Goal: Transaction & Acquisition: Book appointment/travel/reservation

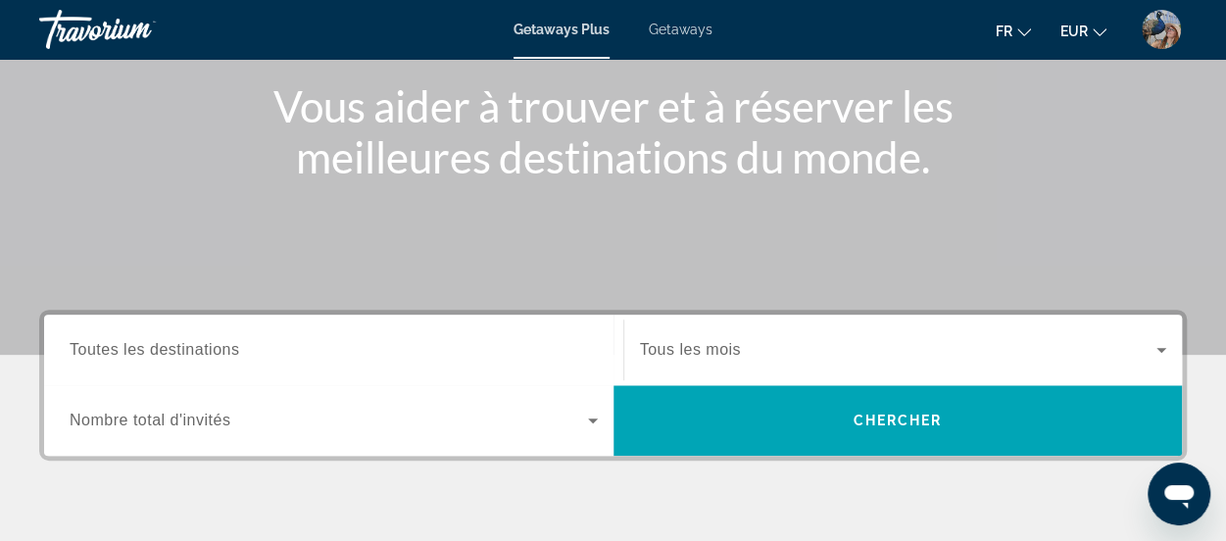
scroll to position [235, 0]
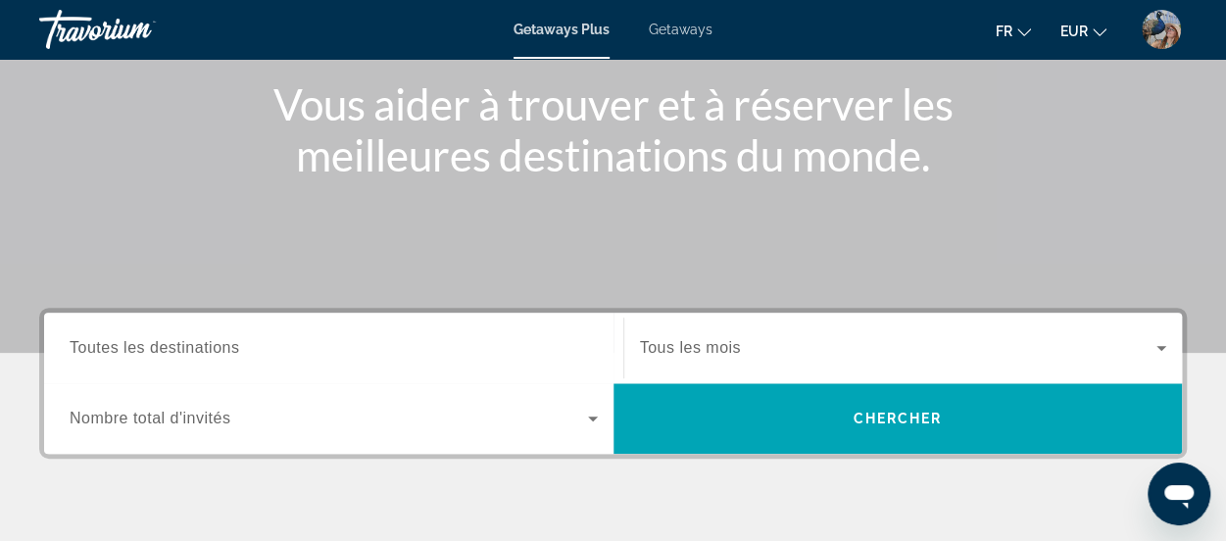
click at [95, 339] on span "Toutes les destinations" at bounding box center [155, 347] width 170 height 17
click at [95, 339] on input "Destination Toutes les destinations" at bounding box center [334, 349] width 528 height 24
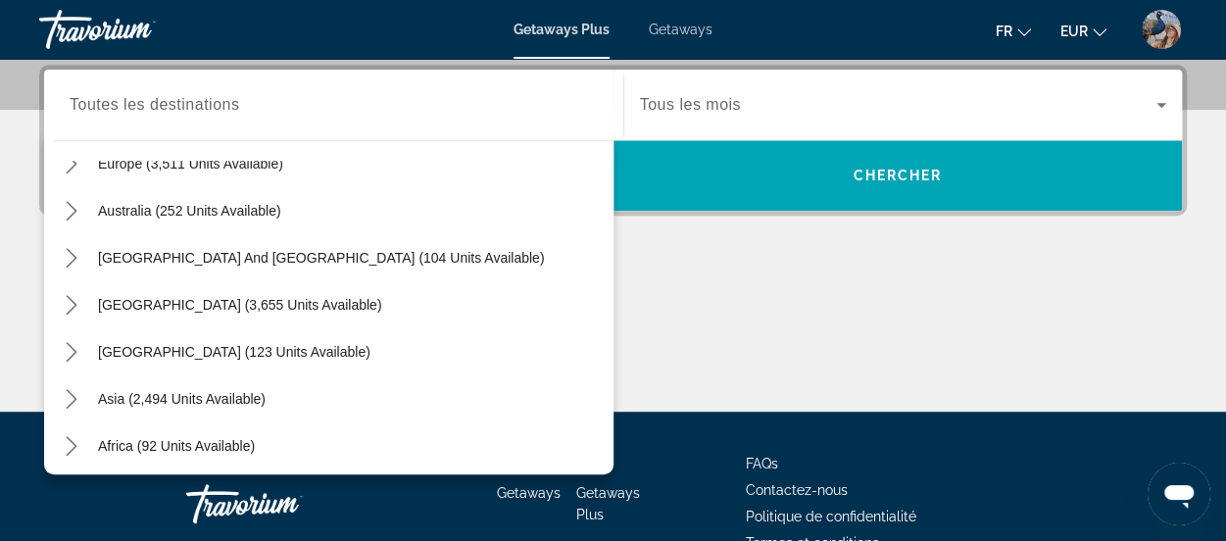
scroll to position [274, 0]
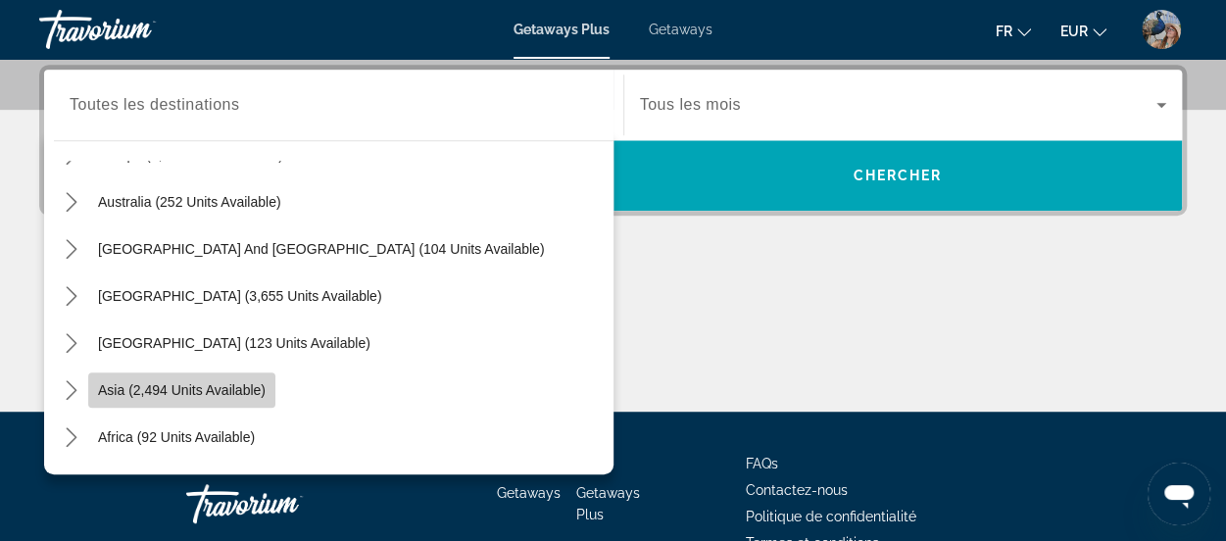
click at [200, 390] on span "Asia (2,494 units available)" at bounding box center [182, 390] width 168 height 16
type input "**********"
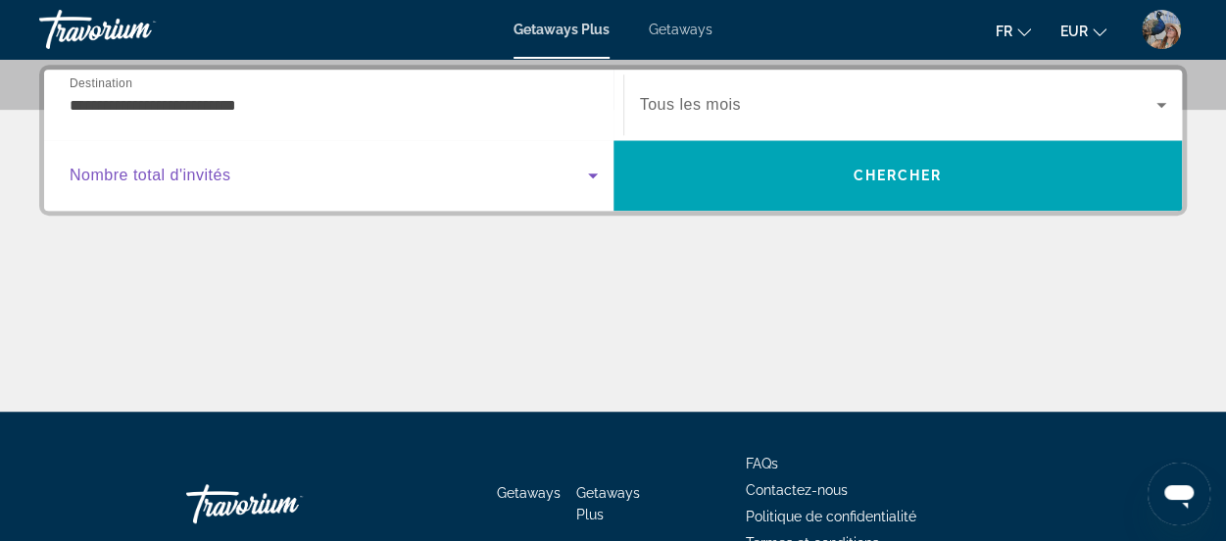
click at [574, 177] on span "Search widget" at bounding box center [329, 176] width 518 height 24
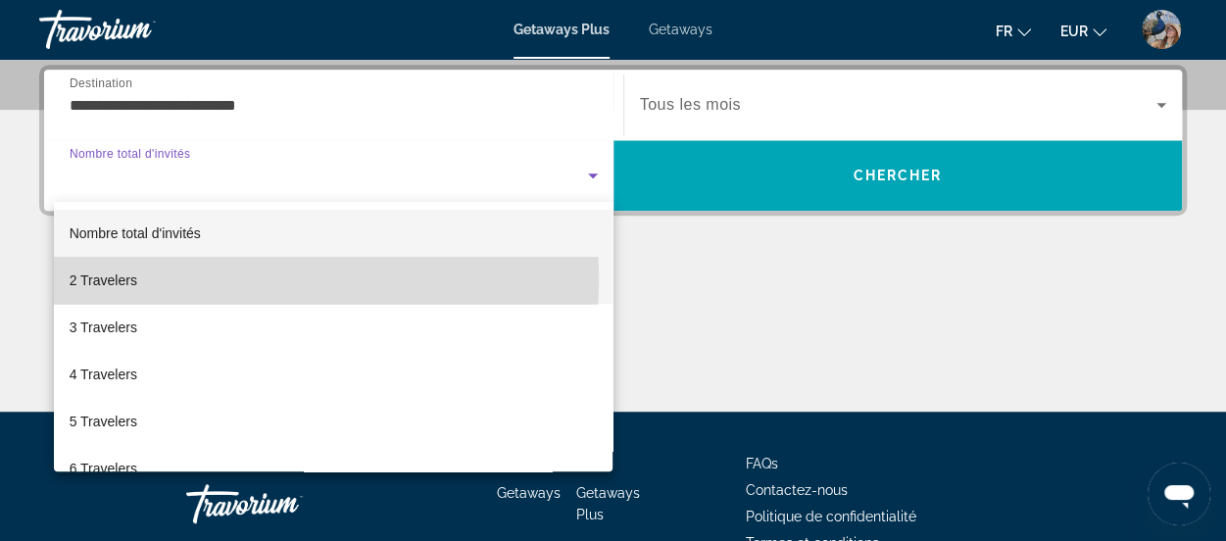
click at [109, 277] on span "2 Travelers" at bounding box center [104, 280] width 68 height 24
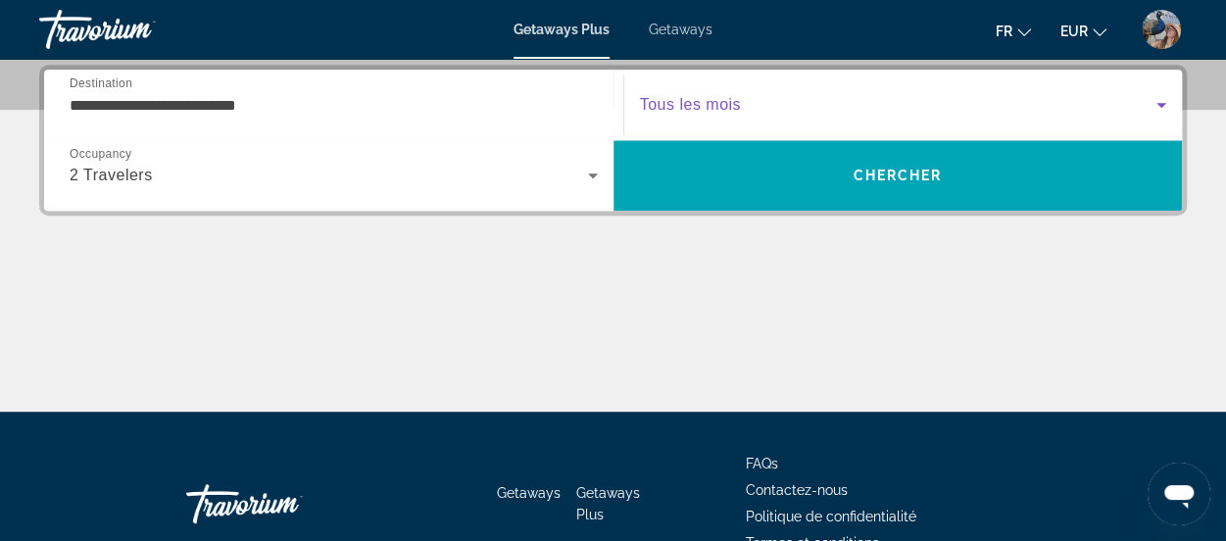
click at [952, 98] on span "Search widget" at bounding box center [898, 105] width 517 height 24
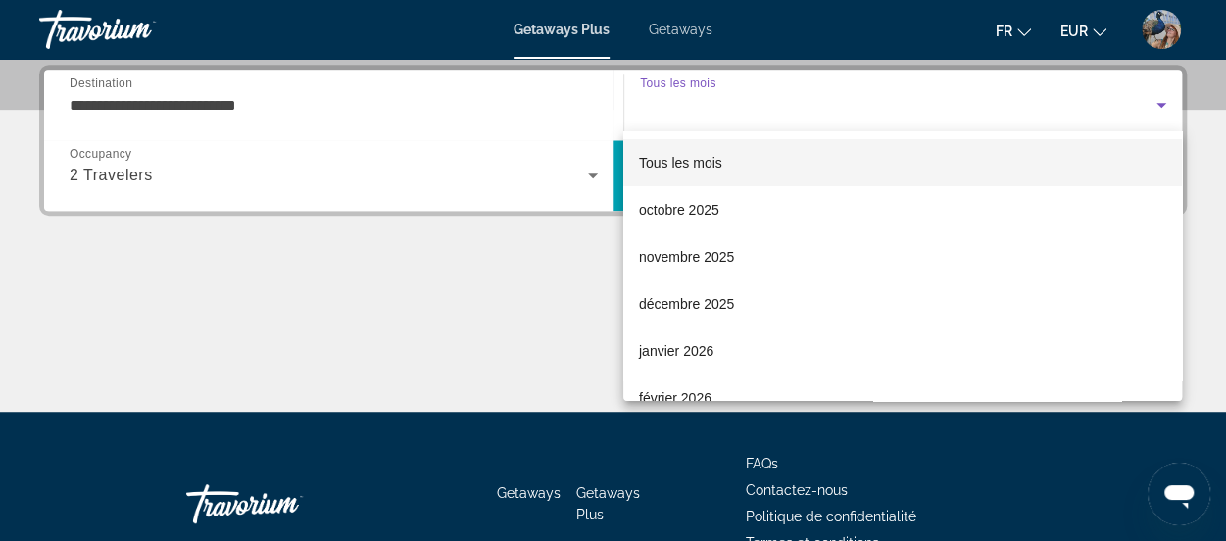
drag, startPoint x: 545, startPoint y: 340, endPoint x: 615, endPoint y: 299, distance: 81.7
click at [615, 299] on div at bounding box center [613, 270] width 1226 height 541
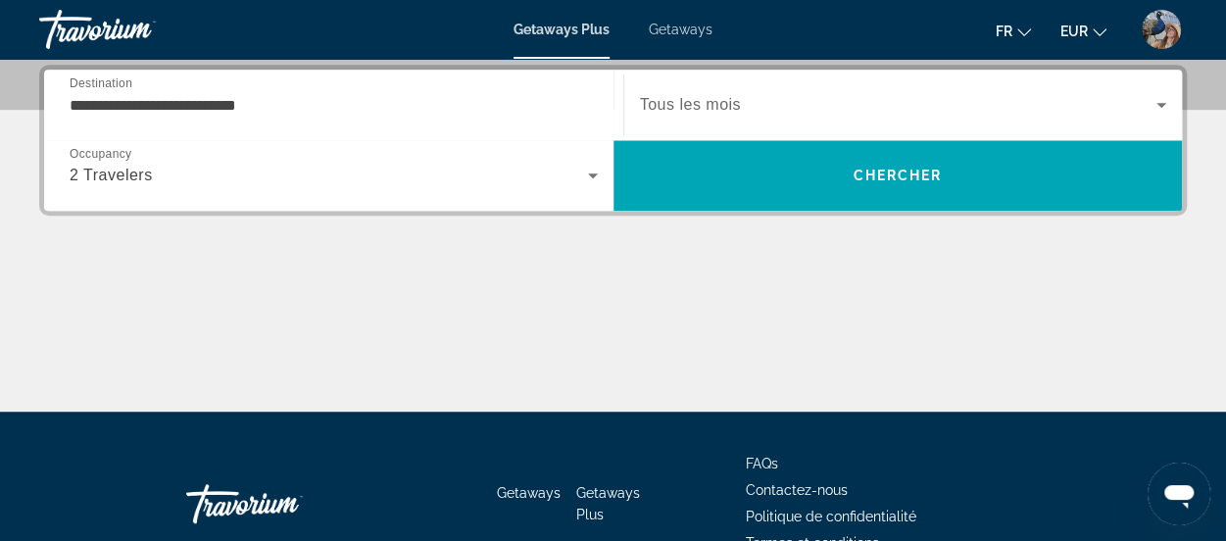
click at [615, 299] on div "Main content" at bounding box center [612, 338] width 1147 height 147
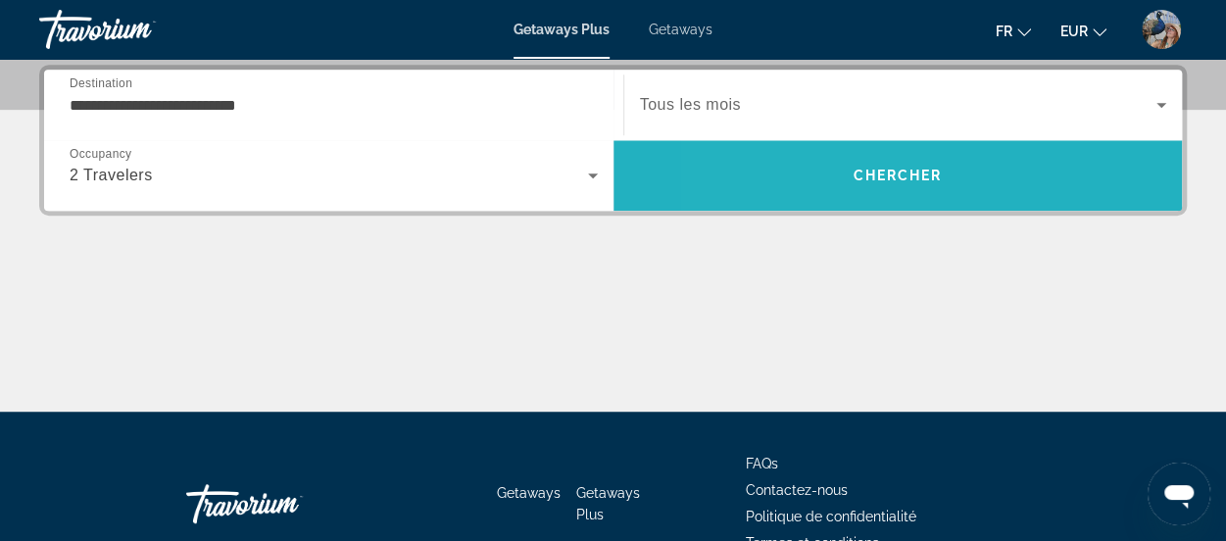
click at [807, 178] on span "Search" at bounding box center [897, 175] width 569 height 47
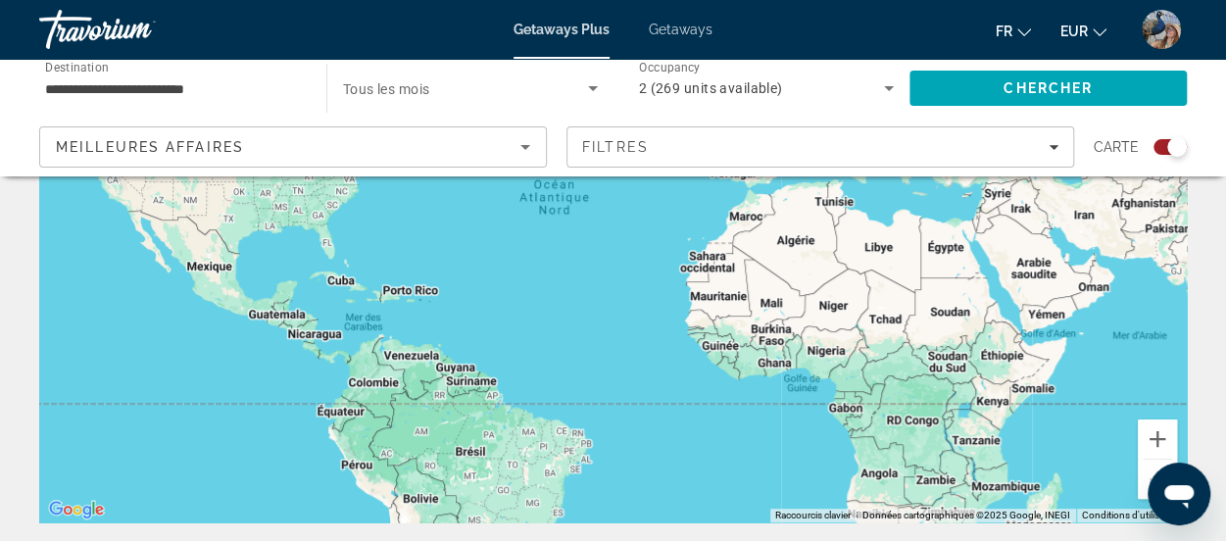
scroll to position [319, 0]
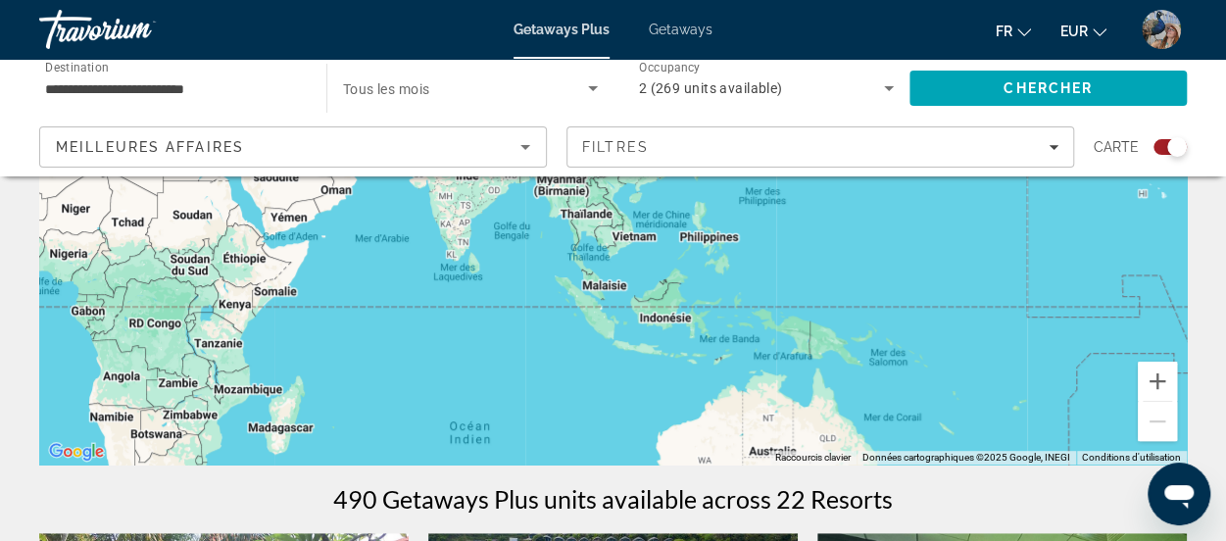
drag, startPoint x: 929, startPoint y: 387, endPoint x: 164, endPoint y: 348, distance: 766.3
click at [164, 348] on div "Main content" at bounding box center [612, 171] width 1147 height 588
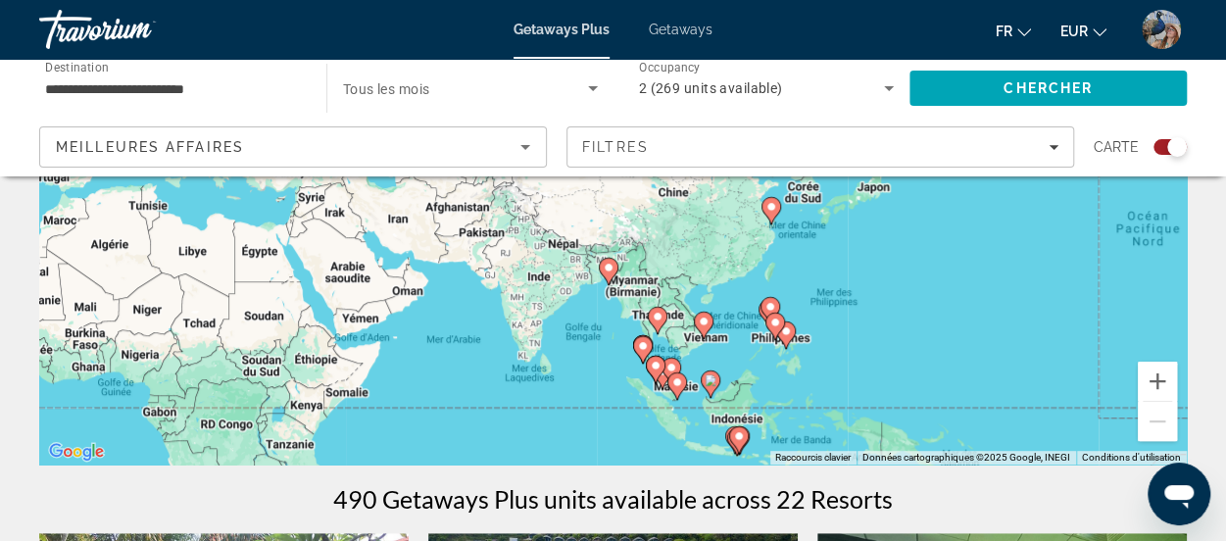
drag, startPoint x: 880, startPoint y: 328, endPoint x: 950, endPoint y: 427, distance: 121.0
click at [950, 427] on div "Pour activer le glissement avec le clavier, appuyez sur Alt+Entrée. Une fois ce…" at bounding box center [612, 171] width 1147 height 588
click at [523, 148] on icon "Sort by" at bounding box center [525, 147] width 24 height 24
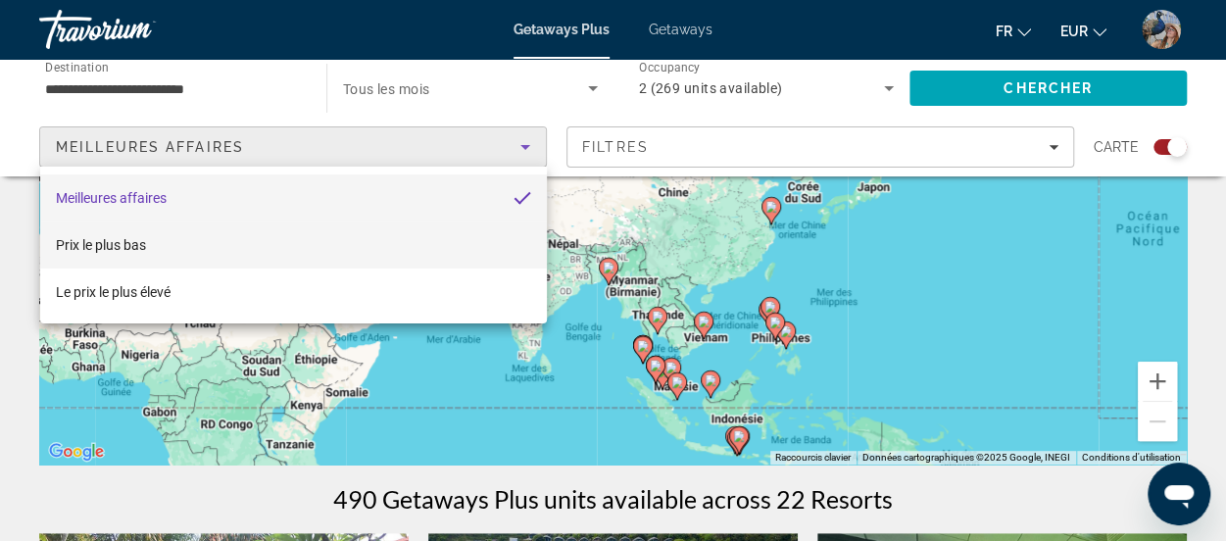
click at [186, 238] on mat-option "Prix ​​le plus bas" at bounding box center [293, 244] width 507 height 47
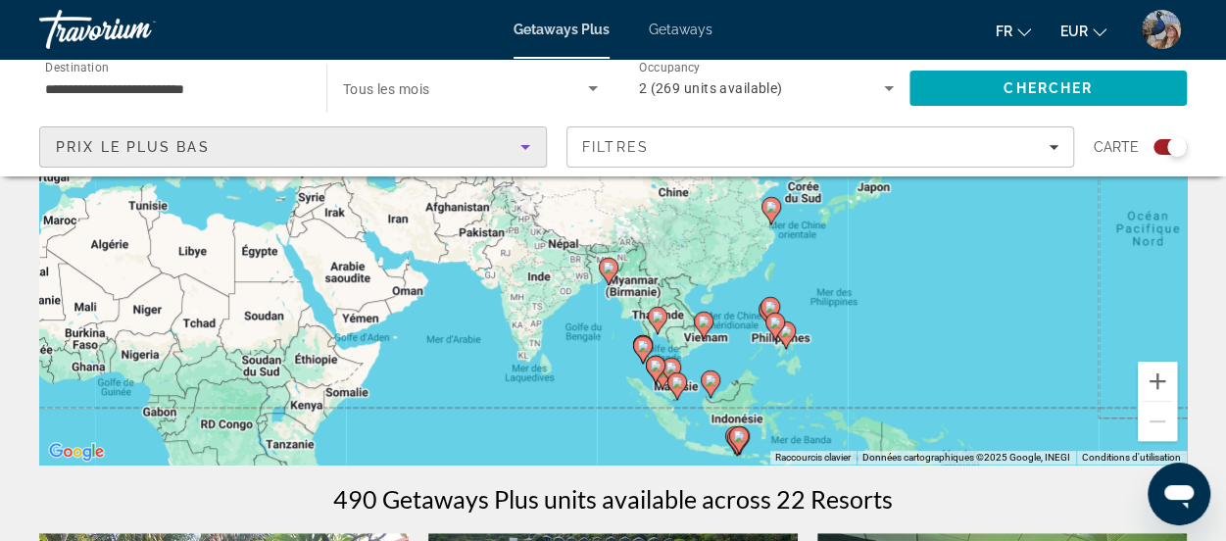
click at [1160, 150] on div "Search widget" at bounding box center [1169, 147] width 33 height 16
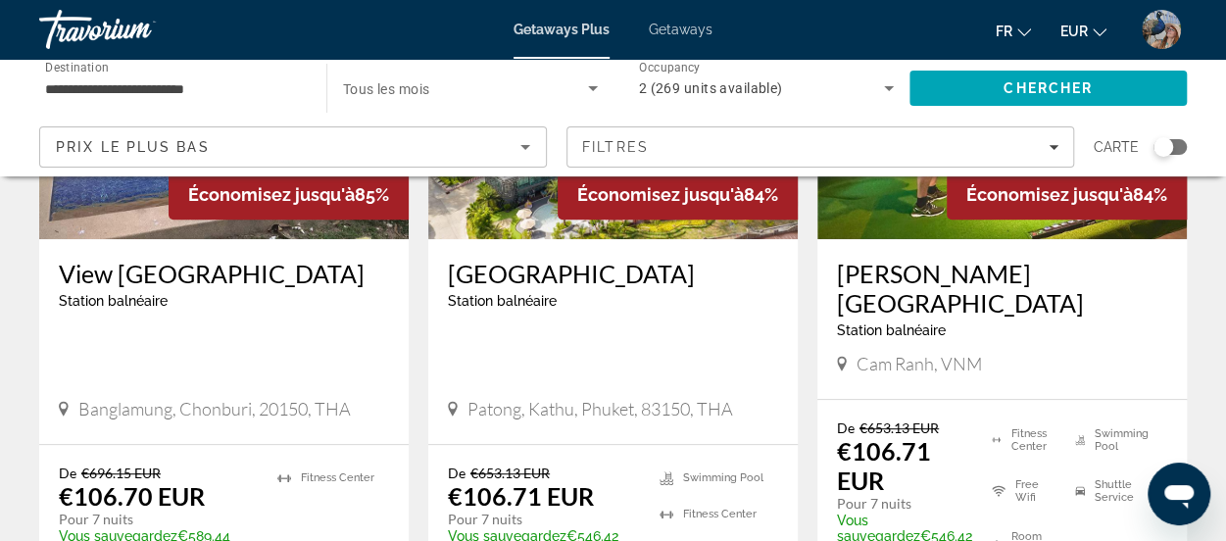
scroll to position [0, 0]
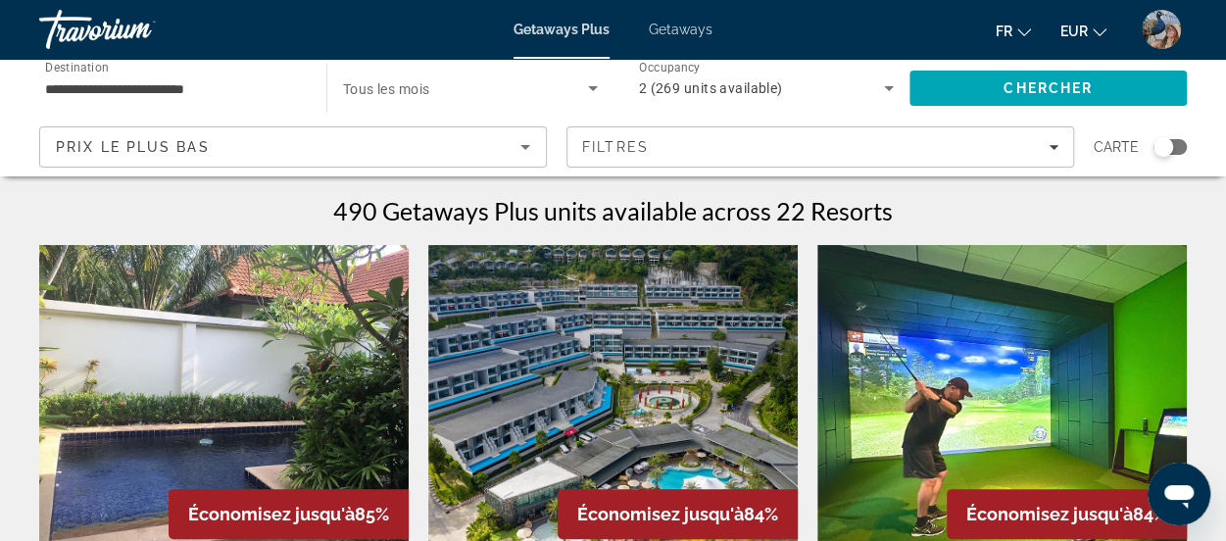
click at [1164, 145] on div "Search widget" at bounding box center [1163, 147] width 20 height 20
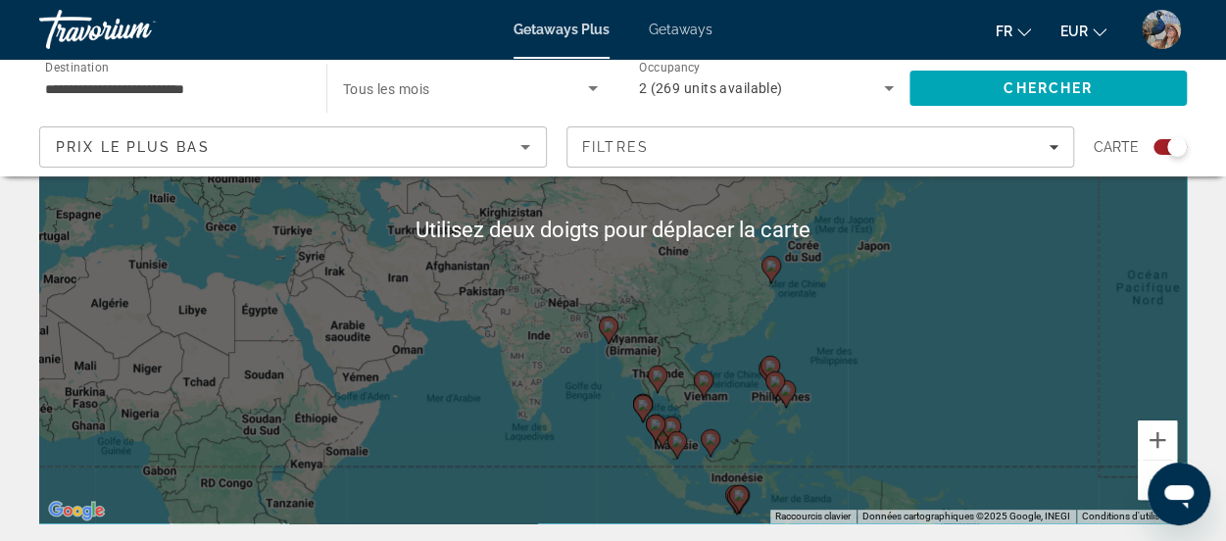
scroll to position [272, 0]
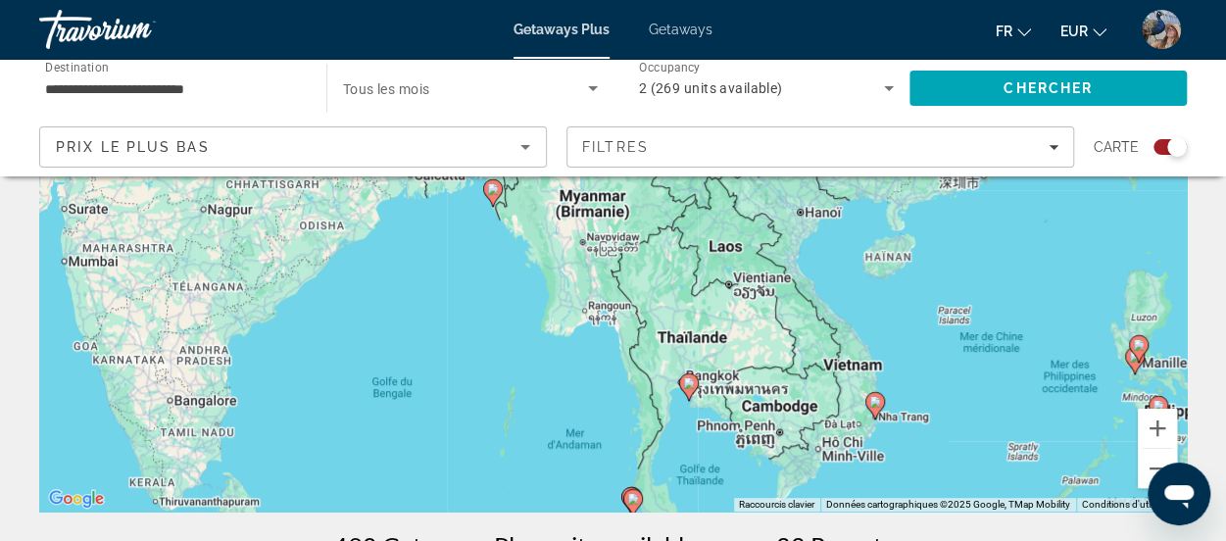
click at [796, 409] on div "Pour activer le glissement avec le clavier, appuyez sur Alt+Entrée. Une fois ce…" at bounding box center [612, 218] width 1147 height 588
click at [774, 404] on div "Pour activer le glissement avec le clavier, appuyez sur Alt+Entrée. Une fois ce…" at bounding box center [612, 218] width 1147 height 588
click at [796, 403] on div "Pour activer le glissement avec le clavier, appuyez sur Alt+Entrée. Une fois ce…" at bounding box center [612, 218] width 1147 height 588
click at [879, 401] on image "Main content" at bounding box center [875, 402] width 12 height 12
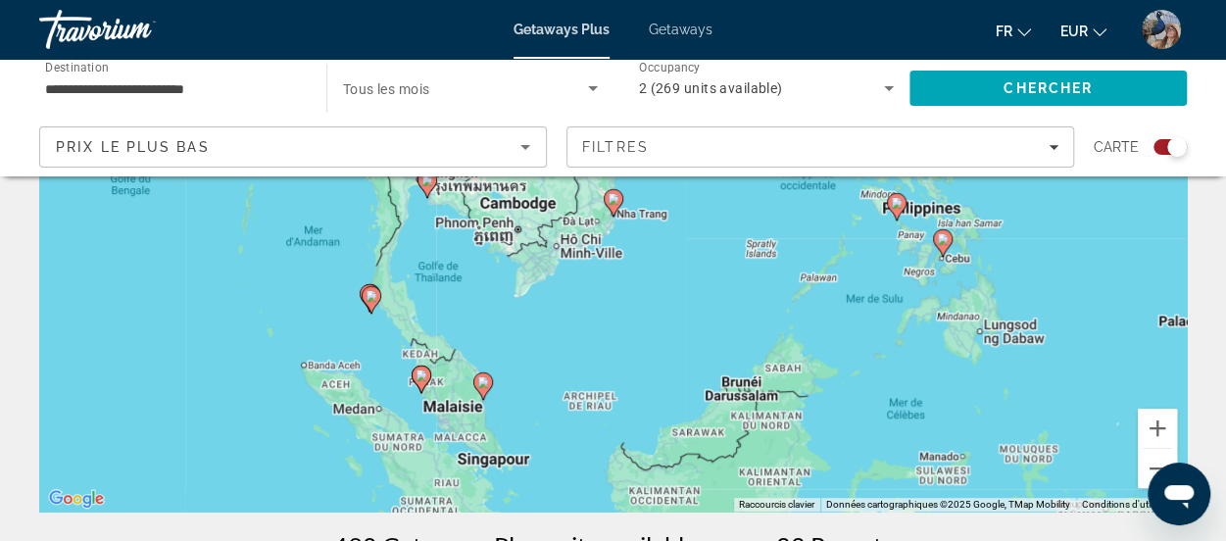
click at [879, 416] on div "Pour naviguer, appuyez sur les touches fléchées. Pour activer le glissement ave…" at bounding box center [612, 218] width 1147 height 588
click at [879, 416] on div "Pour activer le glissement avec le clavier, appuyez sur Alt+Entrée. Une fois ce…" at bounding box center [612, 218] width 1147 height 588
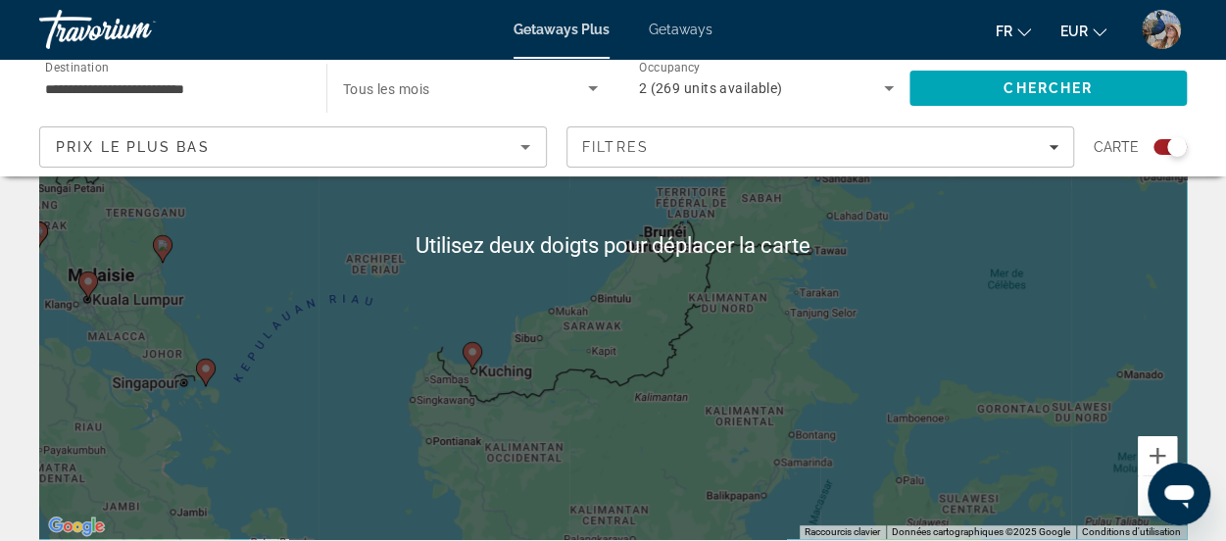
scroll to position [242, 0]
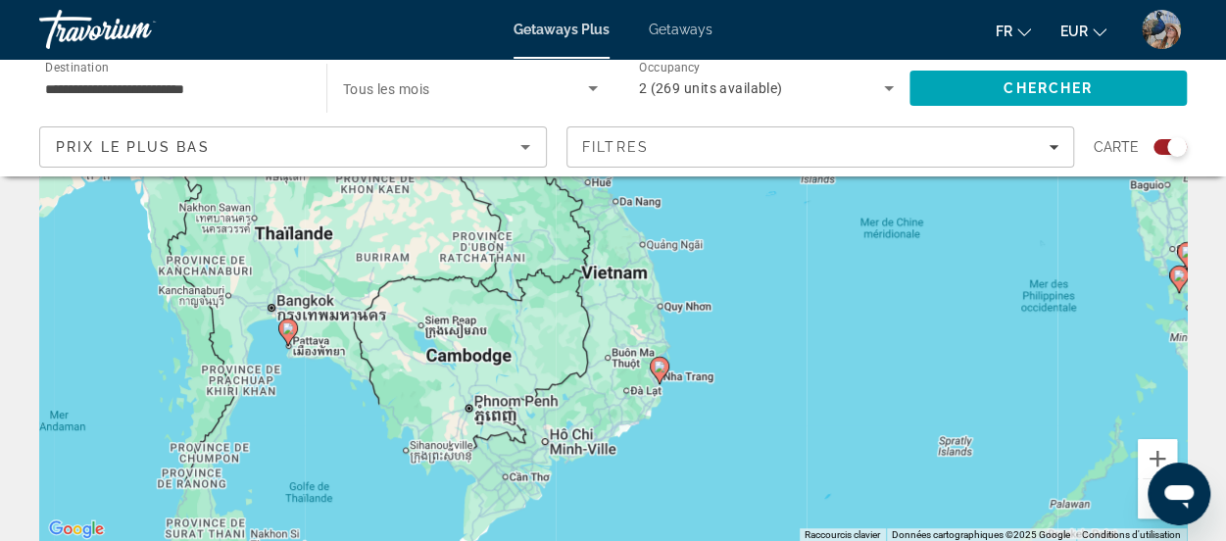
click at [659, 366] on image "Main content" at bounding box center [660, 367] width 12 height 12
type input "**********"
click at [659, 382] on div "Pour activer le glissement avec le clavier, appuyez sur Alt+Entrée. Une fois ce…" at bounding box center [612, 248] width 1147 height 588
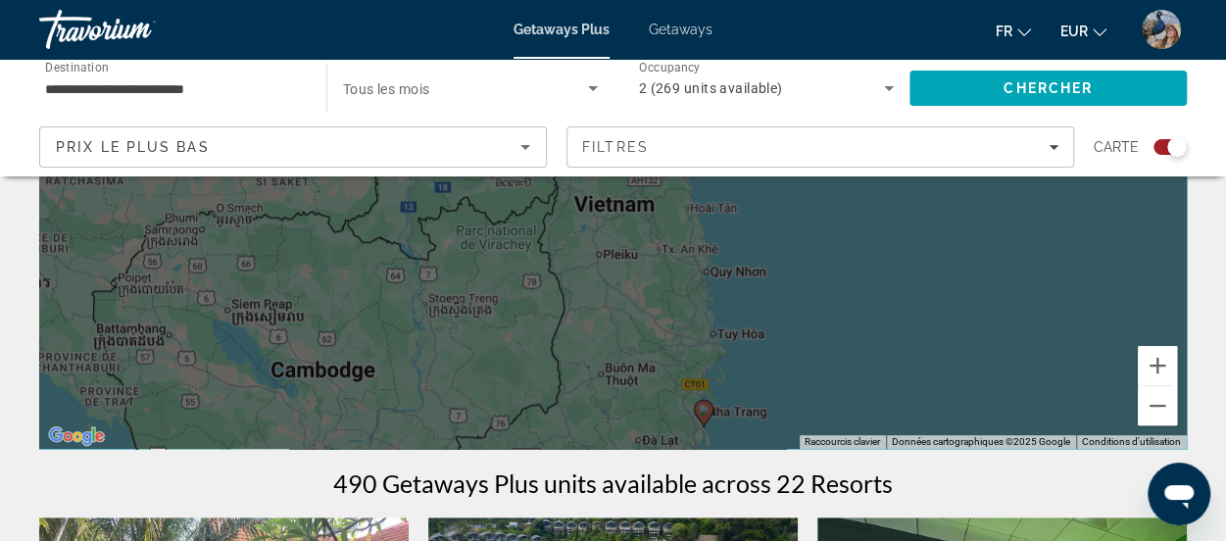
scroll to position [336, 0]
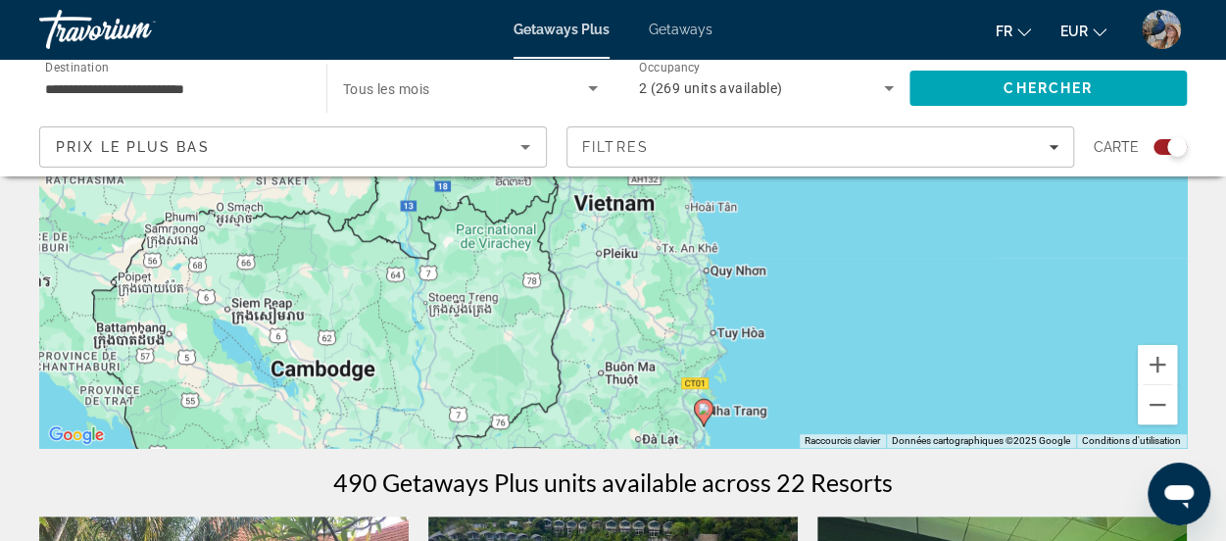
click at [696, 423] on gmp-advanced-marker "Main content" at bounding box center [704, 412] width 20 height 29
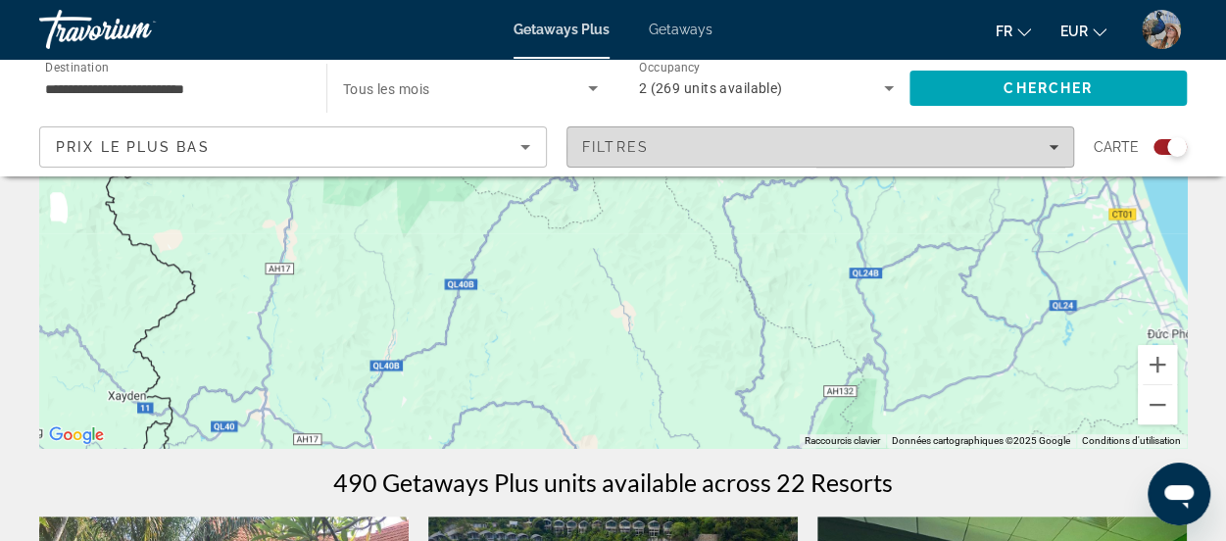
click at [1054, 148] on icon "Filters" at bounding box center [1054, 147] width 10 height 5
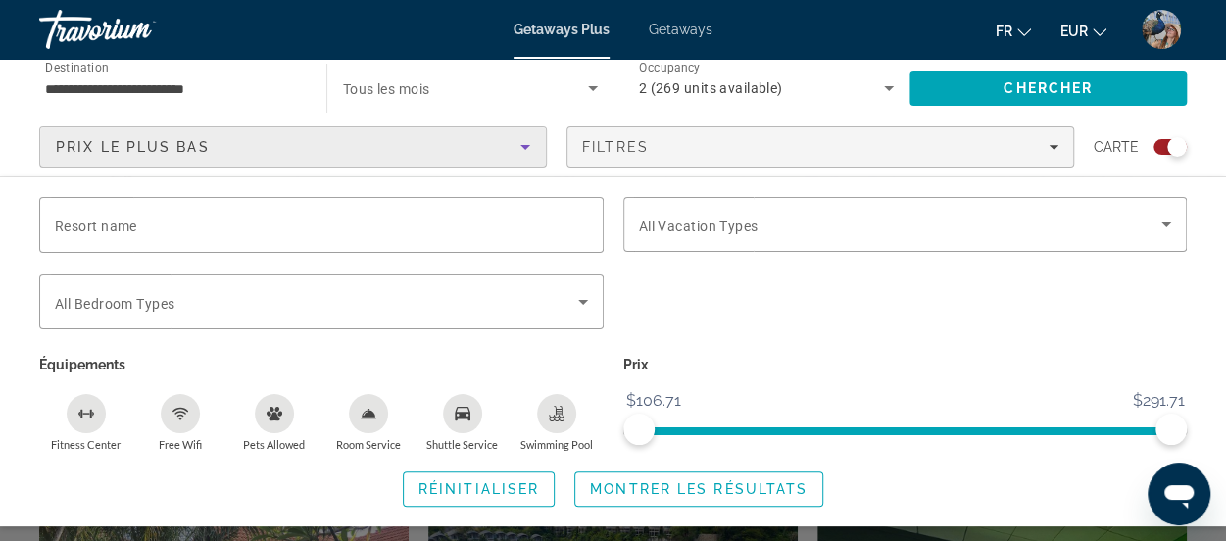
click at [510, 144] on div "Prix ​​le plus bas" at bounding box center [288, 147] width 464 height 24
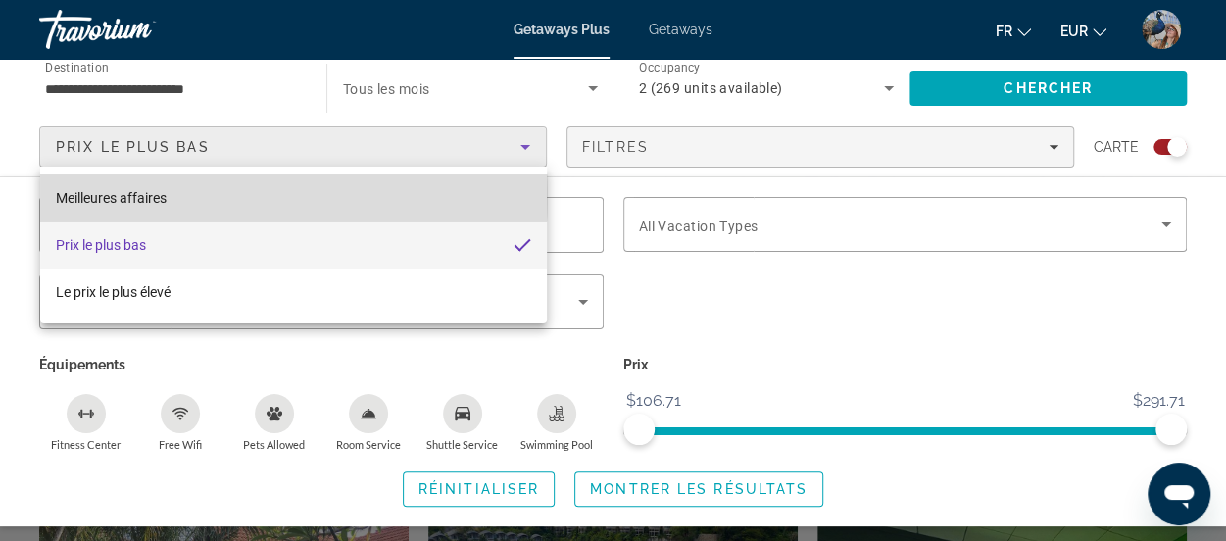
click at [180, 196] on mat-option "Meilleures affaires" at bounding box center [293, 197] width 507 height 47
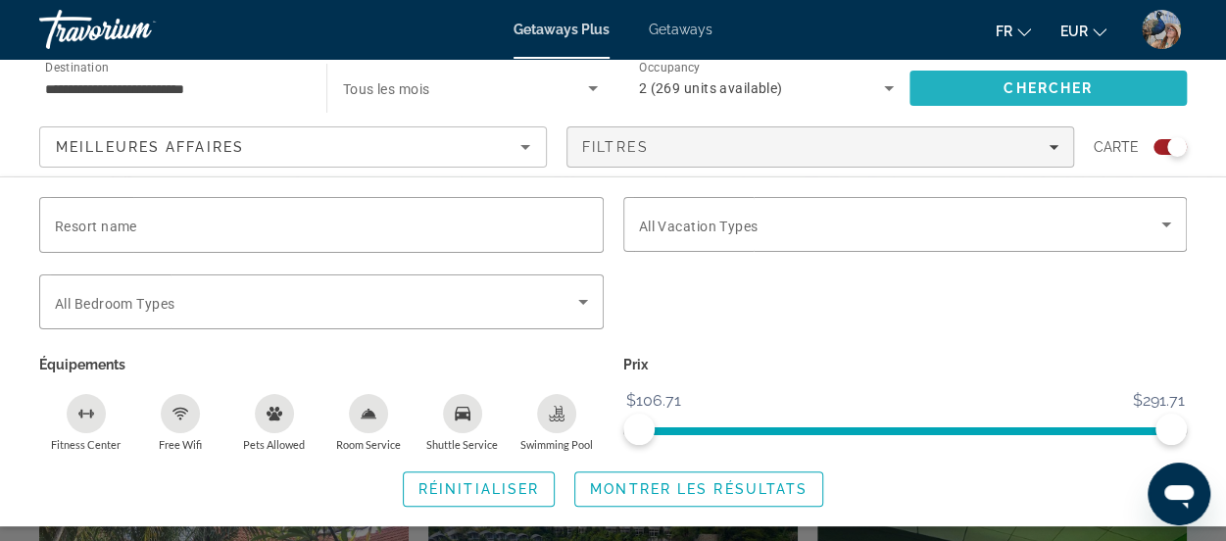
click at [988, 79] on span "Search" at bounding box center [1047, 88] width 277 height 47
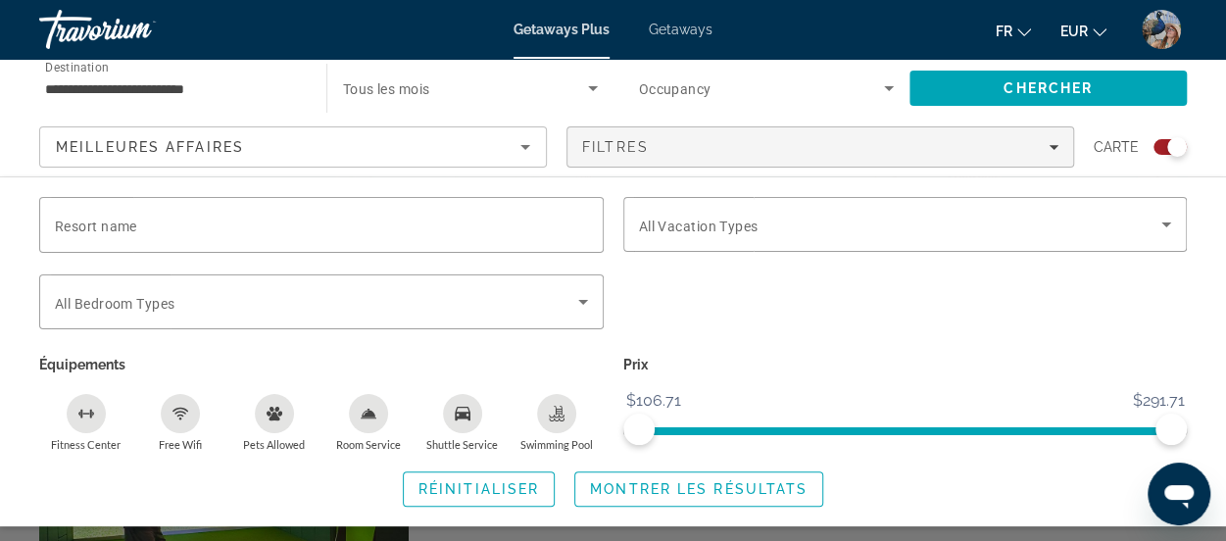
scroll to position [541, 0]
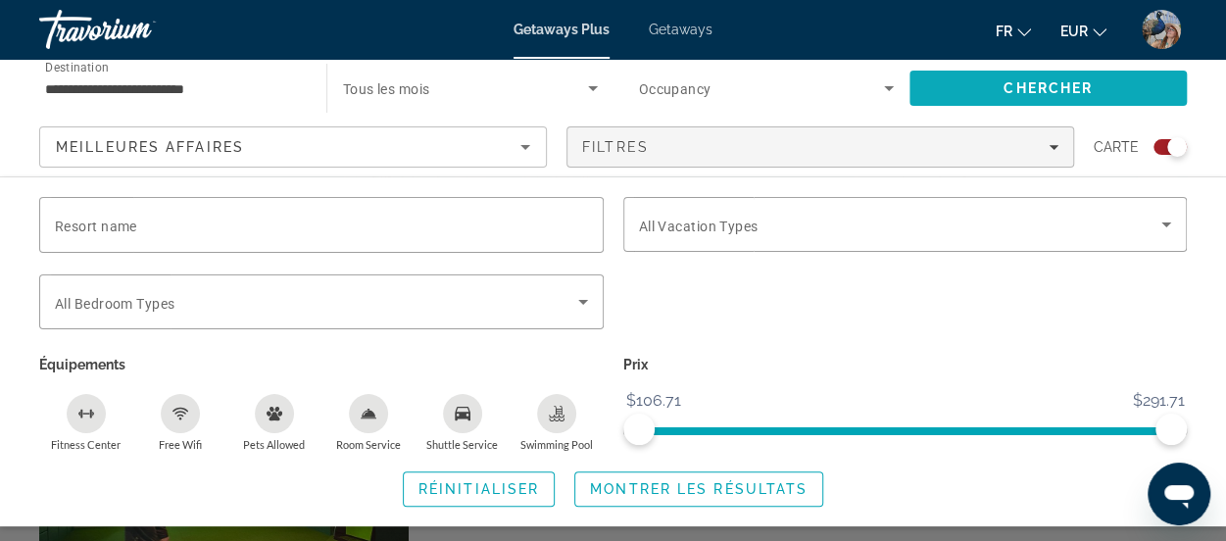
click at [1051, 86] on span "Chercher" at bounding box center [1047, 88] width 89 height 16
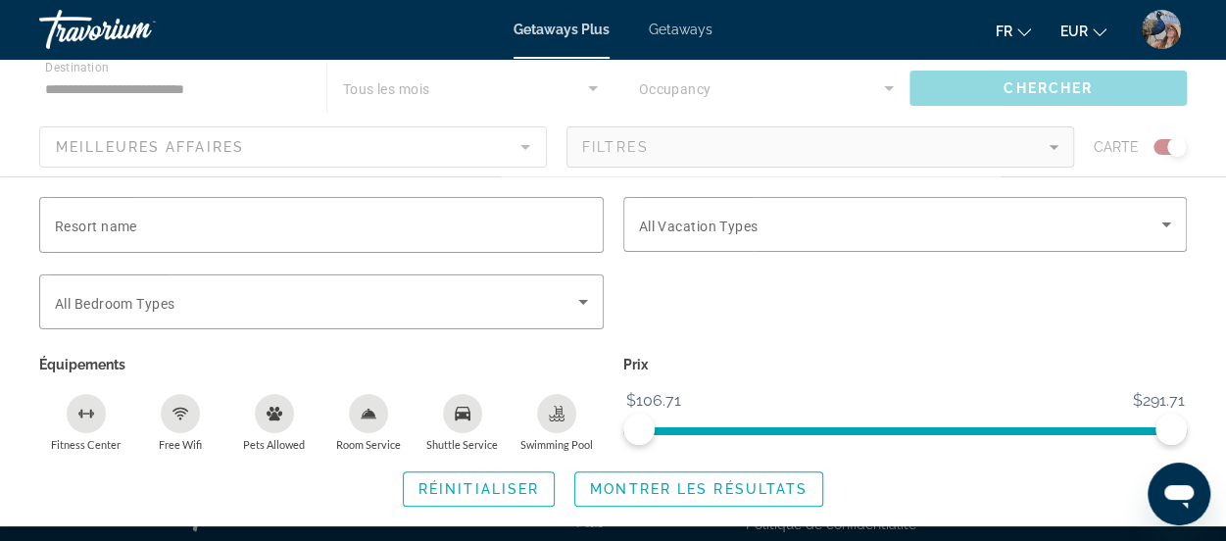
scroll to position [0, 0]
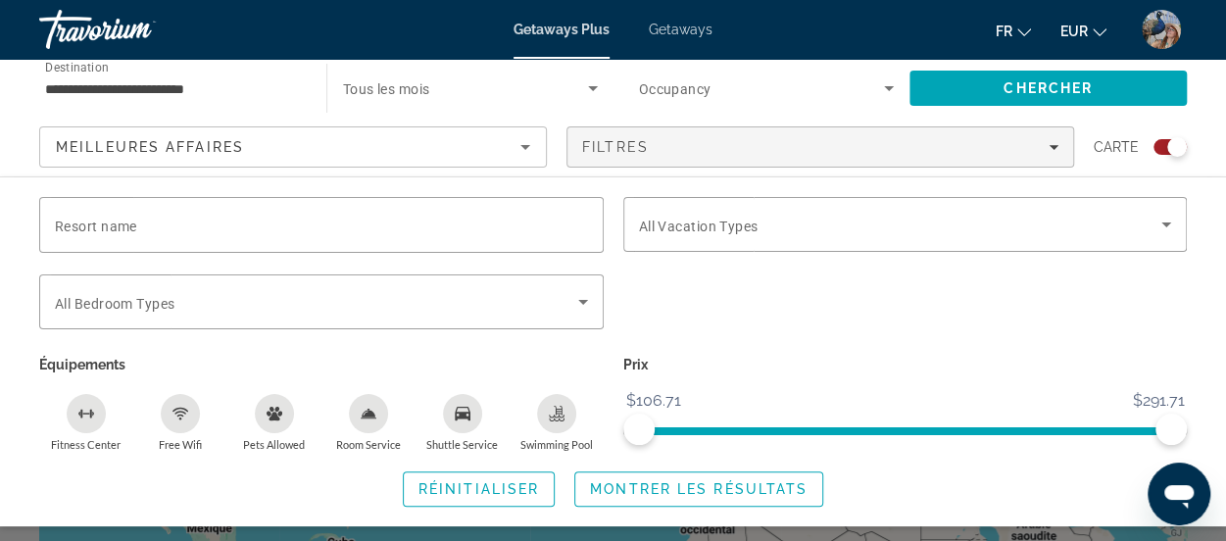
click at [1166, 144] on div "Search widget" at bounding box center [1169, 147] width 33 height 16
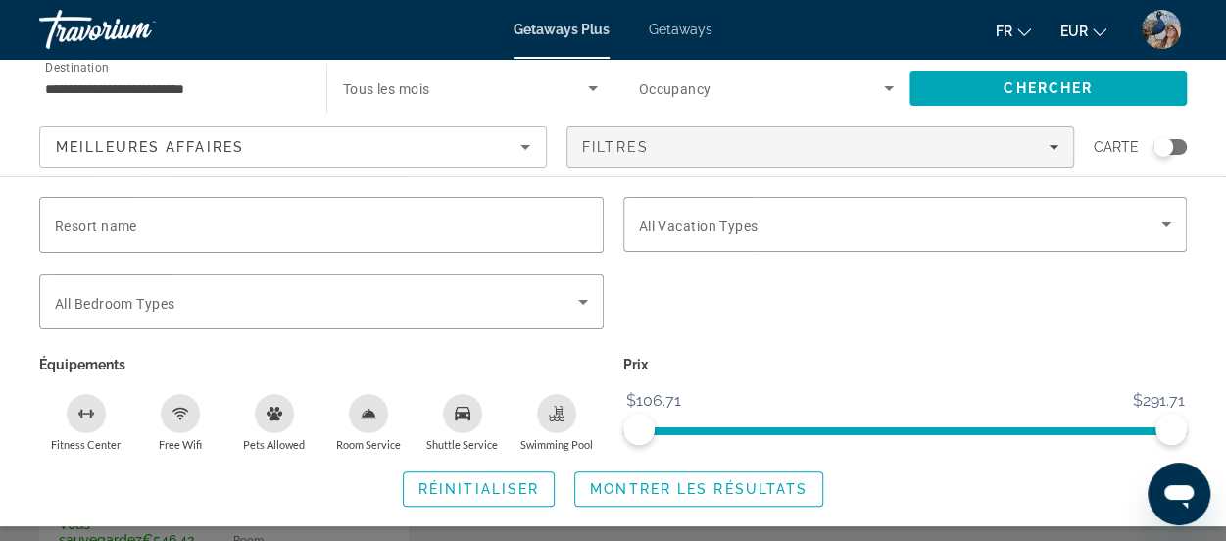
scroll to position [308, 0]
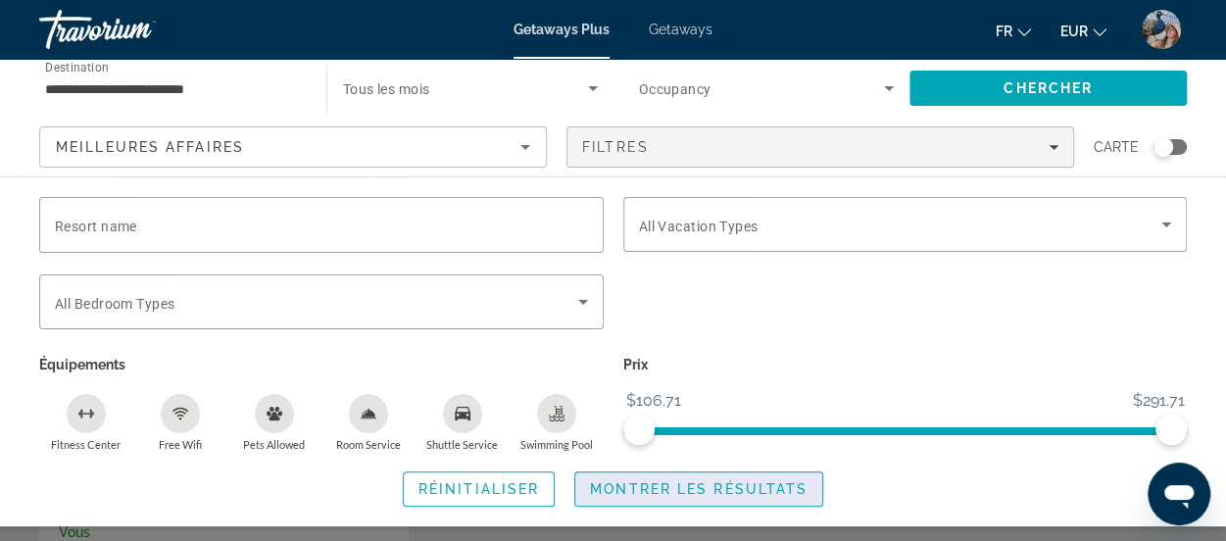
click at [786, 488] on span "Montrer les résultats" at bounding box center [699, 489] width 218 height 16
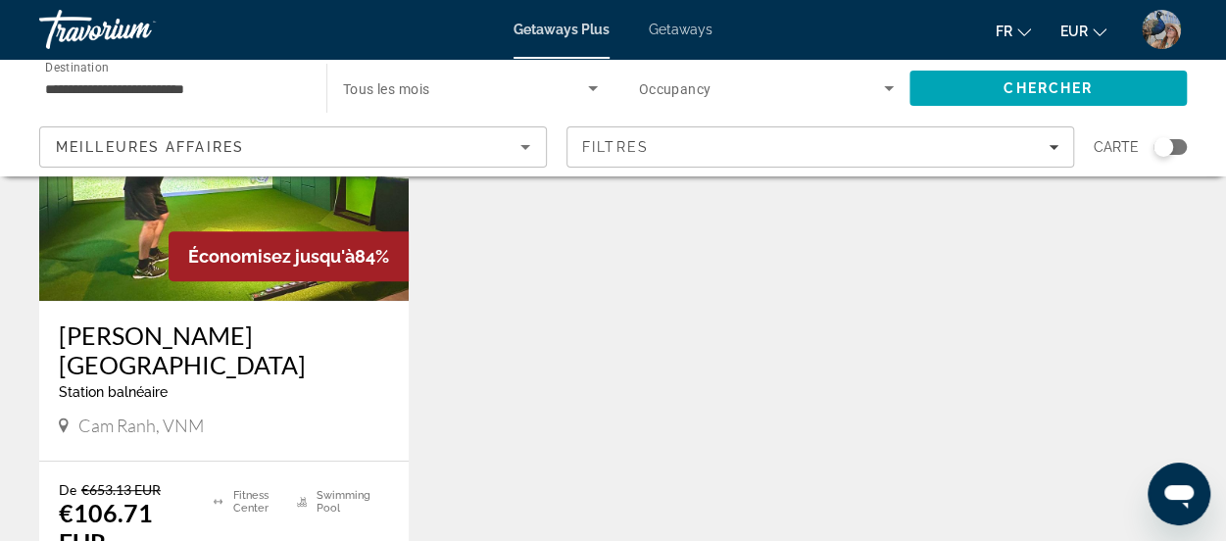
scroll to position [353, 0]
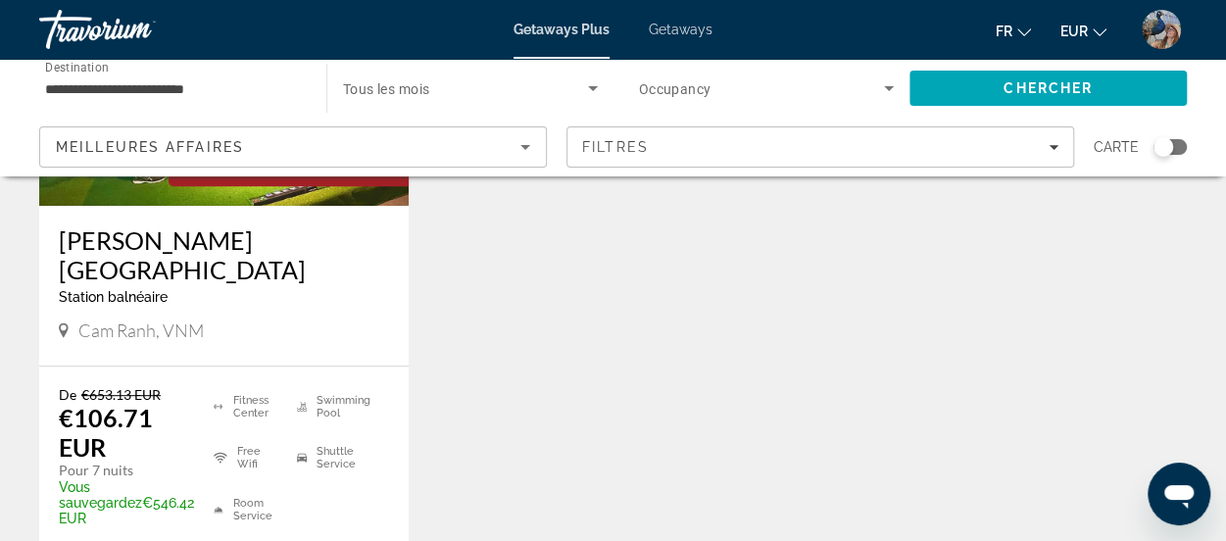
click at [116, 234] on h3 "Alma Resort" at bounding box center [224, 254] width 330 height 59
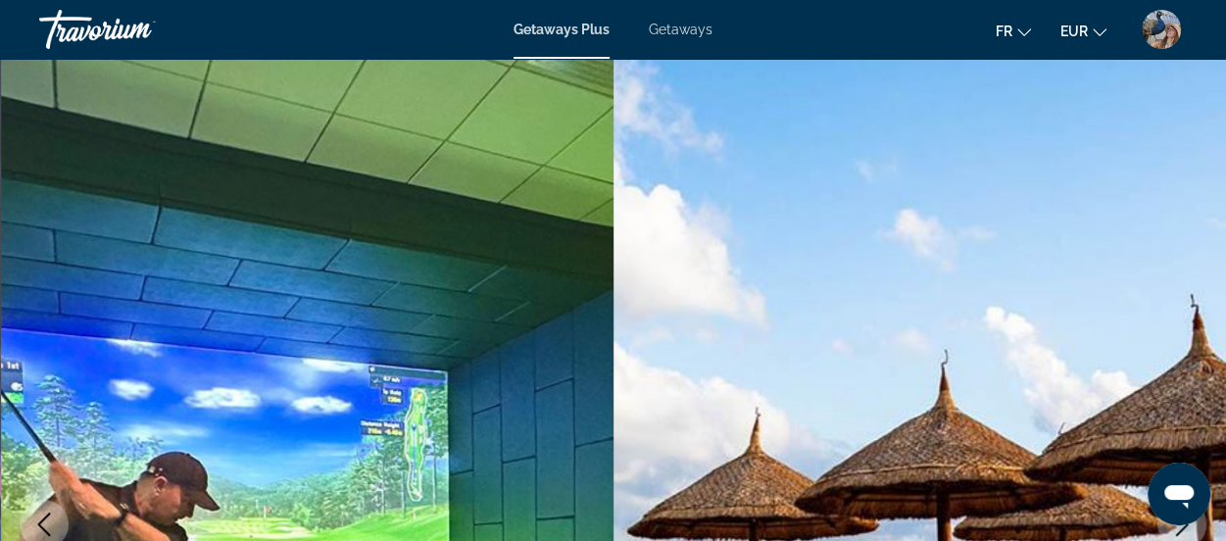
click at [684, 28] on span "Getaways" at bounding box center [681, 30] width 64 height 16
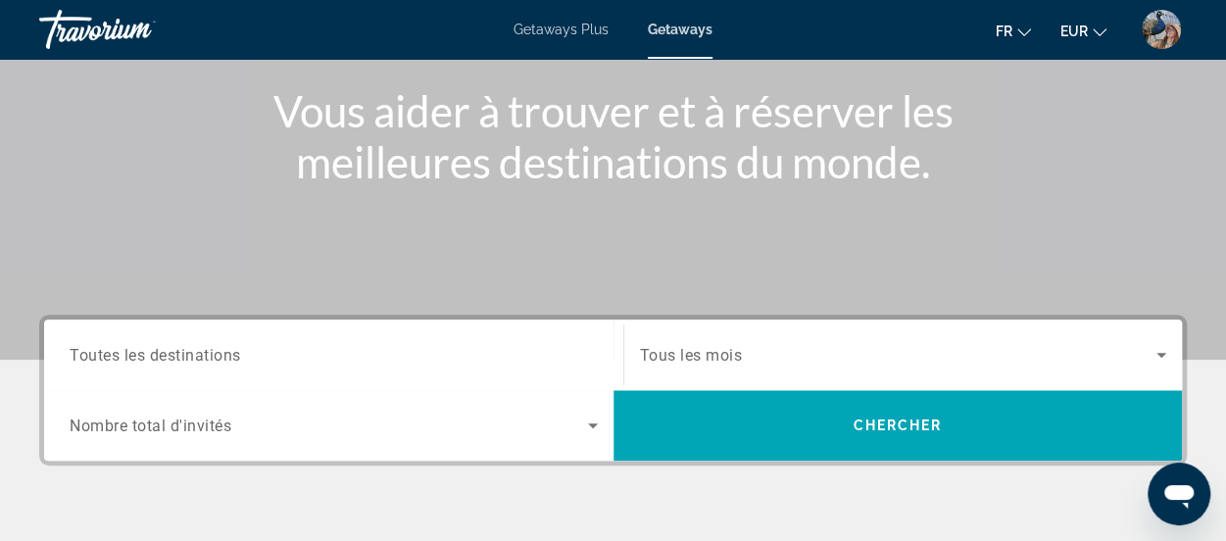
scroll to position [296, 0]
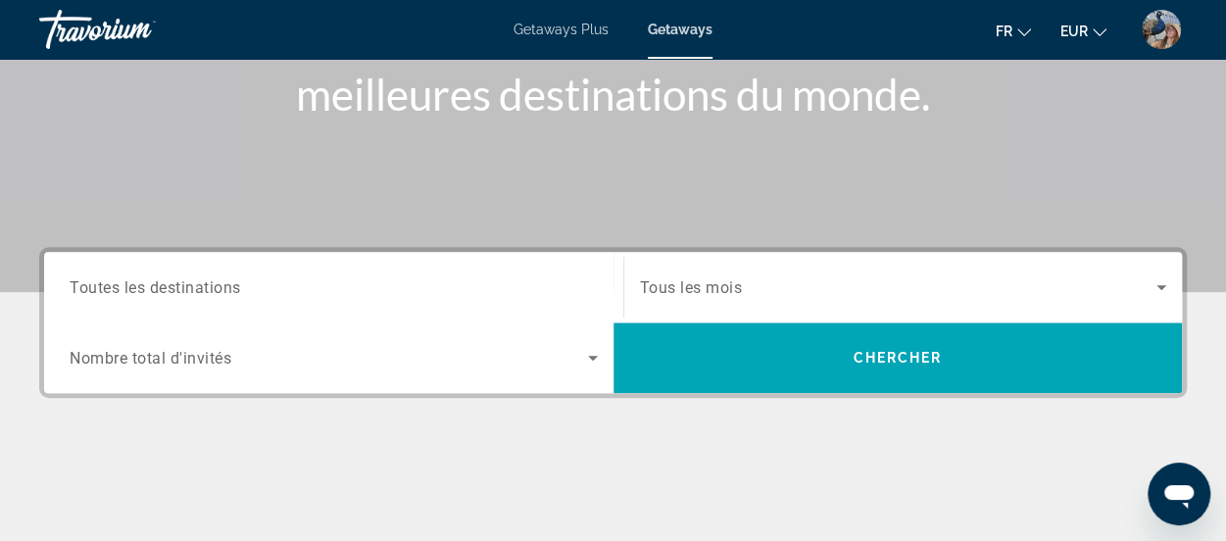
click at [589, 361] on icon "Search widget" at bounding box center [593, 358] width 24 height 24
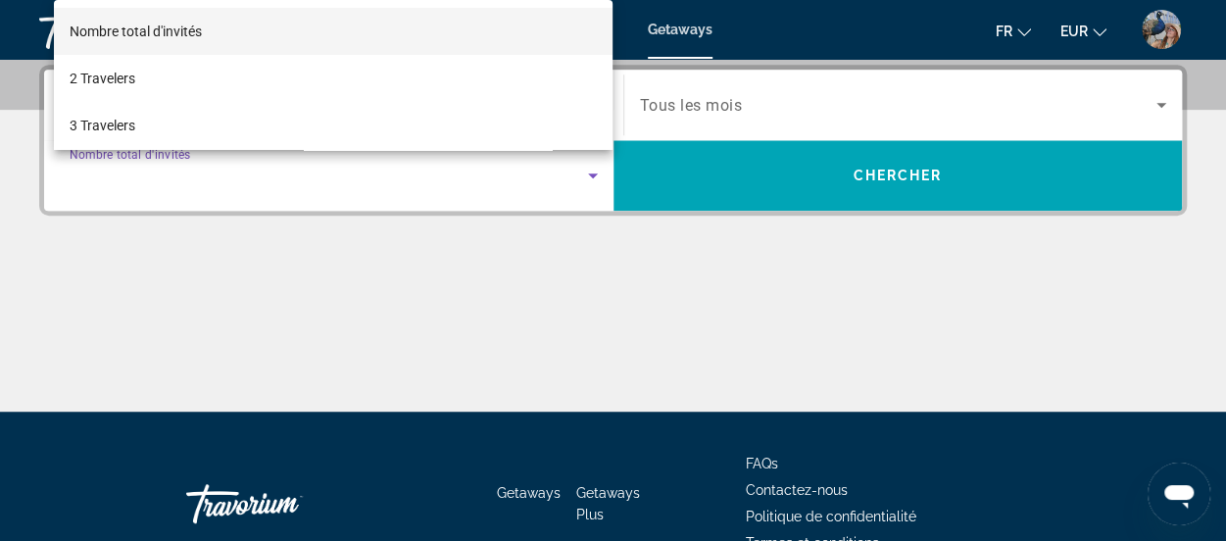
scroll to position [478, 0]
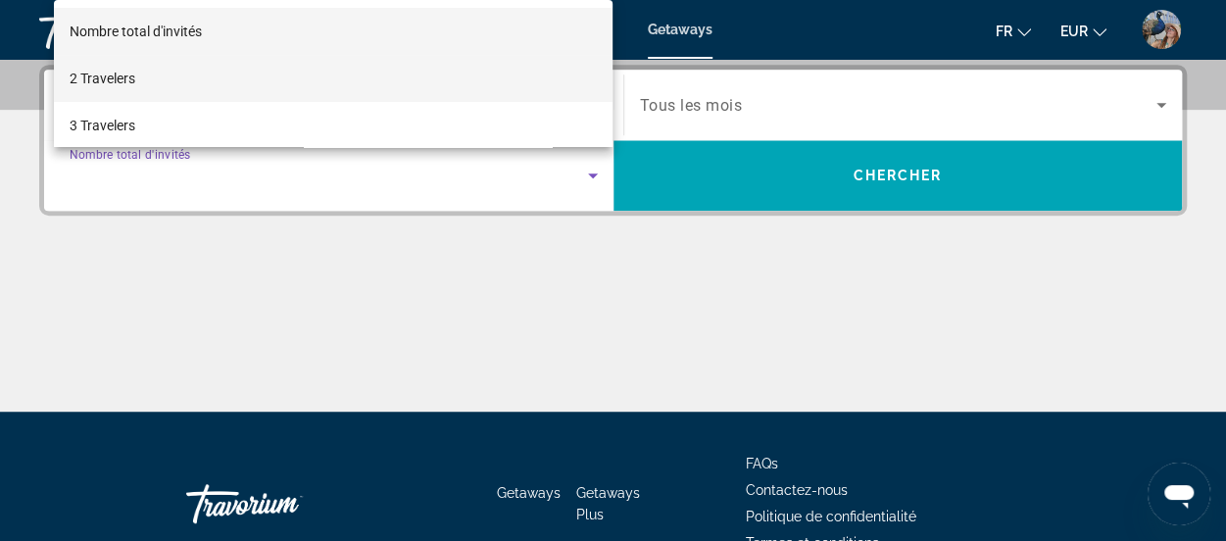
click at [151, 75] on mat-option "2 Travelers" at bounding box center [334, 78] width 560 height 47
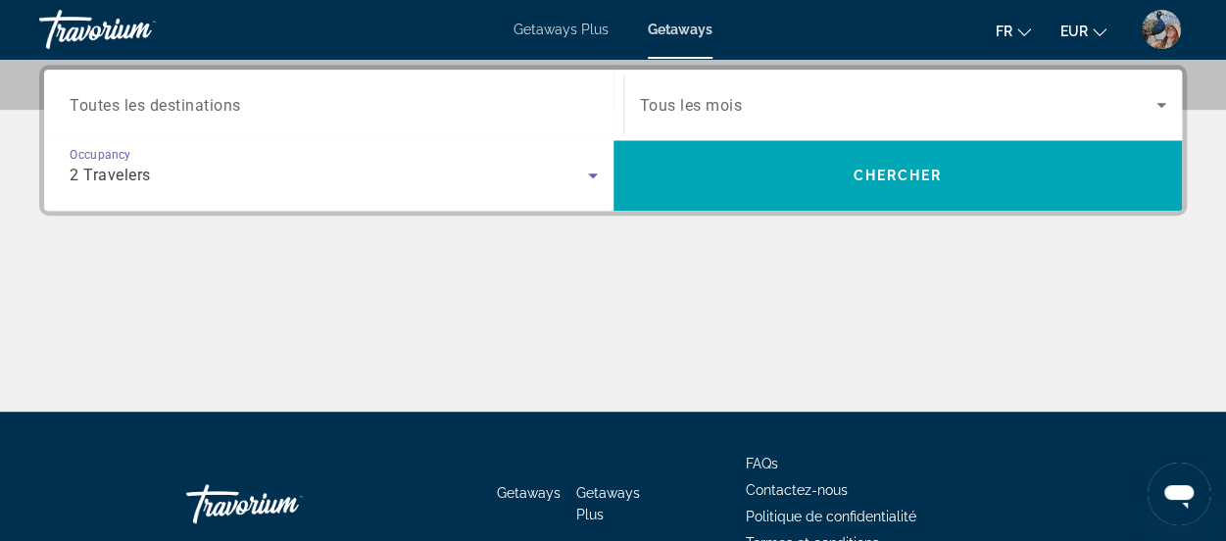
click at [159, 108] on span "Toutes les destinations" at bounding box center [155, 104] width 171 height 19
click at [159, 108] on input "Destination Toutes les destinations" at bounding box center [334, 106] width 528 height 24
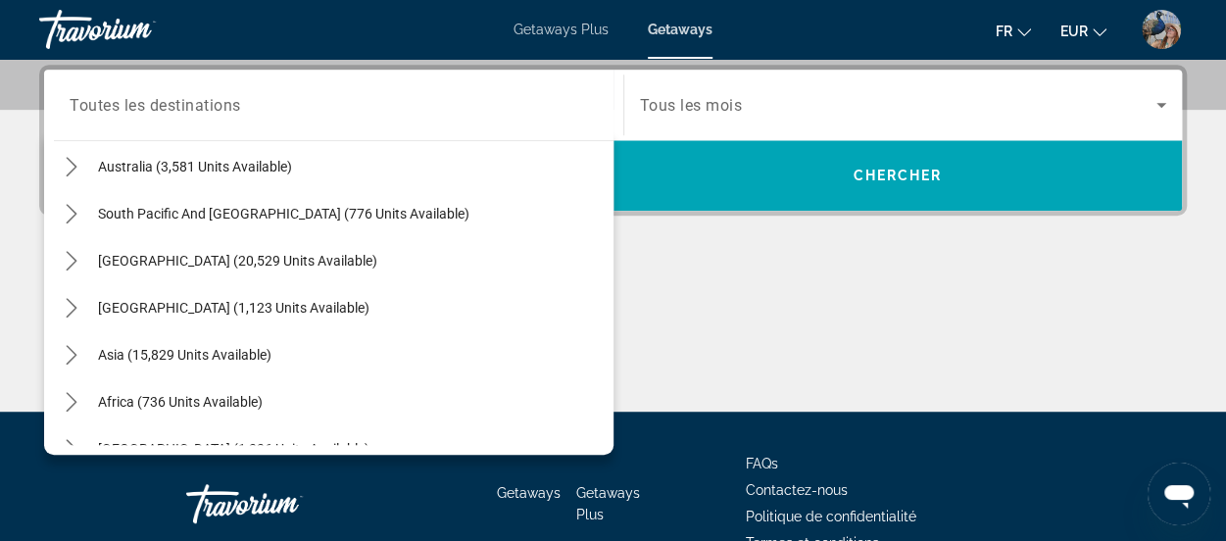
scroll to position [317, 0]
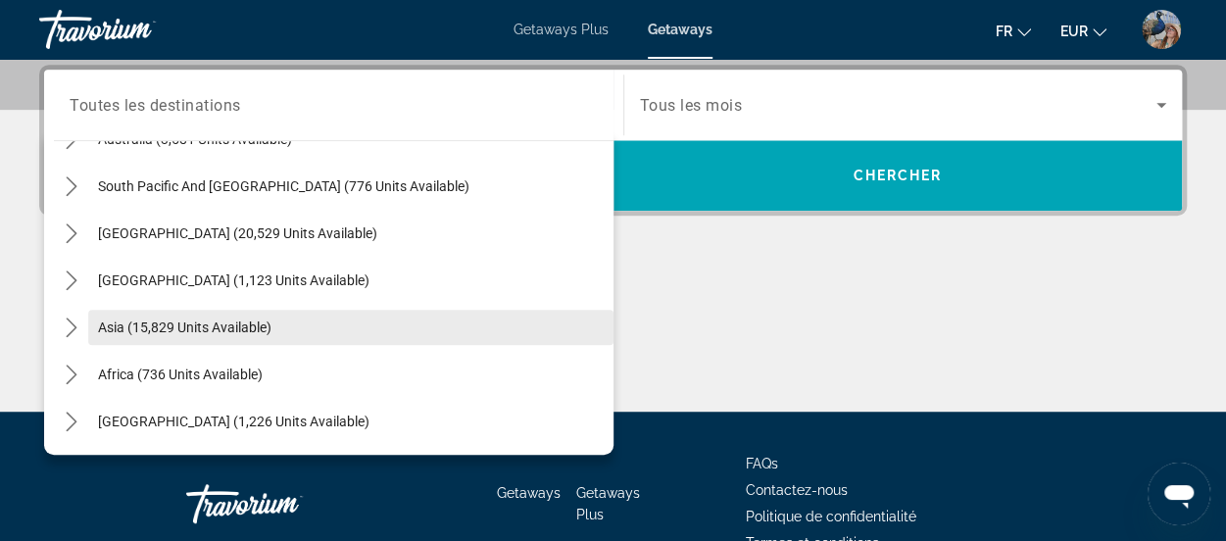
click at [266, 325] on span "Asia (15,829 units available)" at bounding box center [184, 327] width 173 height 16
type input "**********"
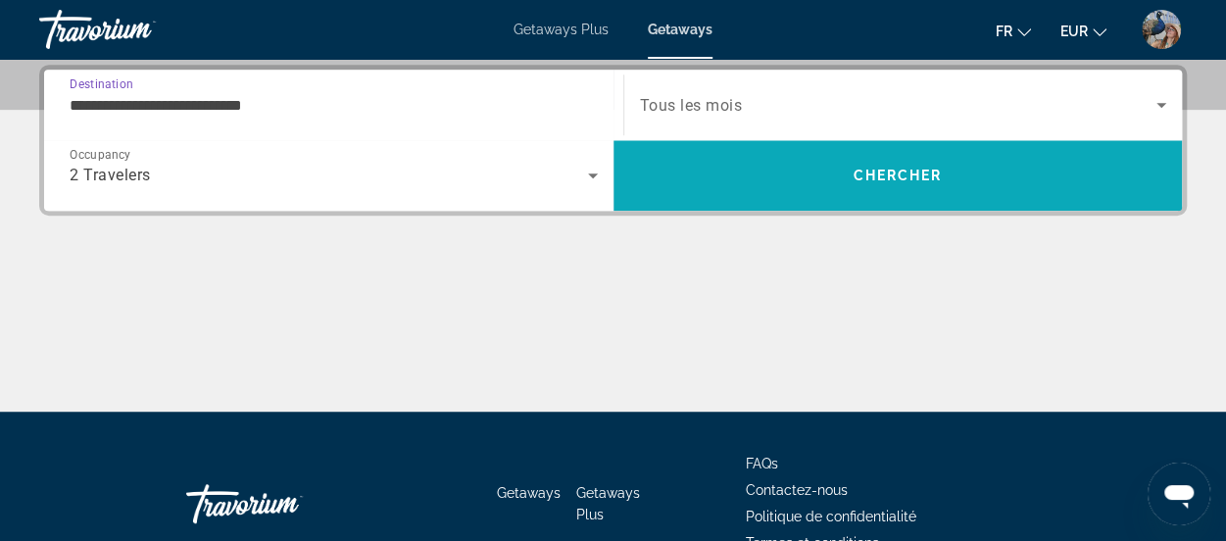
click at [770, 164] on span "Search" at bounding box center [897, 175] width 569 height 47
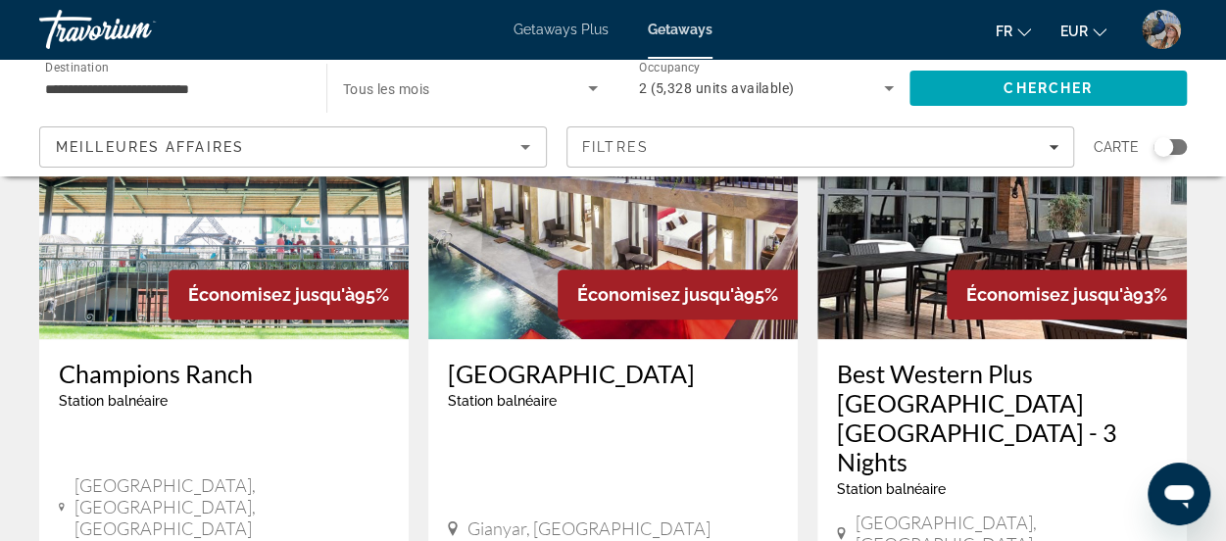
scroll to position [960, 0]
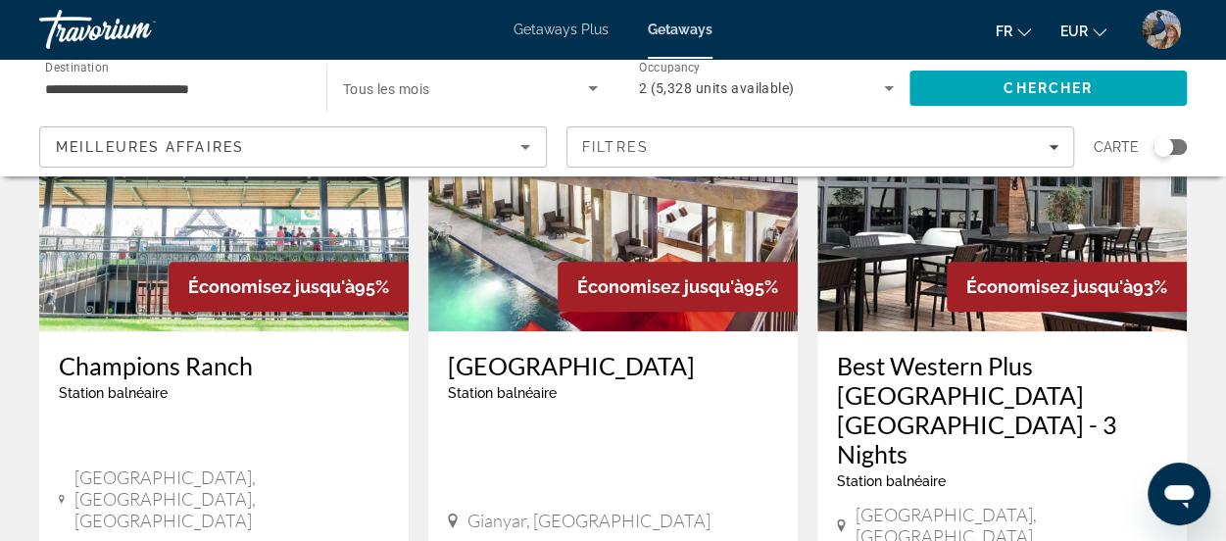
click at [661, 276] on span "Économisez jusqu'à" at bounding box center [660, 286] width 167 height 21
click at [611, 351] on h3 "The Swaha Hotel" at bounding box center [613, 365] width 330 height 29
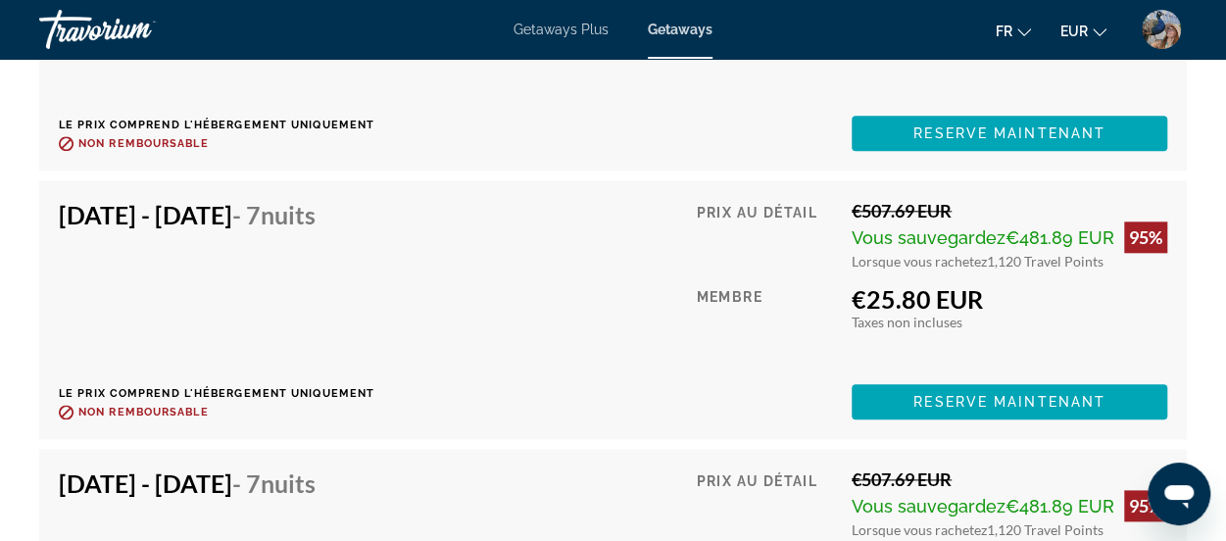
scroll to position [4561, 0]
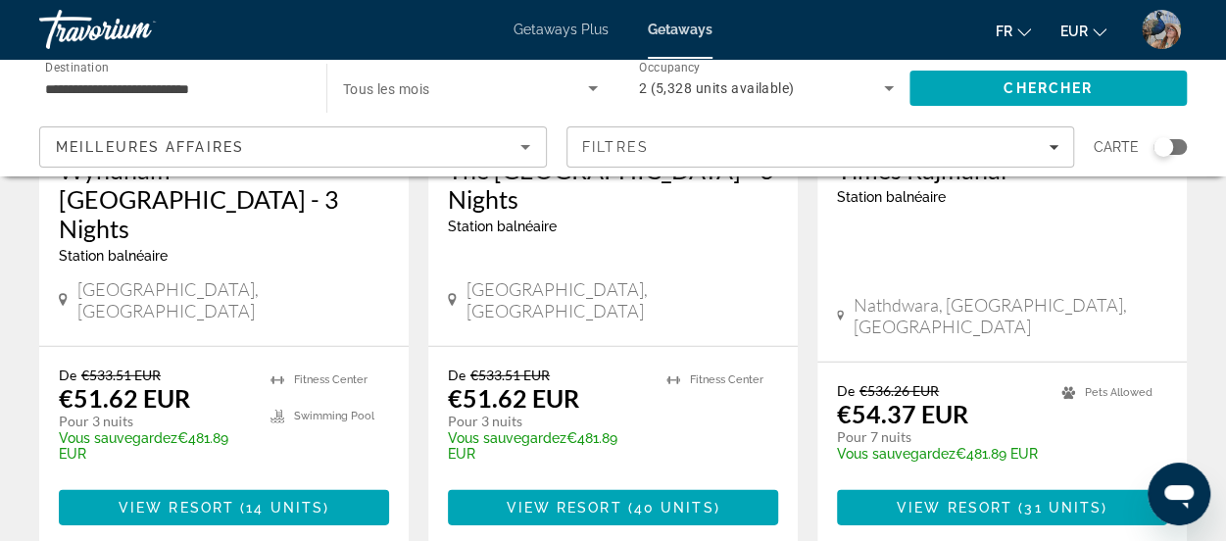
scroll to position [2673, 0]
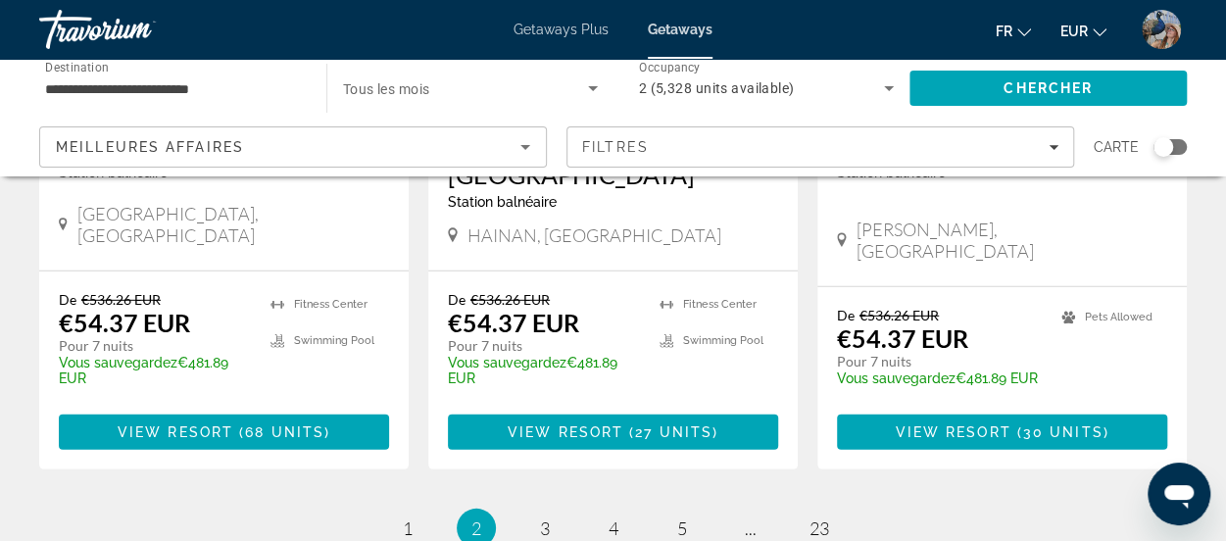
scroll to position [2837, 0]
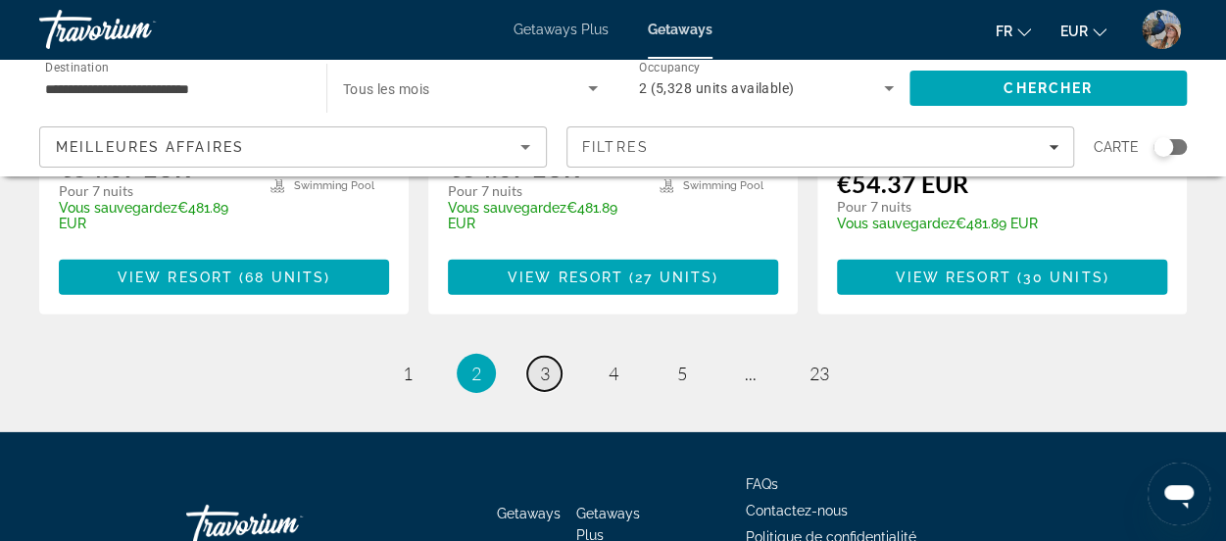
click at [546, 357] on link "page 3" at bounding box center [544, 374] width 34 height 34
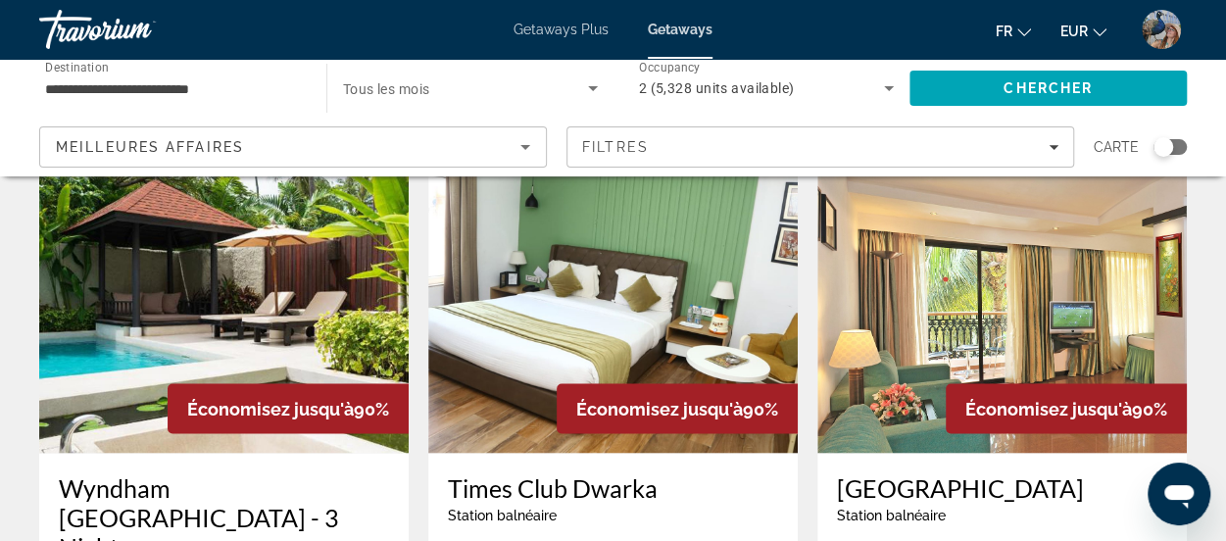
scroll to position [1499, 0]
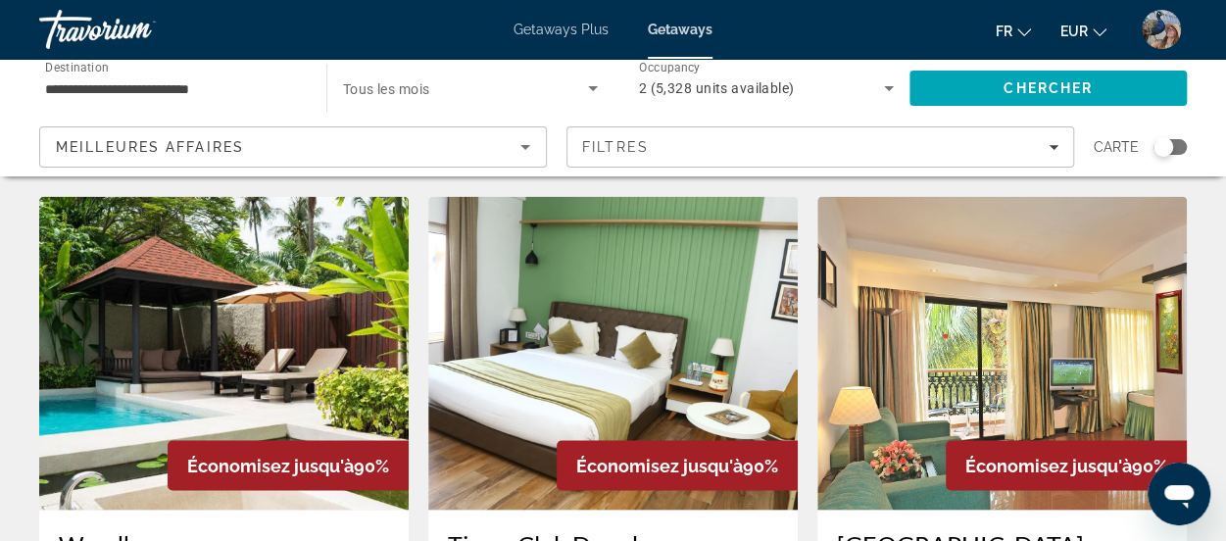
click at [234, 364] on img "Main content" at bounding box center [223, 353] width 369 height 314
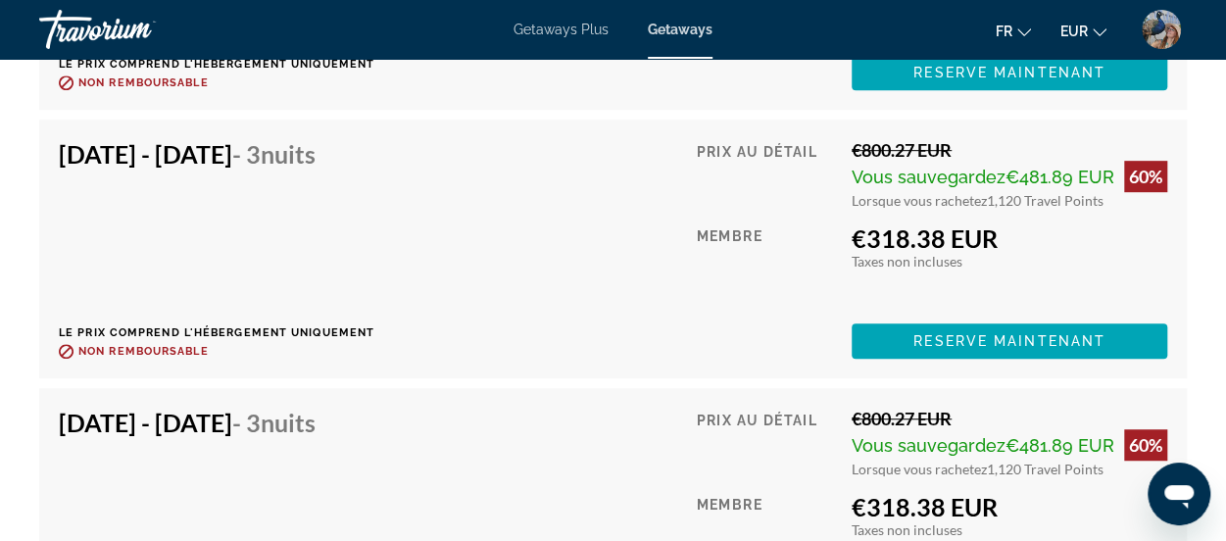
scroll to position [4166, 0]
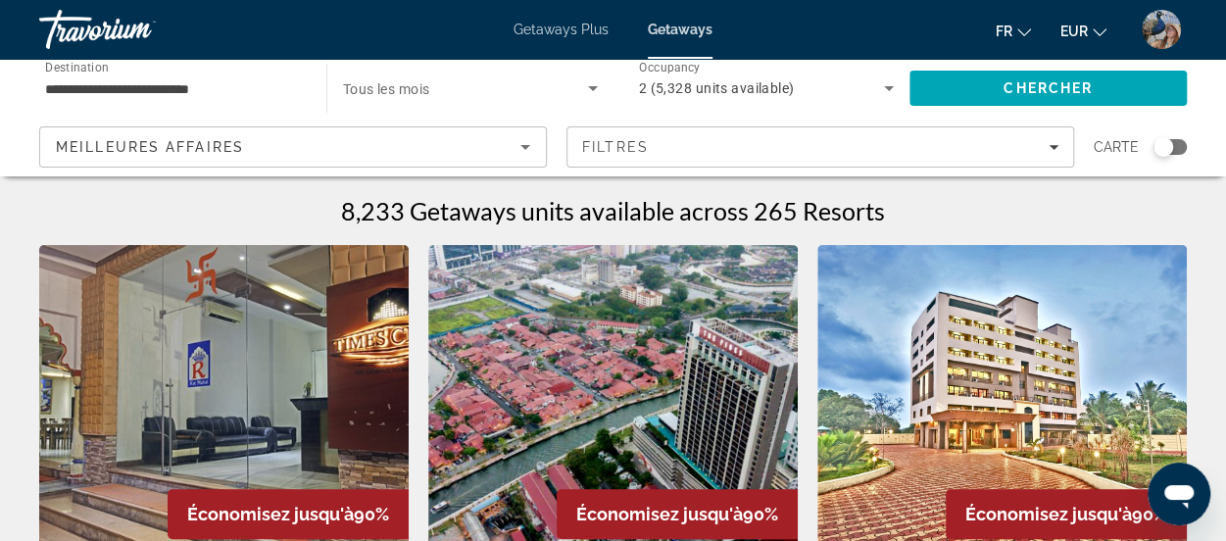
click at [1170, 154] on div "Search widget" at bounding box center [1169, 147] width 33 height 16
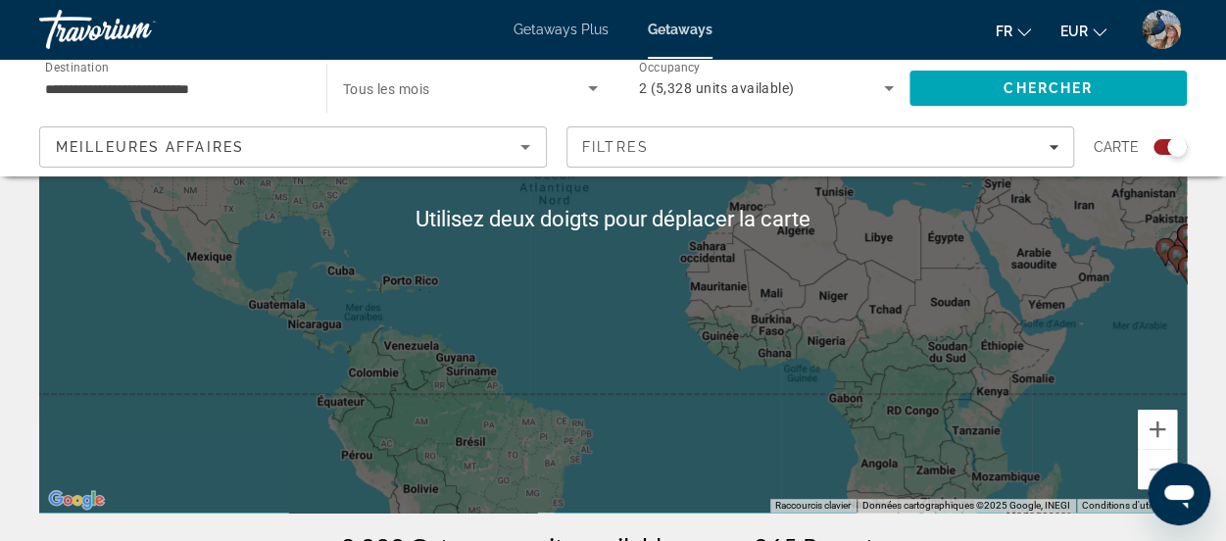
scroll to position [272, 0]
click at [1172, 425] on button "Zoom avant" at bounding box center [1157, 428] width 39 height 39
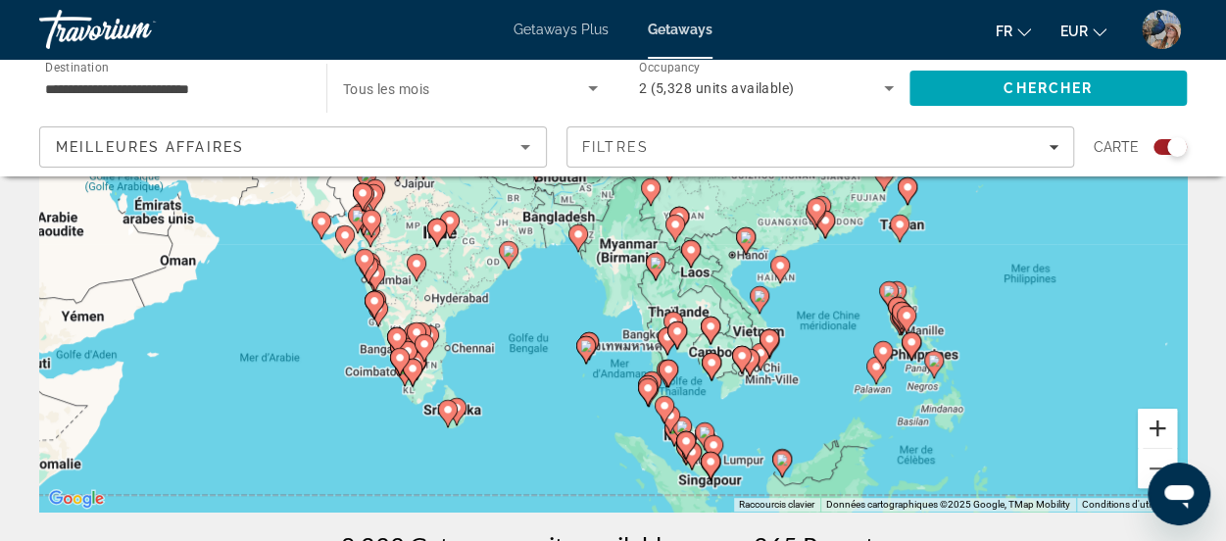
click at [1167, 427] on button "Zoom avant" at bounding box center [1157, 428] width 39 height 39
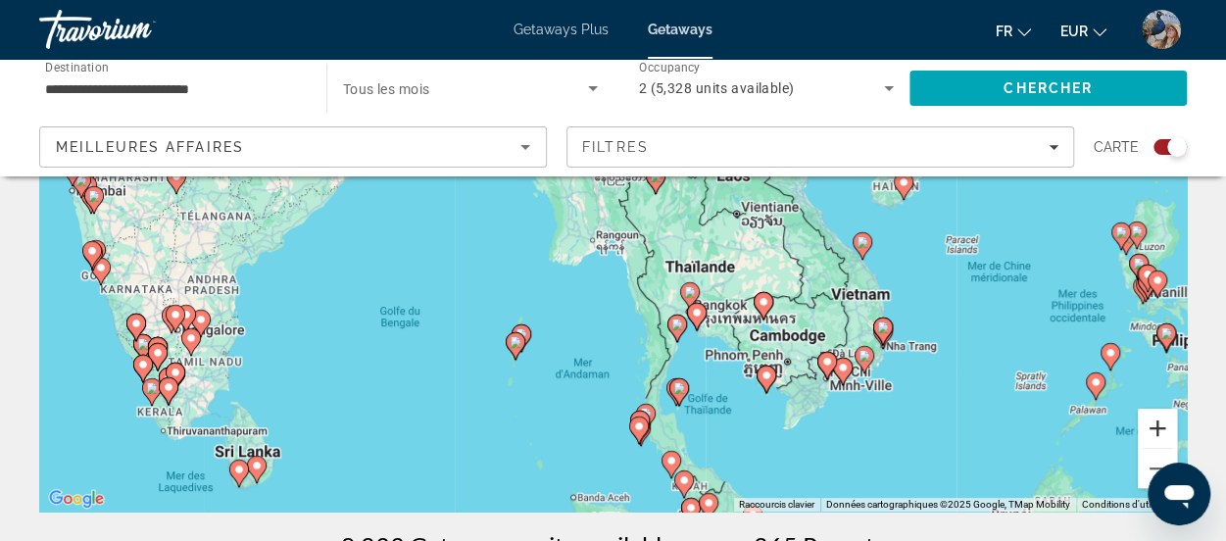
click at [1166, 441] on button "Zoom avant" at bounding box center [1157, 428] width 39 height 39
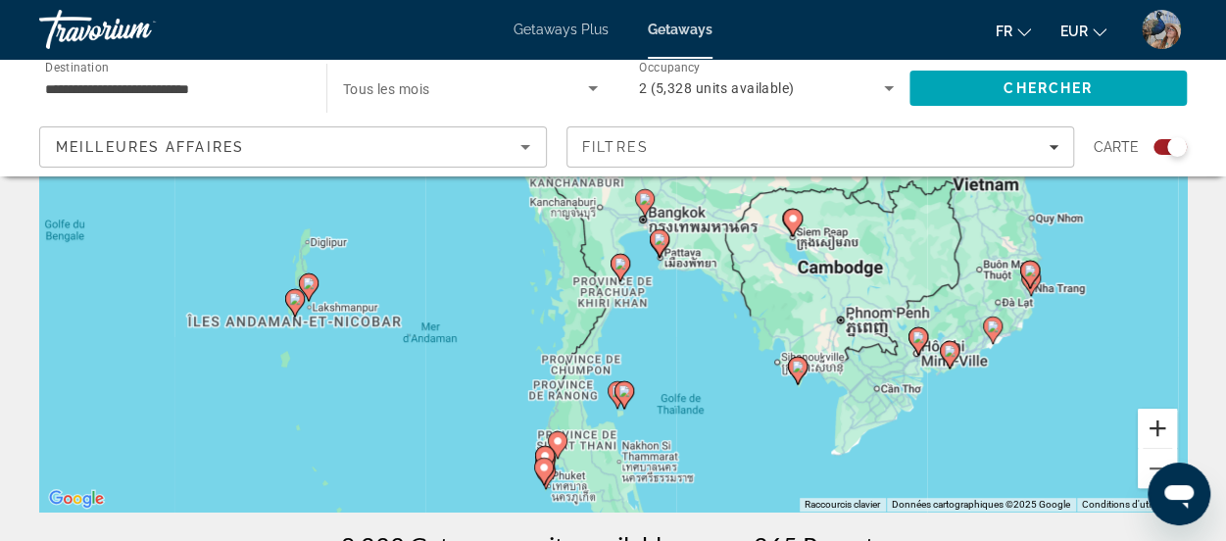
click at [1164, 437] on button "Zoom avant" at bounding box center [1157, 428] width 39 height 39
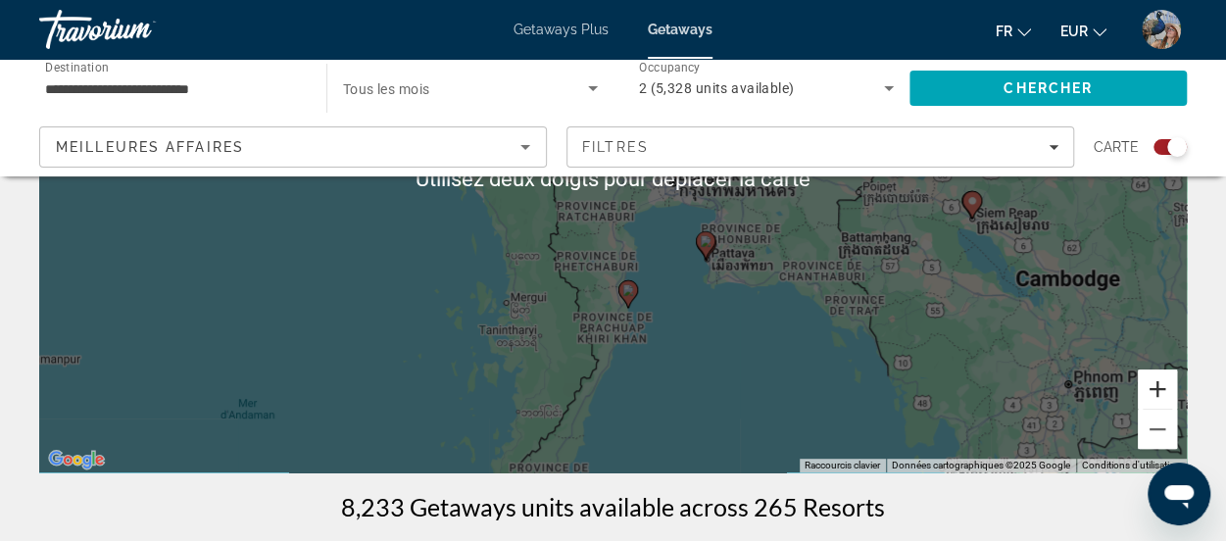
scroll to position [276, 0]
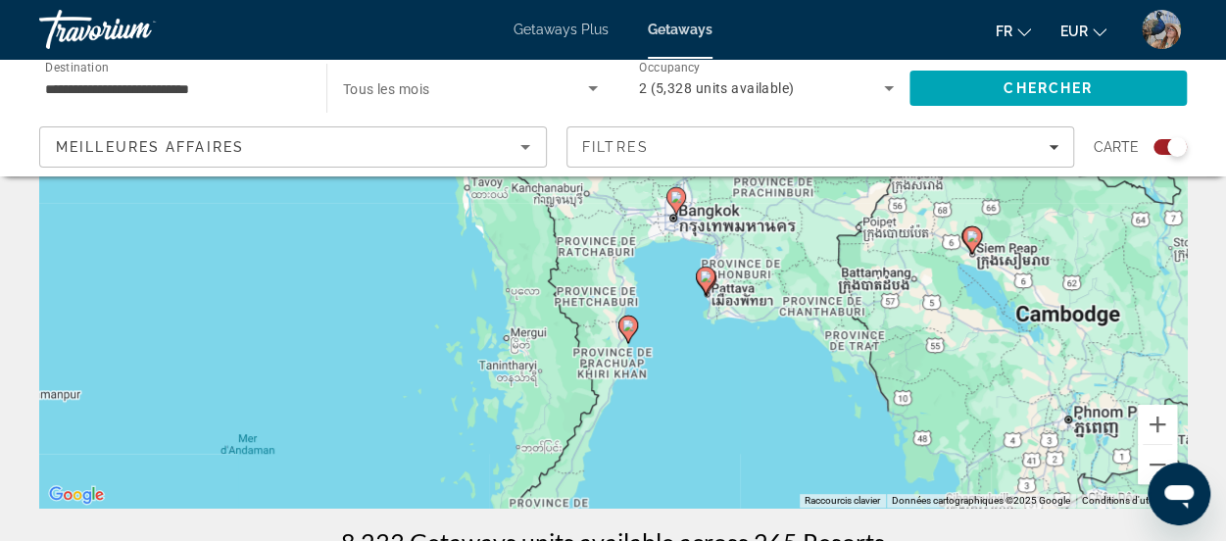
click at [1060, 384] on div "Pour activer le glissement avec le clavier, appuyez sur Alt+Entrée. Une fois ce…" at bounding box center [612, 214] width 1147 height 588
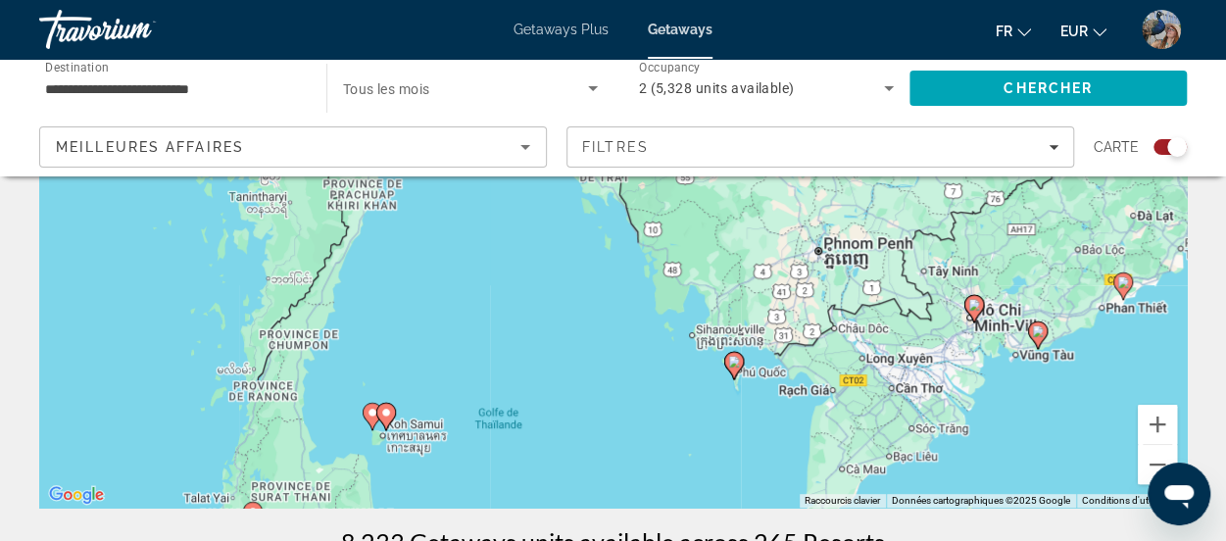
click at [733, 374] on icon "Main content" at bounding box center [733, 365] width 18 height 25
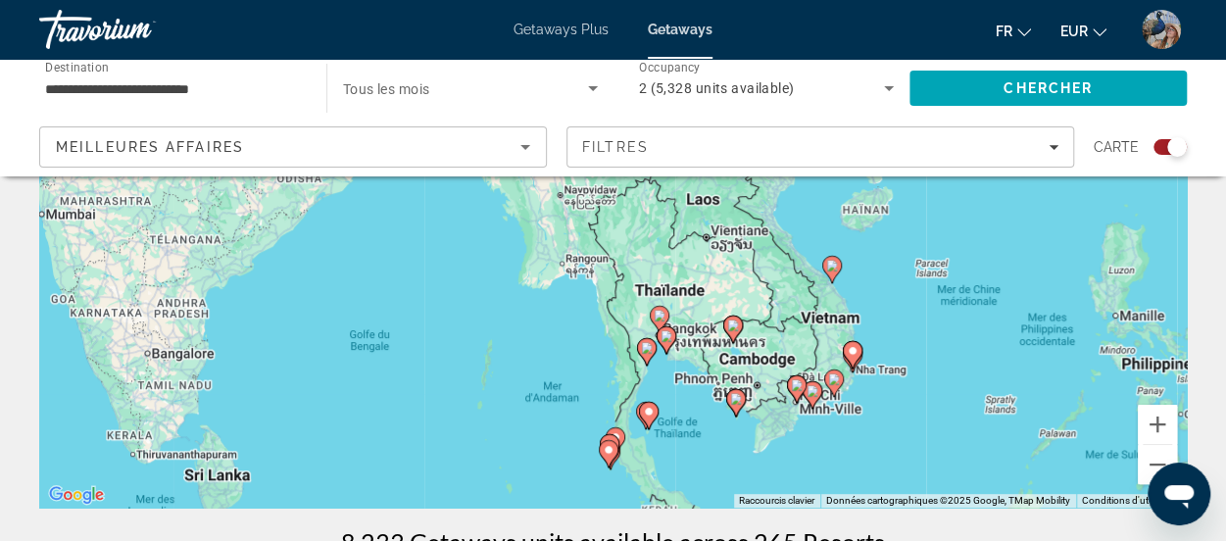
click at [737, 400] on image "Main content" at bounding box center [736, 399] width 12 height 12
type input "**********"
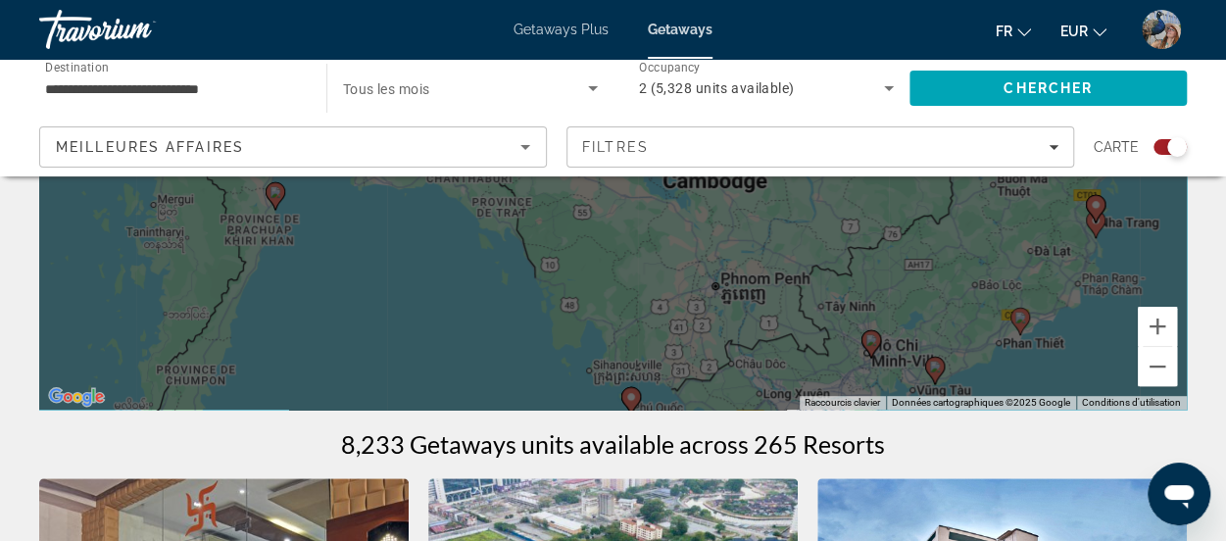
scroll to position [388, 0]
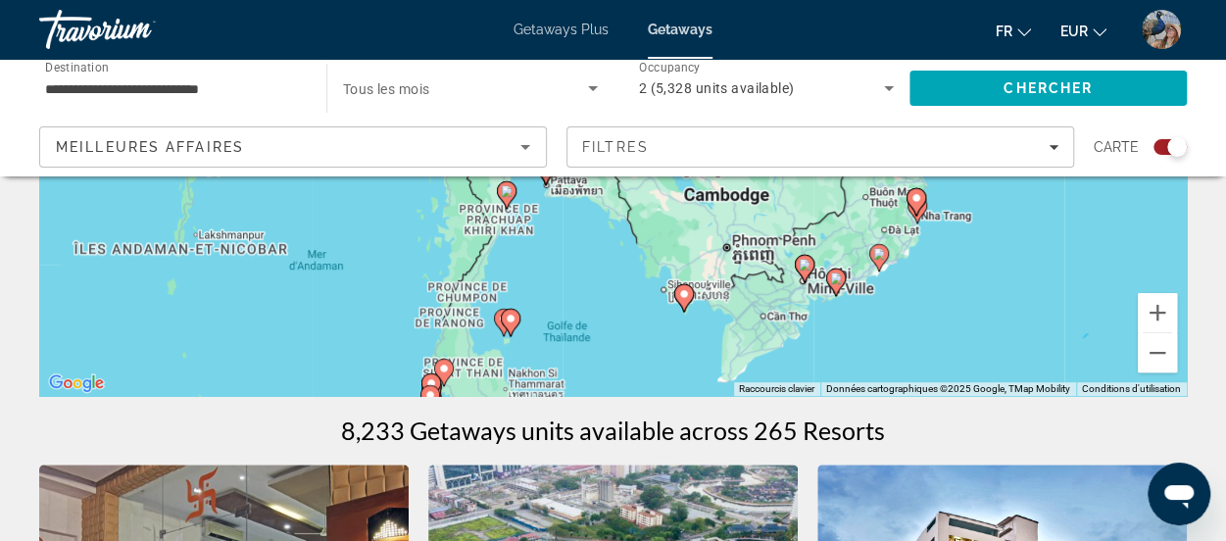
click at [688, 296] on image "Main content" at bounding box center [684, 294] width 12 height 12
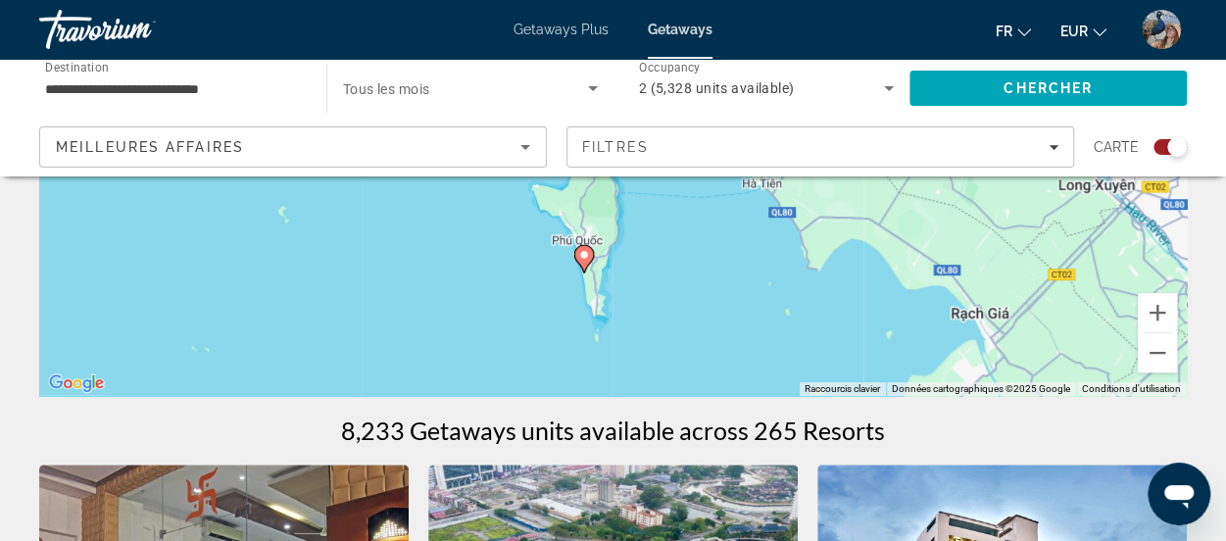
click at [588, 257] on image "Main content" at bounding box center [584, 255] width 12 height 12
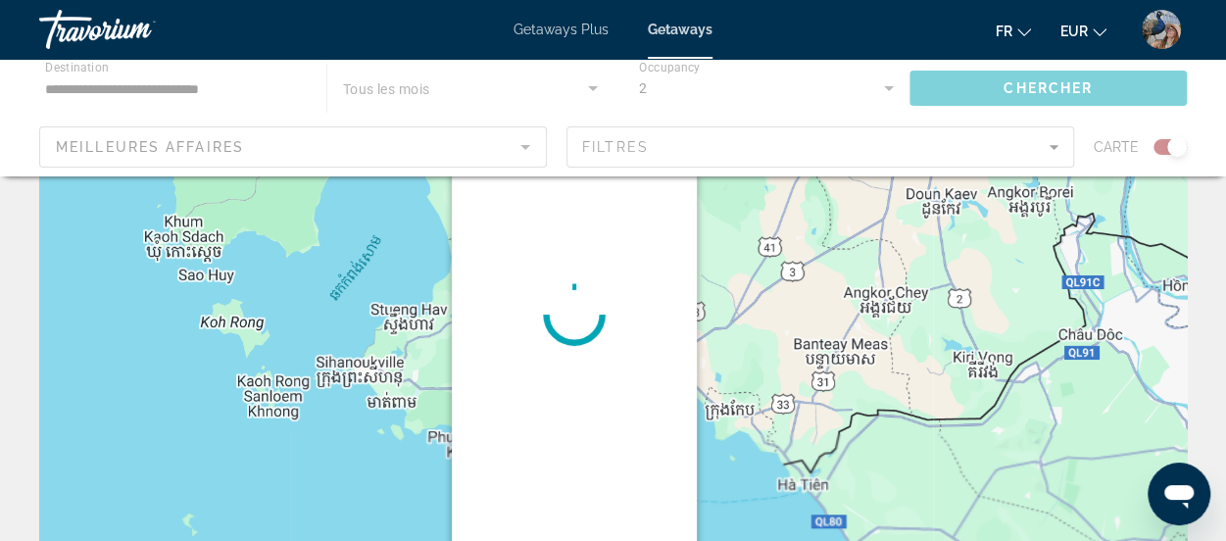
click at [588, 257] on div "Main content" at bounding box center [574, 315] width 245 height 490
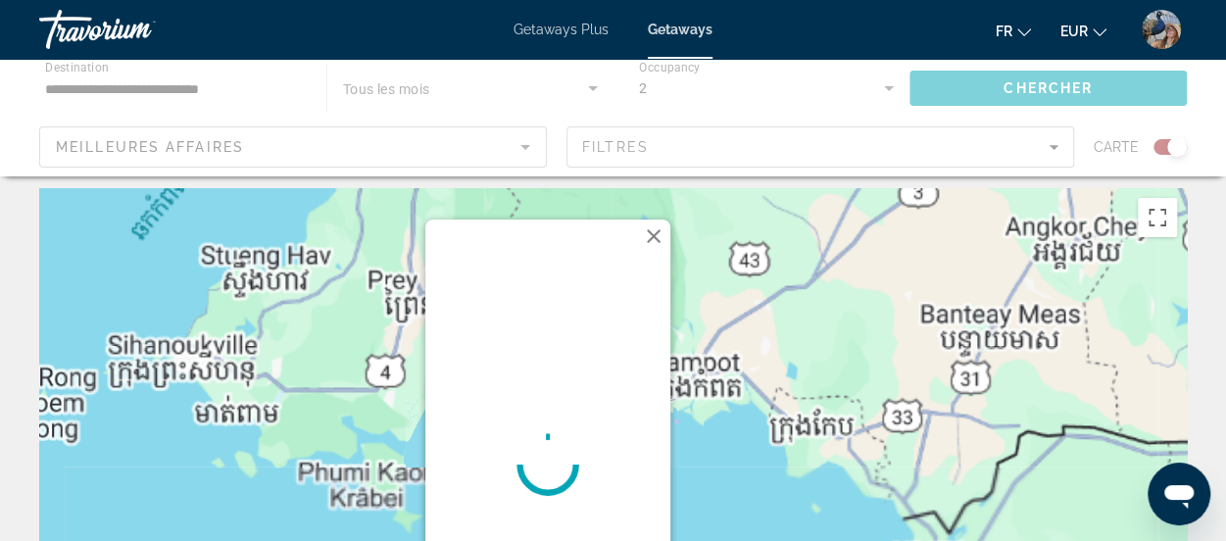
scroll to position [0, 0]
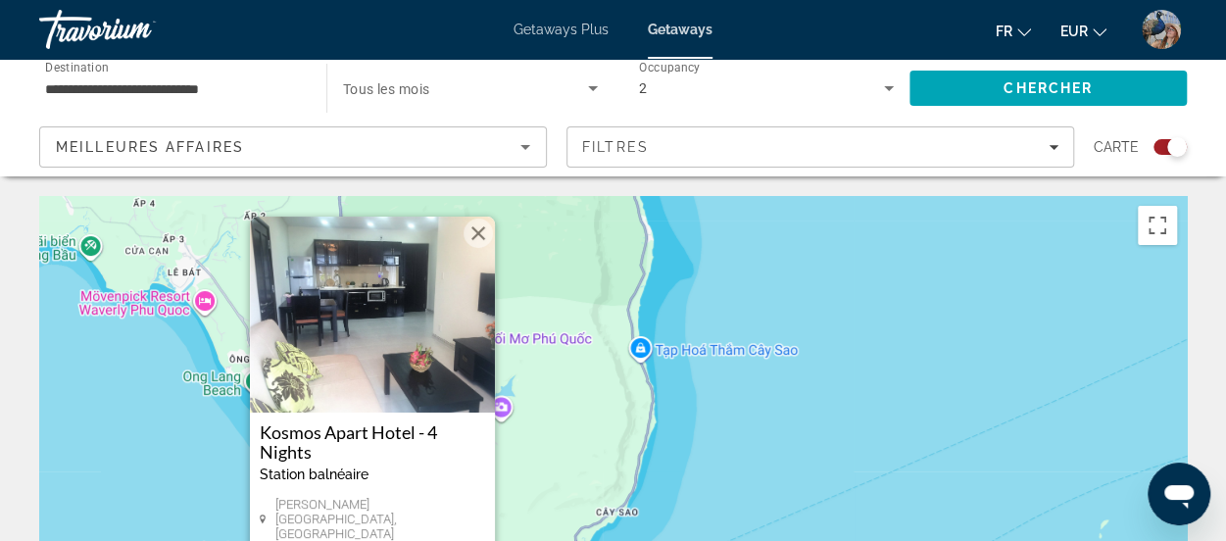
click at [486, 231] on button "Fermer" at bounding box center [478, 233] width 29 height 29
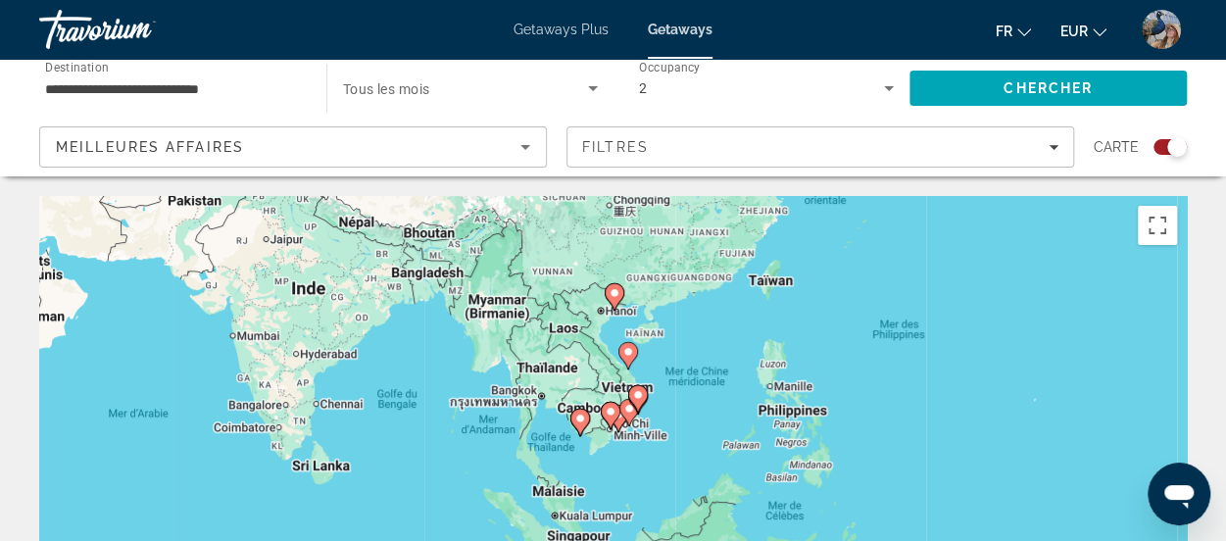
click at [1184, 139] on div "Search widget" at bounding box center [1163, 147] width 48 height 16
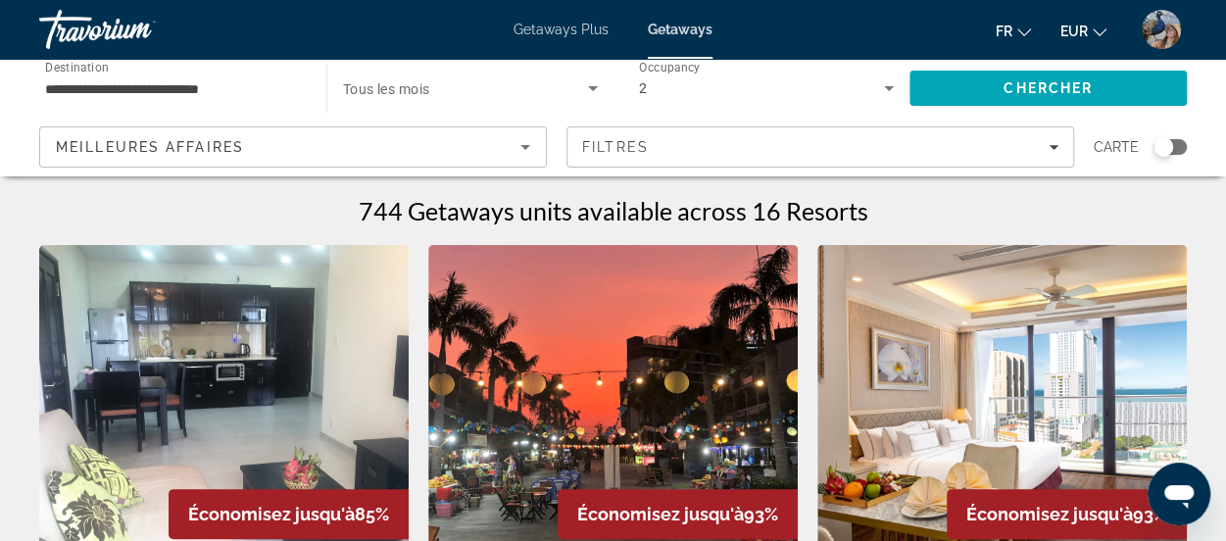
click at [1172, 139] on div "Search widget" at bounding box center [1169, 147] width 33 height 16
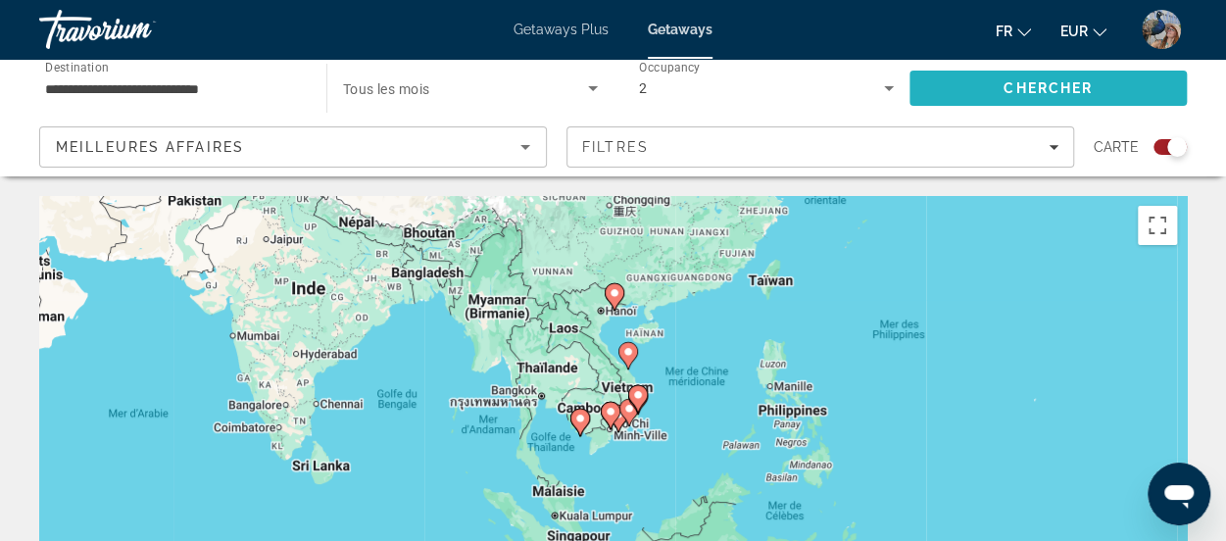
click at [1029, 85] on span "Chercher" at bounding box center [1047, 88] width 89 height 16
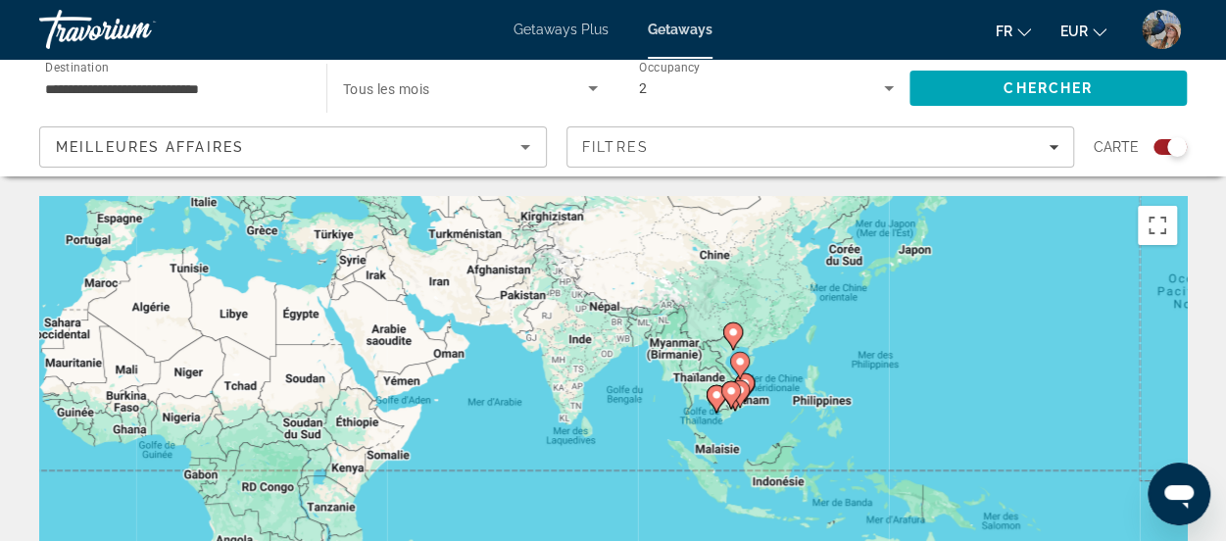
click at [776, 328] on div "Pour activer le glissement avec le clavier, appuyez sur Alt+Entrée. Une fois ce…" at bounding box center [612, 490] width 1147 height 588
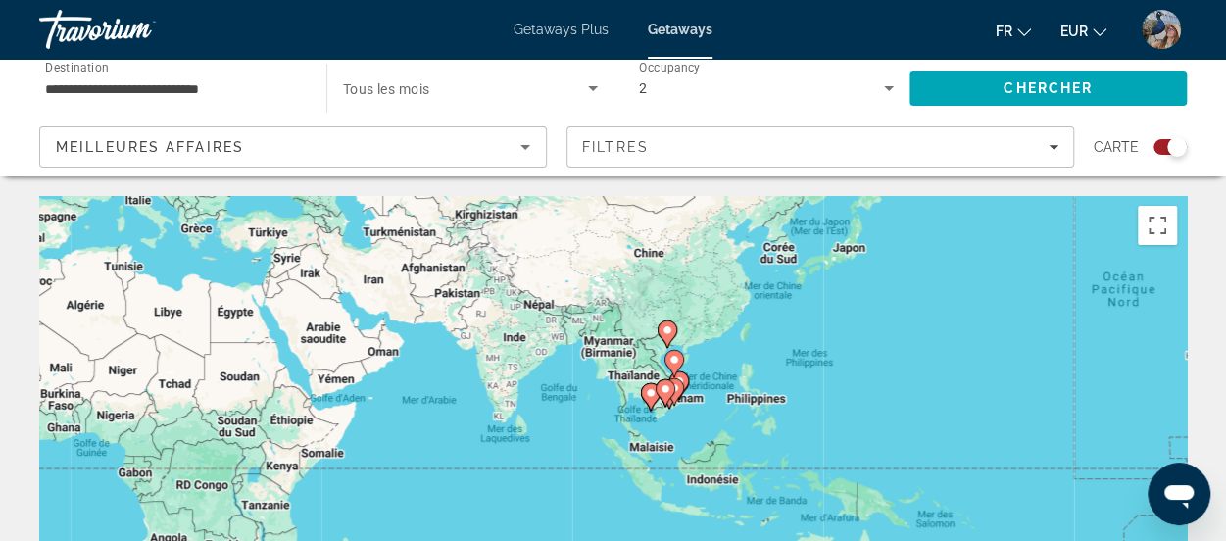
click at [1153, 144] on div "Search widget" at bounding box center [1169, 147] width 33 height 16
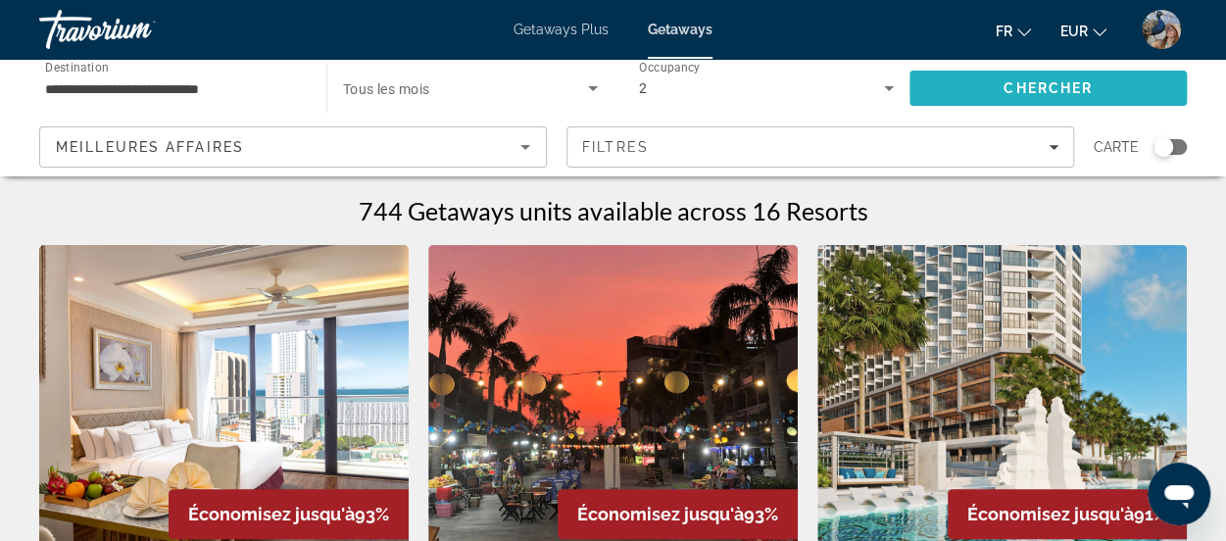
click at [1118, 96] on span "Search" at bounding box center [1047, 88] width 277 height 47
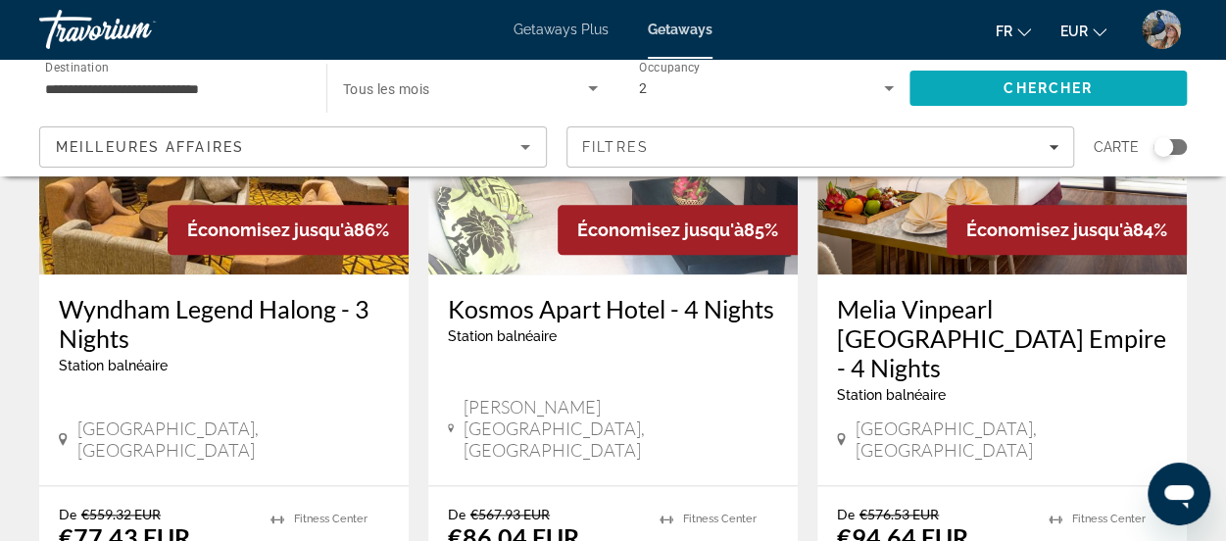
scroll to position [1047, 0]
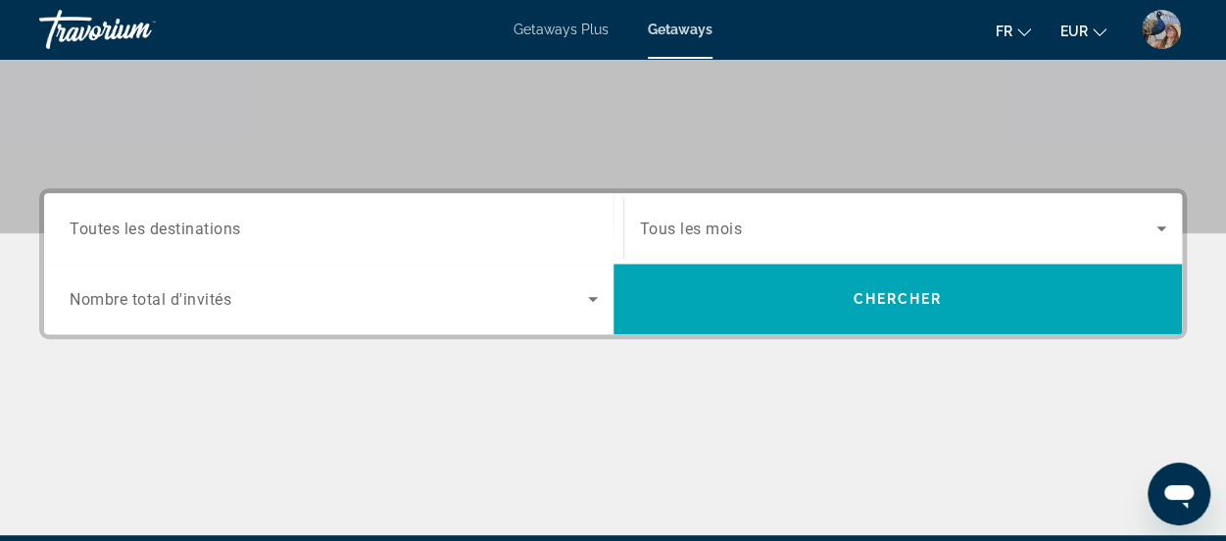
scroll to position [358, 0]
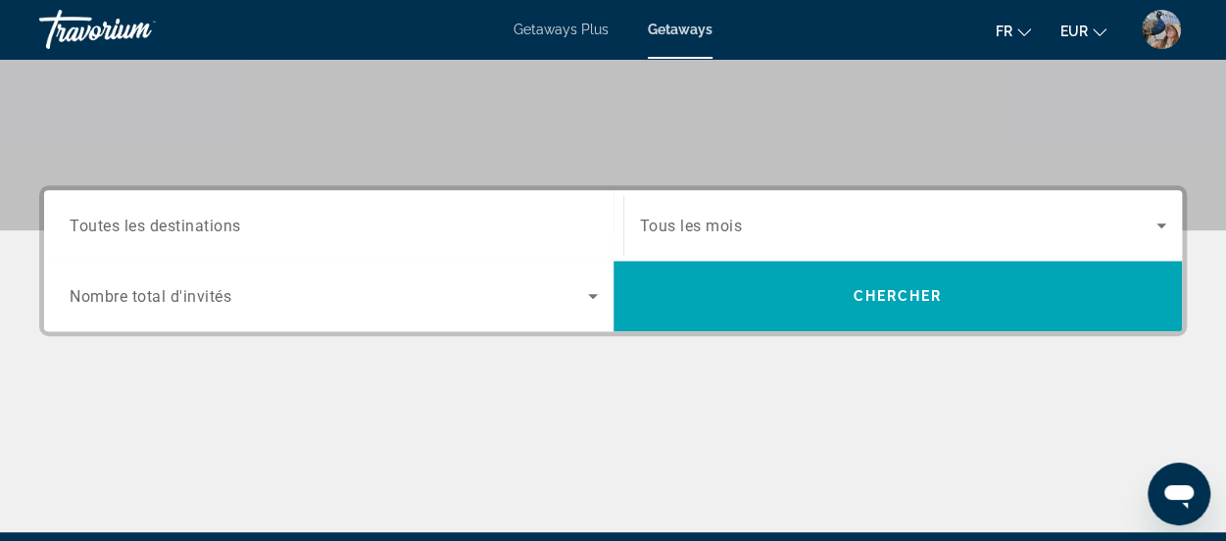
click at [592, 296] on icon "Search widget" at bounding box center [593, 296] width 10 height 5
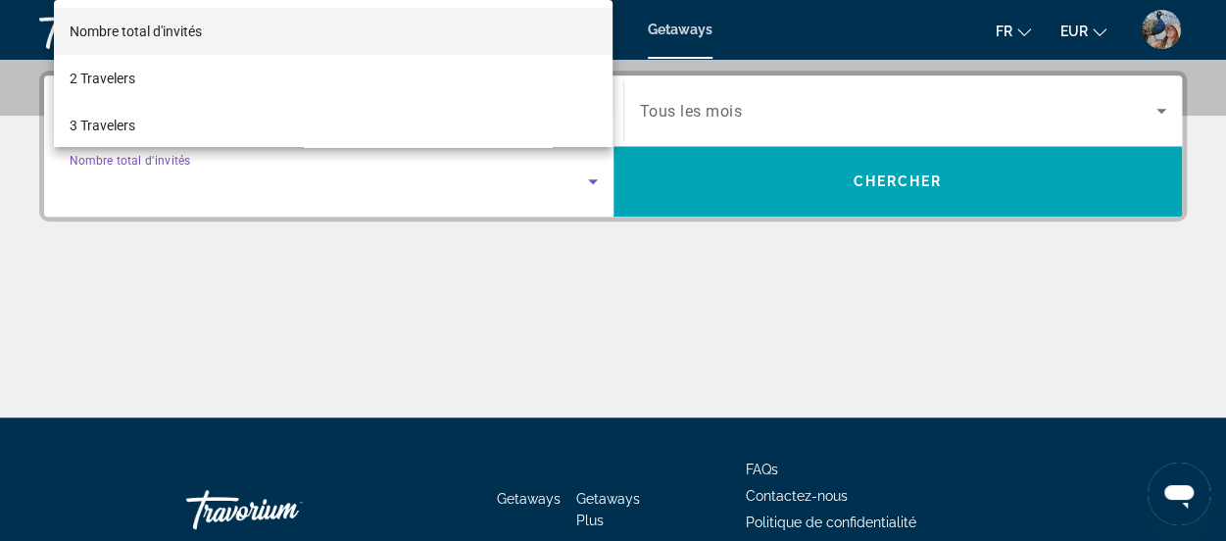
scroll to position [478, 0]
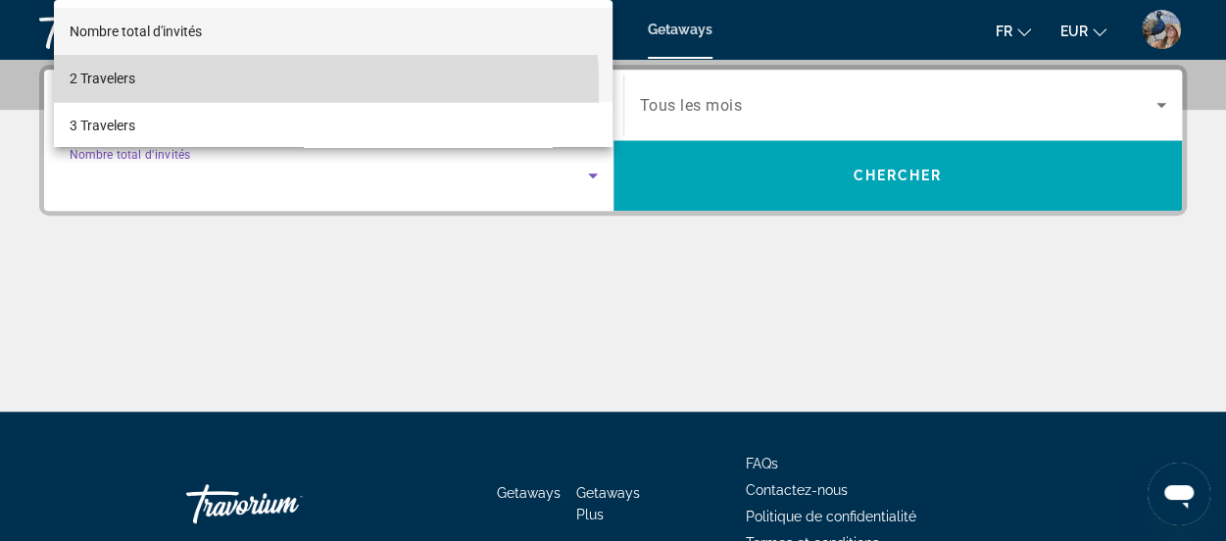
click at [122, 87] on span "2 Travelers" at bounding box center [103, 79] width 66 height 24
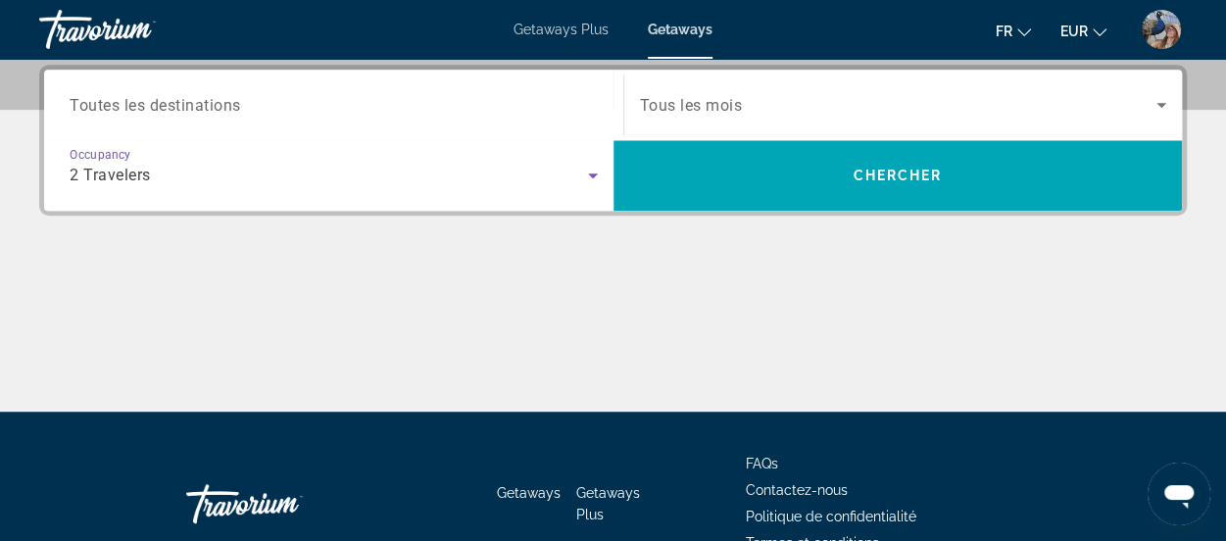
click at [584, 95] on input "Destination Toutes les destinations" at bounding box center [334, 106] width 528 height 24
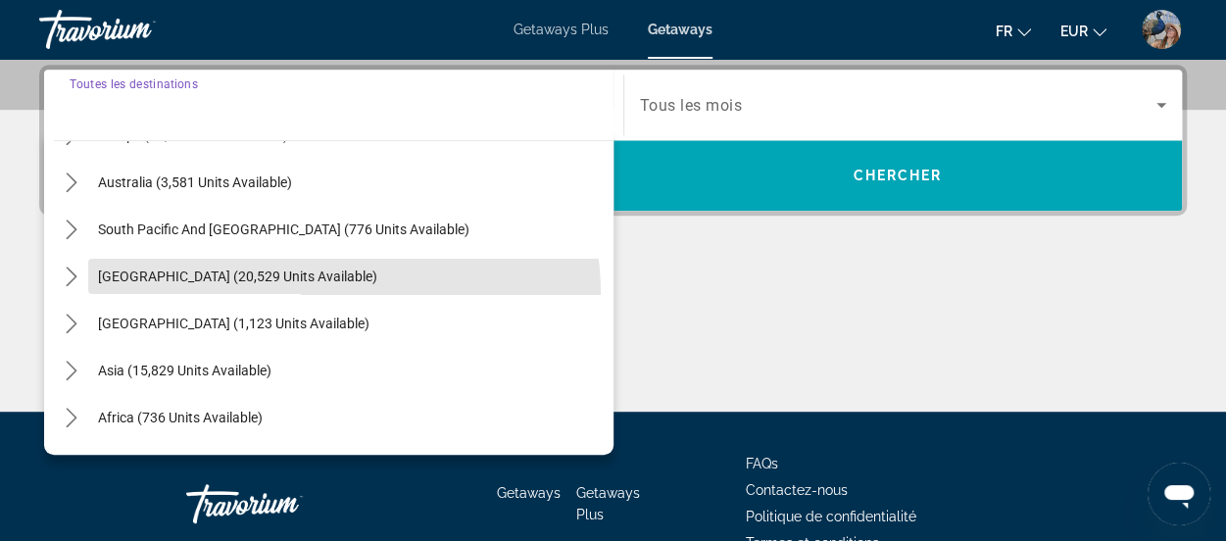
scroll to position [317, 0]
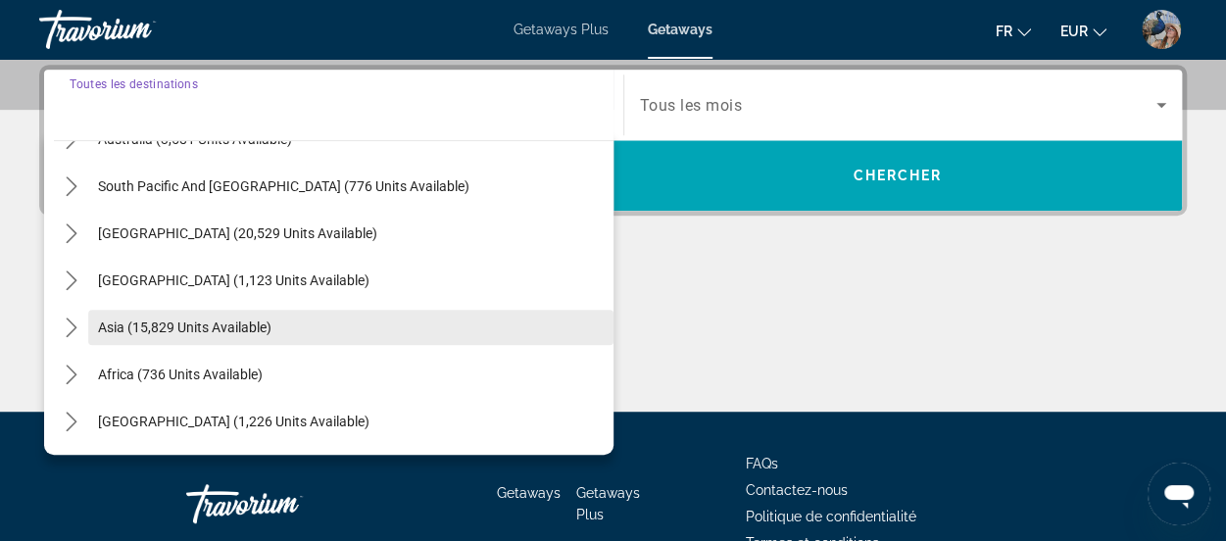
click at [257, 327] on span "Asia (15,829 units available)" at bounding box center [184, 327] width 173 height 16
type input "**********"
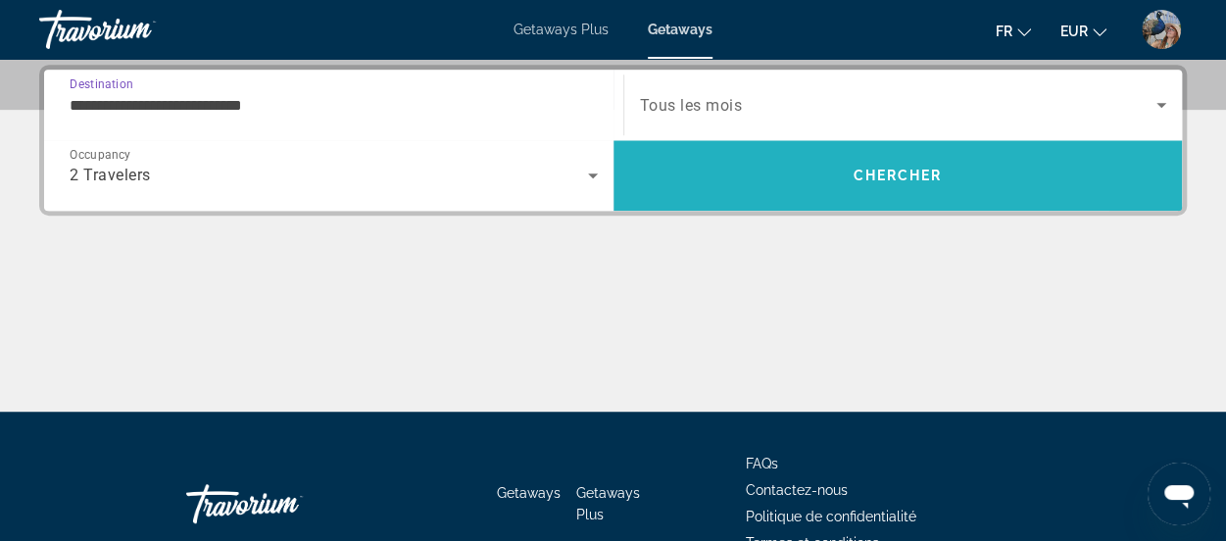
click at [1092, 185] on span "Search" at bounding box center [897, 175] width 569 height 47
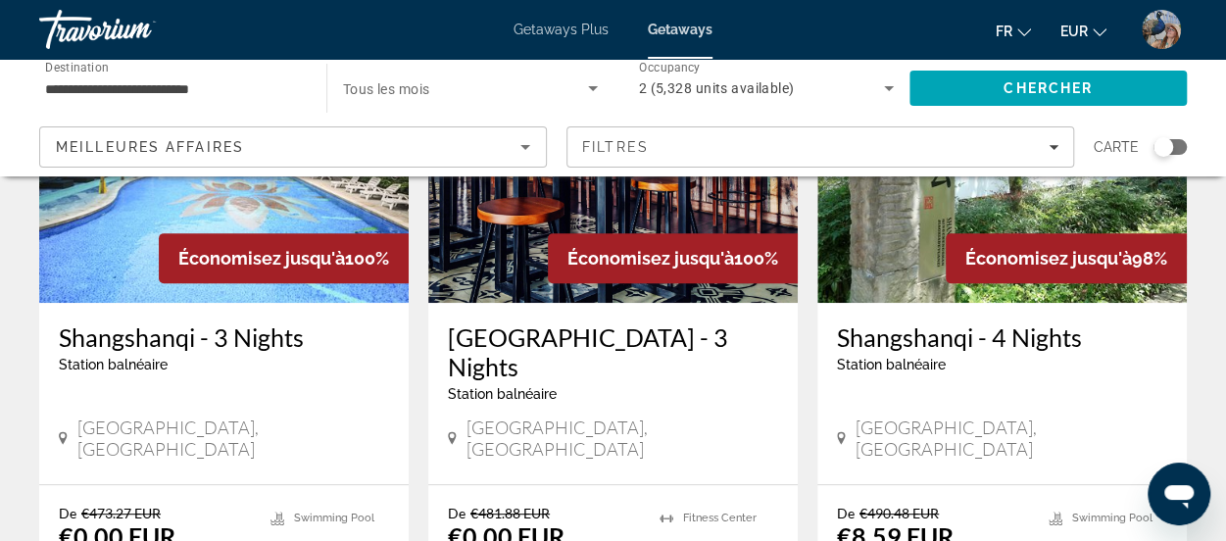
scroll to position [283, 0]
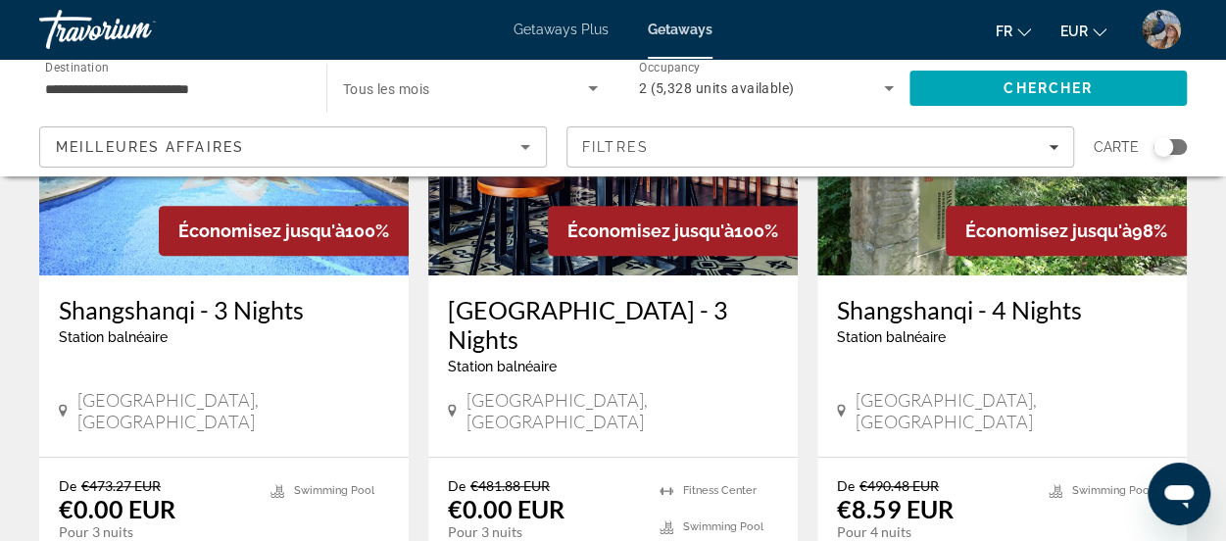
click at [1153, 147] on div "Search widget" at bounding box center [1163, 147] width 20 height 20
click at [1170, 153] on div "Search widget" at bounding box center [1177, 147] width 20 height 20
click at [1169, 143] on div "Search widget" at bounding box center [1163, 147] width 20 height 20
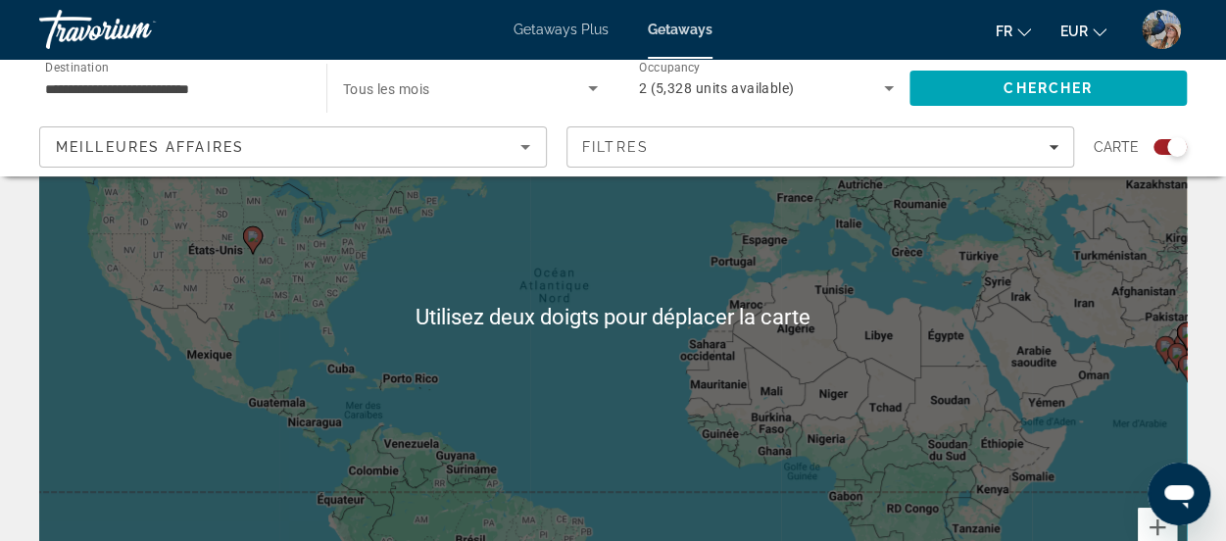
scroll to position [187, 0]
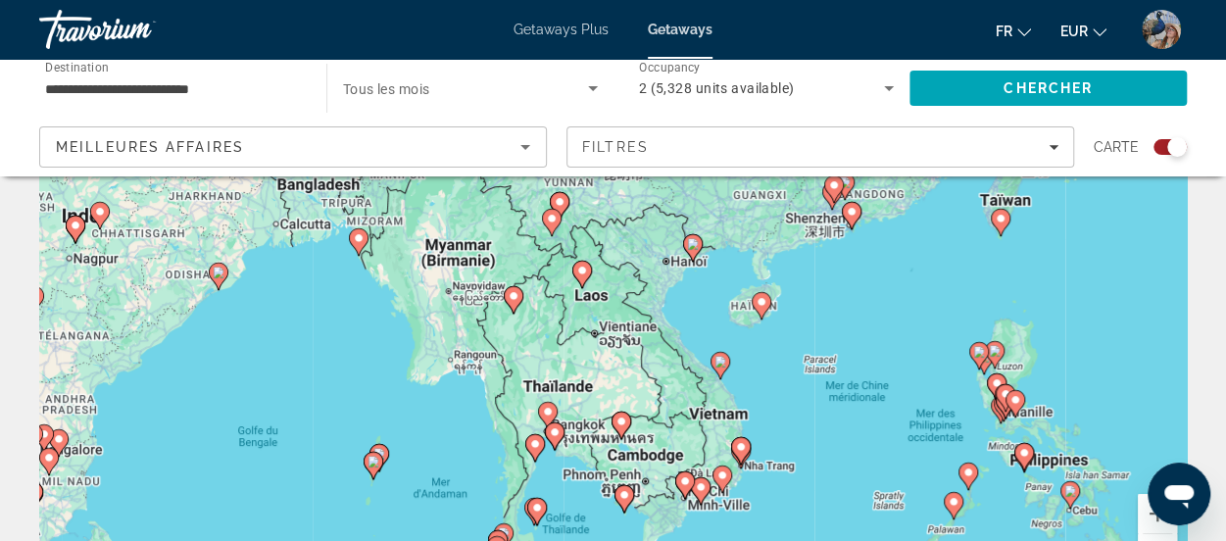
click at [624, 421] on div "Pour activer le glissement avec le clavier, appuyez sur Alt+Entrée. Une fois ce…" at bounding box center [612, 303] width 1147 height 588
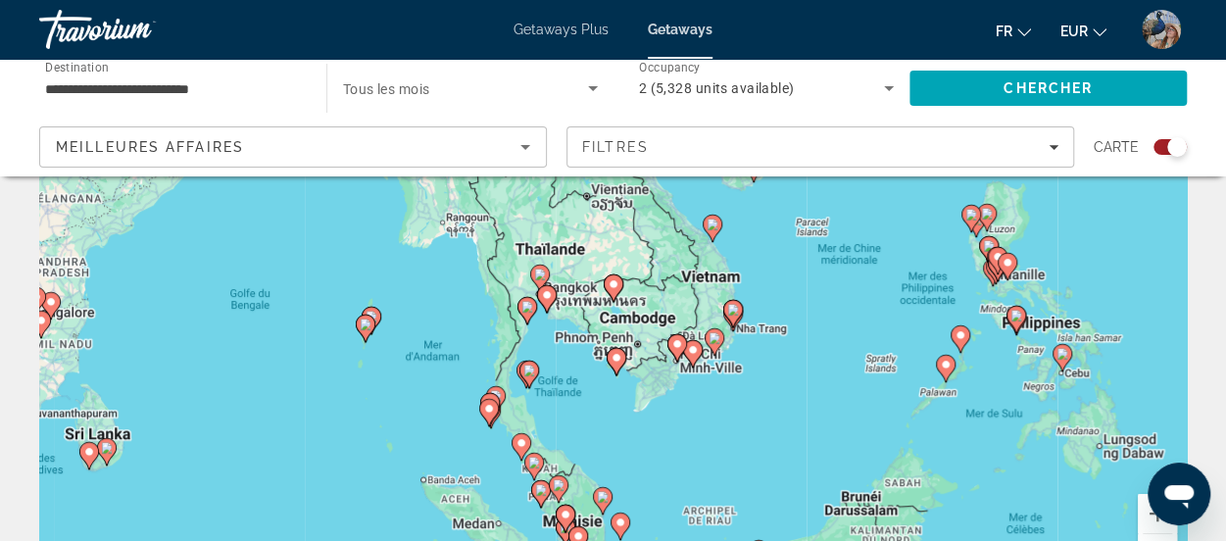
click at [608, 280] on image "Main content" at bounding box center [614, 284] width 12 height 12
type input "**********"
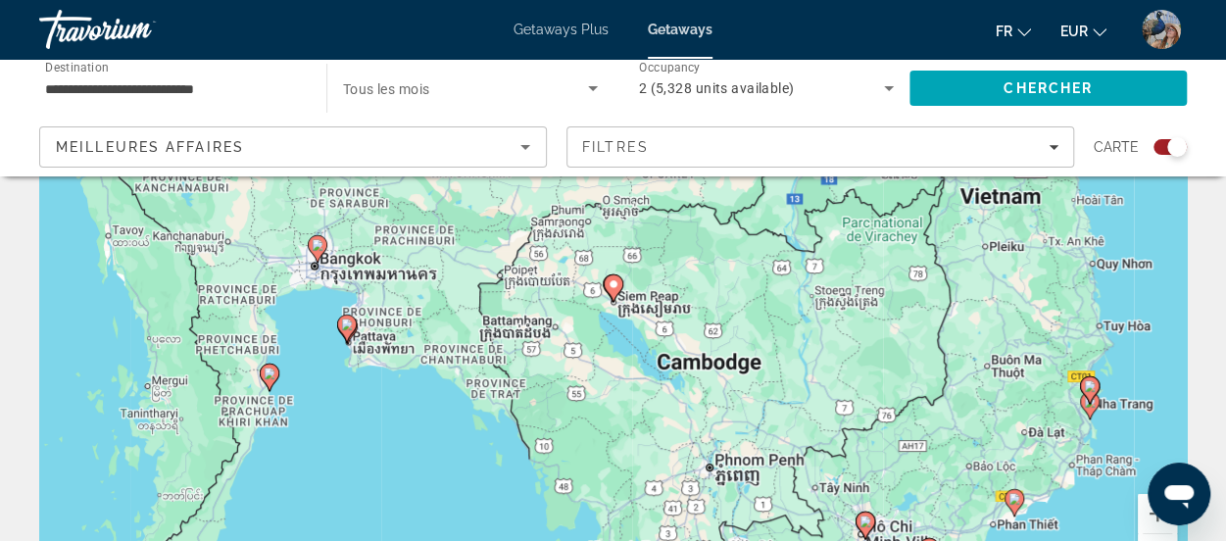
click at [615, 290] on icon "Main content" at bounding box center [613, 287] width 18 height 25
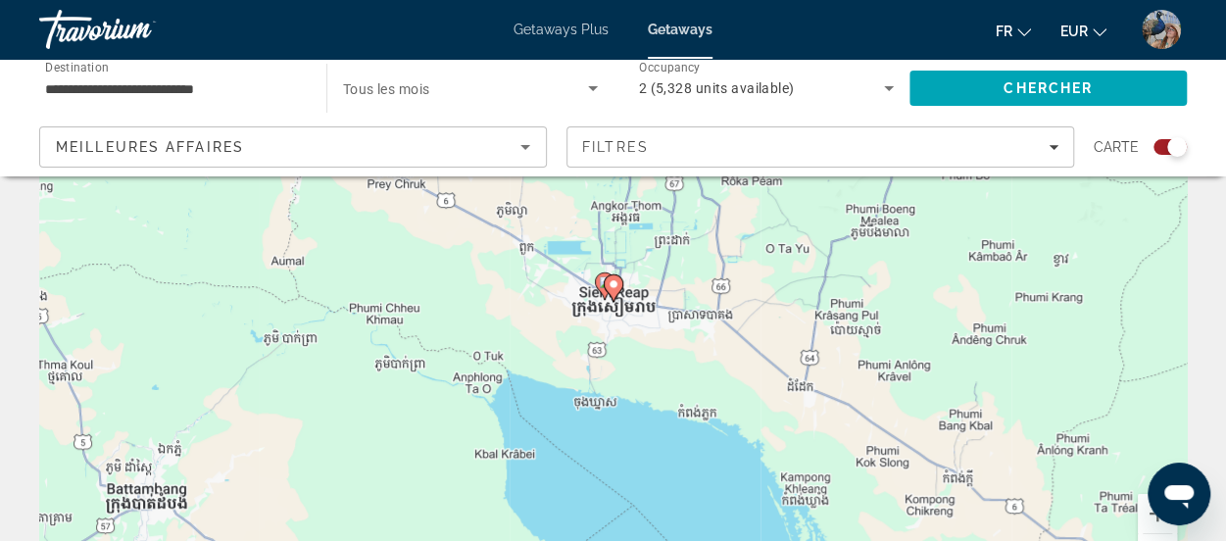
click at [613, 284] on image "Main content" at bounding box center [614, 284] width 12 height 12
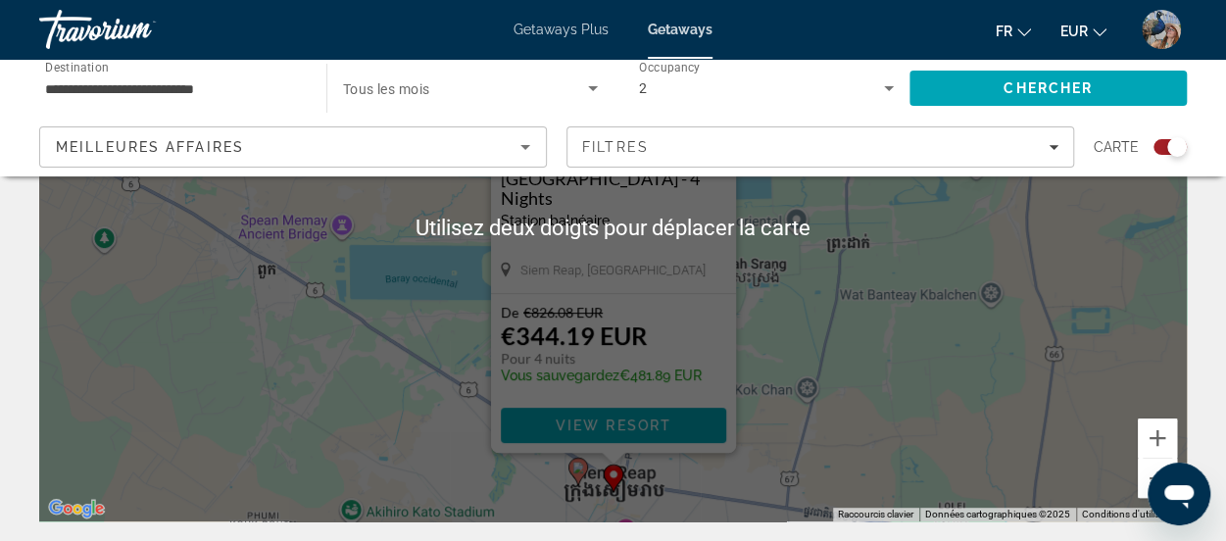
scroll to position [278, 0]
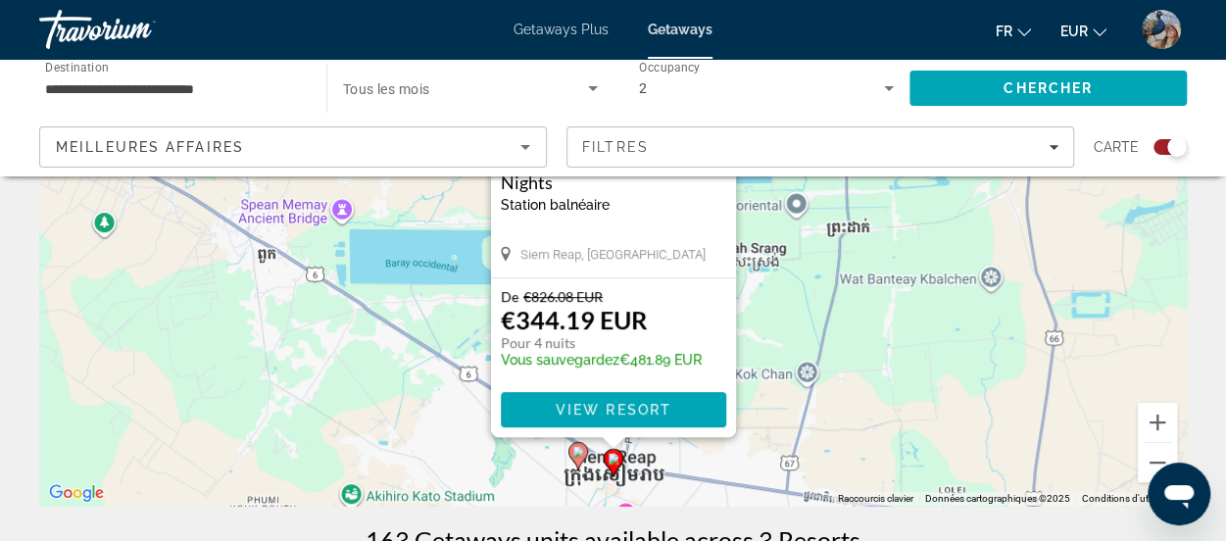
click at [577, 452] on div "Pour naviguer, appuyez sur les touches fléchées. Pour activer le glissement ave…" at bounding box center [612, 212] width 1147 height 588
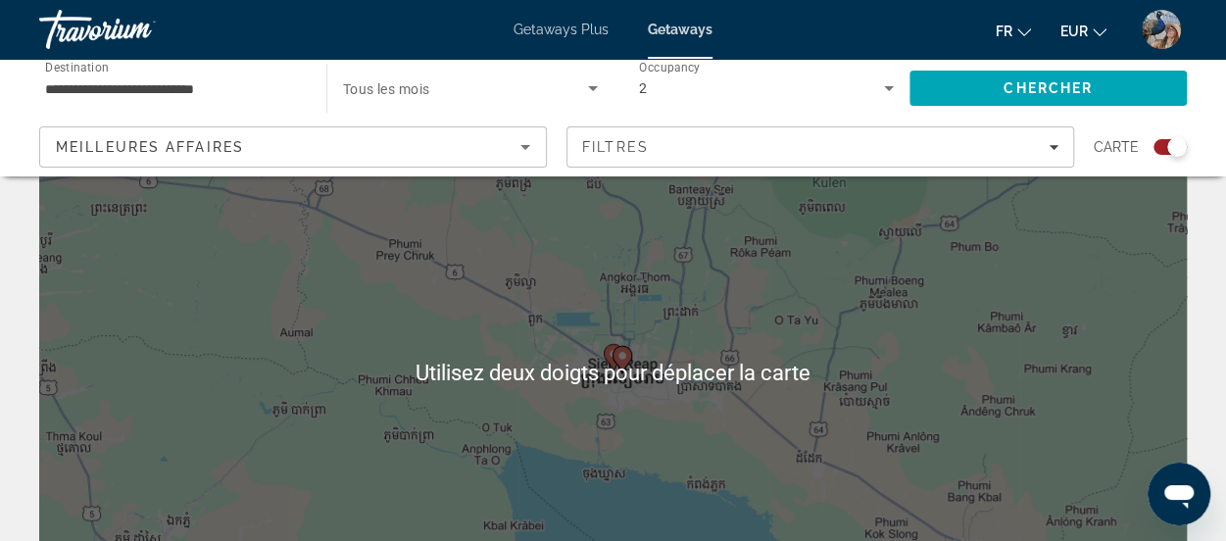
scroll to position [118, 0]
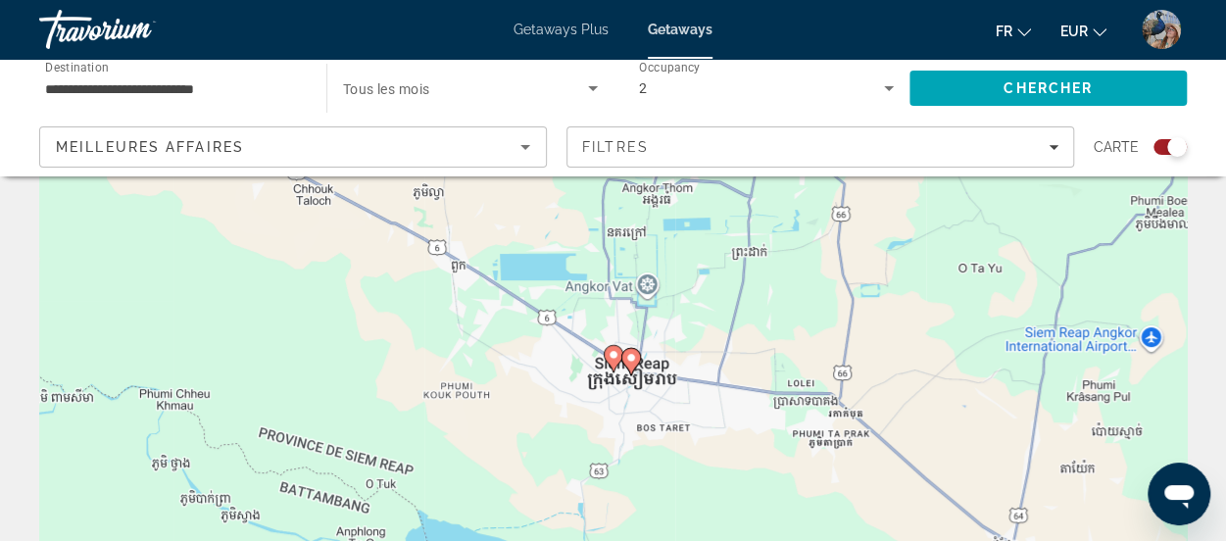
click at [612, 355] on image "Main content" at bounding box center [614, 355] width 12 height 12
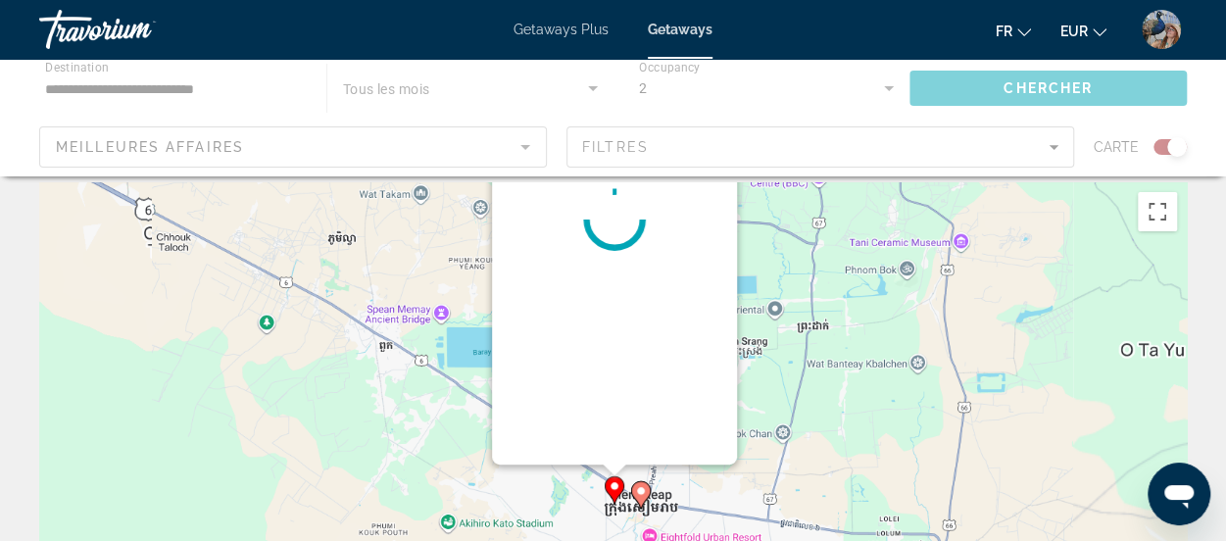
scroll to position [0, 0]
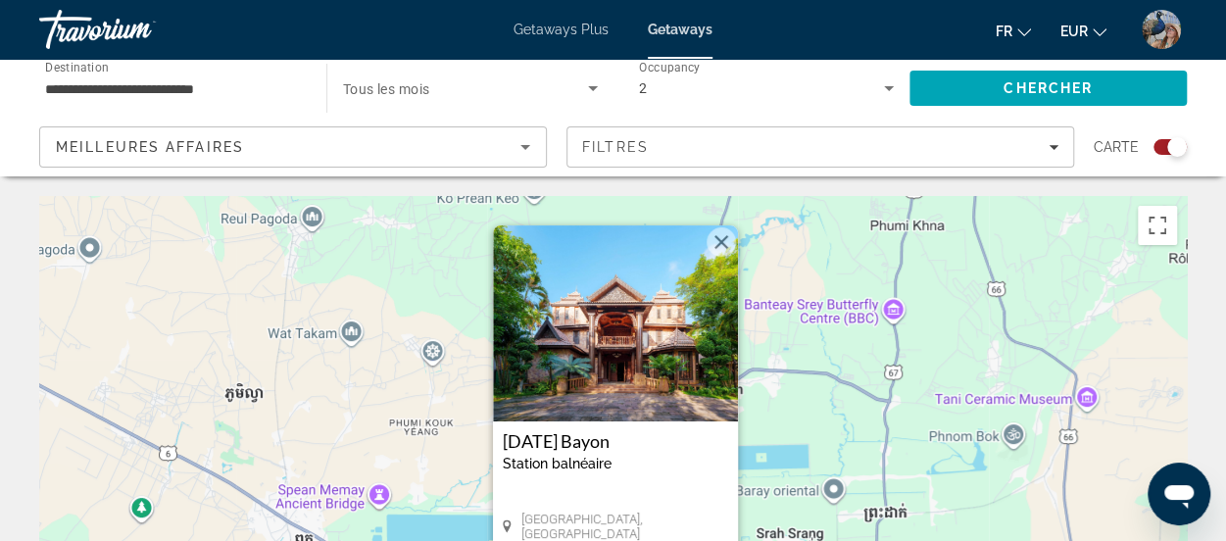
click at [608, 444] on h3 "Karma Bayon" at bounding box center [615, 441] width 225 height 20
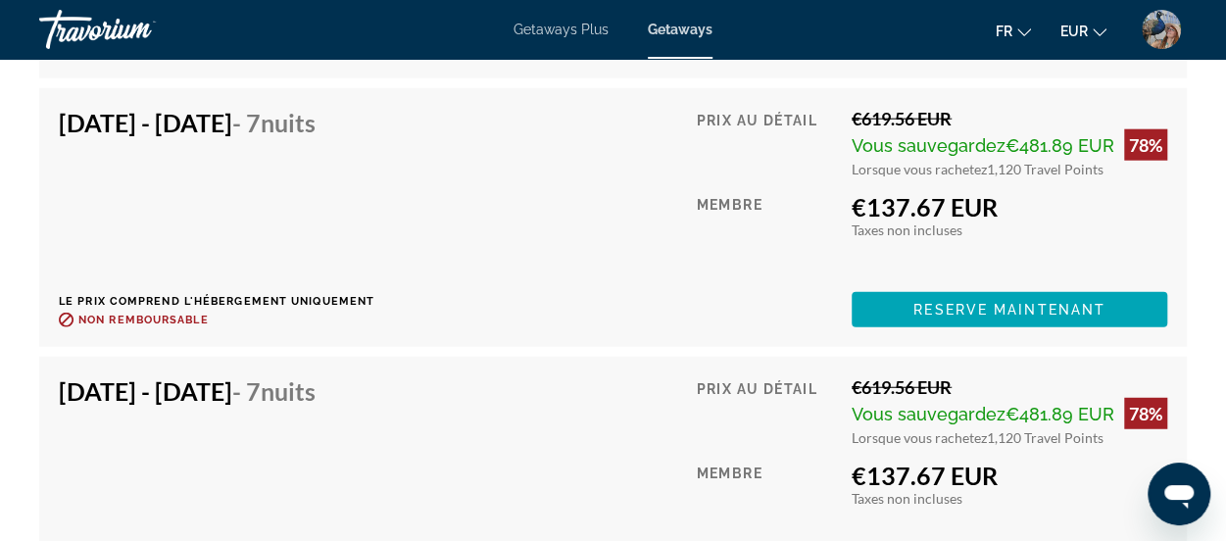
scroll to position [17423, 0]
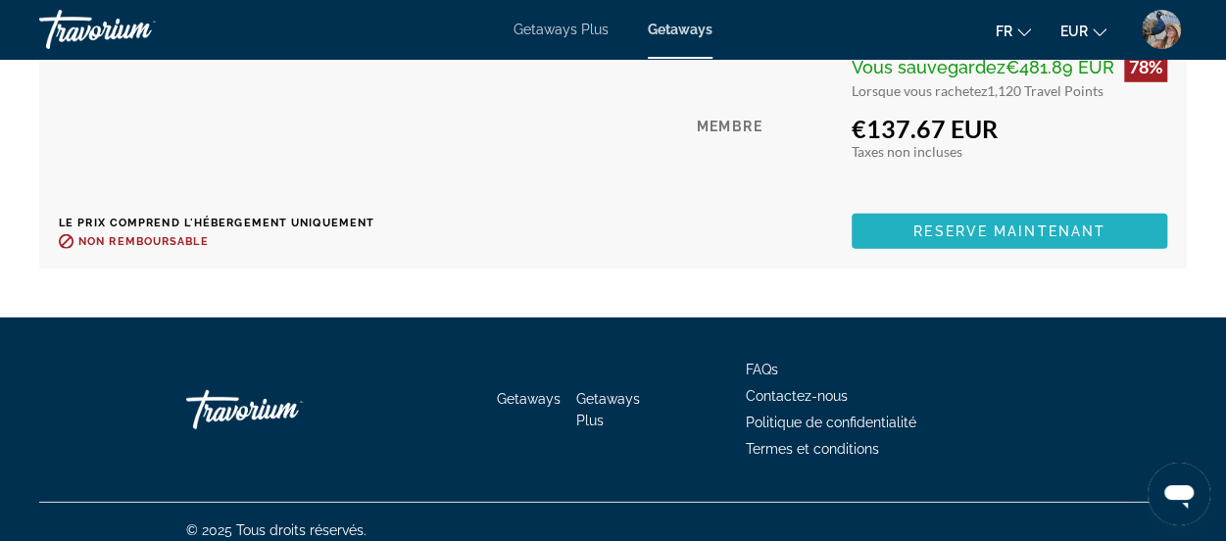
click at [1072, 223] on span "Reserve maintenant" at bounding box center [1009, 231] width 192 height 16
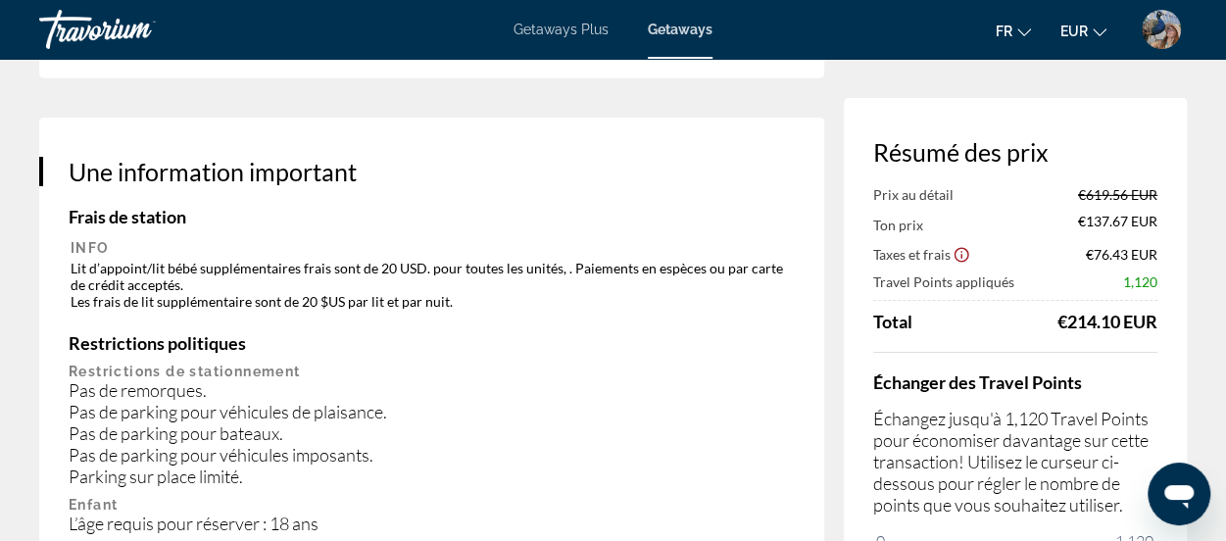
scroll to position [3183, 0]
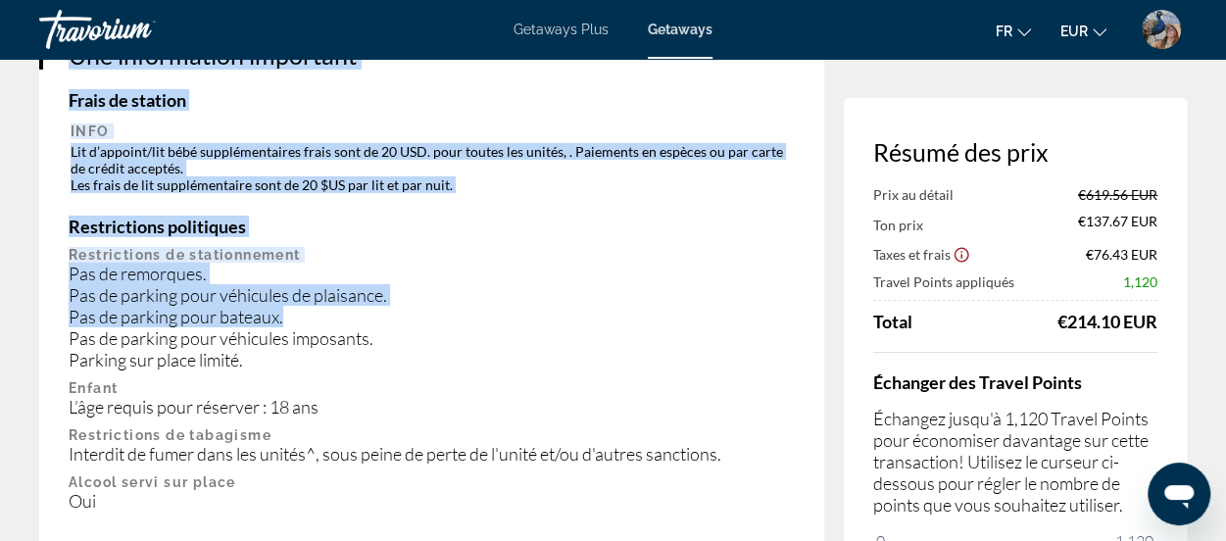
drag, startPoint x: 1191, startPoint y: 368, endPoint x: 798, endPoint y: 294, distance: 399.9
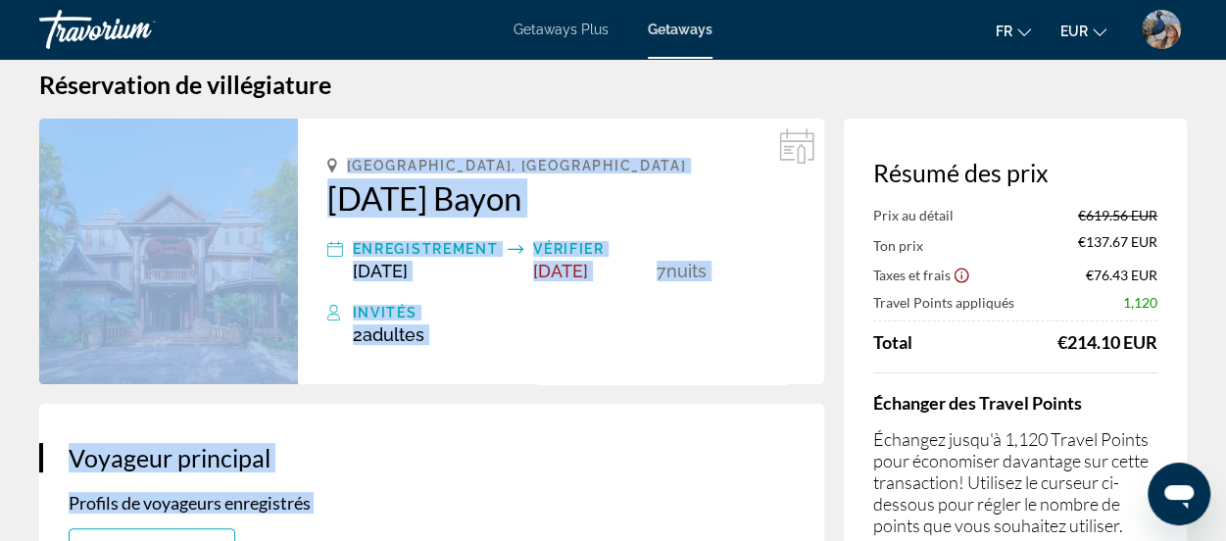
scroll to position [0, 0]
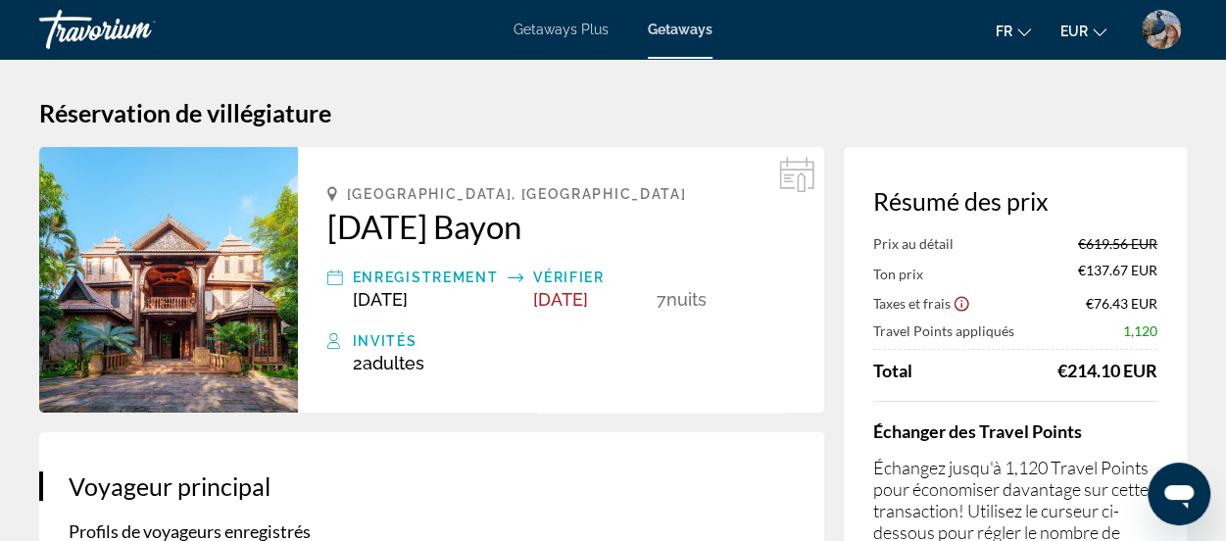
click at [571, 58] on mat-toolbar "Getaways Plus Getaways fr English Español Français Italiano Português русский E…" at bounding box center [613, 29] width 1226 height 59
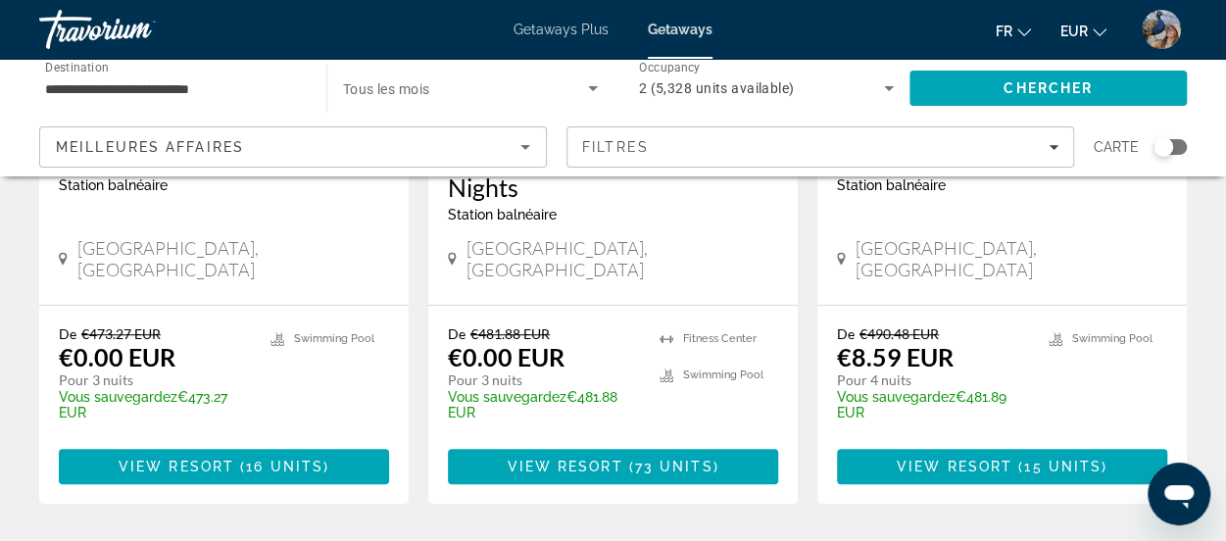
scroll to position [580, 0]
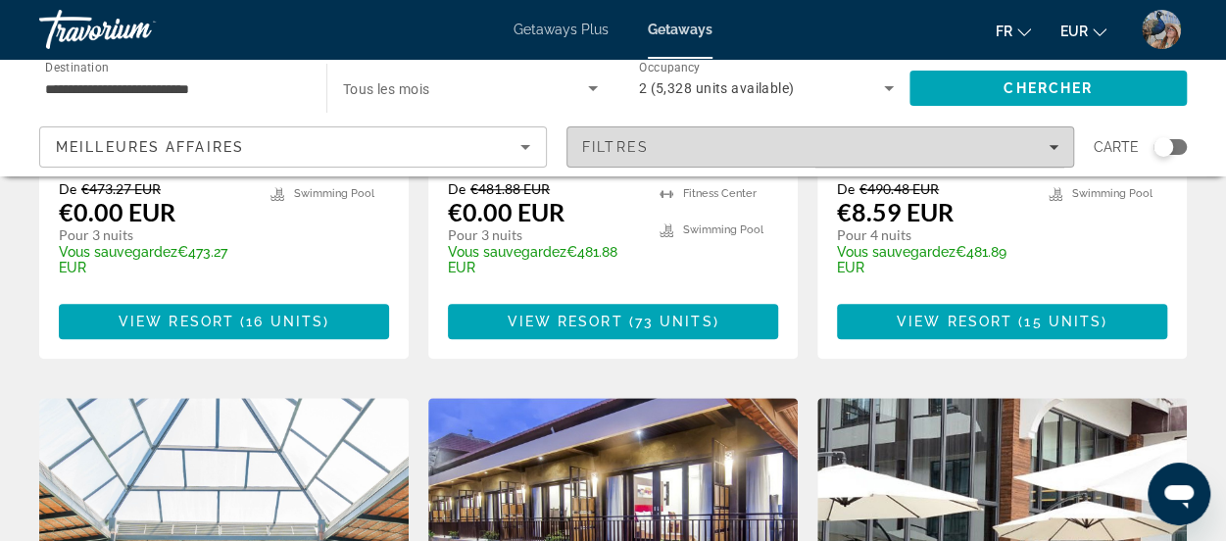
click at [1053, 145] on icon "Filters" at bounding box center [1054, 147] width 10 height 5
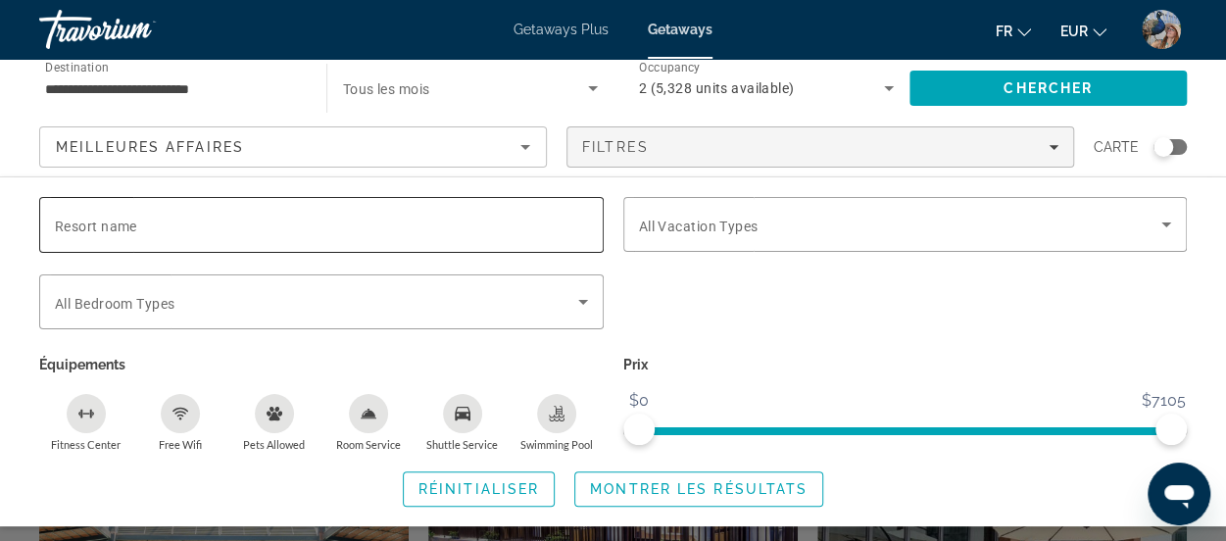
click at [437, 209] on div "Search widget" at bounding box center [321, 225] width 533 height 56
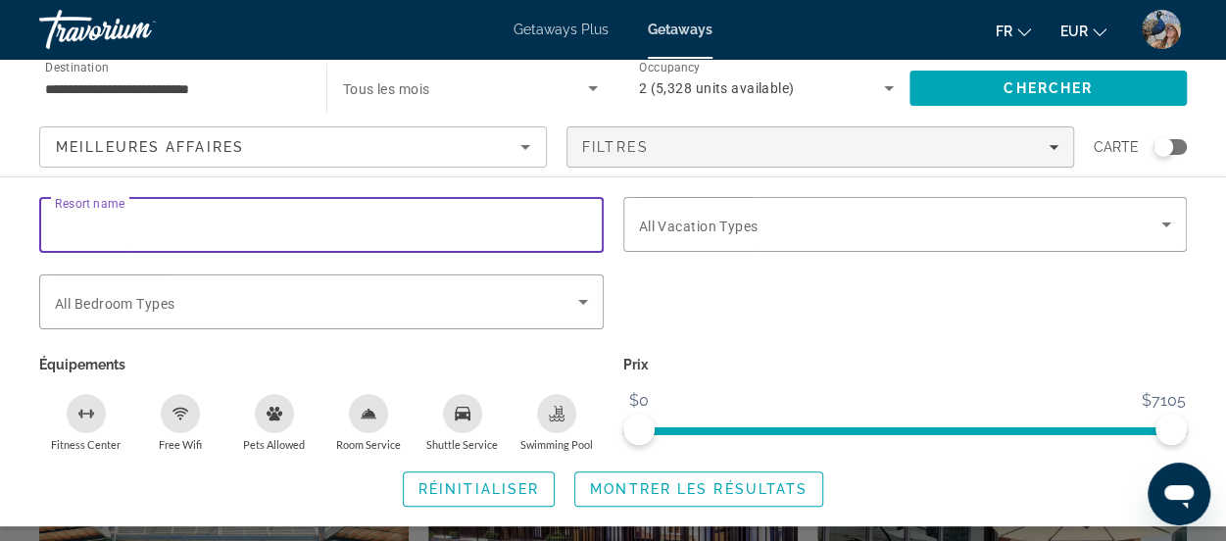
click at [430, 230] on input "Resort name" at bounding box center [321, 226] width 533 height 24
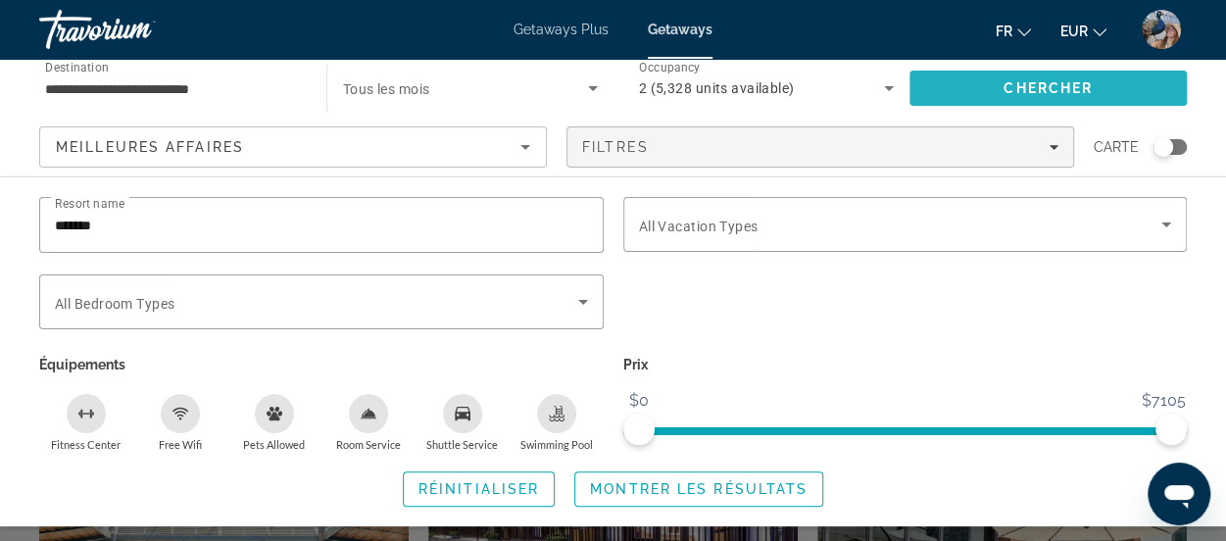
click at [1047, 72] on span "Search" at bounding box center [1047, 88] width 277 height 47
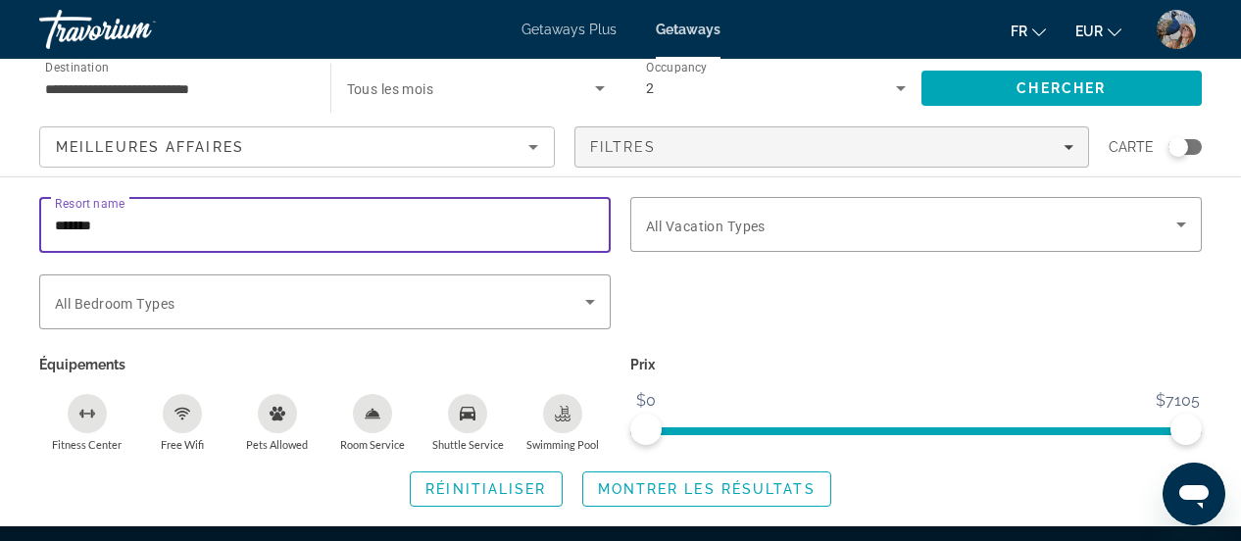
click at [108, 224] on input "*******" at bounding box center [325, 226] width 540 height 24
type input "********"
click at [590, 297] on icon "Search widget" at bounding box center [590, 302] width 24 height 24
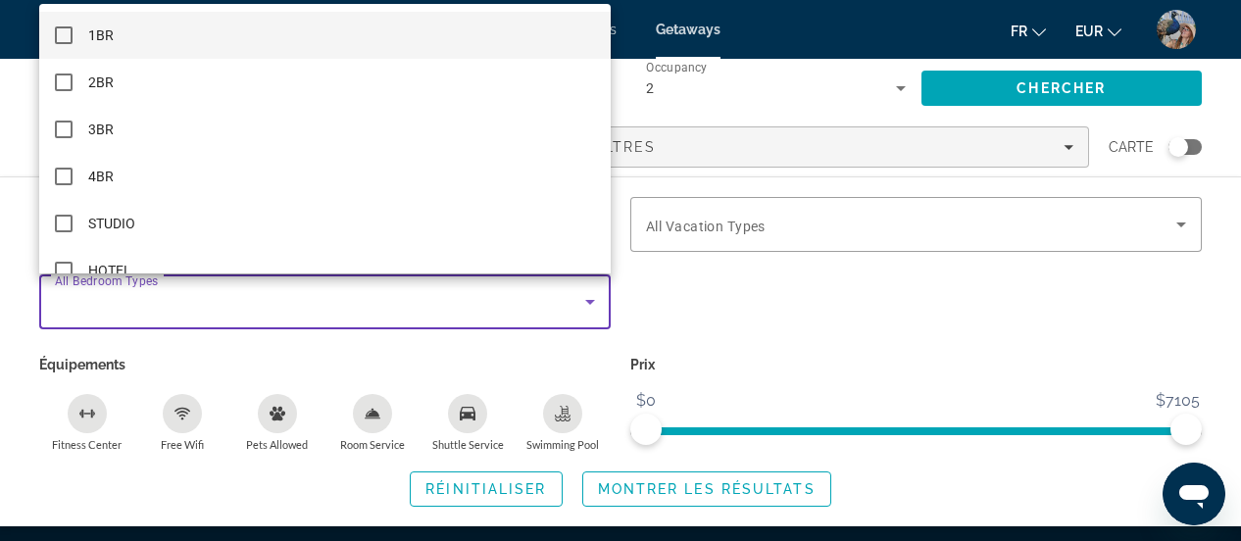
click at [1079, 207] on div at bounding box center [620, 270] width 1241 height 541
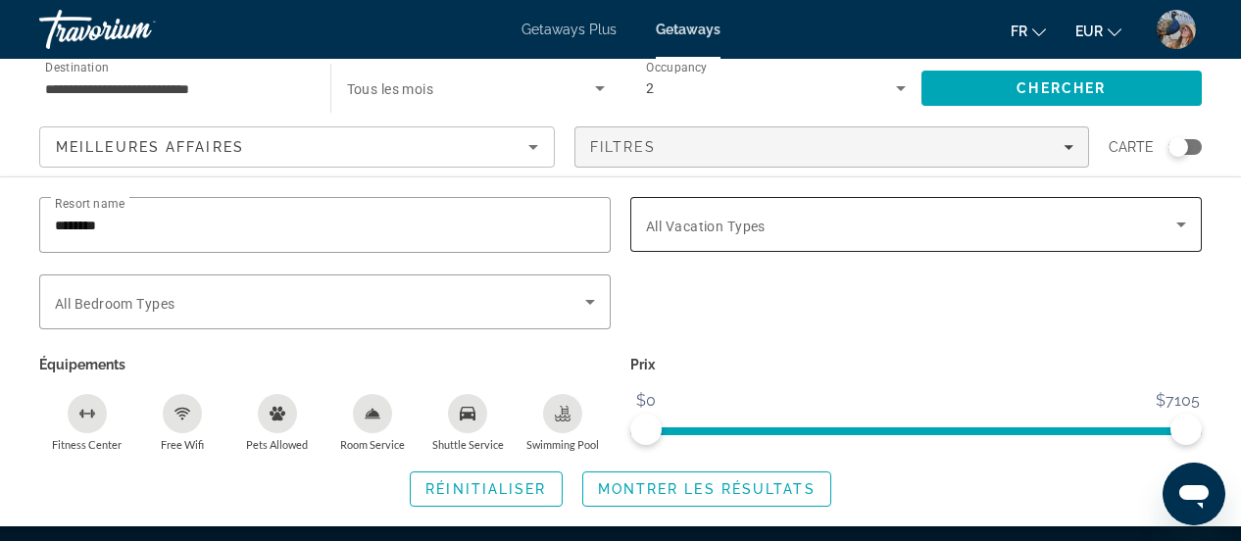
click at [1080, 216] on span "Search widget" at bounding box center [911, 225] width 530 height 24
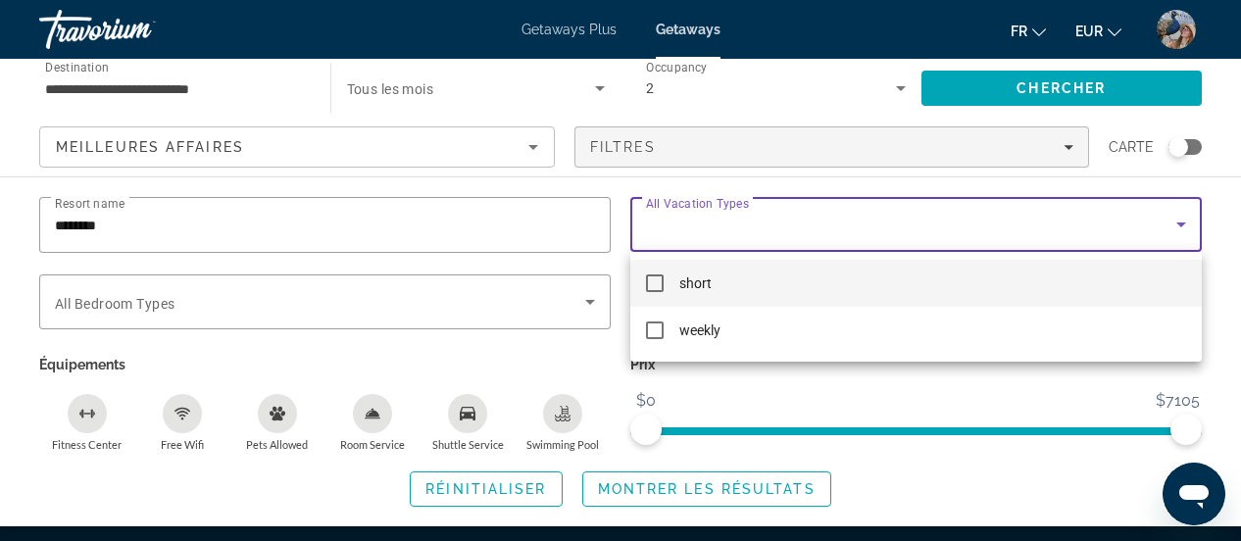
click at [1080, 216] on div at bounding box center [620, 270] width 1241 height 541
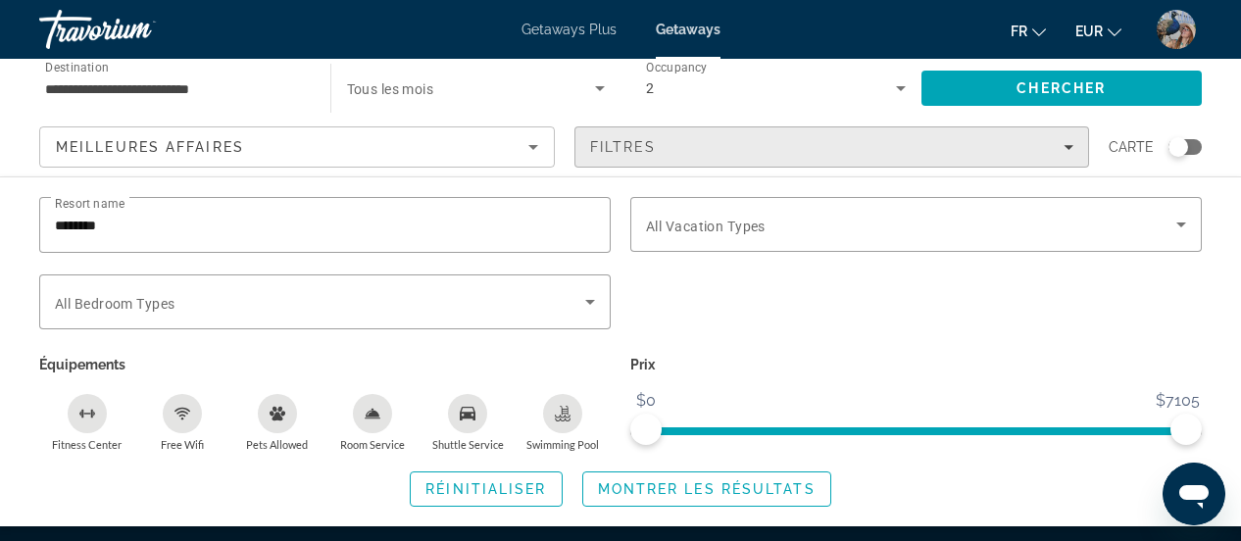
click at [1076, 146] on span "Filters" at bounding box center [831, 146] width 513 height 47
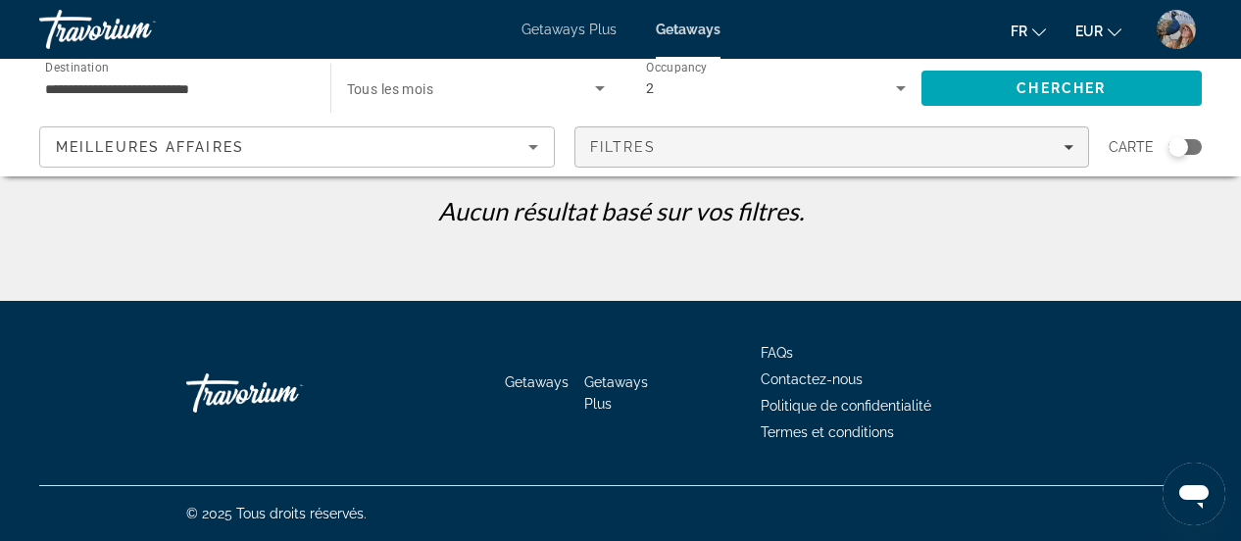
click at [1076, 146] on span "Filters" at bounding box center [831, 146] width 513 height 47
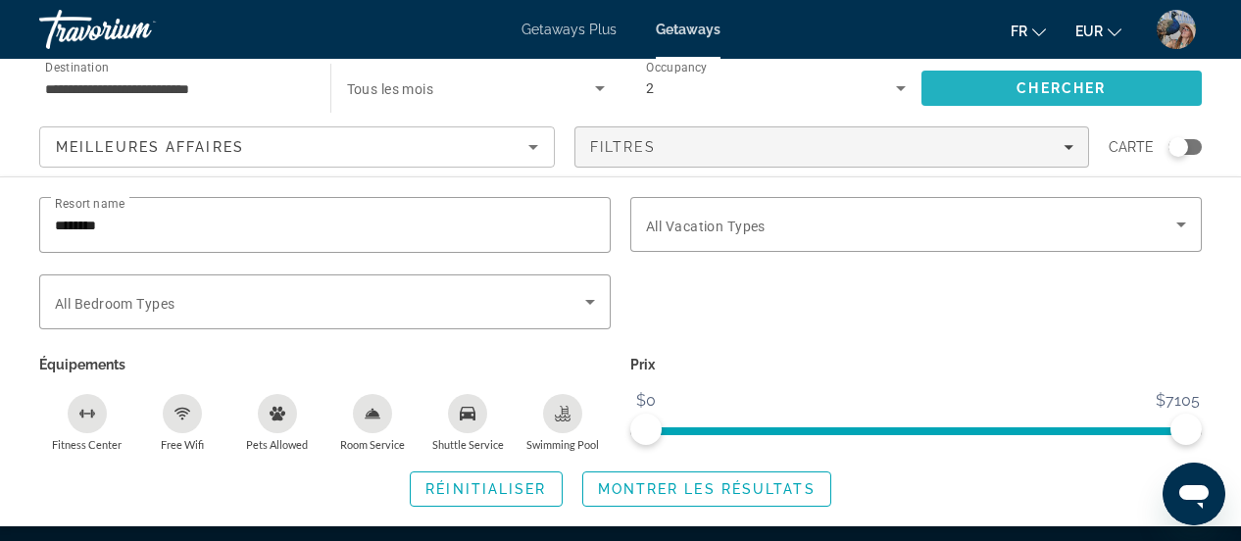
click at [1107, 89] on span "Search" at bounding box center [1061, 88] width 281 height 47
click at [1019, 89] on span "Chercher" at bounding box center [1060, 88] width 89 height 16
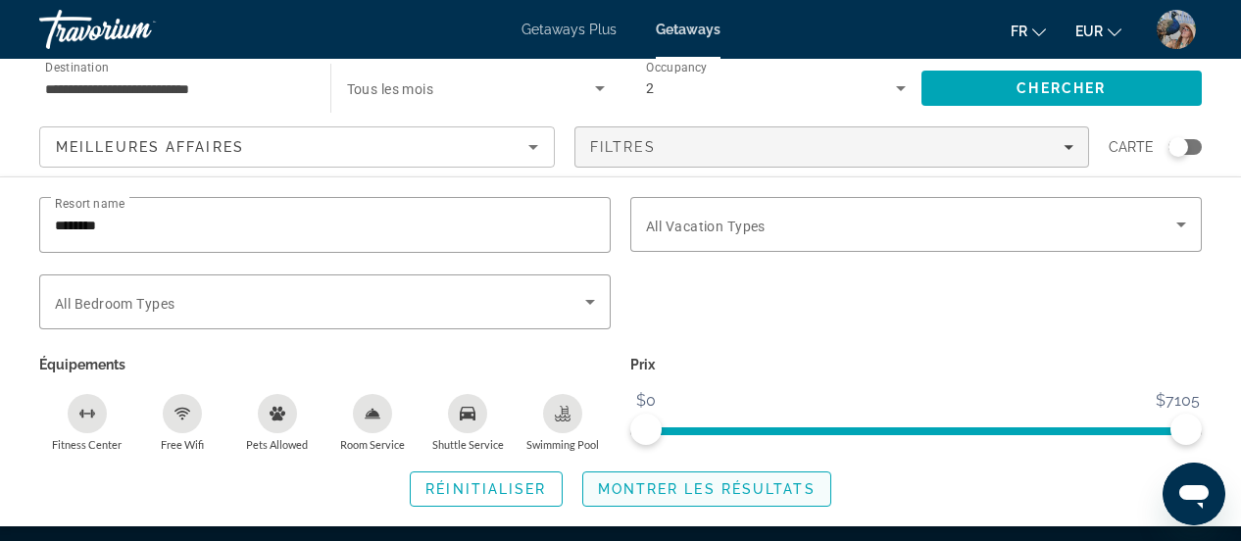
click at [725, 488] on span "Montrer les résultats" at bounding box center [707, 489] width 218 height 16
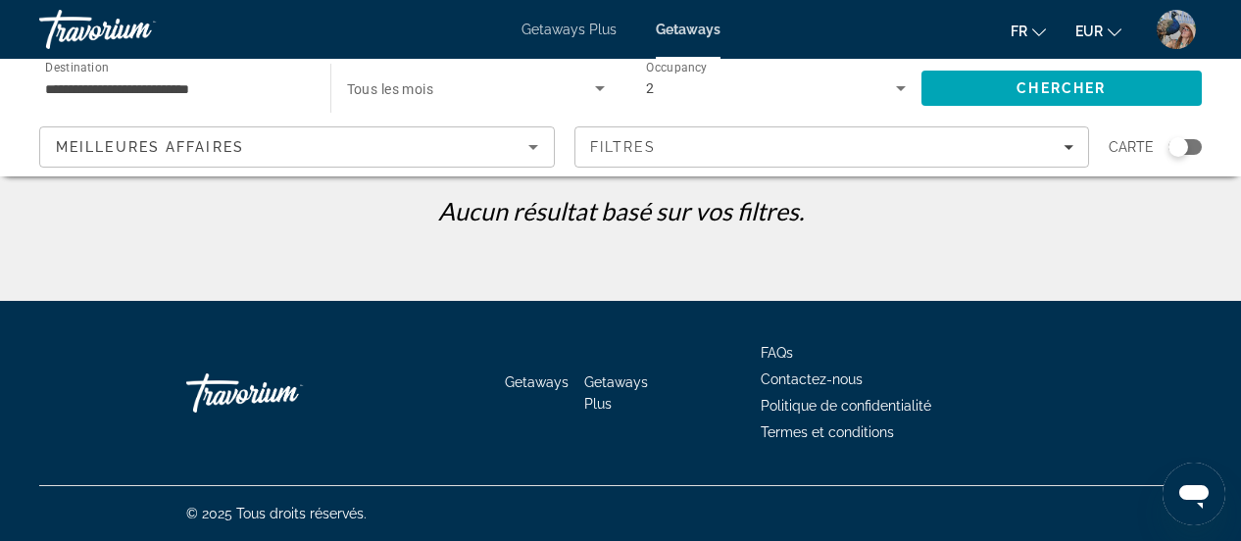
click at [530, 142] on icon "Sort by" at bounding box center [533, 147] width 24 height 24
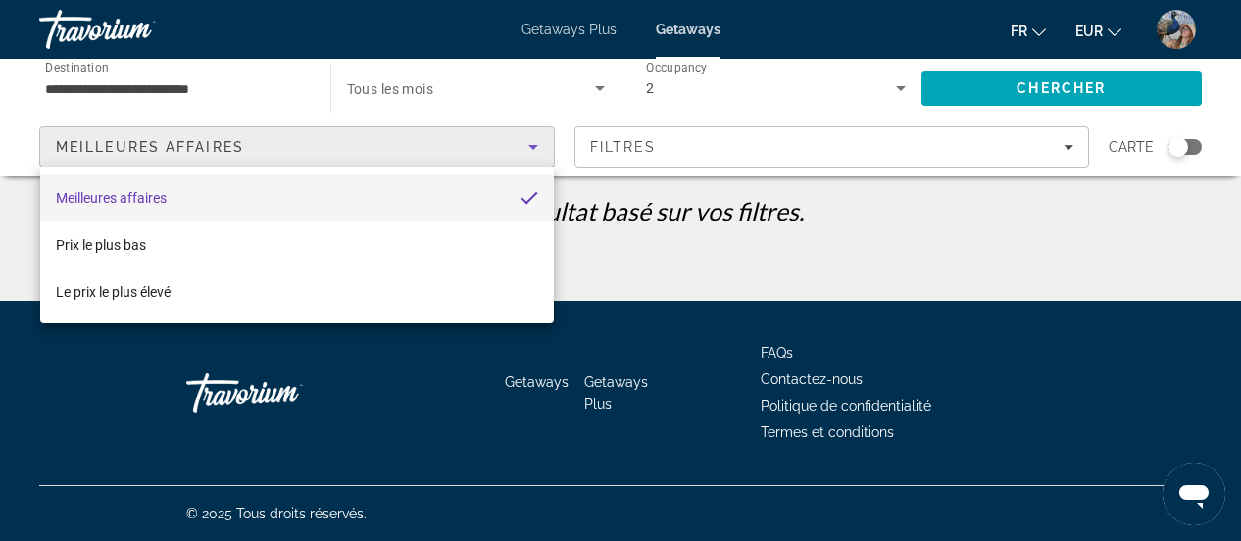
click at [286, 198] on mat-option "Meilleures affaires" at bounding box center [297, 197] width 514 height 47
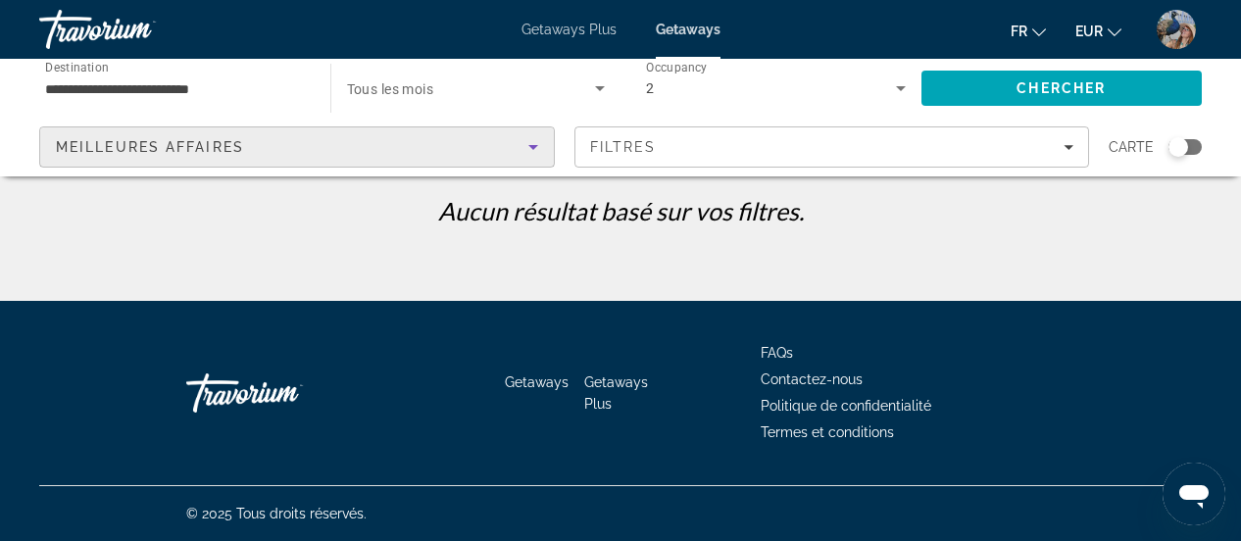
click at [397, 135] on div "Meilleures affaires" at bounding box center [292, 147] width 472 height 24
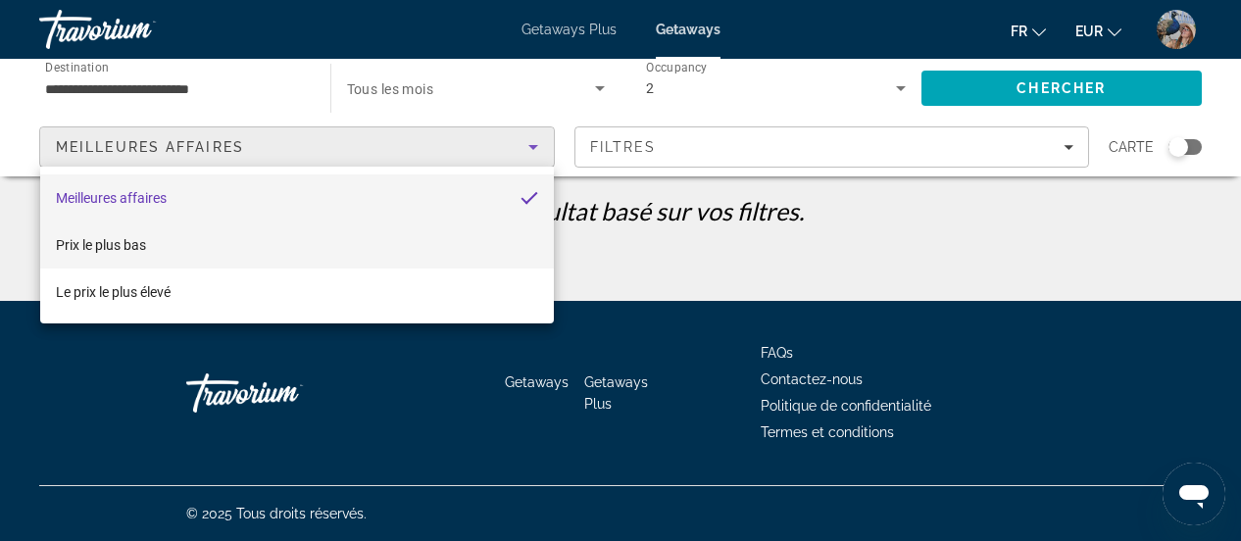
click at [245, 240] on mat-option "Prix ​​le plus bas" at bounding box center [297, 244] width 514 height 47
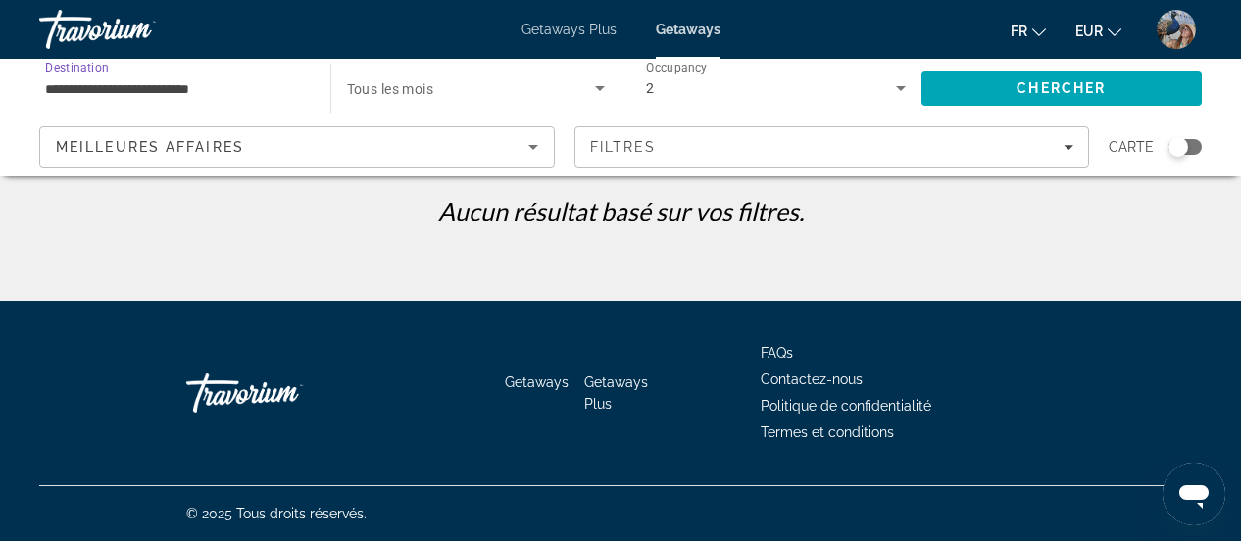
click at [247, 83] on input "**********" at bounding box center [175, 89] width 260 height 24
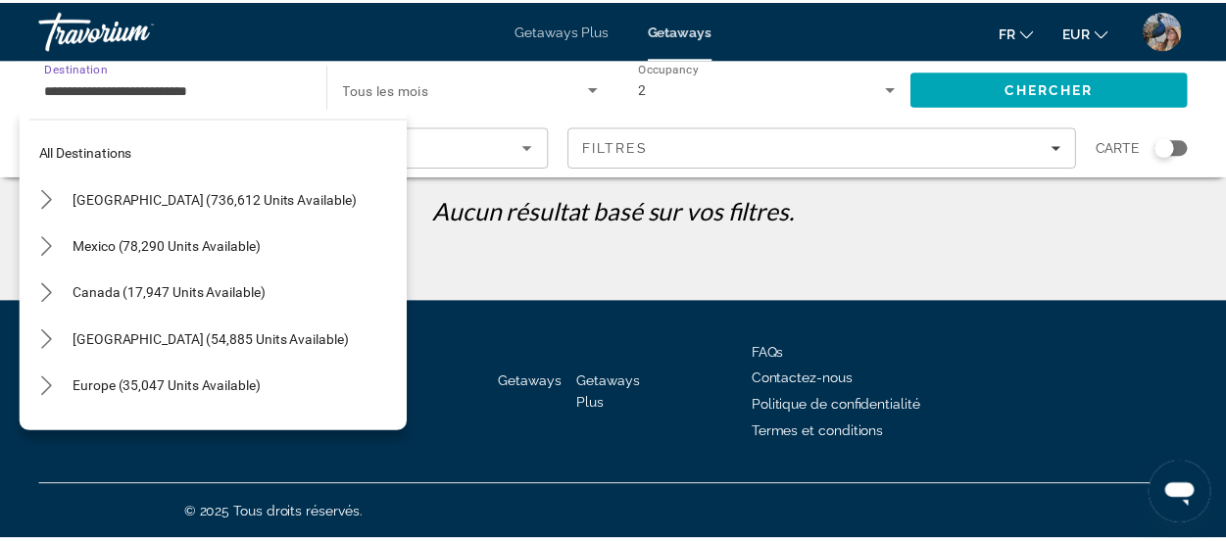
scroll to position [352, 0]
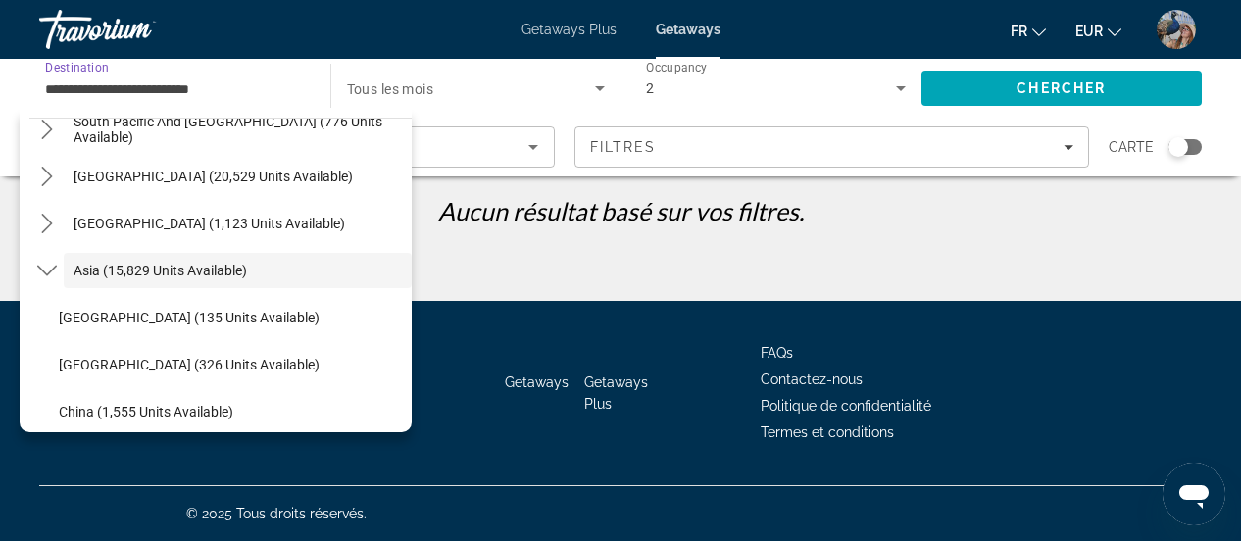
click at [247, 83] on input "**********" at bounding box center [175, 89] width 260 height 24
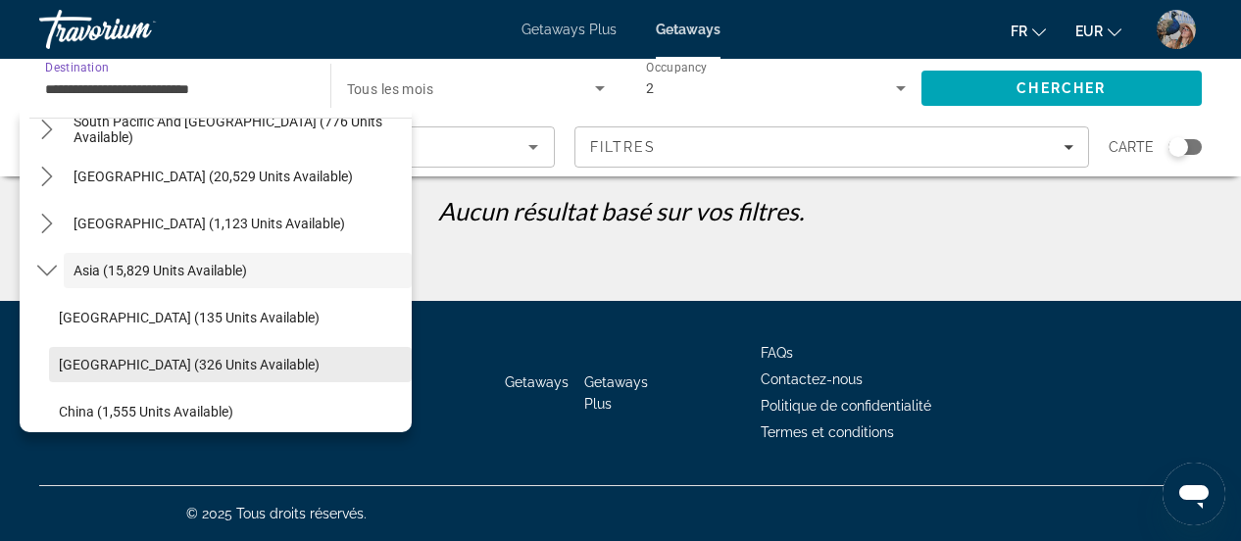
click at [220, 358] on span "Cambodia (326 units available)" at bounding box center [189, 365] width 261 height 16
type input "**********"
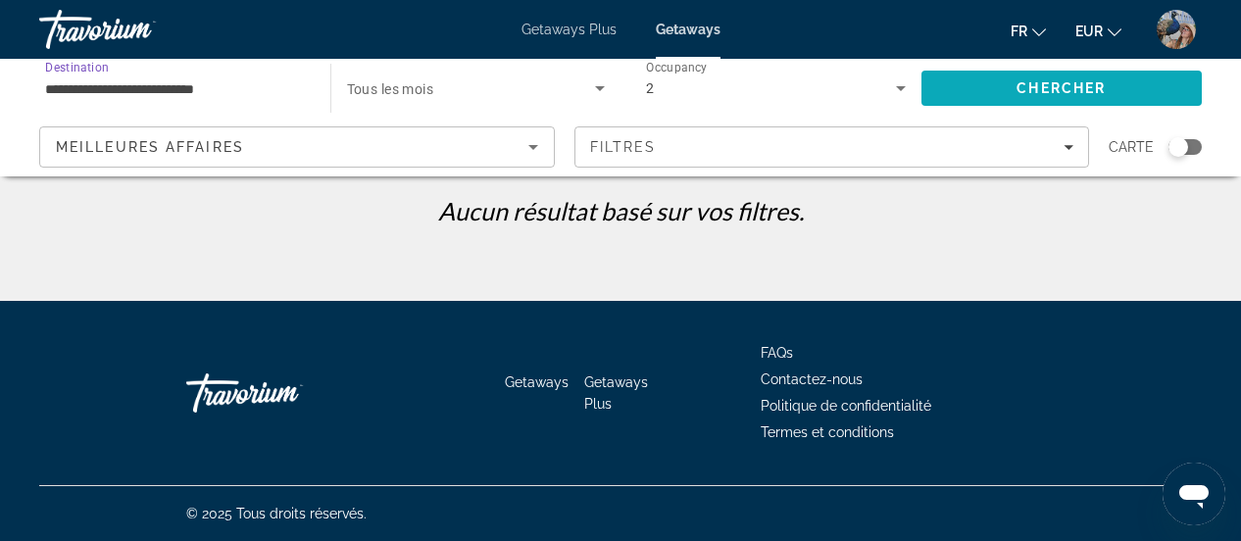
click at [1044, 86] on span "Chercher" at bounding box center [1060, 88] width 89 height 16
click at [1171, 151] on div "Search widget" at bounding box center [1178, 147] width 20 height 20
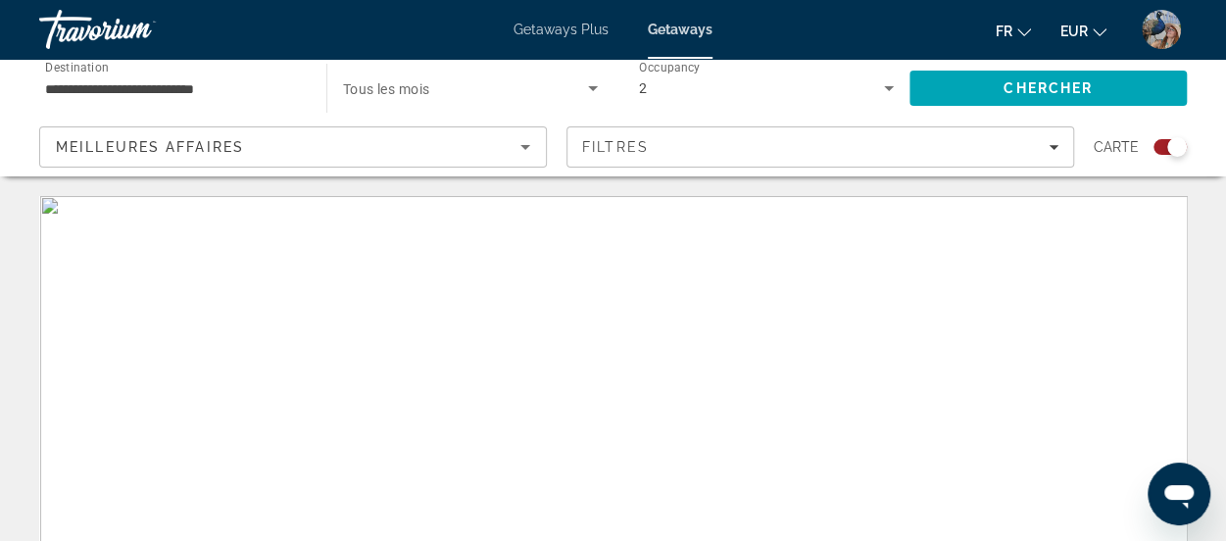
click at [1171, 151] on div "Search widget" at bounding box center [1177, 147] width 20 height 20
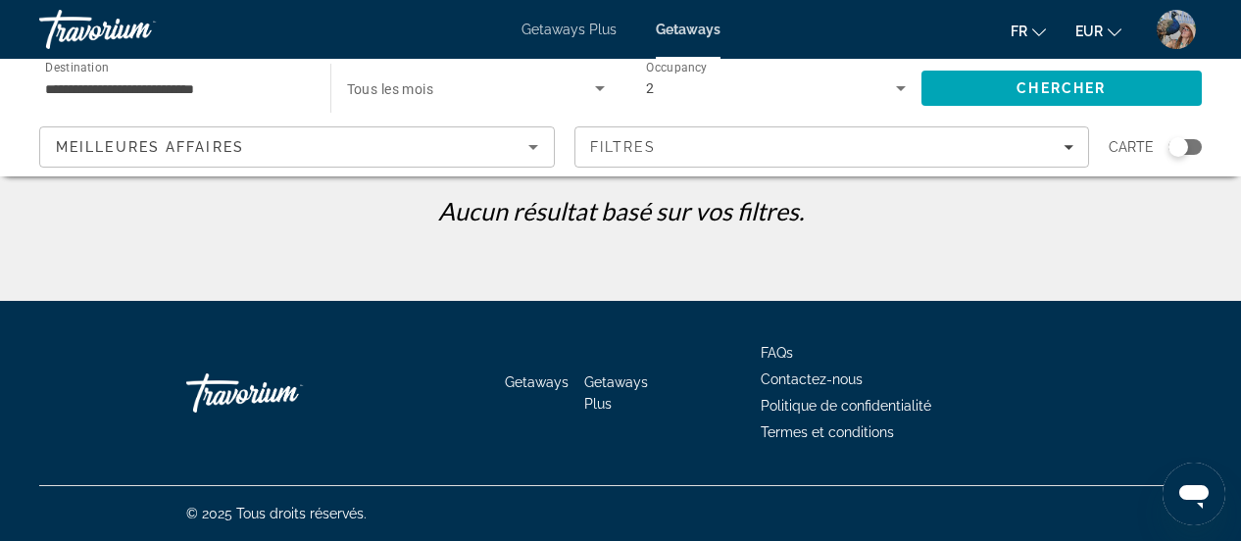
click at [1171, 151] on div "Search widget" at bounding box center [1178, 147] width 20 height 20
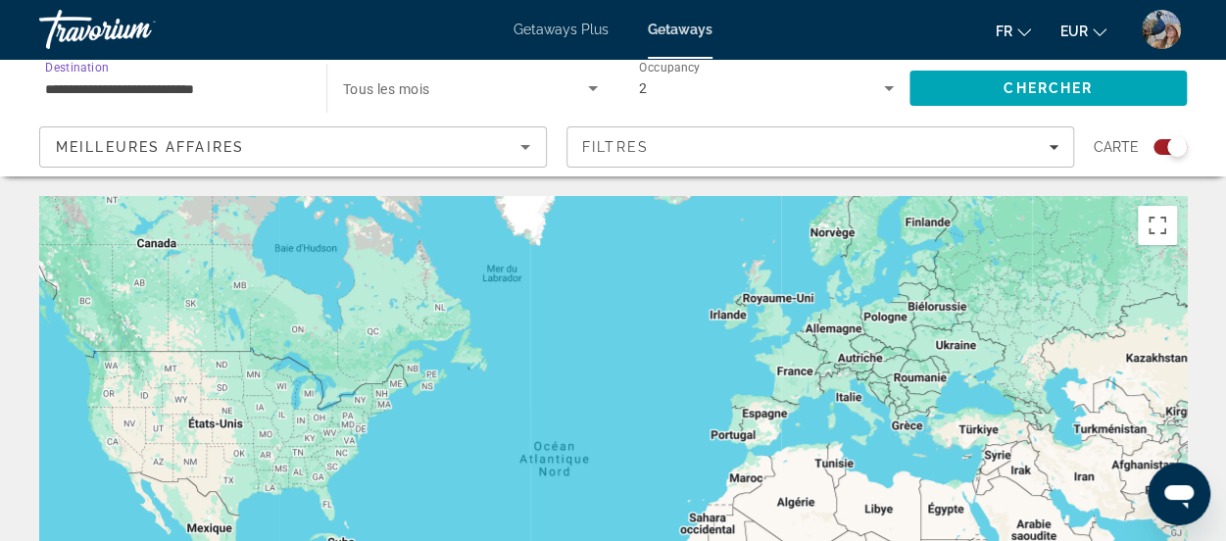
click at [127, 95] on input "**********" at bounding box center [173, 89] width 256 height 24
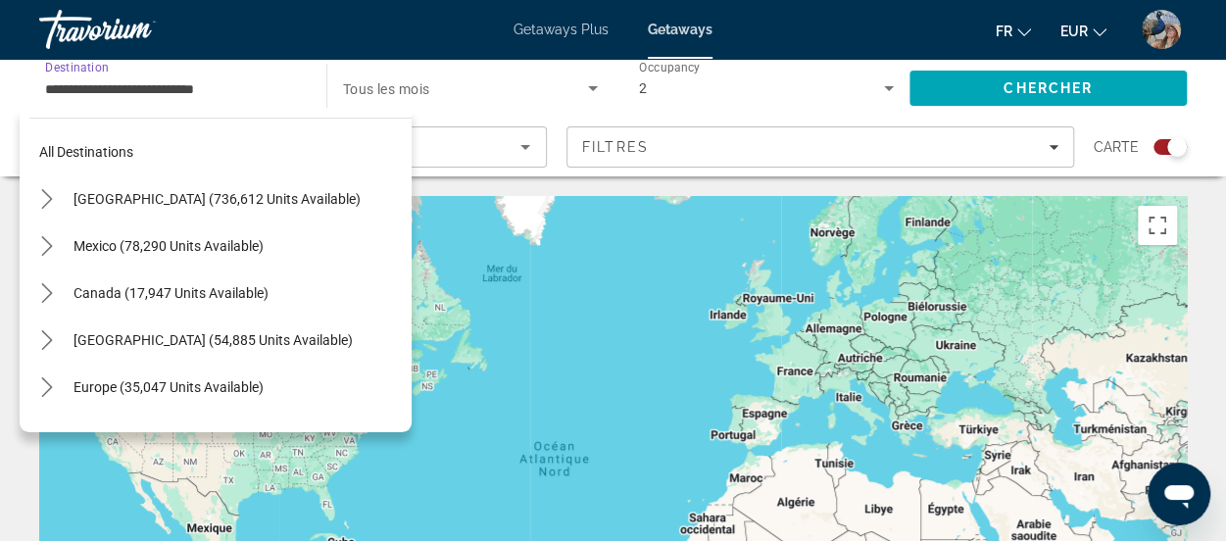
scroll to position [446, 0]
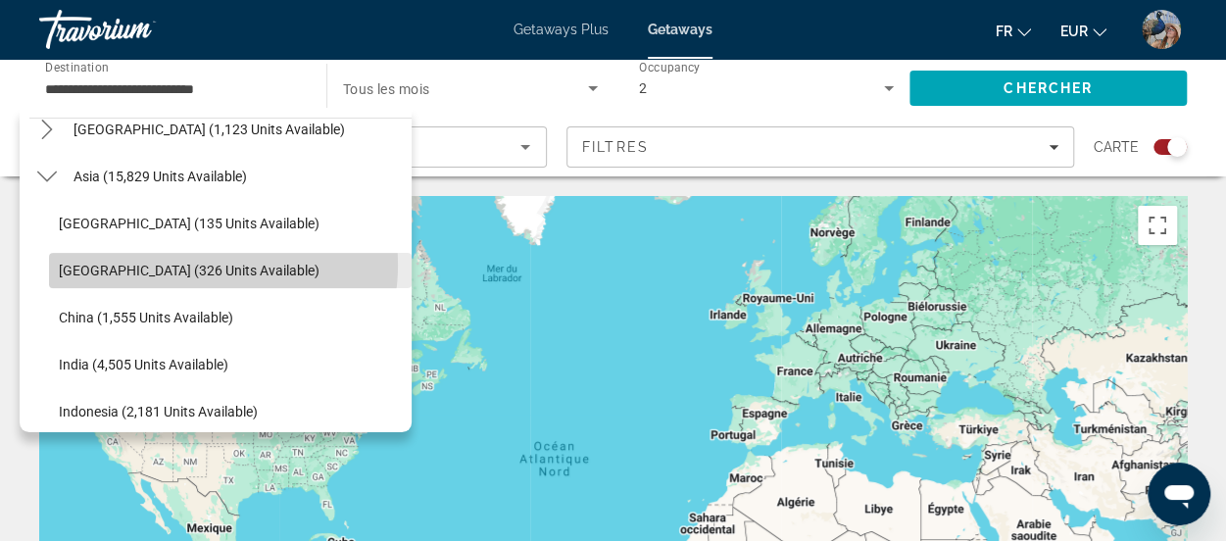
click at [196, 264] on span "Cambodia (326 units available)" at bounding box center [189, 271] width 261 height 16
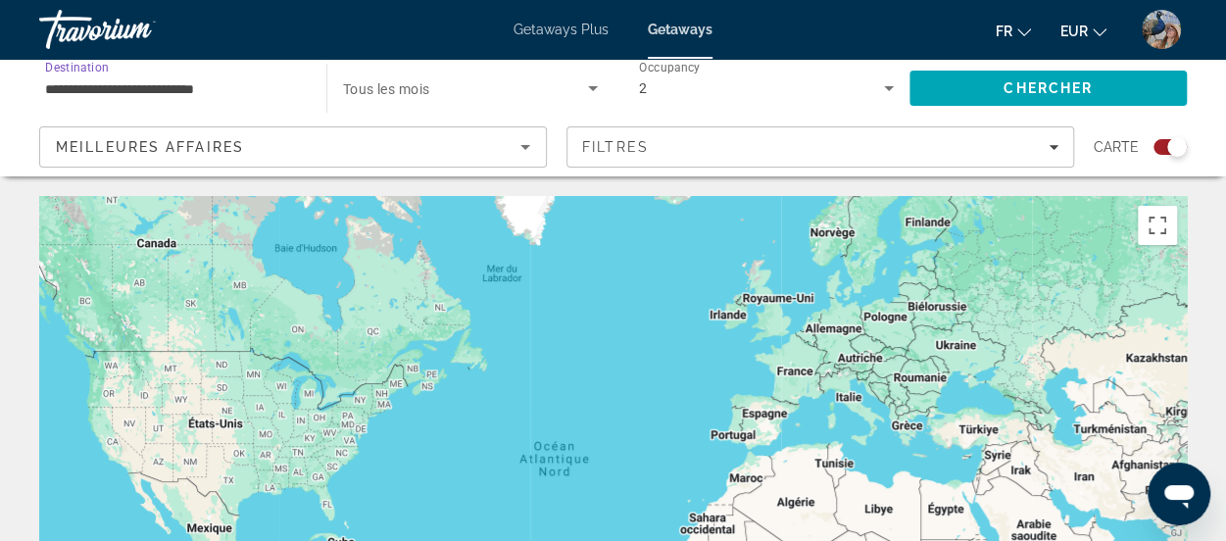
click at [539, 25] on span "Getaways Plus" at bounding box center [560, 30] width 95 height 16
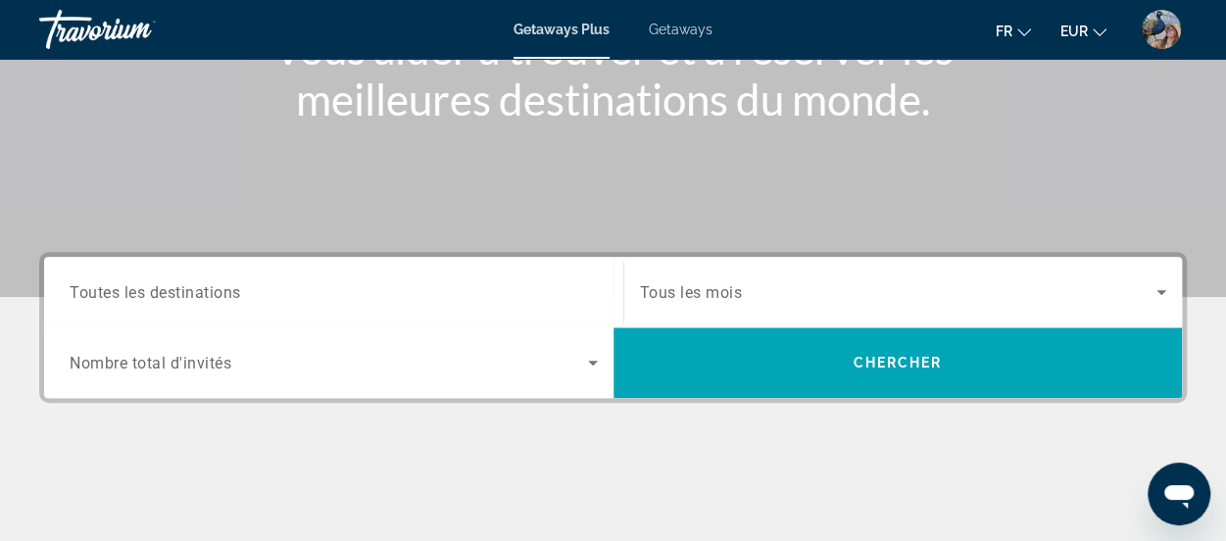
scroll to position [297, 0]
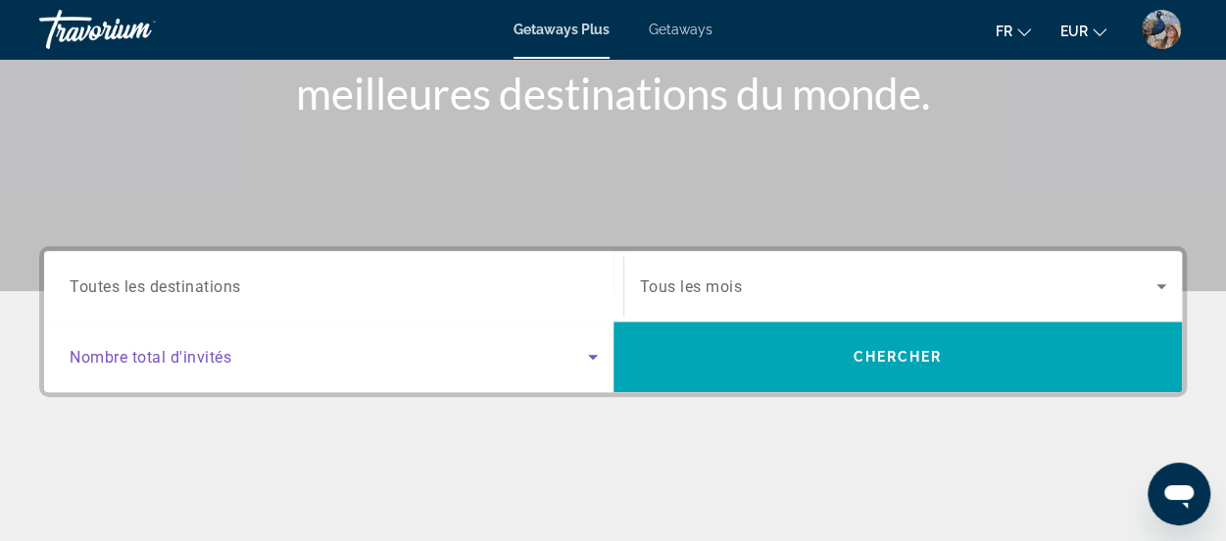
click at [321, 365] on span "Search widget" at bounding box center [329, 357] width 518 height 24
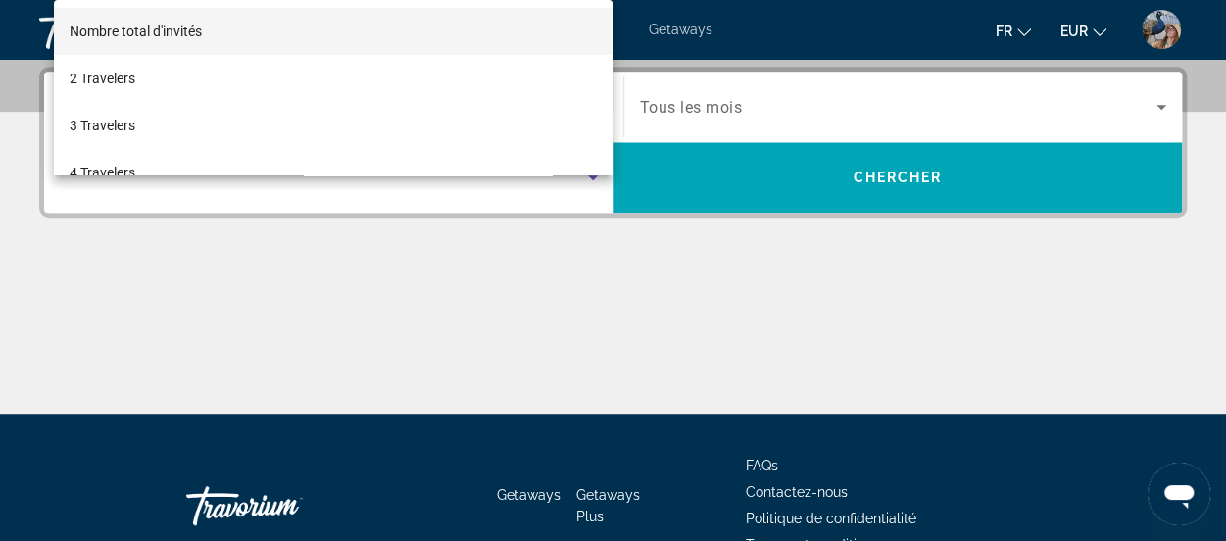
scroll to position [478, 0]
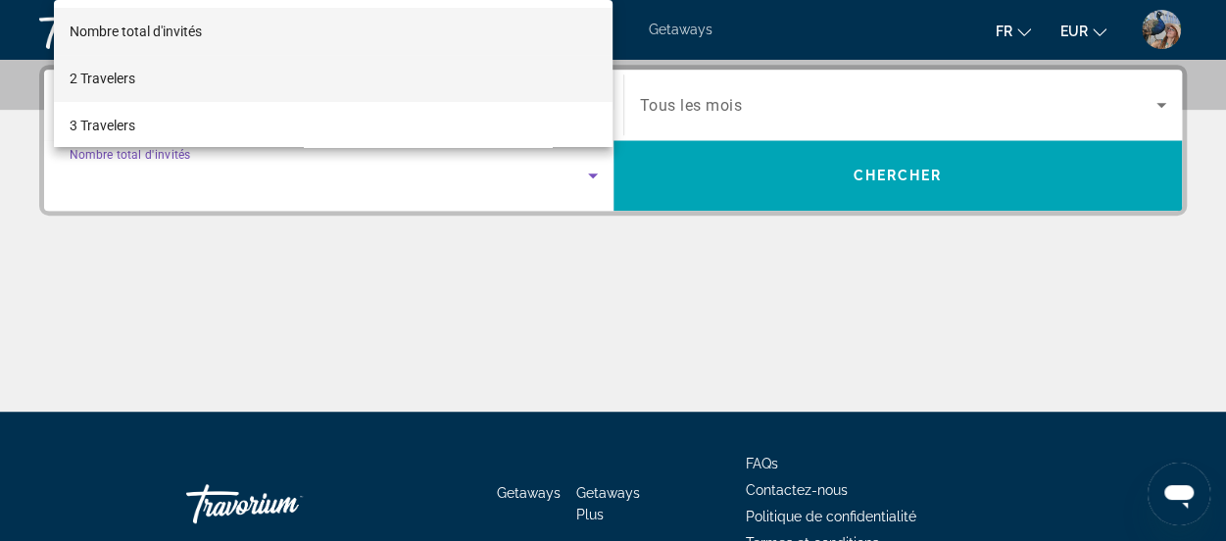
click at [169, 78] on mat-option "2 Travelers" at bounding box center [334, 78] width 560 height 47
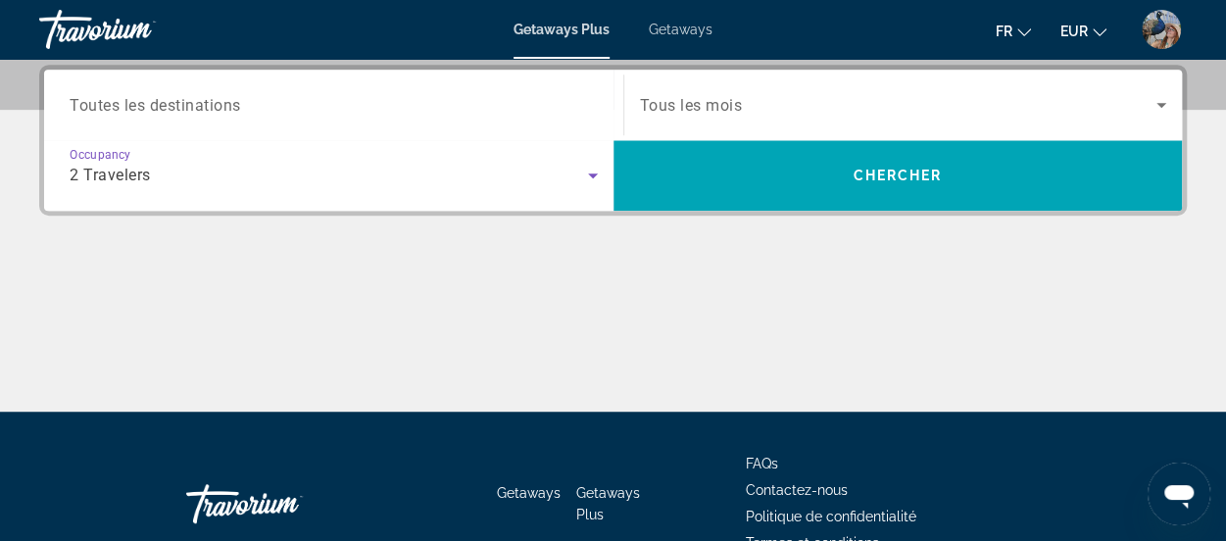
click at [216, 106] on span "Toutes les destinations" at bounding box center [155, 104] width 171 height 19
click at [216, 106] on input "Destination Toutes les destinations" at bounding box center [334, 106] width 528 height 24
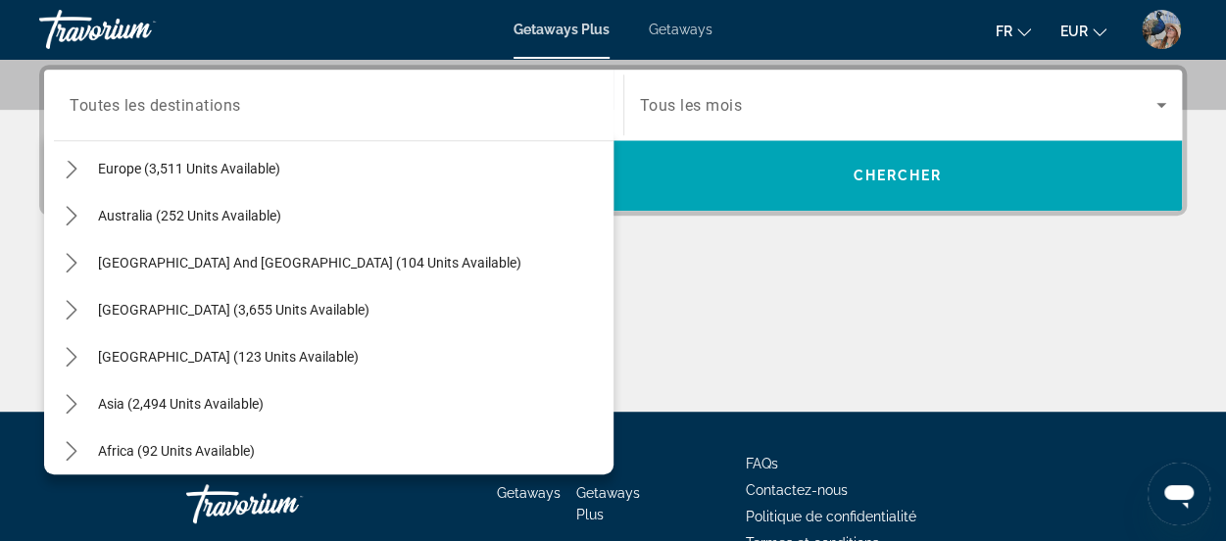
scroll to position [265, 0]
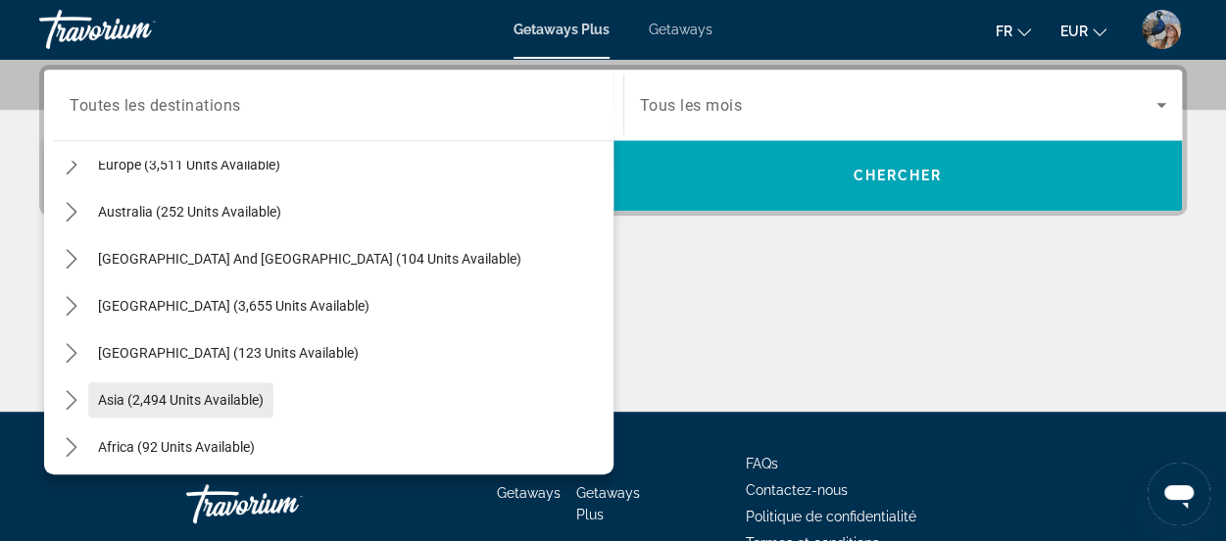
click at [231, 387] on span "Select destination: Asia (2,494 units available)" at bounding box center [180, 399] width 185 height 47
type input "**********"
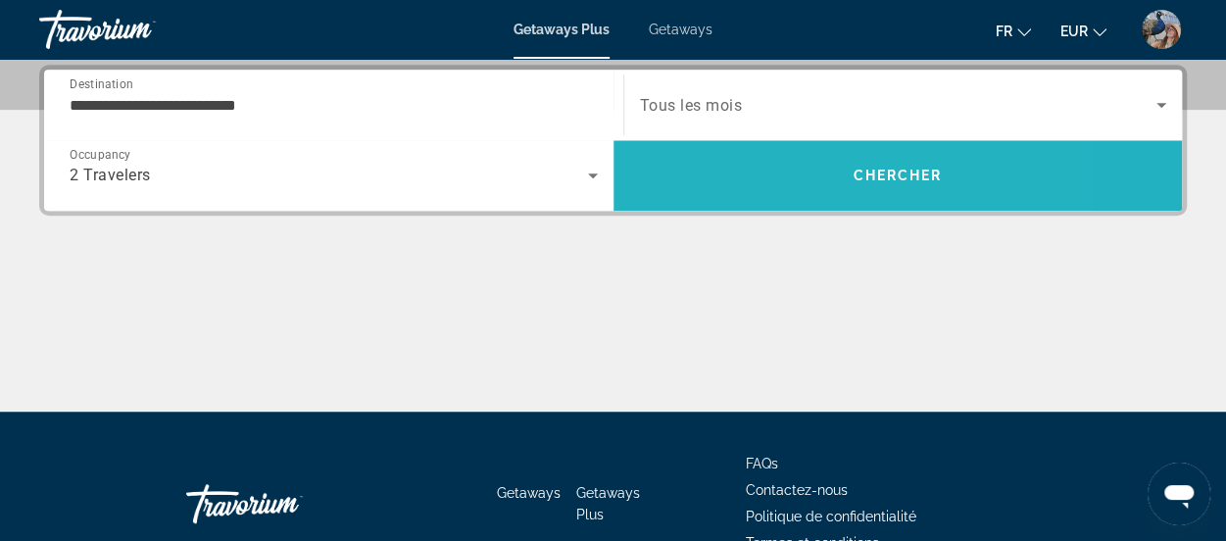
click at [764, 172] on span "Search" at bounding box center [897, 175] width 569 height 47
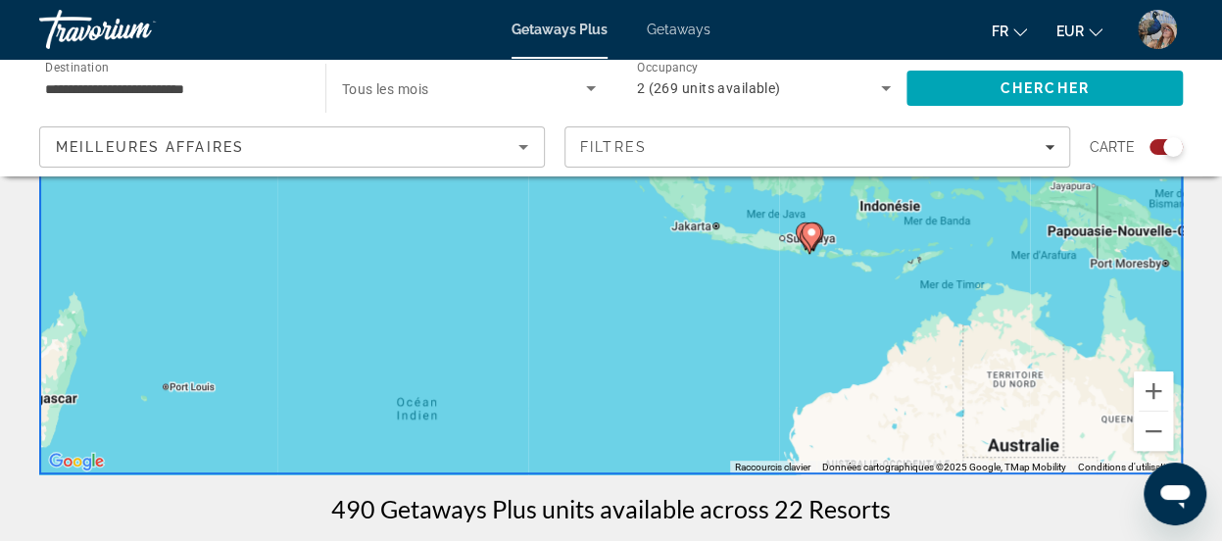
scroll to position [331, 0]
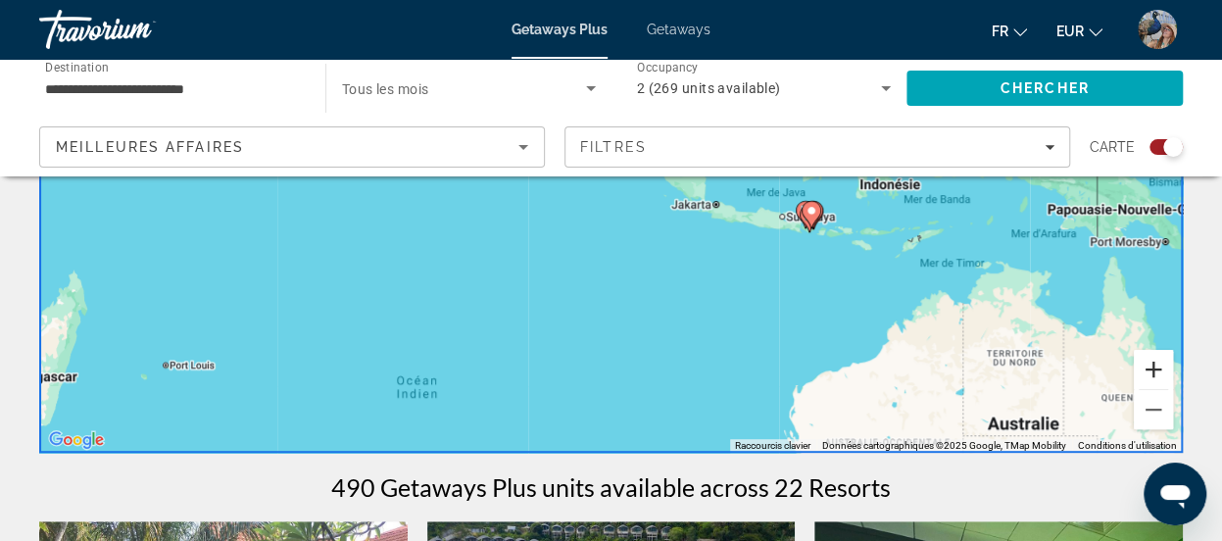
click at [1165, 366] on button "Zoom avant" at bounding box center [1153, 369] width 39 height 39
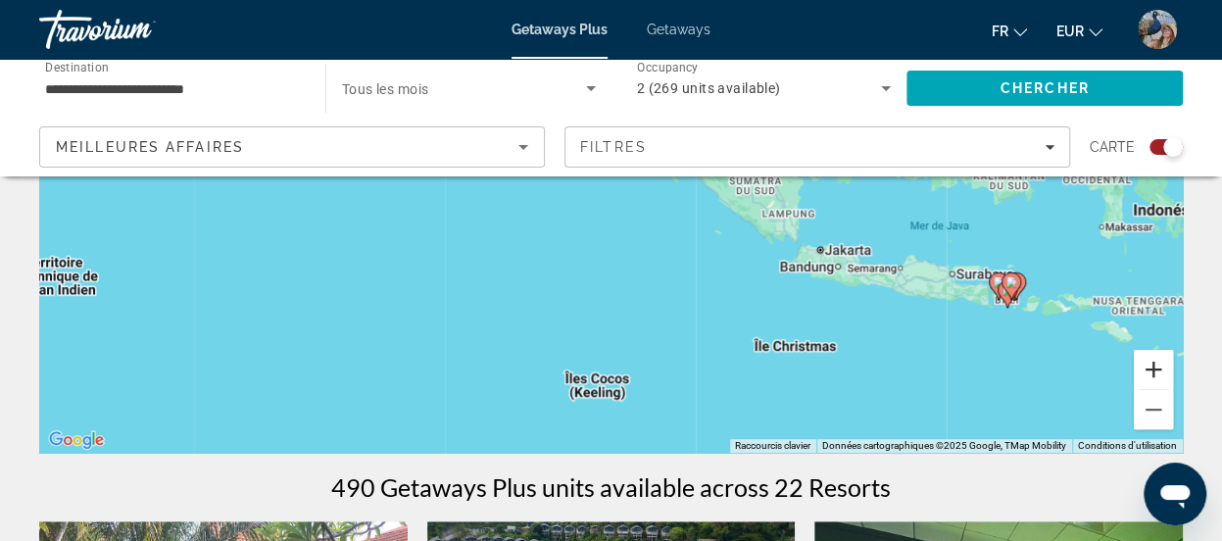
click at [1168, 381] on button "Zoom avant" at bounding box center [1153, 369] width 39 height 39
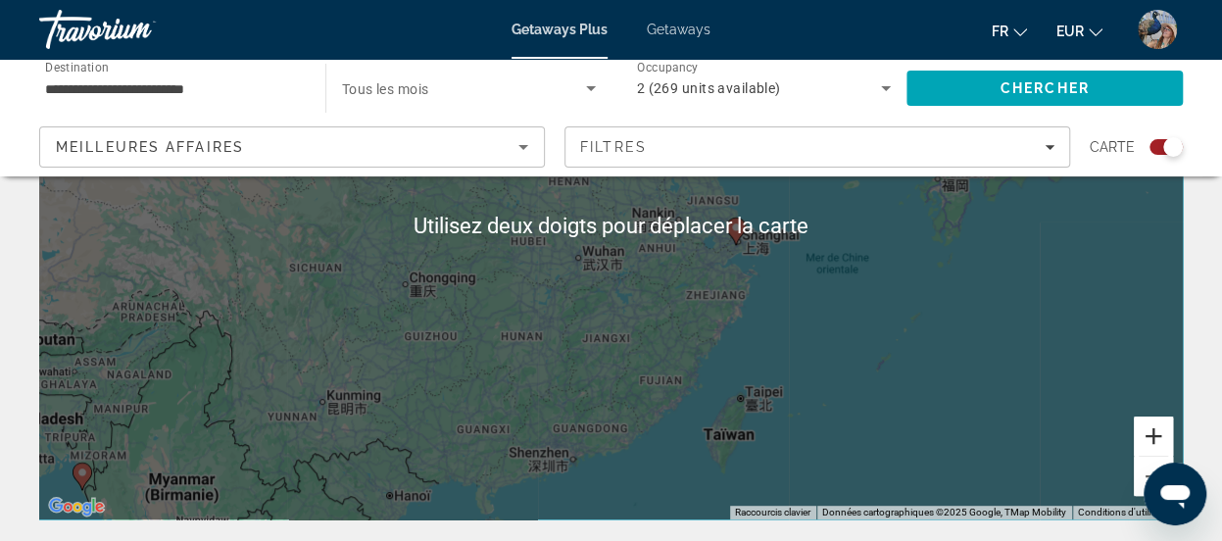
scroll to position [263, 0]
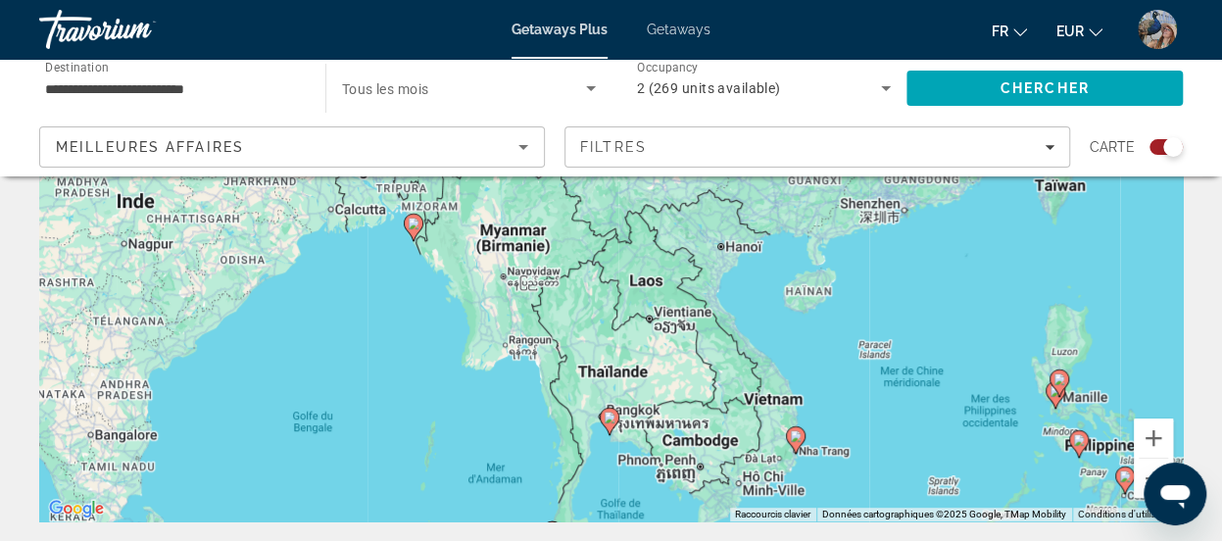
click at [613, 422] on image "Main content" at bounding box center [610, 418] width 12 height 12
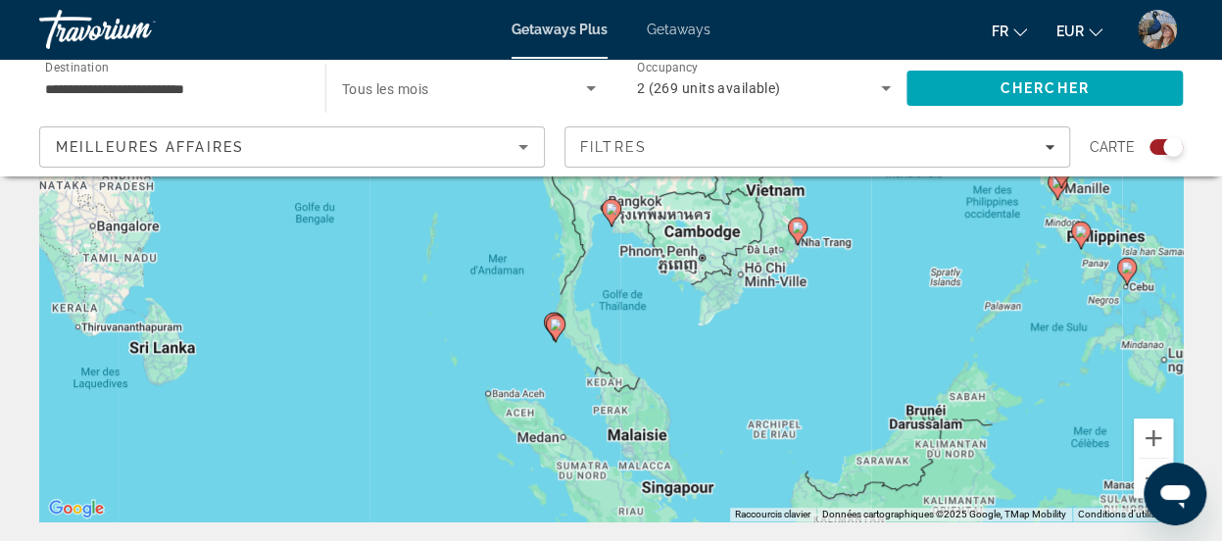
click at [615, 214] on image "Main content" at bounding box center [612, 209] width 12 height 12
type input "**********"
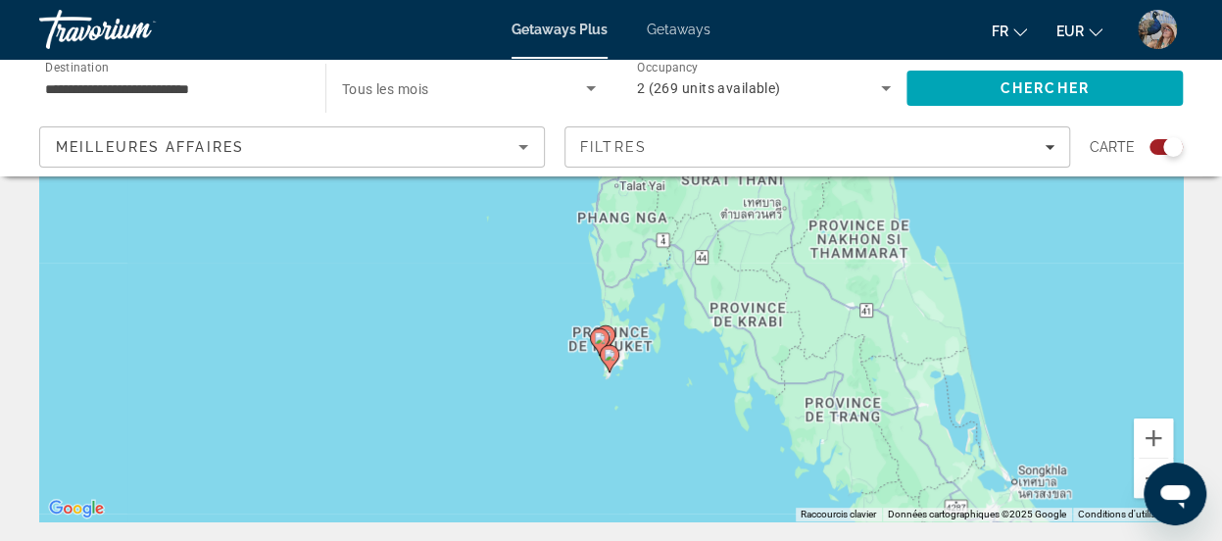
click at [596, 340] on div "Pour activer le glissement avec le clavier, appuyez sur Alt+Entrée. Une fois ce…" at bounding box center [611, 227] width 1144 height 588
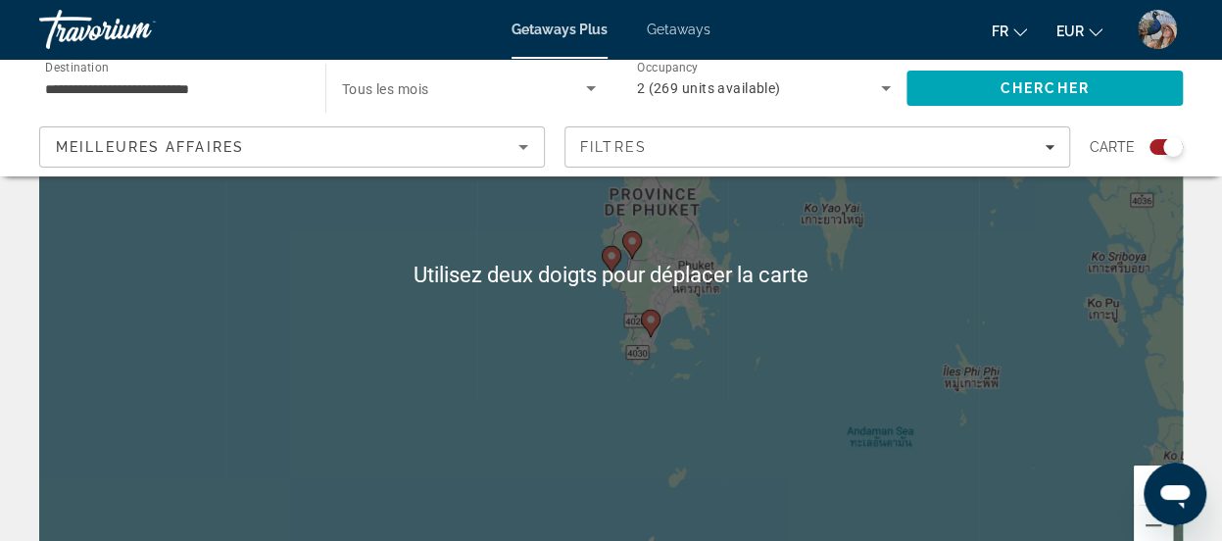
scroll to position [210, 0]
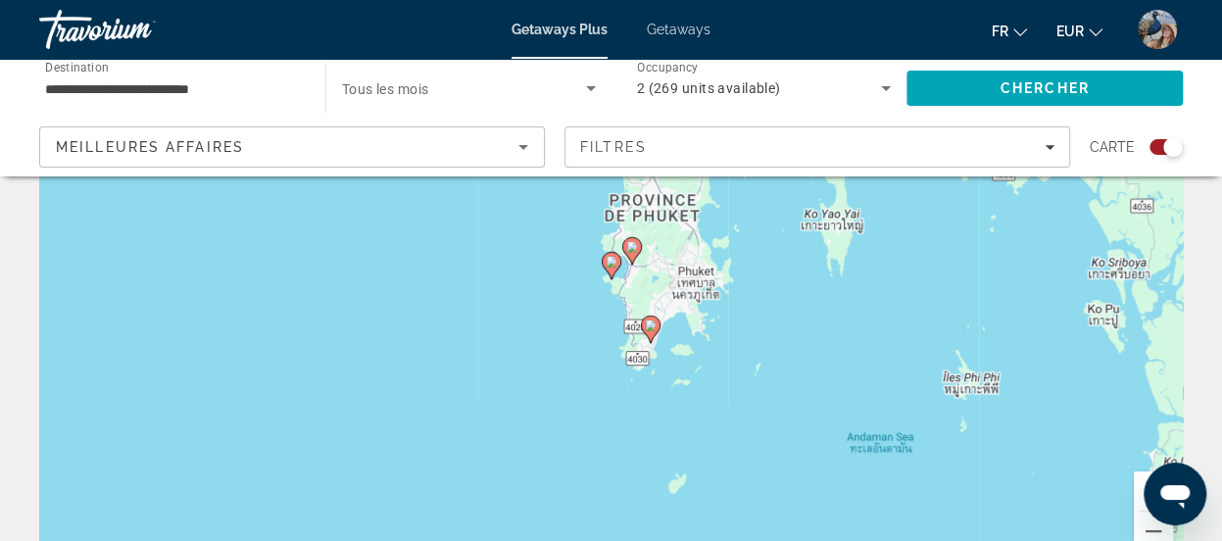
click at [634, 247] on image "Main content" at bounding box center [632, 247] width 12 height 12
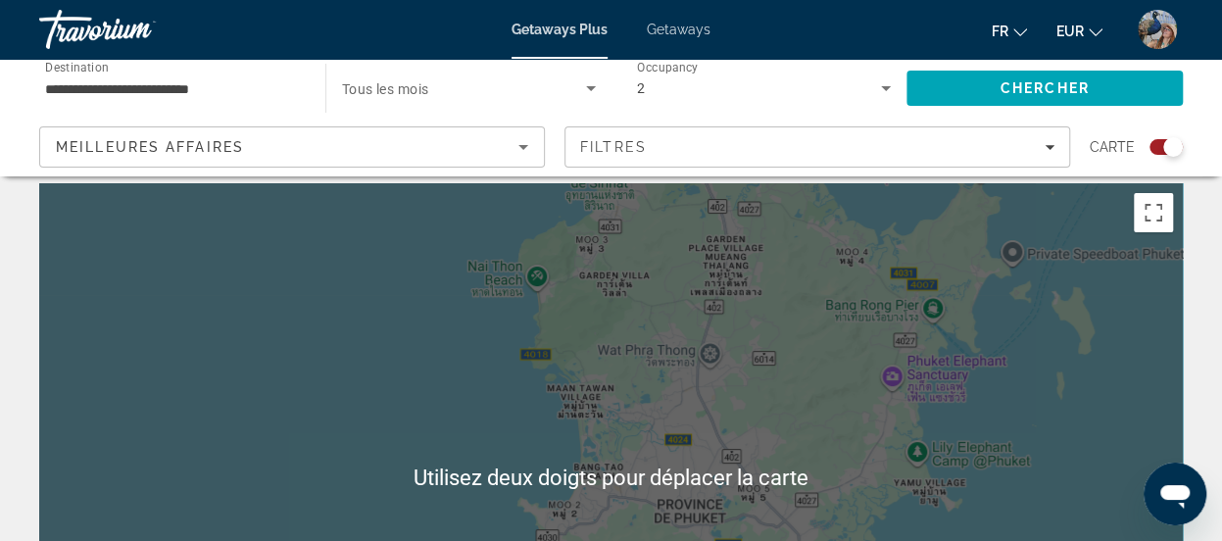
scroll to position [0, 0]
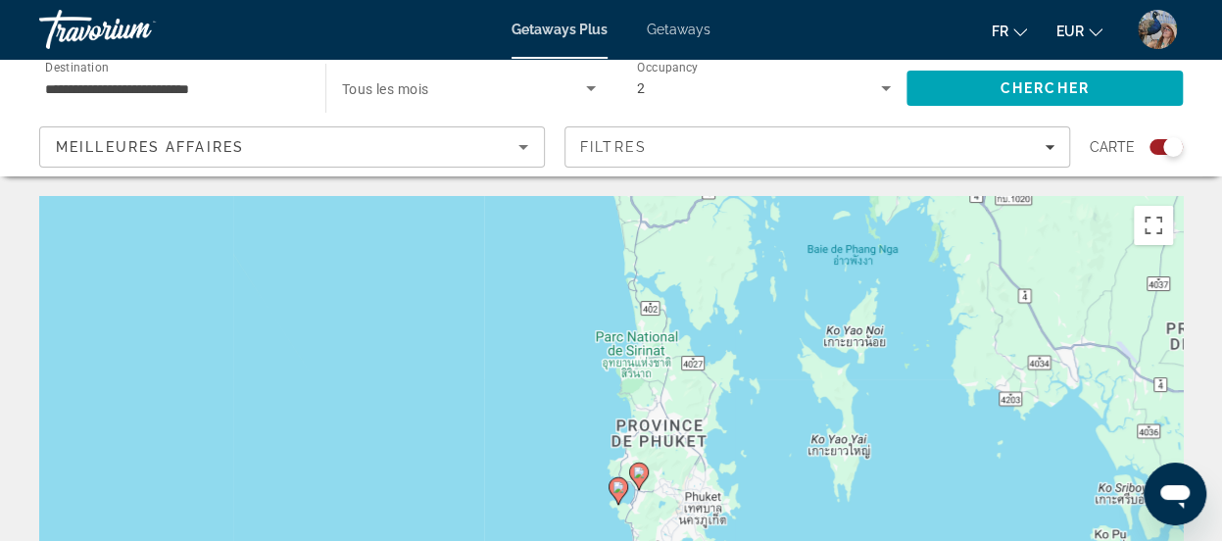
click at [706, 314] on div "Pour naviguer, appuyez sur les touches fléchées. Pour activer le glissement ave…" at bounding box center [611, 490] width 1144 height 588
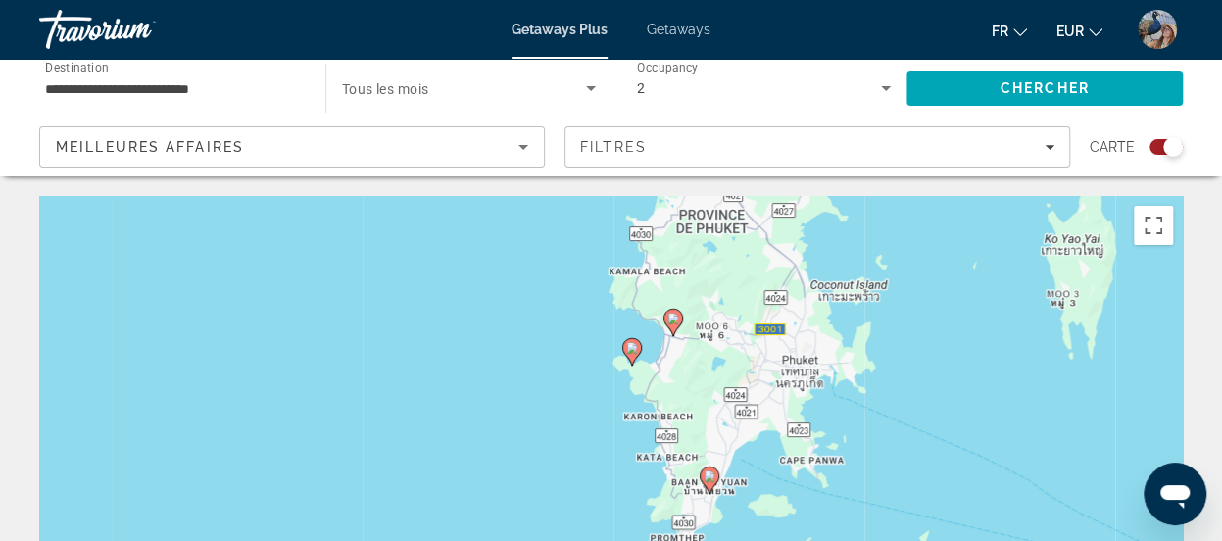
click at [678, 333] on gmp-advanced-marker "Main content" at bounding box center [673, 322] width 20 height 29
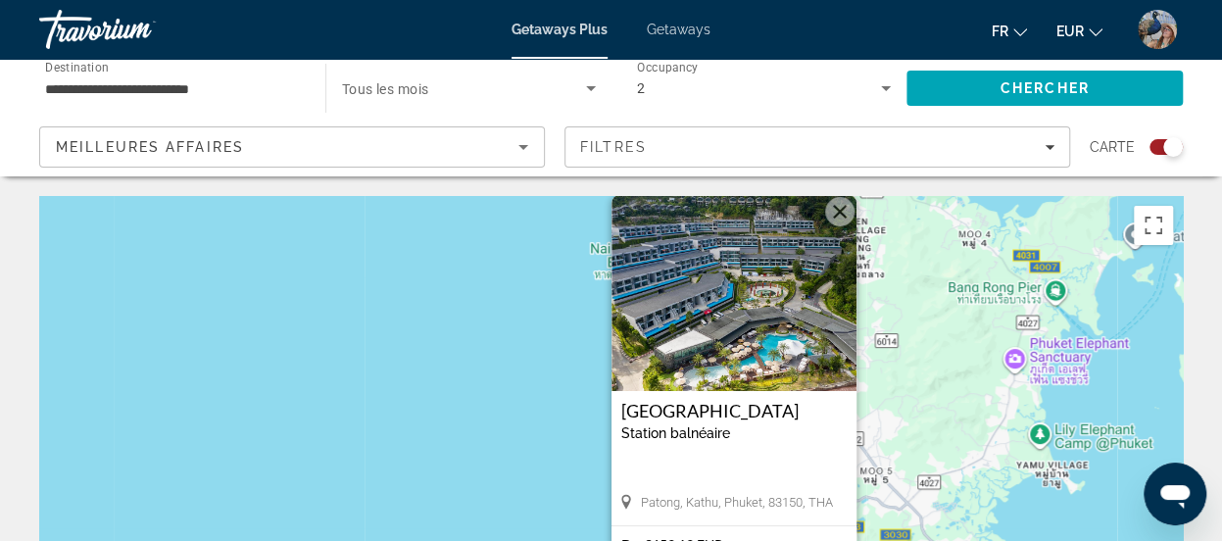
click at [833, 212] on button "Fermer" at bounding box center [839, 211] width 29 height 29
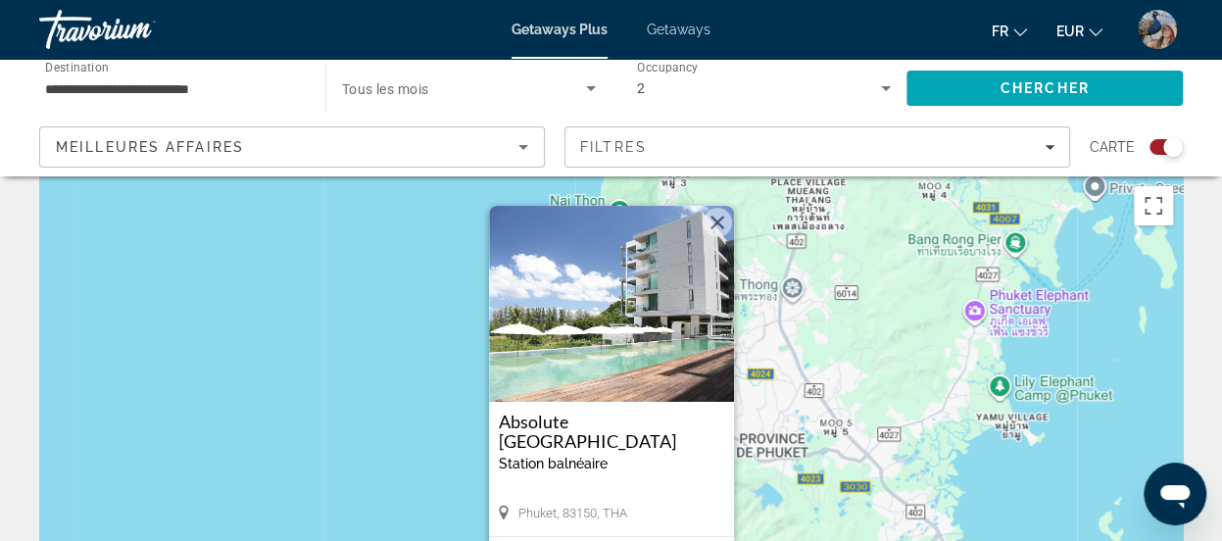
scroll to position [14, 0]
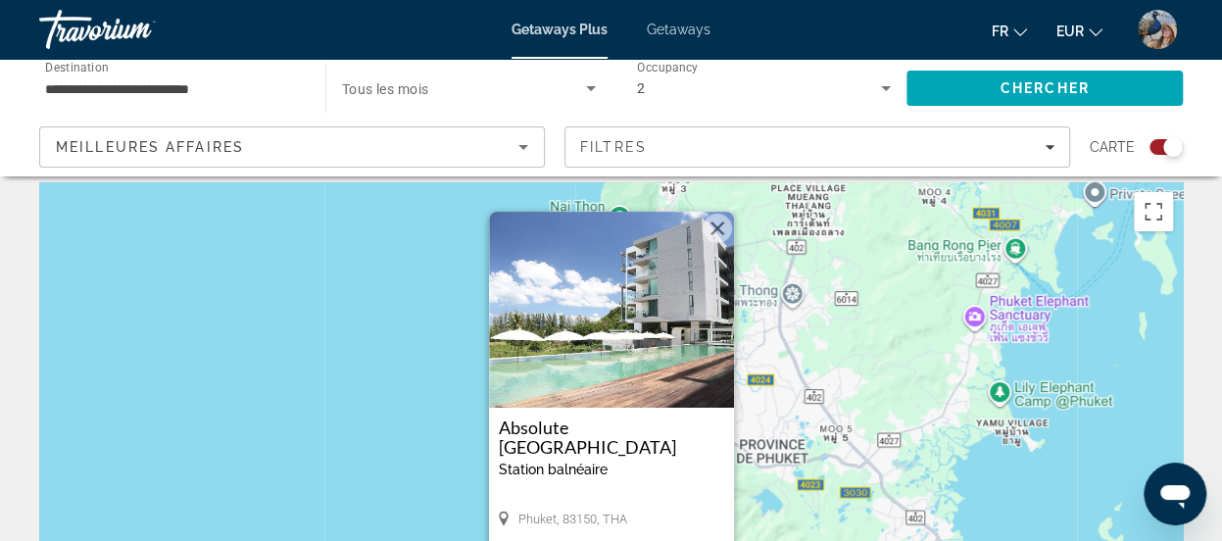
click at [717, 228] on button "Fermer" at bounding box center [717, 228] width 29 height 29
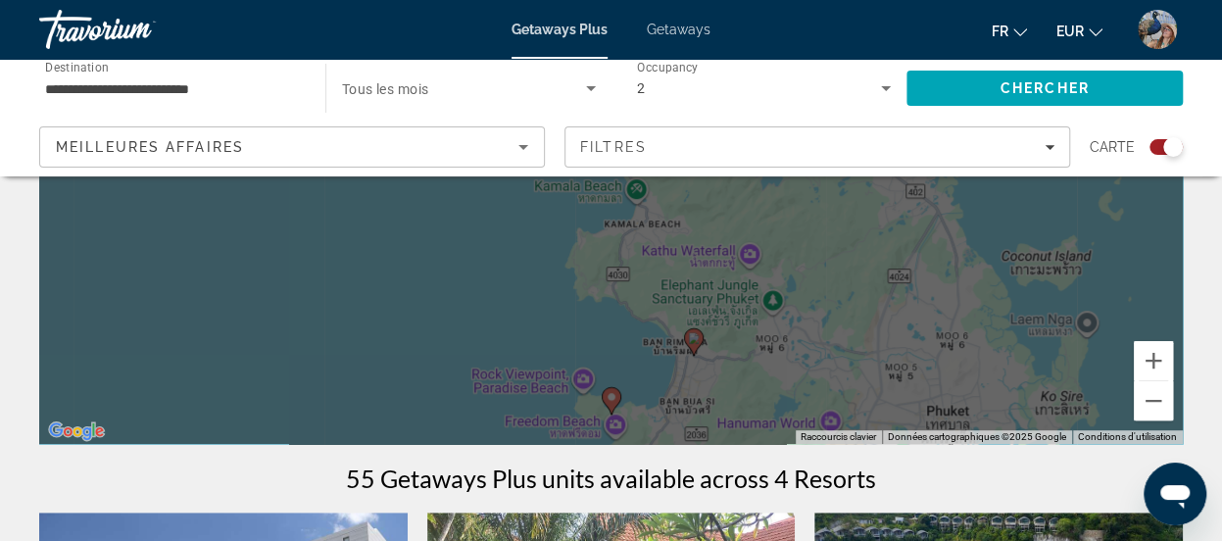
scroll to position [363, 0]
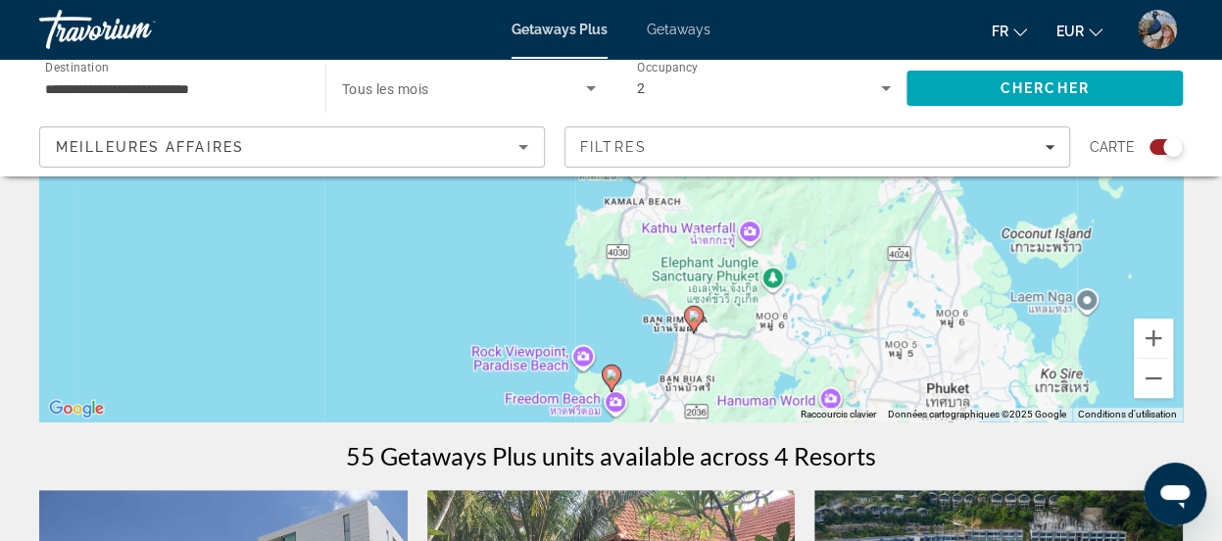
click at [610, 373] on image "Main content" at bounding box center [612, 374] width 12 height 12
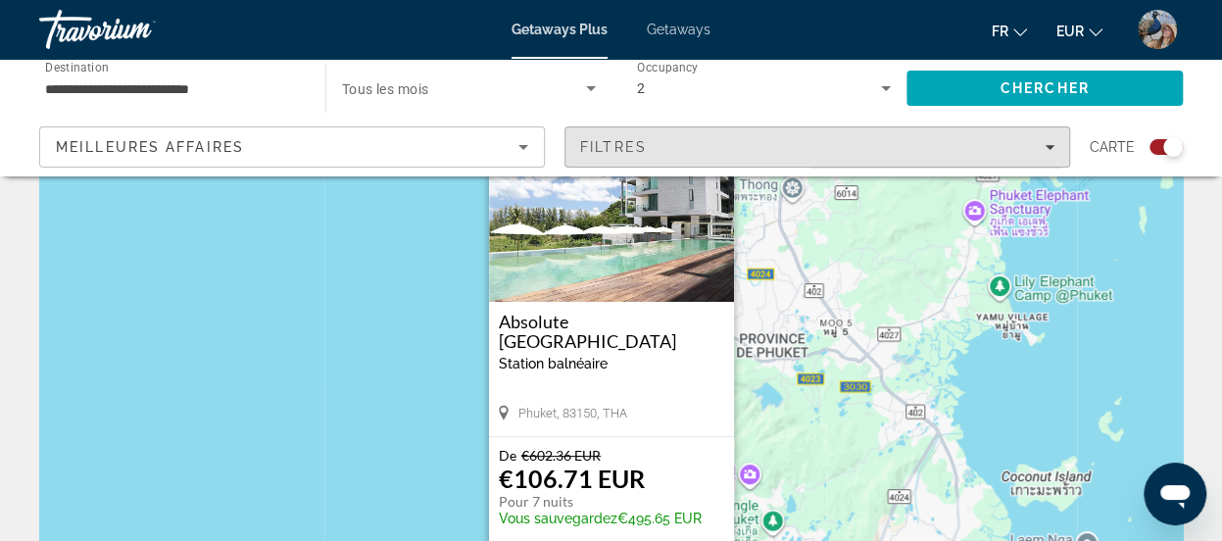
scroll to position [119, 0]
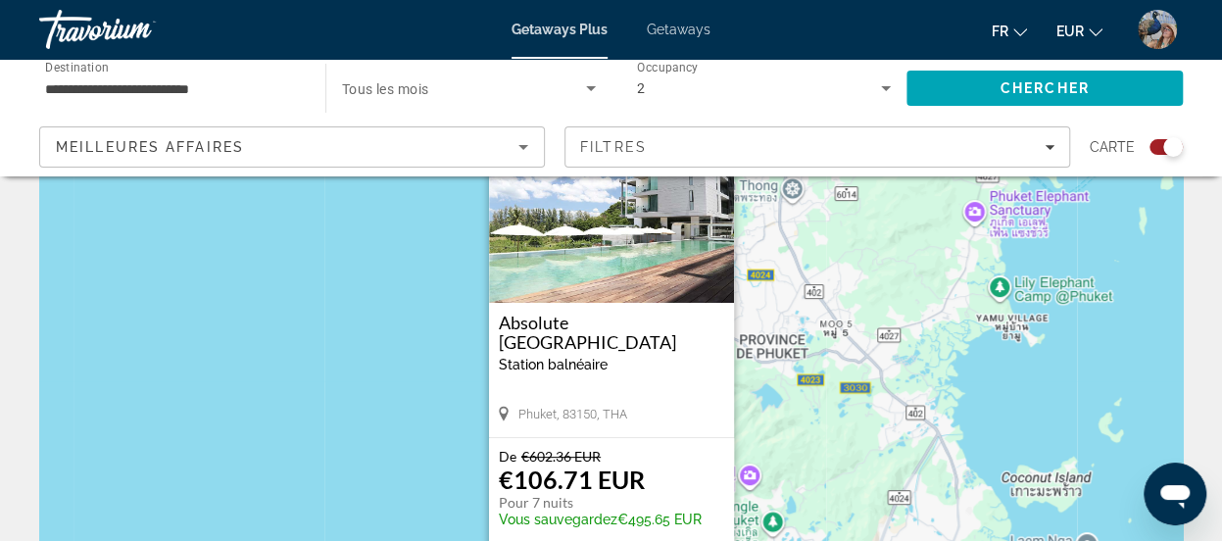
click at [833, 477] on div "Pour naviguer, appuyez sur les touches fléchées. Pour activer le glissement ave…" at bounding box center [611, 371] width 1144 height 588
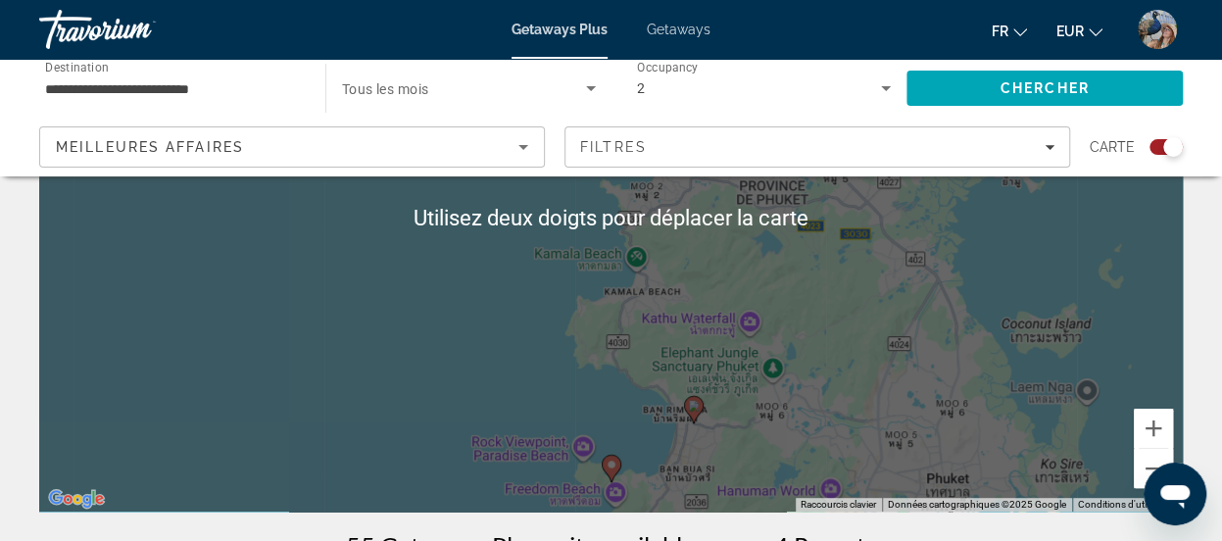
scroll to position [322, 0]
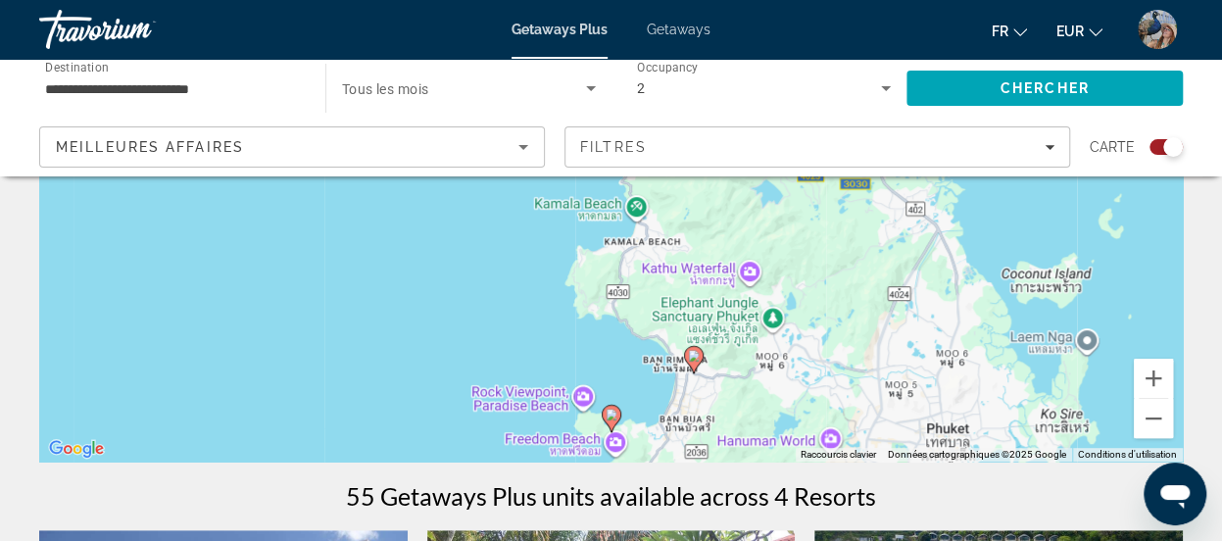
click at [610, 414] on image "Main content" at bounding box center [612, 415] width 12 height 12
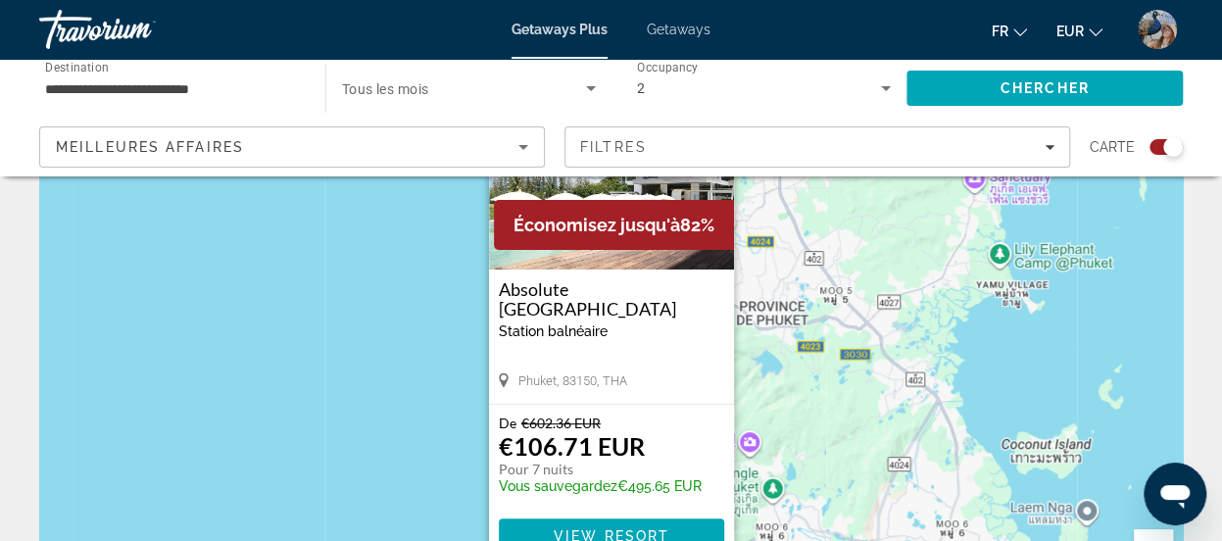
scroll to position [154, 0]
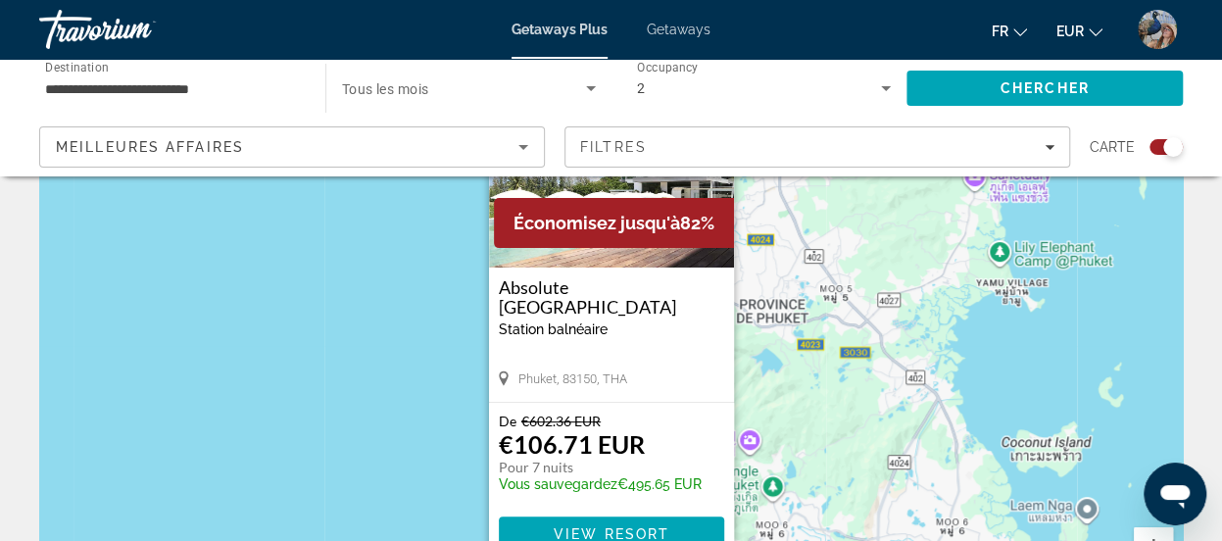
click at [804, 389] on div "Pour naviguer, appuyez sur les touches fléchées. Pour activer le glissement ave…" at bounding box center [611, 336] width 1144 height 588
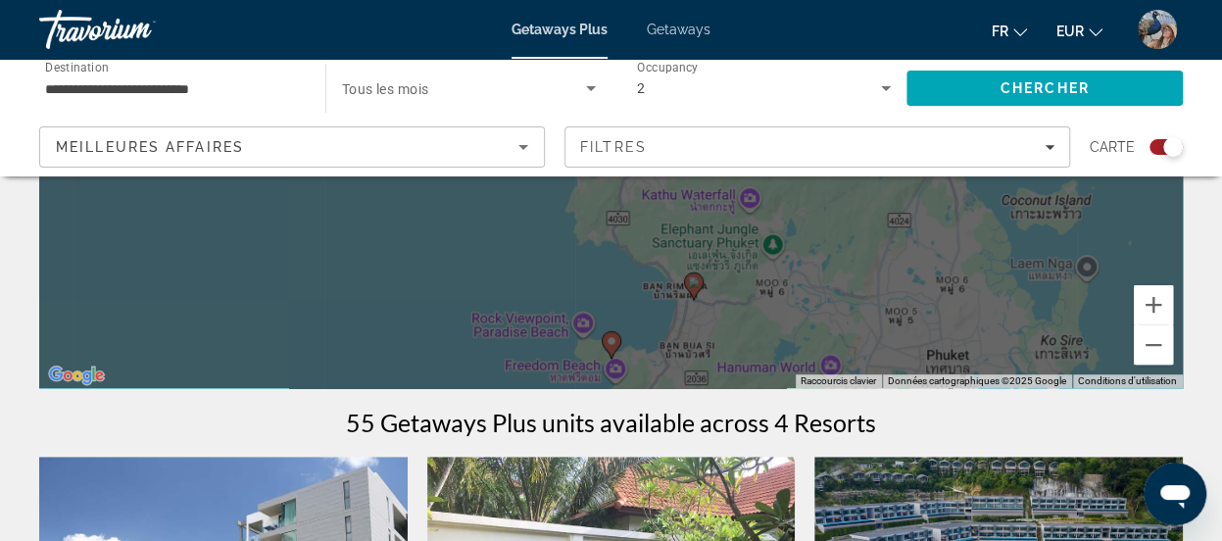
scroll to position [402, 0]
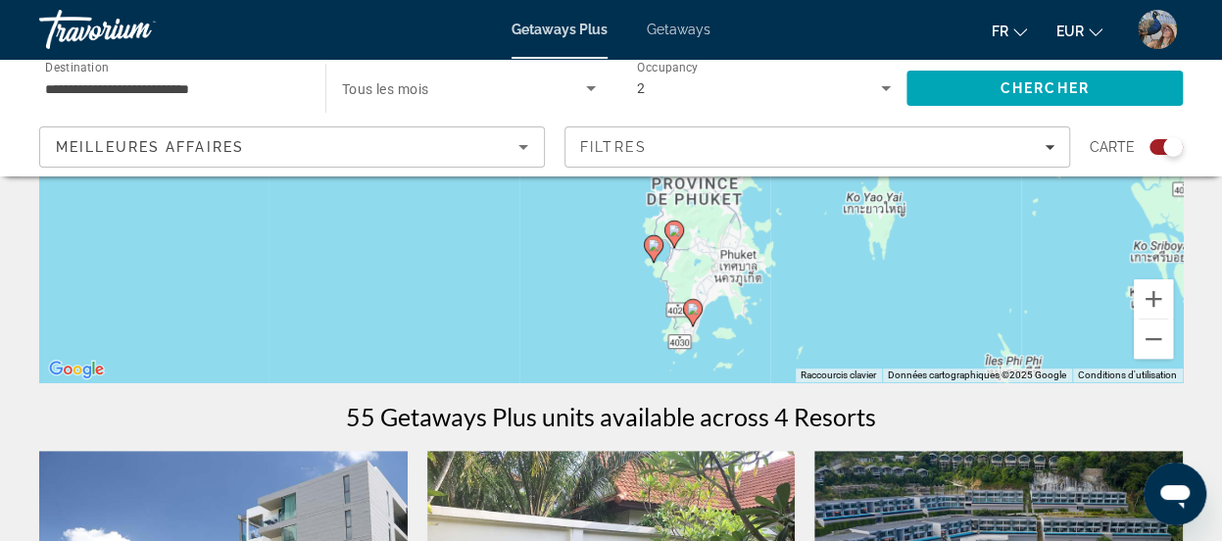
click at [692, 308] on image "Main content" at bounding box center [693, 309] width 12 height 12
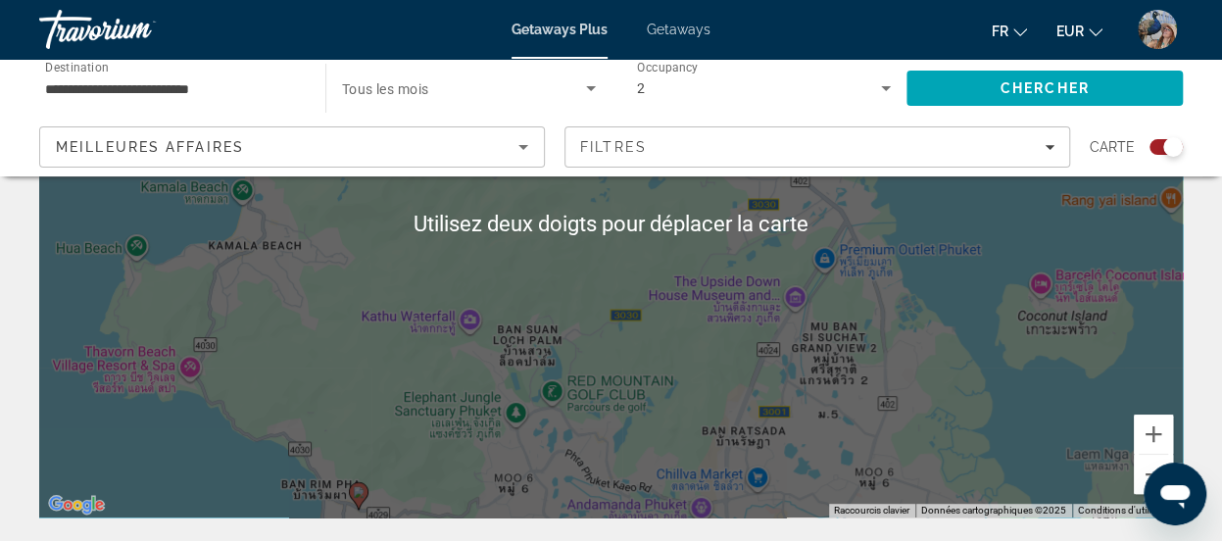
scroll to position [236, 0]
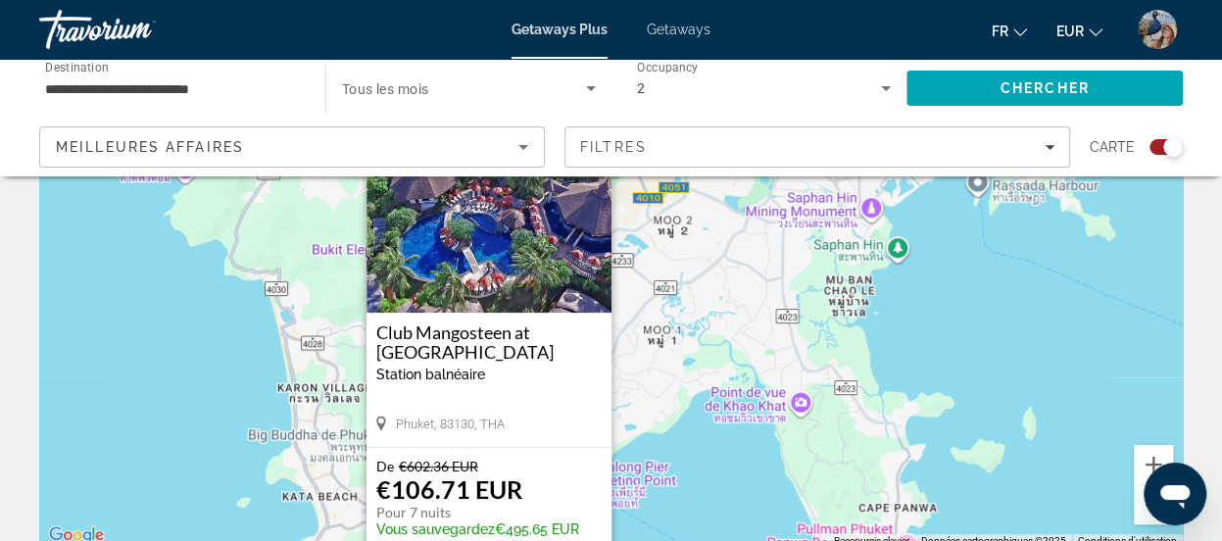
click at [804, 406] on div "Pour activer le glissement avec le clavier, appuyez sur Alt+Entrée. Une fois ce…" at bounding box center [611, 254] width 1144 height 588
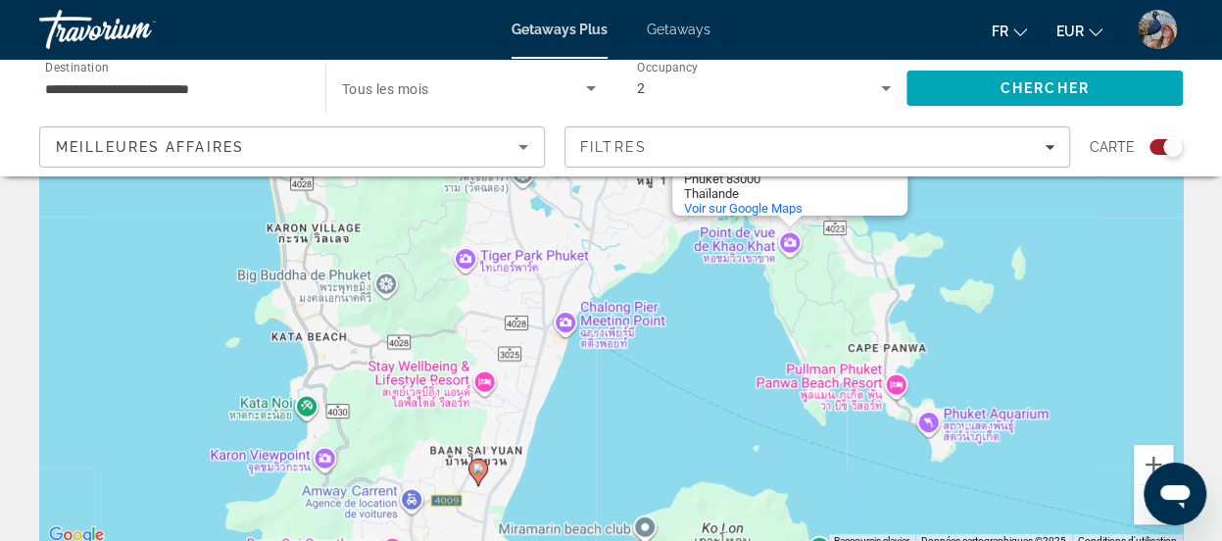
click at [477, 467] on image "Main content" at bounding box center [478, 469] width 12 height 12
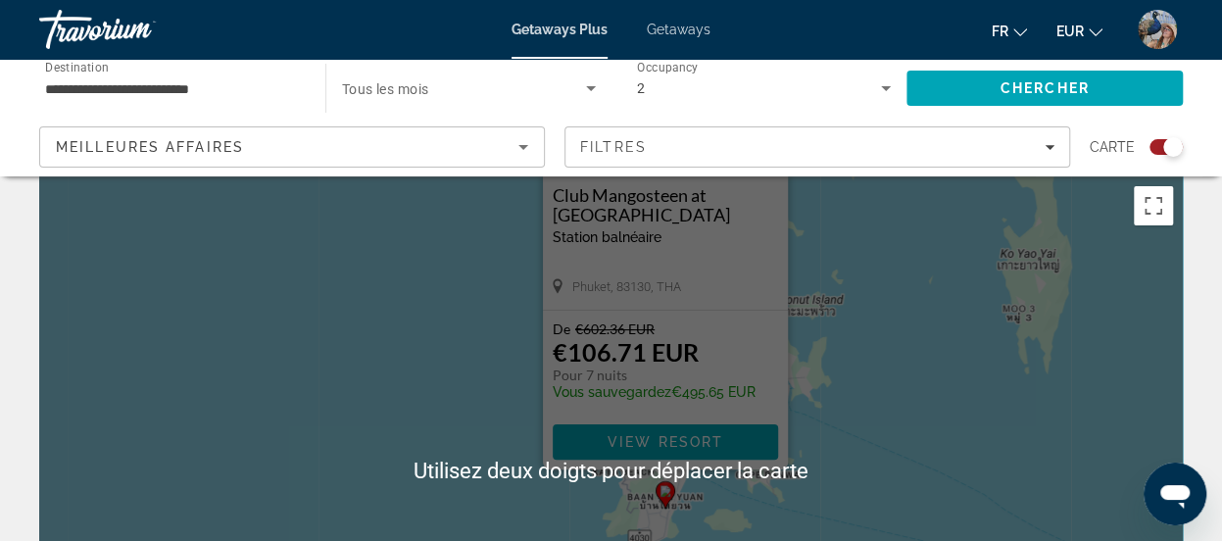
scroll to position [41, 0]
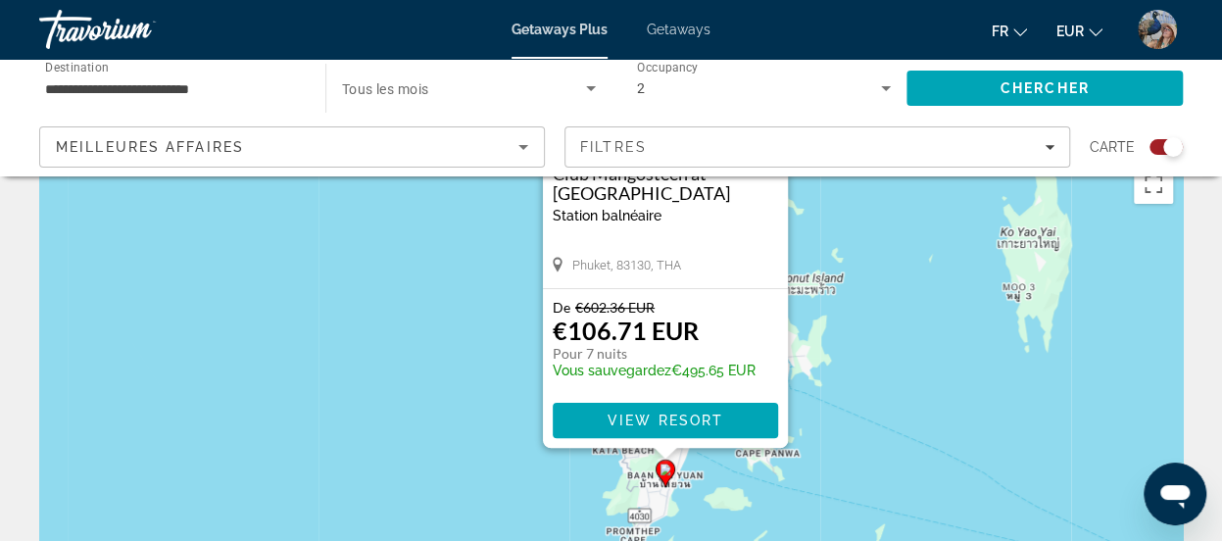
click at [430, 357] on div "Pour activer le glissement avec le clavier, appuyez sur Alt+Entrée. Une fois ce…" at bounding box center [611, 449] width 1144 height 588
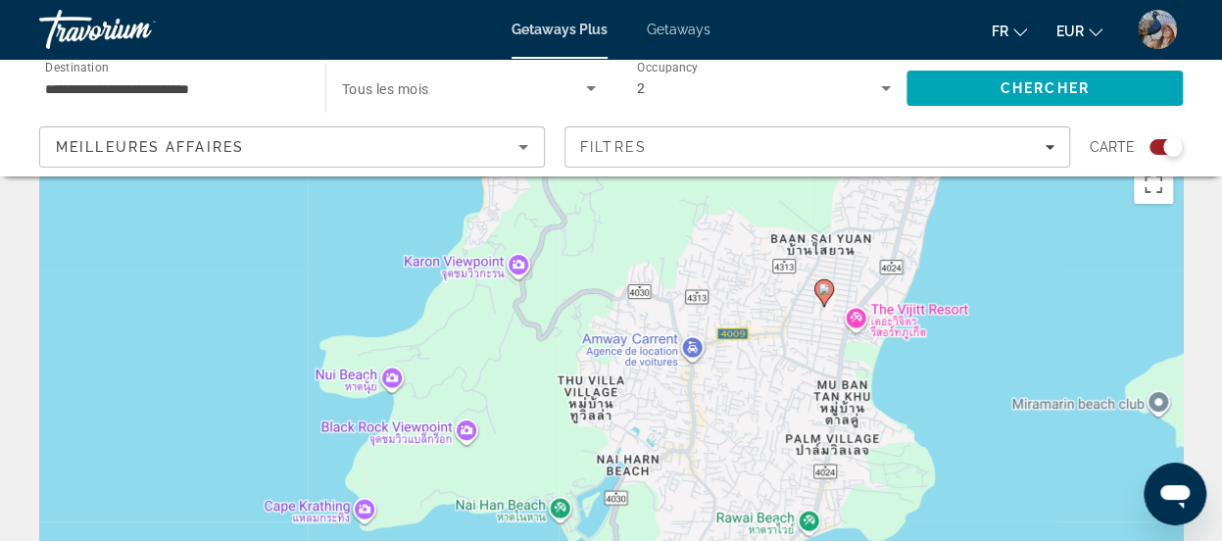
click at [823, 289] on image "Main content" at bounding box center [824, 289] width 12 height 12
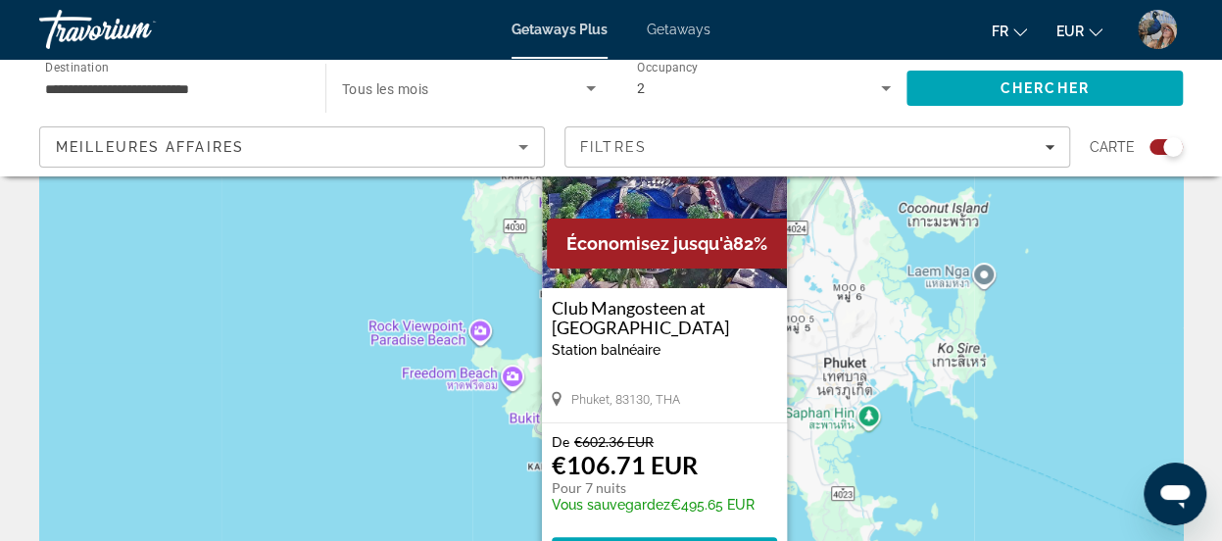
scroll to position [134, 0]
click at [673, 238] on span "Économisez jusqu'à" at bounding box center [649, 242] width 167 height 21
click at [631, 314] on h3 "Club Mangosteen at Mangosteen Resort & Ayurveda Spa" at bounding box center [664, 316] width 225 height 39
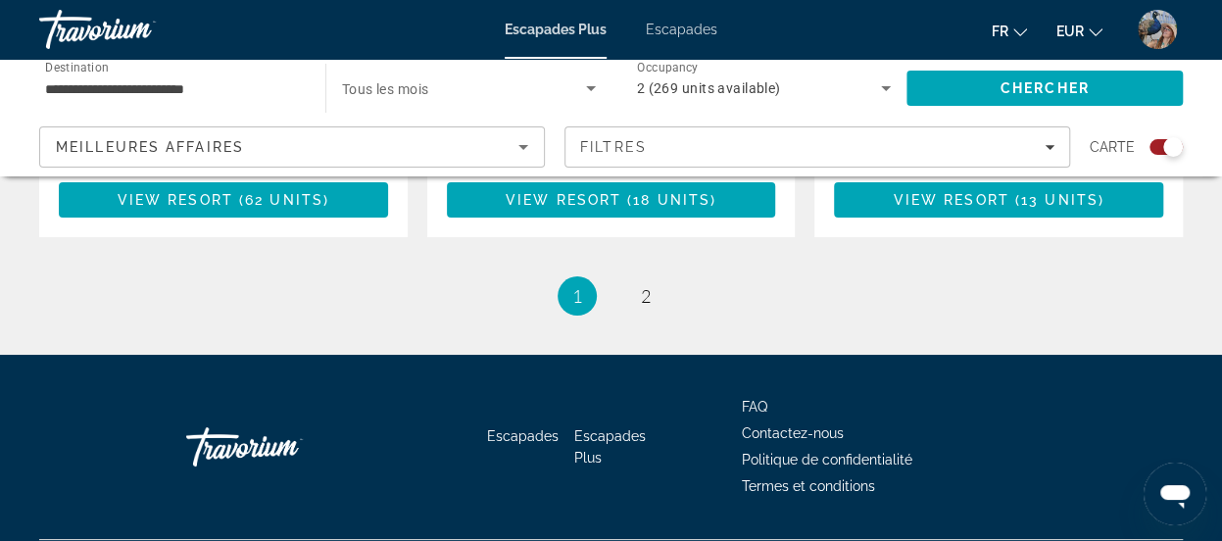
scroll to position [3557, 0]
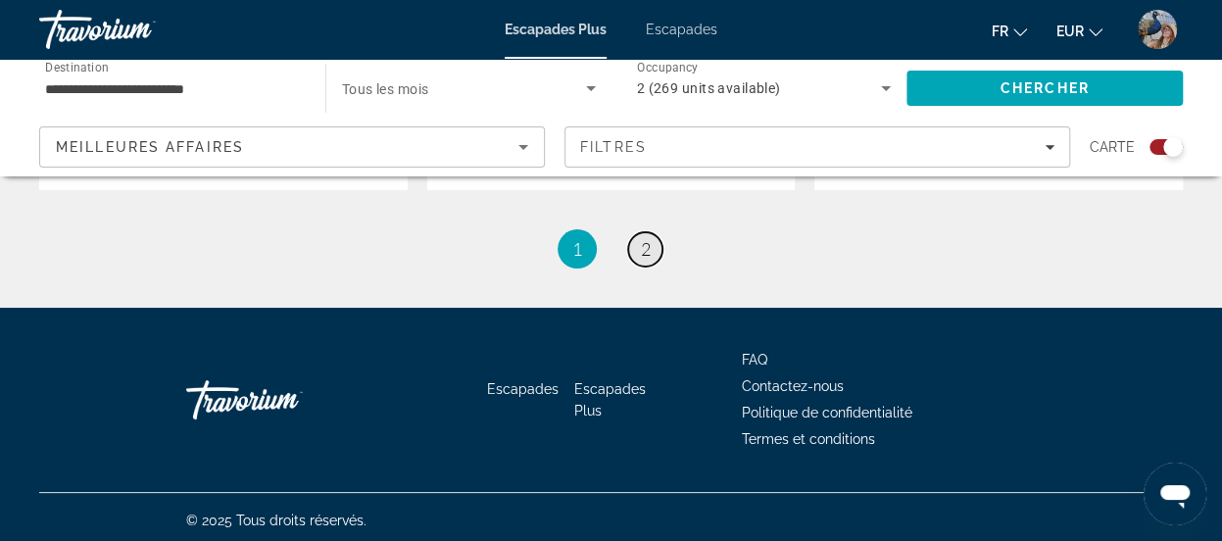
click at [646, 244] on span "2" at bounding box center [646, 249] width 10 height 22
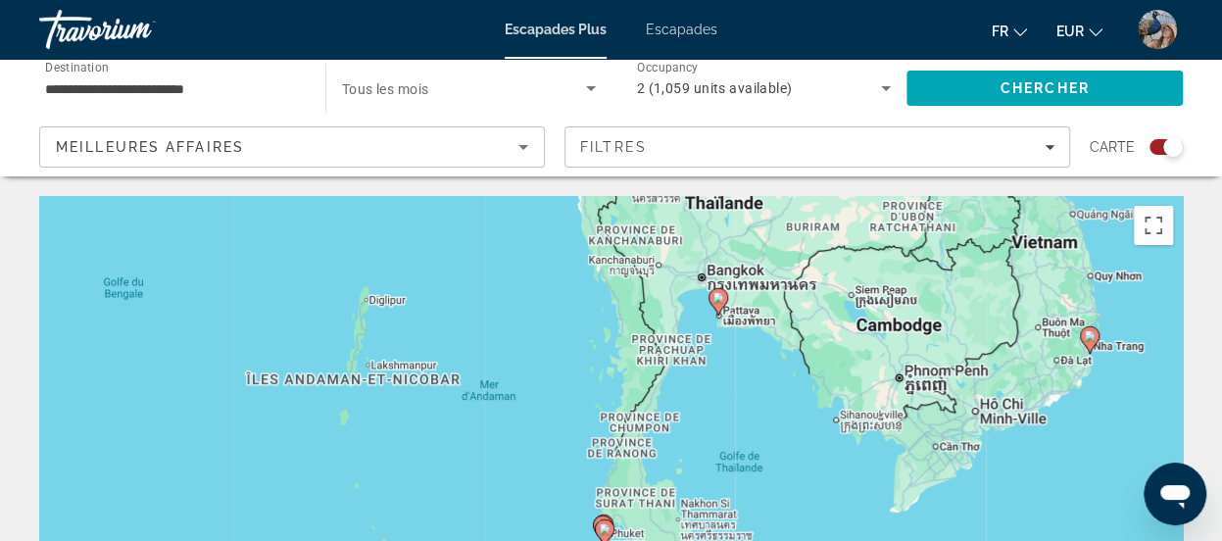
click at [1096, 338] on icon "Contenu principal" at bounding box center [1089, 339] width 18 height 25
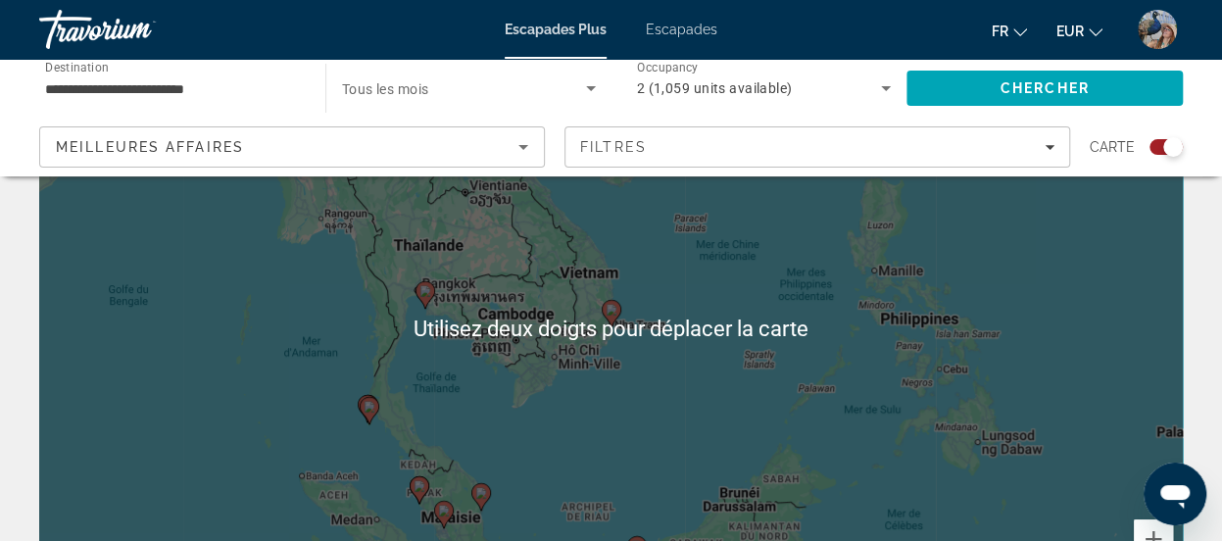
scroll to position [168, 0]
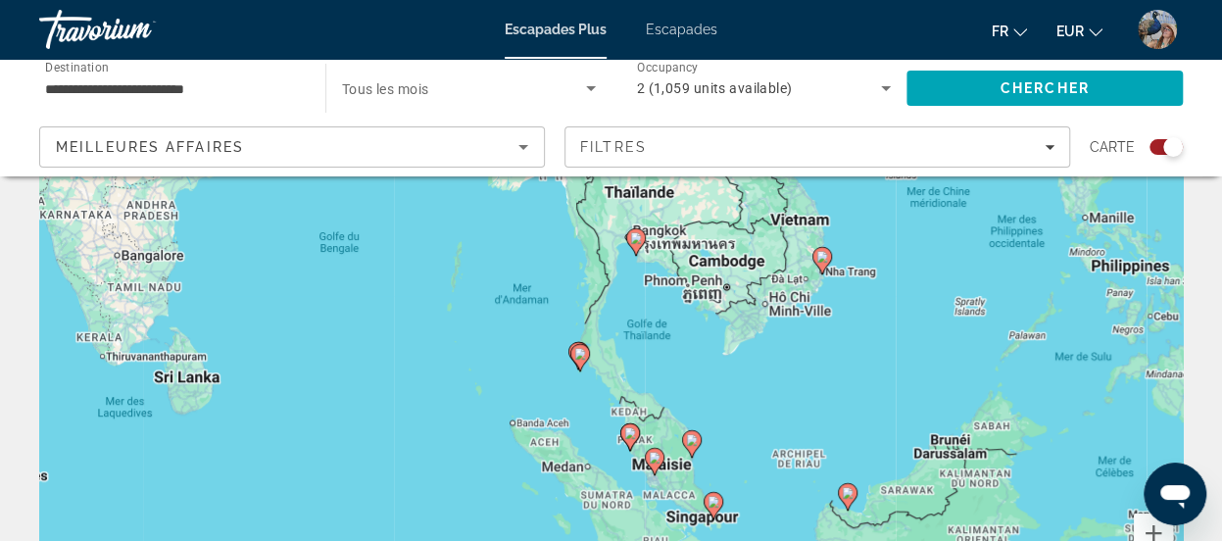
click at [625, 385] on div "Pour activer le glissement avec le clavier, appuyez sur Alt+Entrée. Une fois ce…" at bounding box center [611, 322] width 1144 height 588
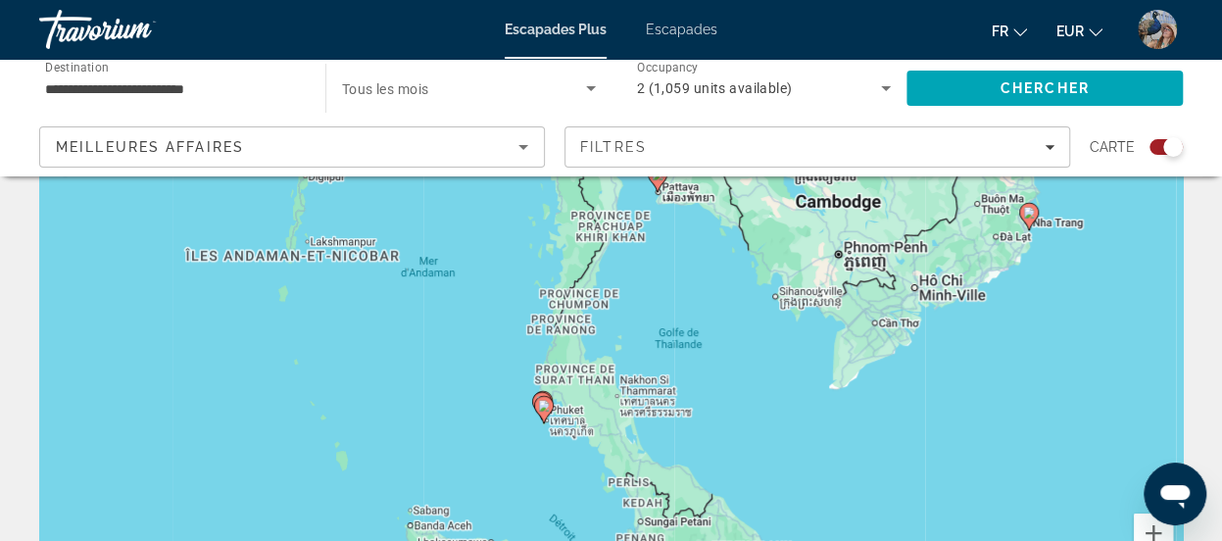
click at [545, 412] on icon "Contenu principal" at bounding box center [543, 409] width 18 height 25
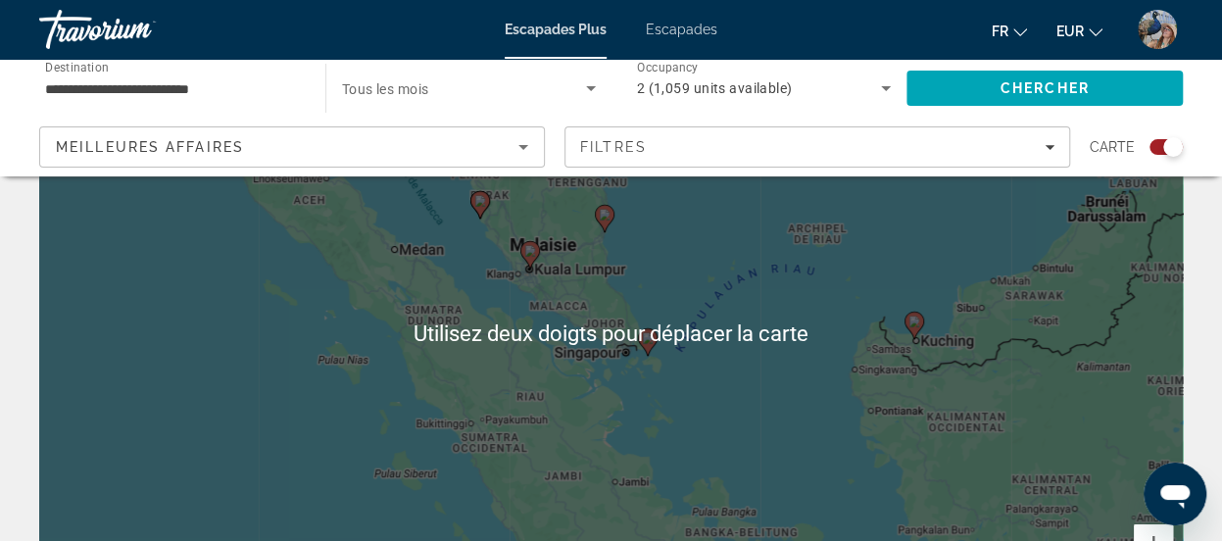
scroll to position [172, 0]
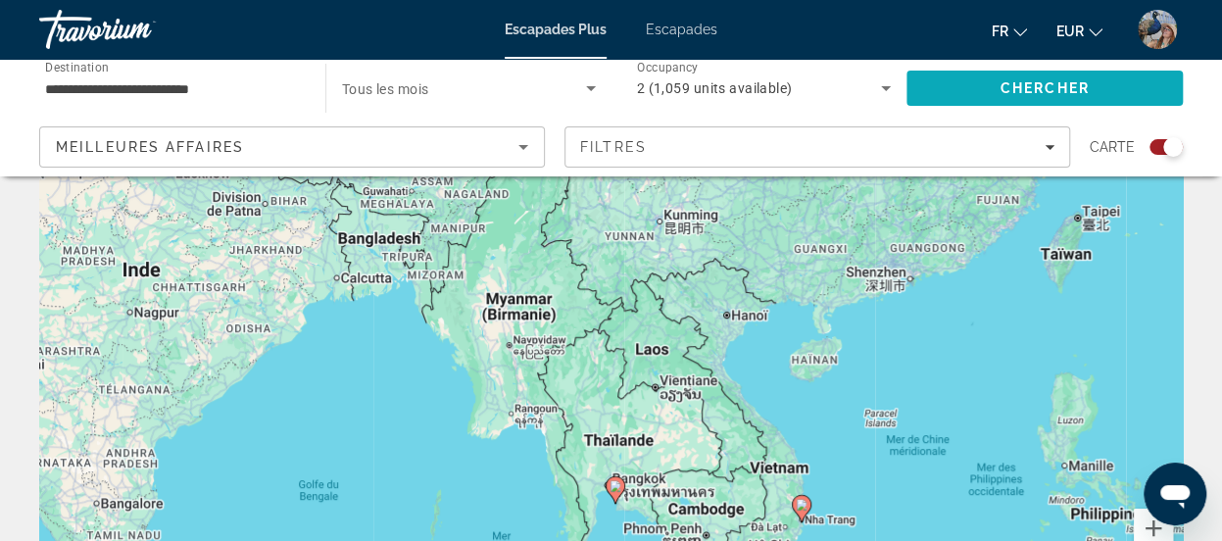
click at [1047, 90] on span "Chercher" at bounding box center [1045, 88] width 89 height 16
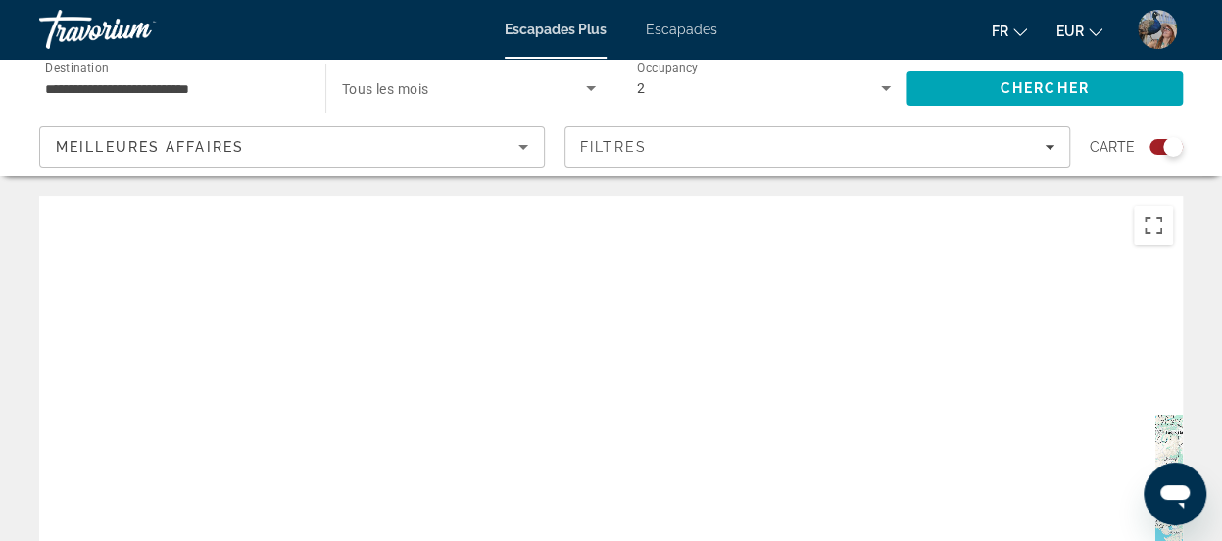
click at [1170, 149] on div "Search widget" at bounding box center [1173, 147] width 20 height 20
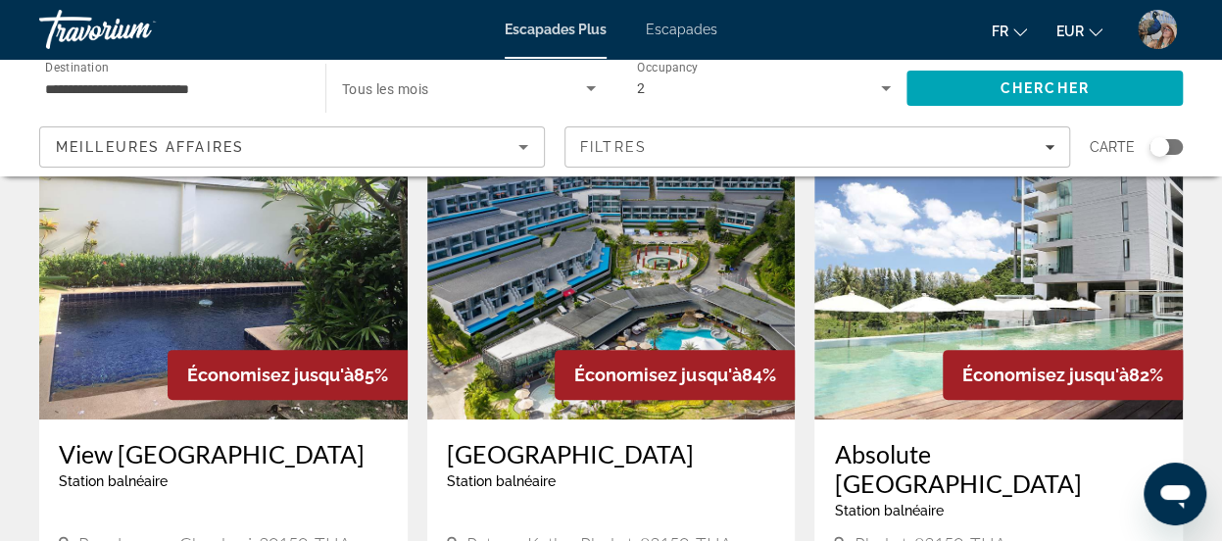
scroll to position [127, 0]
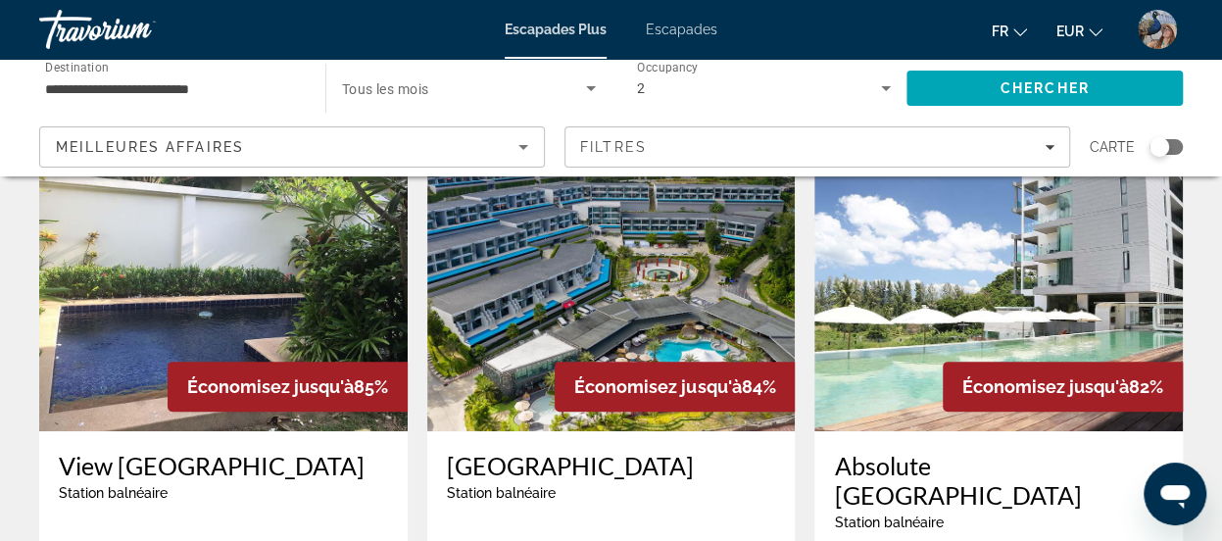
click at [214, 93] on input "**********" at bounding box center [172, 89] width 255 height 24
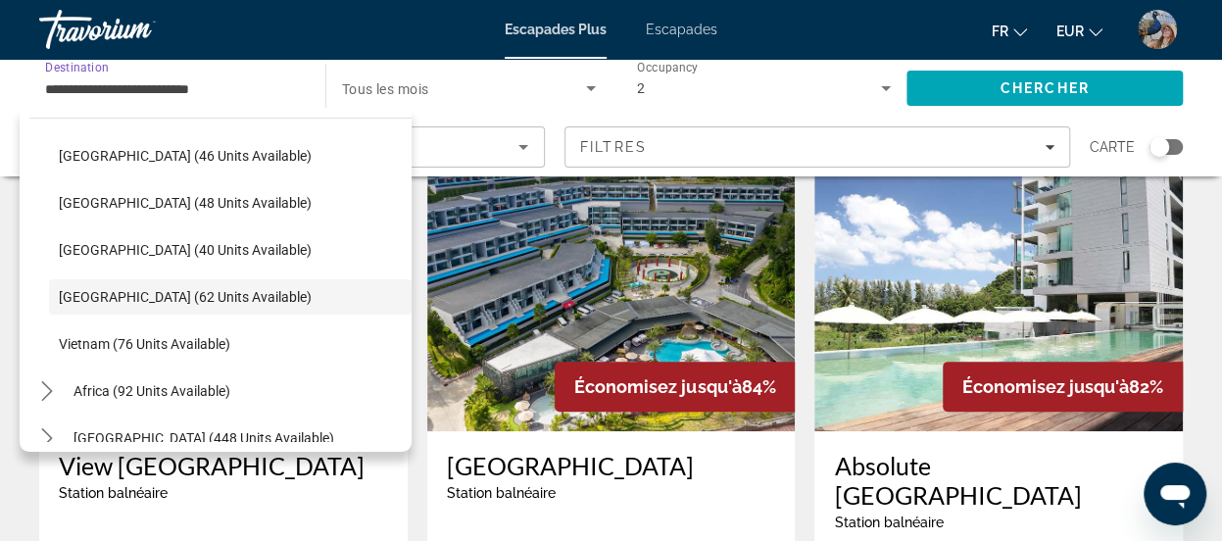
scroll to position [788, 0]
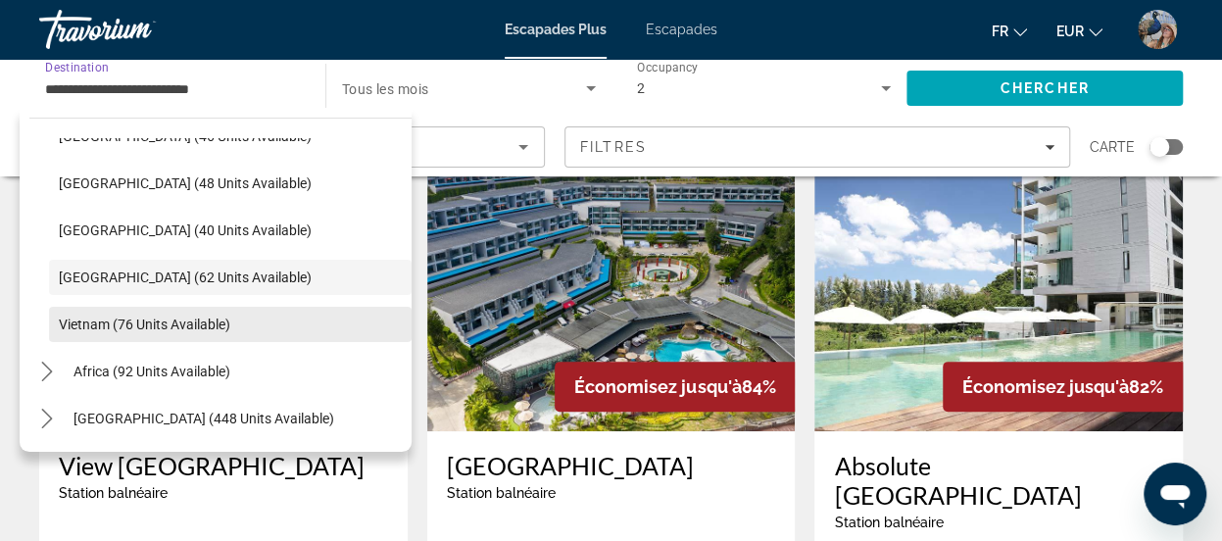
click at [235, 337] on span "Select destination: Vietnam (76 units available)" at bounding box center [230, 324] width 363 height 47
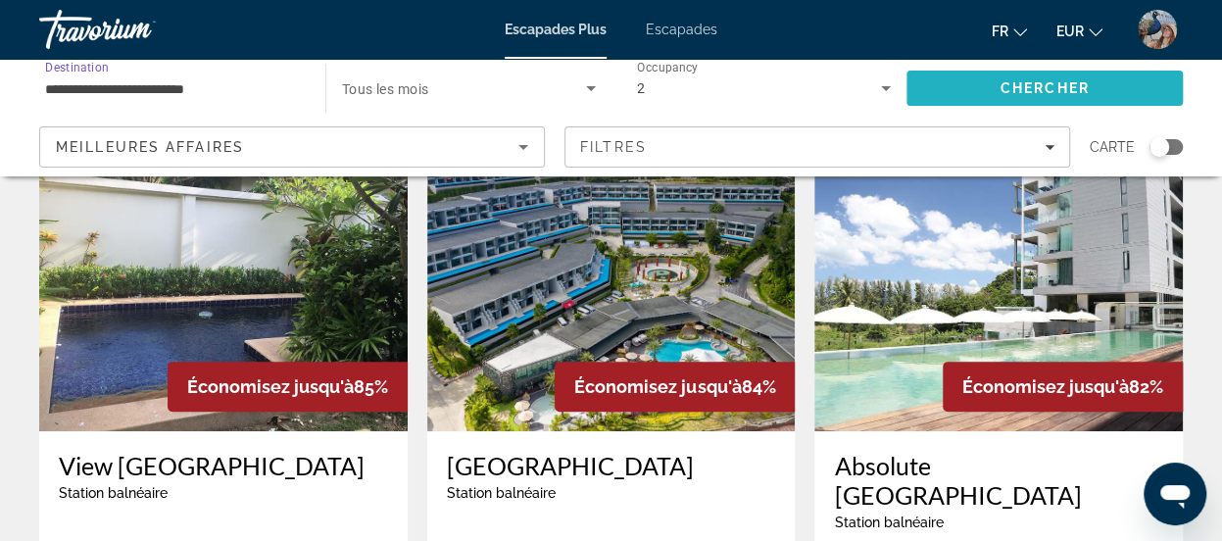
click at [1076, 82] on span "Chercher" at bounding box center [1045, 88] width 89 height 16
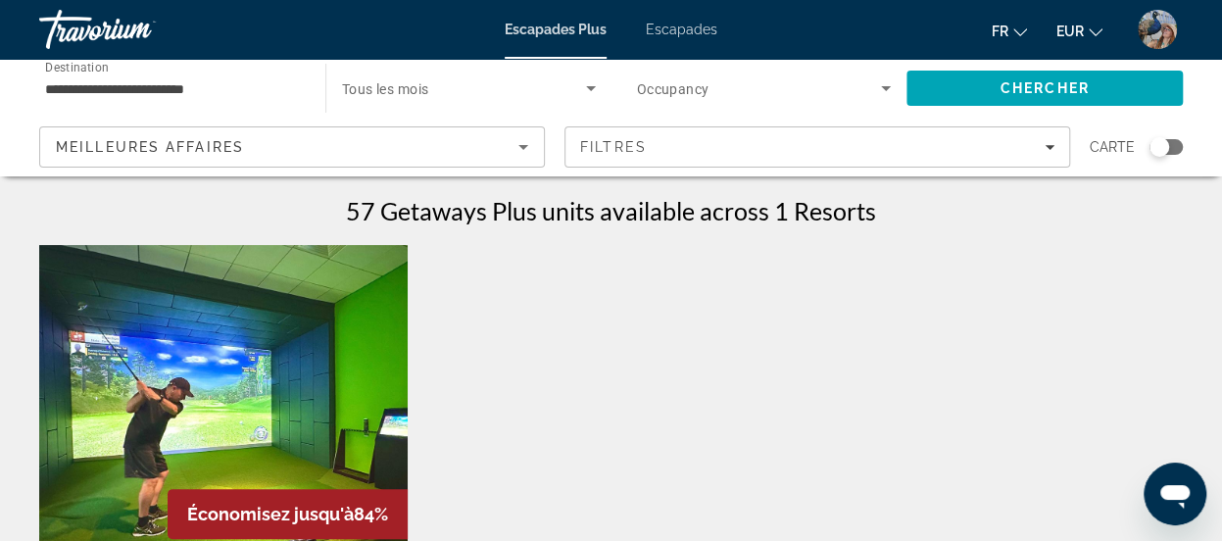
click at [523, 147] on icon "Sort by" at bounding box center [523, 147] width 10 height 5
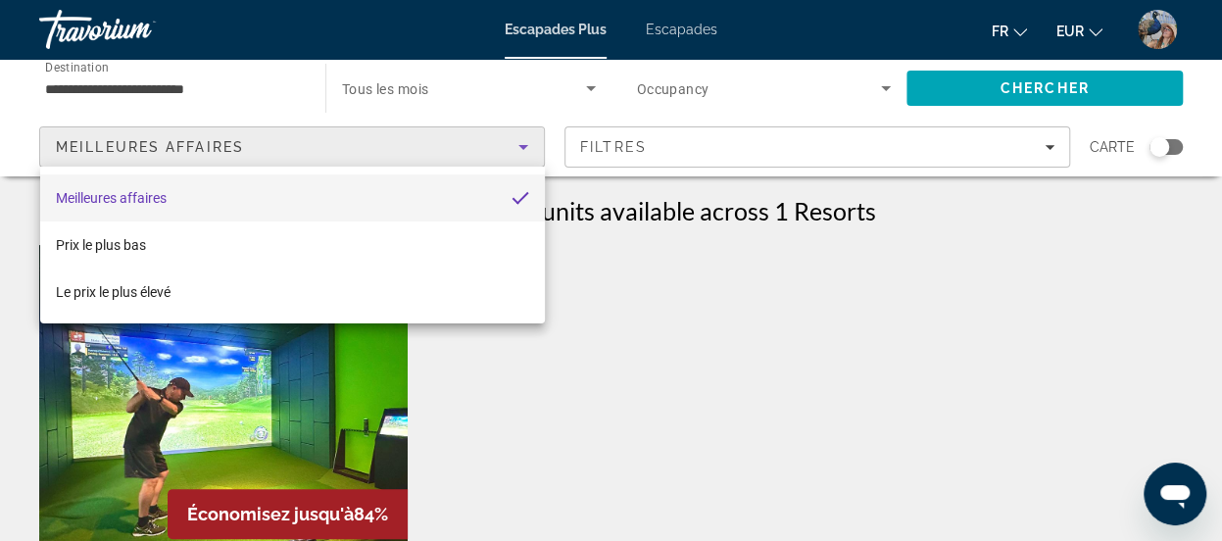
click at [1055, 100] on div at bounding box center [611, 270] width 1222 height 541
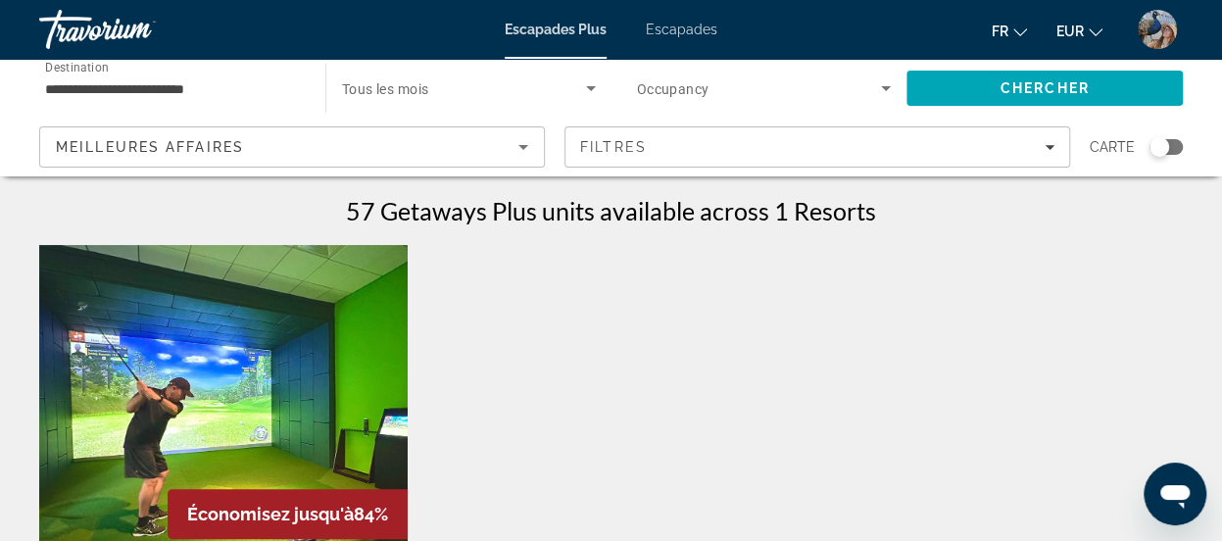
click at [227, 89] on input "**********" at bounding box center [172, 89] width 255 height 24
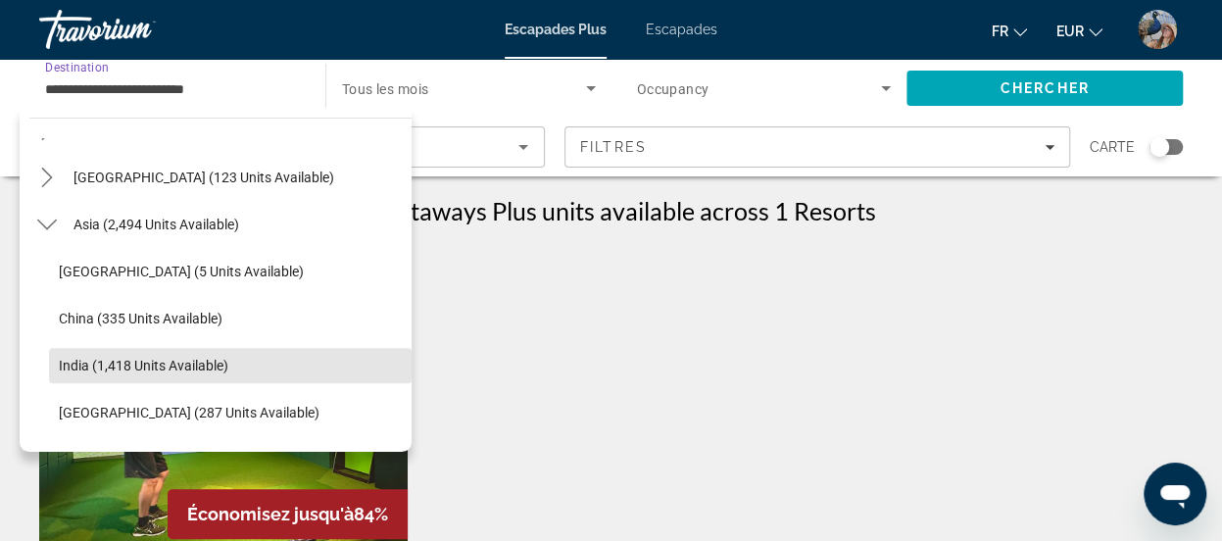
scroll to position [415, 0]
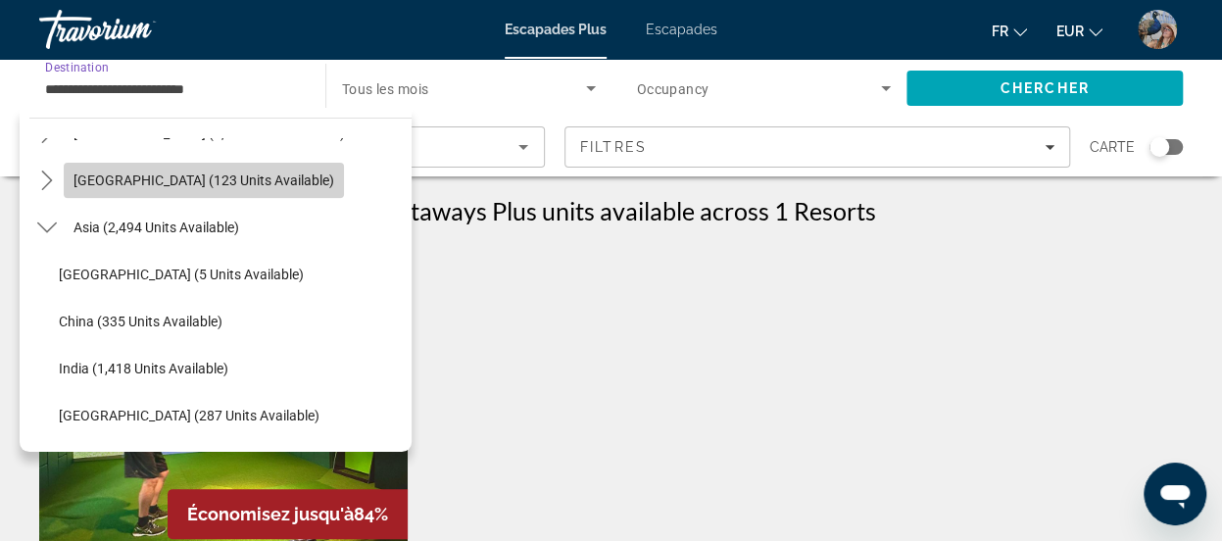
click at [275, 172] on span "[GEOGRAPHIC_DATA] (123 units available)" at bounding box center [203, 180] width 261 height 16
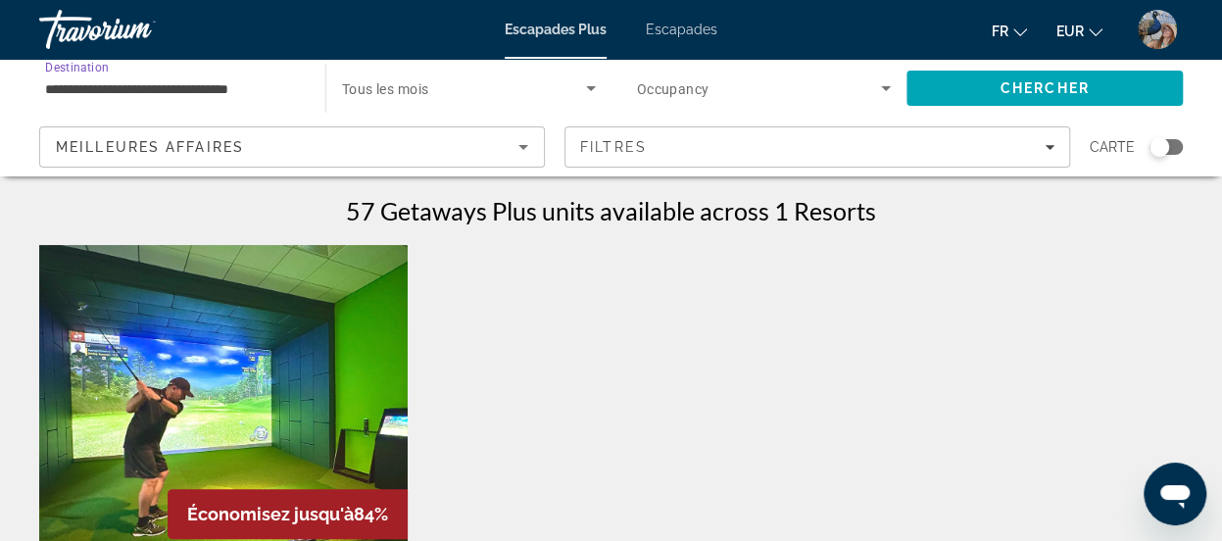
click at [270, 92] on input "**********" at bounding box center [172, 89] width 255 height 24
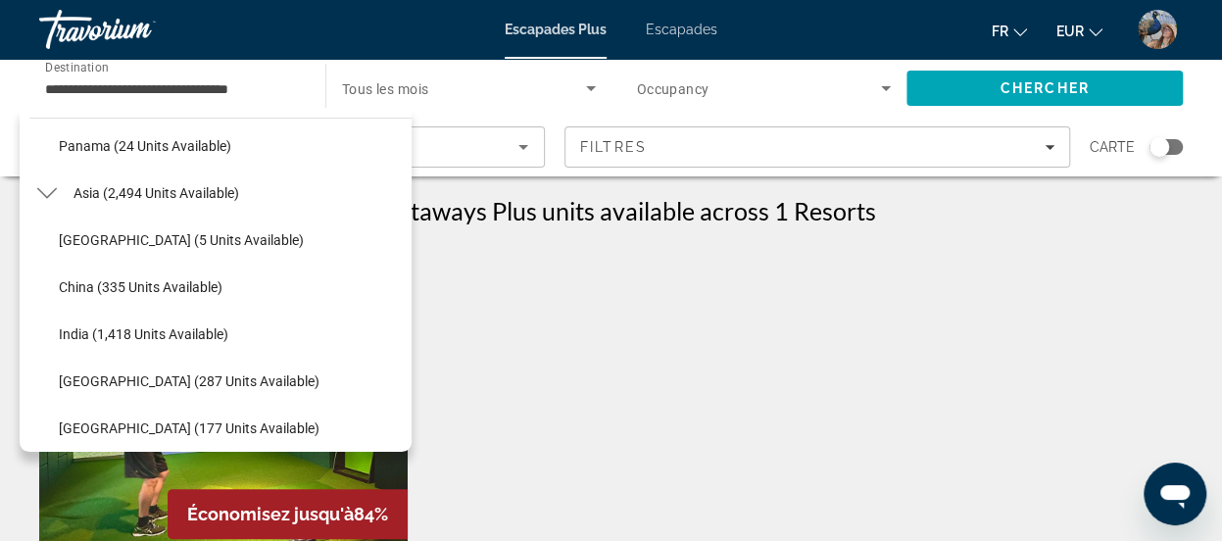
scroll to position [589, 0]
click at [210, 195] on span "Asia (2,494 units available)" at bounding box center [156, 194] width 166 height 16
type input "**********"
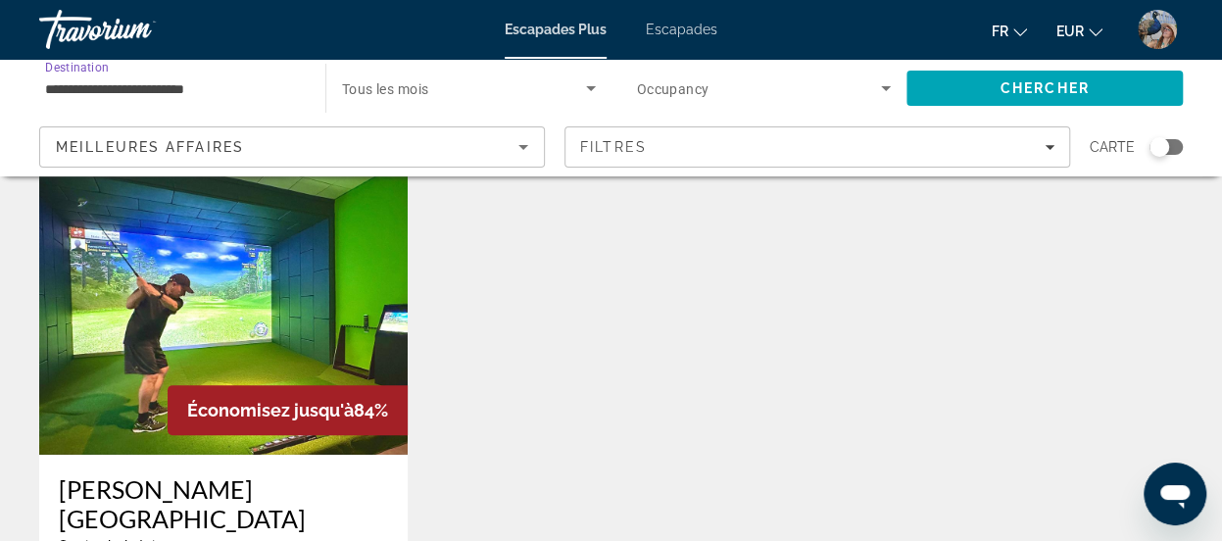
scroll to position [157, 0]
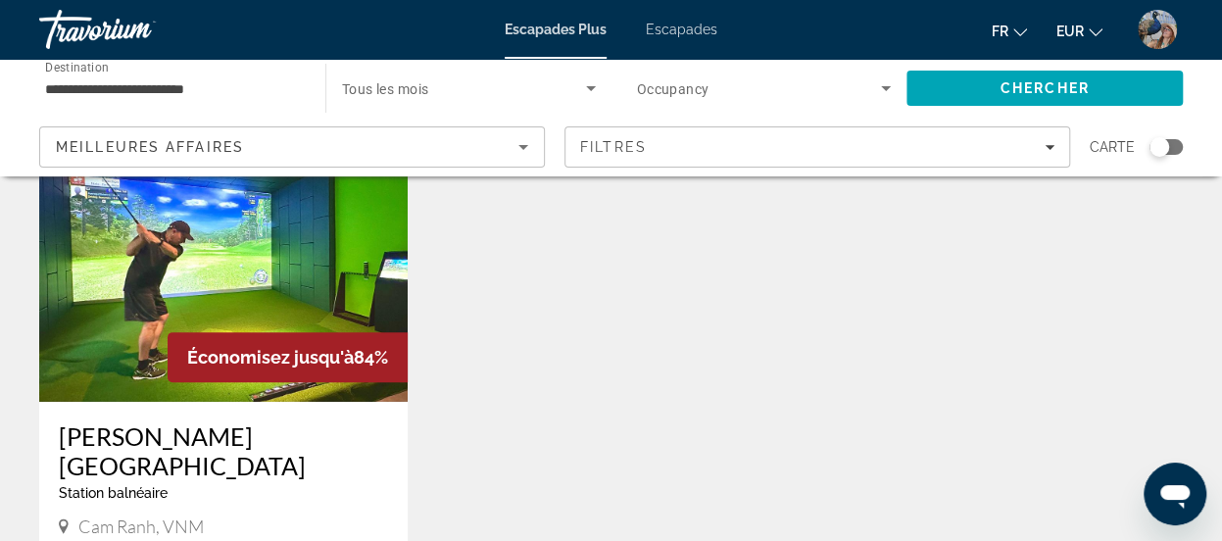
click at [664, 25] on font "Escapades" at bounding box center [682, 30] width 72 height 16
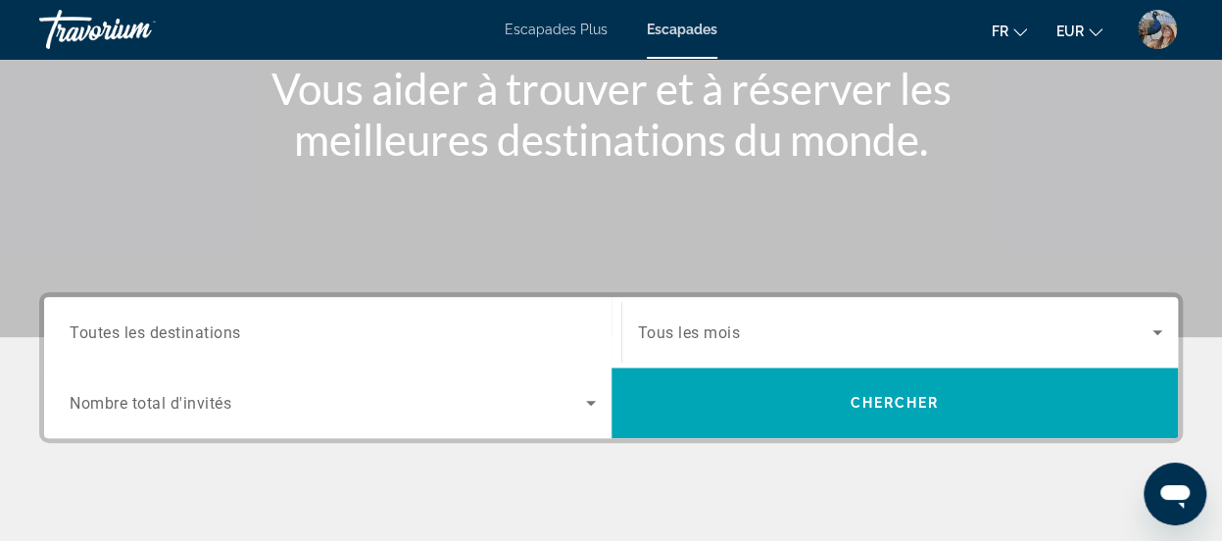
scroll to position [314, 0]
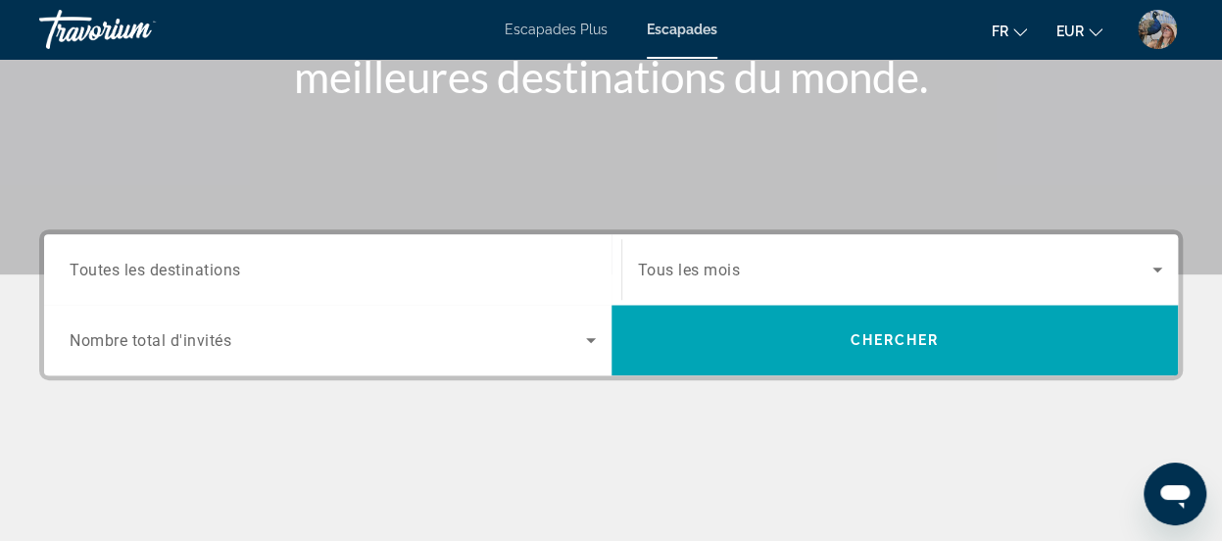
click at [237, 262] on span "Toutes les destinations" at bounding box center [155, 269] width 171 height 19
click at [237, 262] on input "Destination Toutes les destinations" at bounding box center [333, 271] width 526 height 24
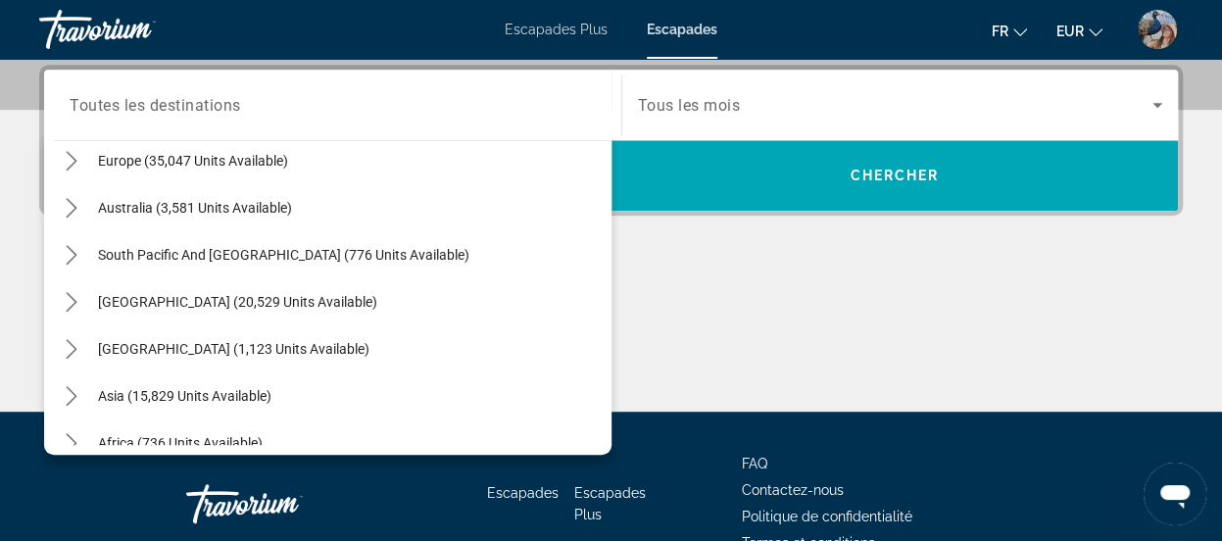
scroll to position [274, 0]
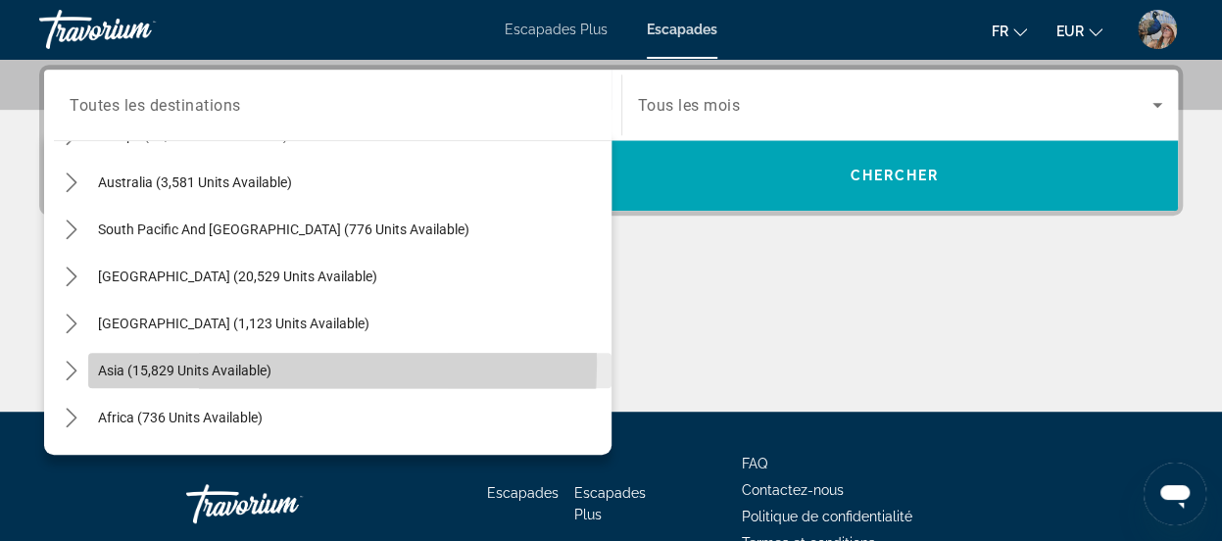
click at [148, 360] on span "Select destination: Asia (15,829 units available)" at bounding box center [349, 370] width 523 height 47
type input "**********"
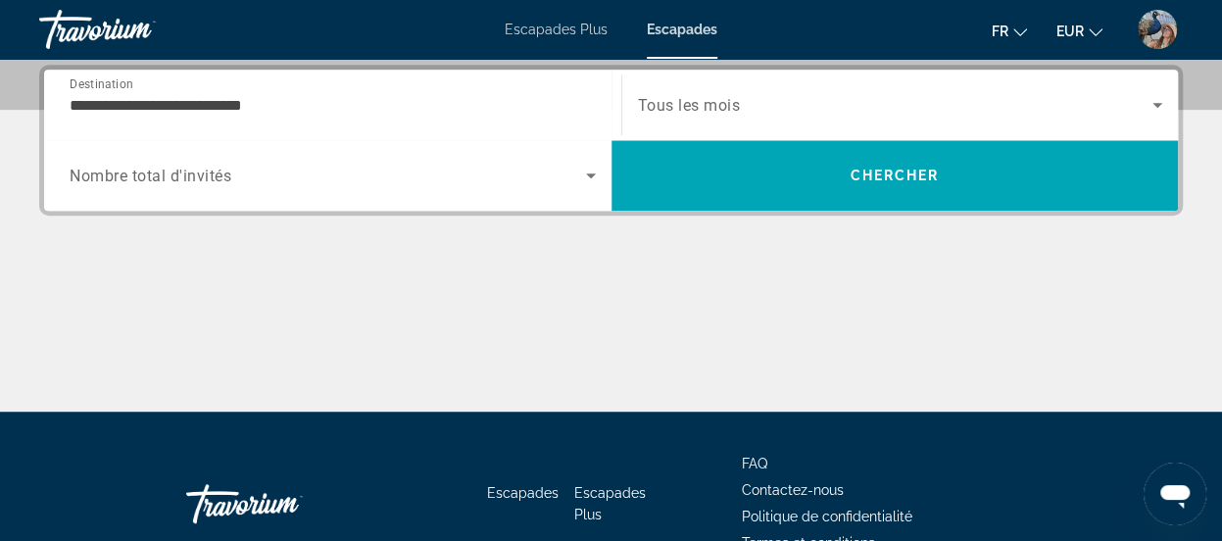
click at [231, 167] on span "Nombre total d'invités" at bounding box center [151, 176] width 162 height 19
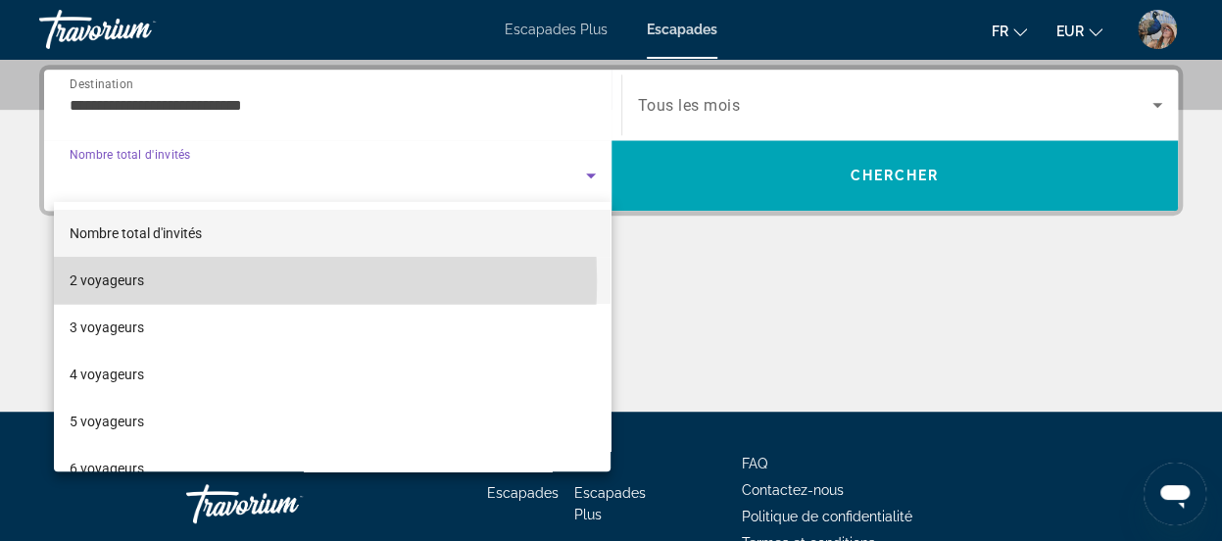
click at [117, 280] on font "2 voyageurs" at bounding box center [107, 280] width 74 height 16
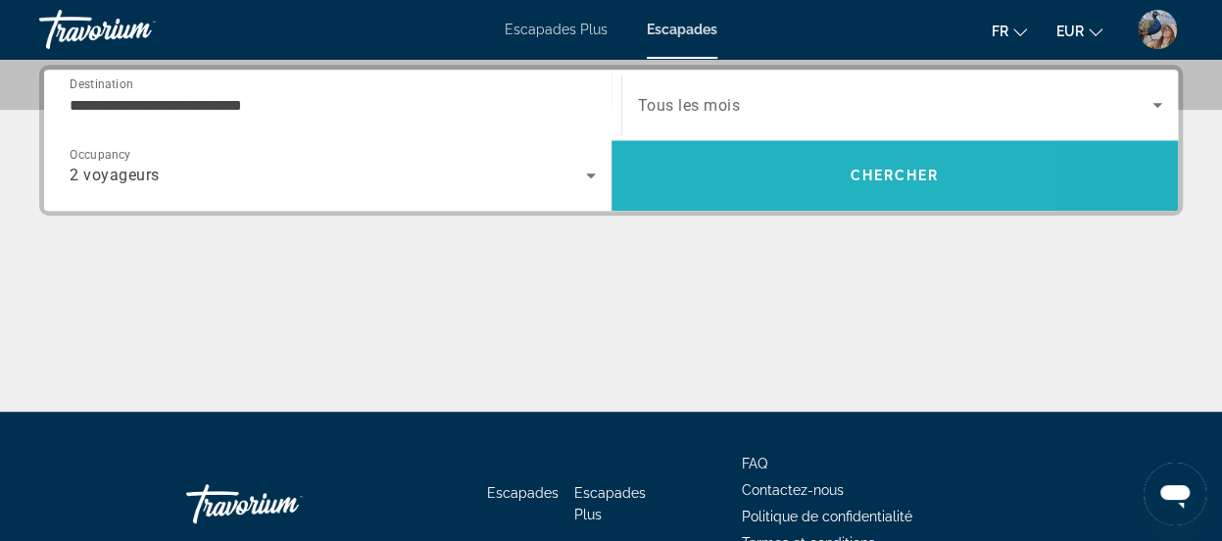
click at [746, 182] on span "Search" at bounding box center [894, 175] width 567 height 47
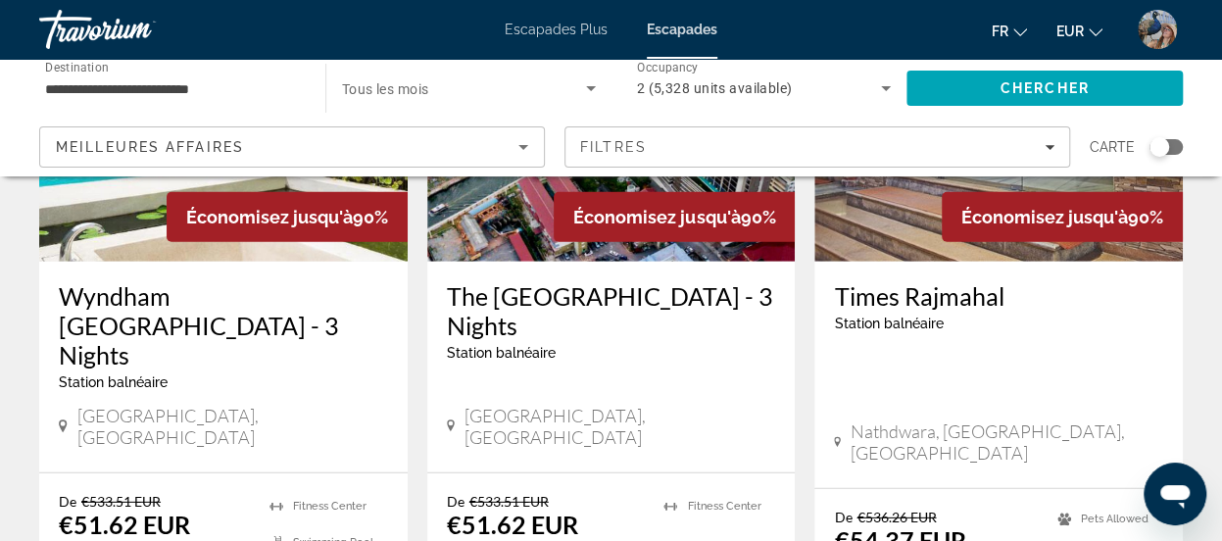
scroll to position [2638, 0]
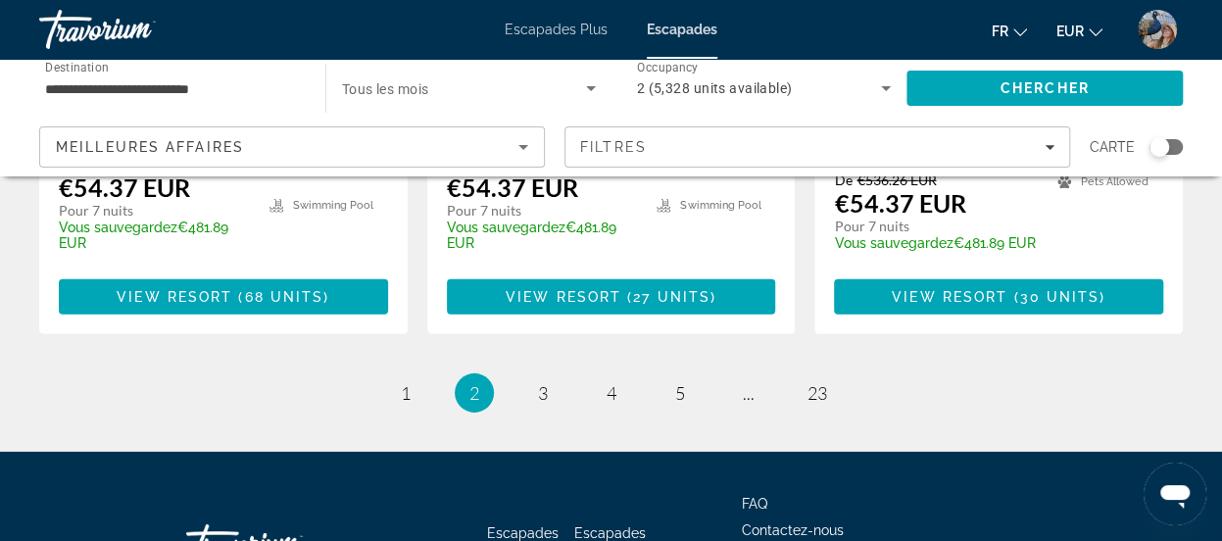
scroll to position [2837, 0]
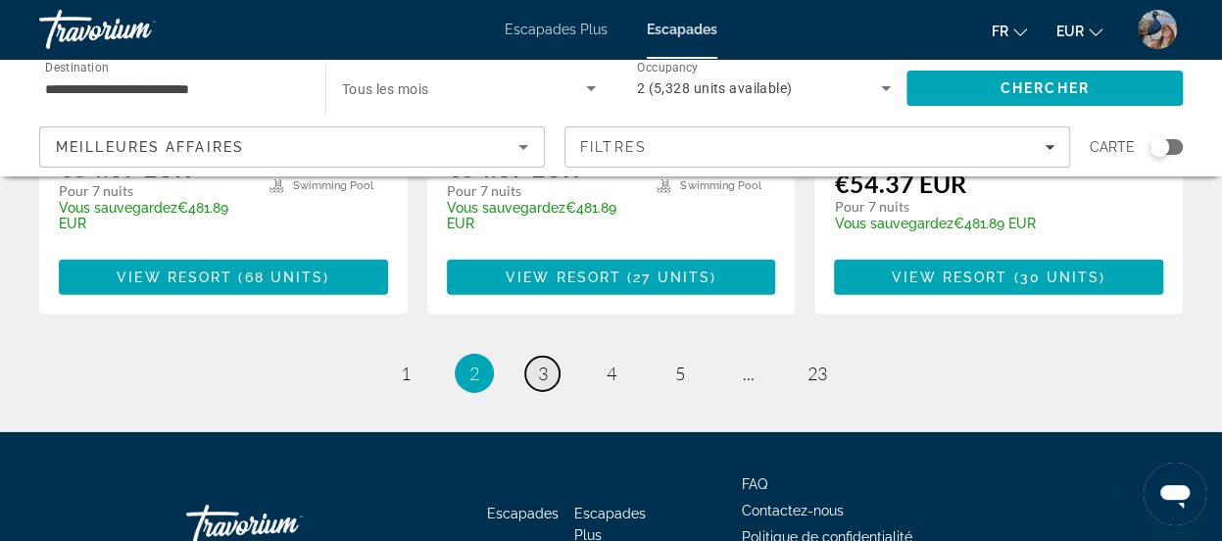
click at [547, 357] on link "page 3" at bounding box center [542, 374] width 34 height 34
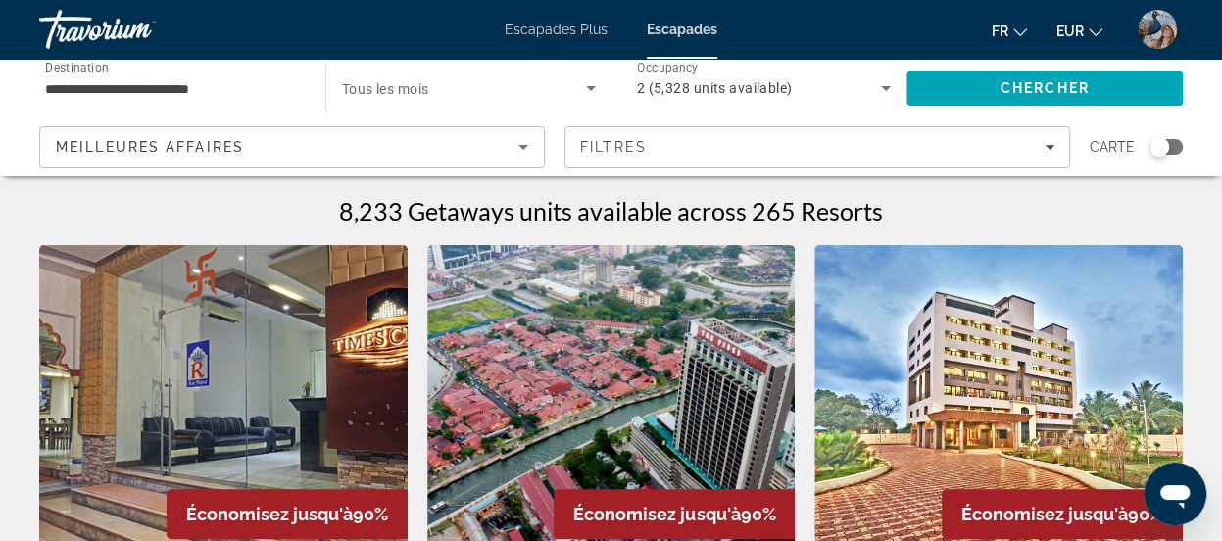
click at [547, 245] on img "Contenu principal" at bounding box center [611, 402] width 368 height 314
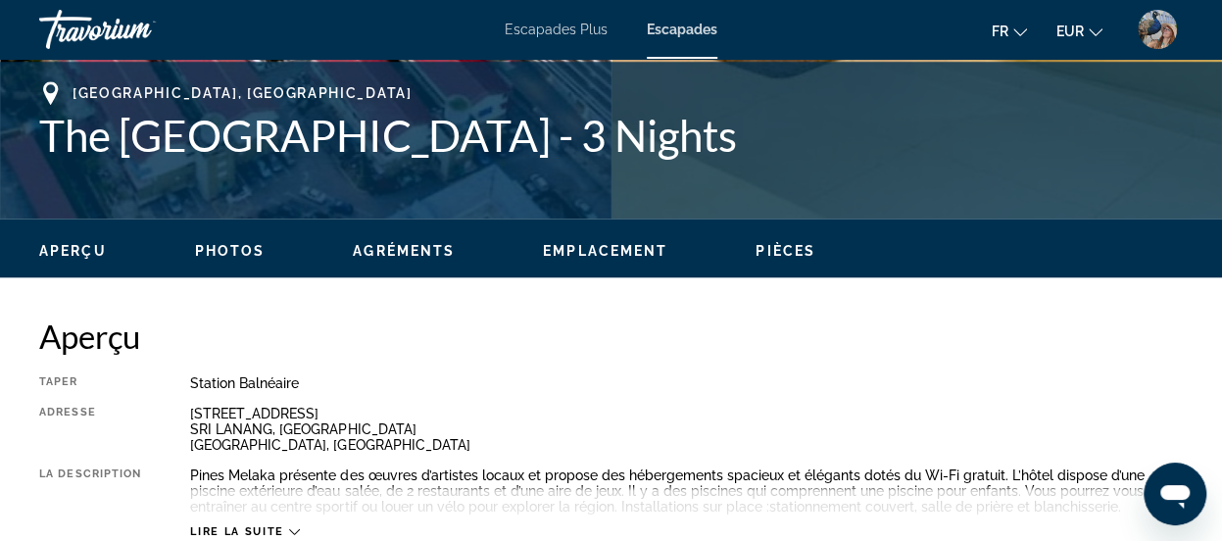
scroll to position [557, 0]
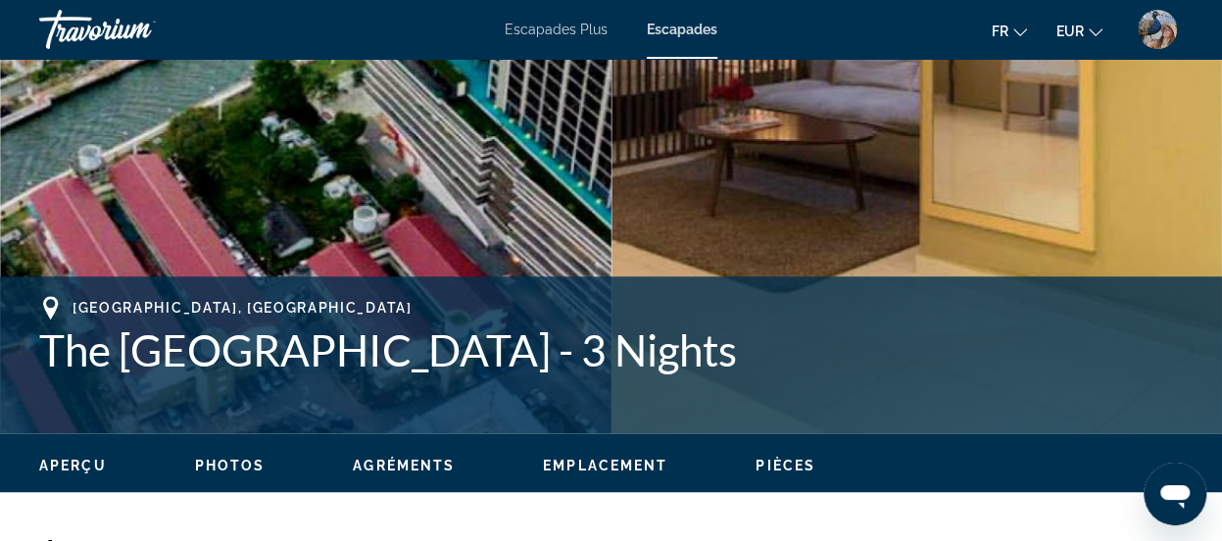
click at [86, 56] on mat-toolbar "Escapades Plus Escapades fr Anglais Espagnol Français italien Portugais russe E…" at bounding box center [611, 29] width 1222 height 59
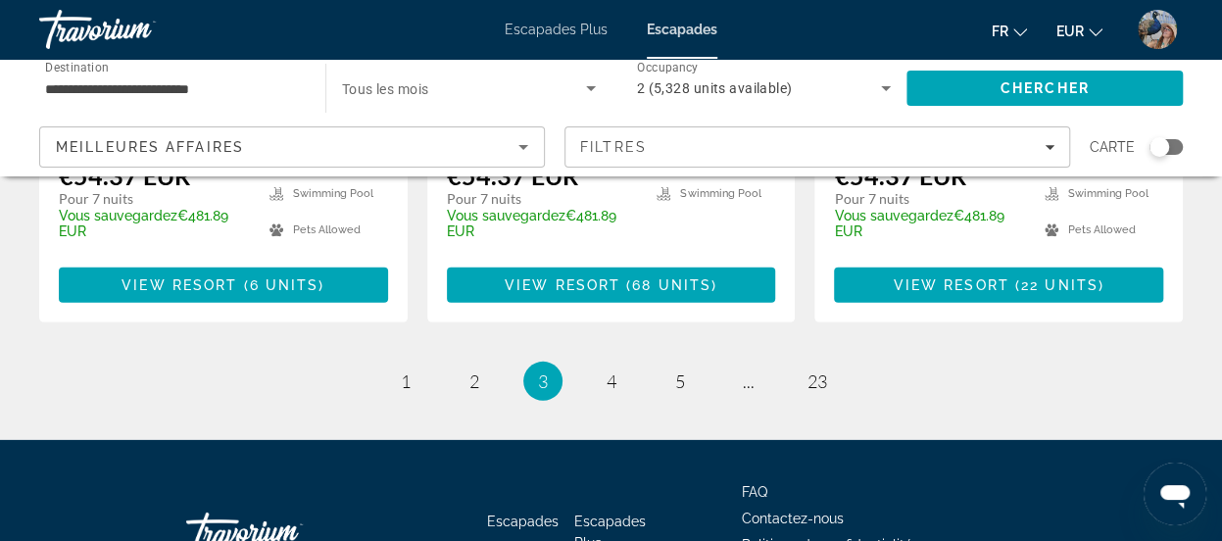
scroll to position [2837, 0]
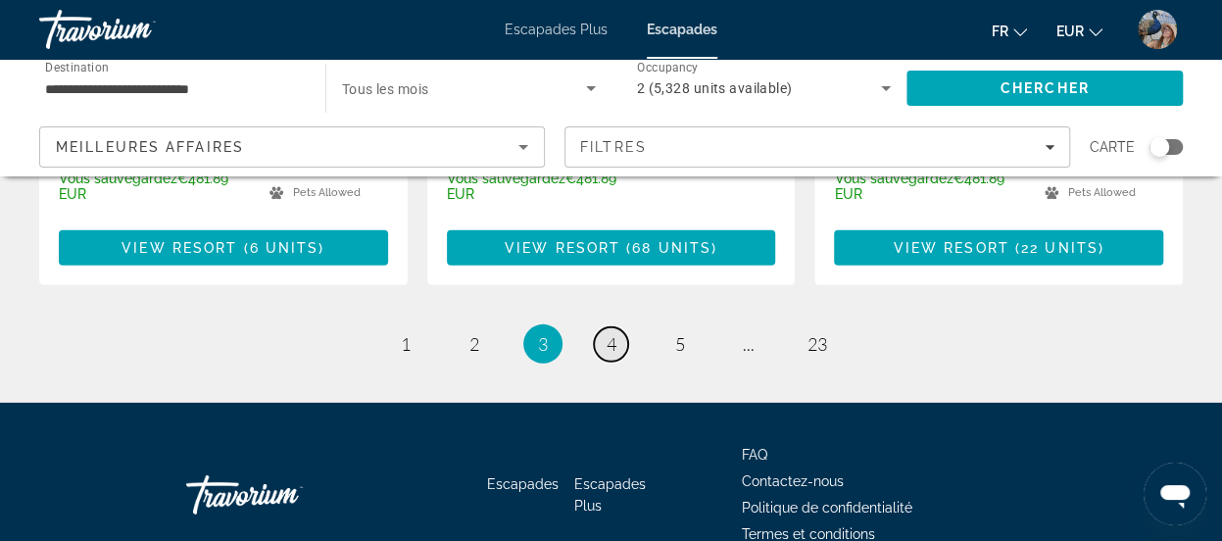
click at [627, 327] on link "page 4" at bounding box center [611, 344] width 34 height 34
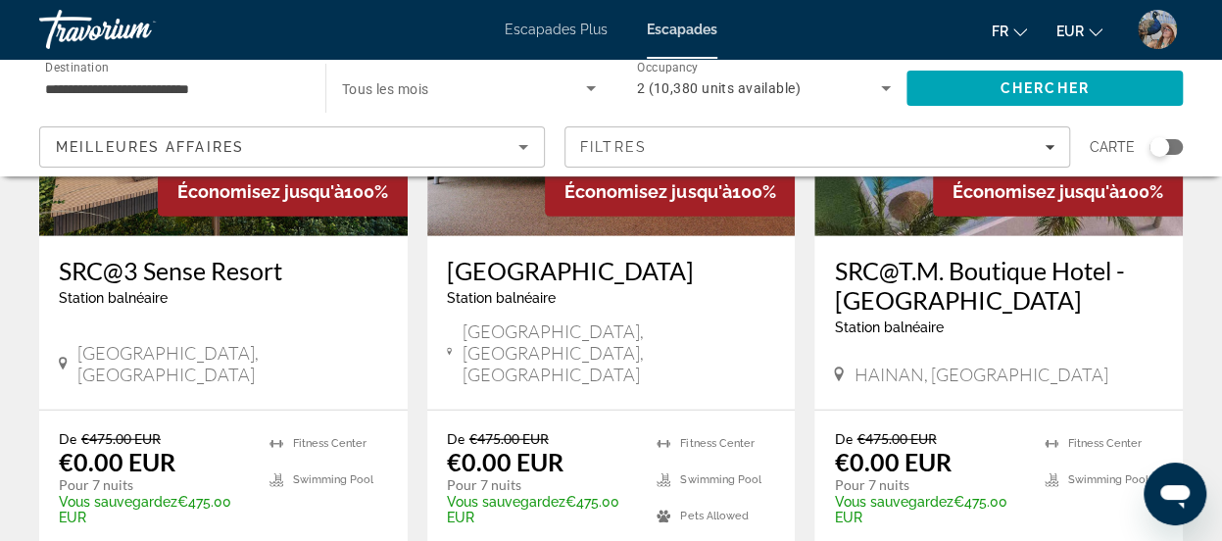
scroll to position [2738, 0]
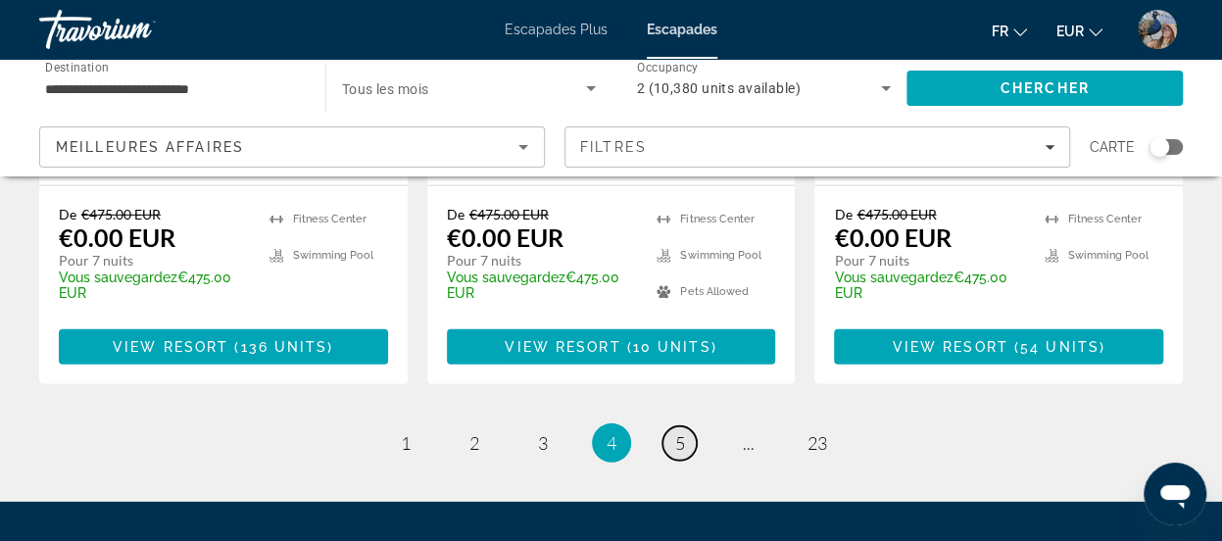
click at [675, 432] on span "5" at bounding box center [680, 443] width 10 height 22
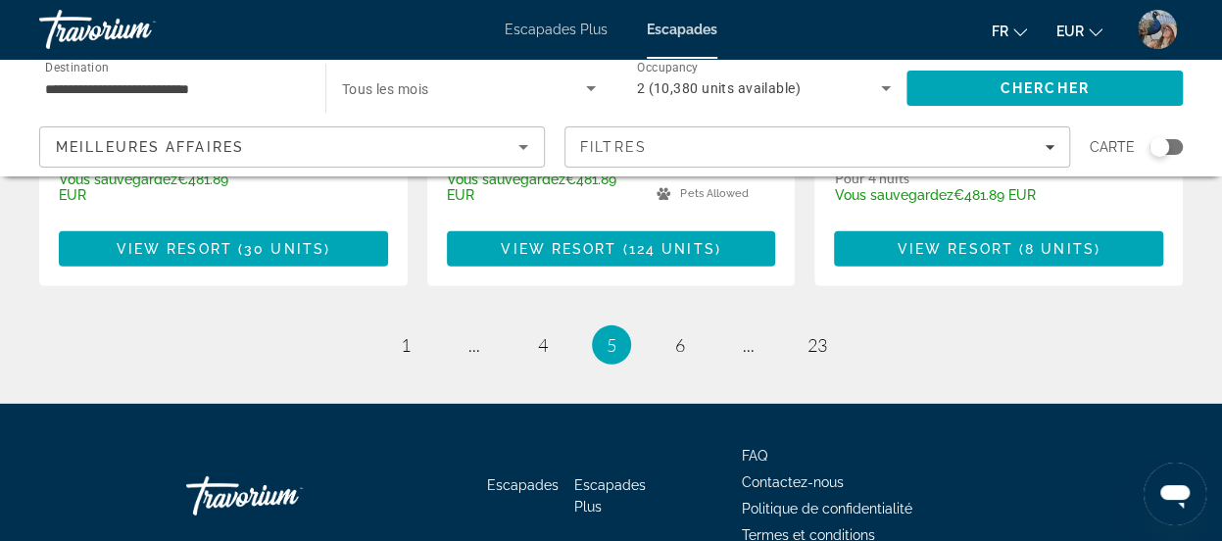
scroll to position [2837, 0]
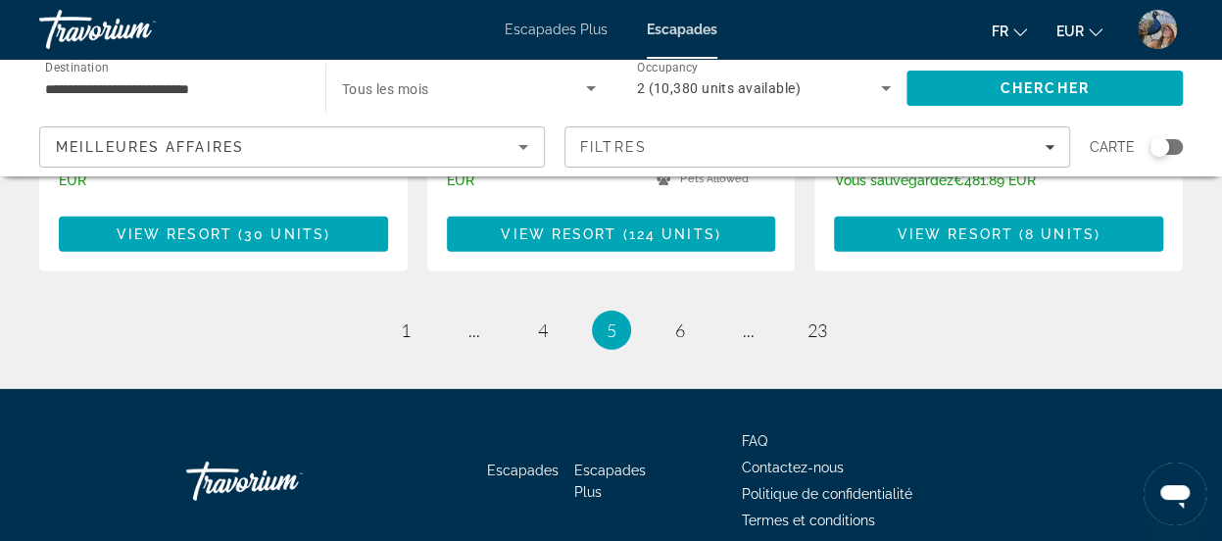
click at [661, 311] on li "page 6" at bounding box center [679, 330] width 39 height 39
click at [485, 150] on div "Meilleures affaires" at bounding box center [287, 147] width 463 height 24
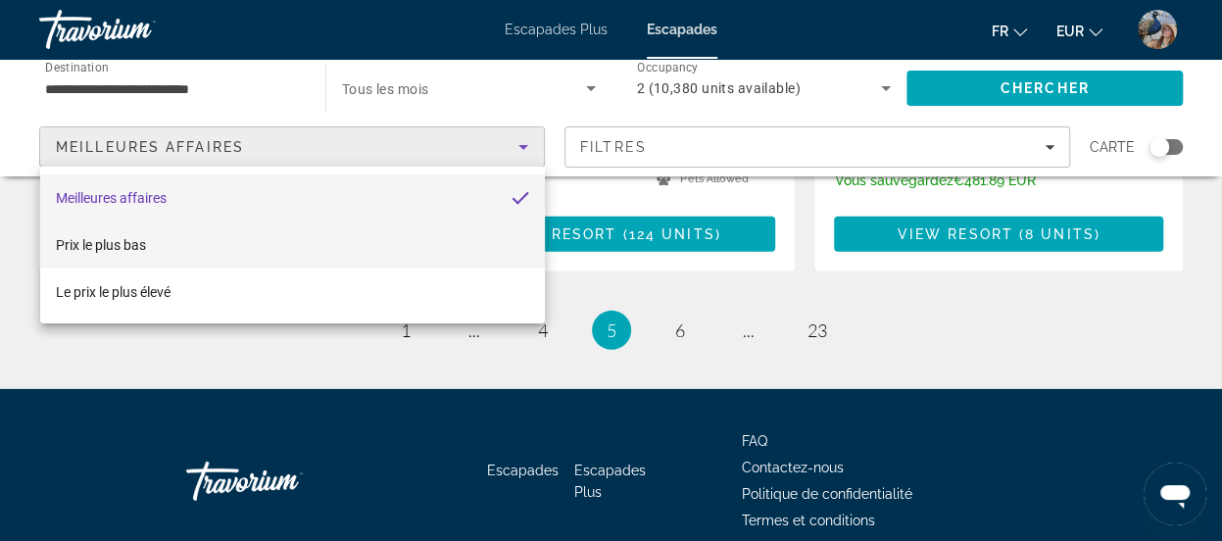
click at [208, 244] on mat-option "Prix ​​​​le plus bas" at bounding box center [292, 244] width 505 height 47
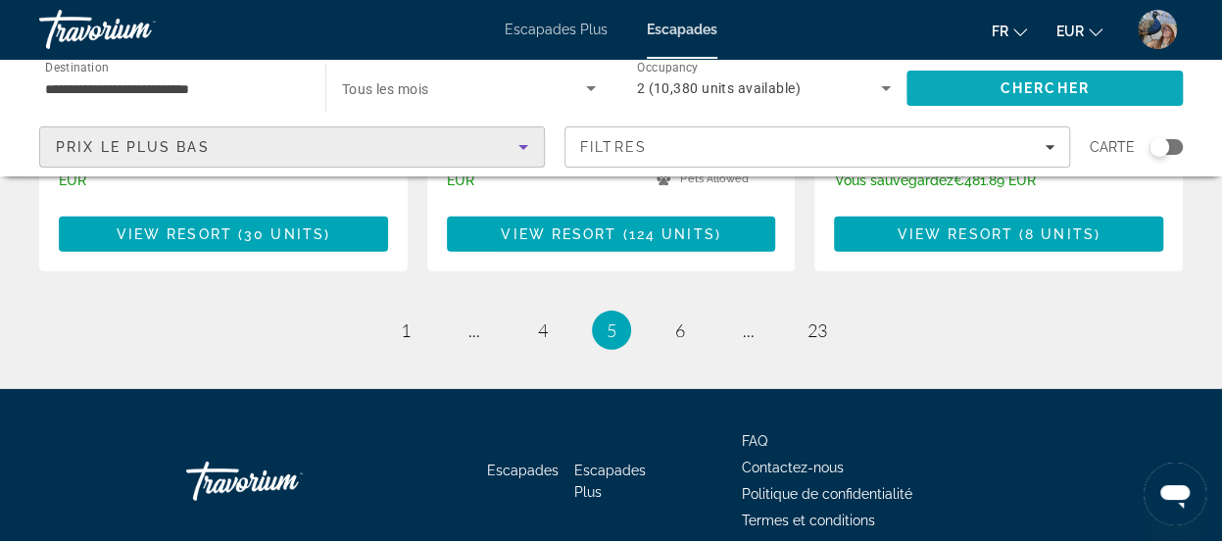
click at [1024, 80] on span "Chercher" at bounding box center [1045, 88] width 89 height 16
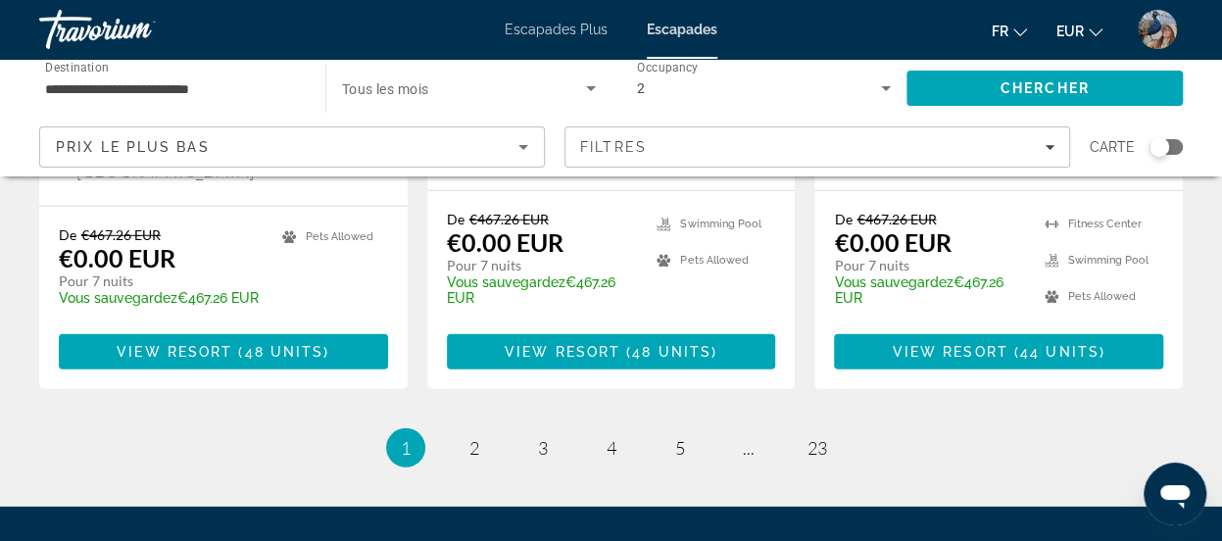
scroll to position [2701, 0]
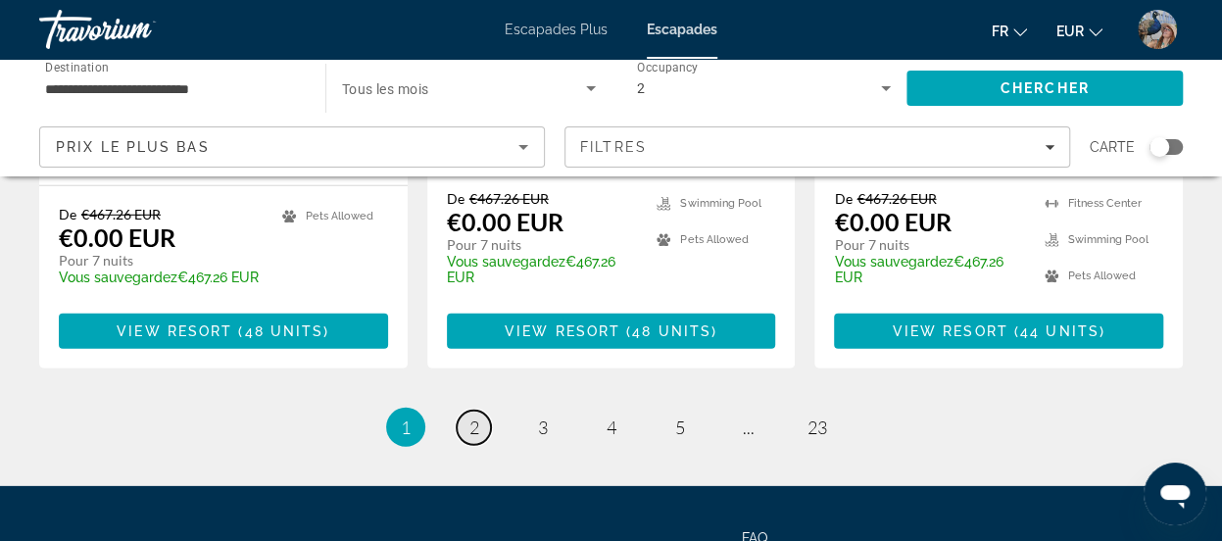
click at [471, 416] on span "2" at bounding box center [474, 427] width 10 height 22
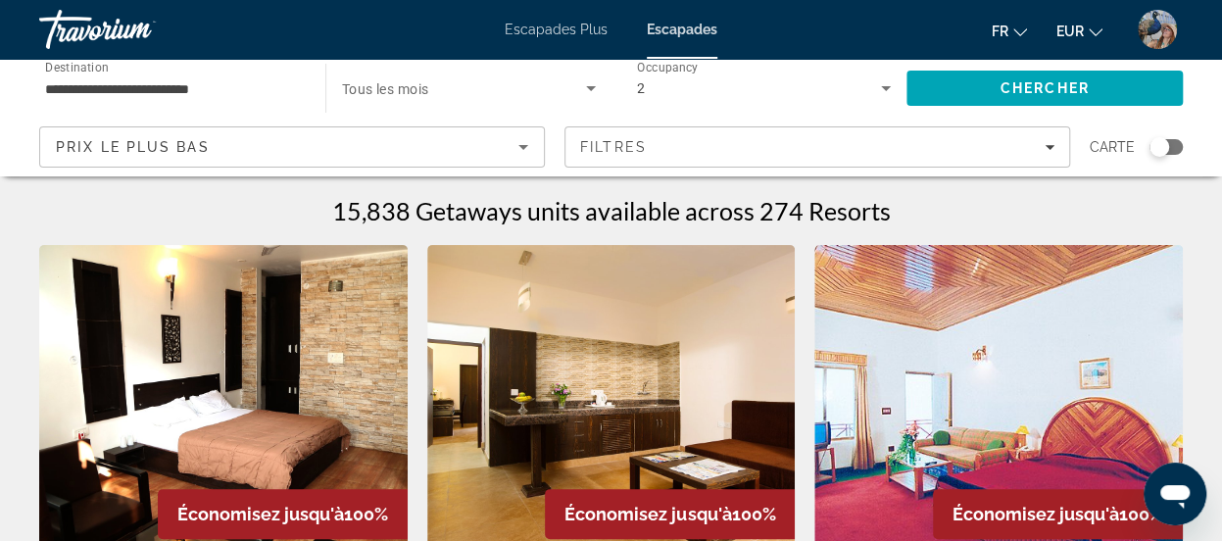
click at [210, 82] on input "**********" at bounding box center [172, 89] width 255 height 24
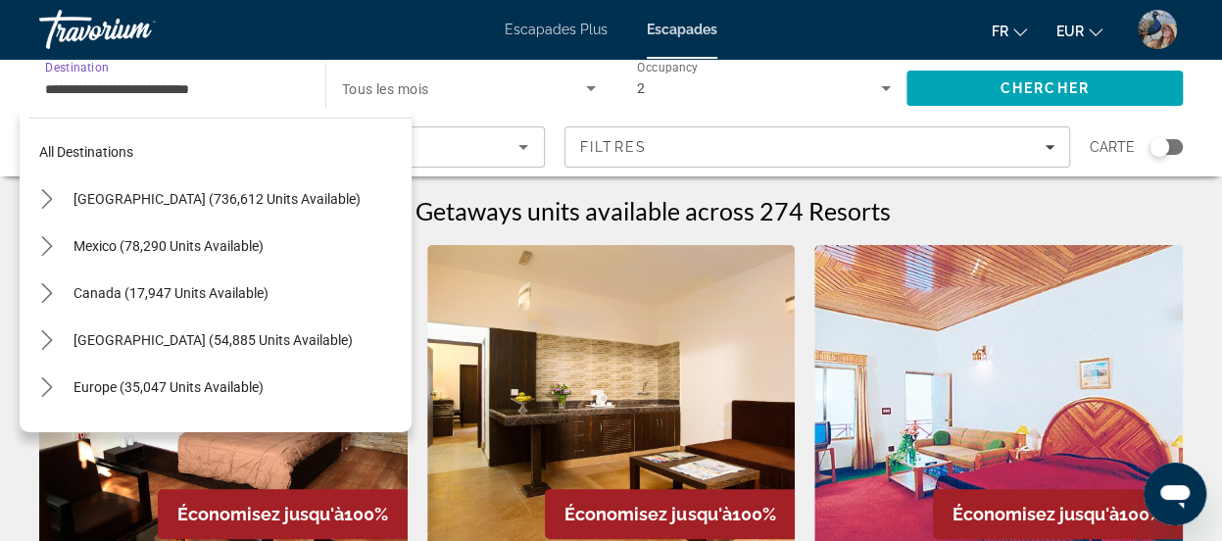
scroll to position [352, 0]
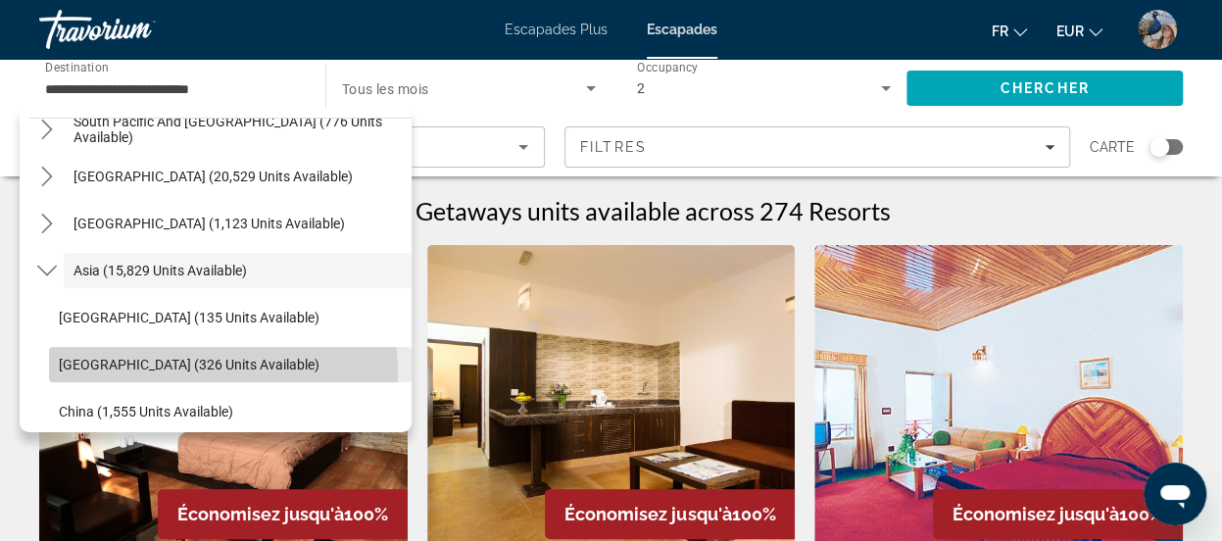
click at [188, 371] on span "Select destination: Cambodia (326 units available)" at bounding box center [230, 364] width 363 height 47
type input "**********"
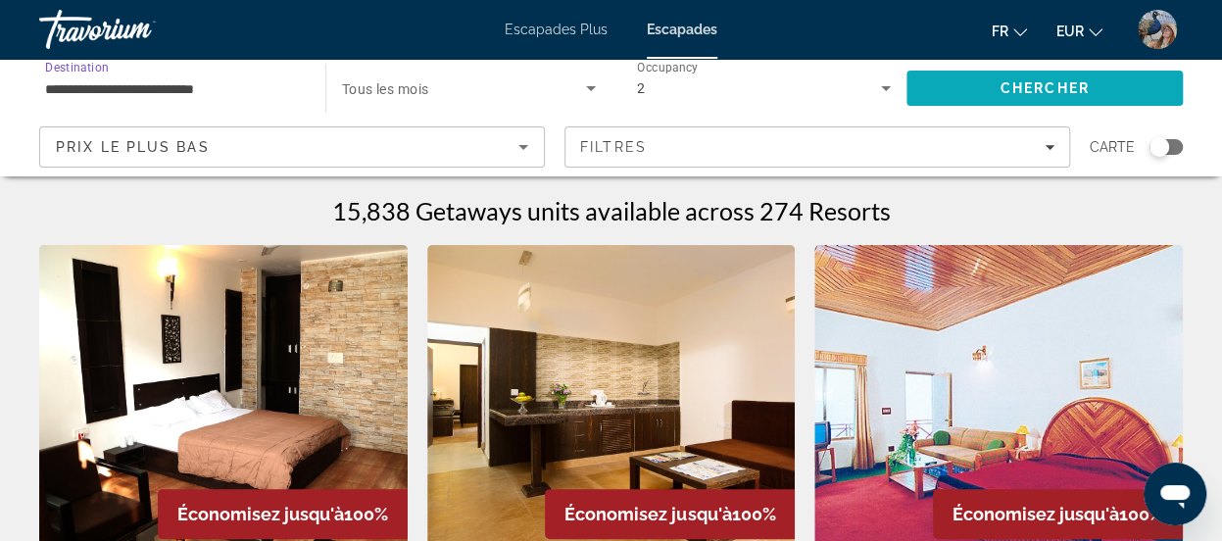
click at [1105, 85] on span "Search" at bounding box center [1044, 88] width 276 height 47
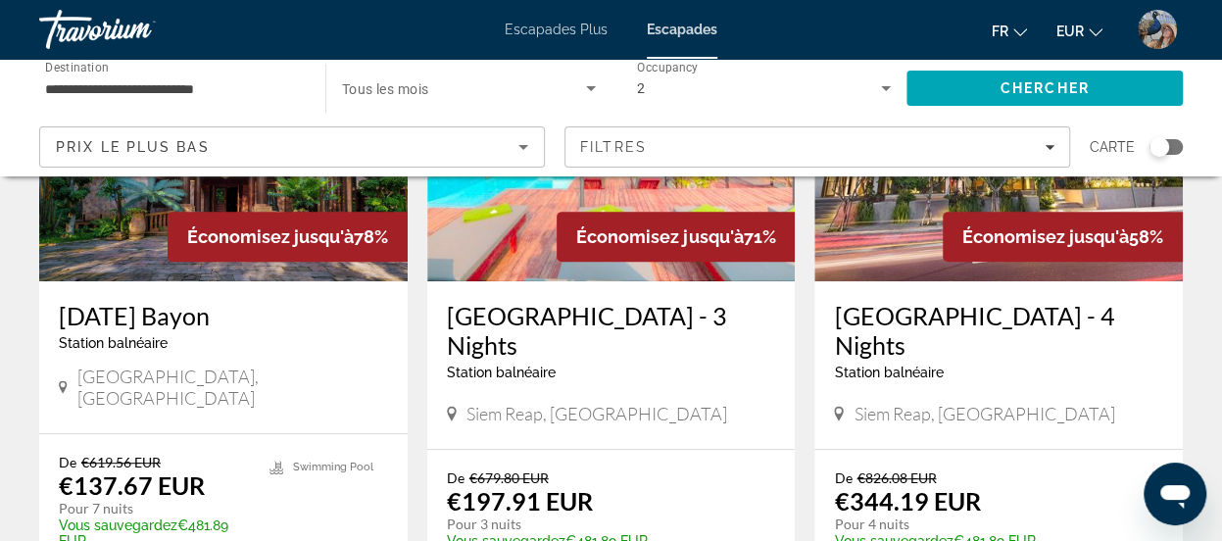
scroll to position [275, 0]
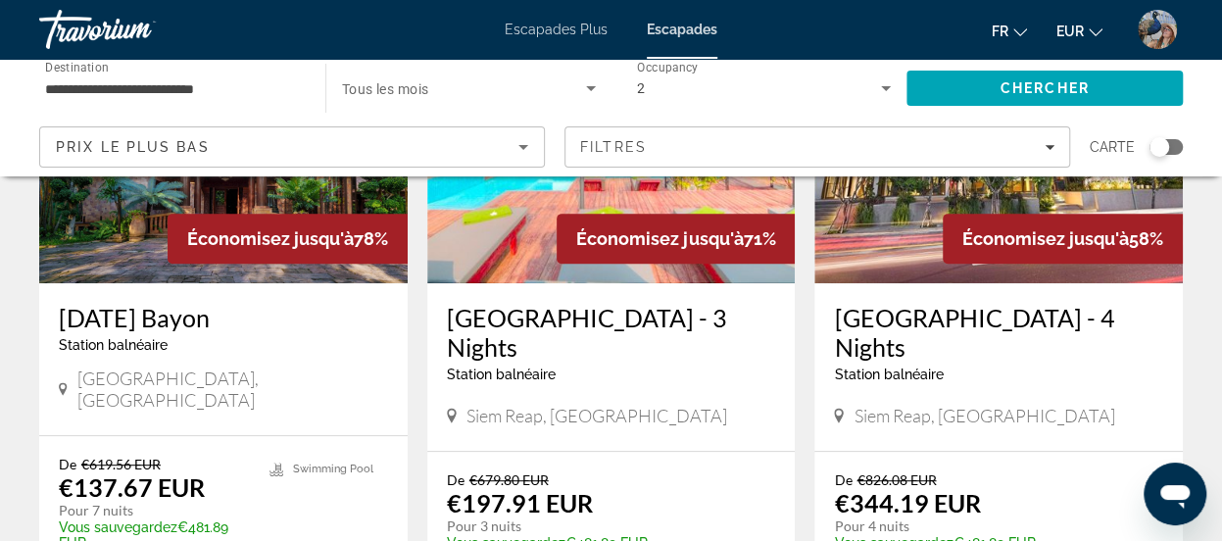
click at [187, 397] on span "Siem Reap City, Cambodia" at bounding box center [232, 388] width 311 height 43
click at [313, 240] on span "Économisez jusqu'à" at bounding box center [270, 238] width 167 height 21
click at [125, 207] on img "Contenu principal" at bounding box center [223, 127] width 368 height 314
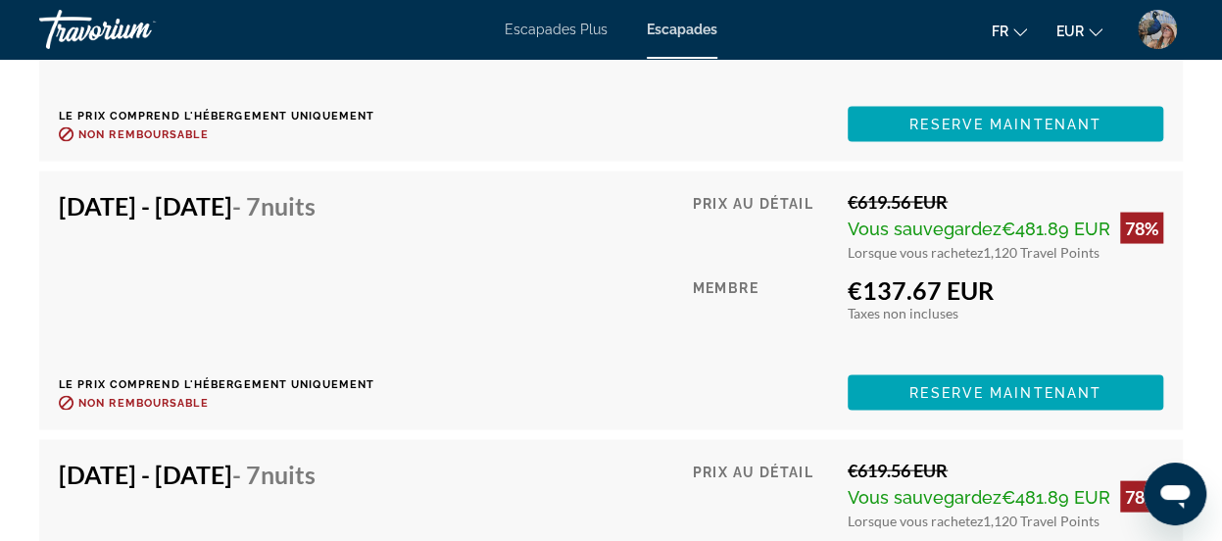
scroll to position [16417, 0]
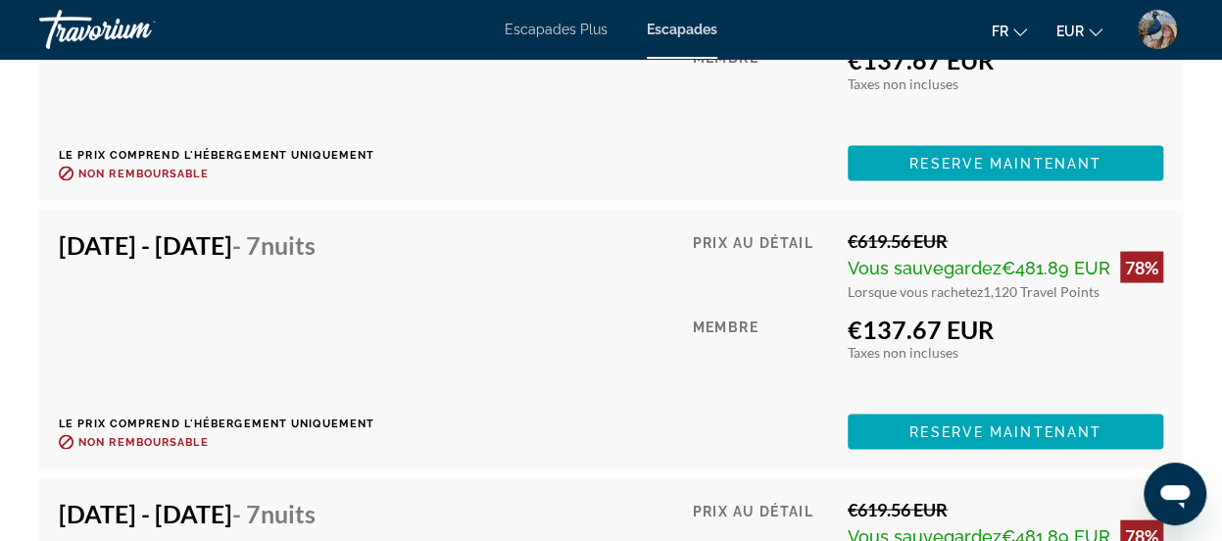
click at [566, 35] on font "Escapades Plus" at bounding box center [556, 30] width 103 height 16
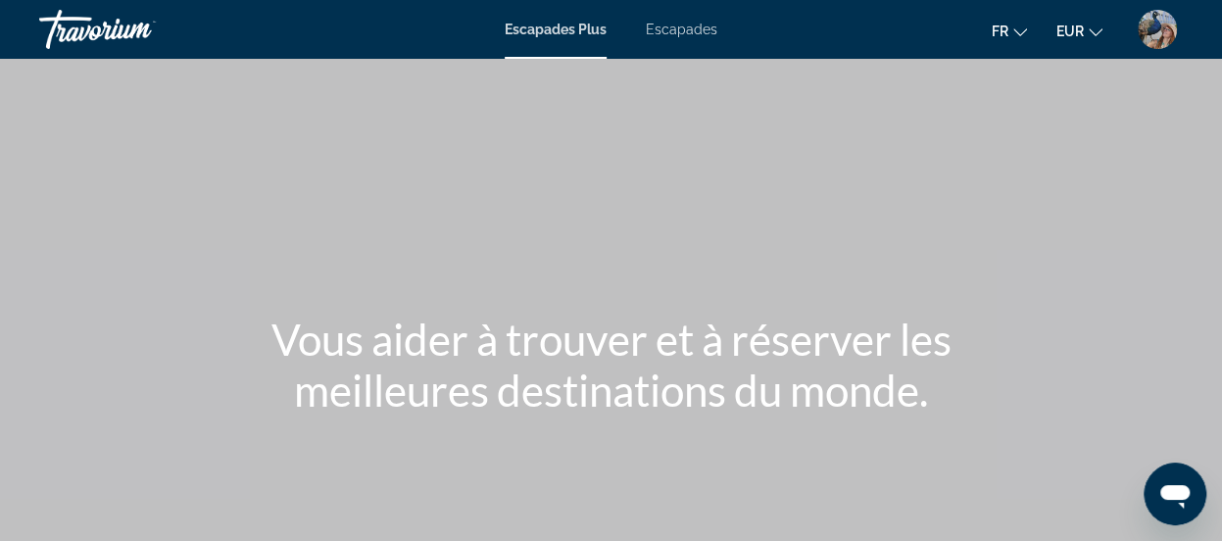
click at [566, 34] on font "Escapades Plus" at bounding box center [556, 30] width 102 height 16
click at [1152, 28] on img "Menu utilisateur" at bounding box center [1157, 29] width 39 height 39
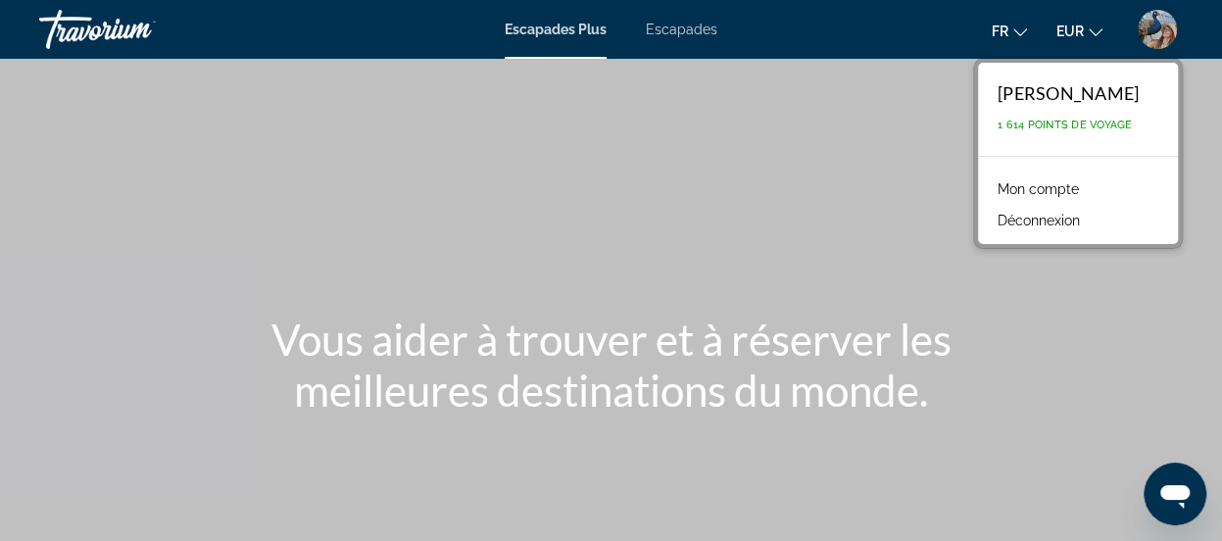
click at [1064, 21] on button "EUR USD ($) MXN (Mexique$) CAD ($ CA) GBP (£) EUR (€) AUD (A$) NZD (NZ$) CNY (C…" at bounding box center [1079, 31] width 46 height 28
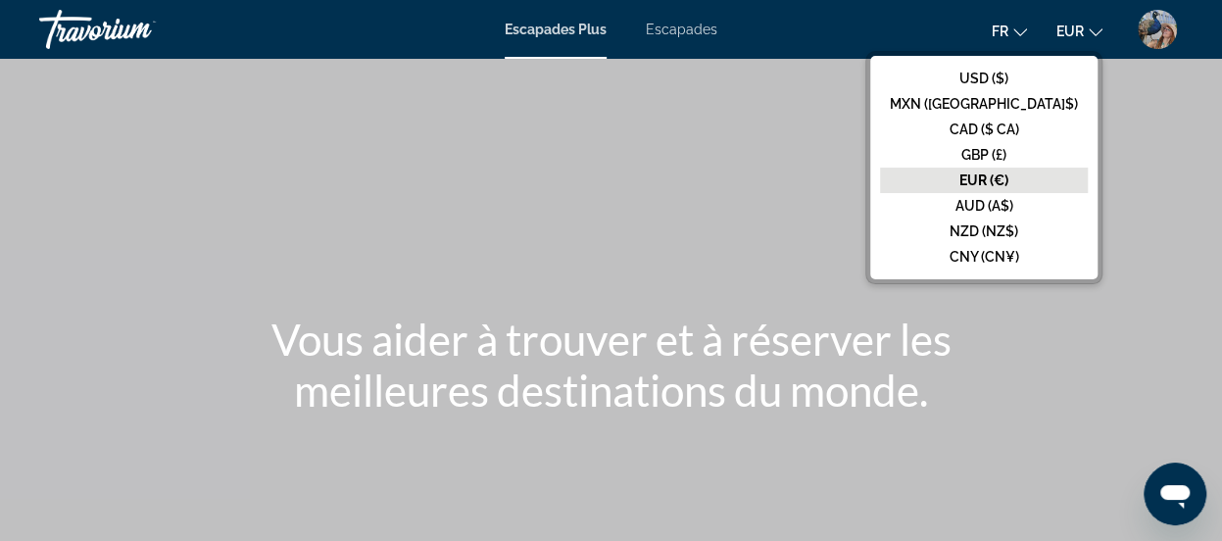
click at [807, 21] on div "fr Anglais Espagnol Français italien Portugais russe EUR USD ($) MXN (Mexique$)…" at bounding box center [960, 29] width 446 height 41
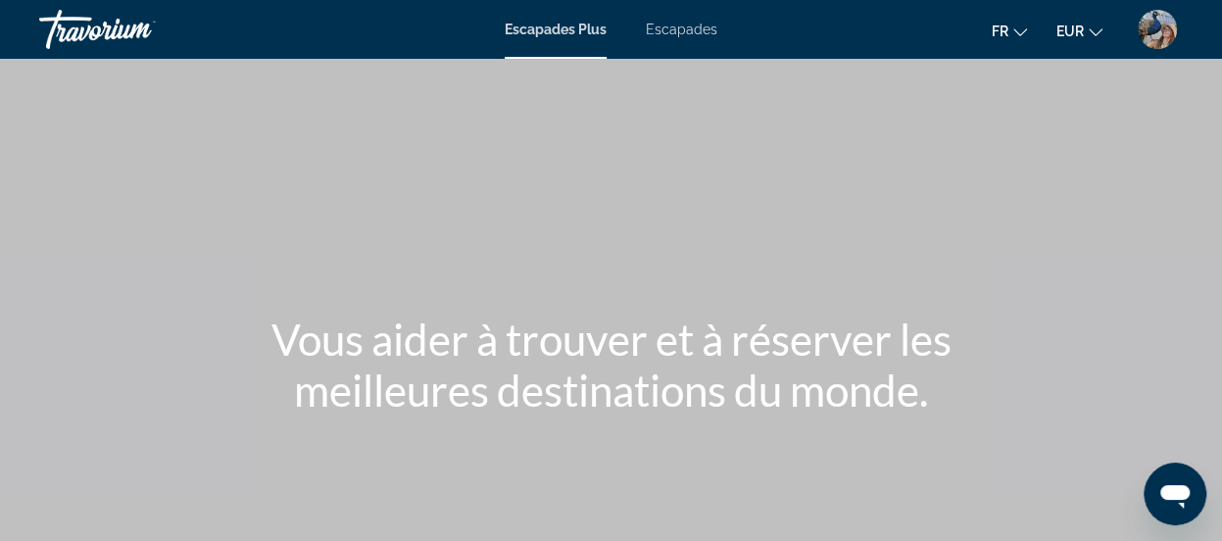
click at [1147, 32] on img "Menu utilisateur" at bounding box center [1157, 29] width 39 height 39
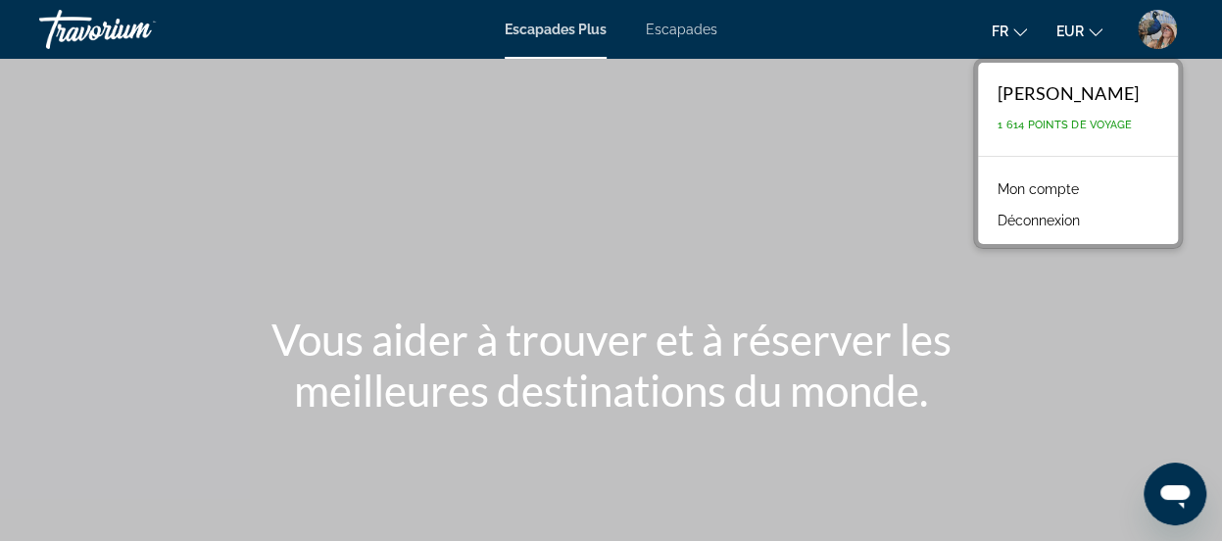
click at [1053, 183] on font "Mon compte" at bounding box center [1038, 189] width 81 height 16
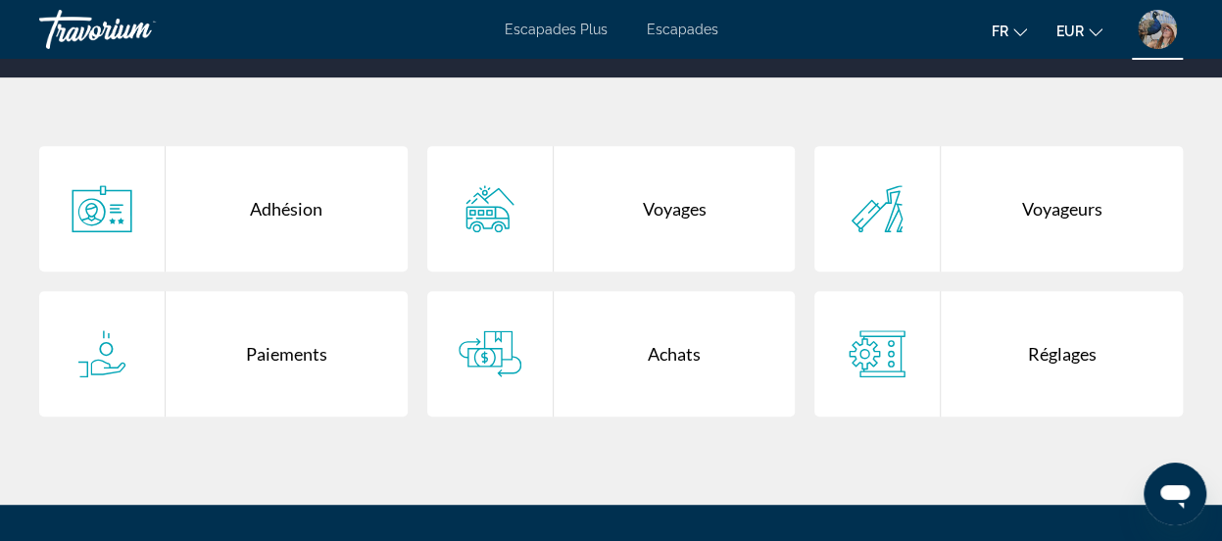
scroll to position [369, 0]
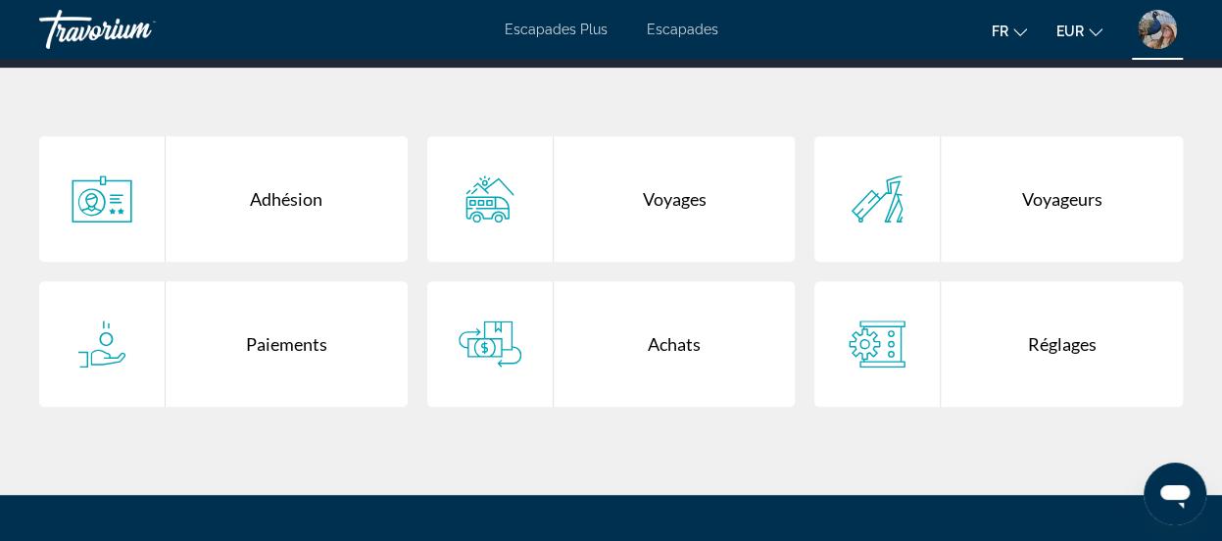
click at [267, 346] on div "Paiements" at bounding box center [287, 343] width 242 height 125
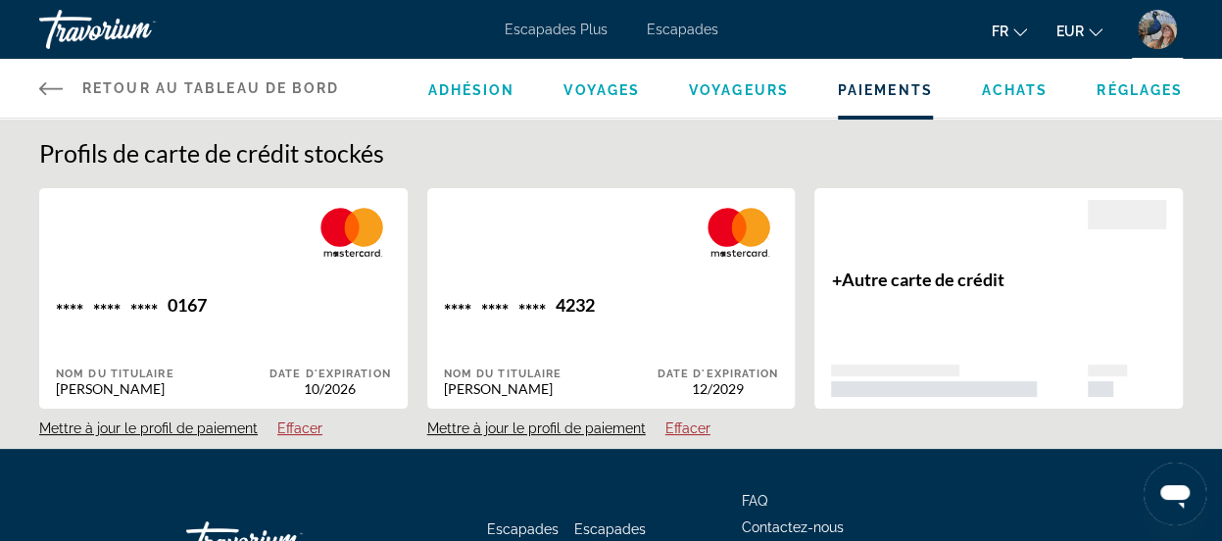
click at [1014, 83] on span "Achats" at bounding box center [1015, 90] width 67 height 16
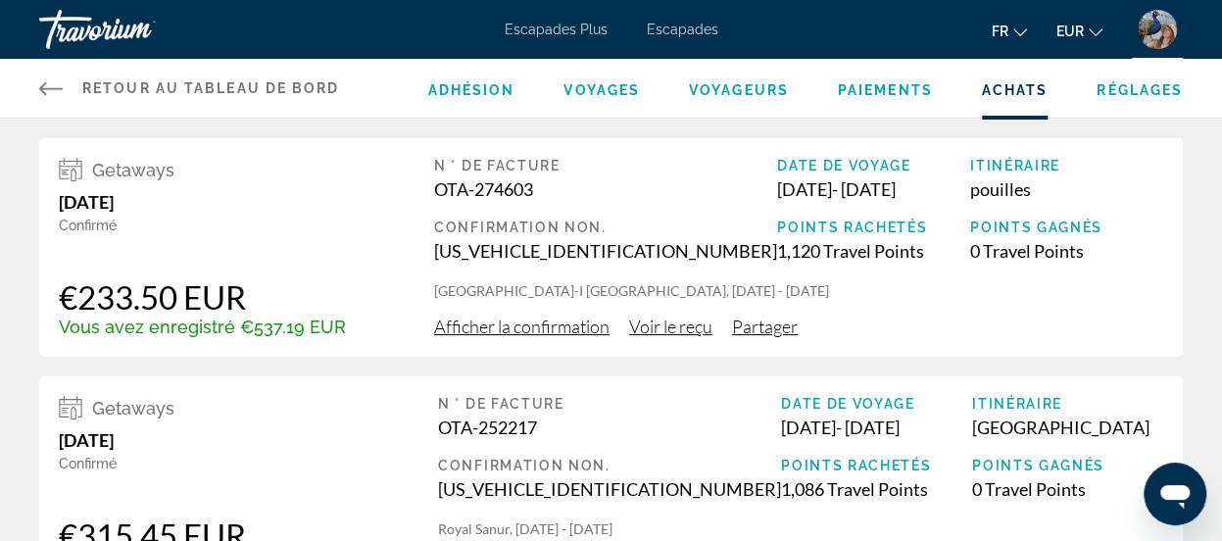
click at [597, 88] on span "Voyages" at bounding box center [601, 90] width 76 height 16
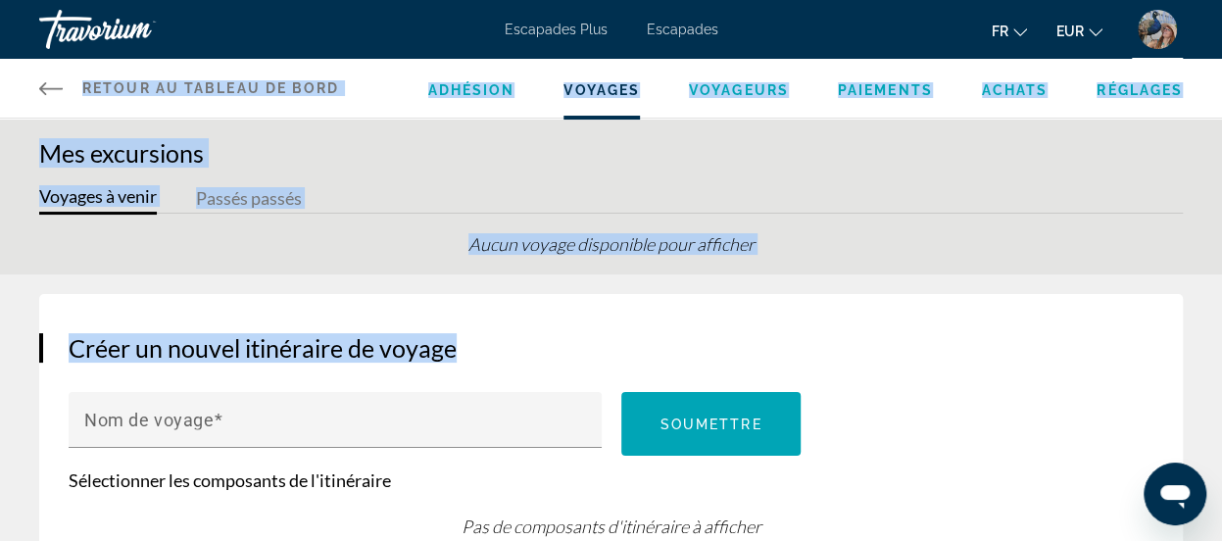
drag, startPoint x: 423, startPoint y: 371, endPoint x: 51, endPoint y: 88, distance: 467.8
click at [51, 88] on app-account-trips "Retour au tableau de bord Tableau de bord Adhésion Voyages Voyageurs Paiements …" at bounding box center [611, 293] width 1222 height 586
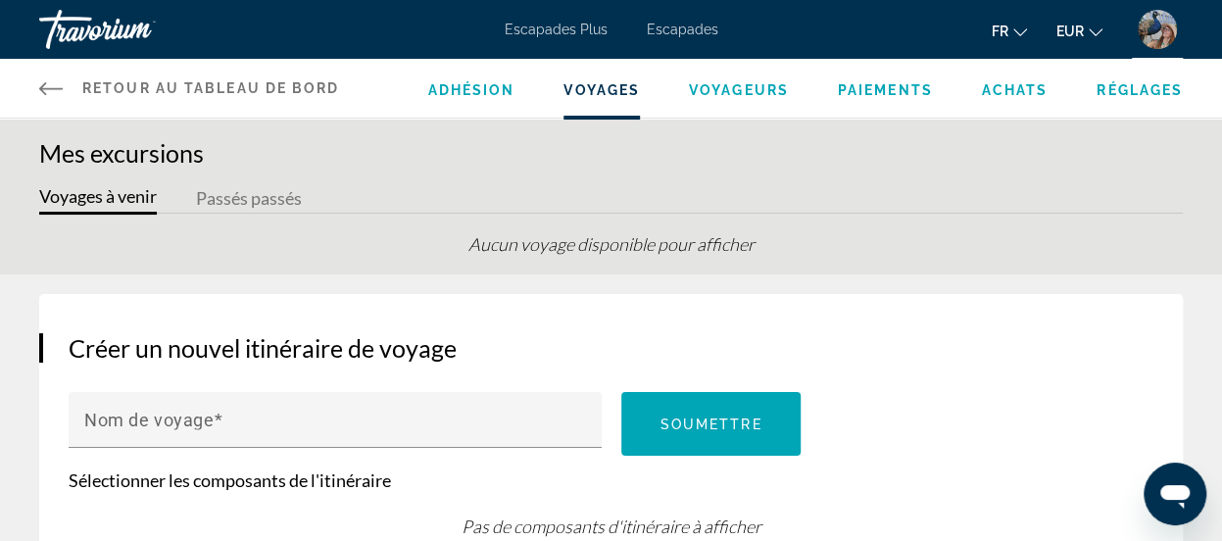
click at [572, 20] on div "Escapades Plus Escapades fr Anglais Espagnol Français italien Portugais russe E…" at bounding box center [611, 29] width 1222 height 51
click at [582, 29] on font "Escapades Plus" at bounding box center [556, 30] width 103 height 16
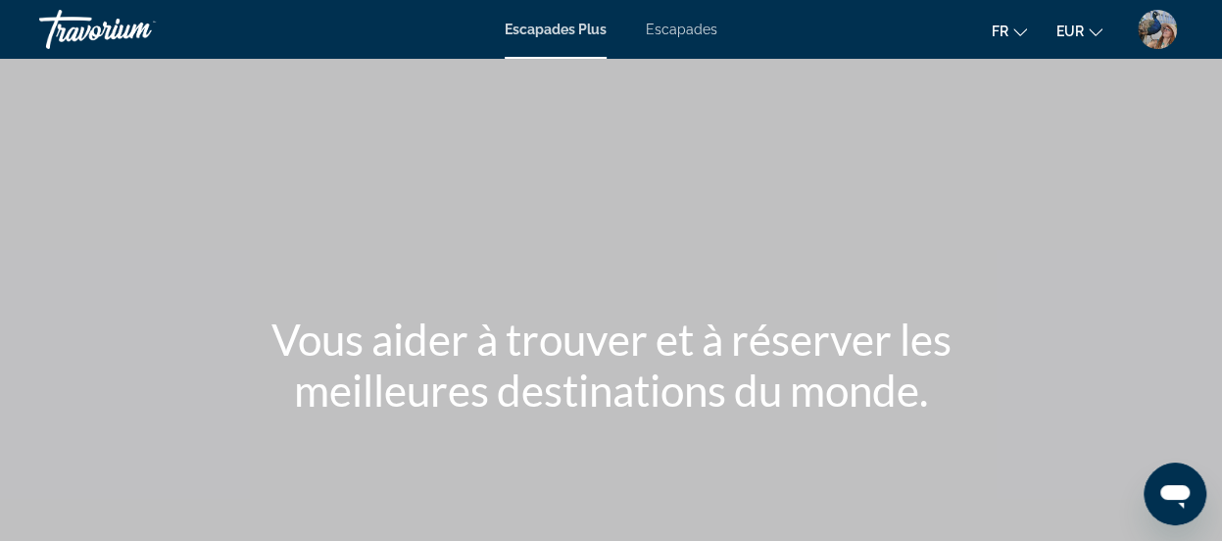
click at [694, 25] on font "Escapades" at bounding box center [682, 30] width 72 height 16
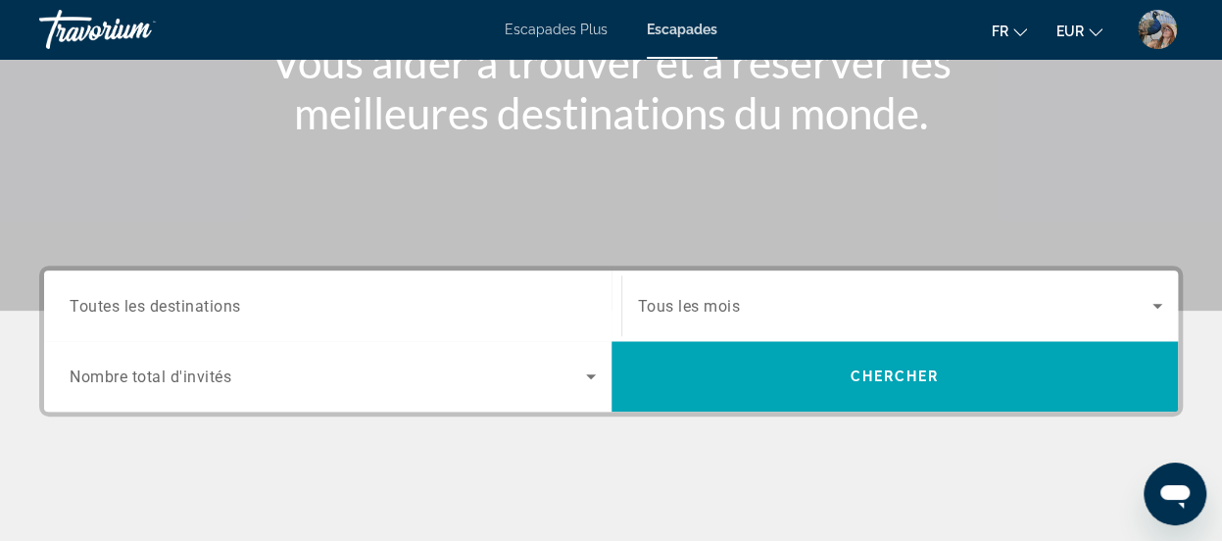
scroll to position [292, 0]
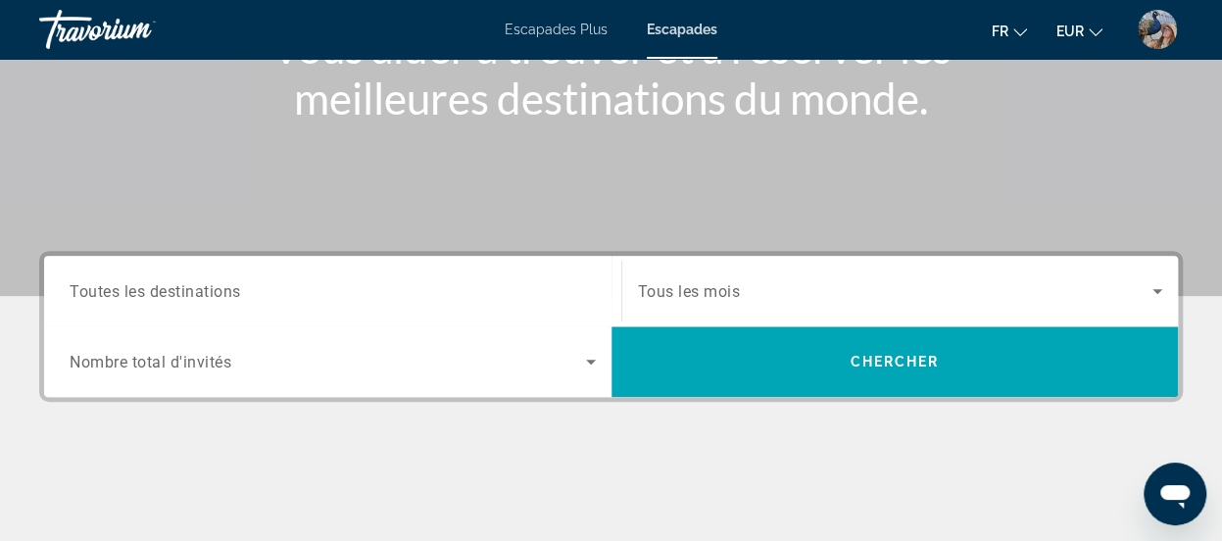
click at [147, 285] on span "Toutes les destinations" at bounding box center [155, 290] width 171 height 19
click at [147, 285] on input "Destination Toutes les destinations" at bounding box center [333, 292] width 526 height 24
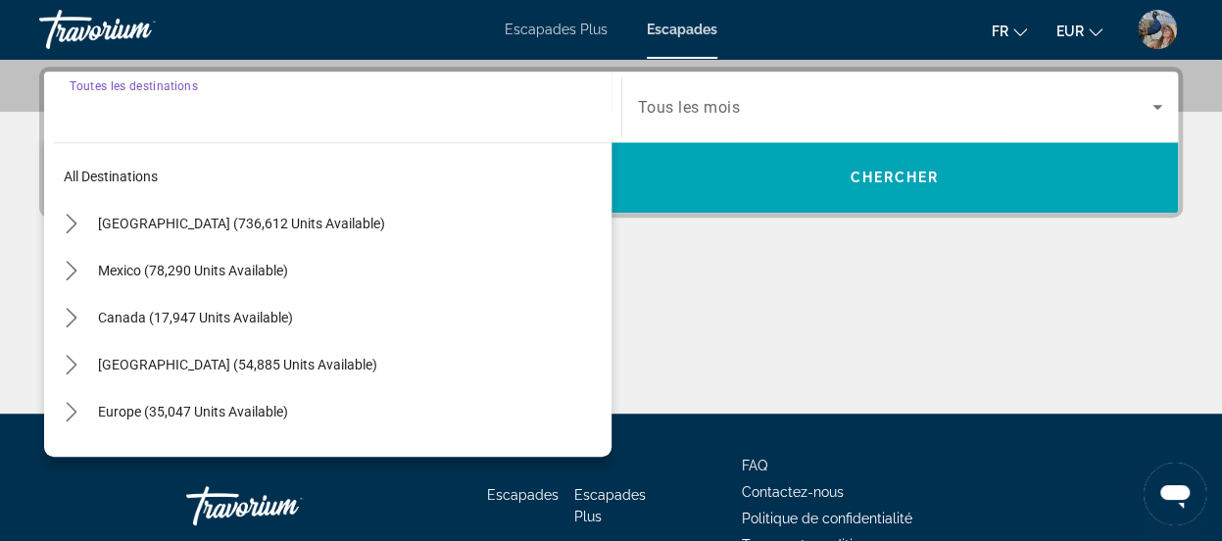
scroll to position [478, 0]
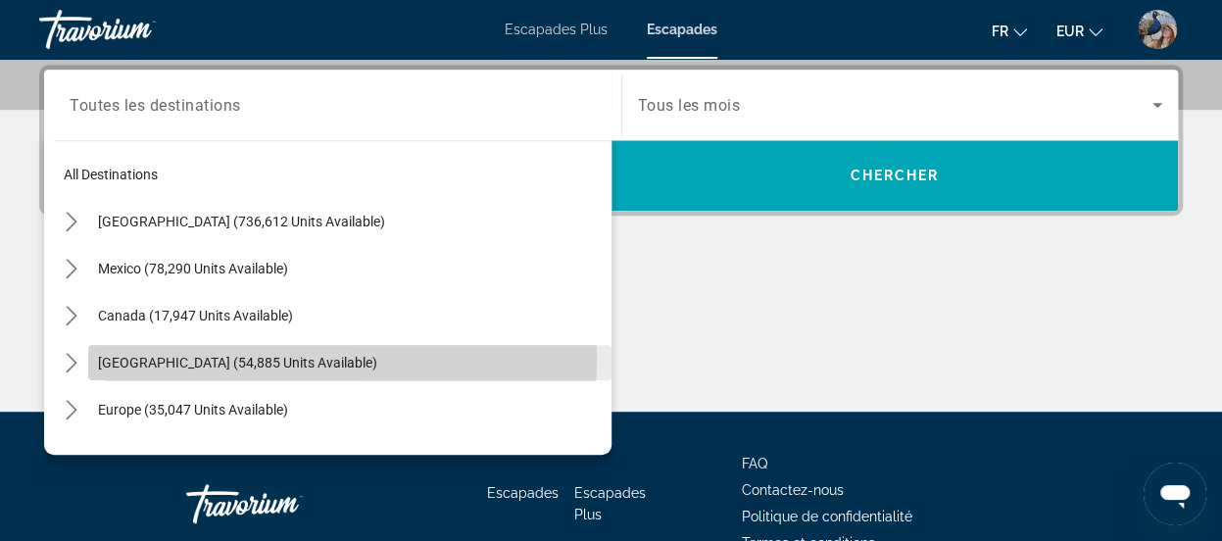
click at [225, 356] on span "Caribbean & Atlantic Islands (54,885 units available)" at bounding box center [237, 363] width 279 height 16
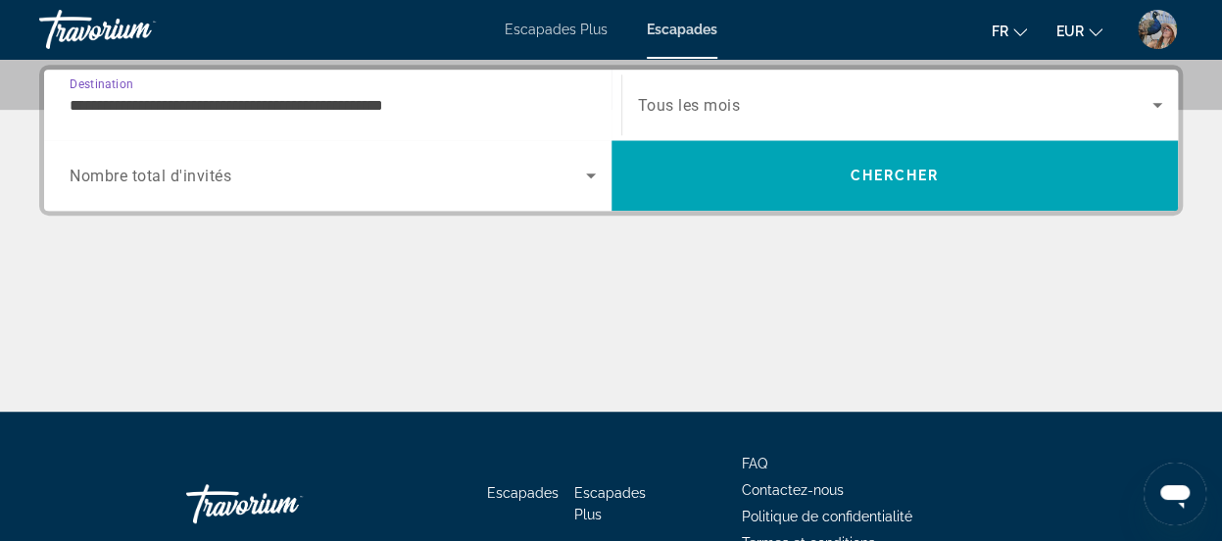
click at [428, 94] on input "**********" at bounding box center [333, 106] width 526 height 24
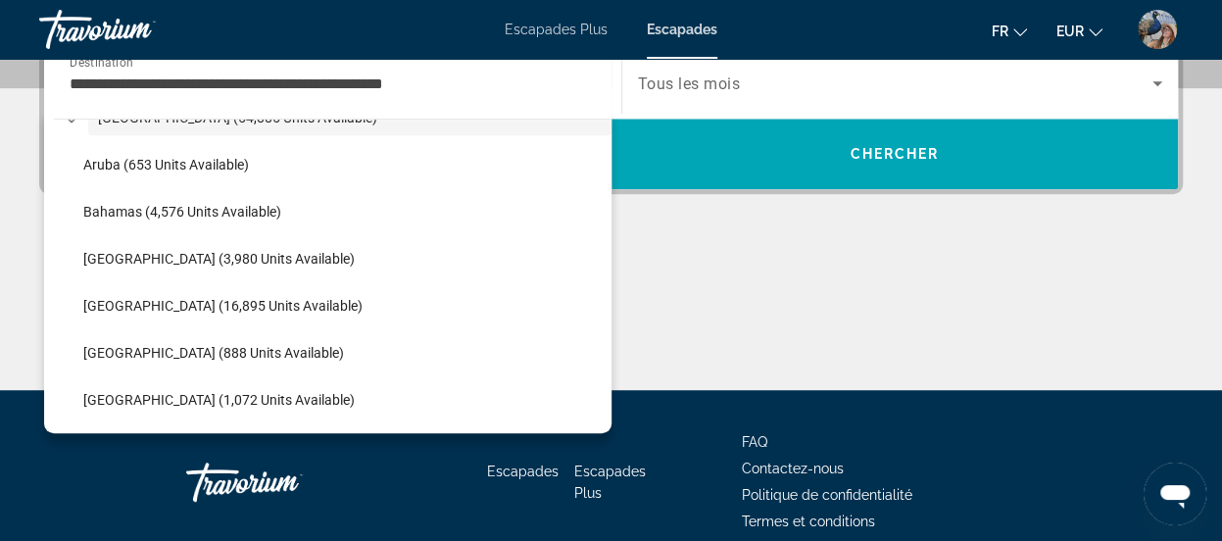
scroll to position [229, 0]
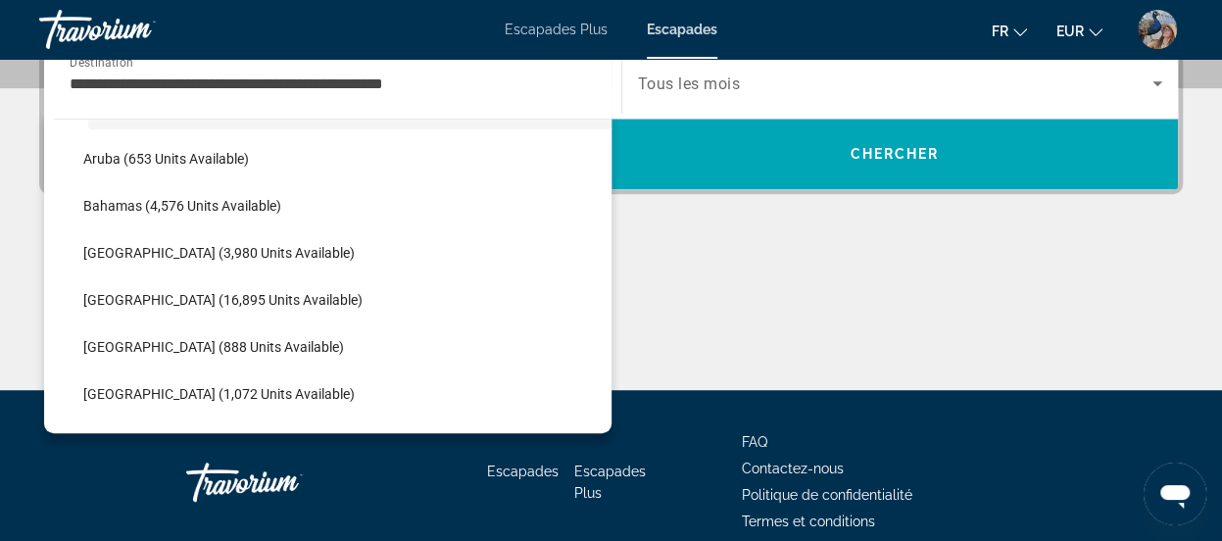
click at [613, 219] on div "**********" at bounding box center [611, 216] width 1222 height 347
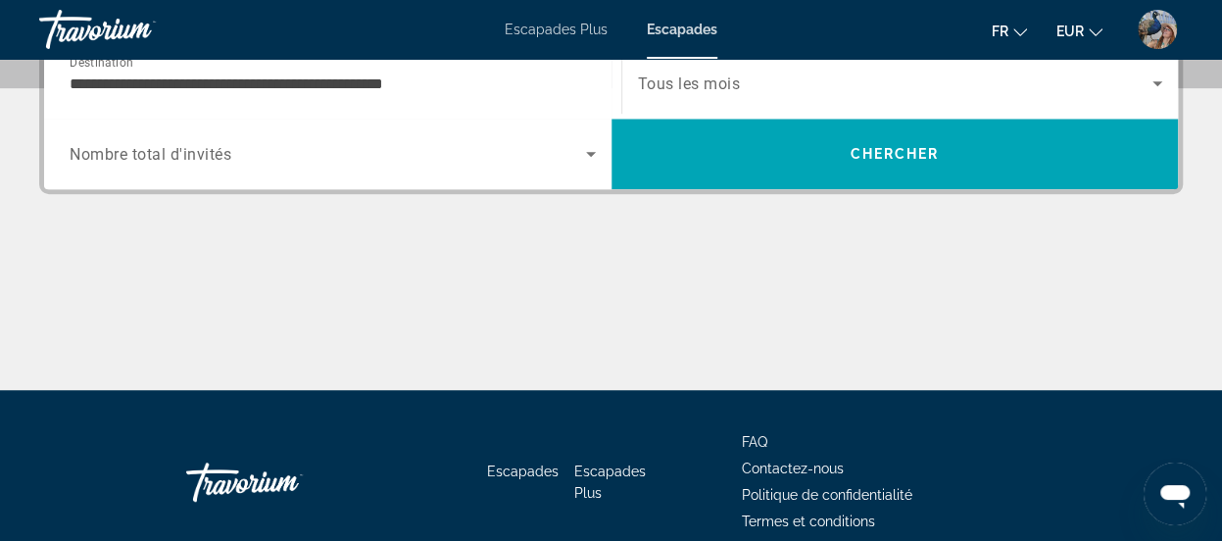
click at [405, 76] on input "**********" at bounding box center [333, 85] width 526 height 24
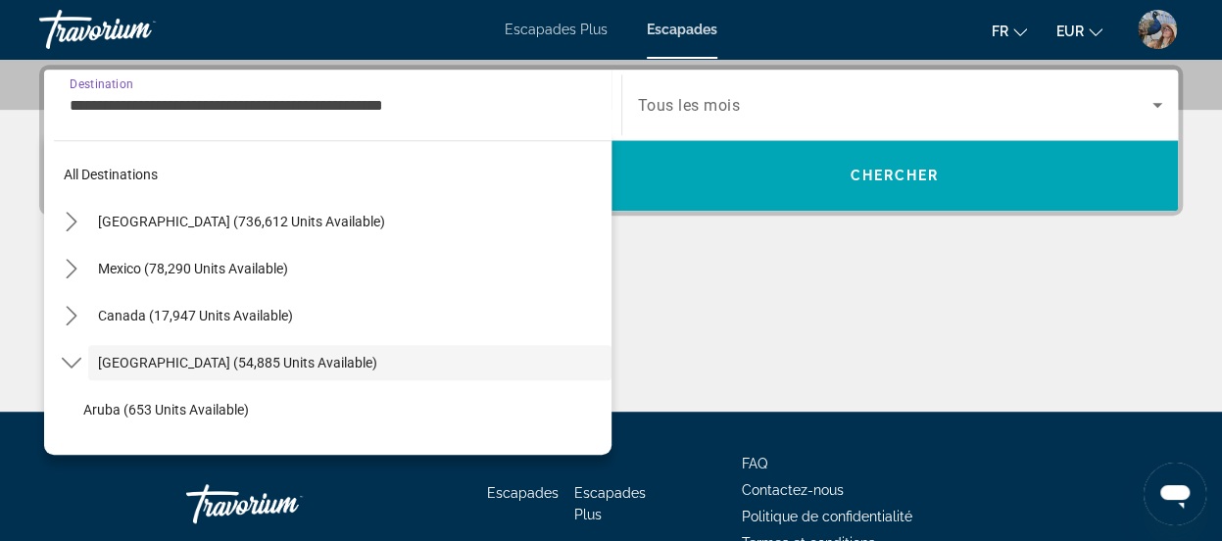
scroll to position [70, 0]
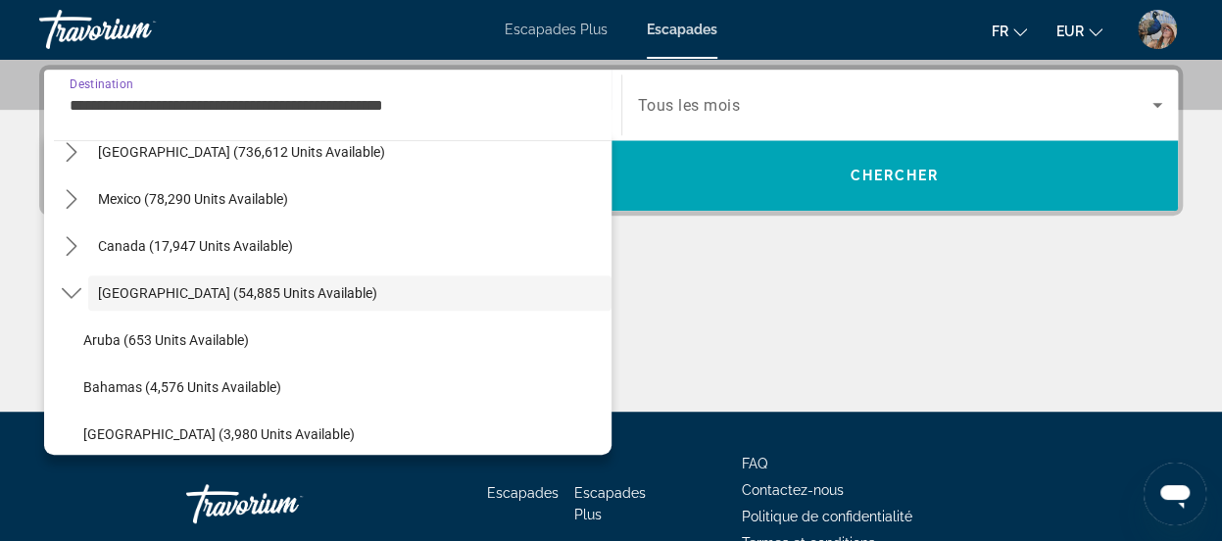
click at [272, 99] on input "**********" at bounding box center [333, 106] width 526 height 24
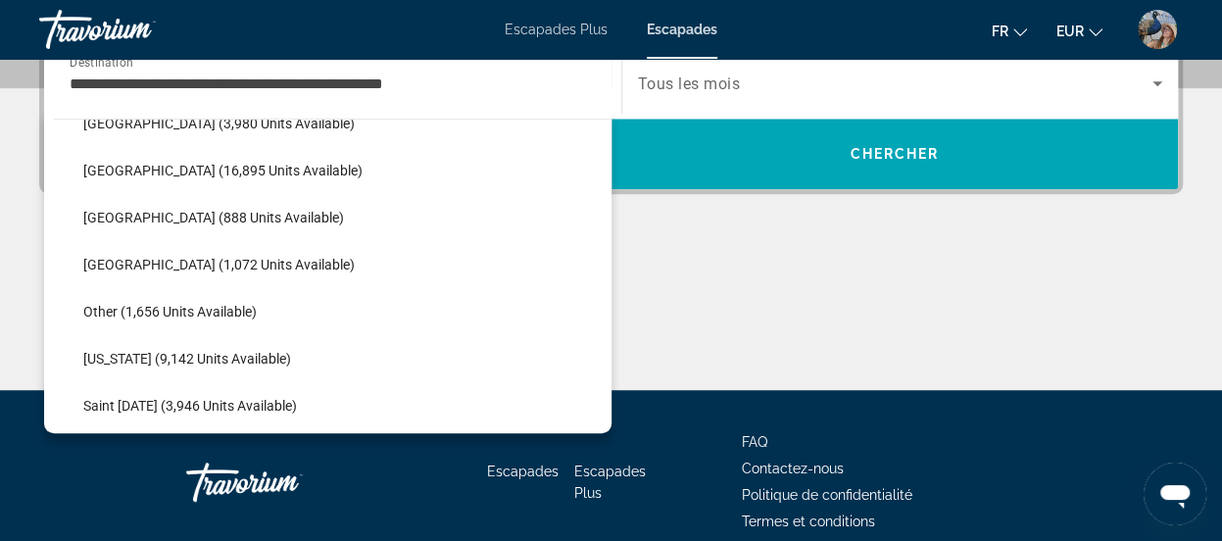
scroll to position [398, 0]
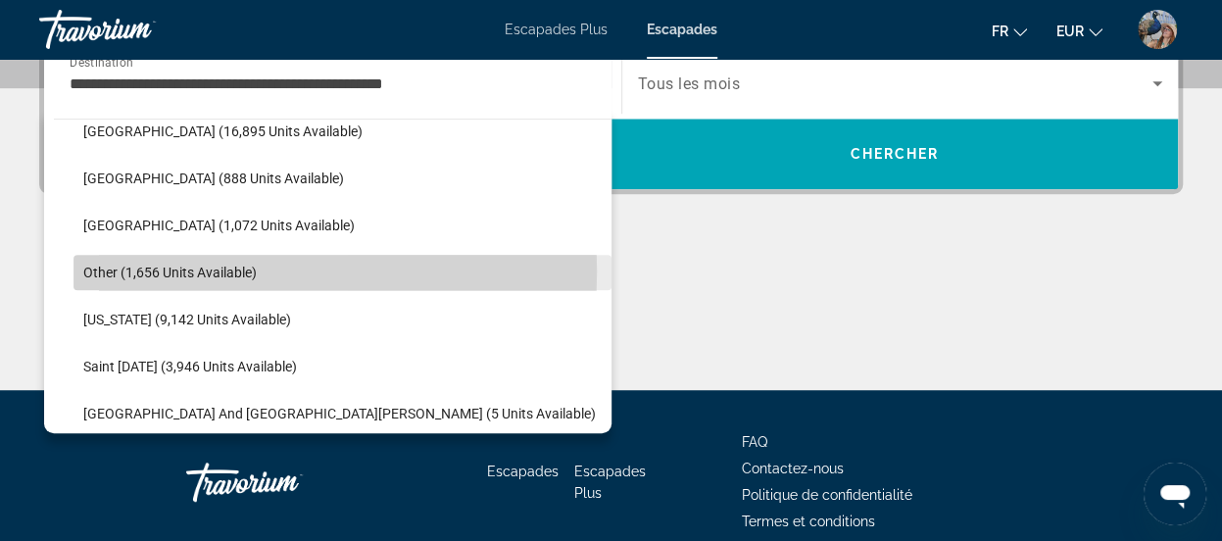
click at [98, 270] on span "Other (1,656 units available)" at bounding box center [169, 273] width 173 height 16
type input "**********"
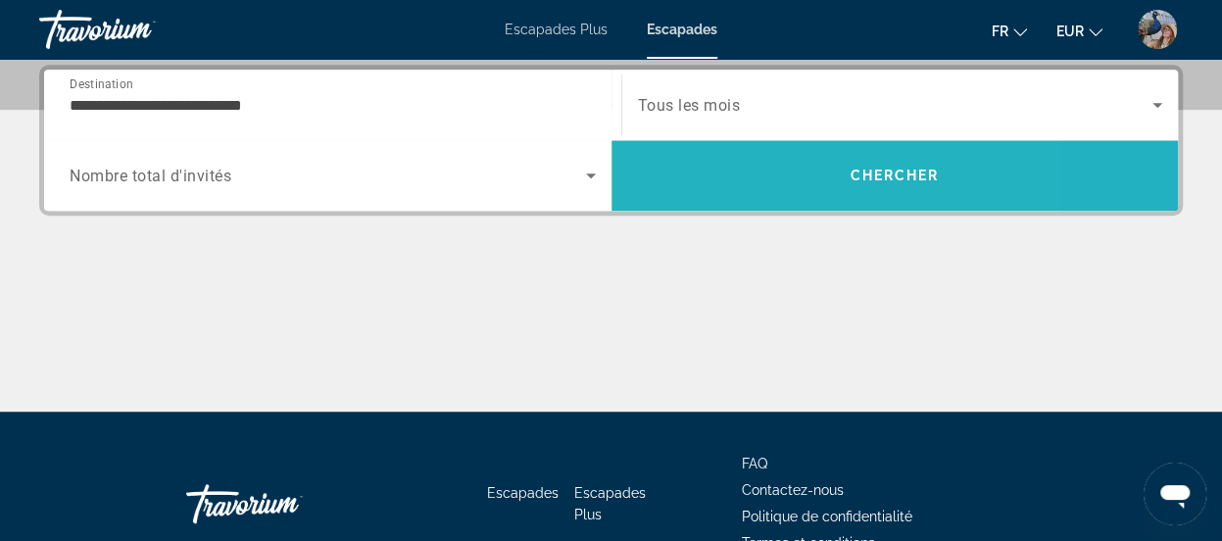
click at [746, 167] on span "Search" at bounding box center [894, 175] width 567 height 47
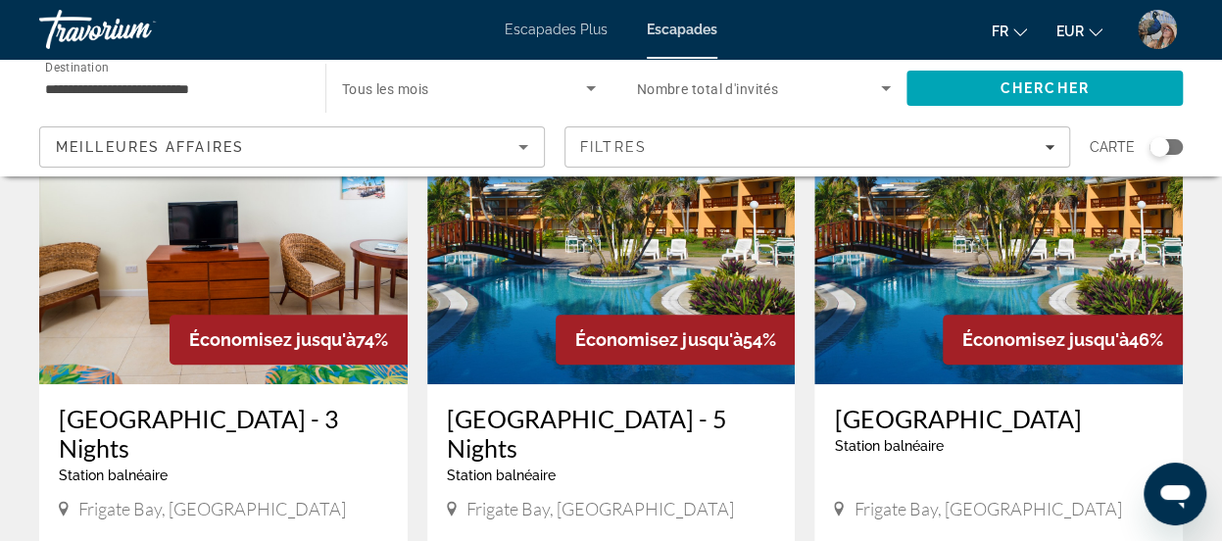
scroll to position [188, 0]
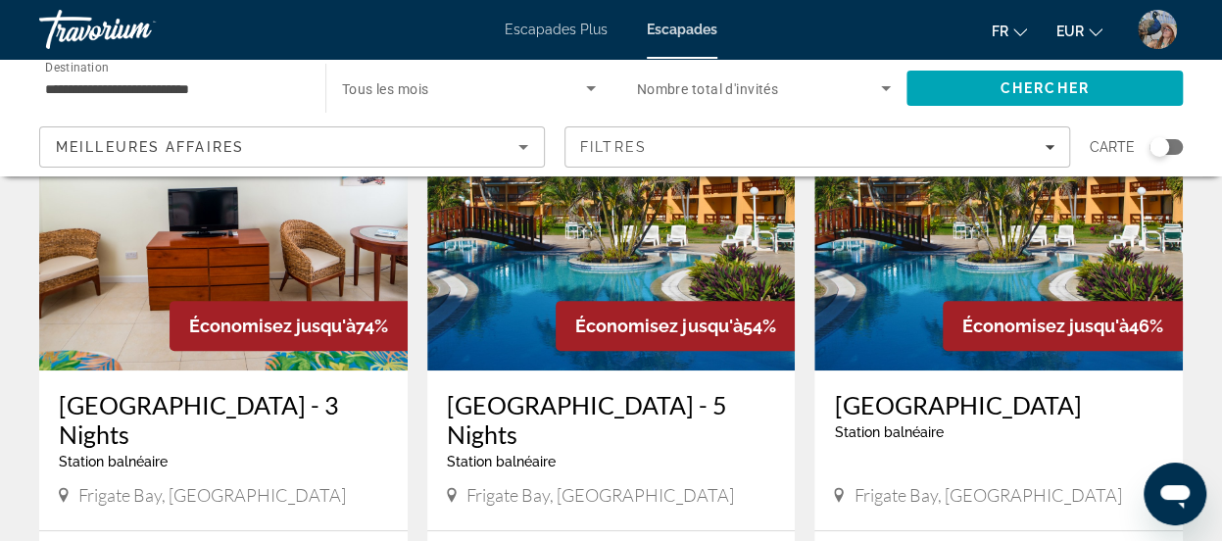
click at [514, 142] on icon "Sort by" at bounding box center [524, 147] width 24 height 24
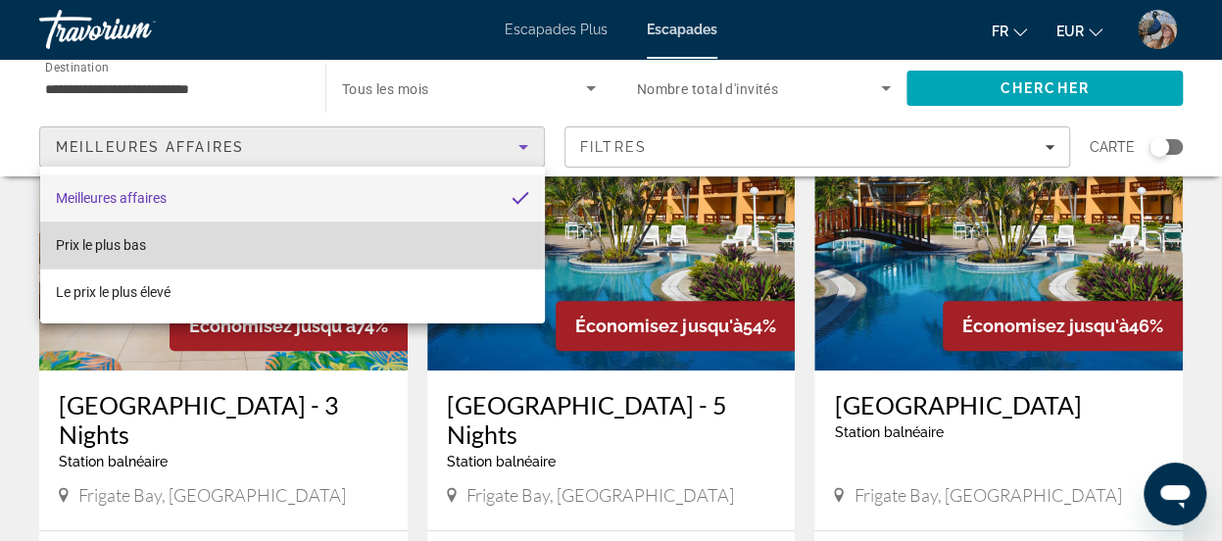
click at [459, 241] on mat-option "Prix ​​​​le plus bas" at bounding box center [292, 244] width 505 height 47
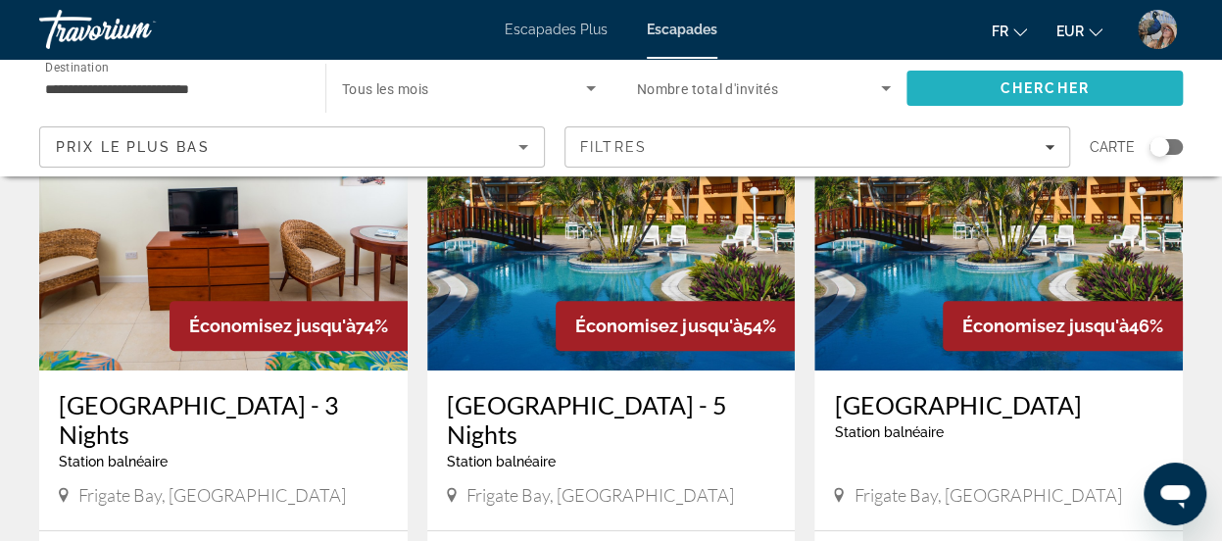
click at [1017, 87] on span "Chercher" at bounding box center [1045, 88] width 89 height 16
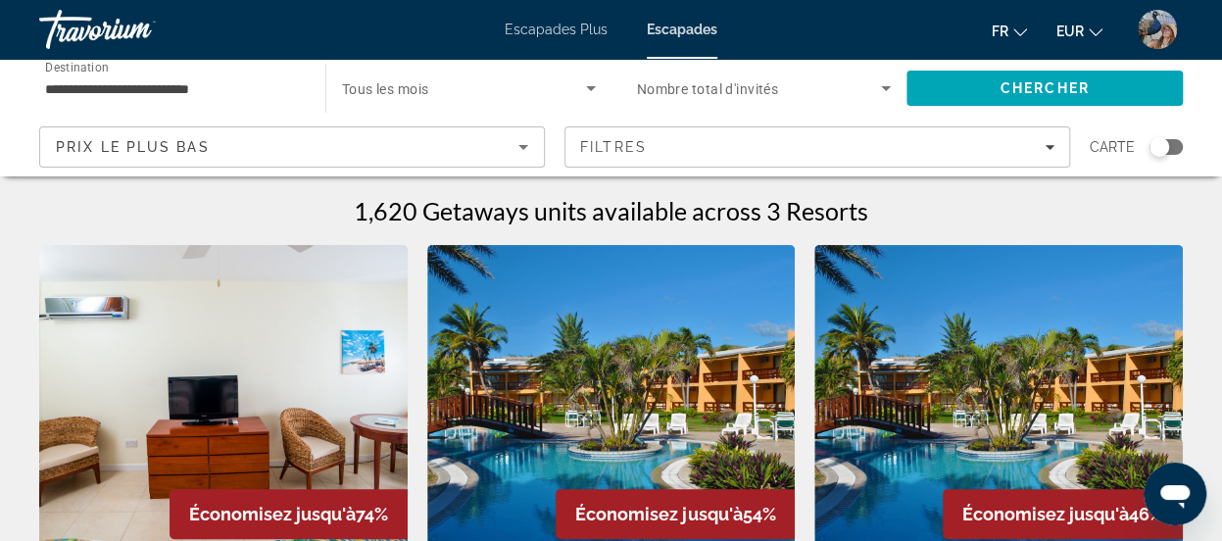
click at [745, 85] on span "Nombre total d'invités" at bounding box center [708, 89] width 142 height 16
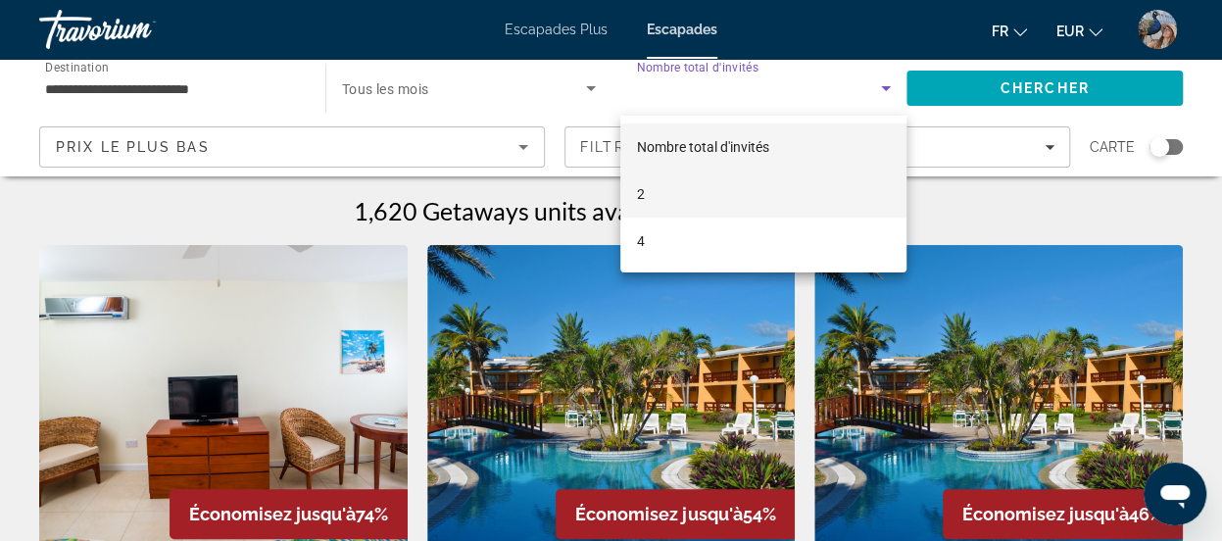
click at [696, 182] on mat-option "2" at bounding box center [763, 194] width 286 height 47
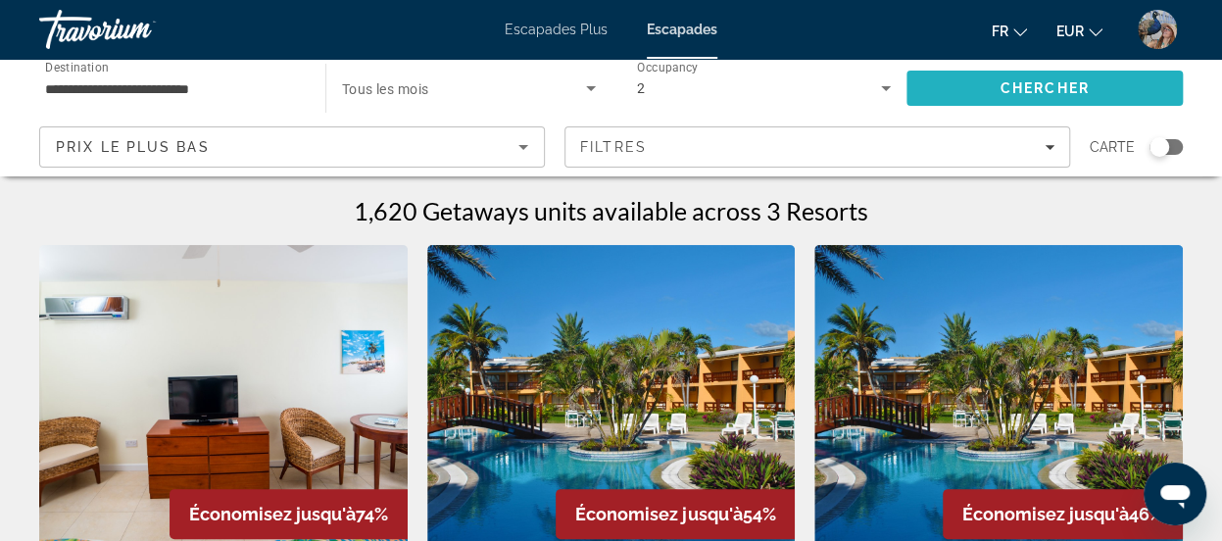
click at [943, 86] on span "Search" at bounding box center [1044, 88] width 276 height 47
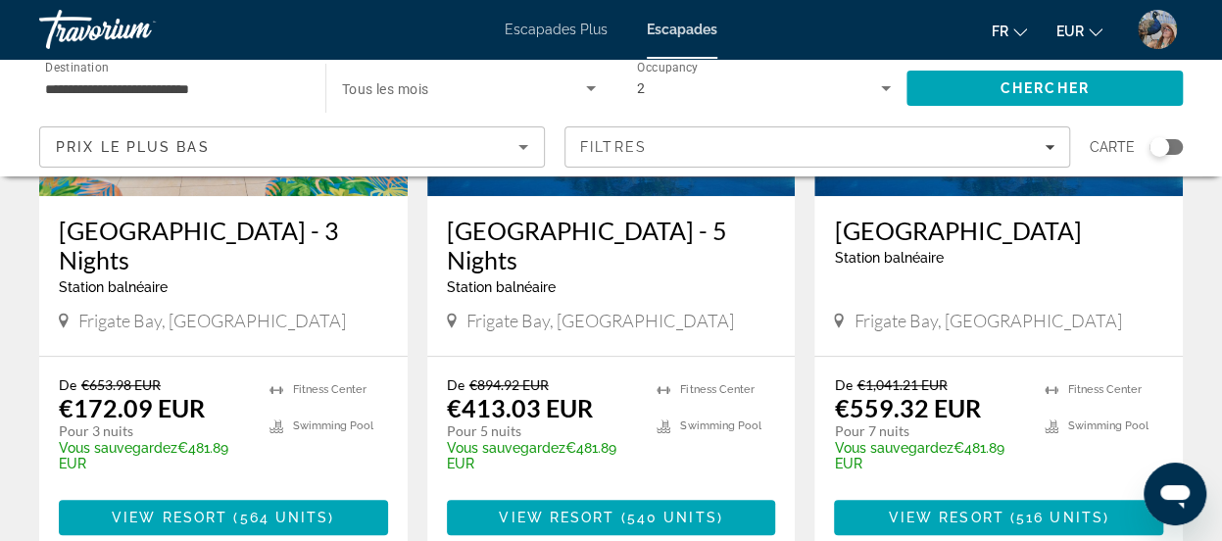
scroll to position [399, 0]
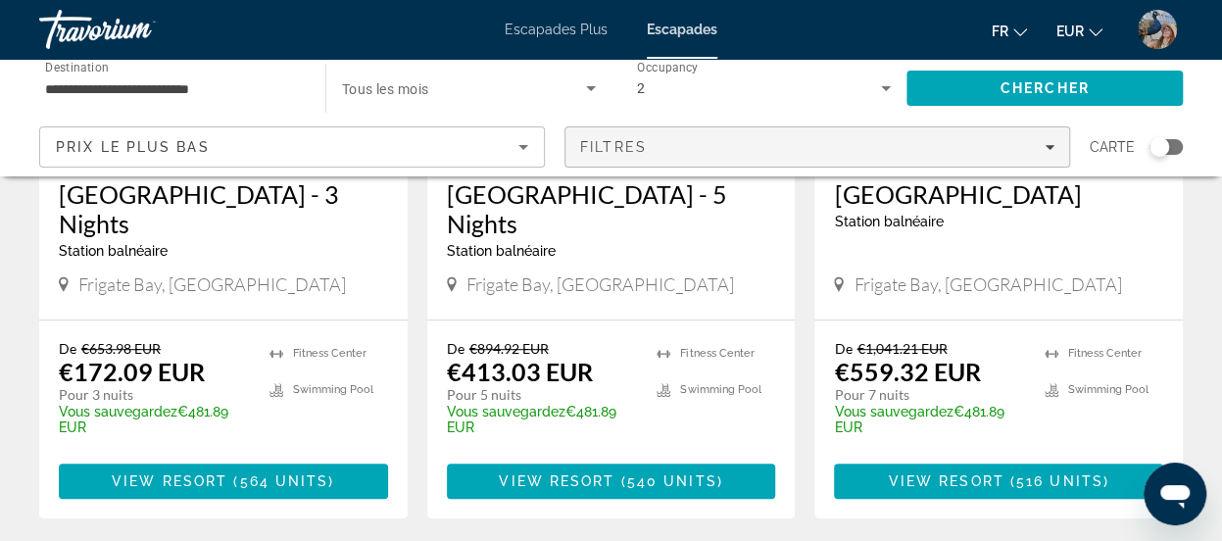
click at [1027, 137] on span "Filters" at bounding box center [817, 146] width 504 height 47
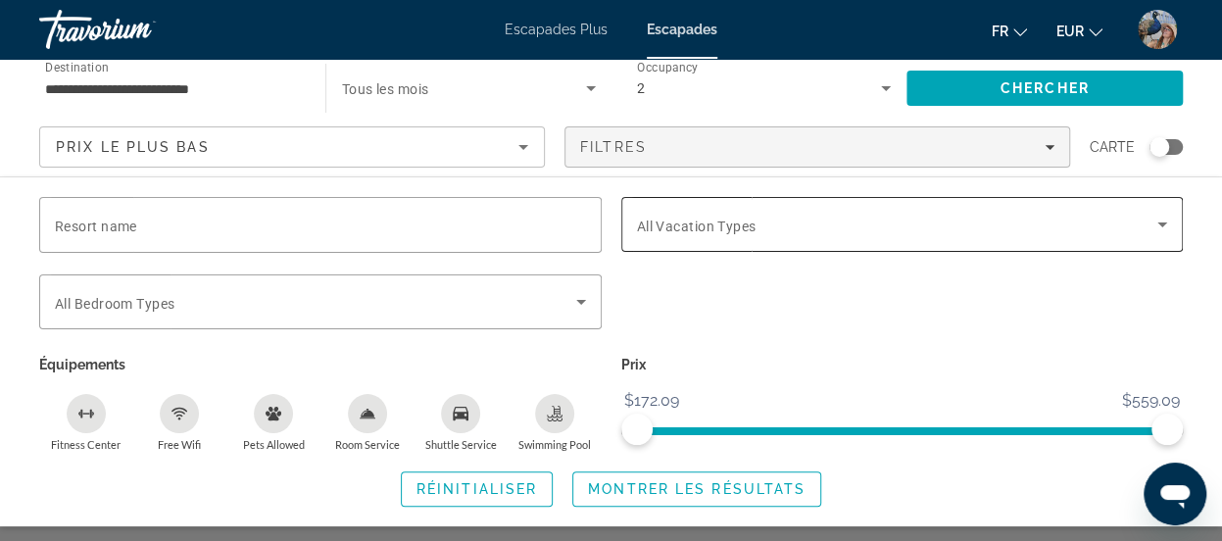
click at [1082, 209] on div "Search widget" at bounding box center [902, 224] width 531 height 55
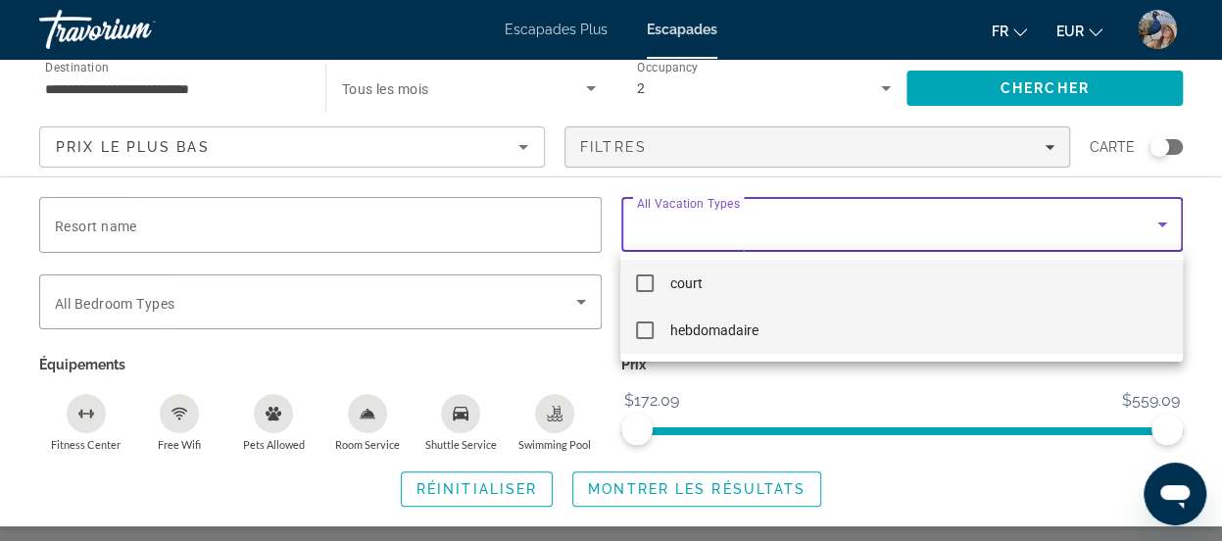
click at [827, 328] on mat-option "hebdomadaire" at bounding box center [900, 330] width 561 height 47
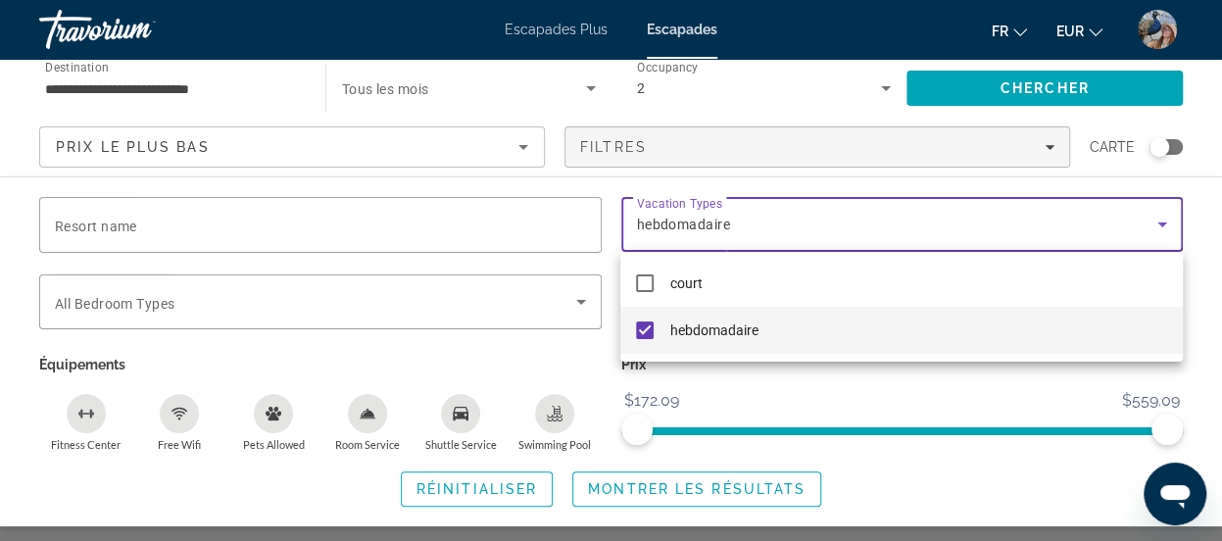
click at [1084, 83] on div at bounding box center [611, 270] width 1222 height 541
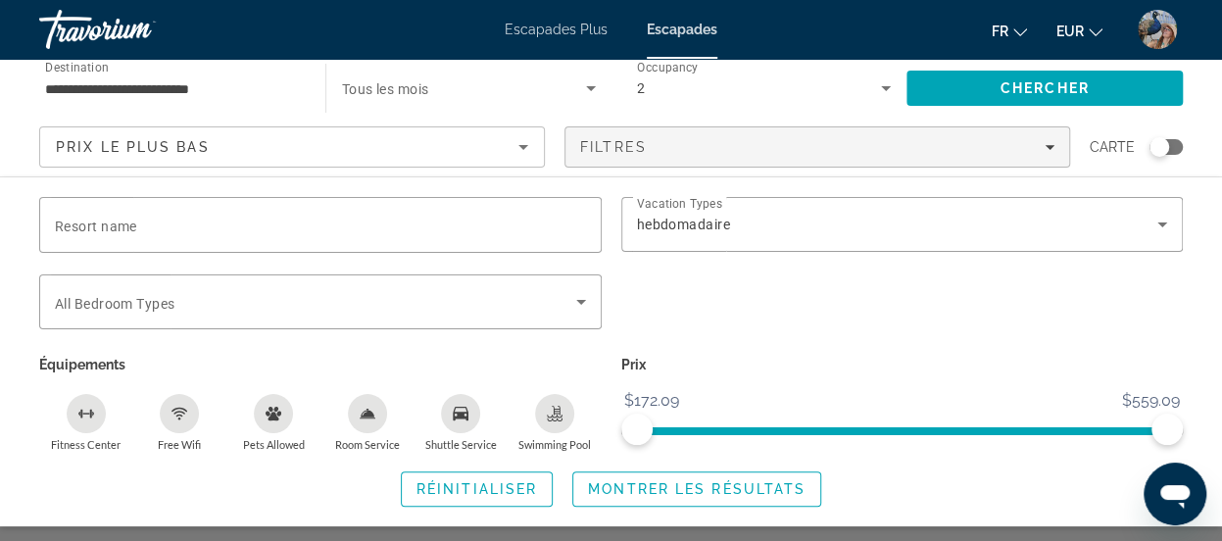
click at [1084, 83] on span "Chercher" at bounding box center [1045, 88] width 89 height 16
click at [1043, 97] on span "Search" at bounding box center [1044, 88] width 276 height 47
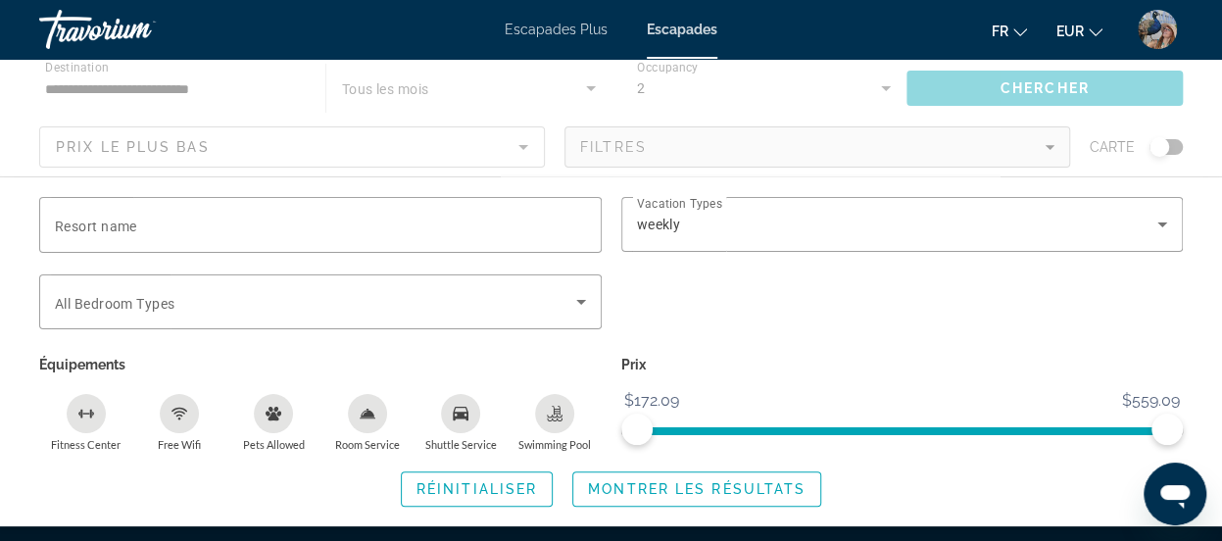
scroll to position [0, 0]
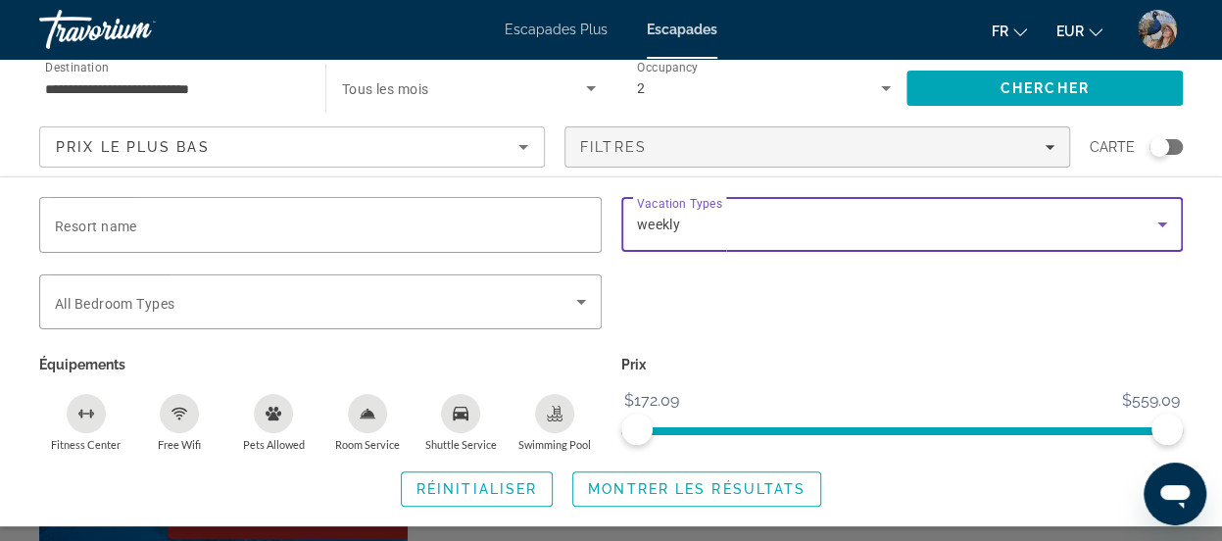
click at [1125, 230] on div "weekly" at bounding box center [897, 225] width 521 height 24
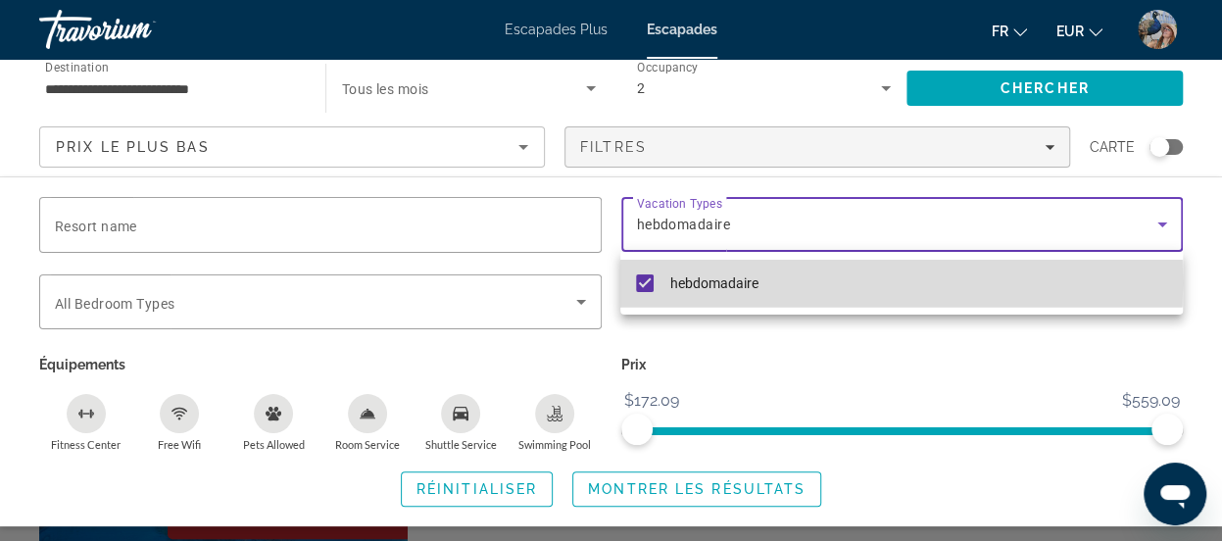
click at [639, 283] on mat-pseudo-checkbox at bounding box center [645, 283] width 18 height 18
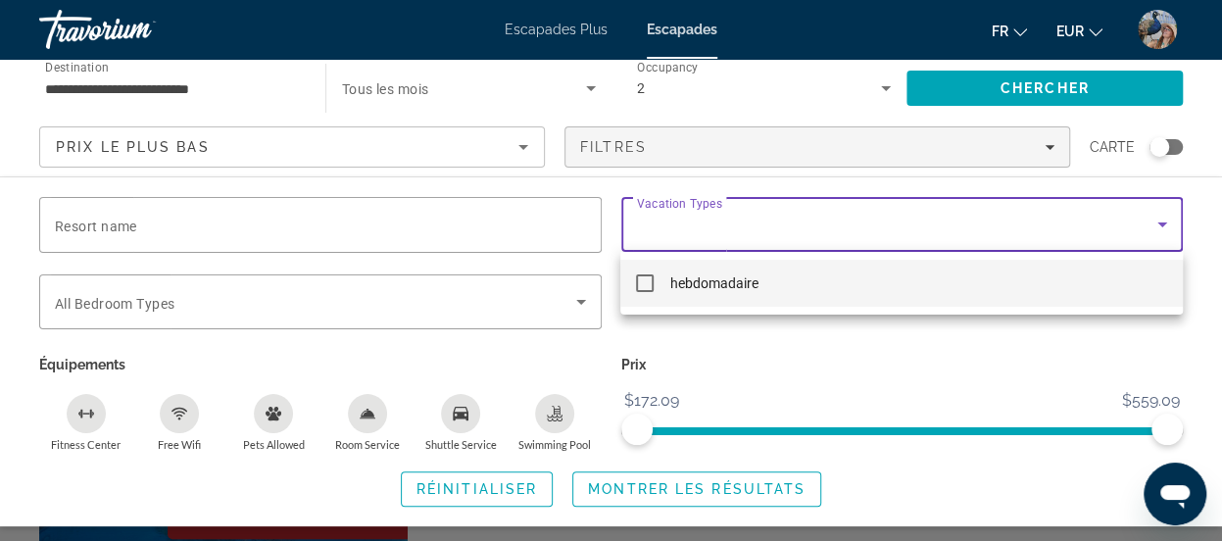
click at [992, 81] on div at bounding box center [611, 270] width 1222 height 541
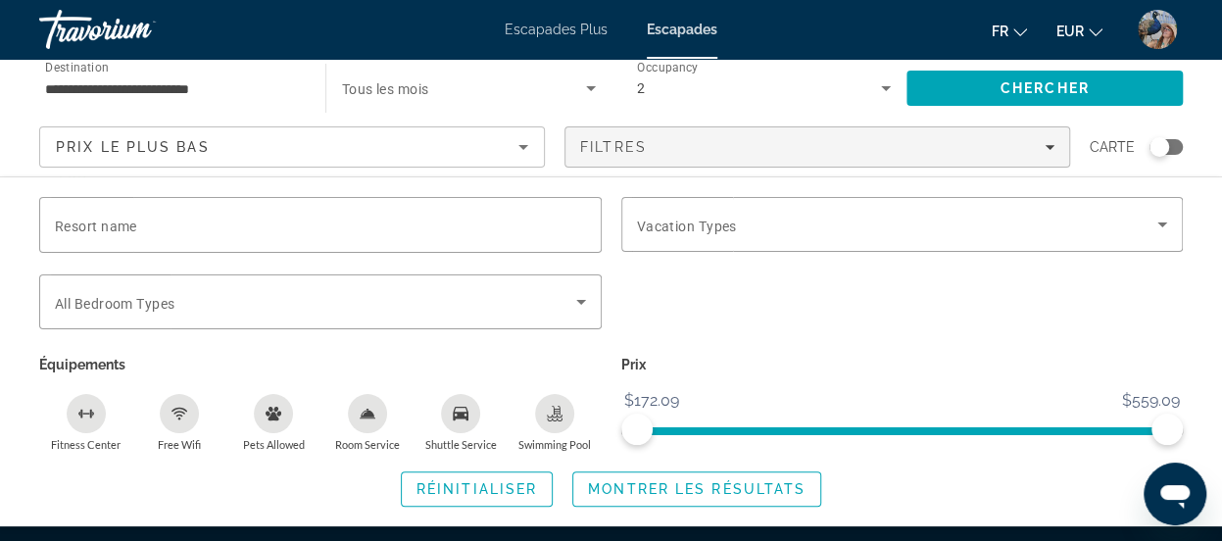
scroll to position [704, 0]
click at [715, 490] on span "Montrer les résultats" at bounding box center [697, 489] width 218 height 16
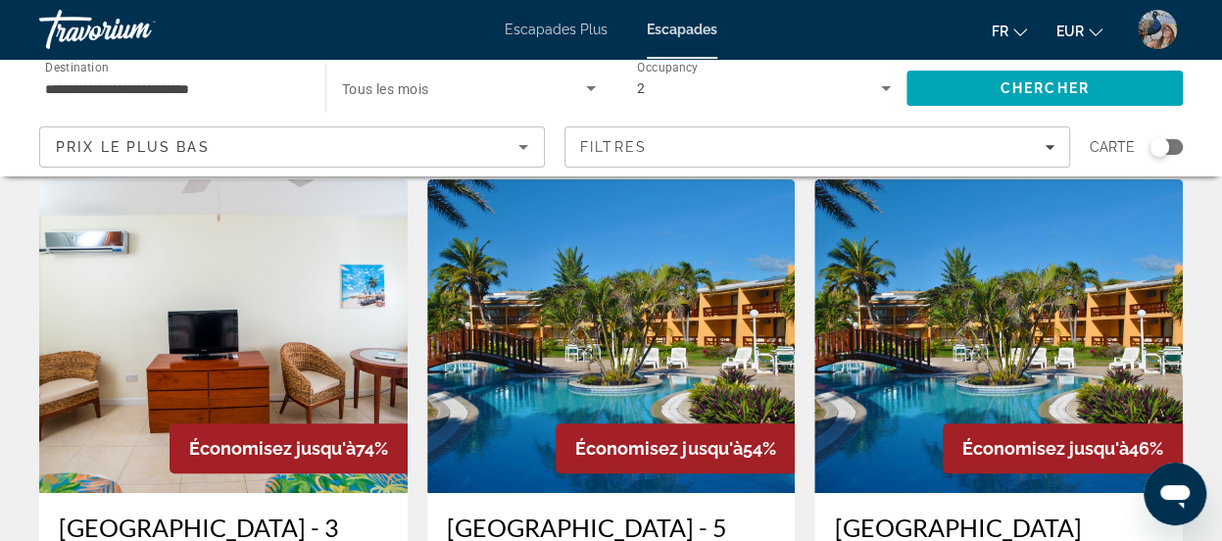
scroll to position [7, 0]
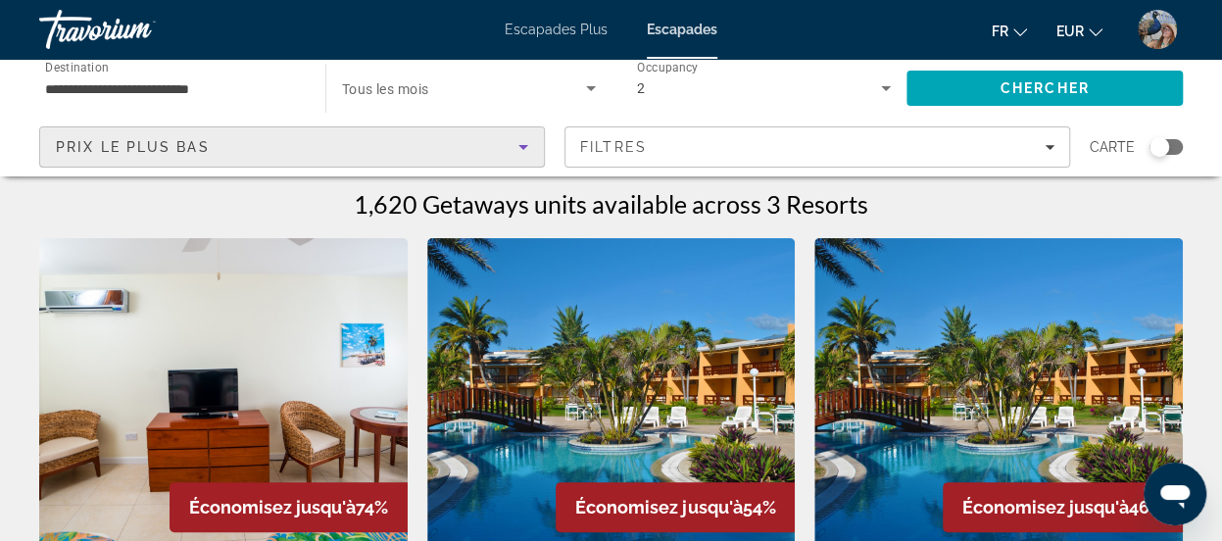
click at [529, 143] on icon "Sort by" at bounding box center [524, 147] width 24 height 24
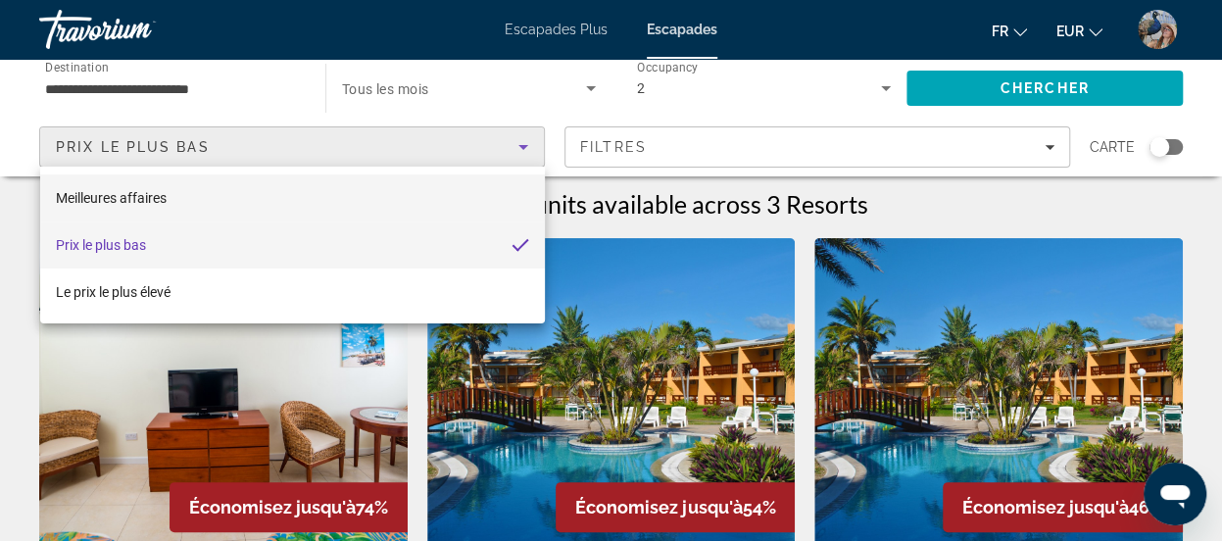
click at [297, 184] on mat-option "Meilleures affaires" at bounding box center [292, 197] width 505 height 47
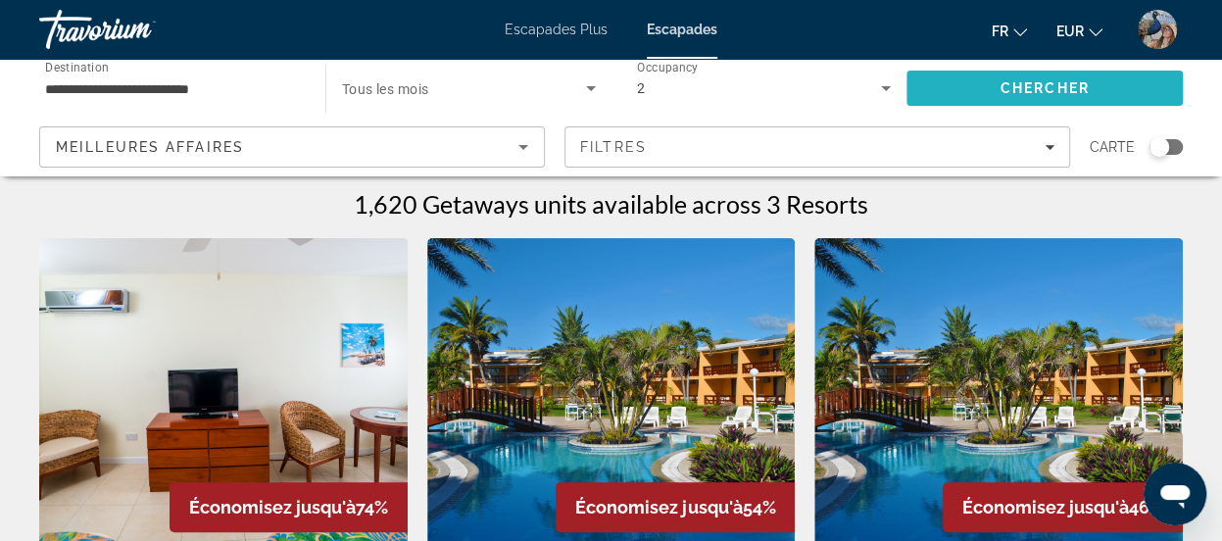
click at [1106, 84] on span "Search" at bounding box center [1044, 88] width 276 height 47
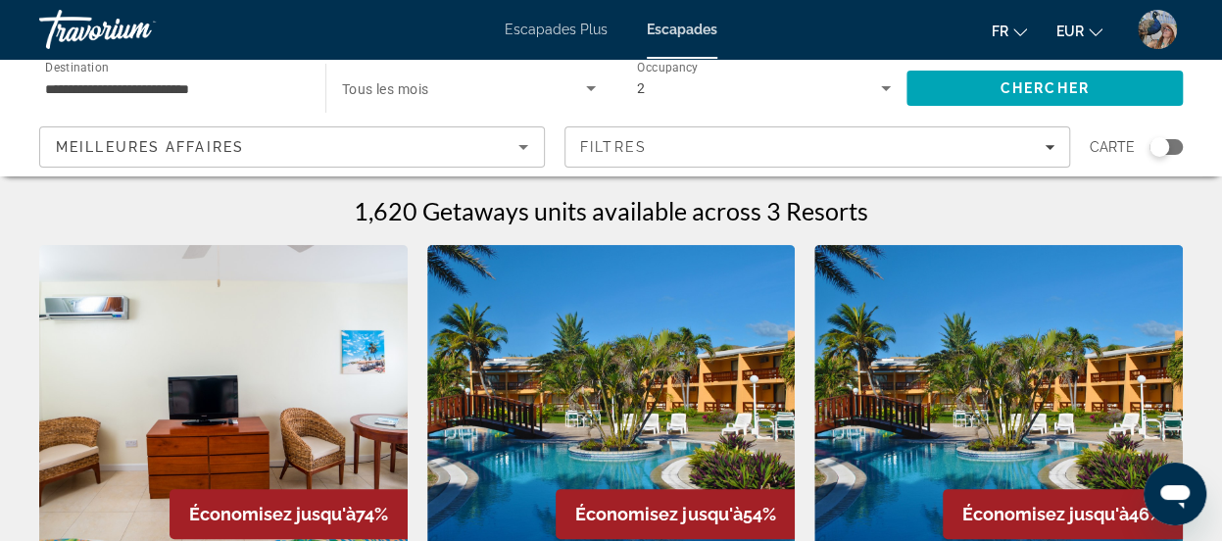
click at [515, 139] on icon "Sort by" at bounding box center [524, 147] width 24 height 24
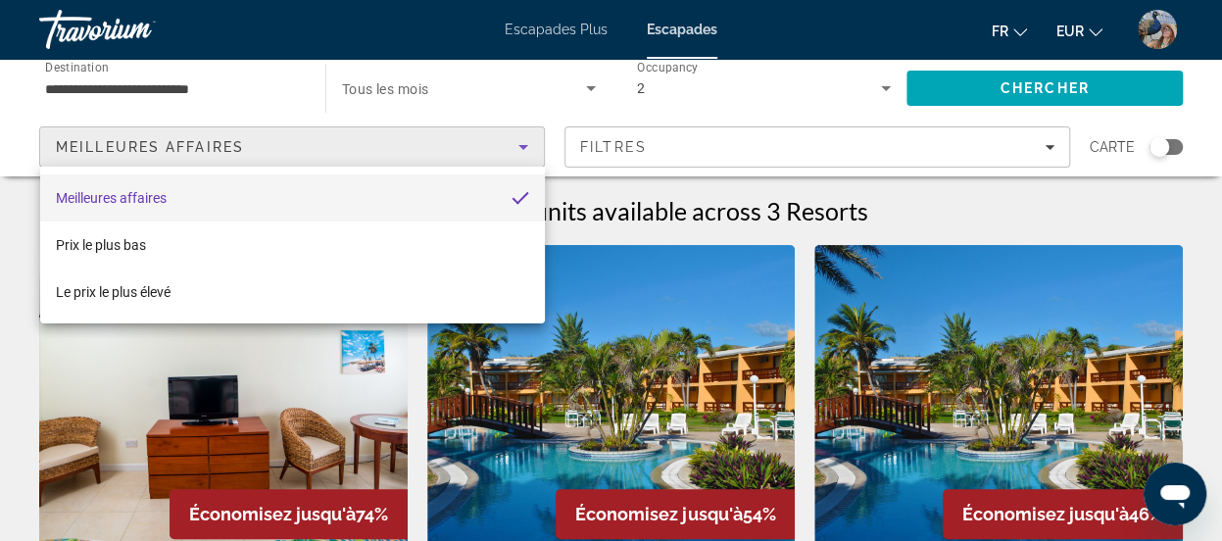
click at [202, 83] on div at bounding box center [611, 270] width 1222 height 541
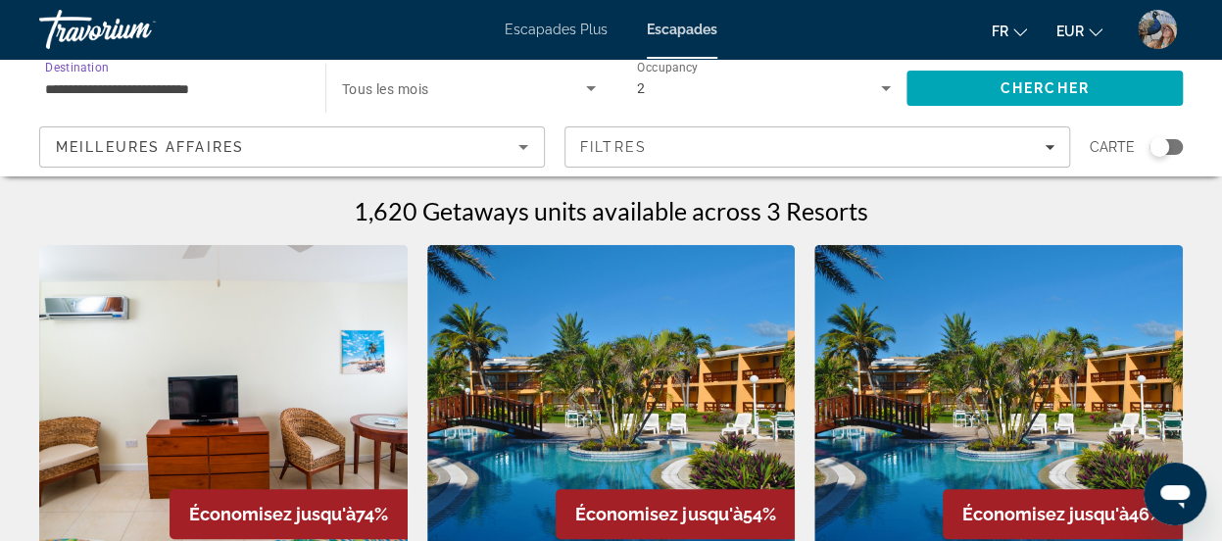
click at [202, 83] on input "**********" at bounding box center [172, 89] width 255 height 24
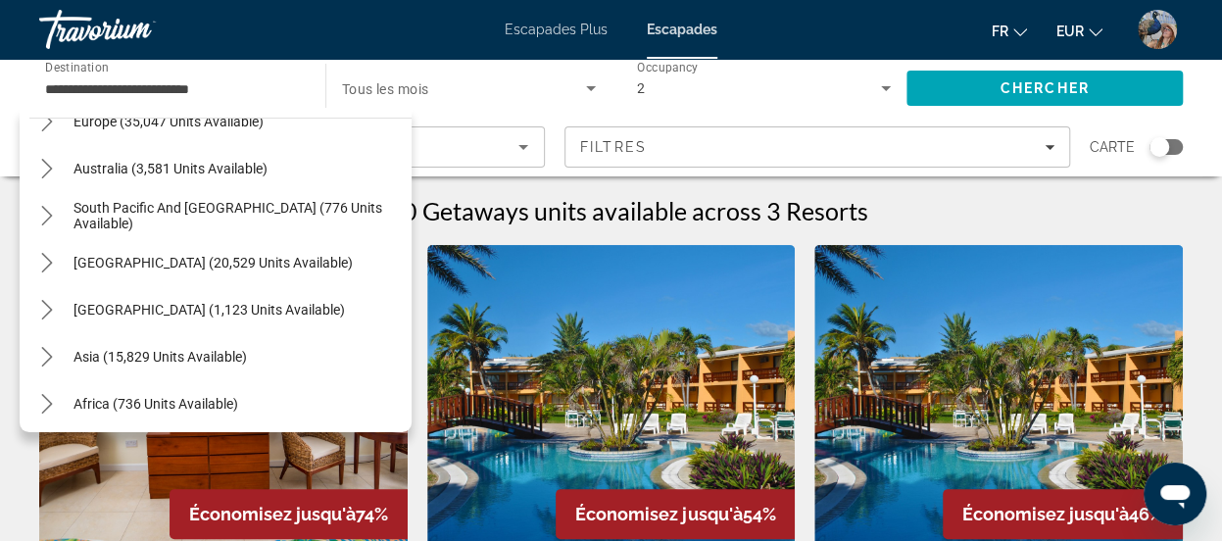
scroll to position [929, 0]
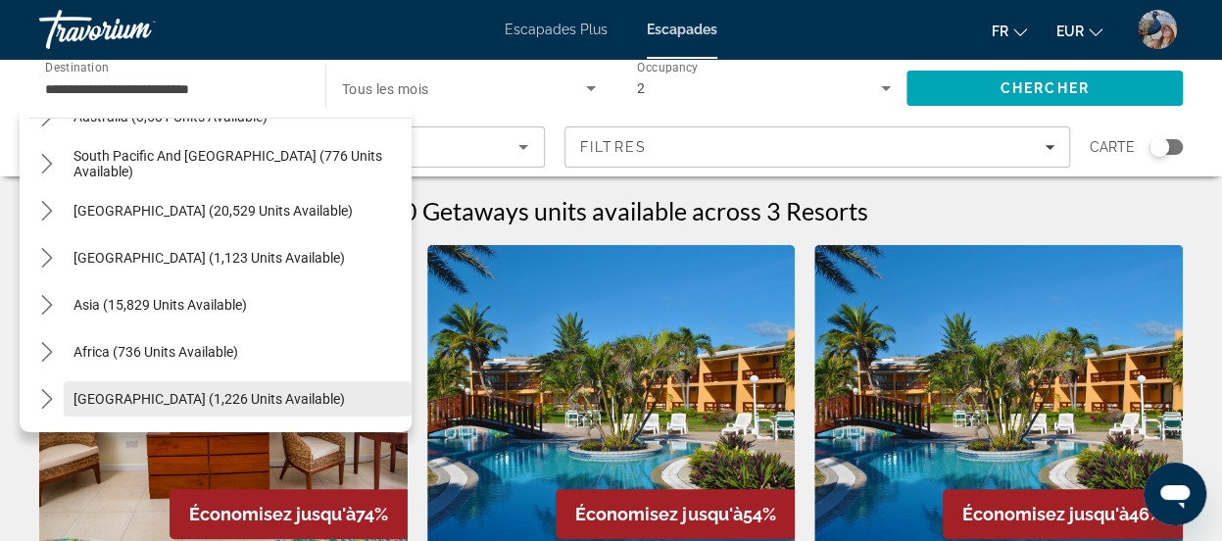
click at [149, 400] on span "Middle East (1,226 units available)" at bounding box center [208, 399] width 271 height 16
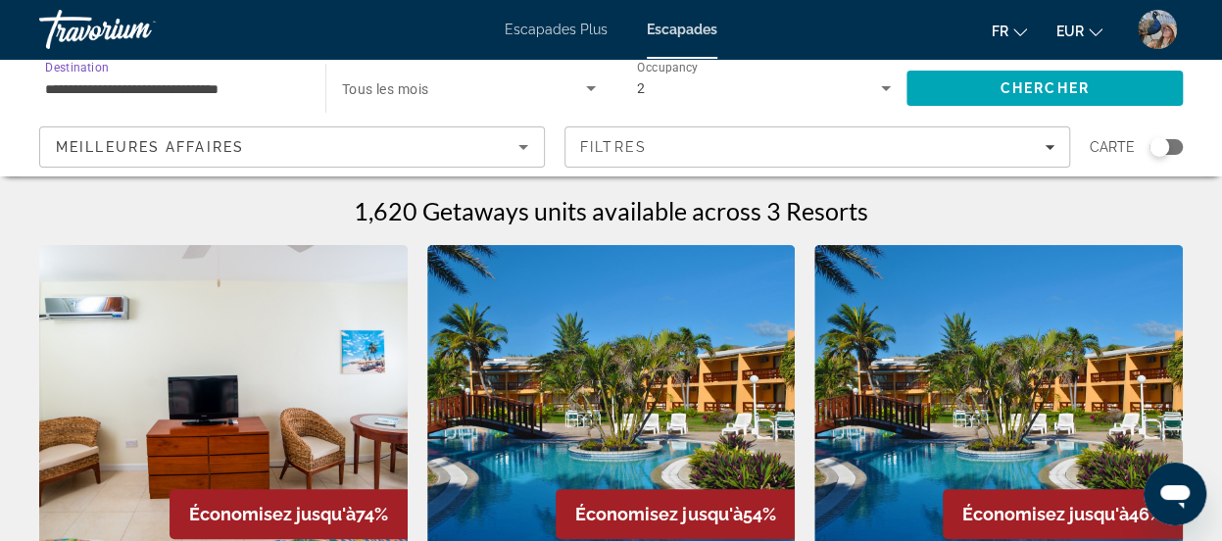
click at [246, 83] on input "**********" at bounding box center [172, 89] width 255 height 24
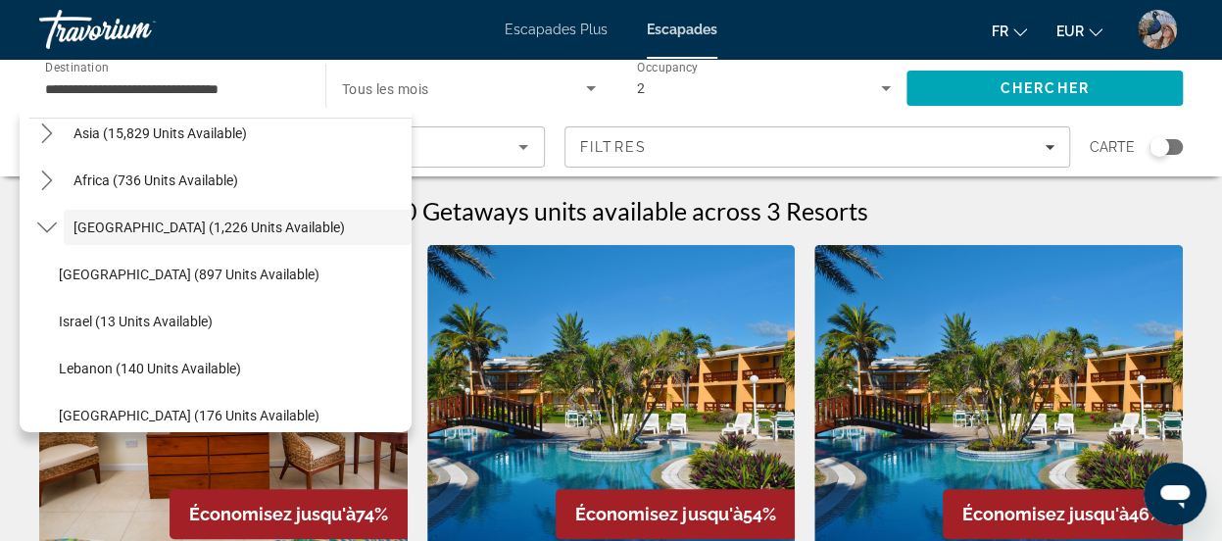
scroll to position [1117, 0]
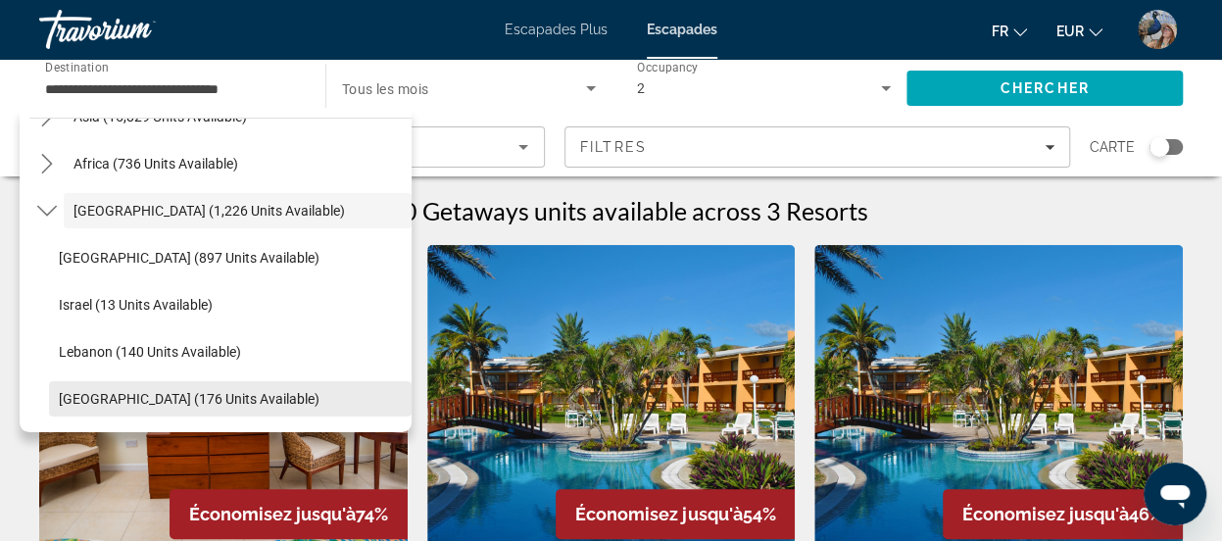
click at [192, 392] on span "United Arab Emirates (176 units available)" at bounding box center [189, 399] width 261 height 16
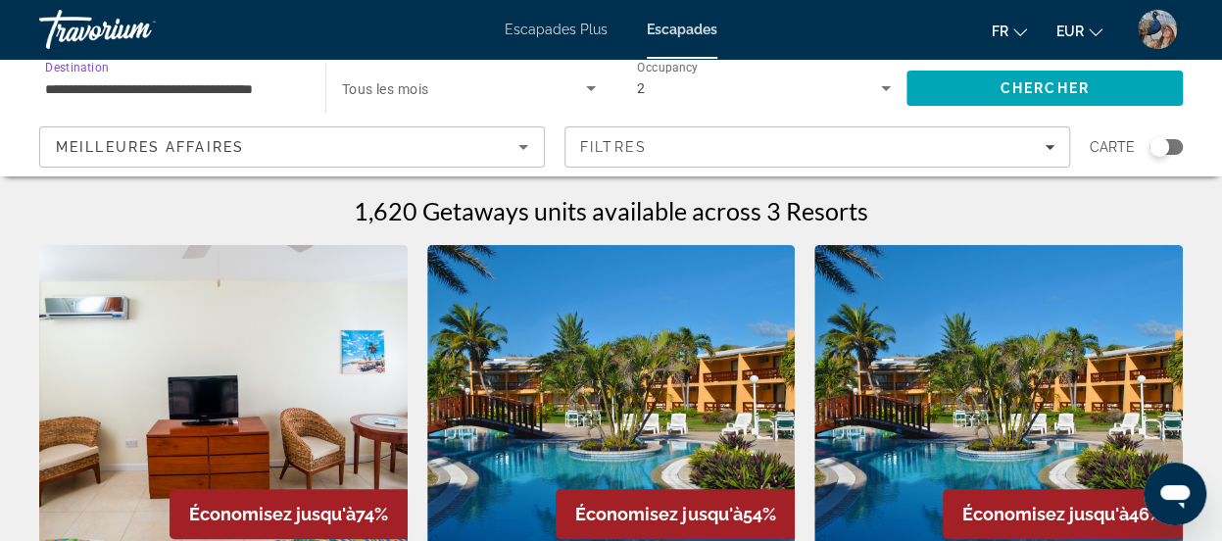
click at [216, 93] on input "**********" at bounding box center [172, 89] width 255 height 24
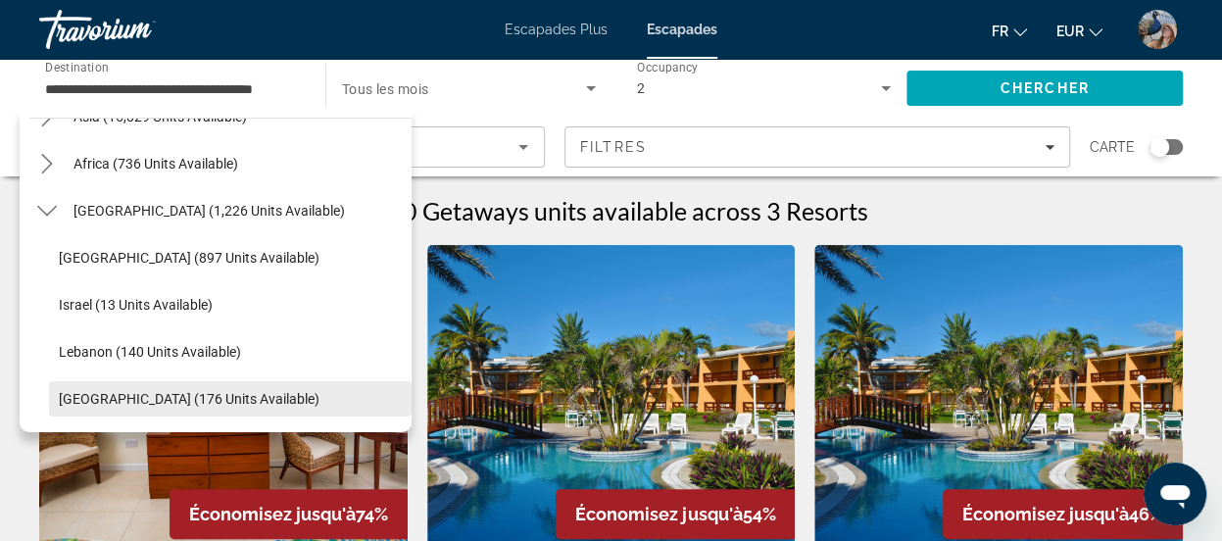
click at [279, 392] on span "United Arab Emirates (176 units available)" at bounding box center [189, 399] width 261 height 16
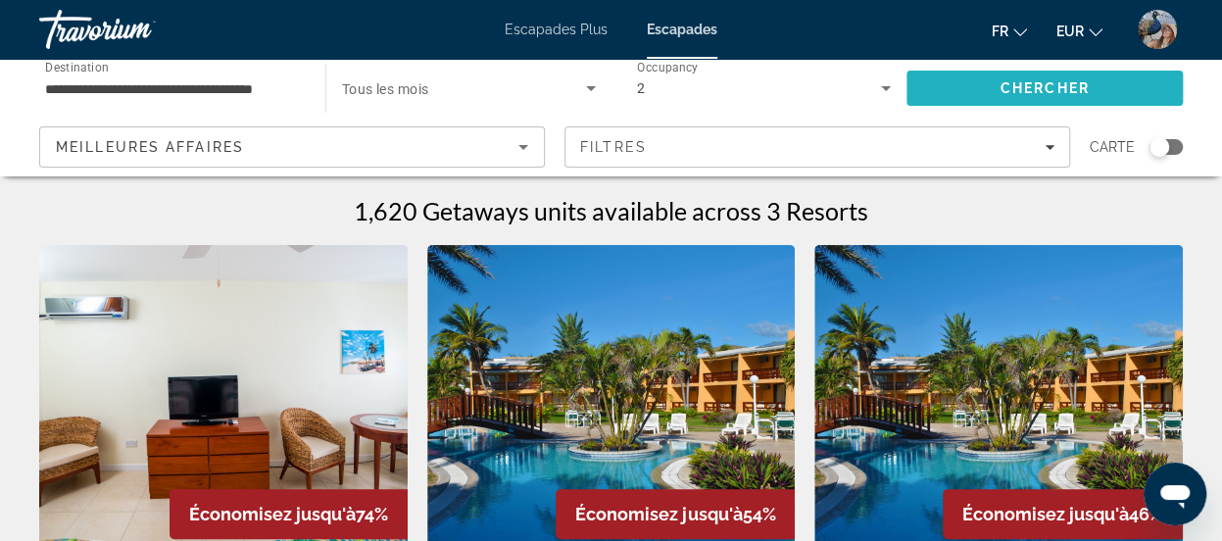
click at [1054, 89] on span "Chercher" at bounding box center [1045, 88] width 89 height 16
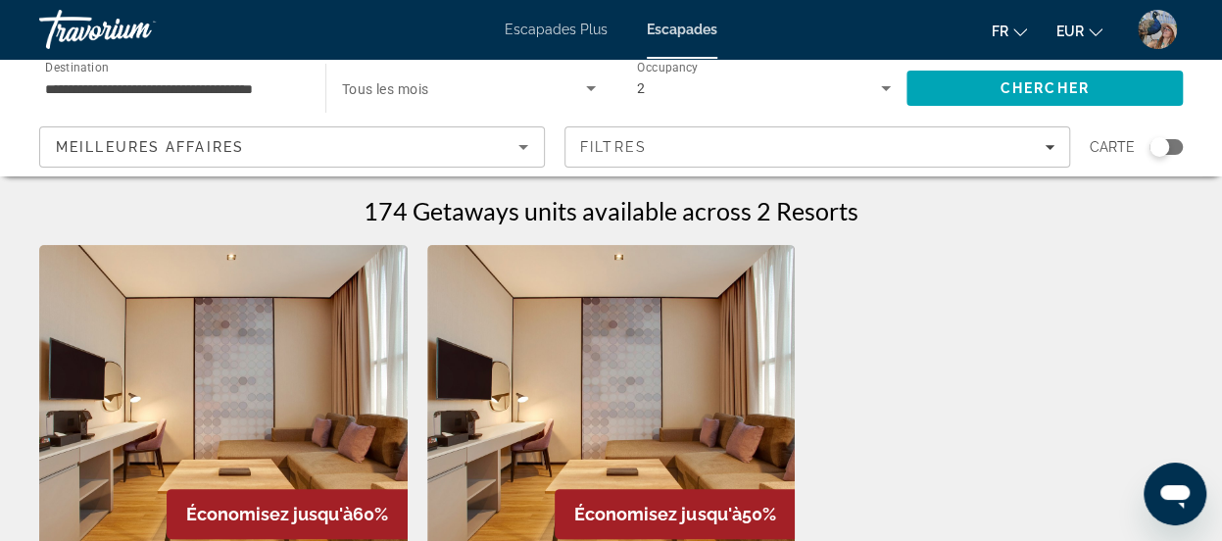
click at [237, 85] on input "**********" at bounding box center [172, 89] width 255 height 24
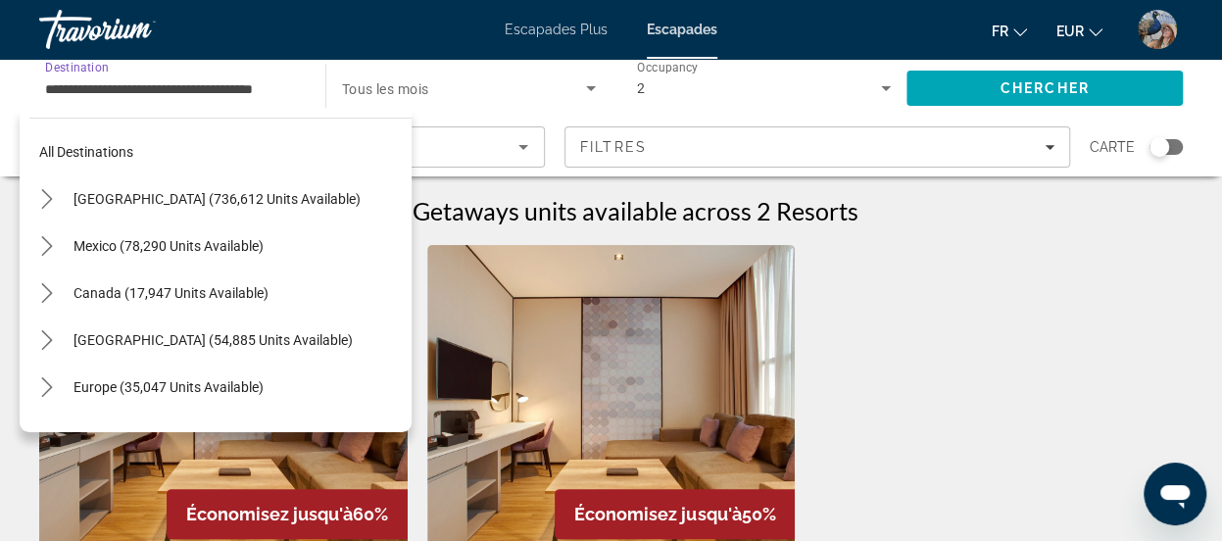
scroll to position [506, 0]
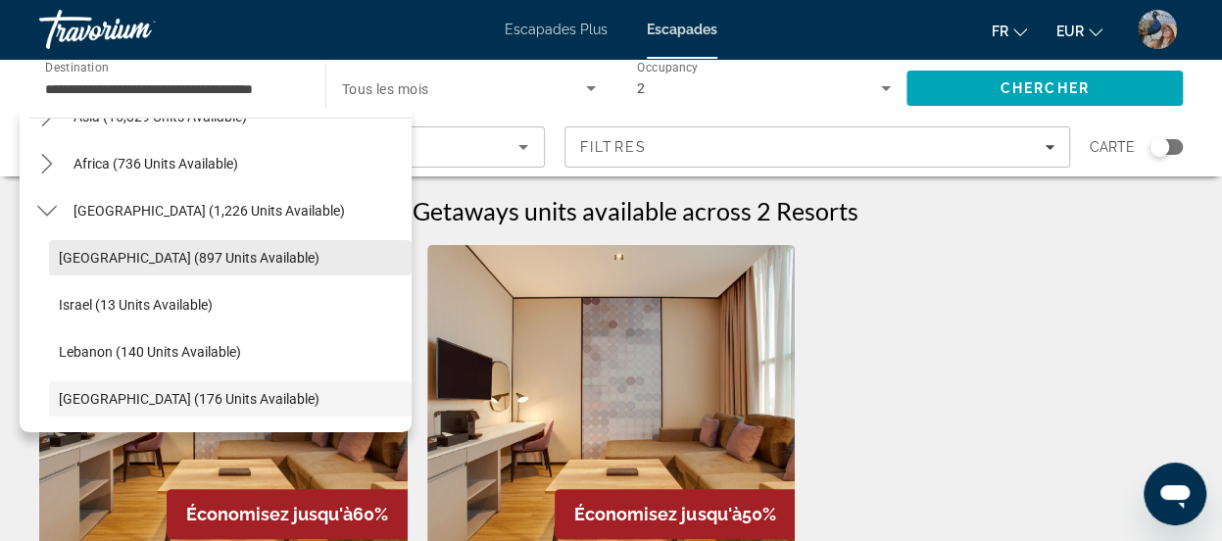
click at [166, 257] on span "Egypt (897 units available)" at bounding box center [189, 258] width 261 height 16
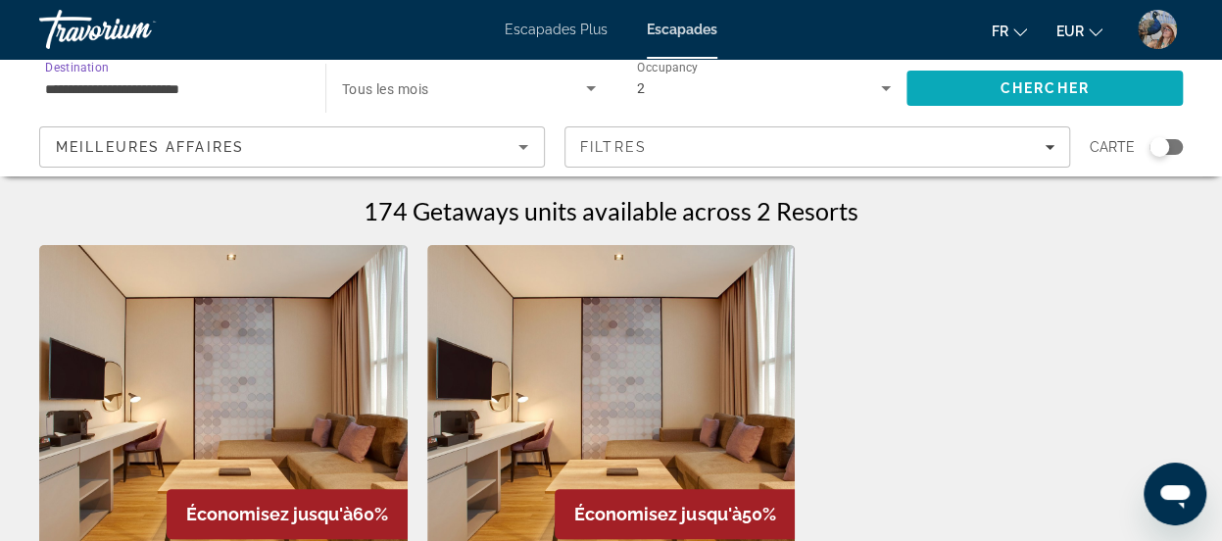
click at [1021, 83] on span "Chercher" at bounding box center [1045, 88] width 89 height 16
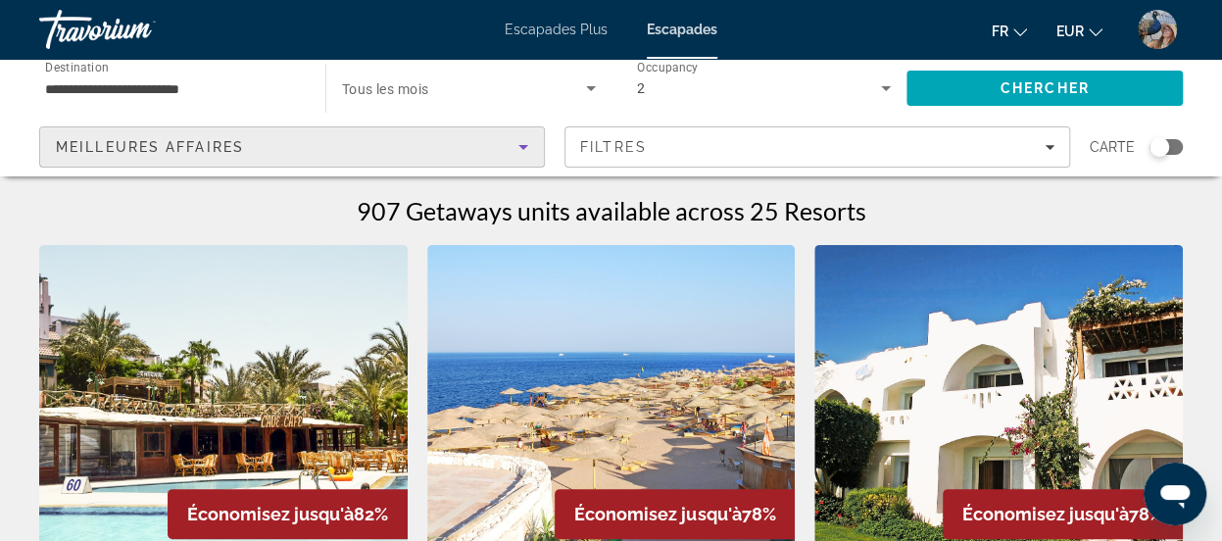
click at [498, 141] on div "Meilleures affaires" at bounding box center [287, 147] width 463 height 24
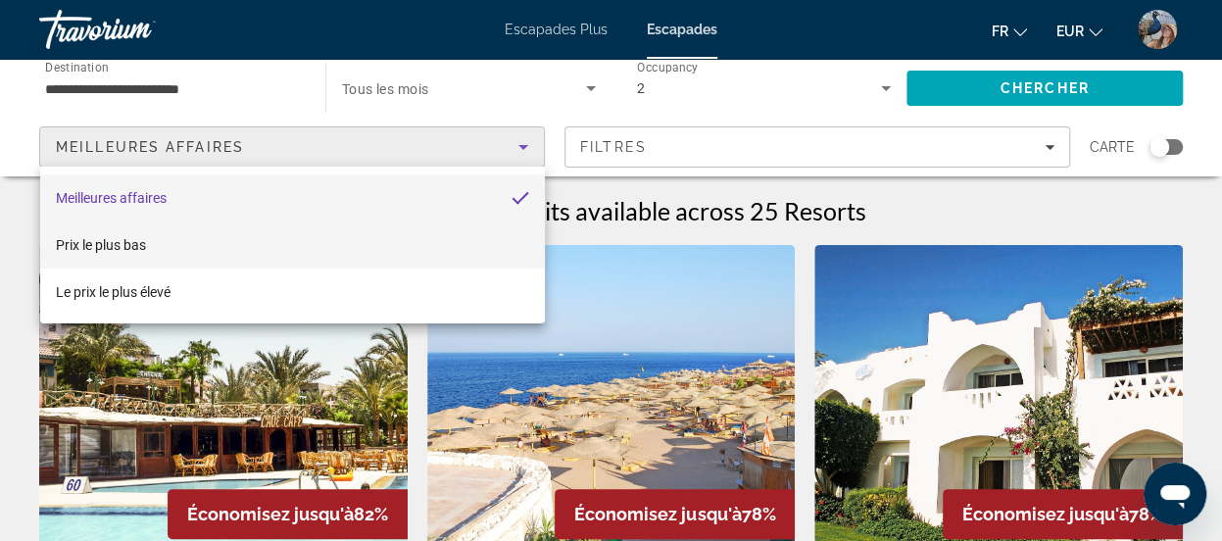
click at [198, 238] on mat-option "Prix ​​​​le plus bas" at bounding box center [292, 244] width 505 height 47
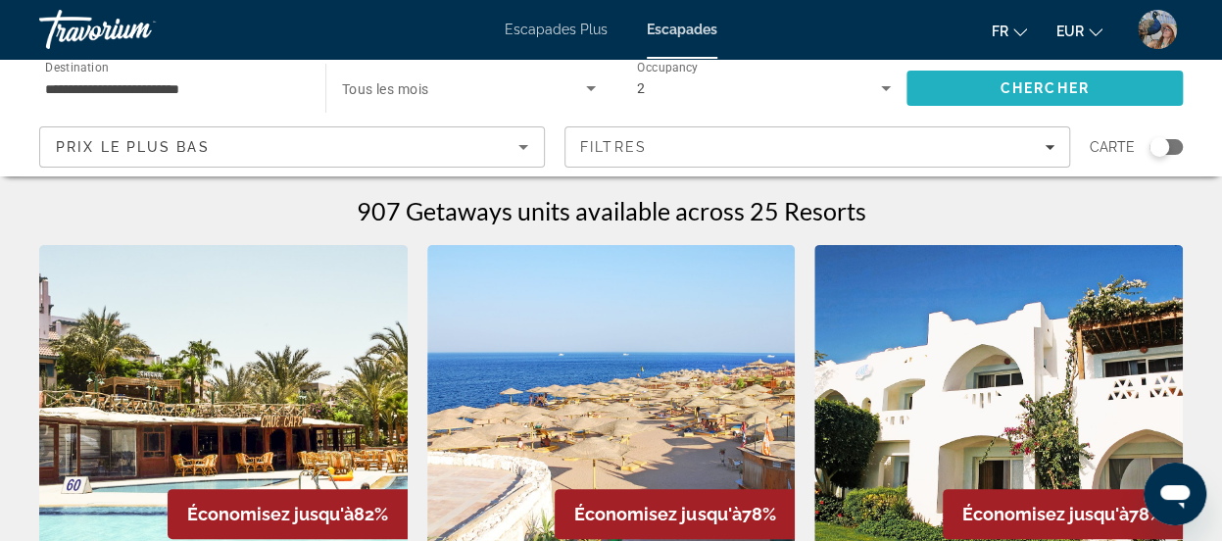
click at [1132, 84] on span "Search" at bounding box center [1044, 88] width 276 height 47
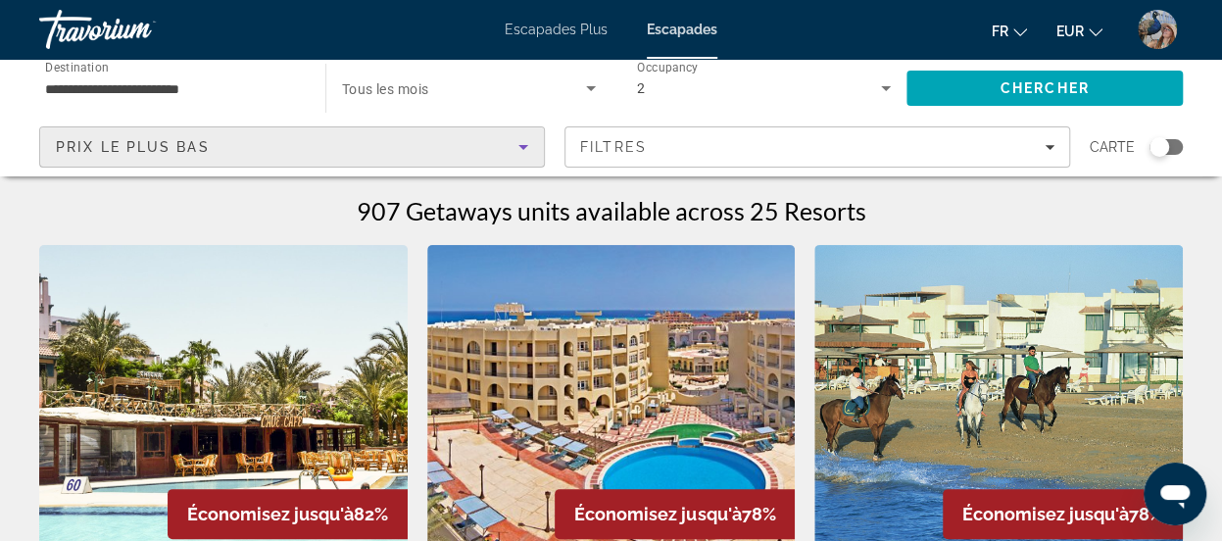
click at [519, 148] on icon "Sort by" at bounding box center [524, 147] width 24 height 24
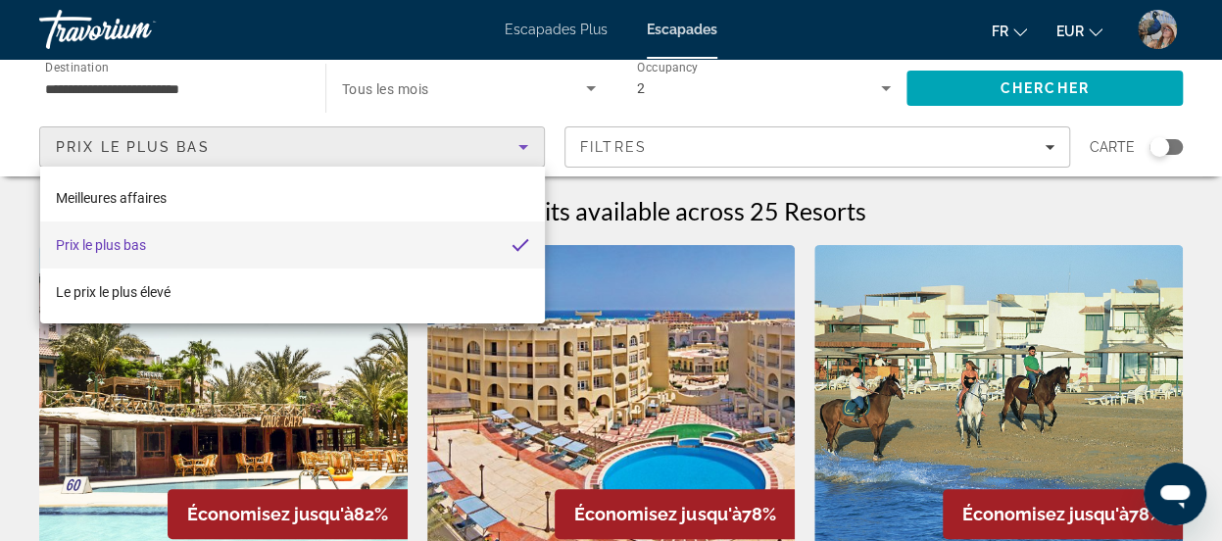
click at [147, 84] on div at bounding box center [611, 270] width 1222 height 541
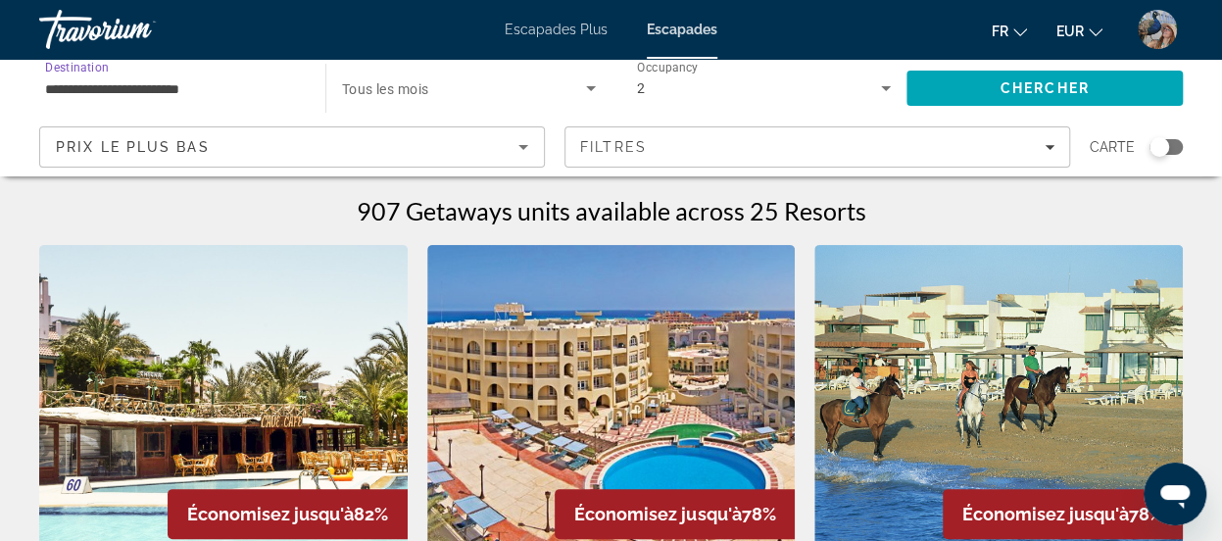
click at [147, 84] on input "**********" at bounding box center [172, 89] width 255 height 24
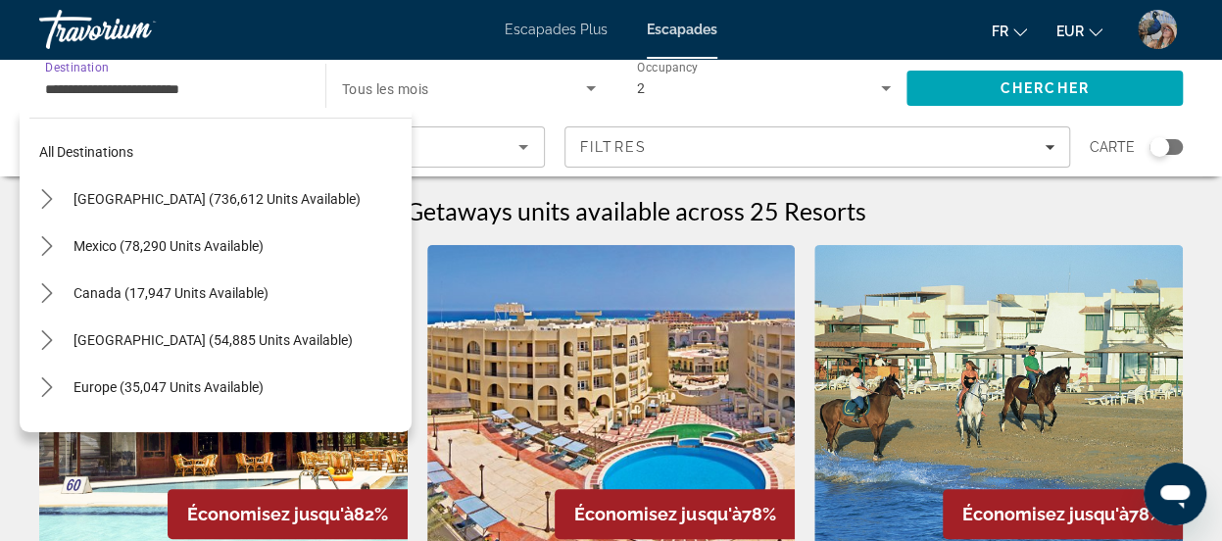
scroll to position [493, 0]
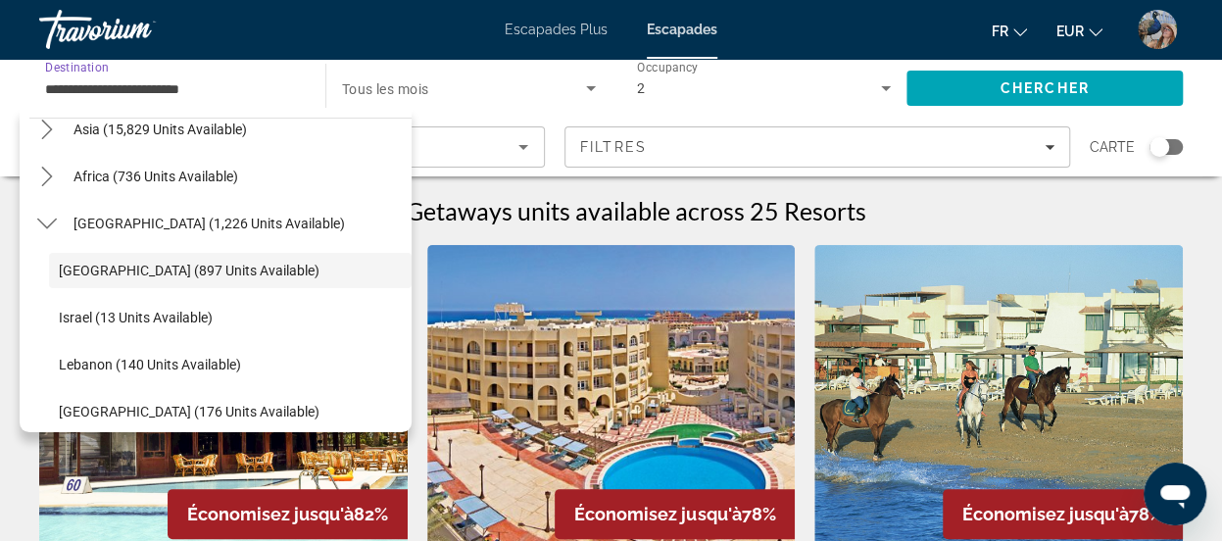
click at [147, 84] on input "**********" at bounding box center [172, 89] width 255 height 24
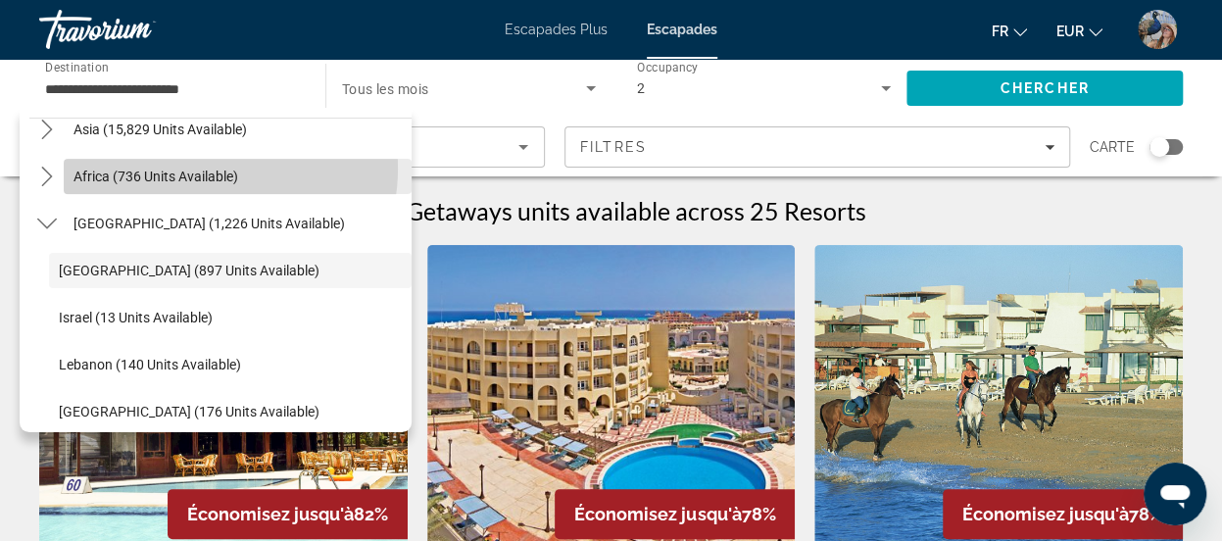
click at [211, 169] on span "Africa (736 units available)" at bounding box center [155, 177] width 165 height 16
type input "**********"
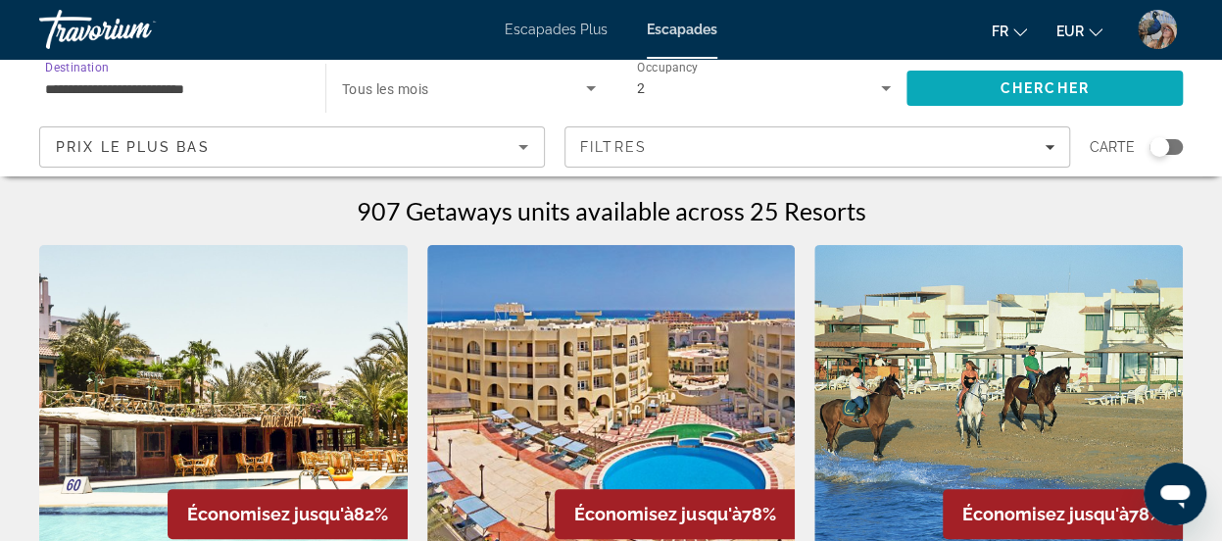
click at [1028, 80] on span "Chercher" at bounding box center [1045, 88] width 89 height 16
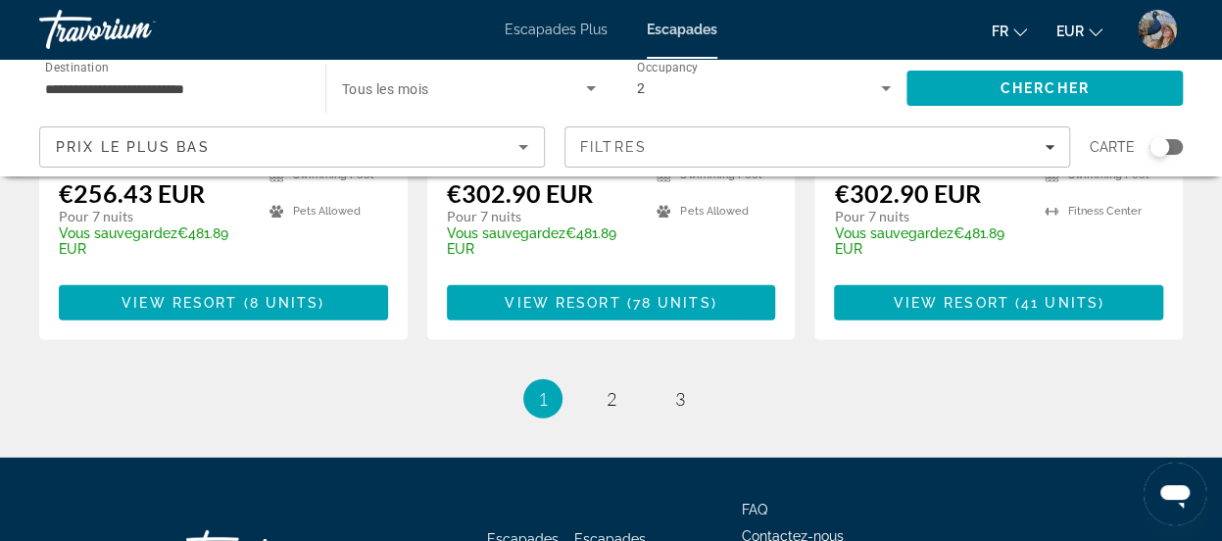
scroll to position [2778, 0]
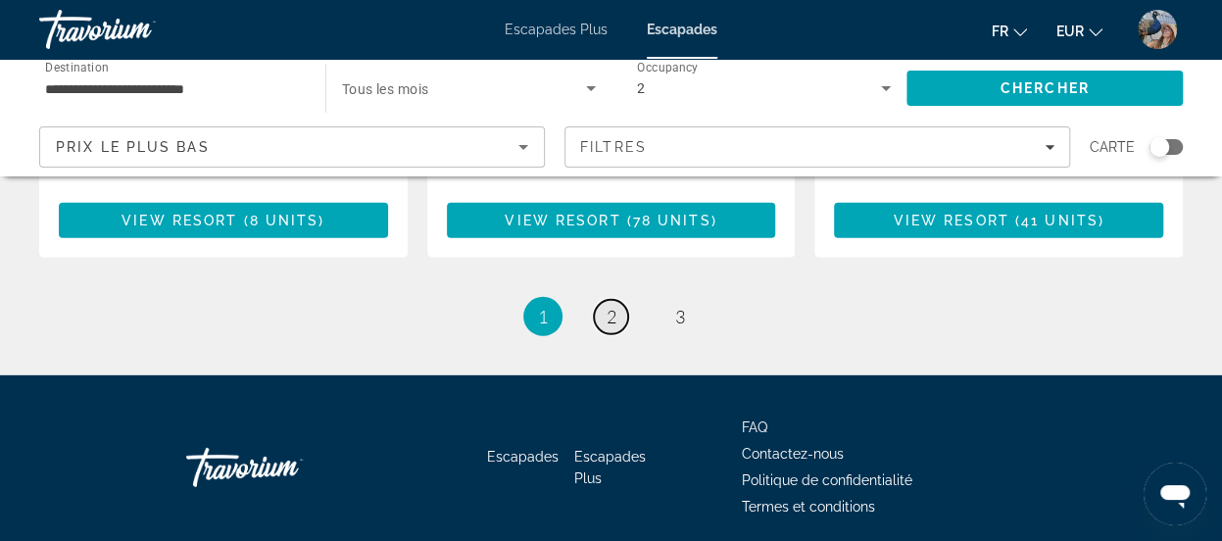
click at [618, 300] on link "page 2" at bounding box center [611, 317] width 34 height 34
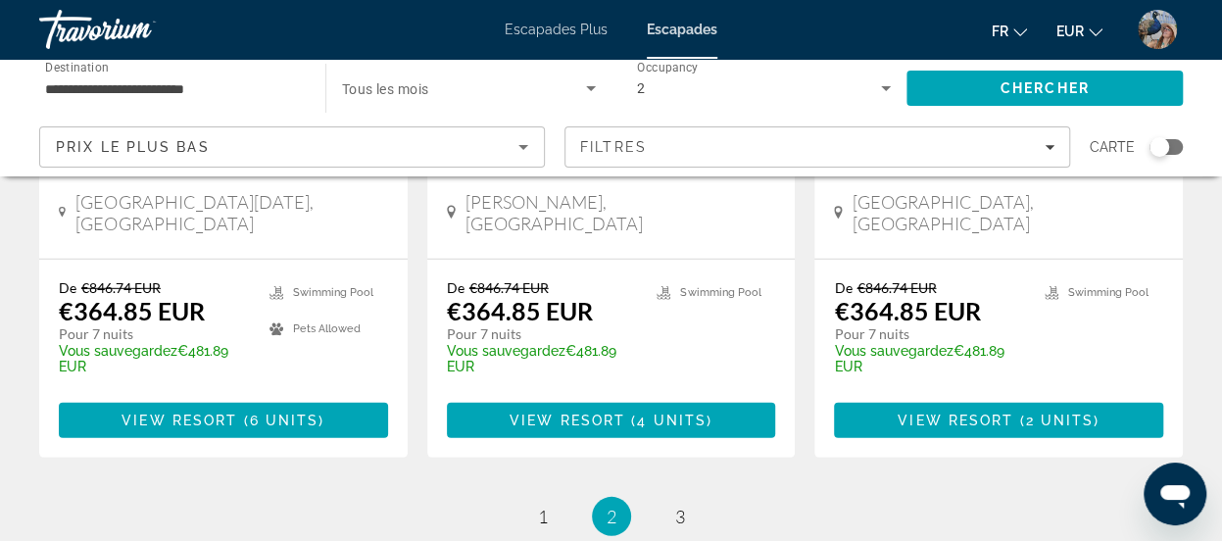
scroll to position [2665, 0]
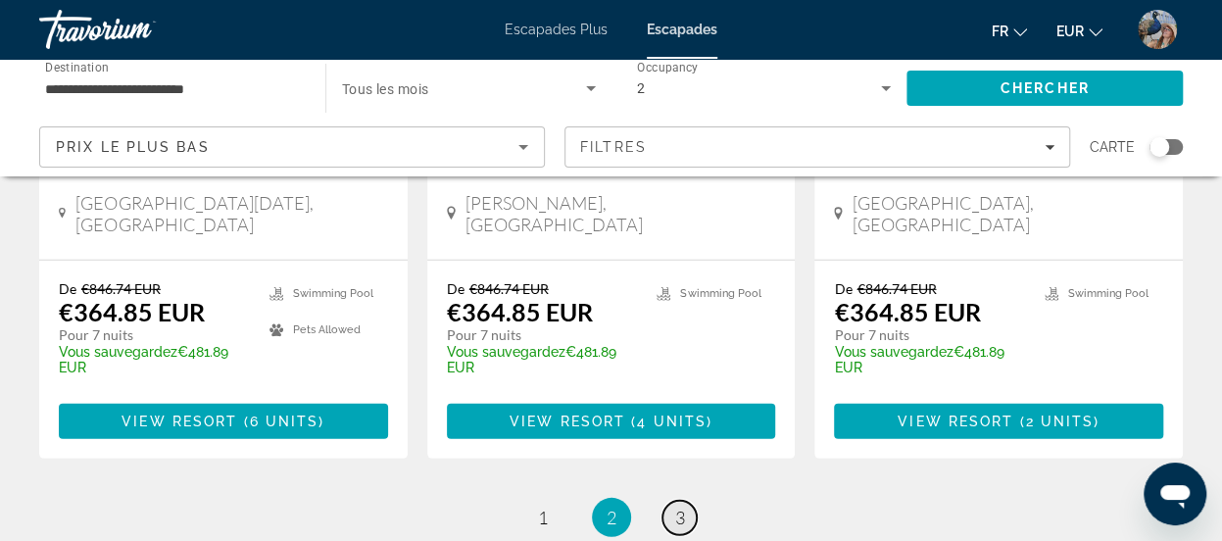
click at [670, 501] on link "page 3" at bounding box center [679, 518] width 34 height 34
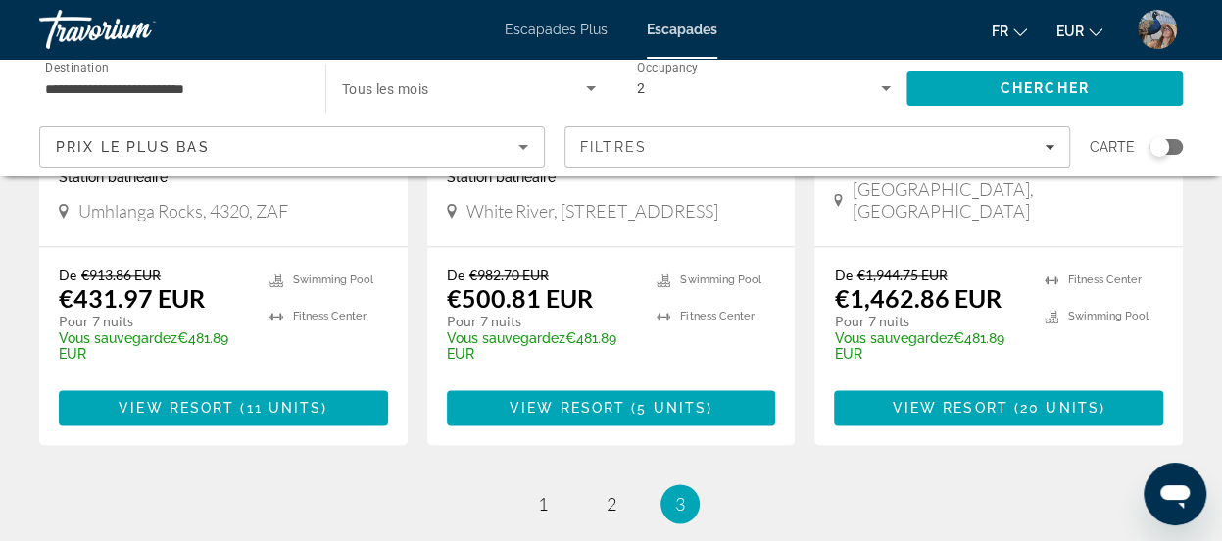
scroll to position [1137, 0]
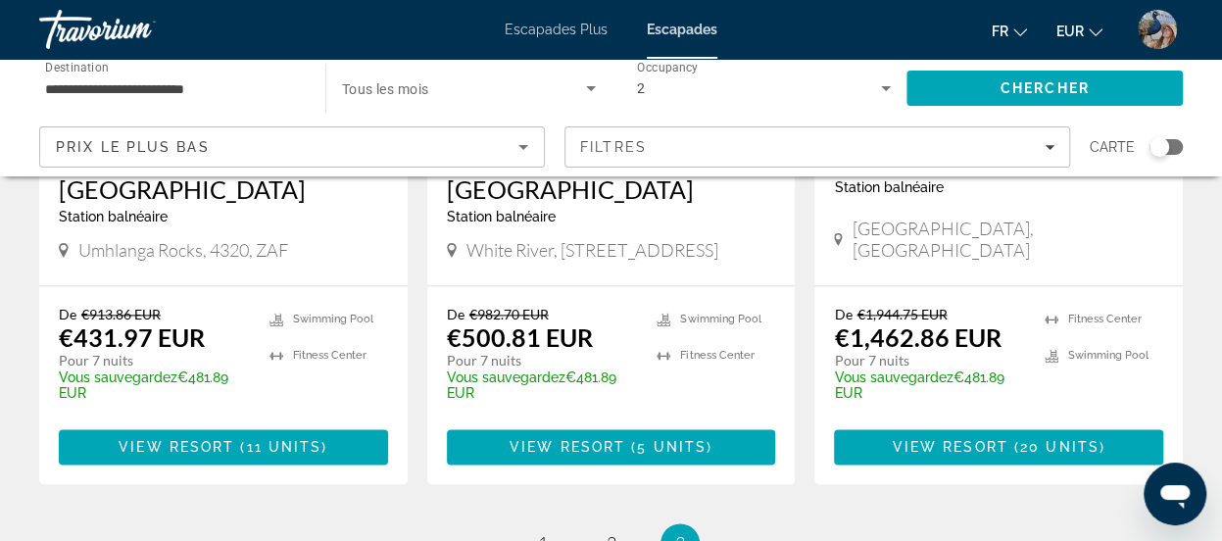
click at [245, 80] on input "**********" at bounding box center [172, 89] width 255 height 24
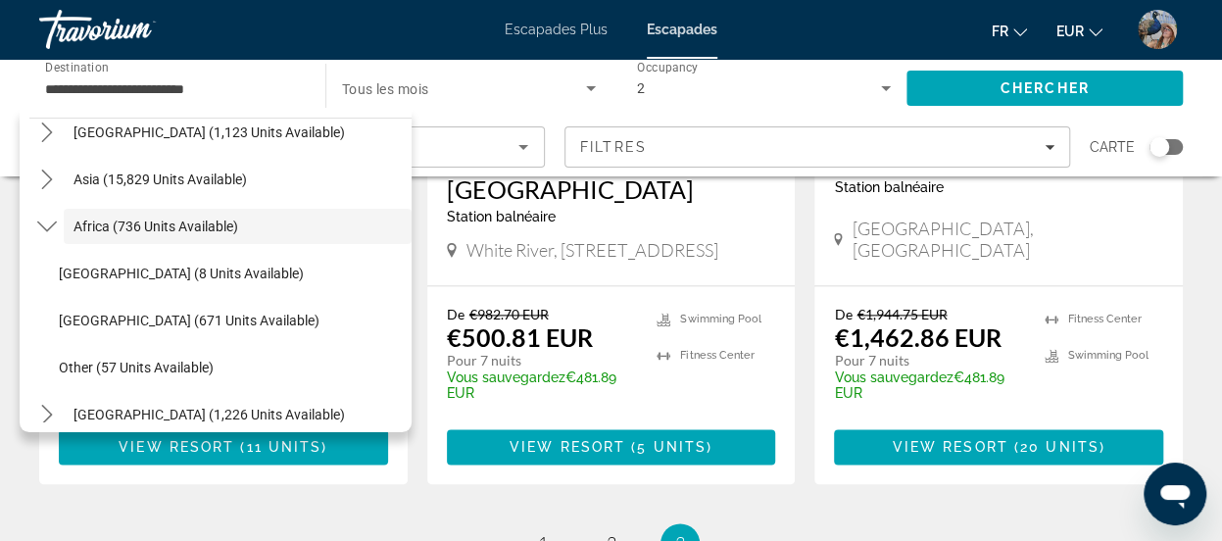
scroll to position [459, 0]
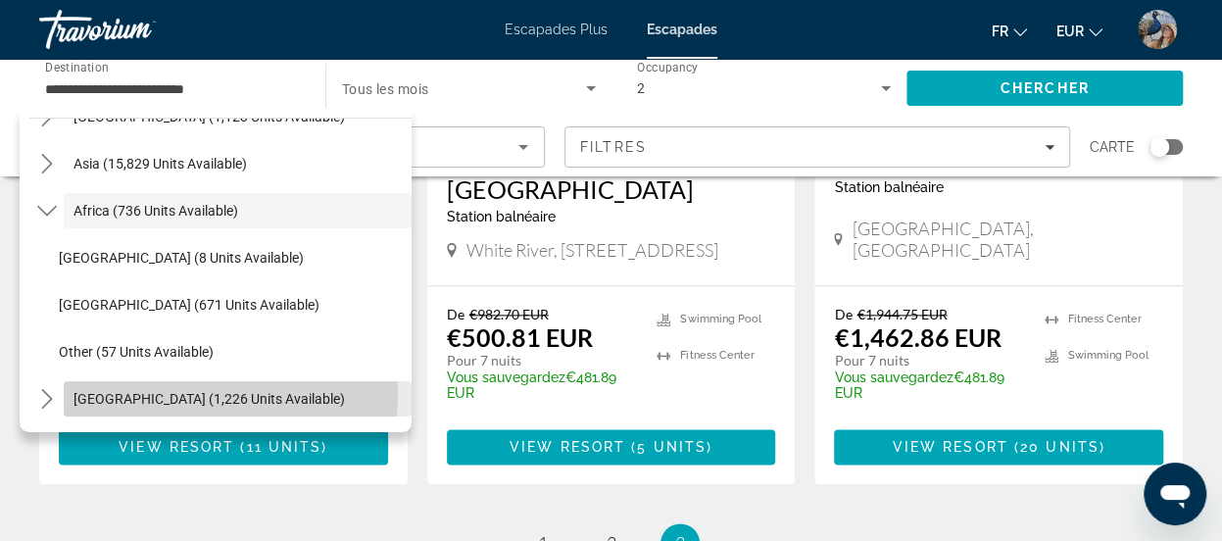
click at [169, 391] on span "Middle East (1,226 units available)" at bounding box center [208, 399] width 271 height 16
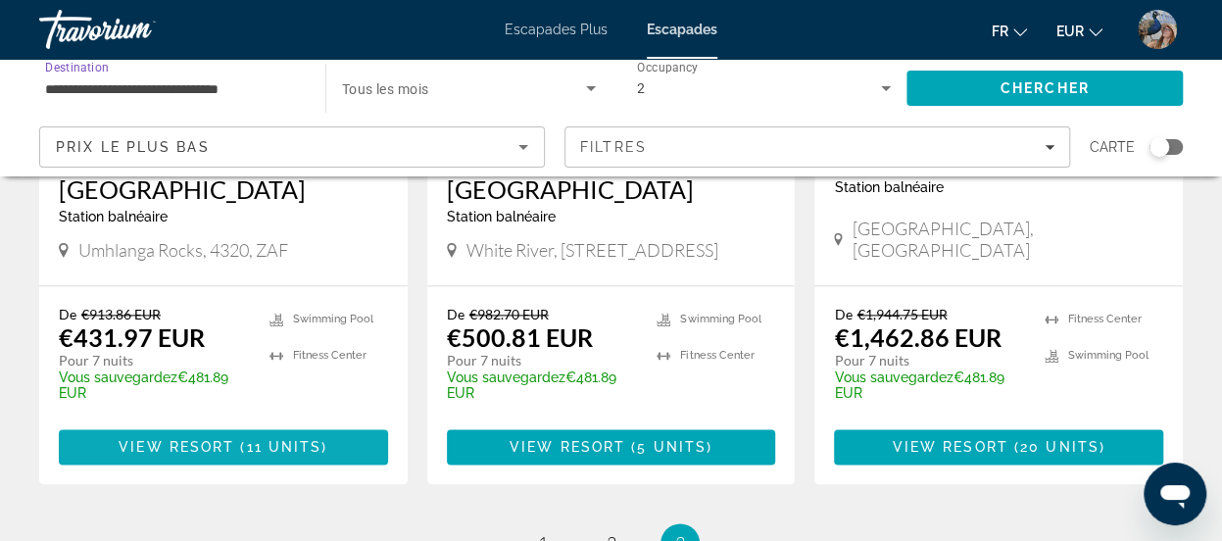
scroll to position [1165, 0]
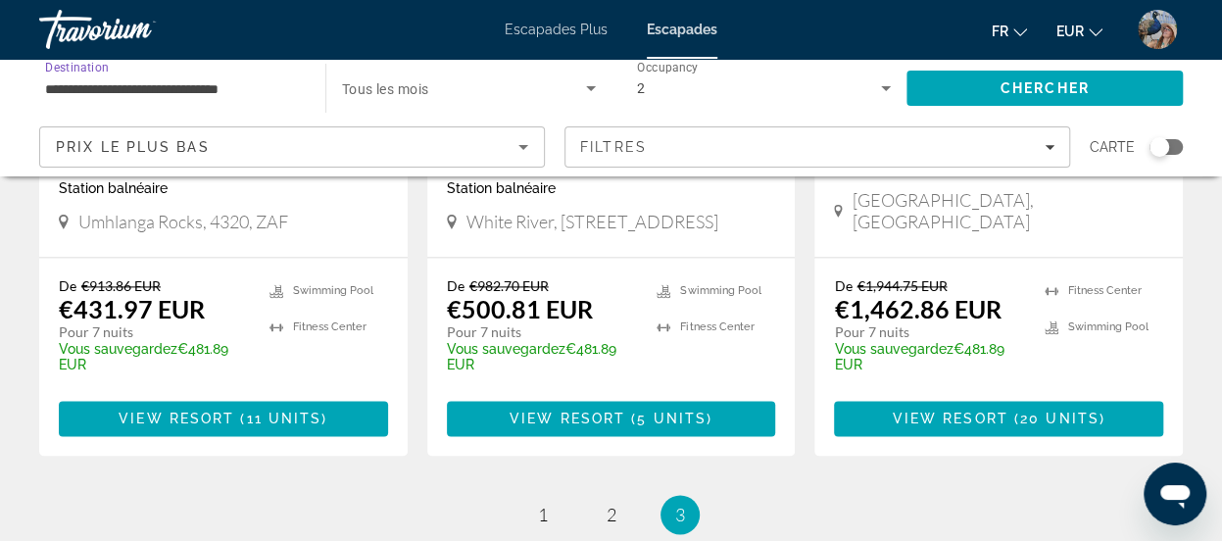
click at [205, 89] on input "**********" at bounding box center [172, 89] width 255 height 24
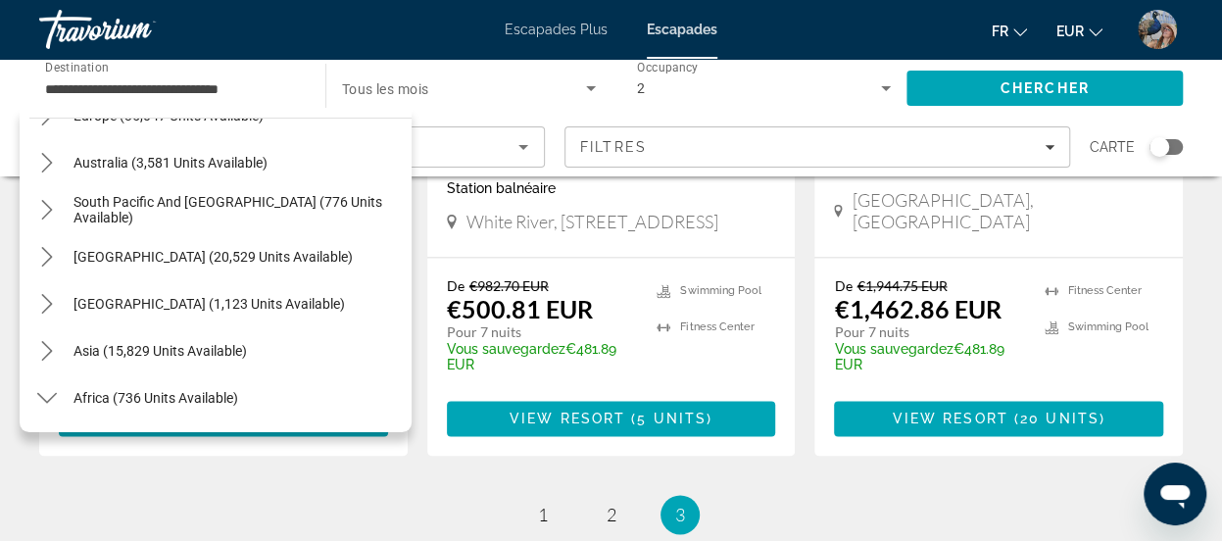
scroll to position [263, 0]
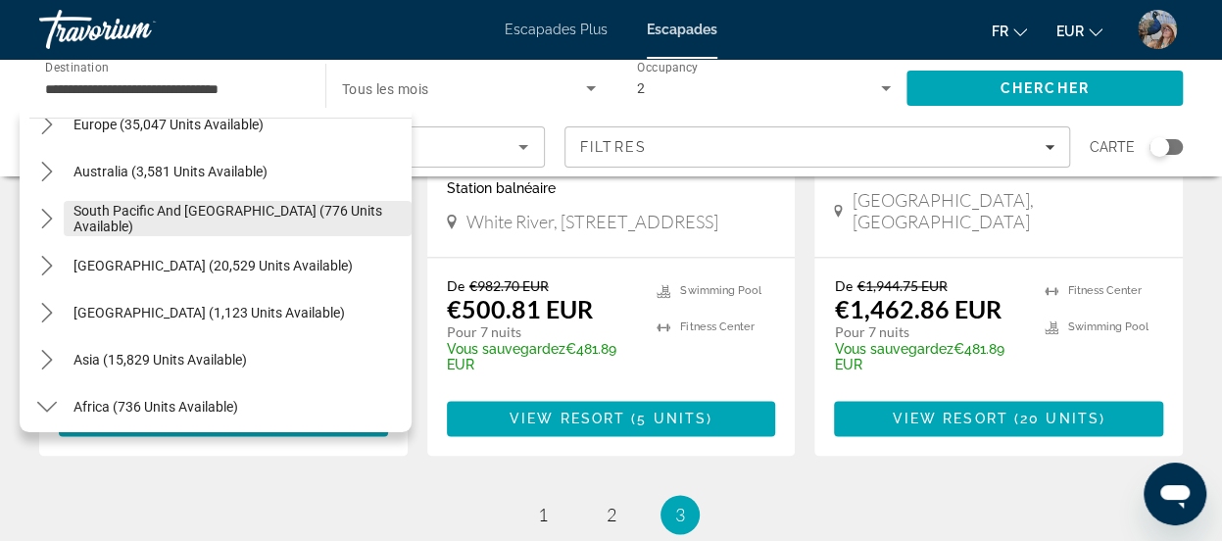
click at [226, 204] on span "Select destination: South Pacific and Oceania (776 units available)" at bounding box center [238, 218] width 348 height 47
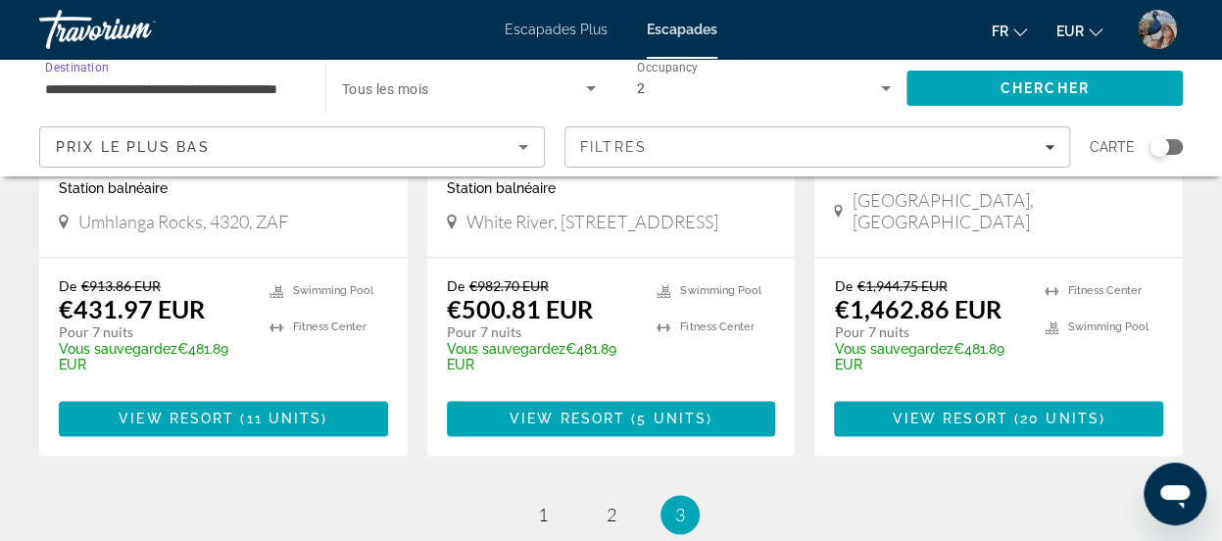
click at [222, 77] on input "**********" at bounding box center [172, 89] width 255 height 24
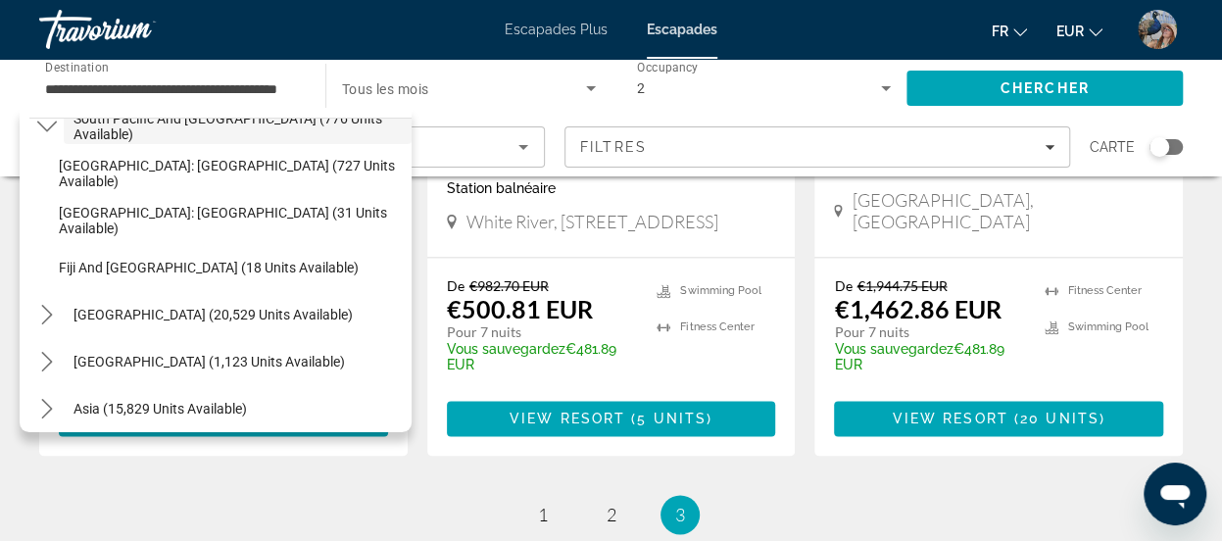
scroll to position [382, 0]
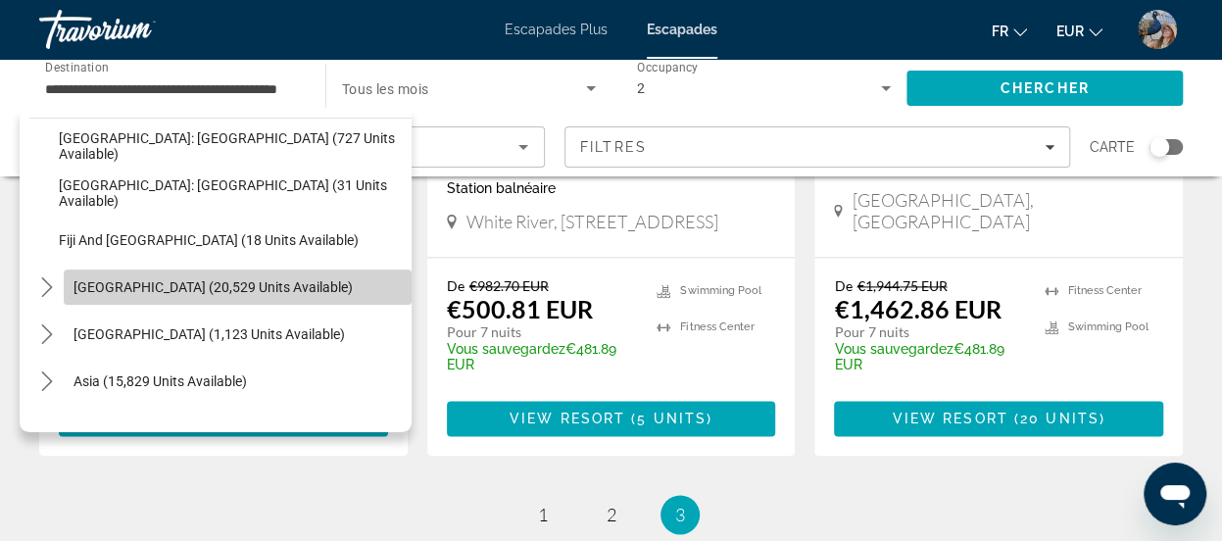
click at [288, 287] on span "South America (20,529 units available)" at bounding box center [212, 287] width 279 height 16
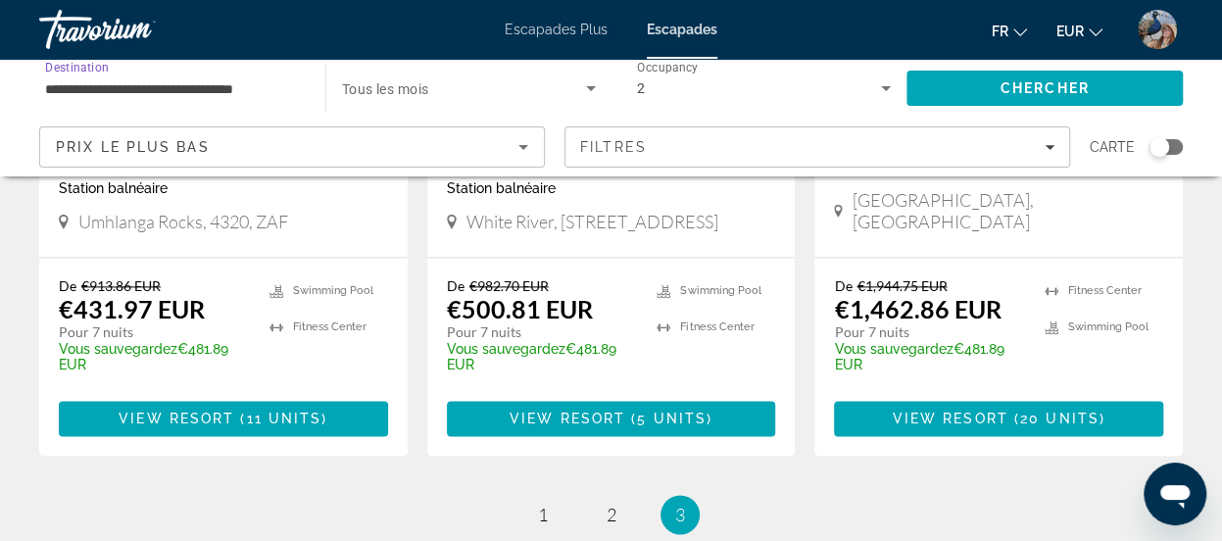
click at [220, 93] on input "**********" at bounding box center [172, 89] width 255 height 24
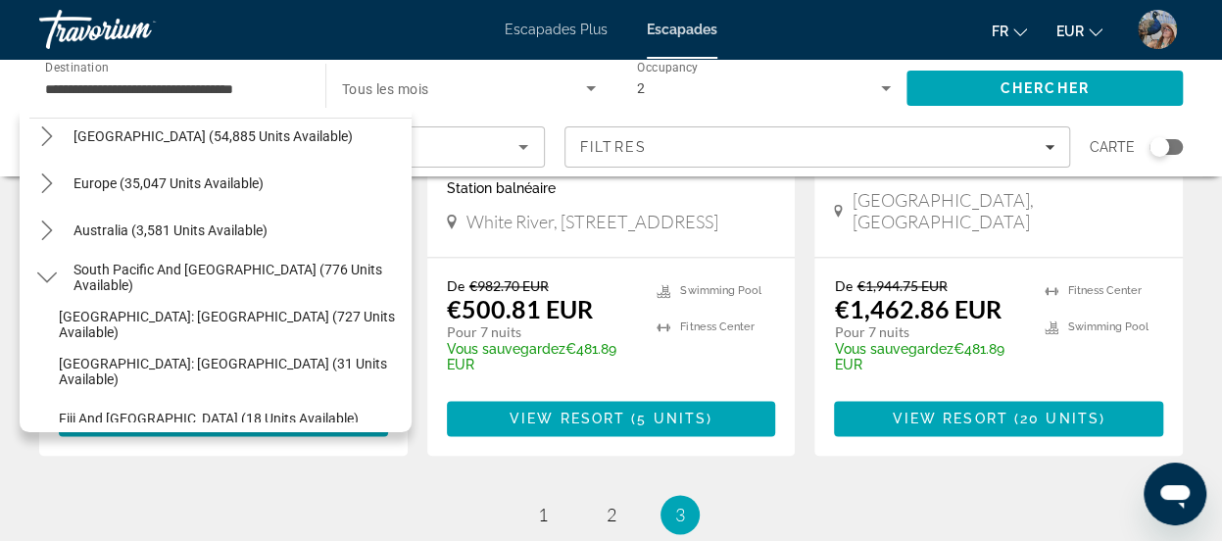
scroll to position [140, 0]
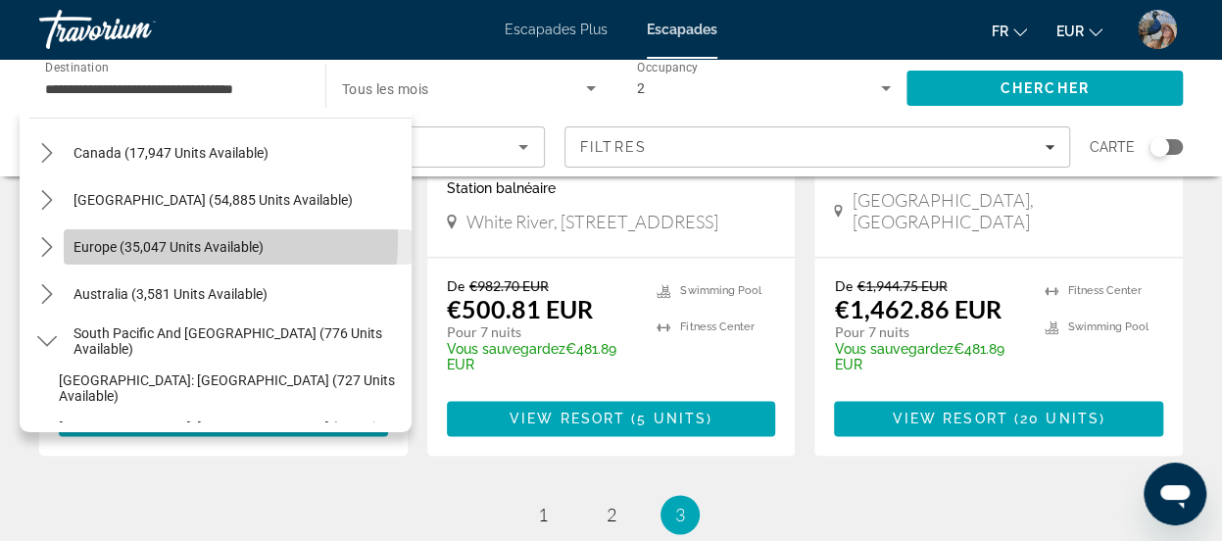
click at [149, 239] on span "Europe (35,047 units available)" at bounding box center [168, 247] width 190 height 16
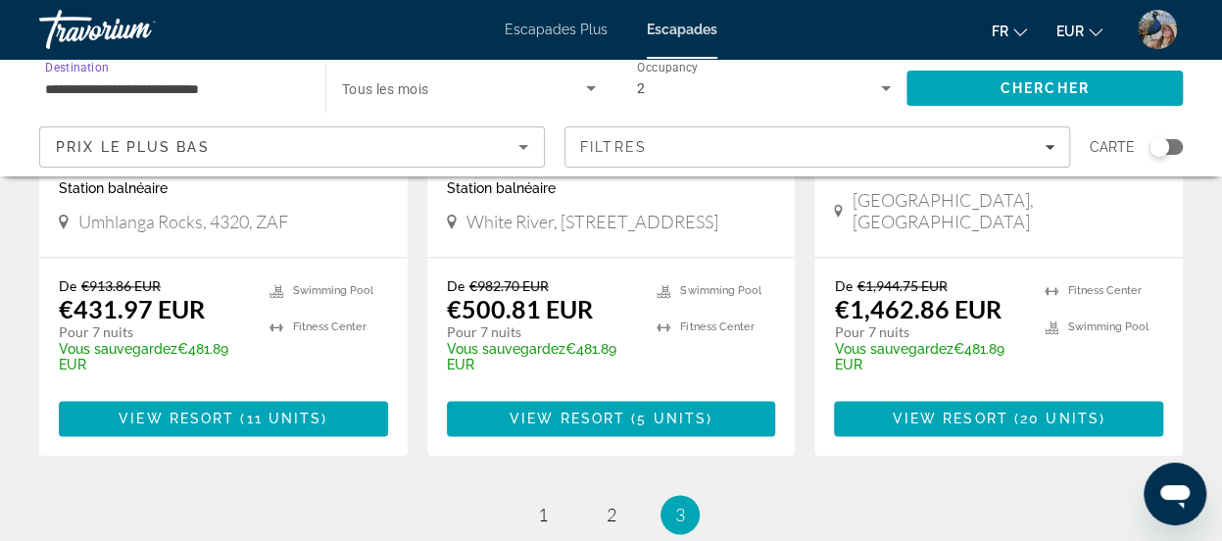
click at [241, 83] on input "**********" at bounding box center [172, 89] width 255 height 24
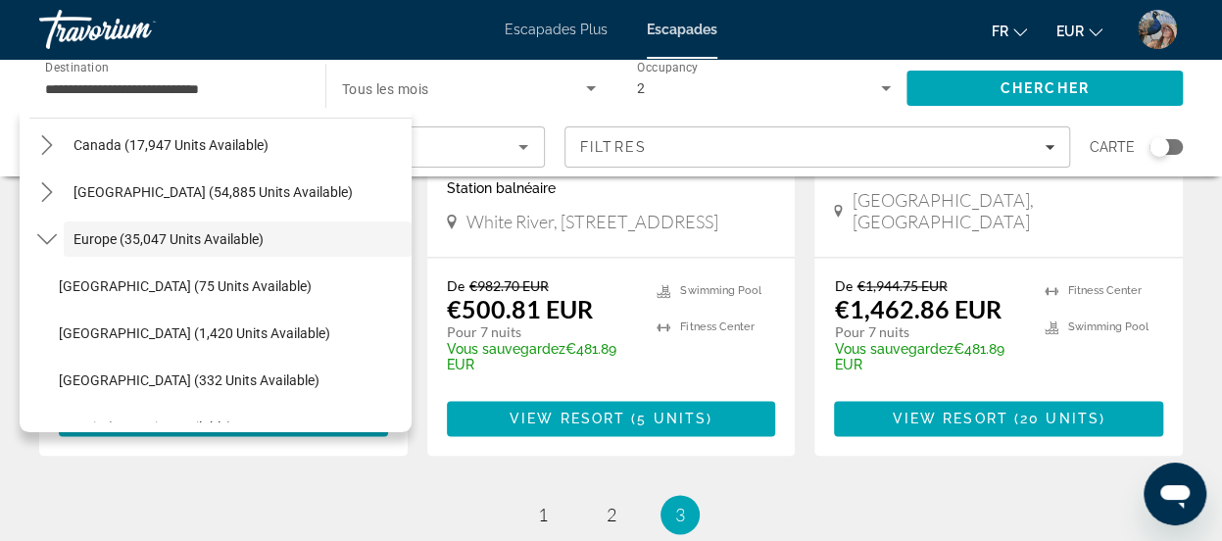
scroll to position [135, 0]
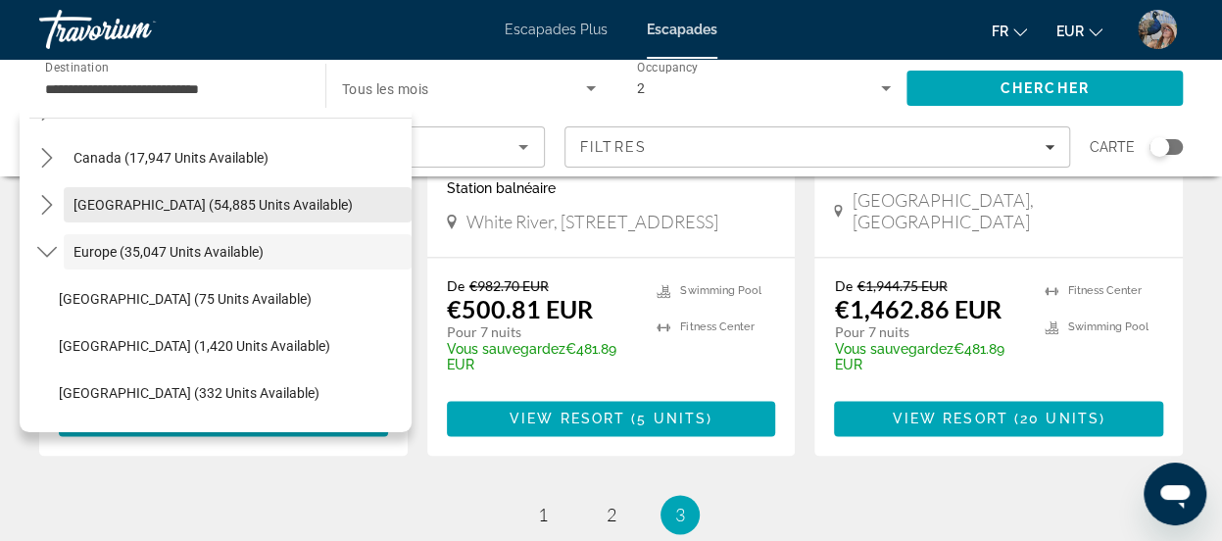
click at [268, 183] on span "Select destination: Caribbean & Atlantic Islands (54,885 units available)" at bounding box center [238, 204] width 348 height 47
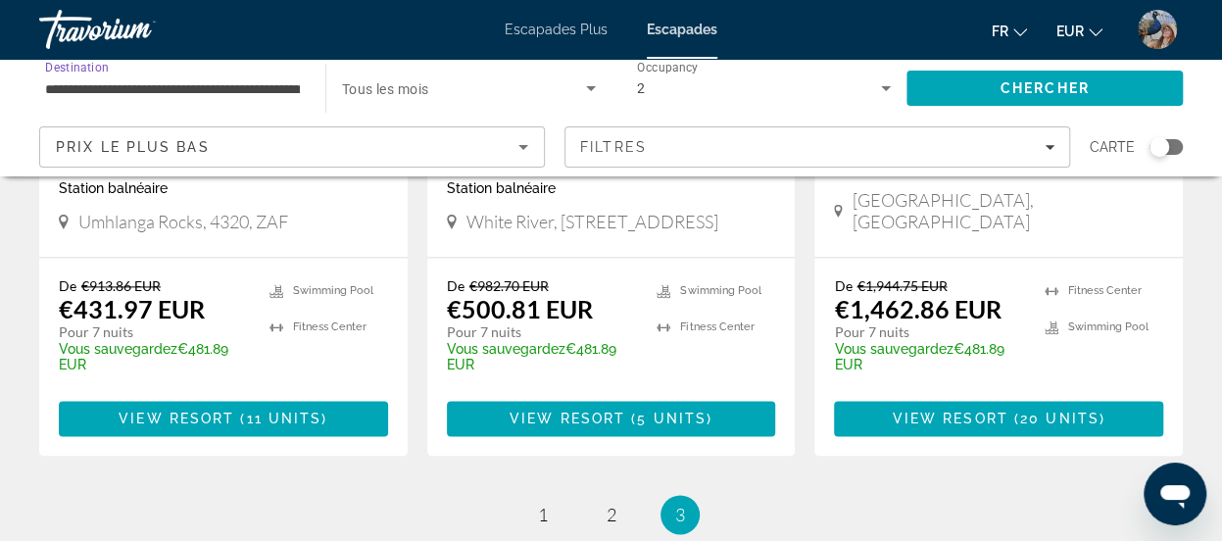
click at [261, 77] on input "**********" at bounding box center [172, 89] width 255 height 24
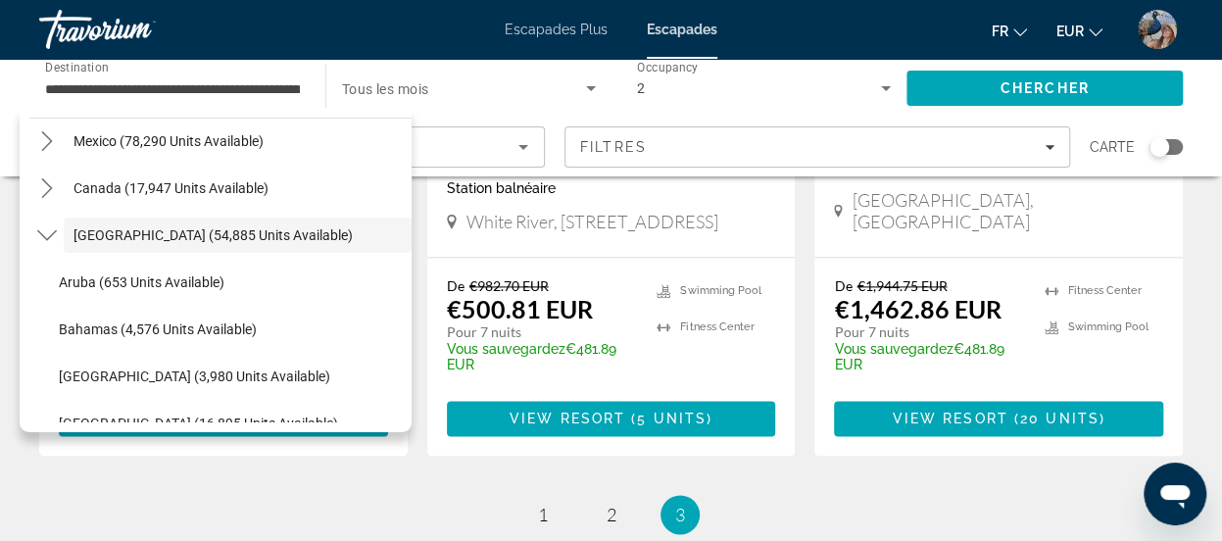
scroll to position [81, 0]
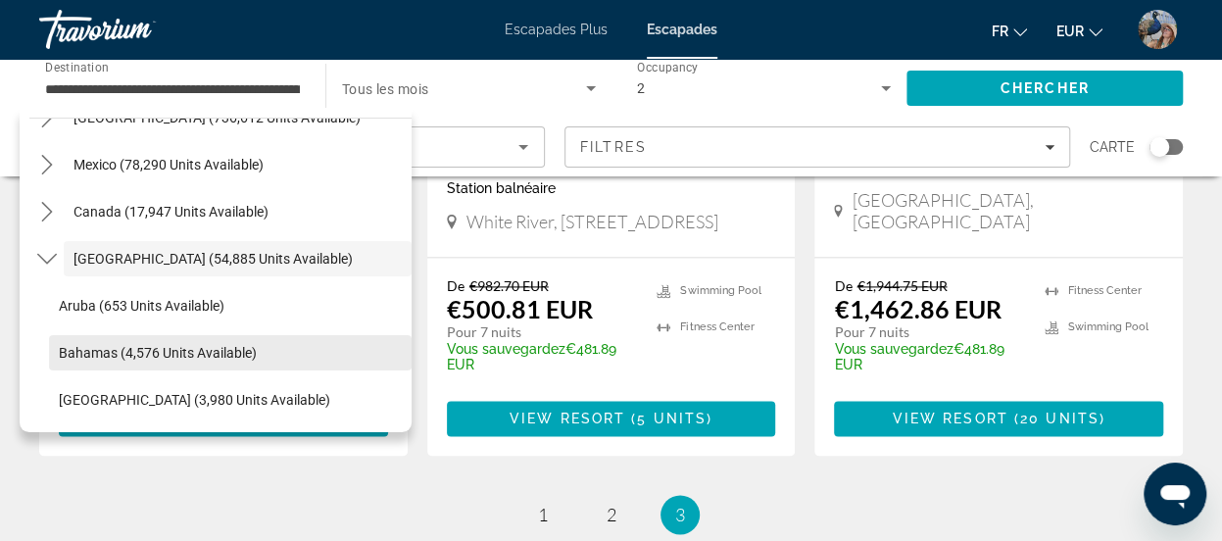
click at [113, 348] on span "Bahamas (4,576 units available)" at bounding box center [158, 353] width 198 height 16
type input "**********"
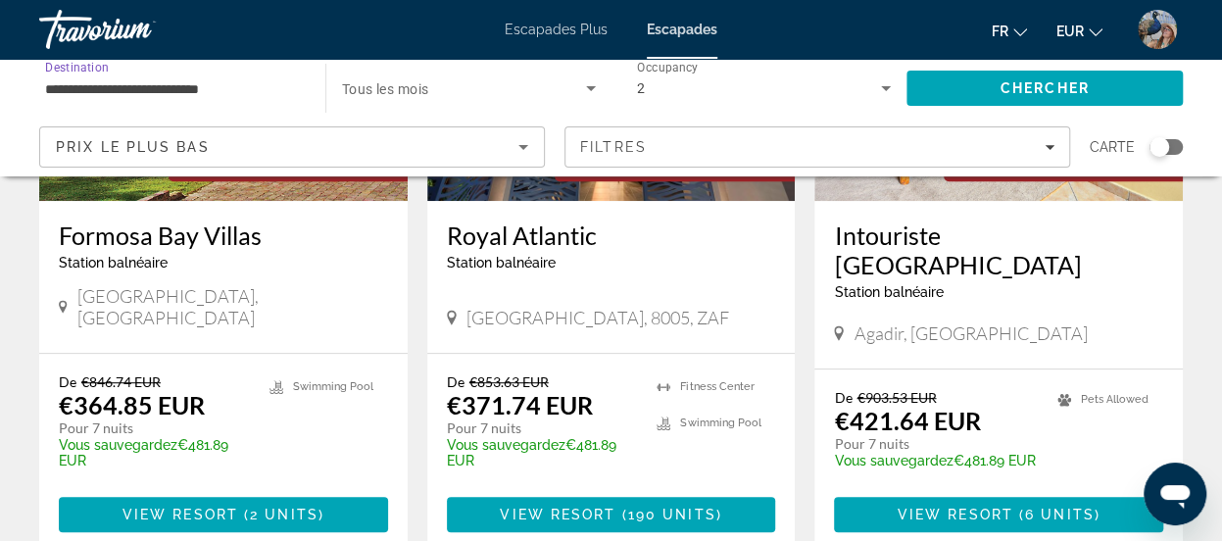
scroll to position [345, 0]
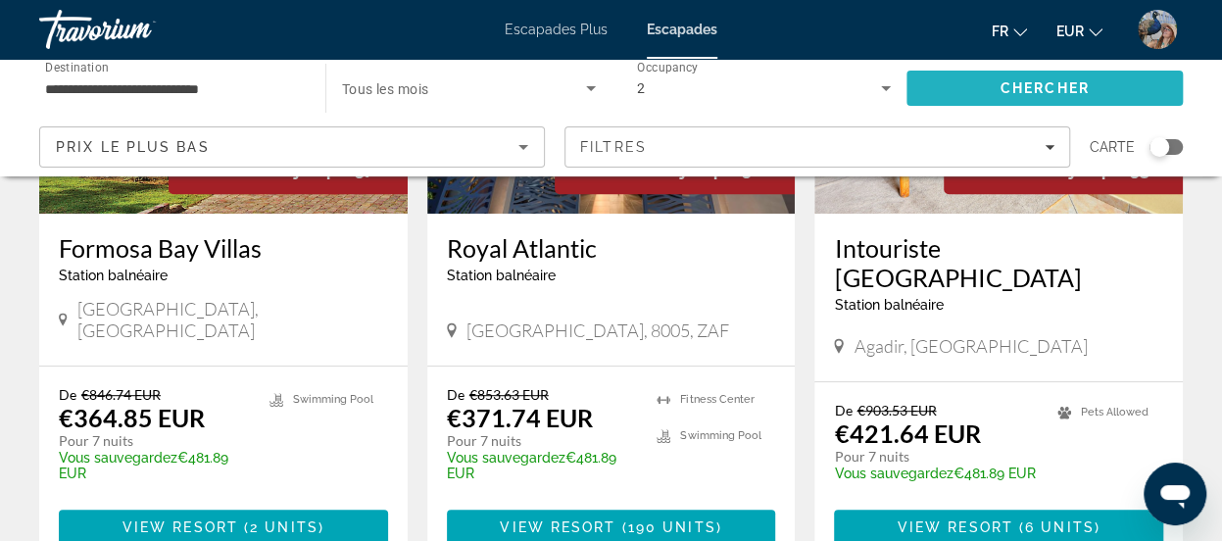
click at [1066, 85] on span "Chercher" at bounding box center [1045, 88] width 89 height 16
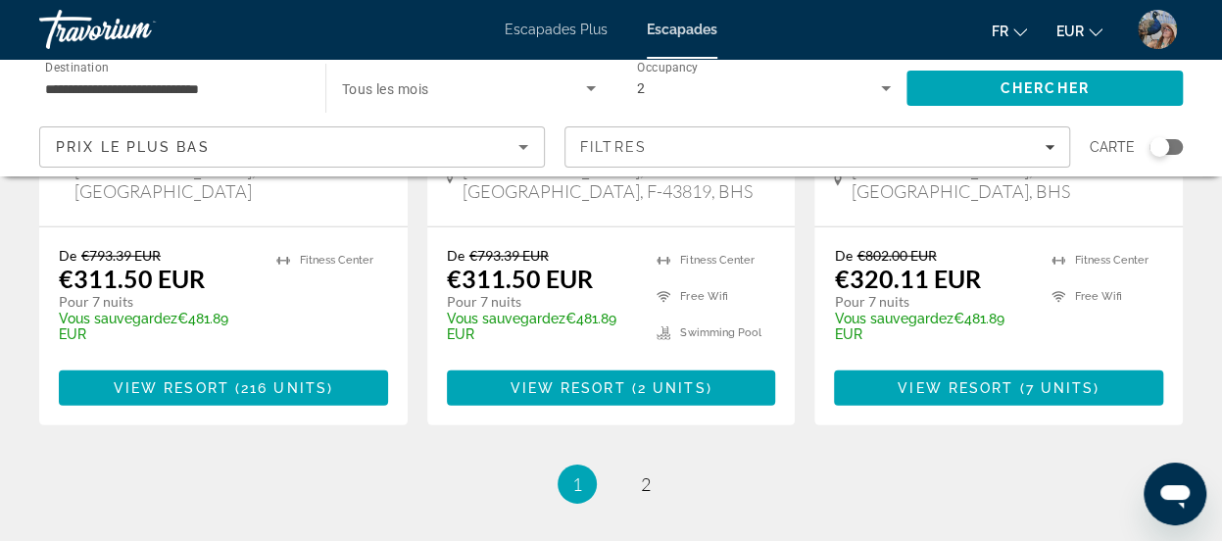
scroll to position [2759, 0]
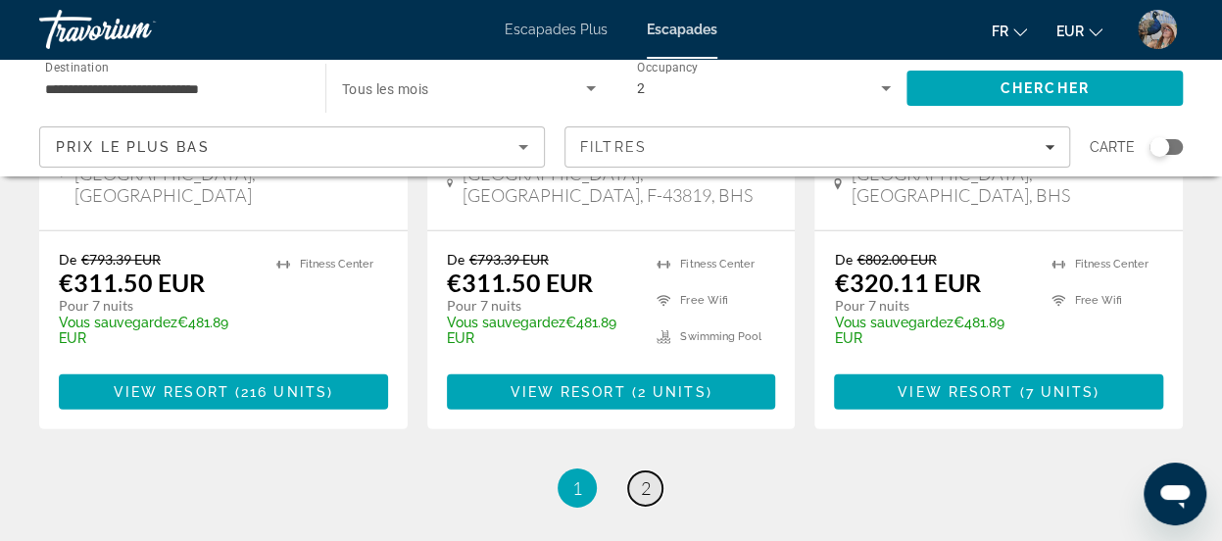
click at [635, 471] on link "page 2" at bounding box center [645, 488] width 34 height 34
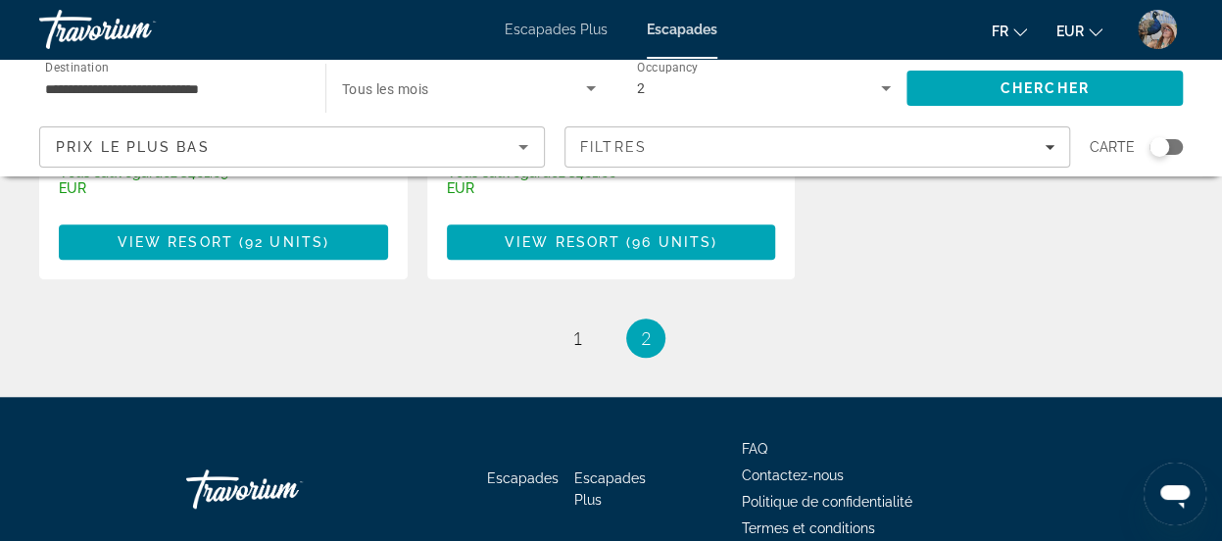
scroll to position [660, 0]
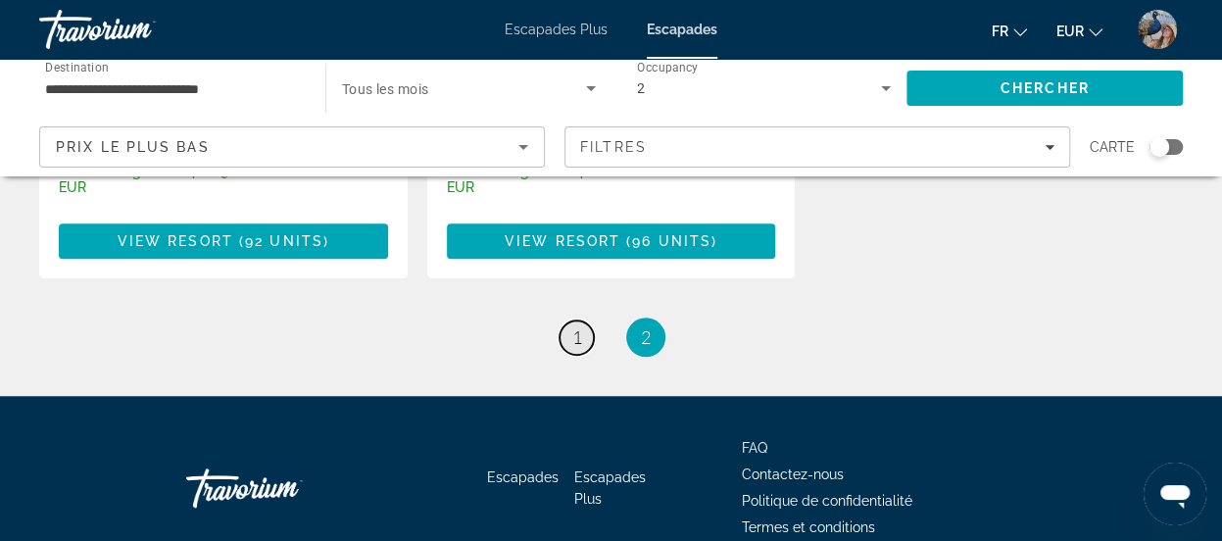
click at [576, 326] on span "1" at bounding box center [577, 337] width 10 height 22
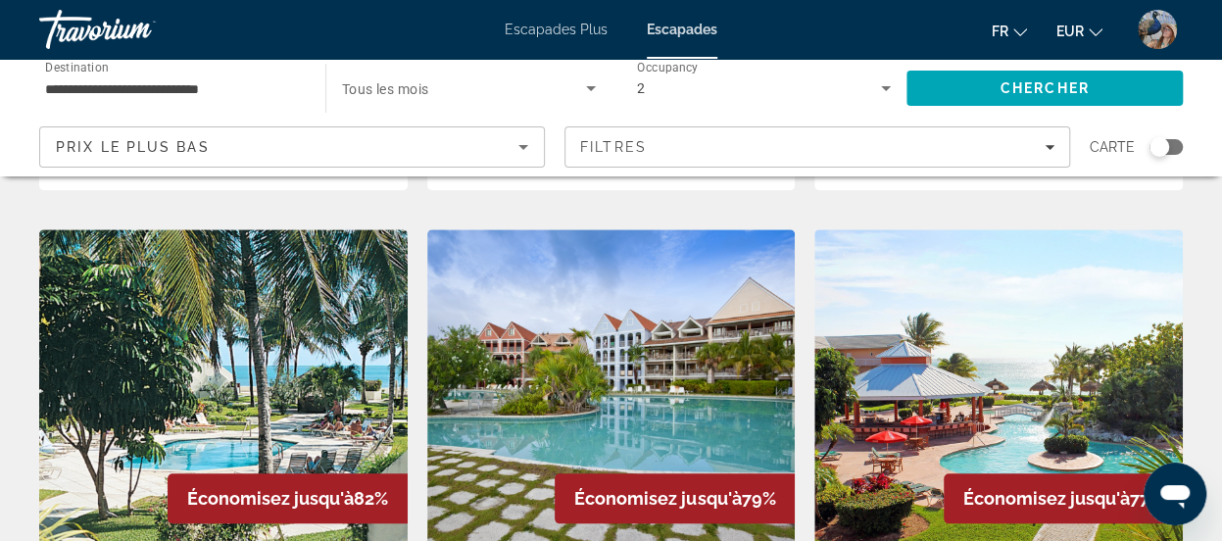
scroll to position [862, 0]
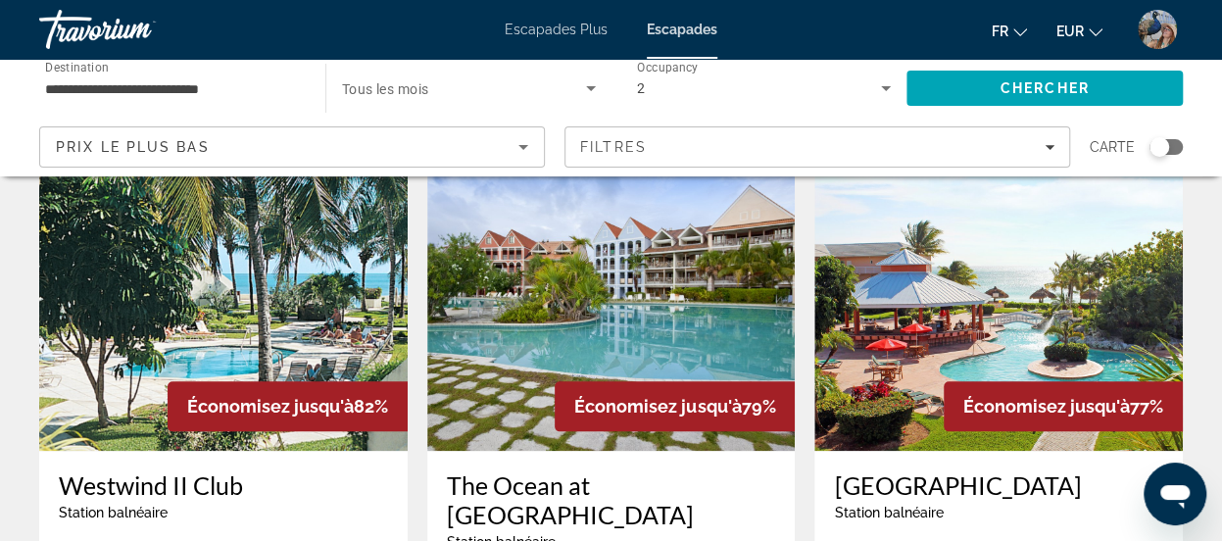
click at [1090, 310] on img "Contenu principal" at bounding box center [998, 294] width 368 height 314
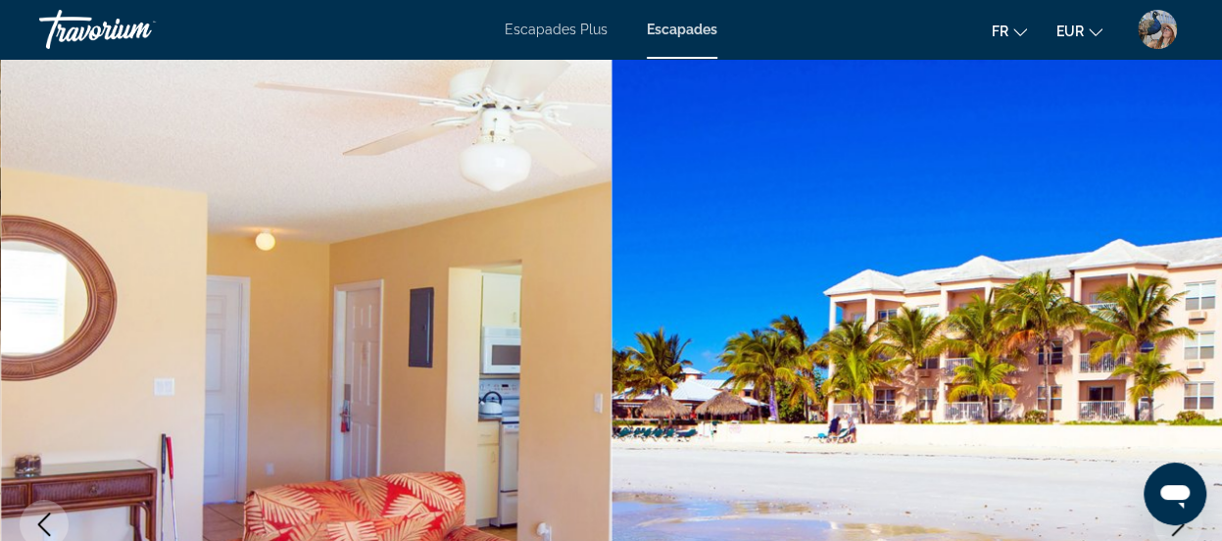
click at [562, 26] on font "Escapades Plus" at bounding box center [556, 30] width 103 height 16
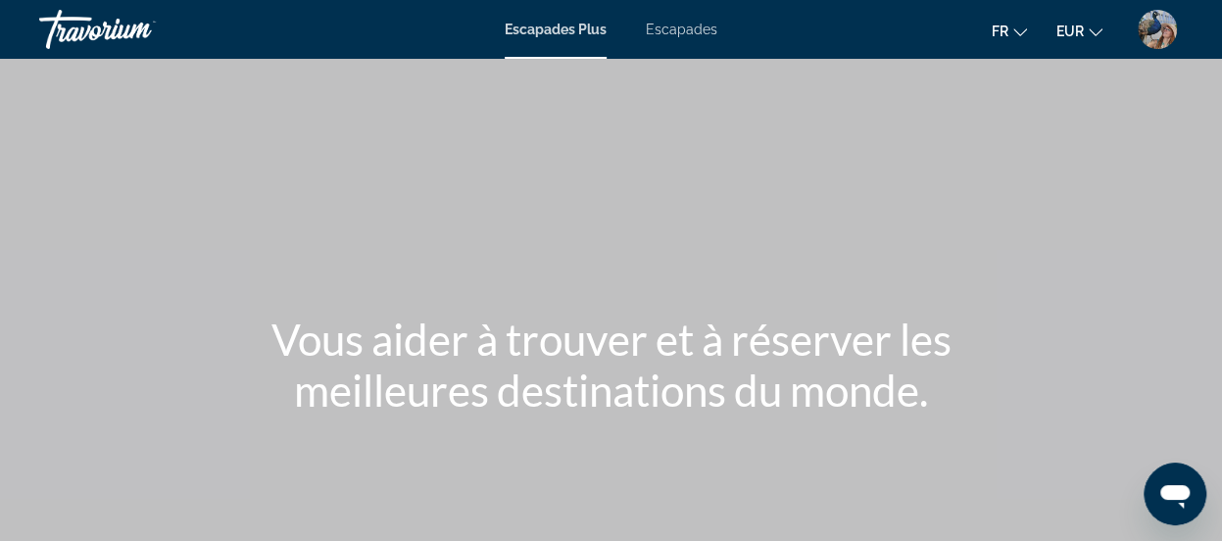
click at [685, 26] on font "Escapades" at bounding box center [682, 30] width 72 height 16
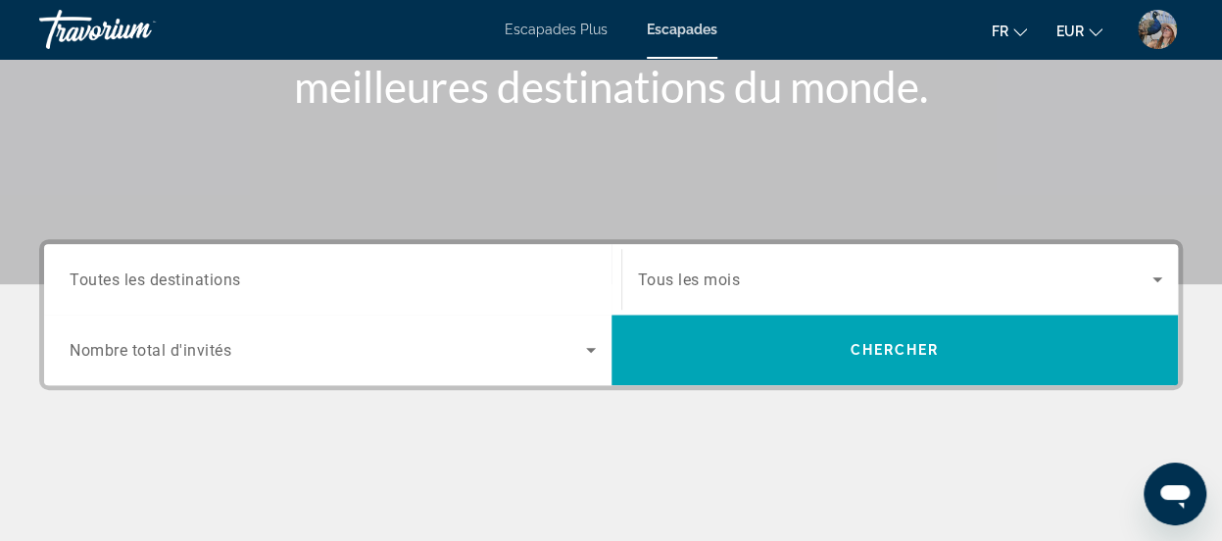
scroll to position [359, 0]
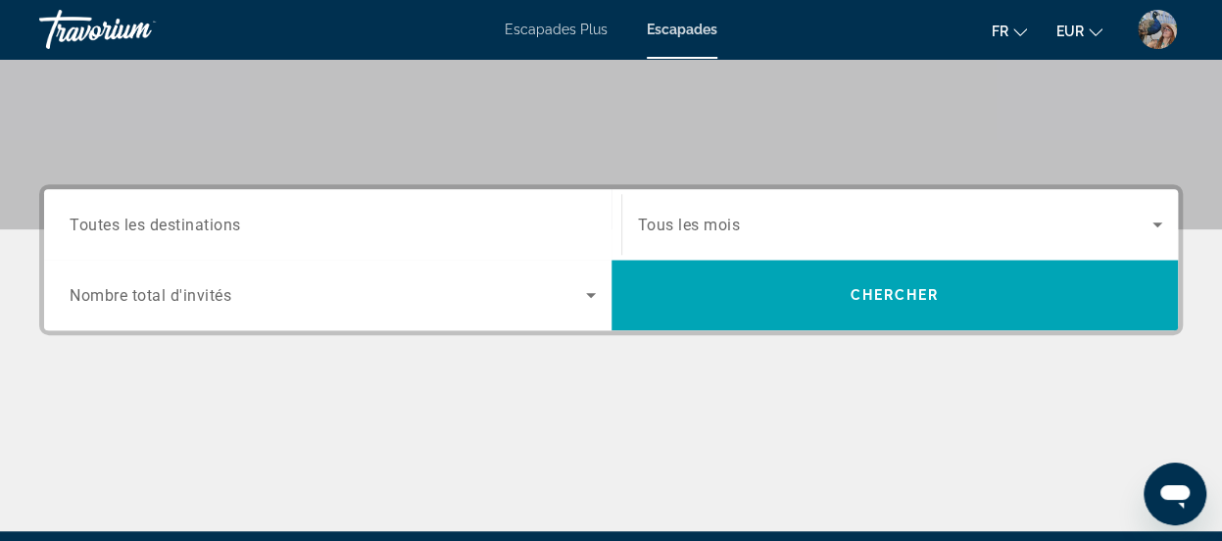
click at [133, 231] on span "Toutes les destinations" at bounding box center [155, 224] width 171 height 19
click at [133, 231] on input "Destination Toutes les destinations" at bounding box center [333, 226] width 526 height 24
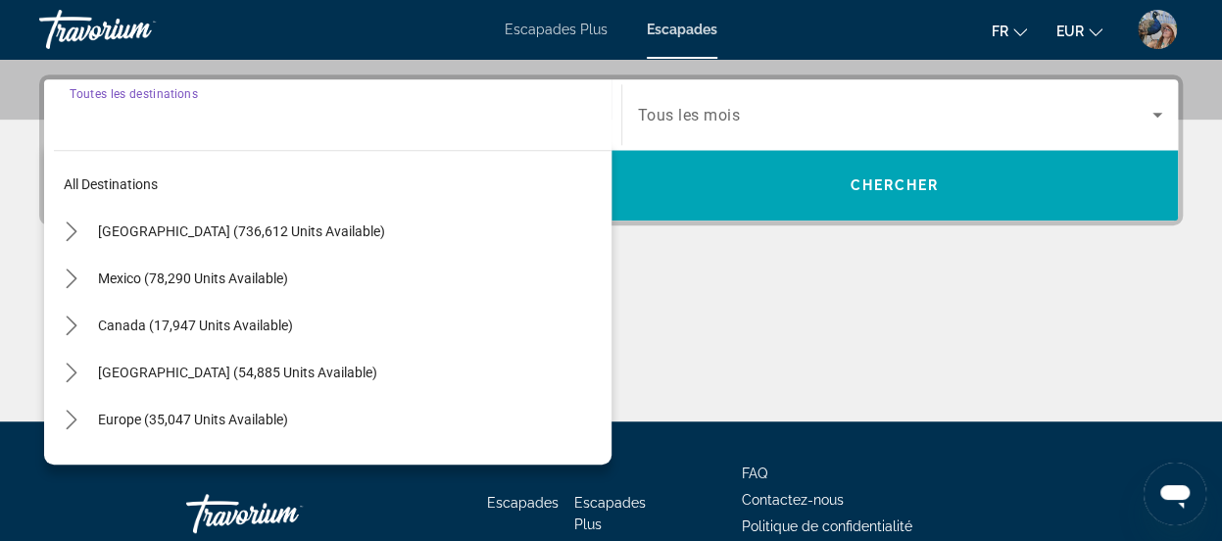
scroll to position [478, 0]
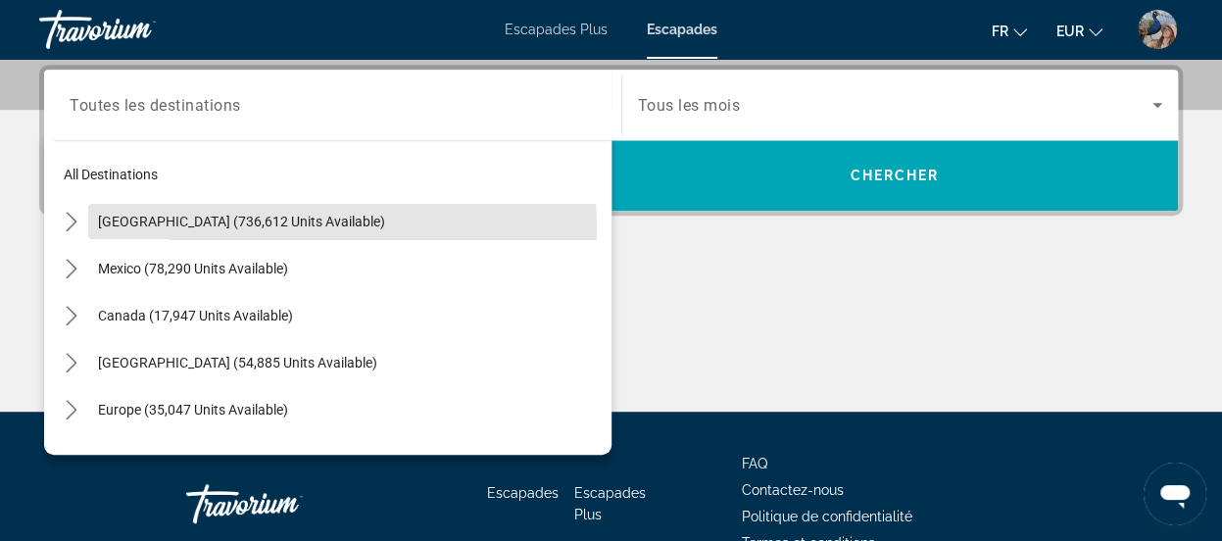
click at [133, 231] on span "Select destination: United States (736,612 units available)" at bounding box center [349, 221] width 523 height 47
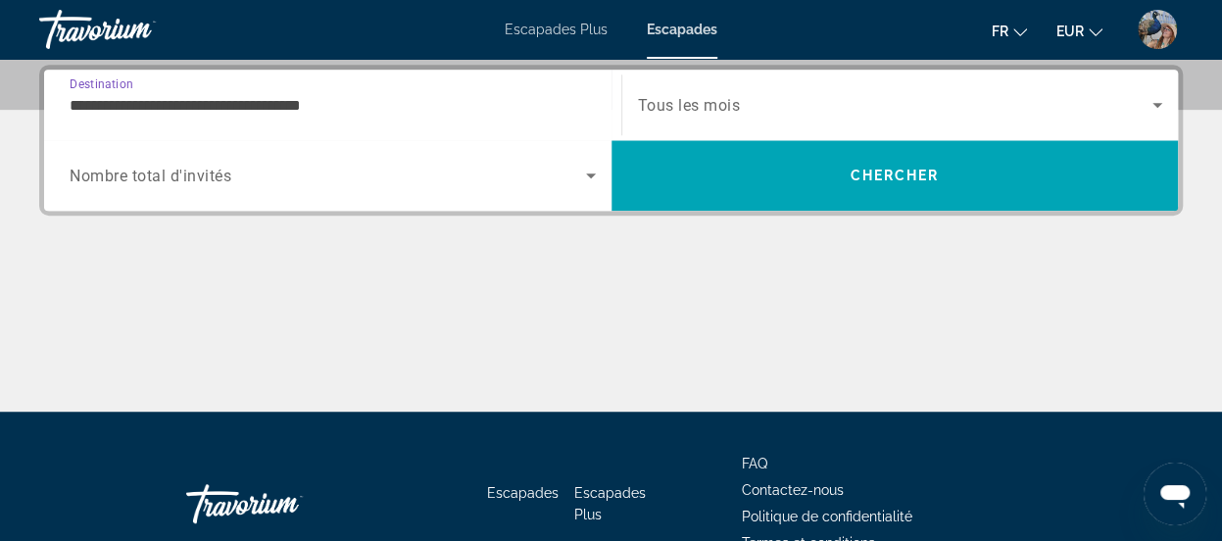
click at [172, 105] on input "**********" at bounding box center [333, 106] width 526 height 24
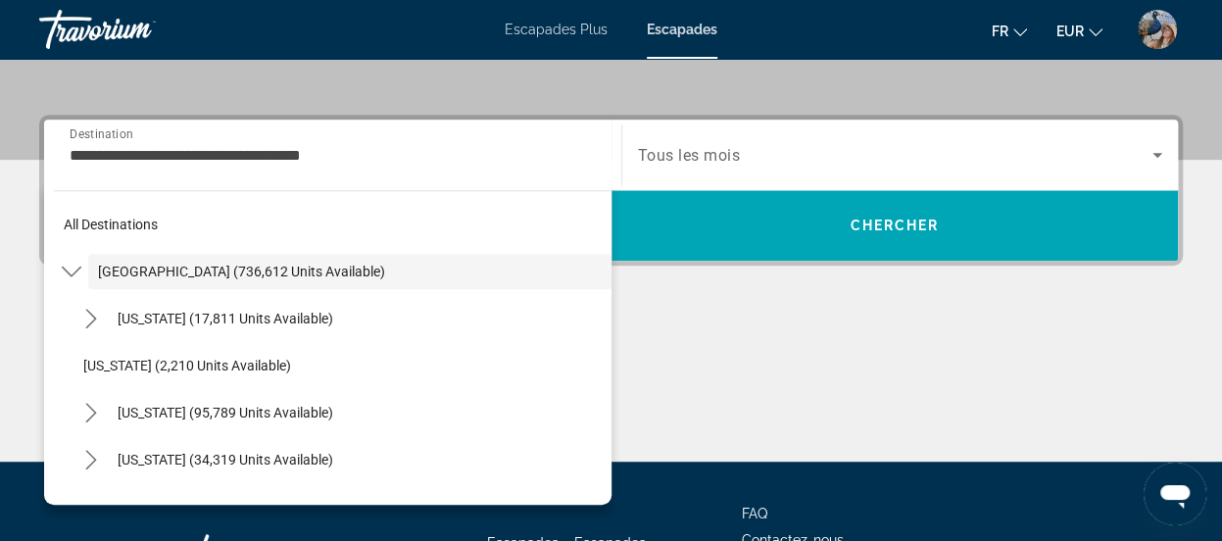
drag, startPoint x: 594, startPoint y: 220, endPoint x: 598, endPoint y: 236, distance: 16.2
click at [598, 236] on div "All destinations United States (736,612 units available) Arizona (17,811 units …" at bounding box center [333, 343] width 558 height 304
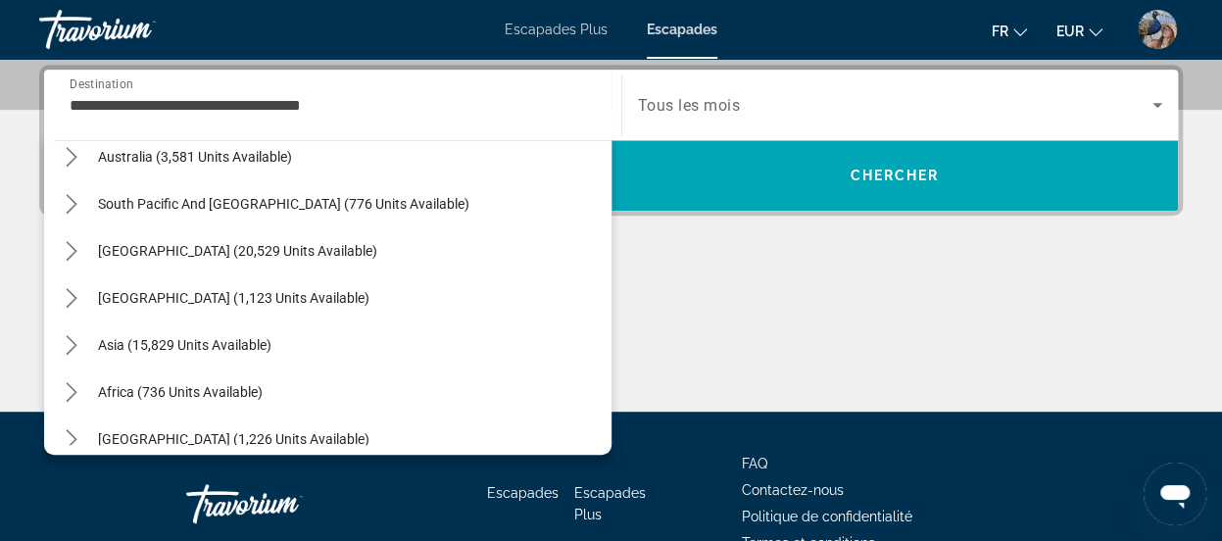
scroll to position [2434, 0]
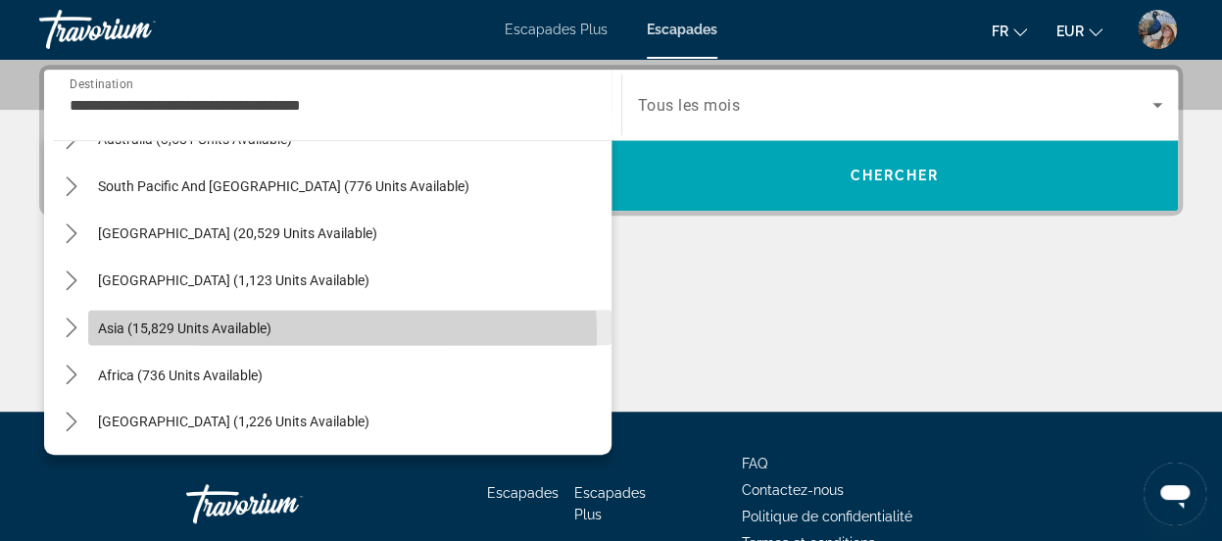
click at [272, 334] on span "Select destination: Asia (15,829 units available)" at bounding box center [349, 327] width 523 height 47
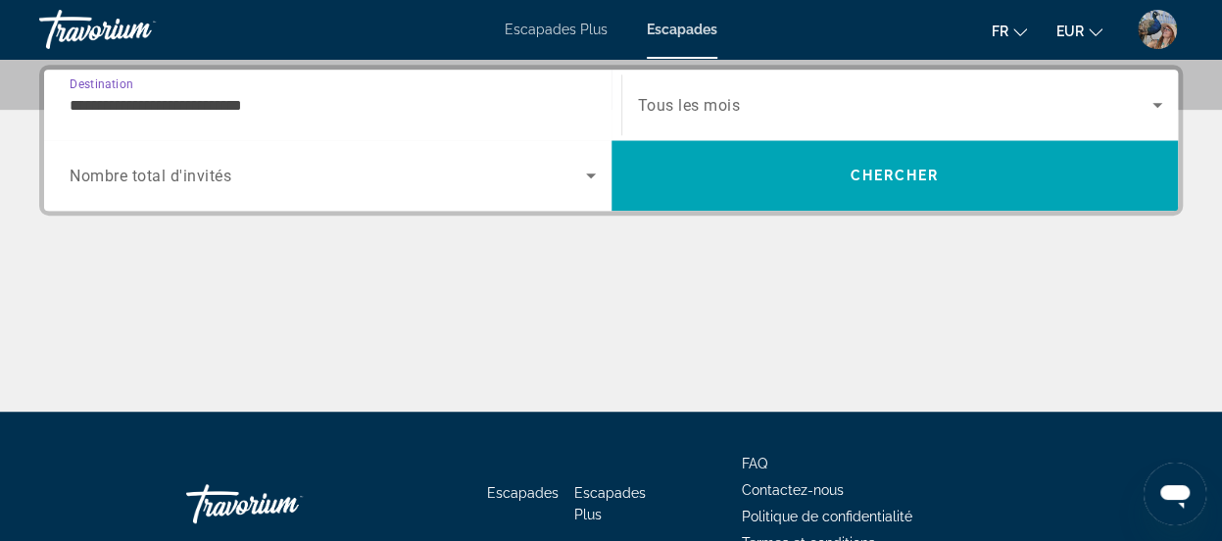
click at [590, 171] on icon "Search widget" at bounding box center [591, 176] width 24 height 24
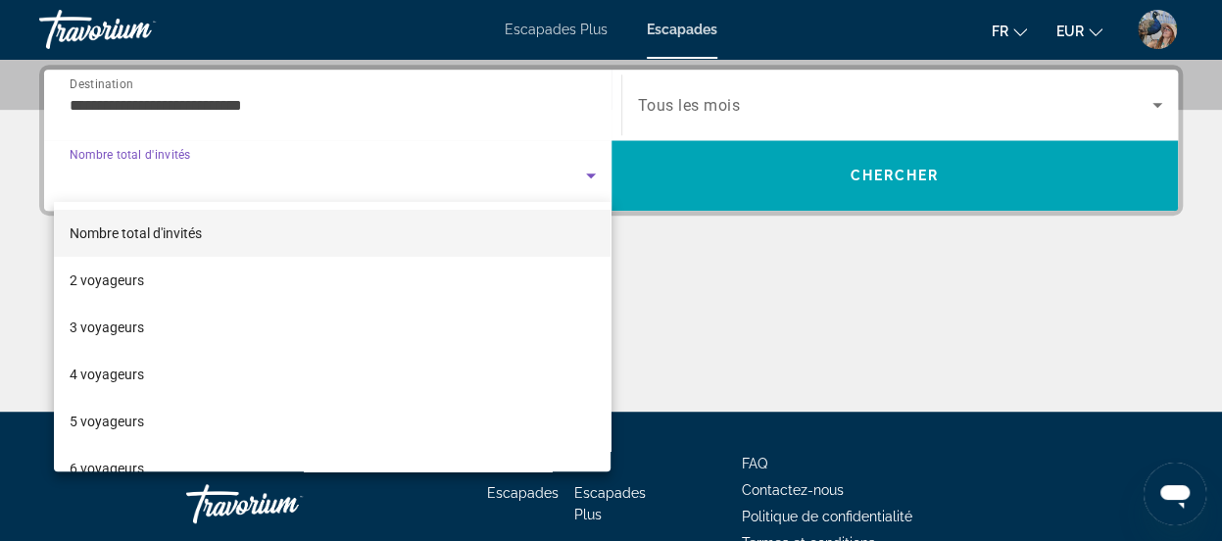
click at [276, 97] on div at bounding box center [611, 270] width 1222 height 541
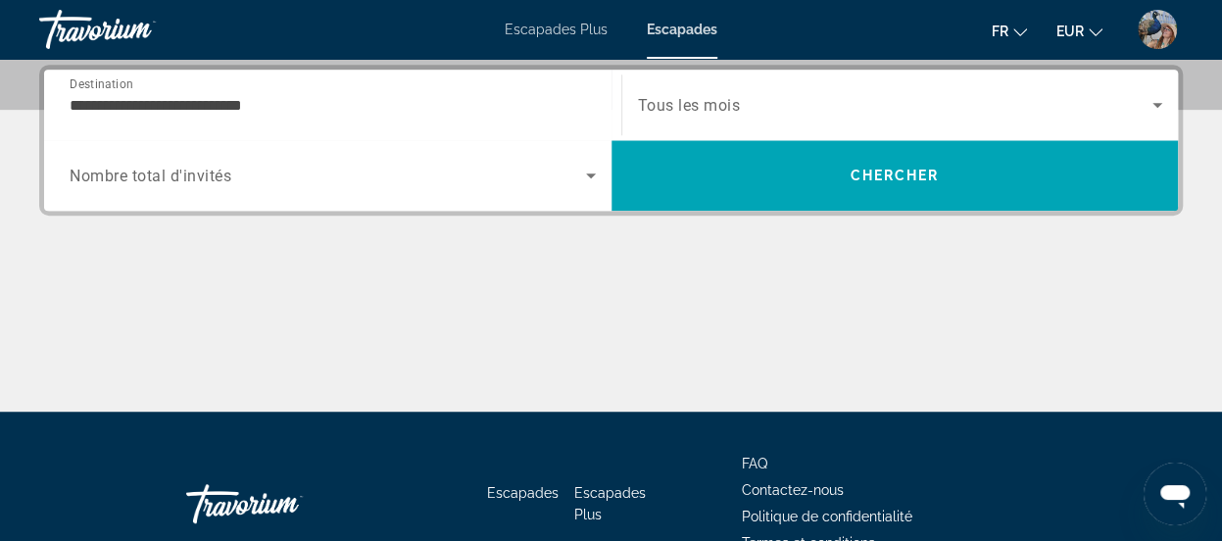
click at [276, 97] on input "**********" at bounding box center [333, 106] width 526 height 24
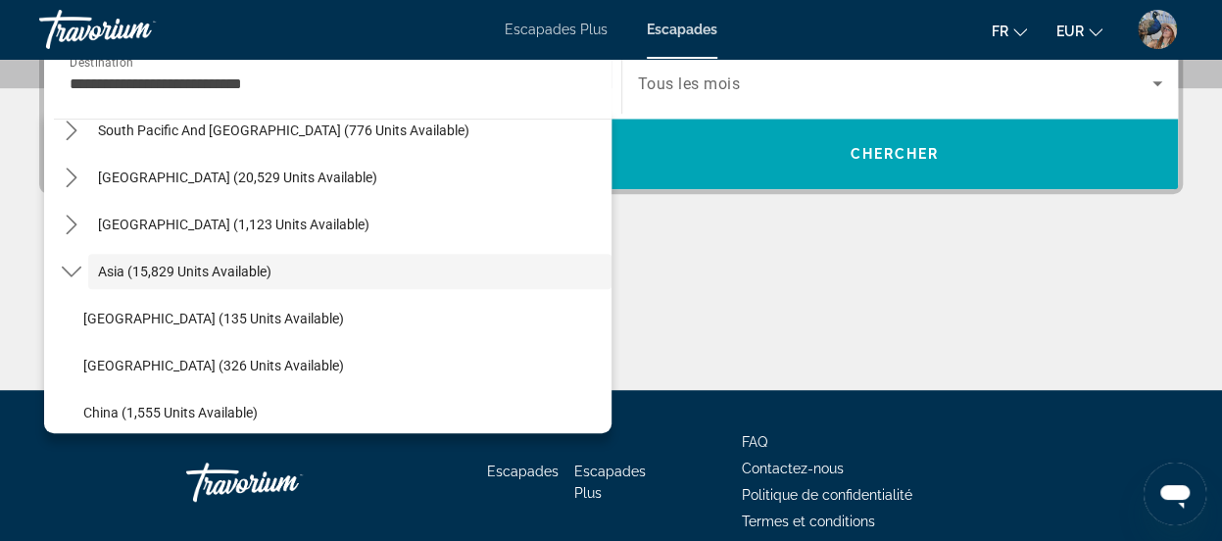
scroll to position [2264, 0]
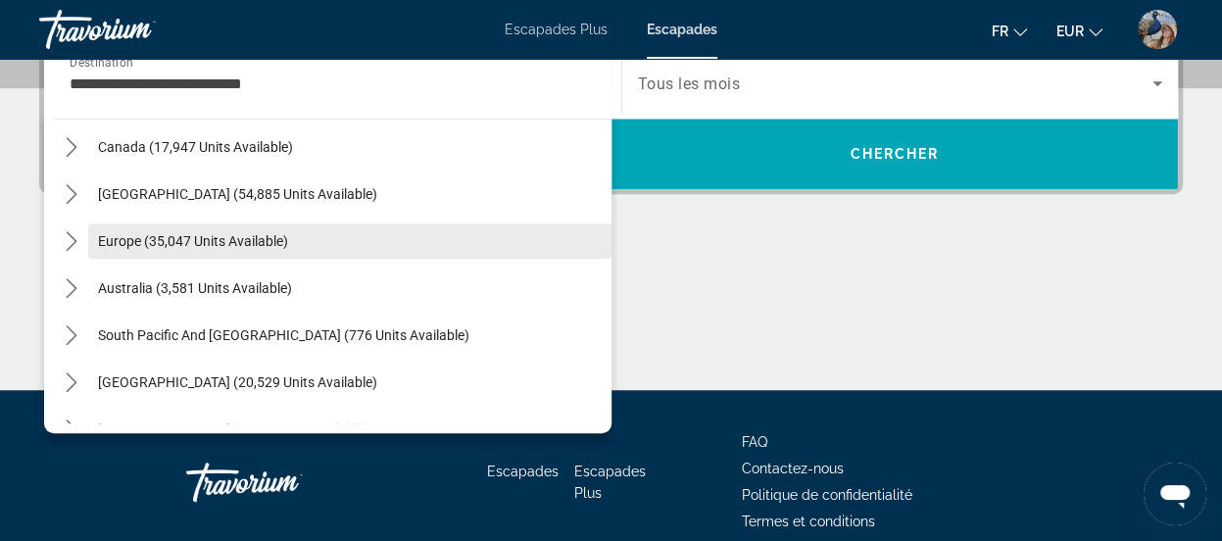
click at [252, 247] on span "Europe (35,047 units available)" at bounding box center [193, 241] width 190 height 16
type input "**********"
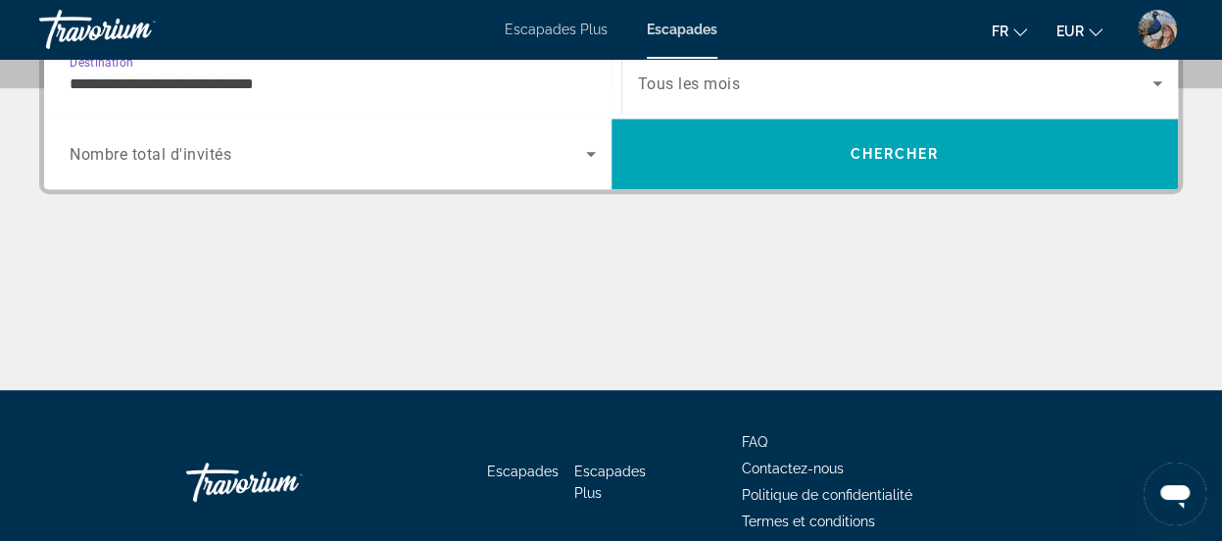
scroll to position [478, 0]
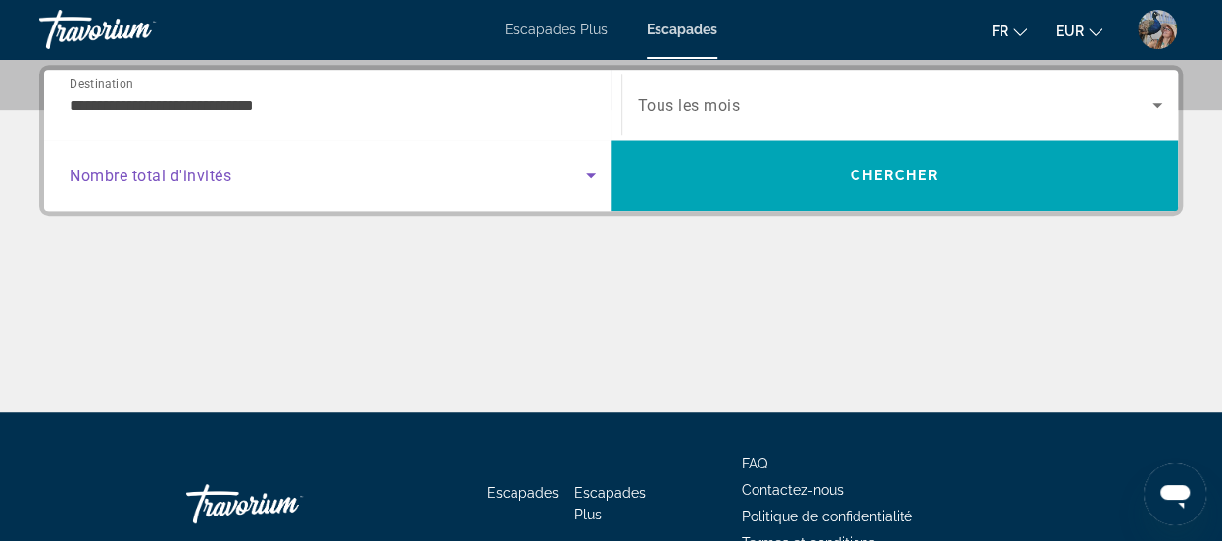
click at [296, 173] on span "Search widget" at bounding box center [328, 176] width 516 height 24
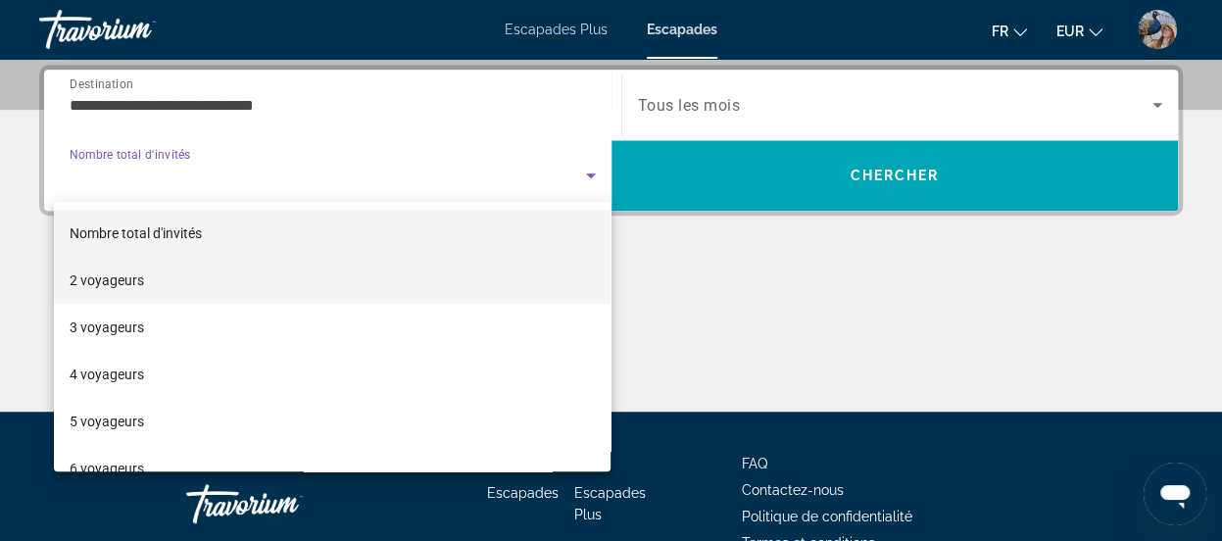
click at [186, 269] on mat-option "2 voyageurs" at bounding box center [333, 280] width 558 height 47
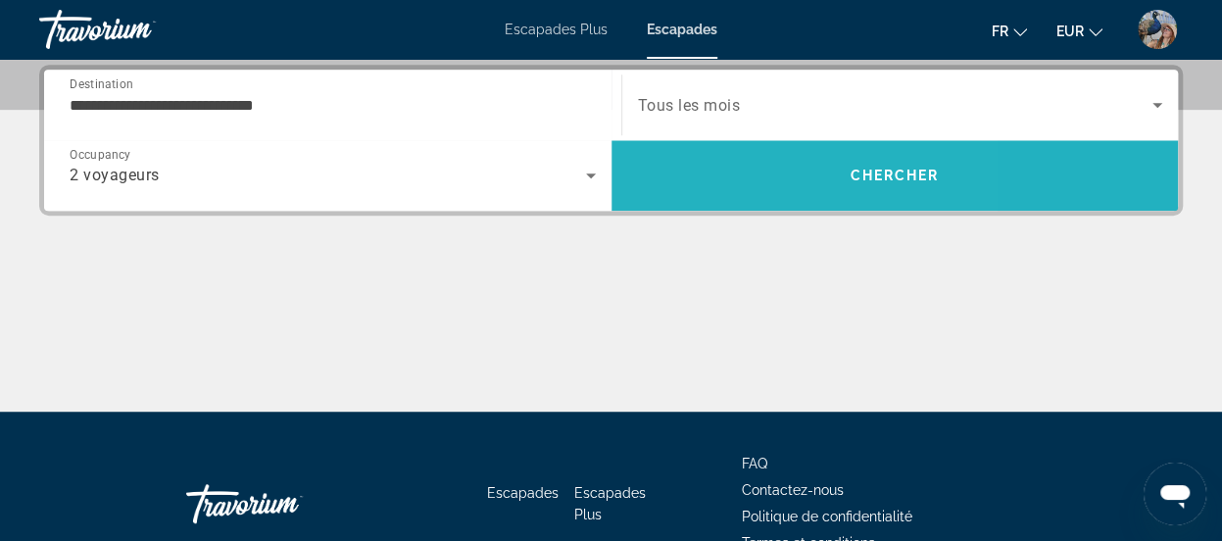
click at [714, 176] on span "Search" at bounding box center [894, 175] width 567 height 47
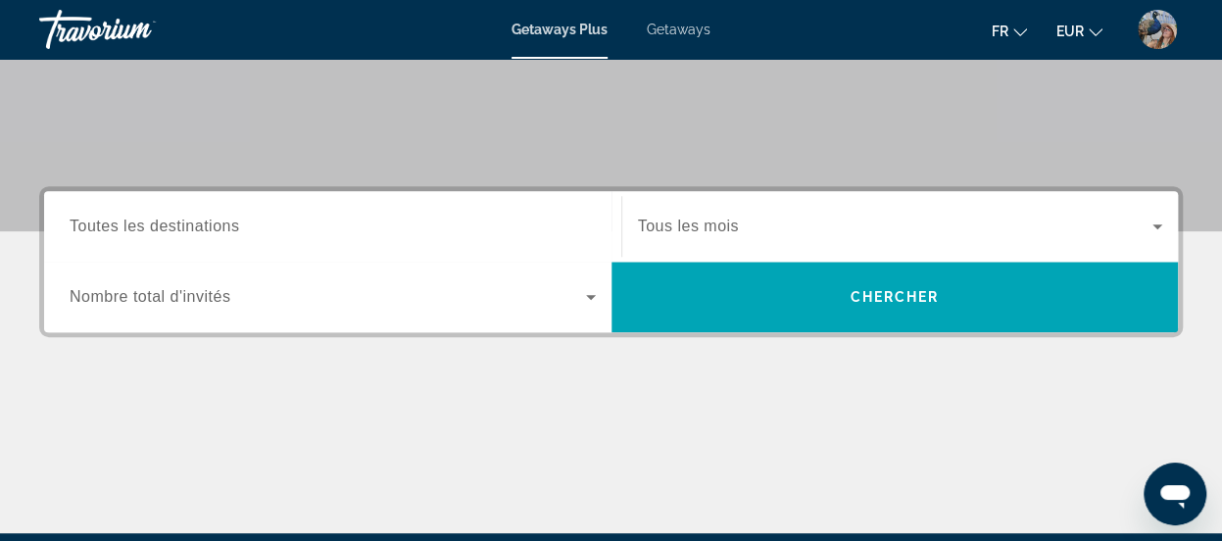
scroll to position [274, 0]
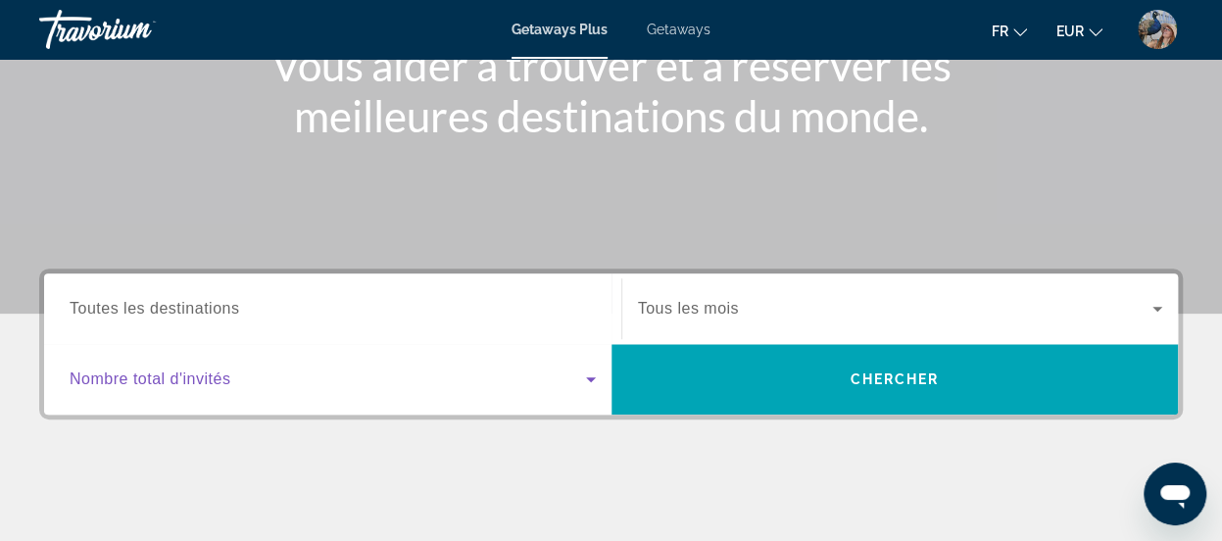
click at [580, 376] on icon "Search widget" at bounding box center [591, 379] width 24 height 24
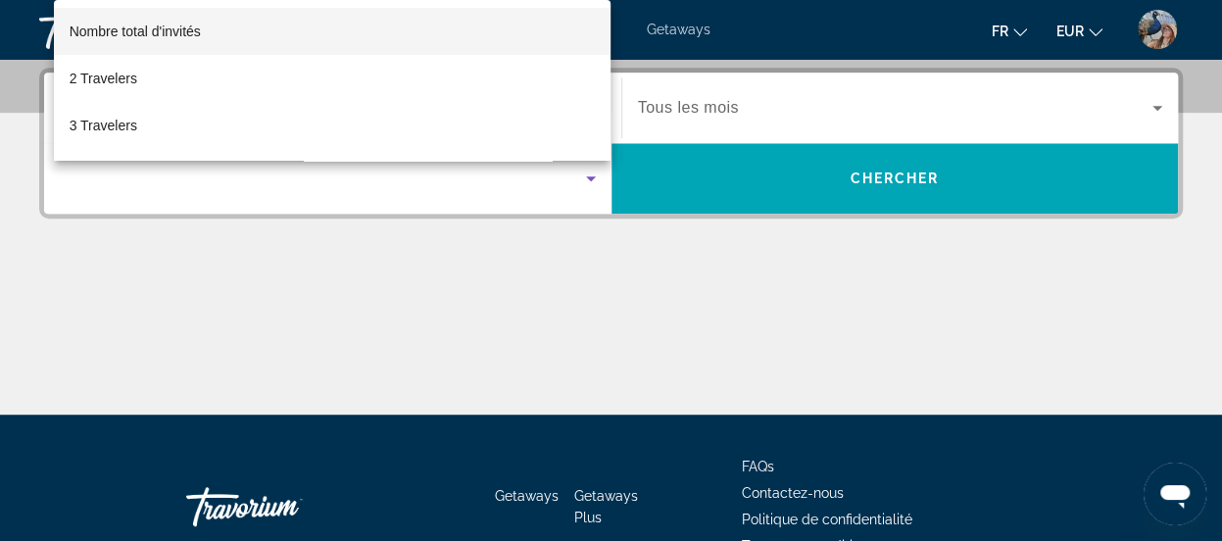
scroll to position [478, 0]
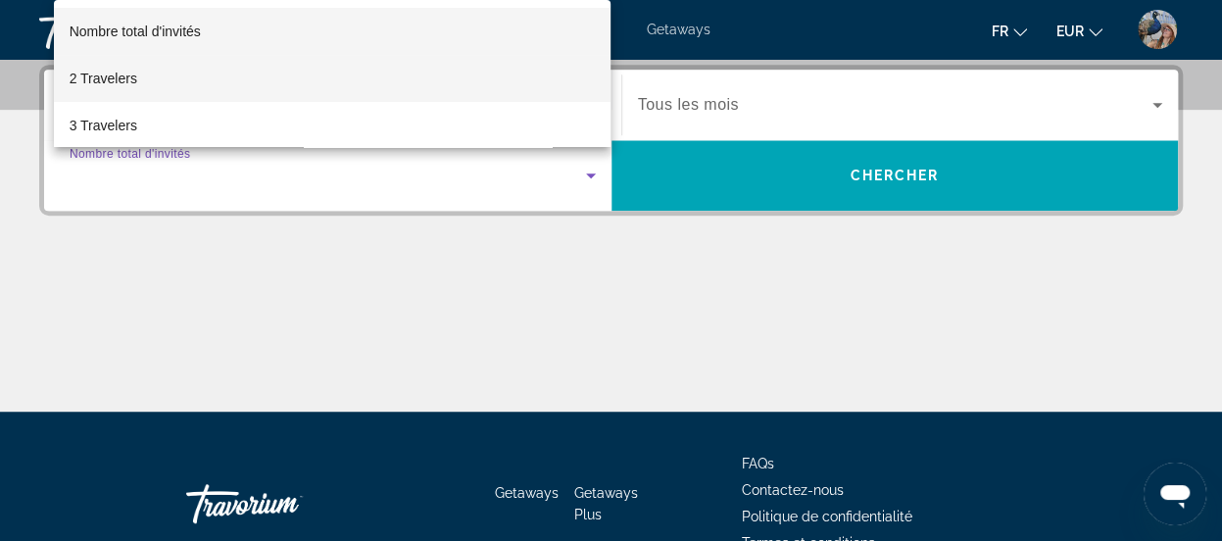
drag, startPoint x: 123, startPoint y: 70, endPoint x: 123, endPoint y: 59, distance: 10.8
click at [123, 59] on mat-option "2 Travelers" at bounding box center [333, 78] width 558 height 47
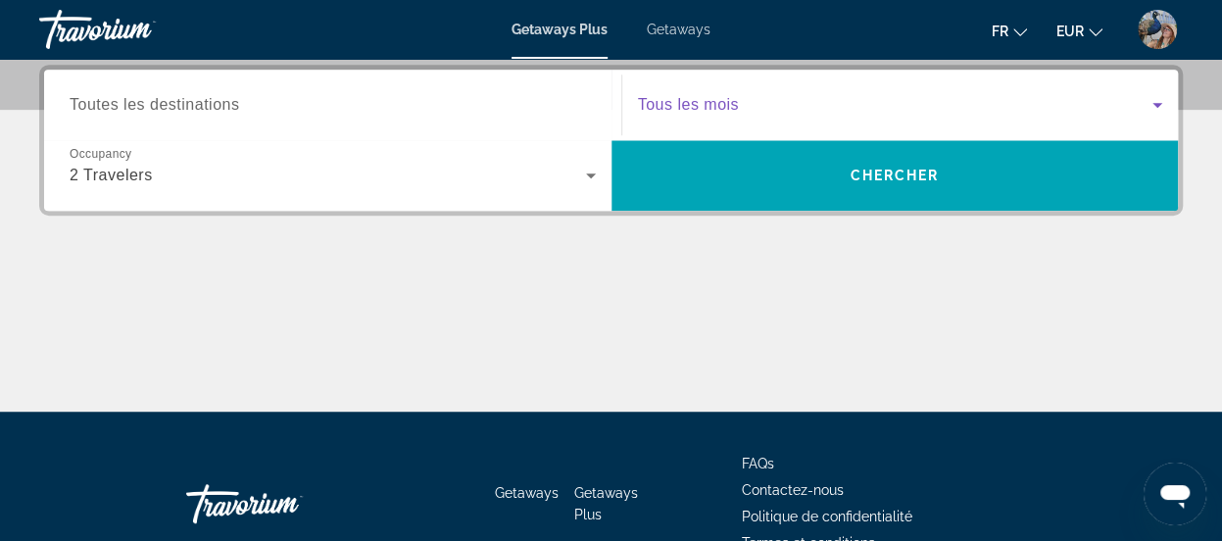
click at [765, 103] on span "Search widget" at bounding box center [895, 105] width 515 height 24
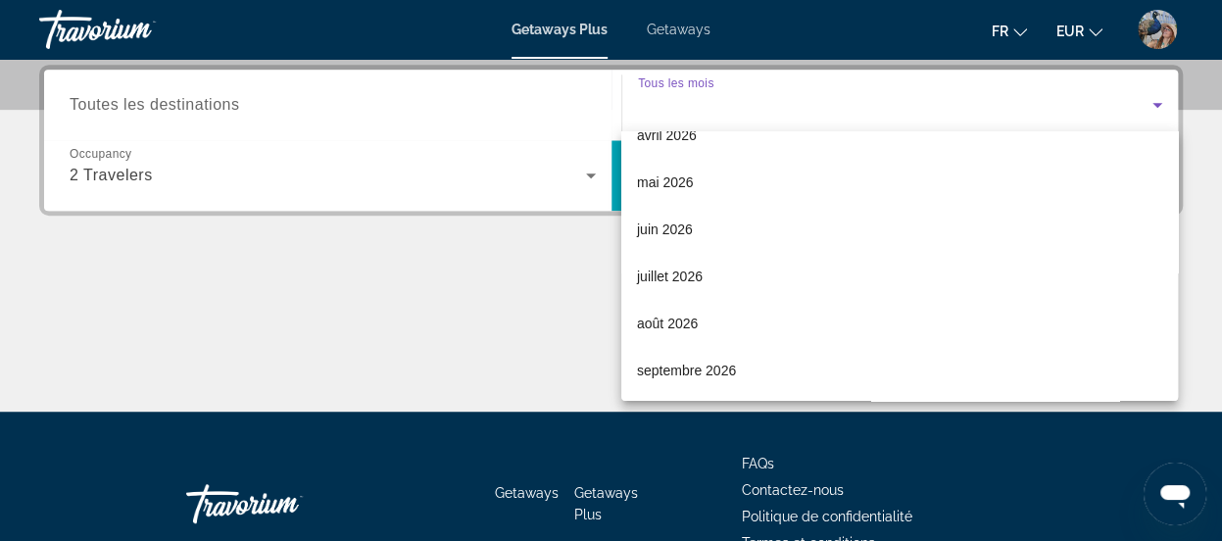
scroll to position [388, 0]
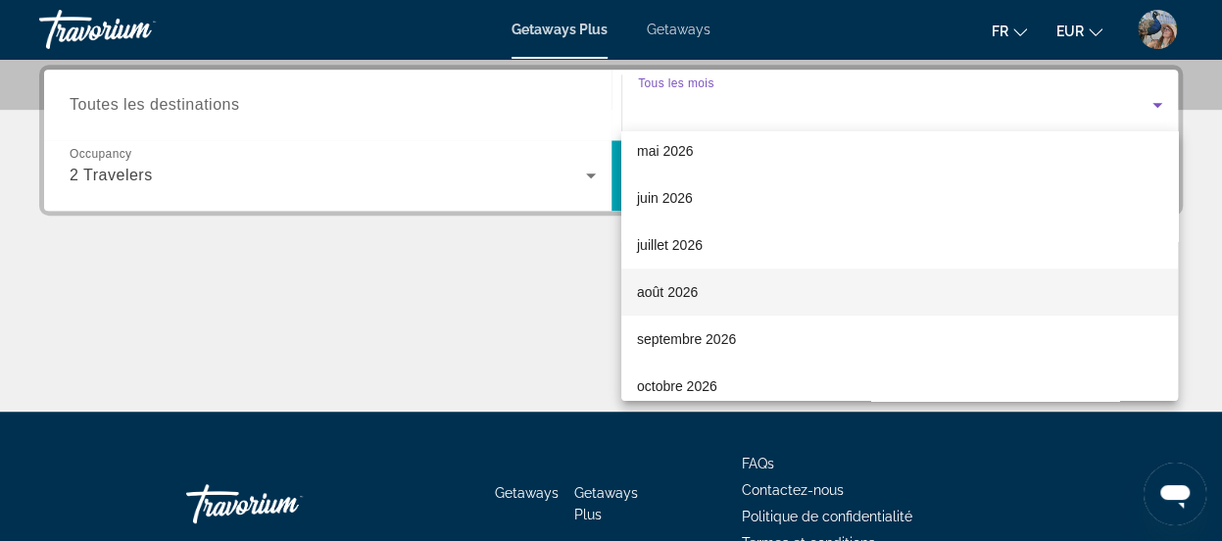
click at [688, 294] on span "août 2026" at bounding box center [667, 292] width 61 height 24
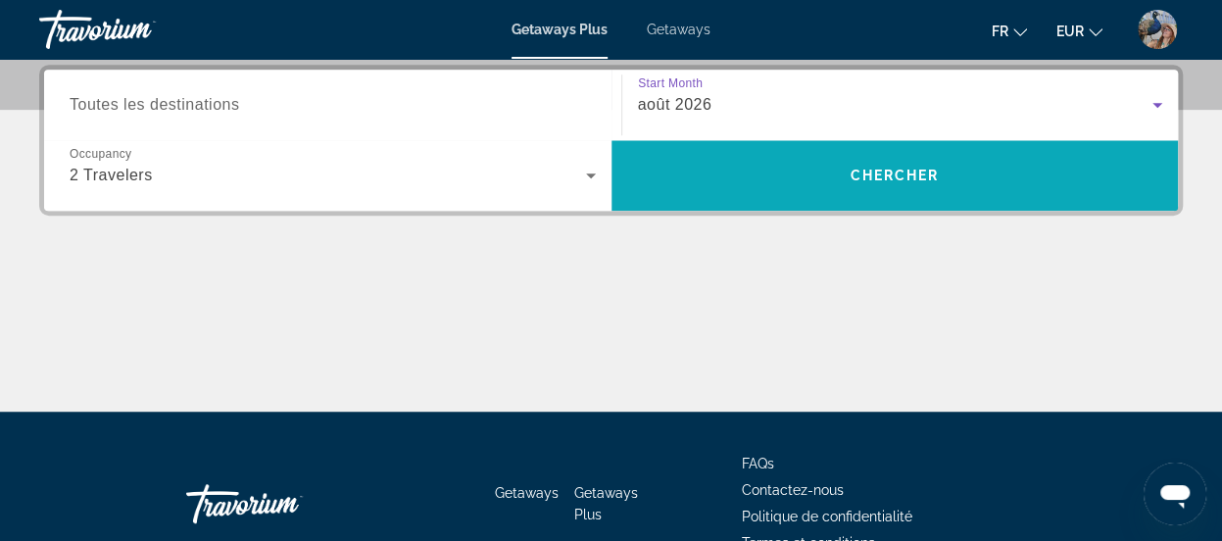
click at [794, 171] on span "Search" at bounding box center [894, 175] width 567 height 47
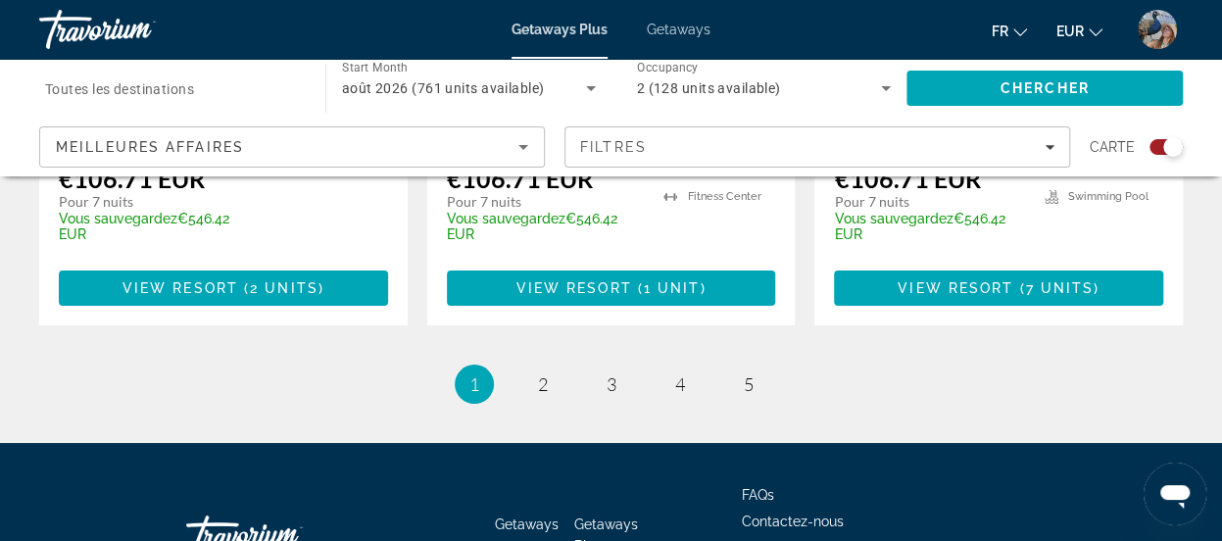
scroll to position [3429, 0]
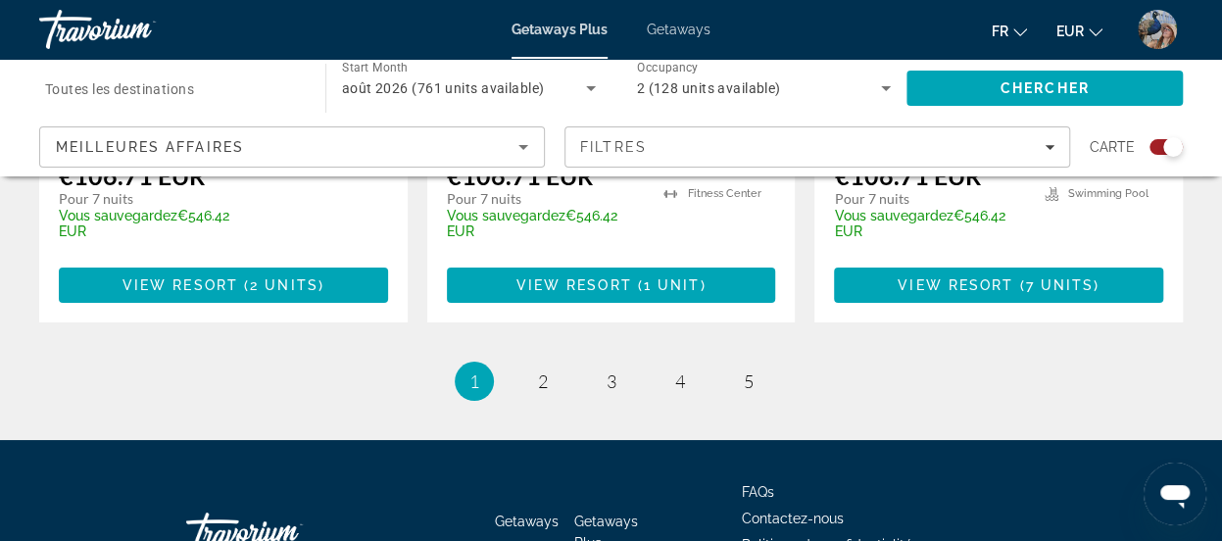
click at [517, 143] on icon "Sort by" at bounding box center [524, 147] width 24 height 24
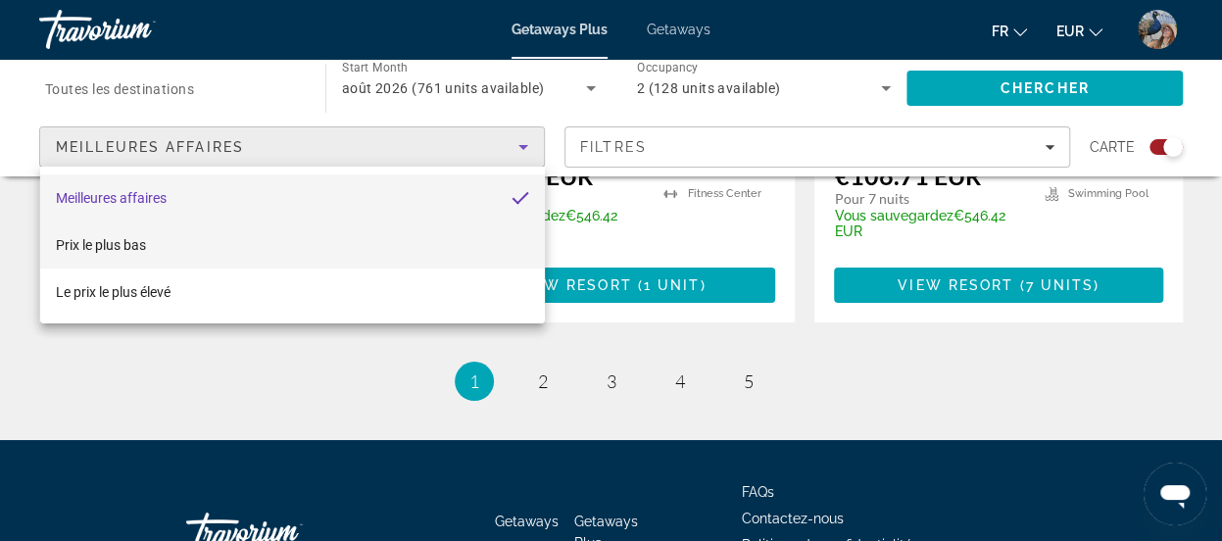
click at [339, 235] on mat-option "Prix ​​le plus bas" at bounding box center [292, 244] width 505 height 47
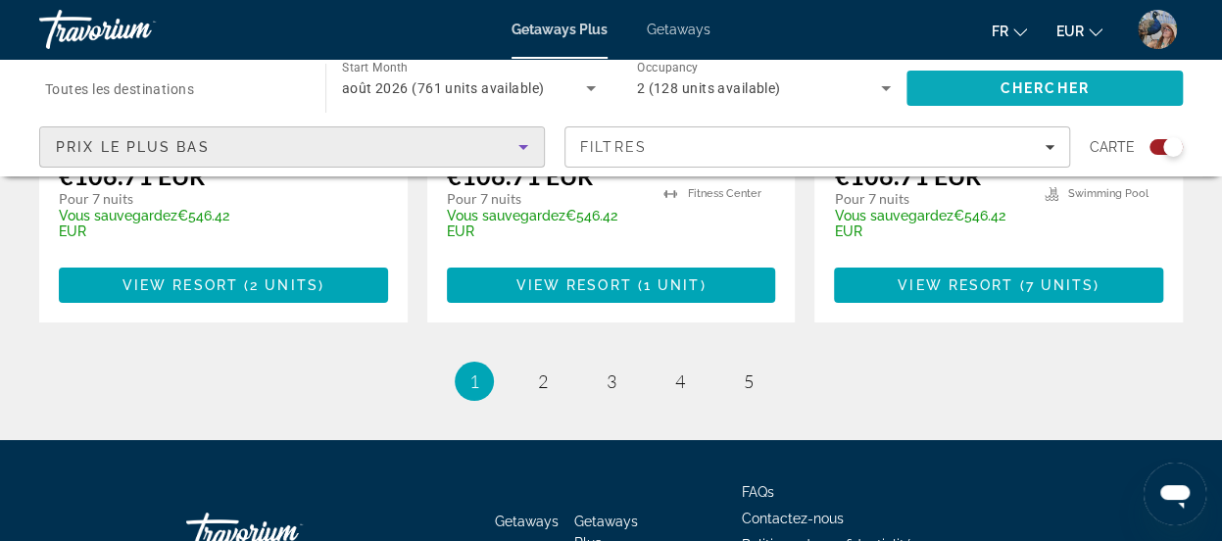
click at [1063, 85] on span "Chercher" at bounding box center [1045, 88] width 89 height 16
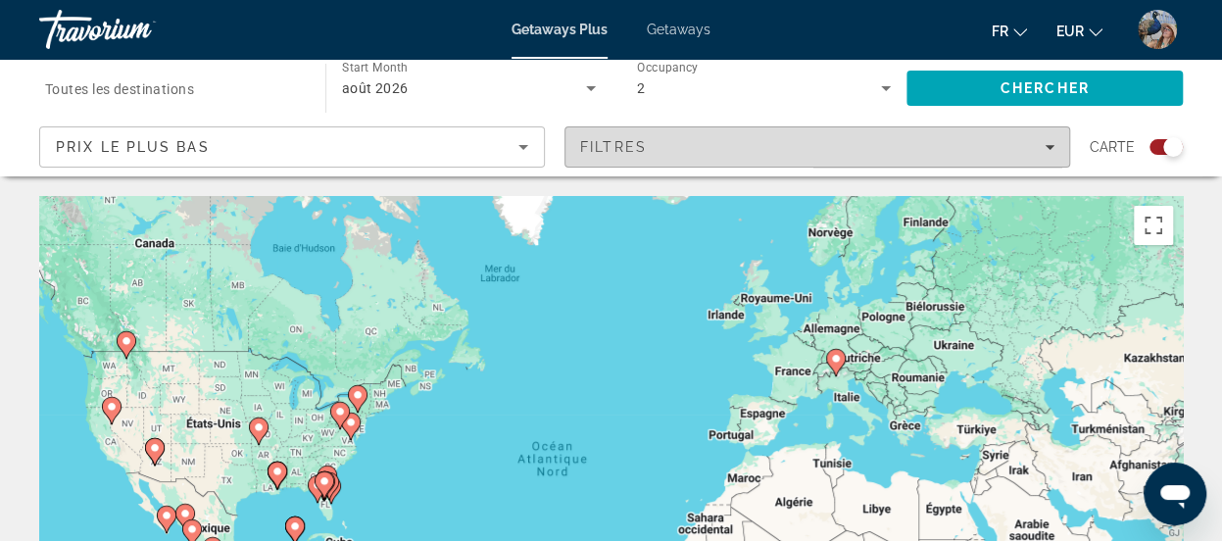
click at [1052, 144] on icon "Filters" at bounding box center [1050, 147] width 10 height 10
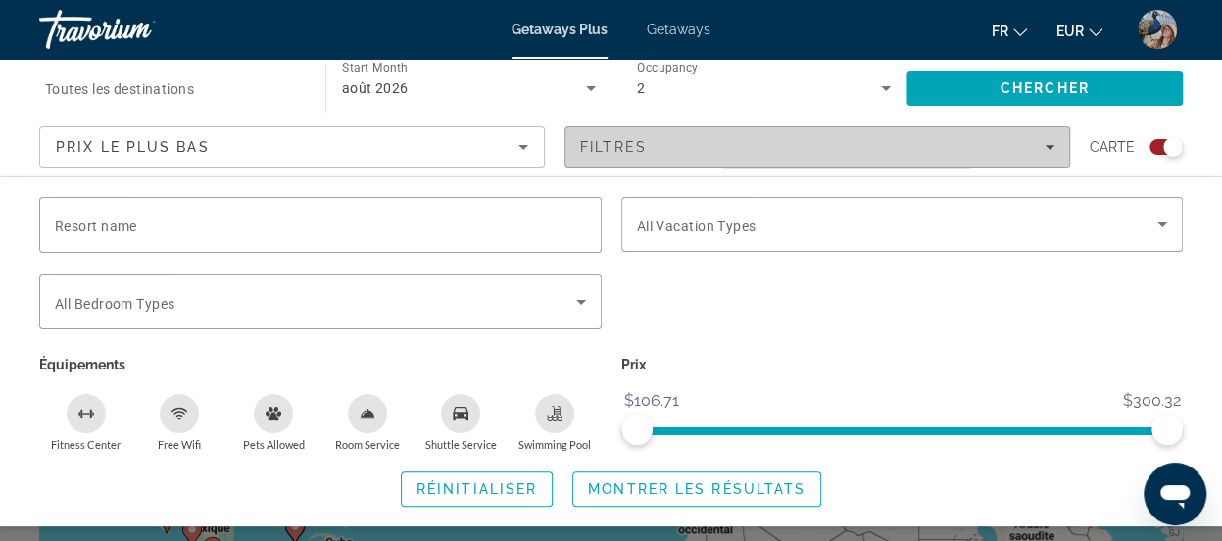
click at [772, 138] on span "Filters" at bounding box center [817, 146] width 504 height 47
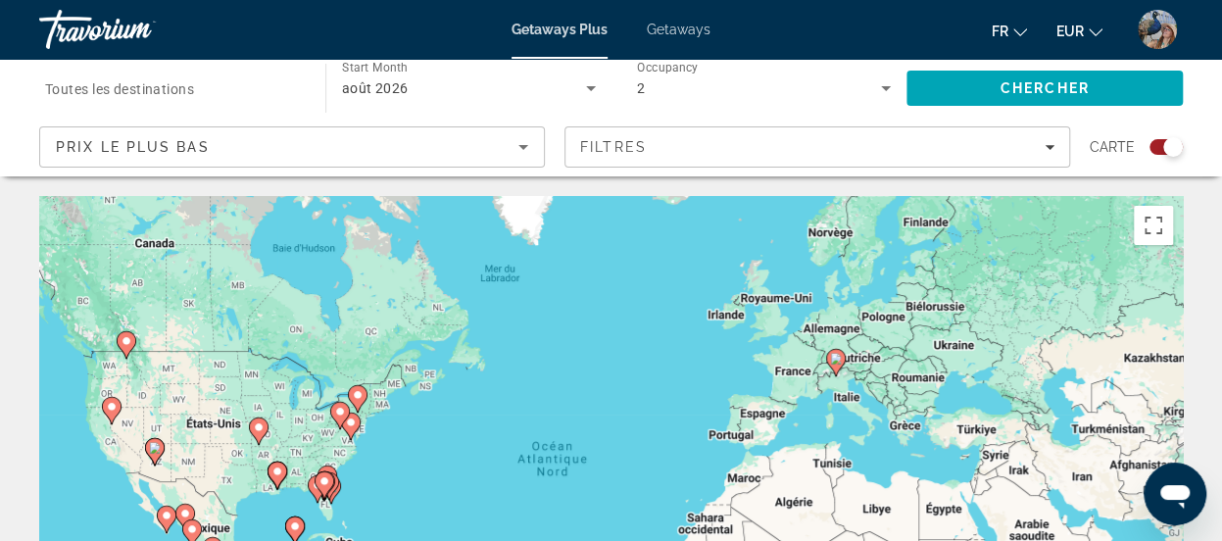
click at [579, 85] on icon "Search widget" at bounding box center [591, 88] width 24 height 24
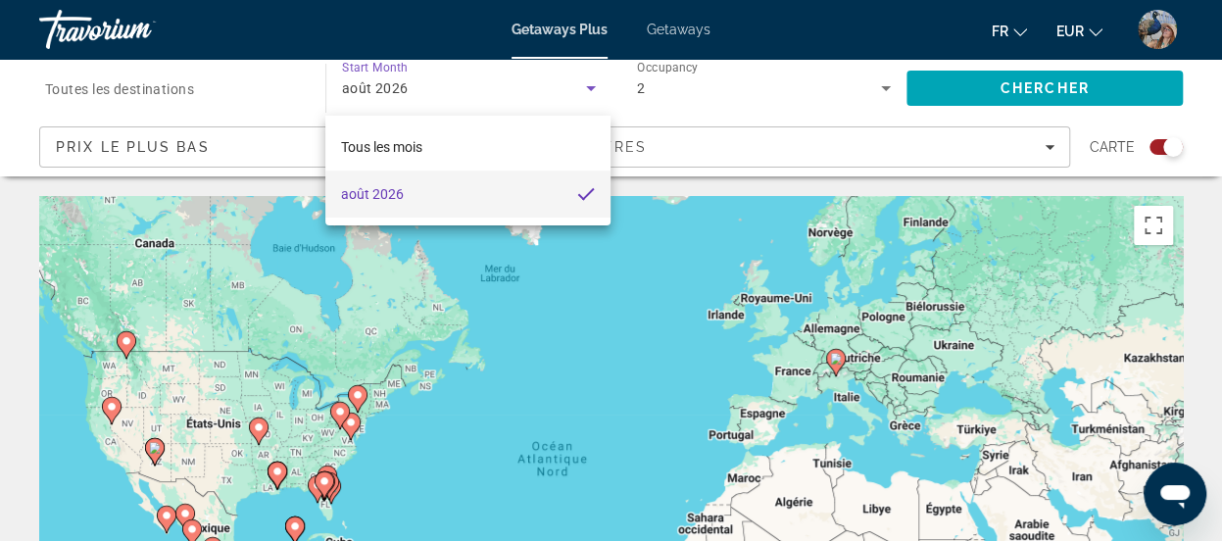
click at [500, 196] on mat-option "août 2026" at bounding box center [467, 194] width 285 height 47
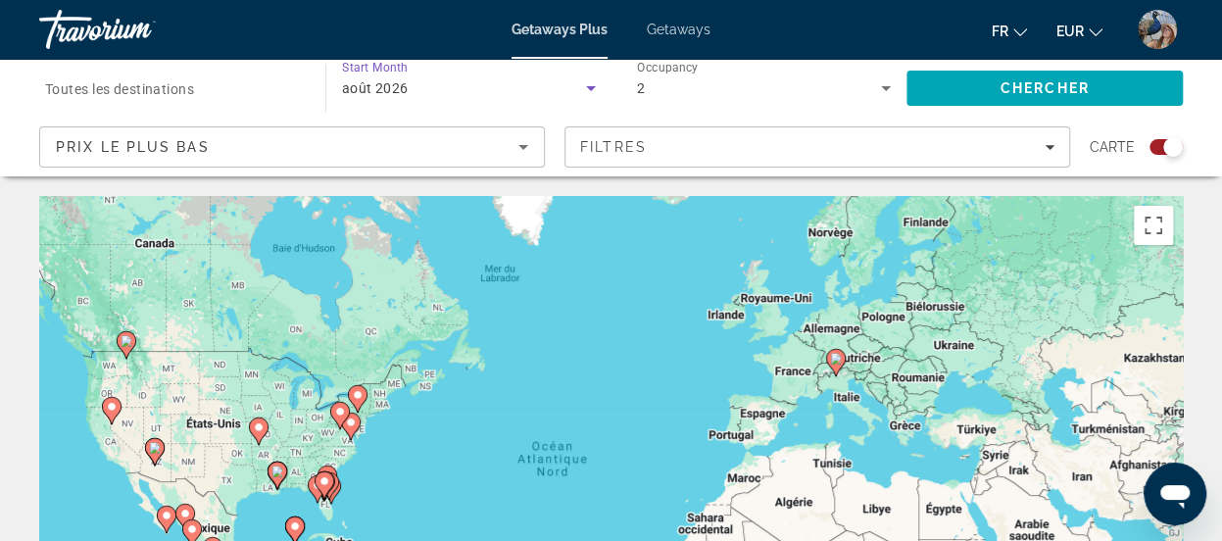
click at [450, 78] on div "août 2026" at bounding box center [464, 88] width 244 height 24
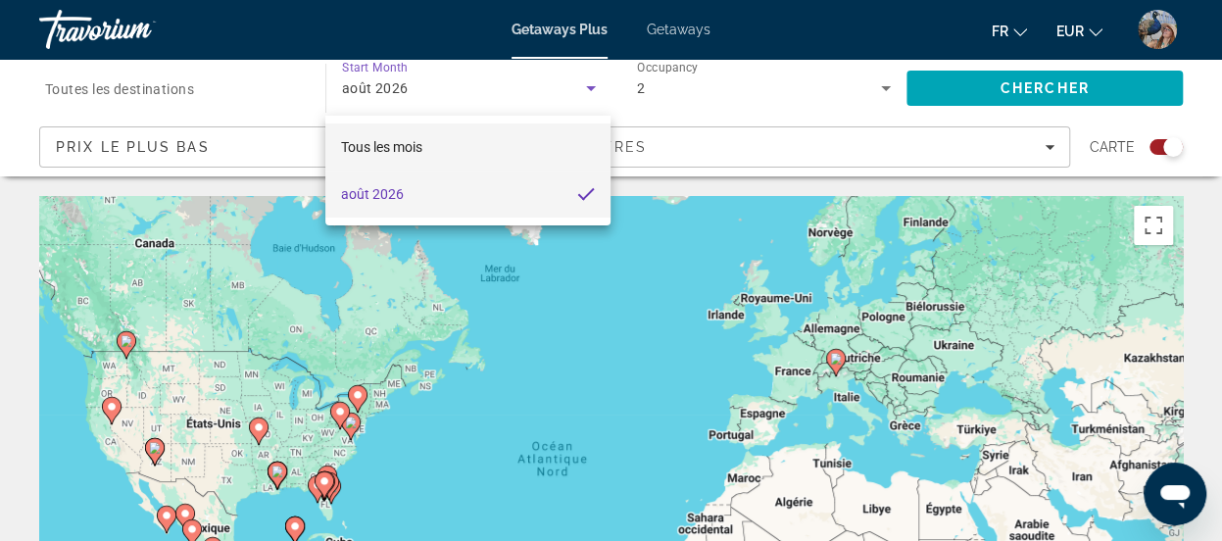
click at [458, 144] on mat-option "Tous les mois" at bounding box center [467, 146] width 285 height 47
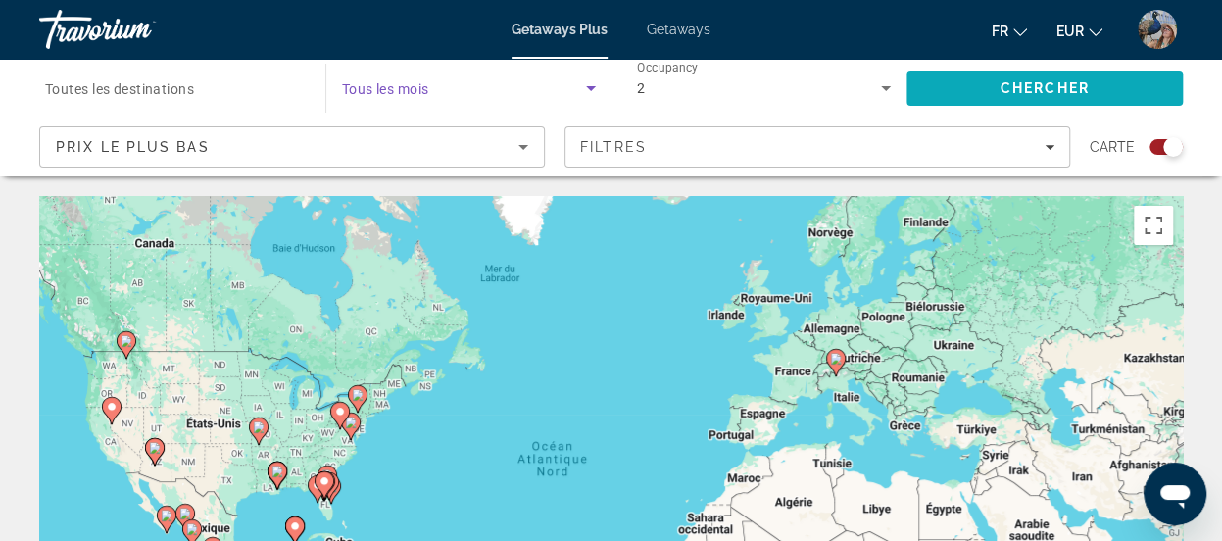
click at [1002, 80] on span "Chercher" at bounding box center [1045, 88] width 89 height 16
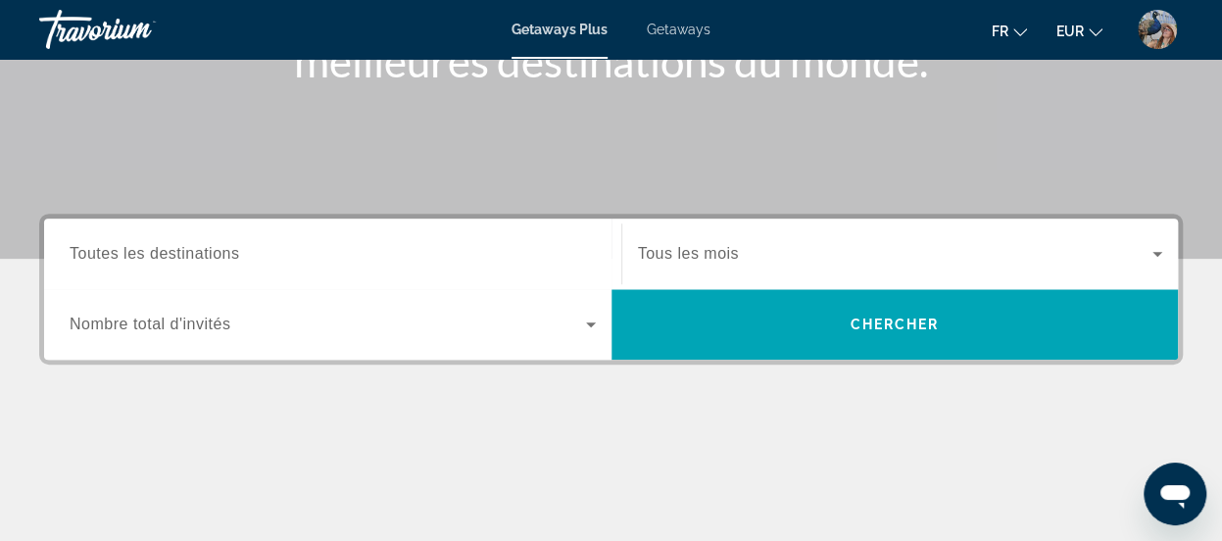
scroll to position [324, 0]
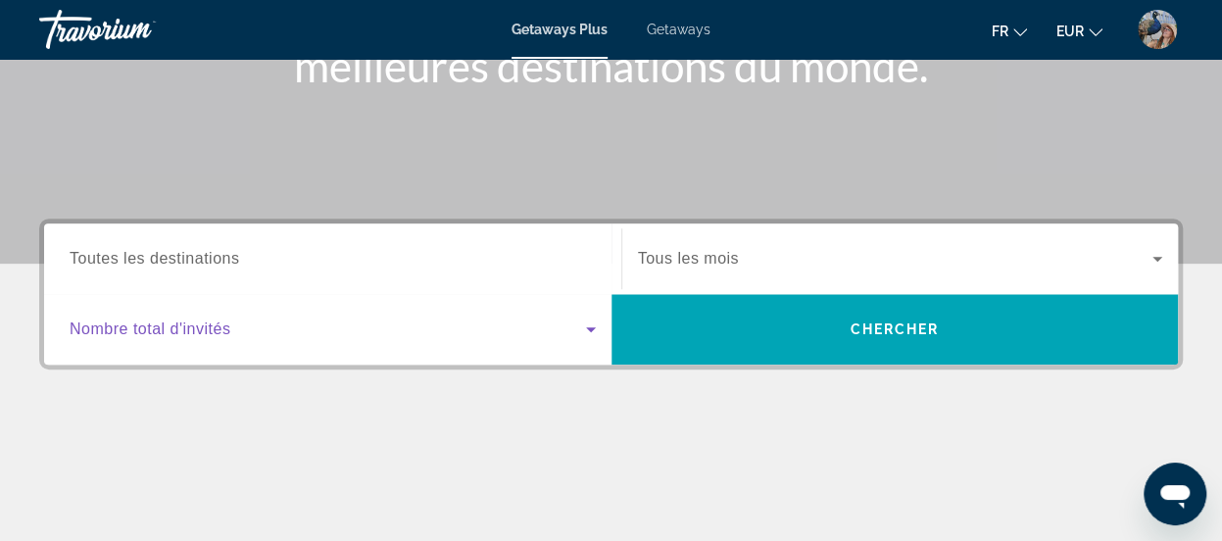
click at [571, 330] on span "Search widget" at bounding box center [328, 329] width 516 height 24
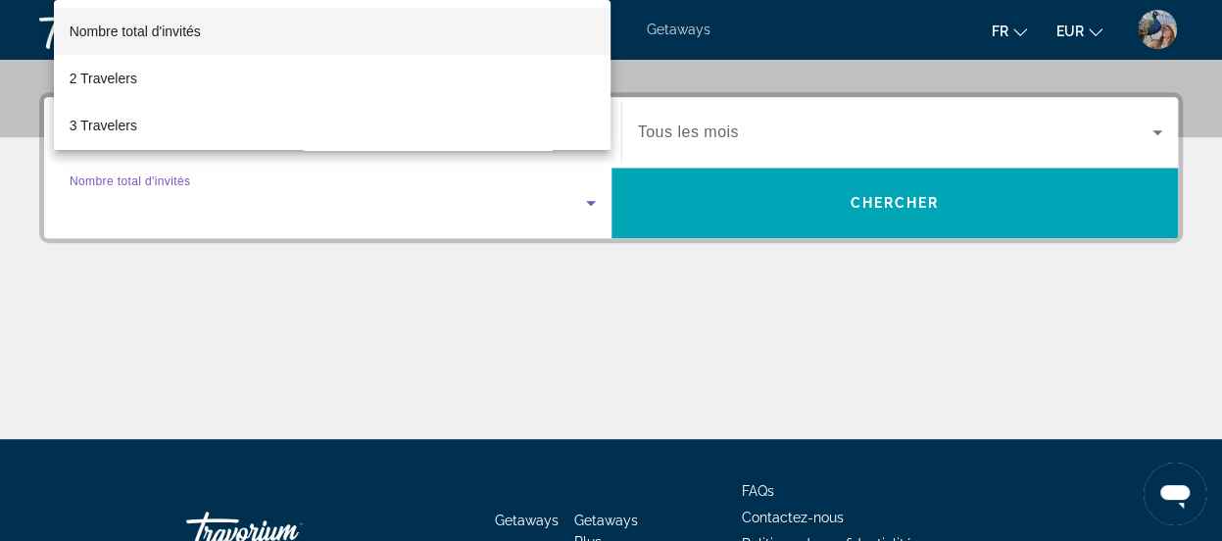
scroll to position [478, 0]
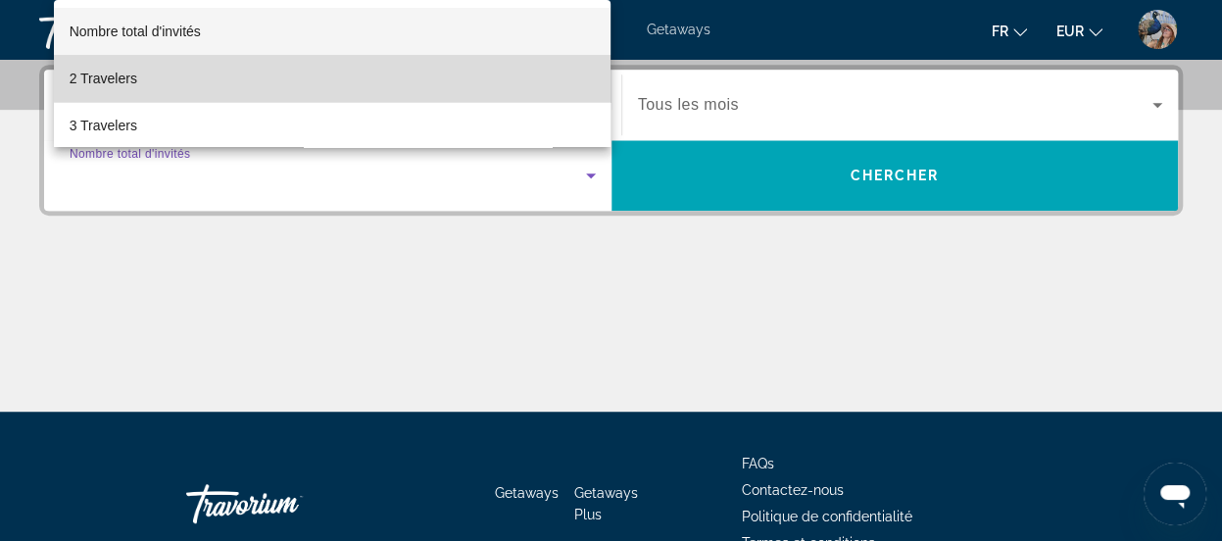
click at [385, 77] on mat-option "2 Travelers" at bounding box center [333, 78] width 558 height 47
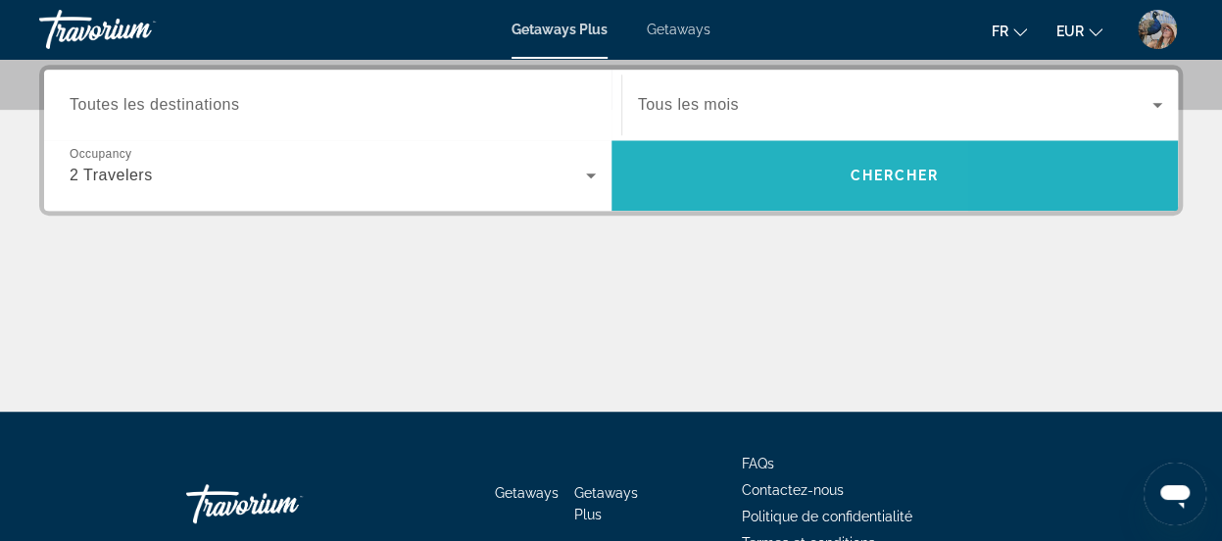
click at [700, 178] on span "Search" at bounding box center [894, 175] width 567 height 47
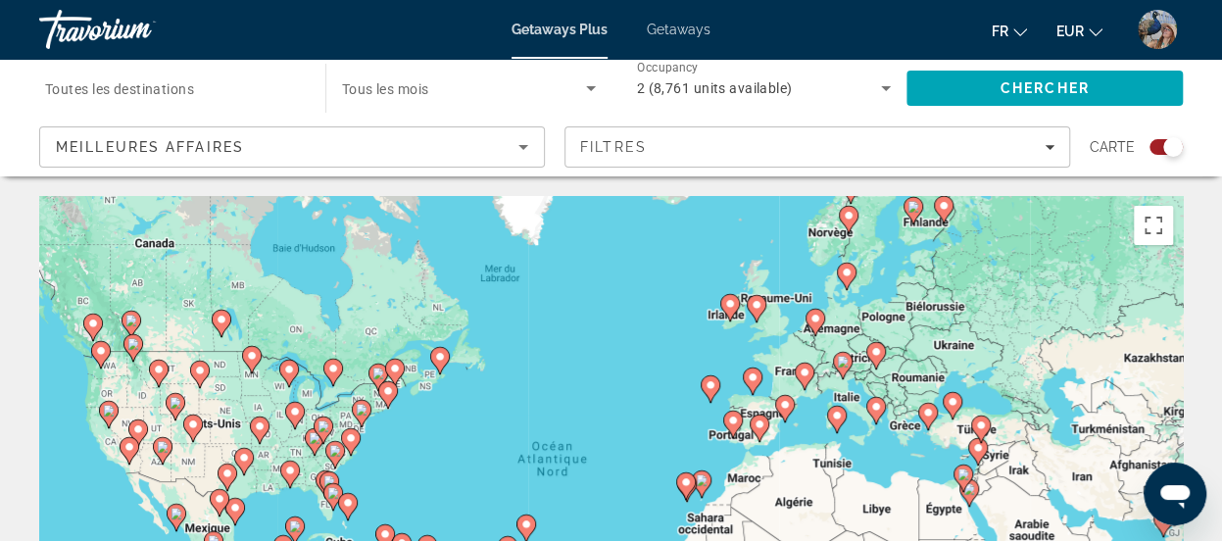
click at [1158, 141] on div "Search widget" at bounding box center [1165, 147] width 33 height 16
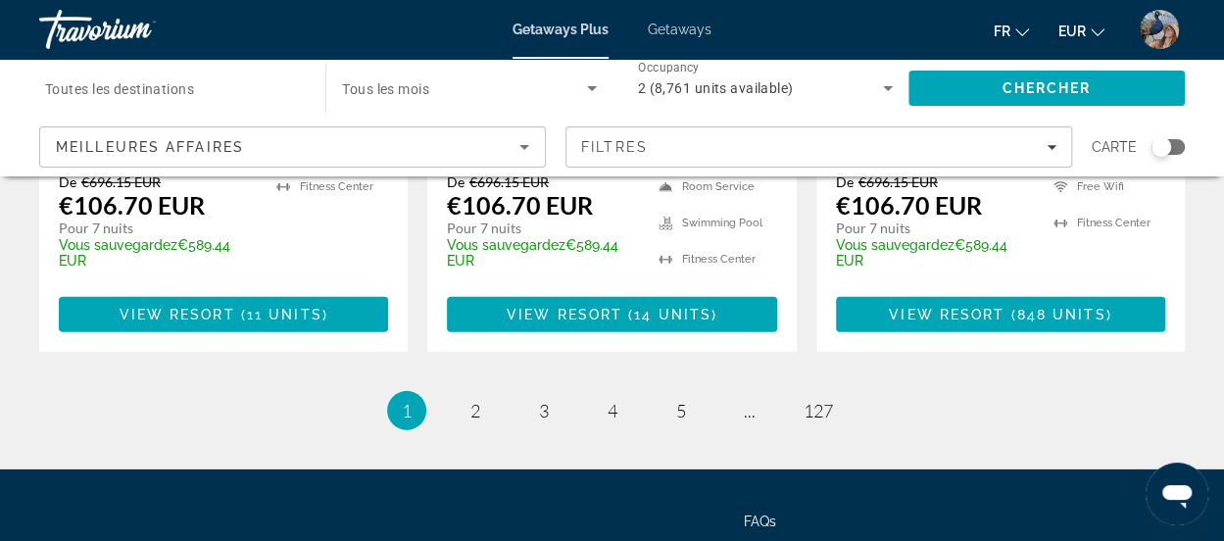
scroll to position [2829, 0]
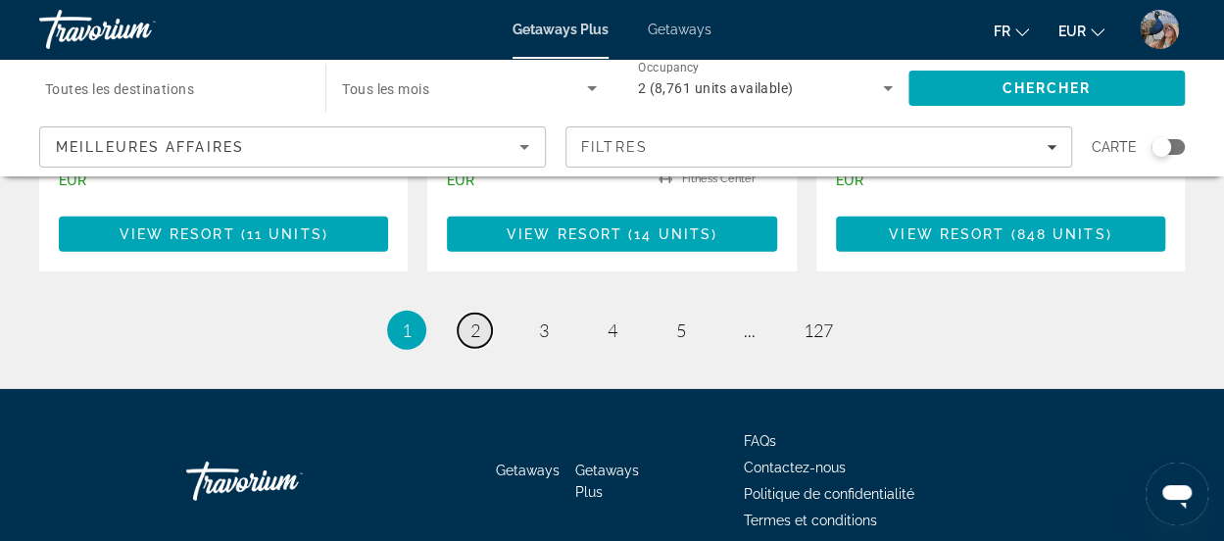
click at [465, 314] on link "page 2" at bounding box center [475, 331] width 34 height 34
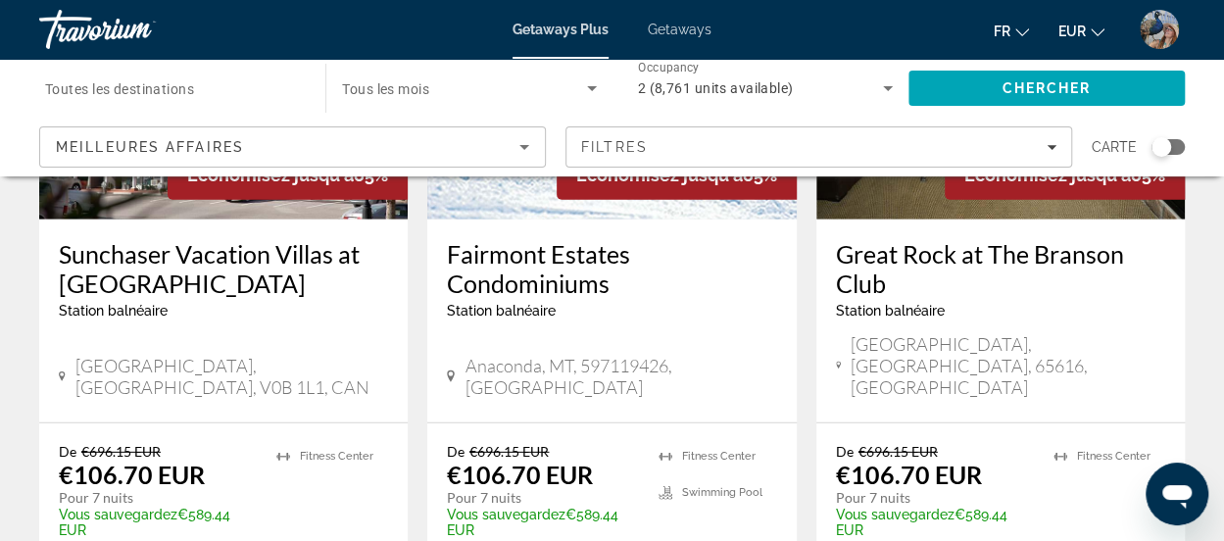
scroll to position [2872, 0]
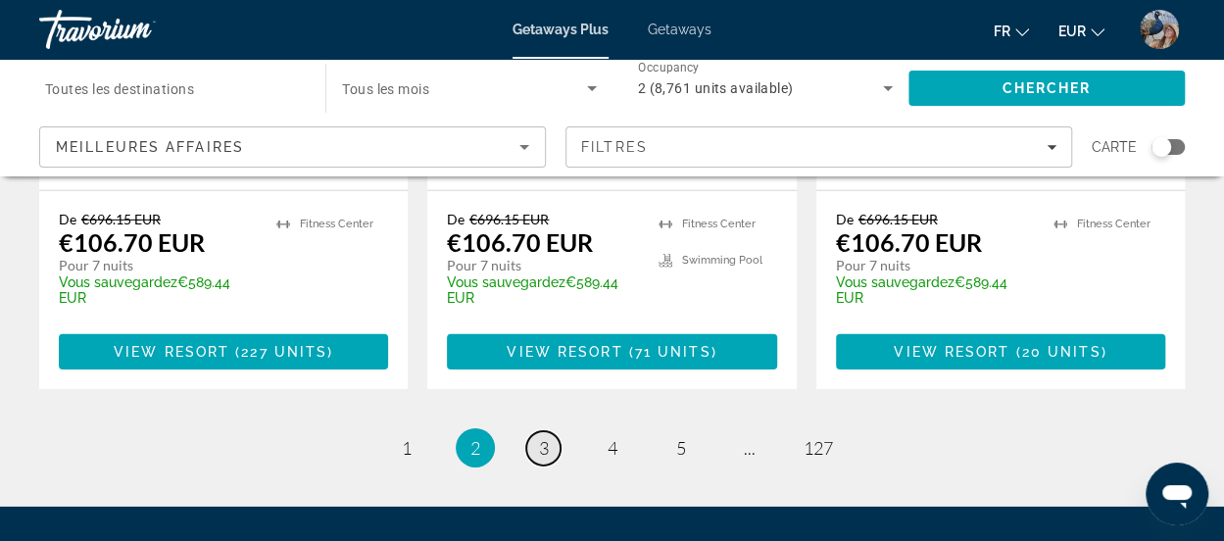
click at [541, 437] on span "3" at bounding box center [544, 448] width 10 height 22
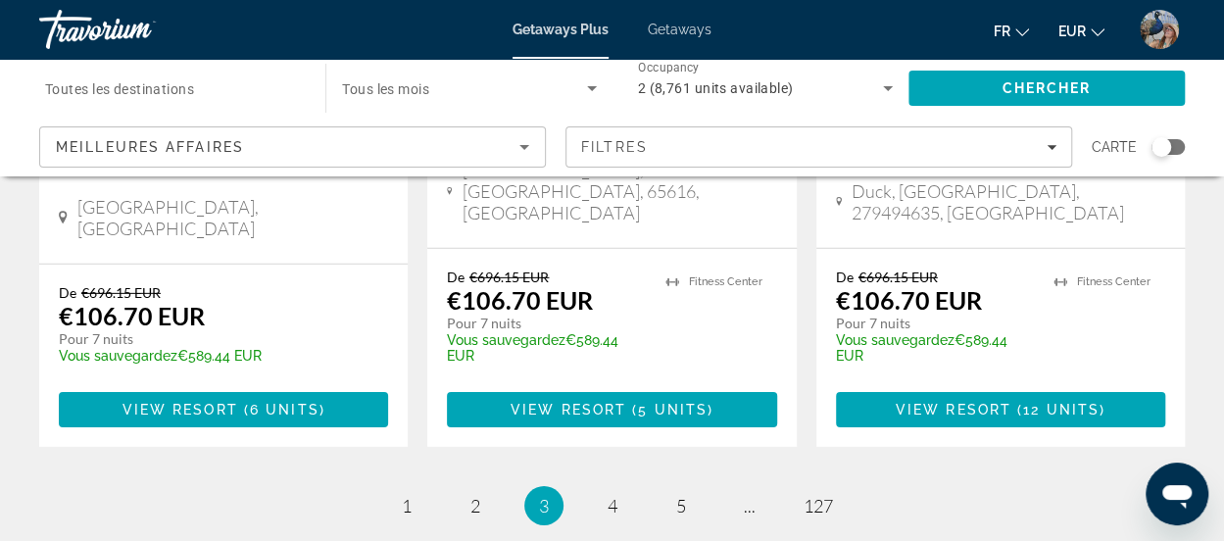
scroll to position [2888, 0]
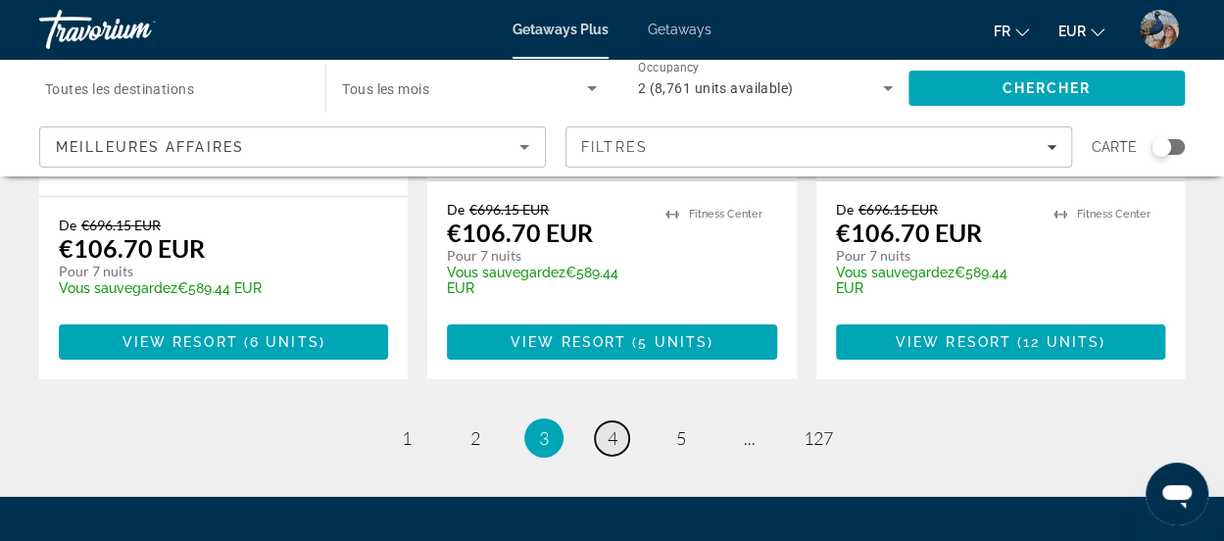
click at [602, 421] on link "page 4" at bounding box center [612, 438] width 34 height 34
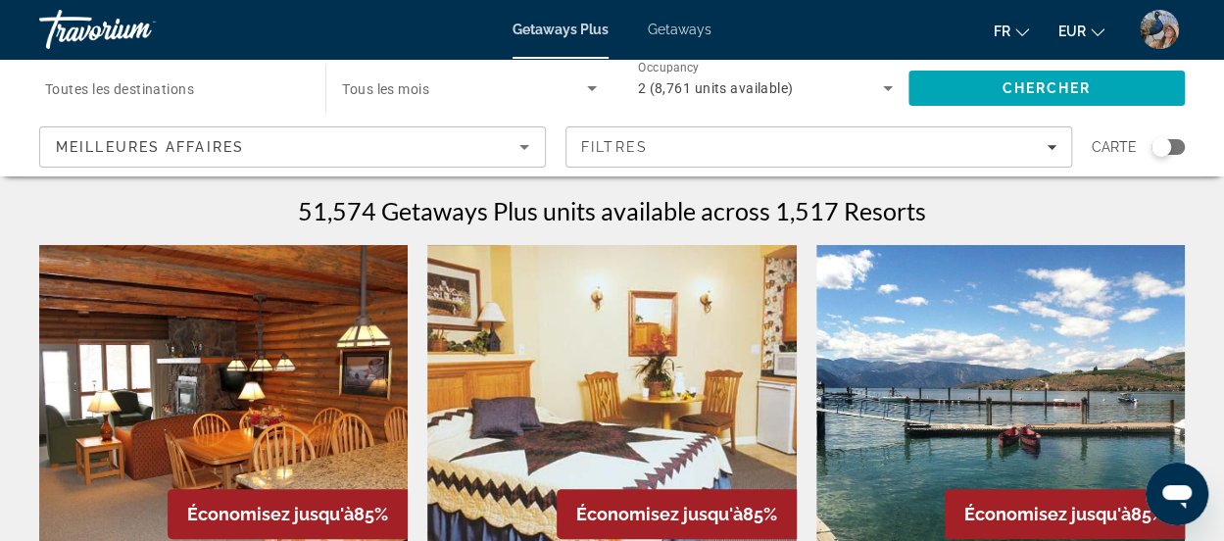
click at [99, 87] on span "Toutes les destinations" at bounding box center [119, 89] width 149 height 16
click at [99, 87] on input "Destination Toutes les destinations" at bounding box center [172, 89] width 255 height 24
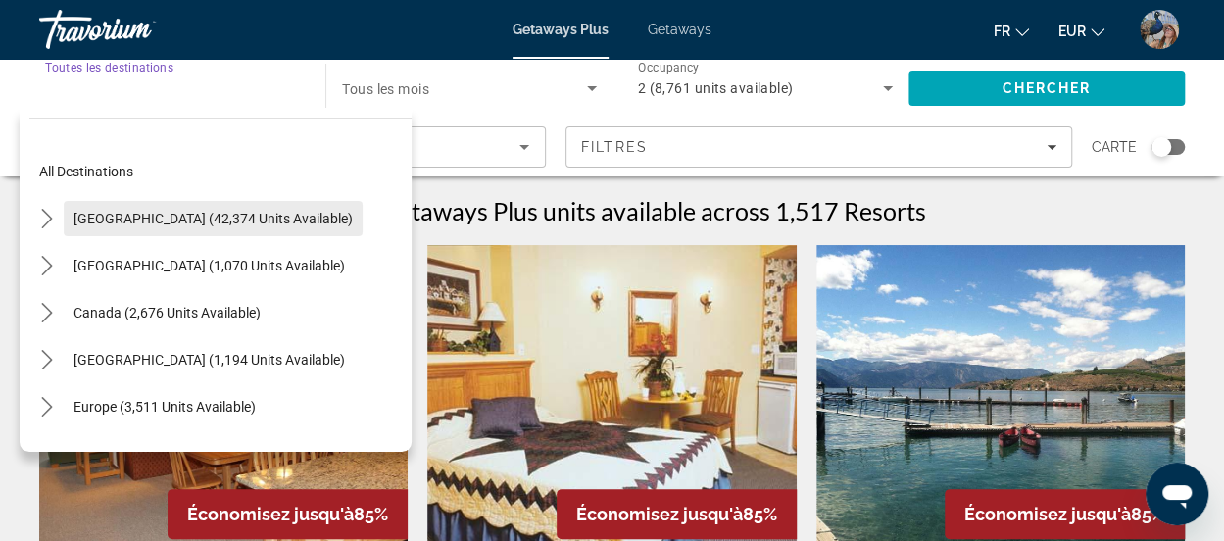
click at [273, 211] on span "[GEOGRAPHIC_DATA] (42,374 units available)" at bounding box center [212, 219] width 279 height 16
type input "**********"
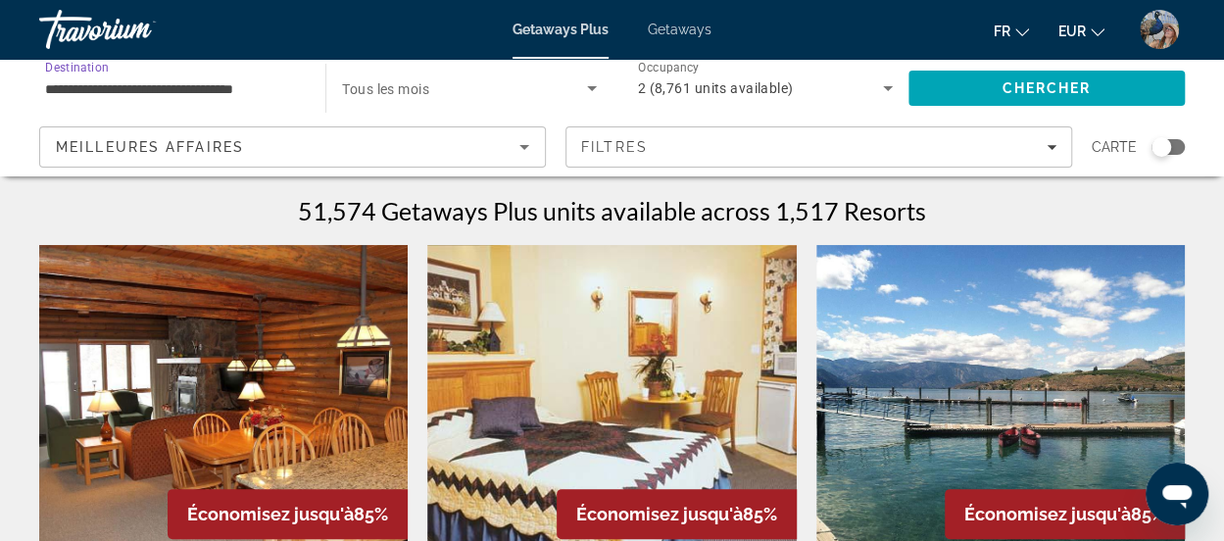
click at [258, 86] on input "**********" at bounding box center [172, 89] width 255 height 24
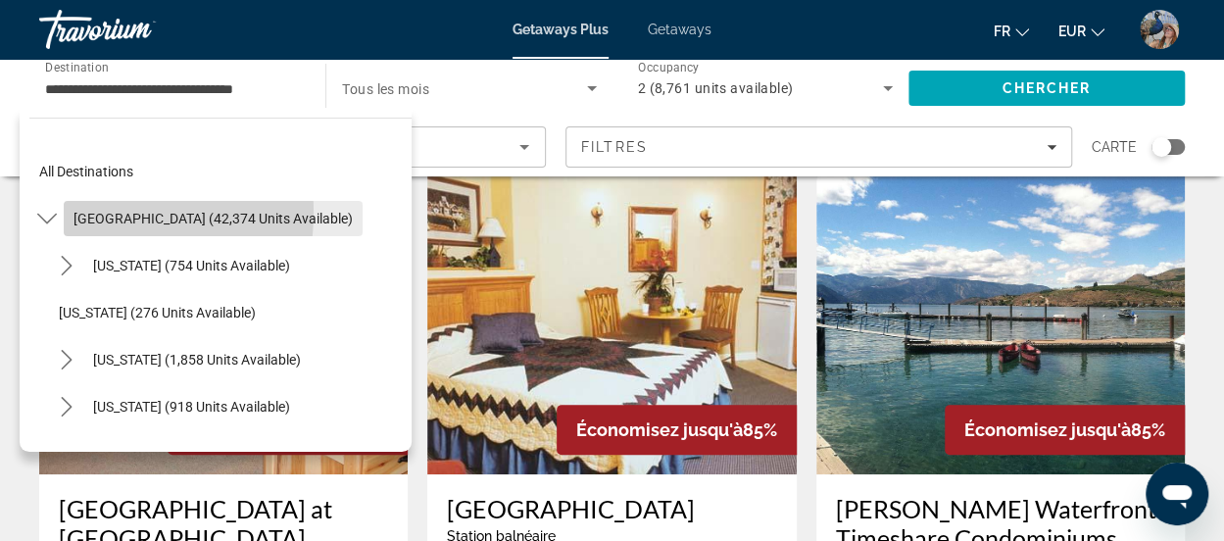
click at [92, 213] on span "[GEOGRAPHIC_DATA] (42,374 units available)" at bounding box center [212, 219] width 279 height 16
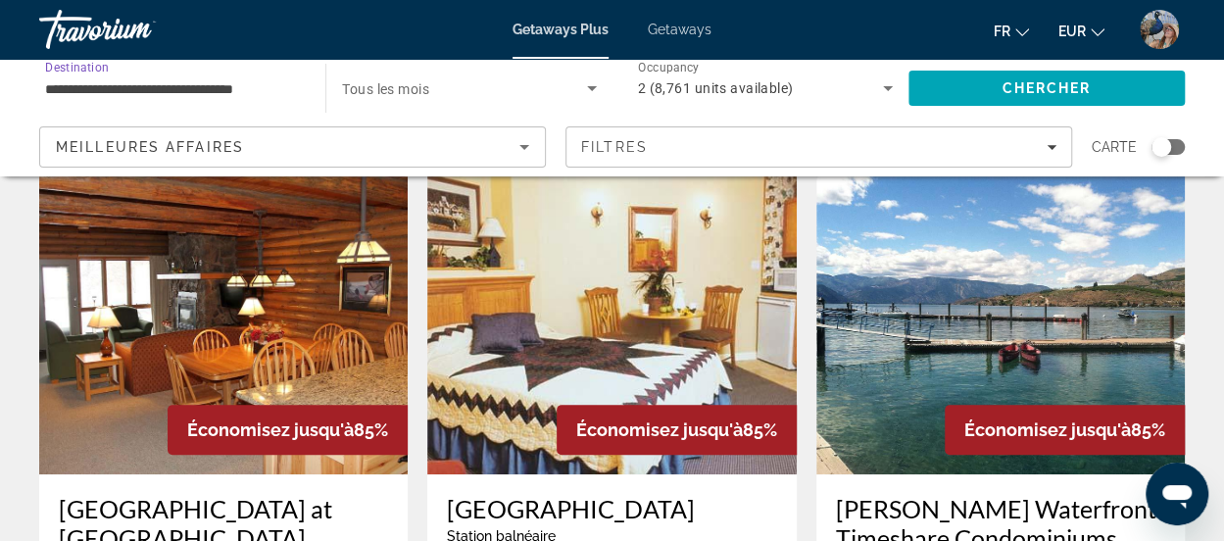
click at [244, 99] on input "**********" at bounding box center [172, 89] width 255 height 24
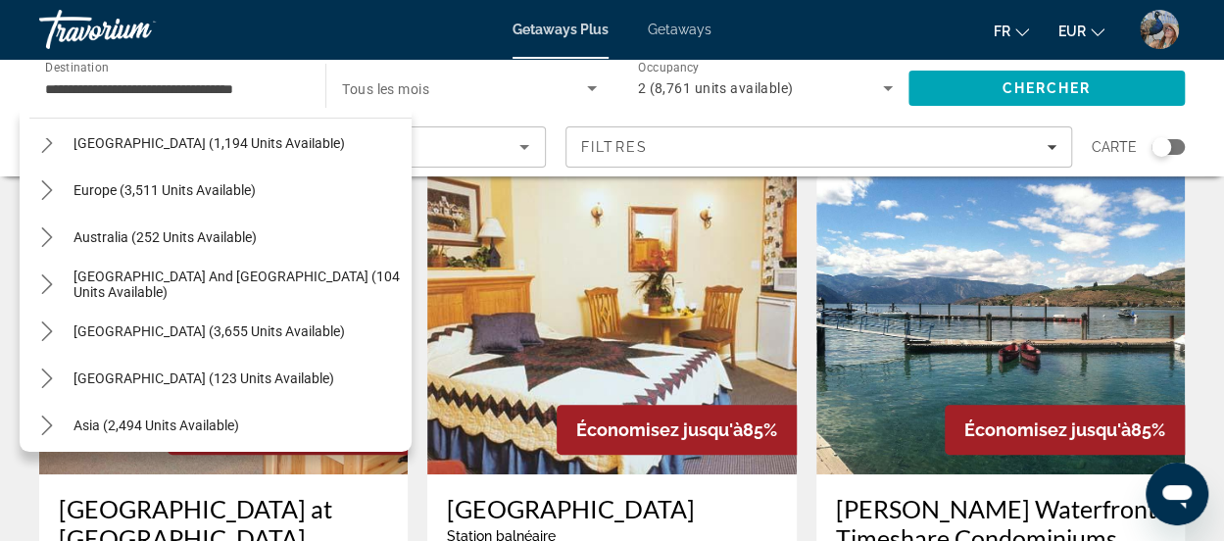
scroll to position [2199, 0]
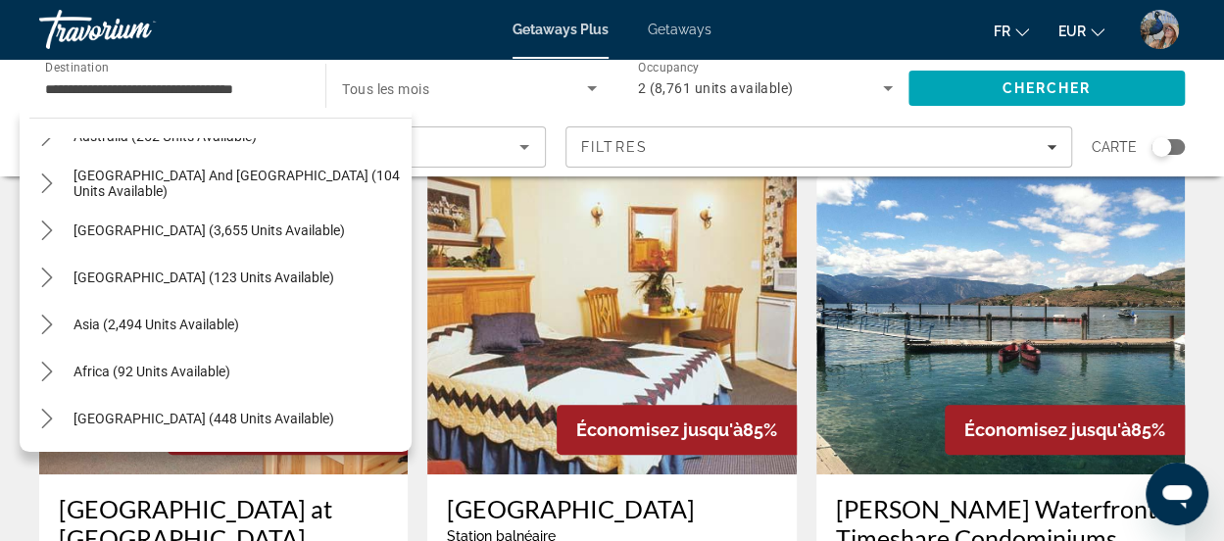
click at [415, 144] on div "Meilleures affaires" at bounding box center [288, 147] width 464 height 24
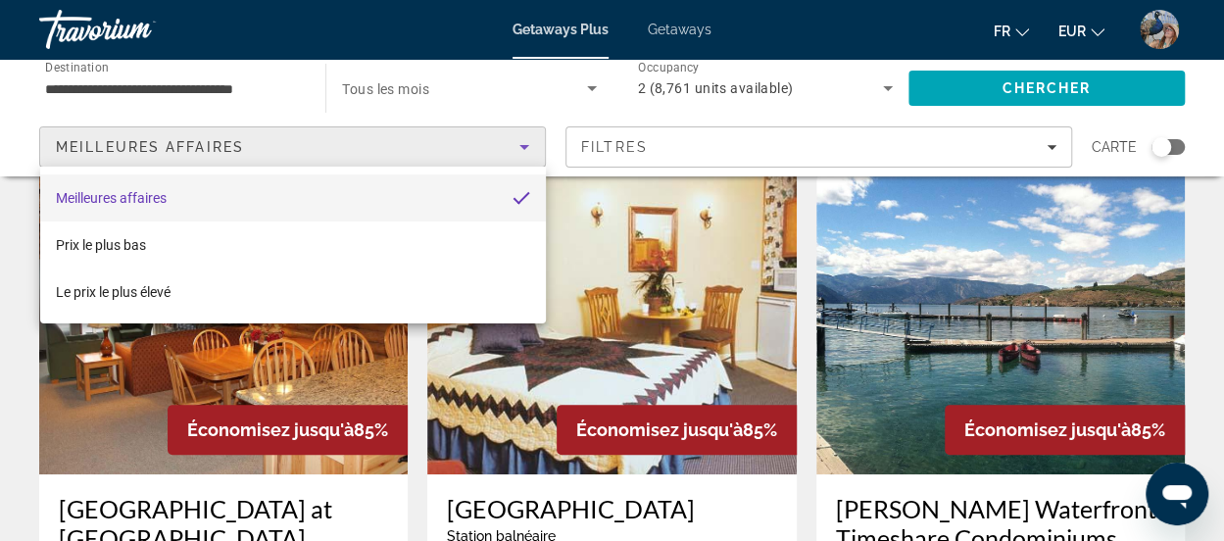
click at [284, 89] on div at bounding box center [612, 270] width 1224 height 541
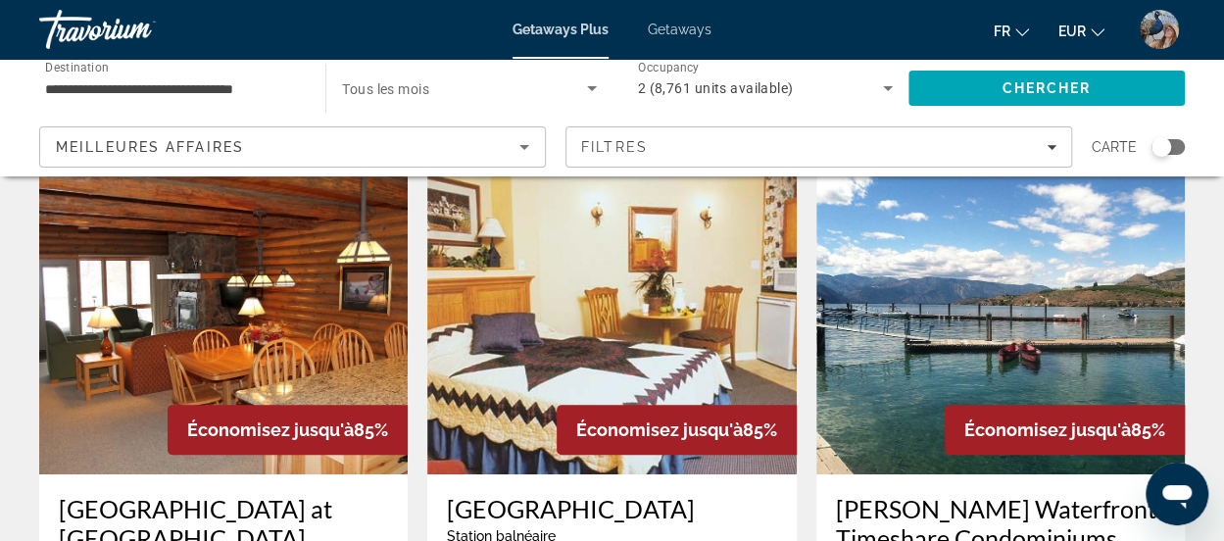
click at [284, 89] on input "**********" at bounding box center [172, 89] width 255 height 24
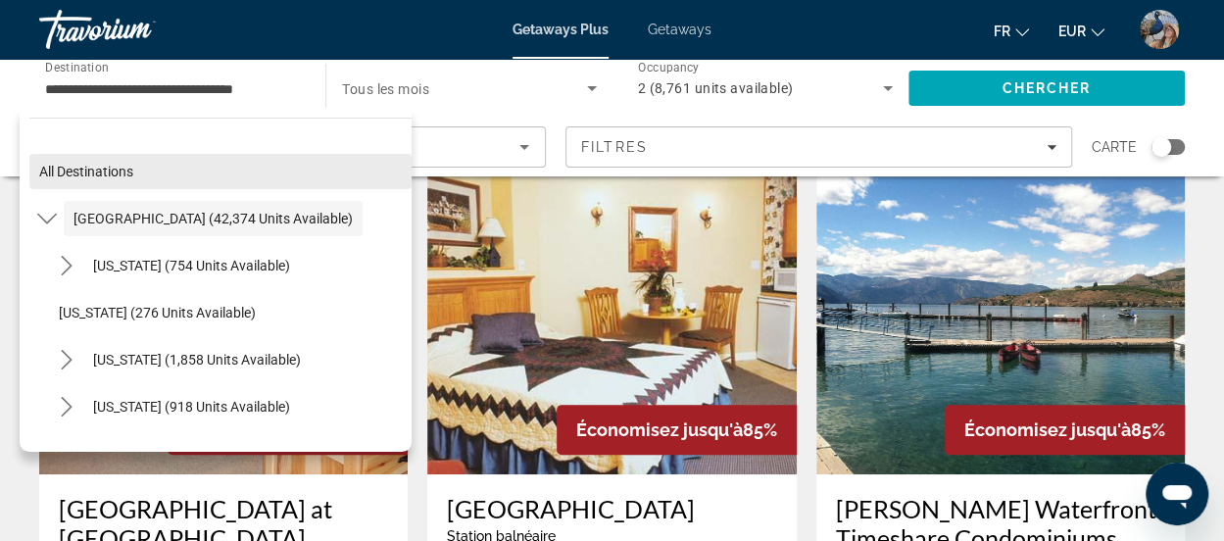
click at [95, 170] on span "All destinations" at bounding box center [86, 172] width 94 height 16
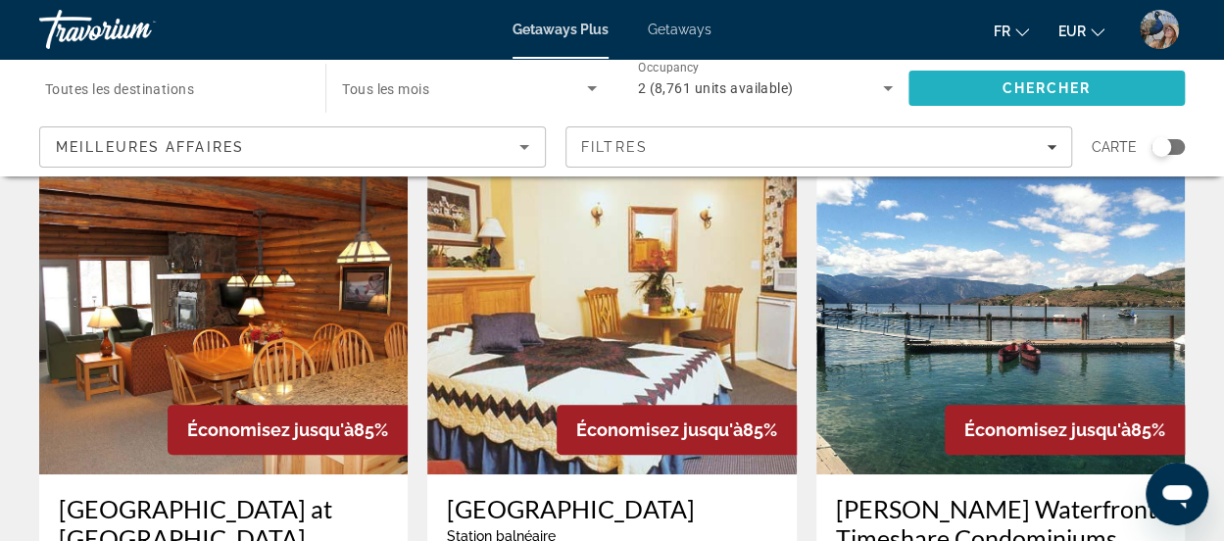
click at [1038, 83] on span "Chercher" at bounding box center [1045, 88] width 89 height 16
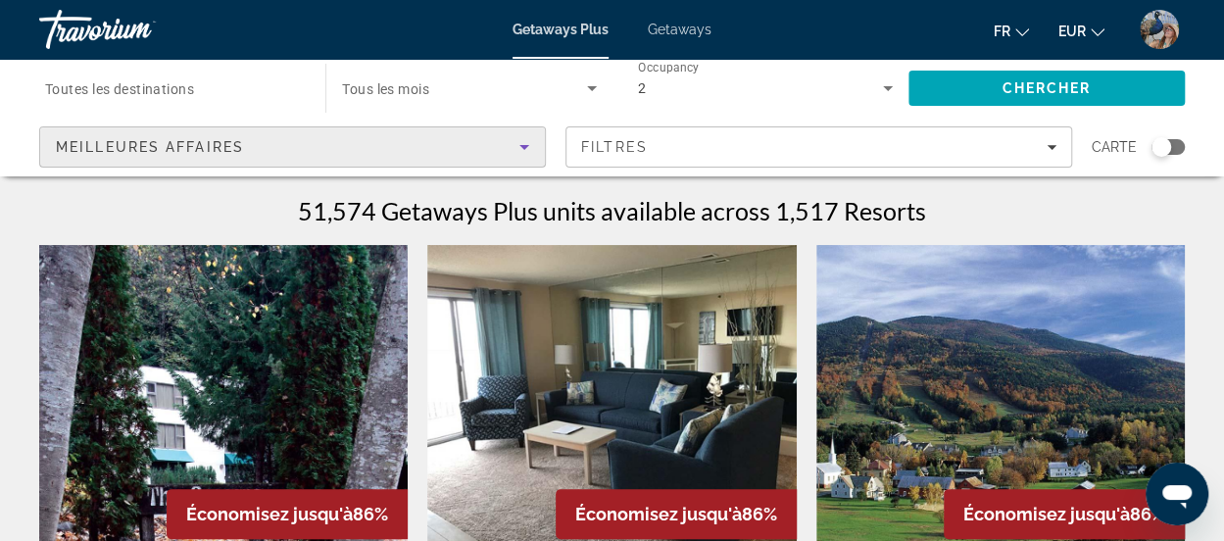
click at [524, 140] on icon "Sort by" at bounding box center [524, 147] width 24 height 24
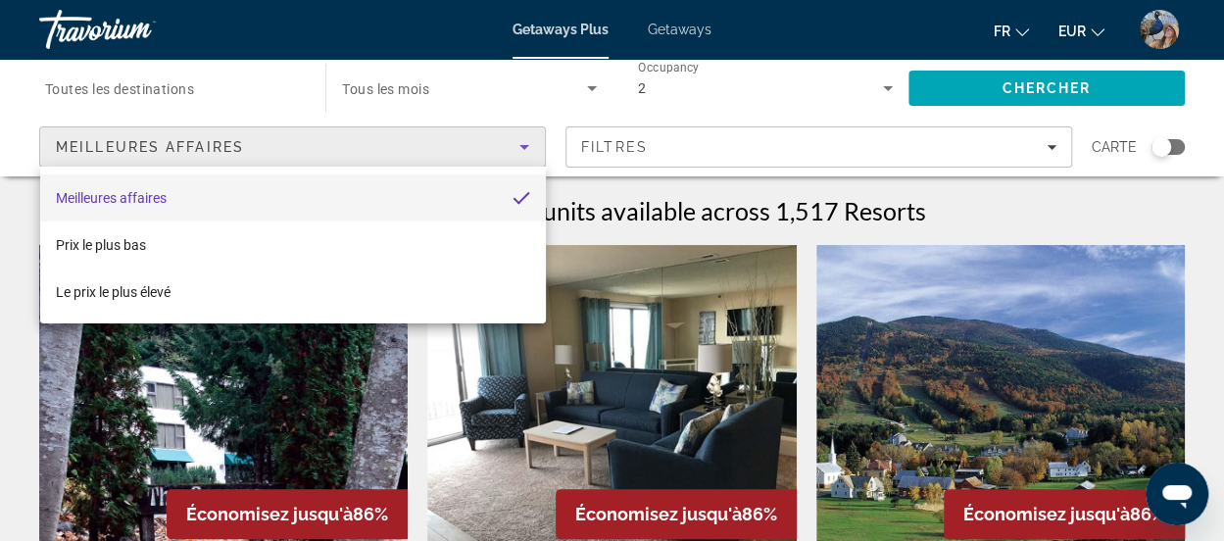
click at [235, 85] on div at bounding box center [612, 270] width 1224 height 541
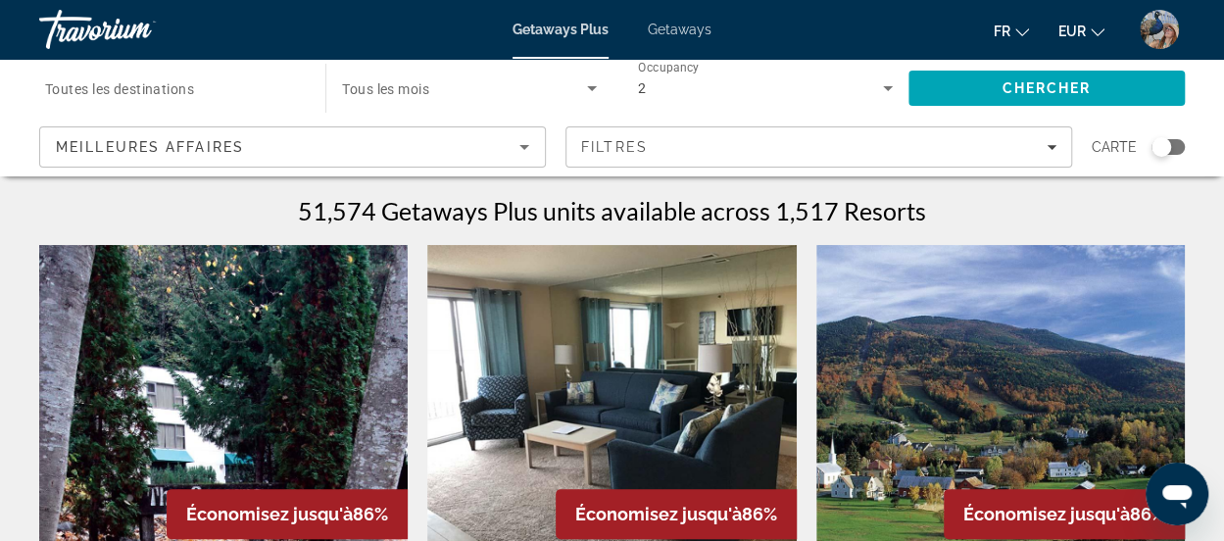
click at [239, 79] on input "Destination Toutes les destinations" at bounding box center [172, 89] width 255 height 24
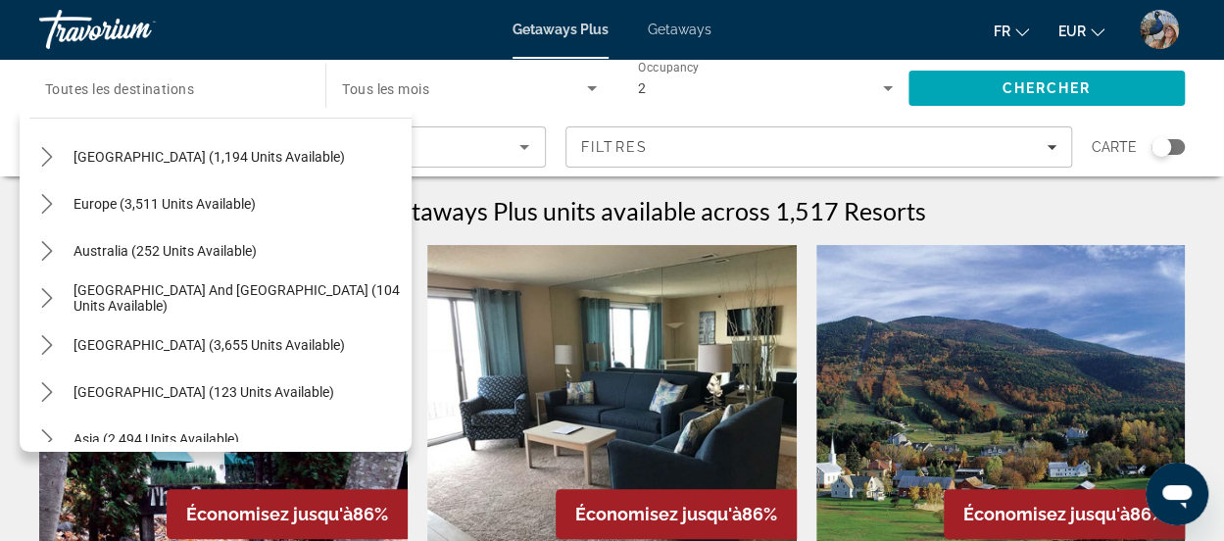
scroll to position [205, 0]
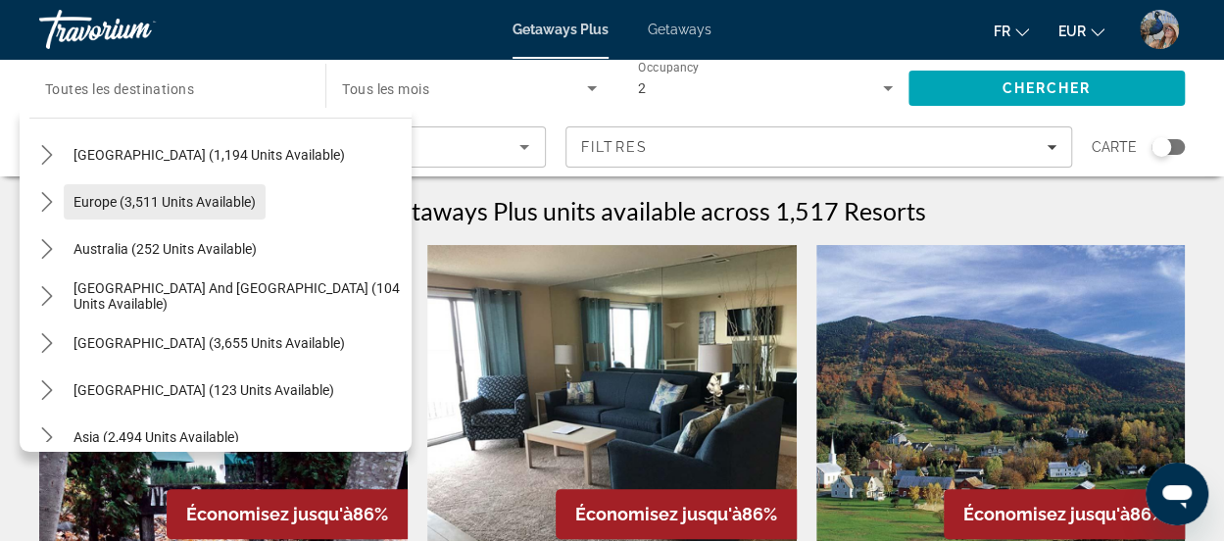
click at [215, 194] on span "Europe (3,511 units available)" at bounding box center [164, 202] width 182 height 16
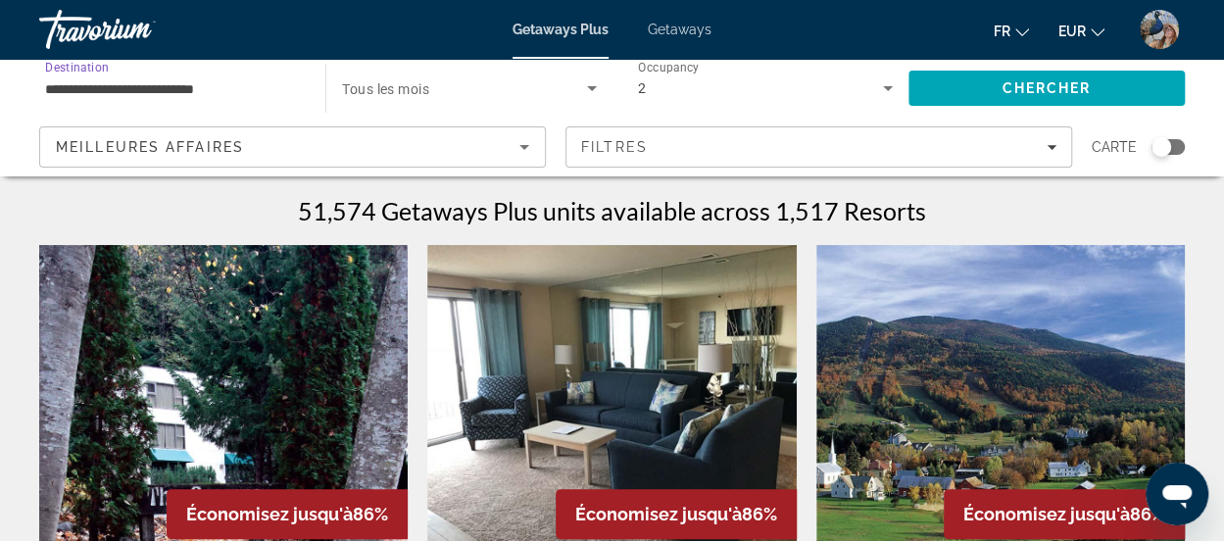
click at [562, 83] on span "Search widget" at bounding box center [464, 88] width 244 height 24
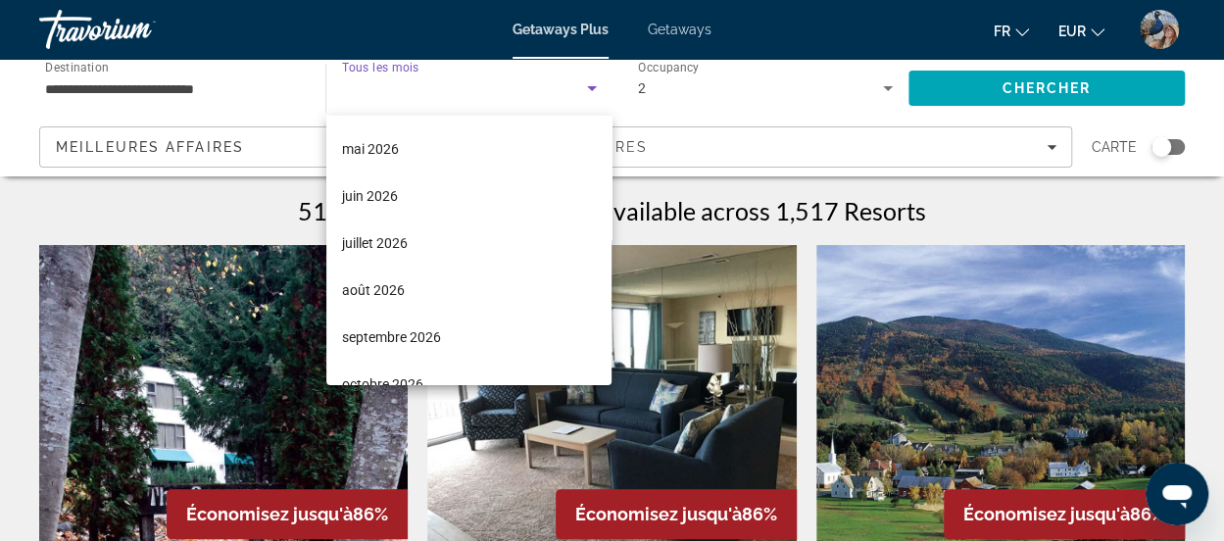
scroll to position [378, 0]
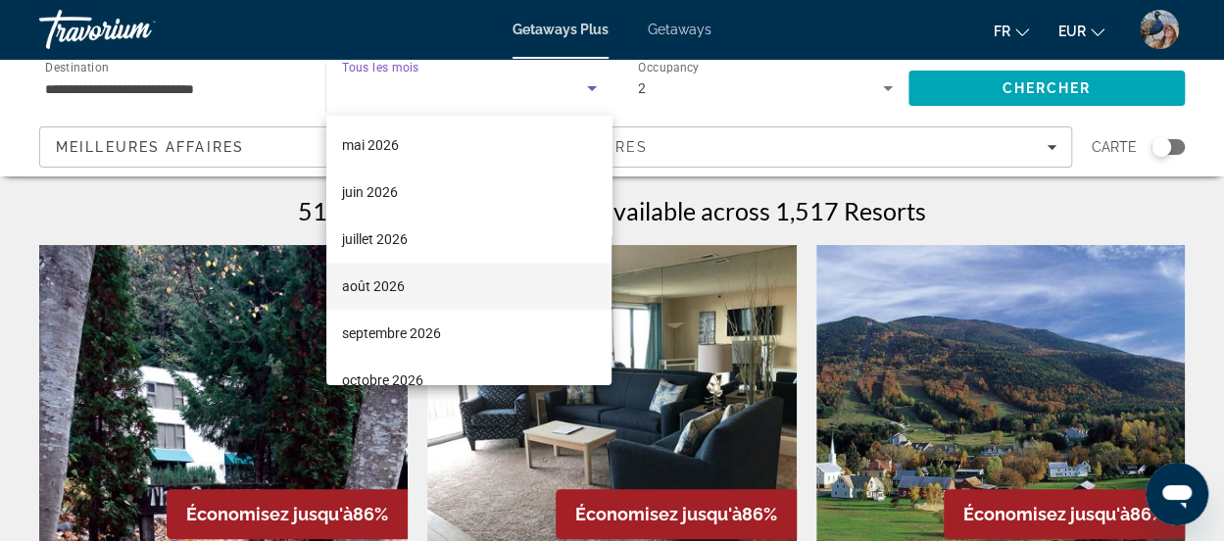
click at [406, 289] on mat-option "août 2026" at bounding box center [469, 286] width 286 height 47
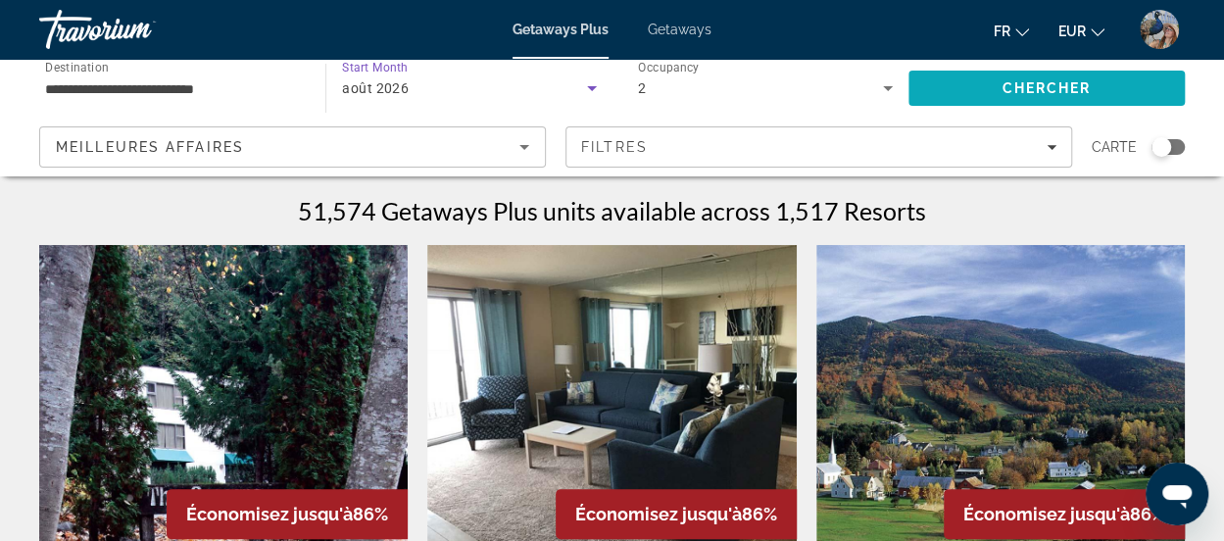
click at [1027, 76] on span "Search" at bounding box center [1046, 88] width 276 height 47
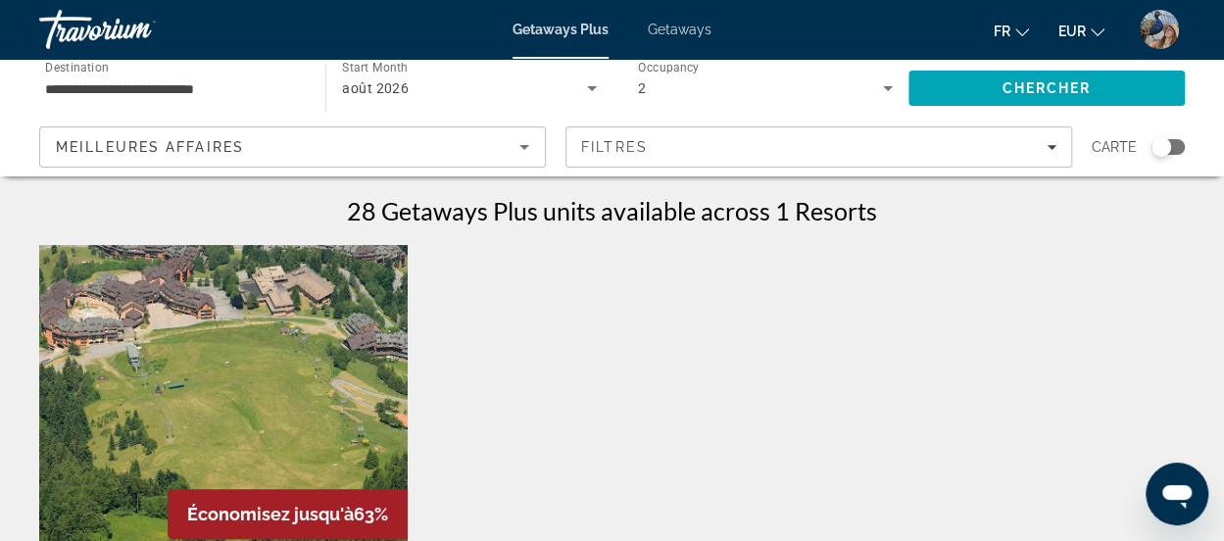
click at [419, 85] on div "août 2026" at bounding box center [464, 88] width 244 height 24
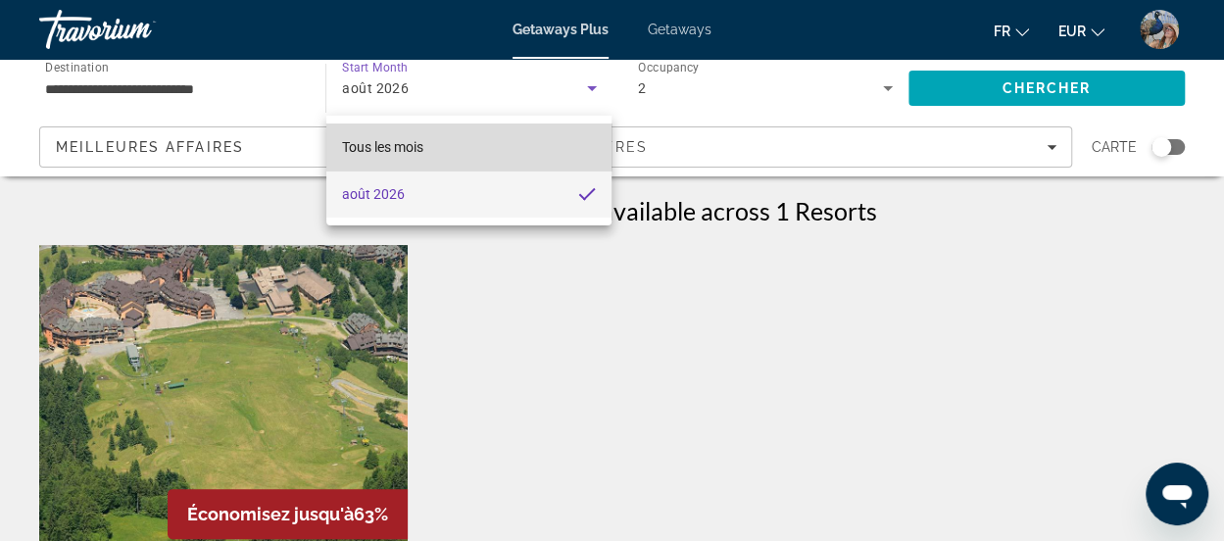
click at [443, 137] on mat-option "Tous les mois" at bounding box center [469, 146] width 286 height 47
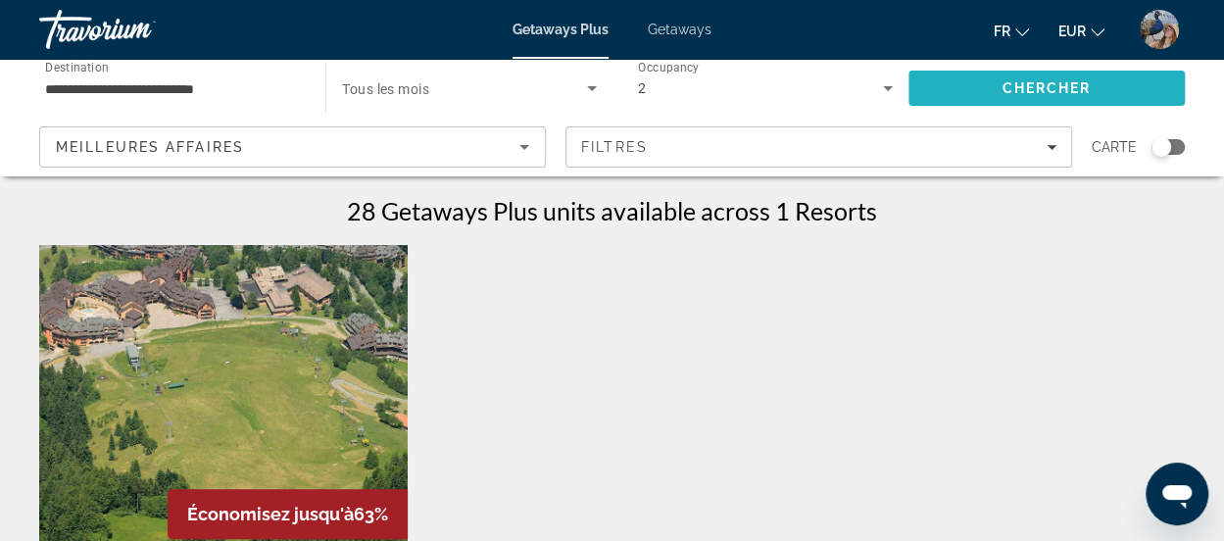
click at [965, 79] on span "Search" at bounding box center [1046, 88] width 276 height 47
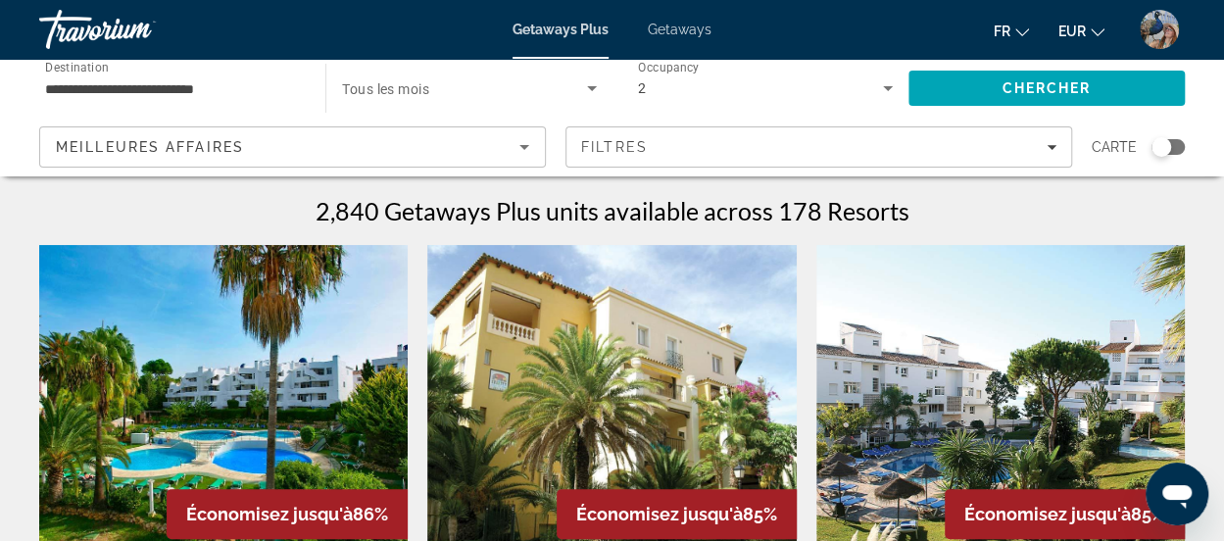
drag, startPoint x: 1164, startPoint y: 145, endPoint x: 1180, endPoint y: 147, distance: 15.8
click at [1180, 147] on div "Search widget" at bounding box center [1167, 147] width 33 height 16
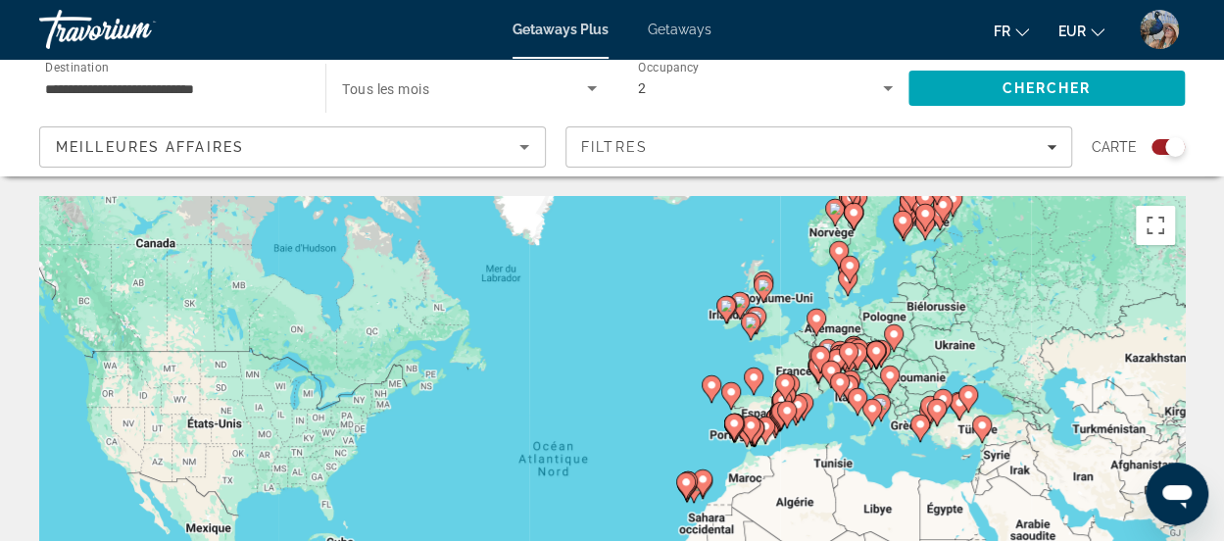
click at [1180, 147] on div "Search widget" at bounding box center [1175, 147] width 20 height 20
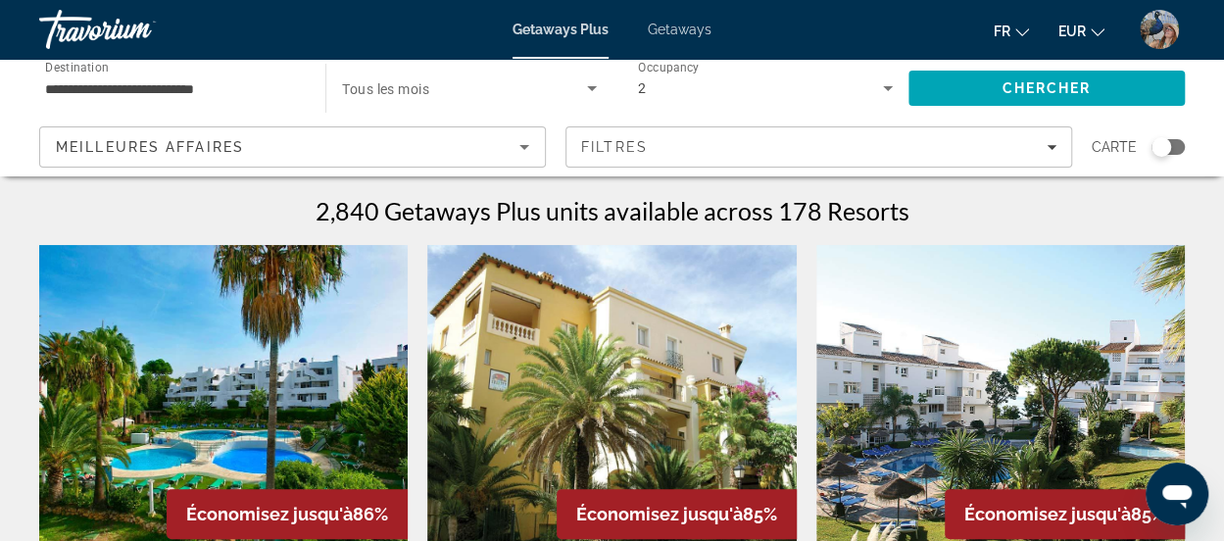
click at [1180, 147] on div "Search widget" at bounding box center [1167, 147] width 33 height 16
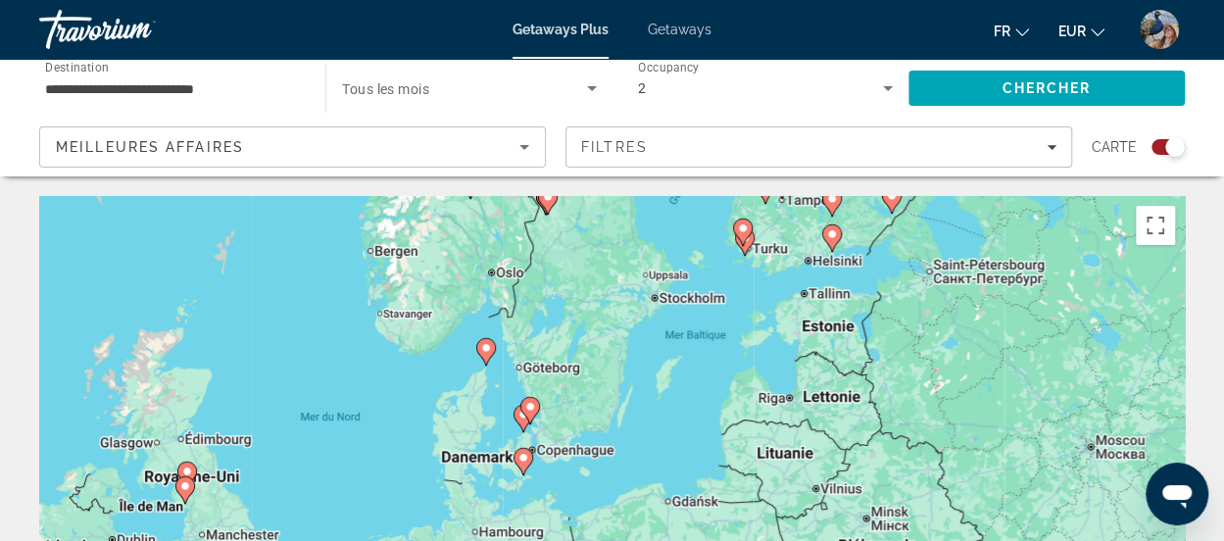
click at [699, 296] on div "Pour activer le glissement avec le clavier, appuyez sur Alt+Entrée. Une fois ce…" at bounding box center [612, 490] width 1146 height 588
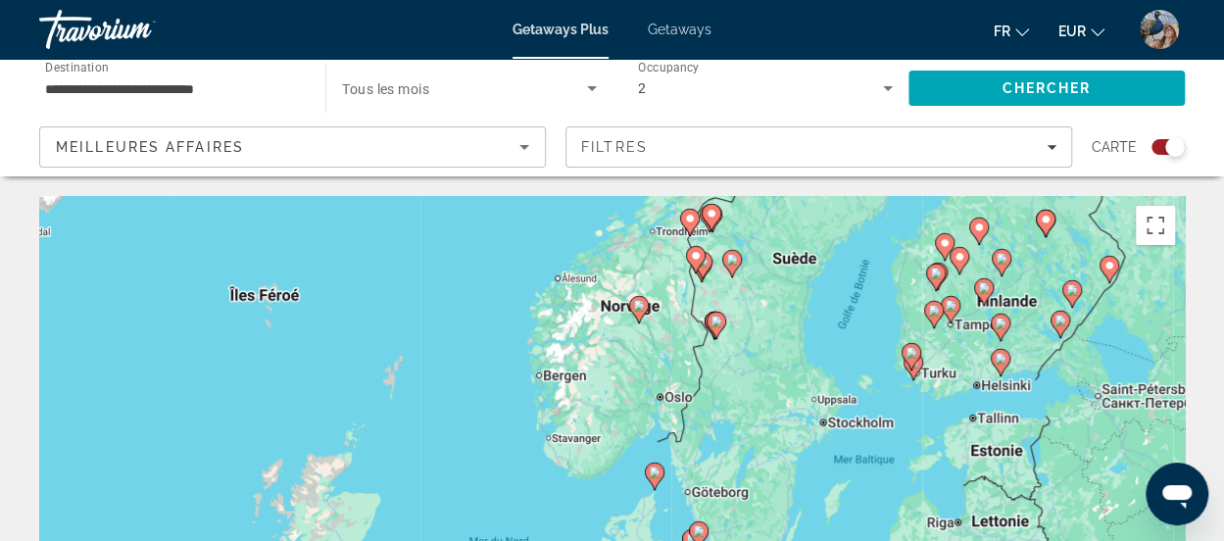
click at [638, 305] on image "Main content" at bounding box center [639, 306] width 12 height 12
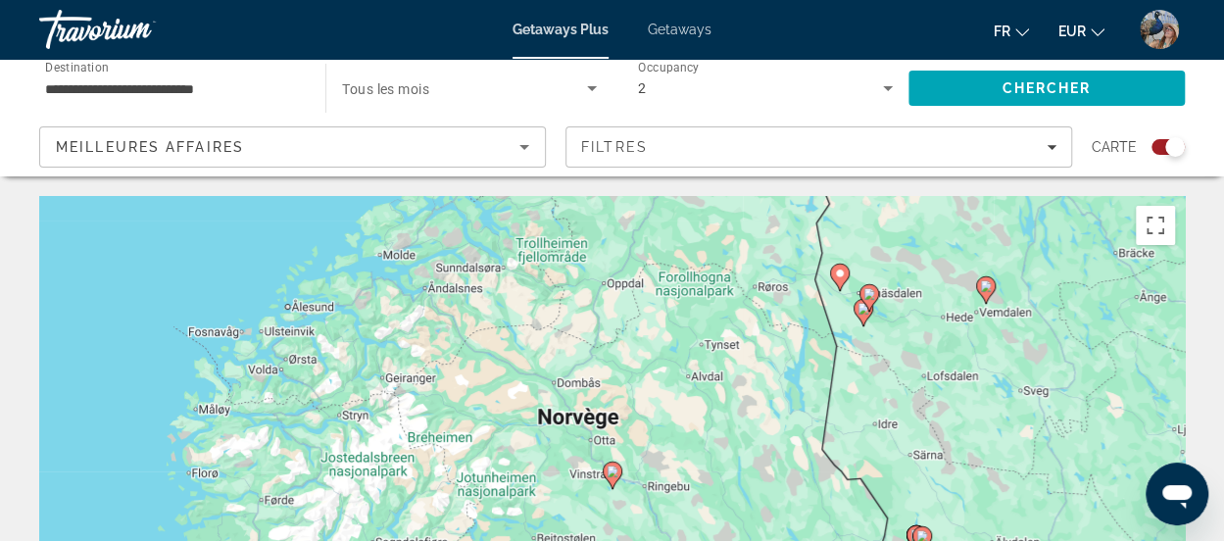
click at [615, 476] on image "Main content" at bounding box center [613, 471] width 12 height 12
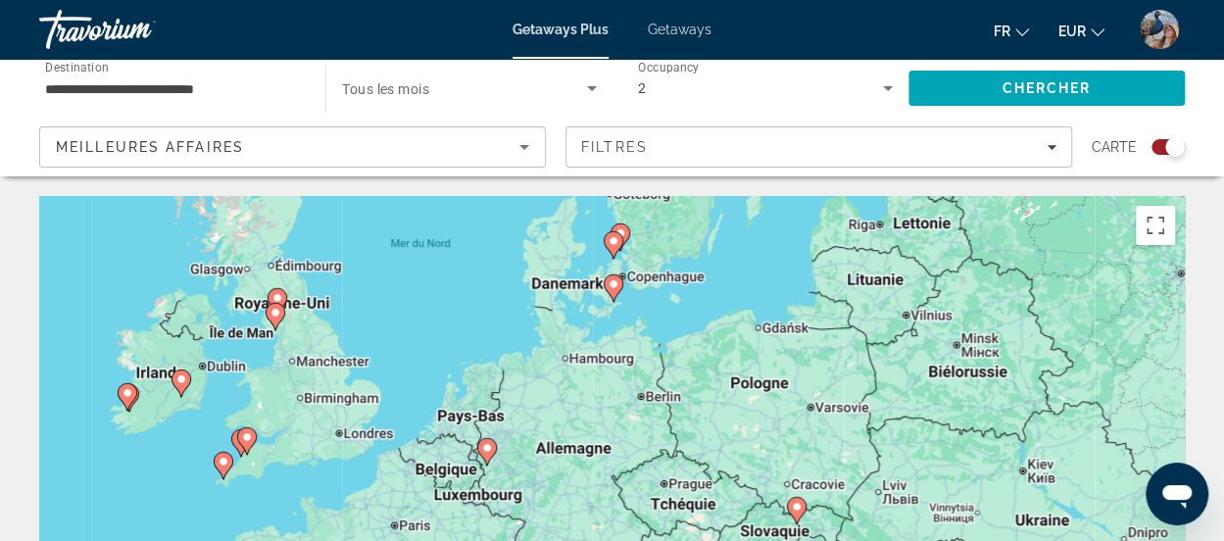
click at [222, 461] on div "Pour activer le glissement avec le clavier, appuyez sur Alt+Entrée. Une fois ce…" at bounding box center [612, 490] width 1146 height 588
type input "**********"
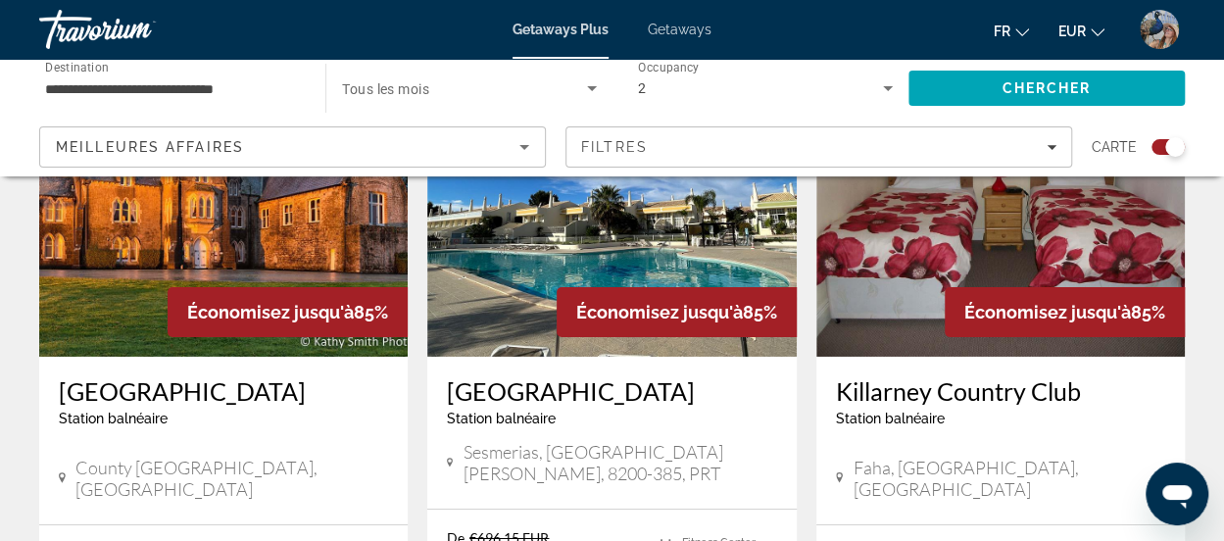
scroll to position [3087, 0]
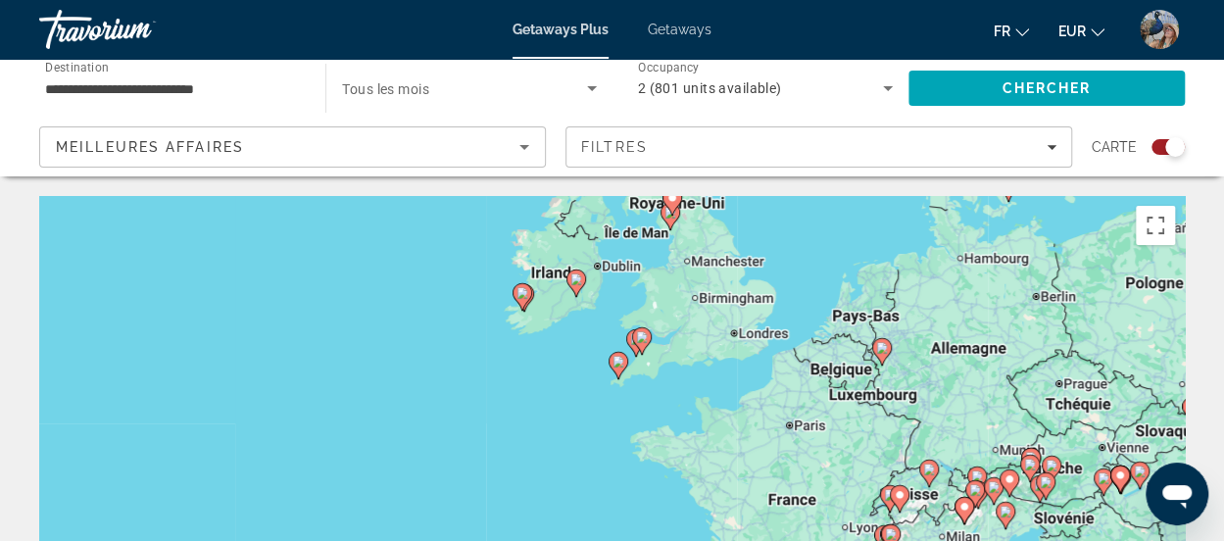
click at [575, 281] on image "Main content" at bounding box center [576, 279] width 12 height 12
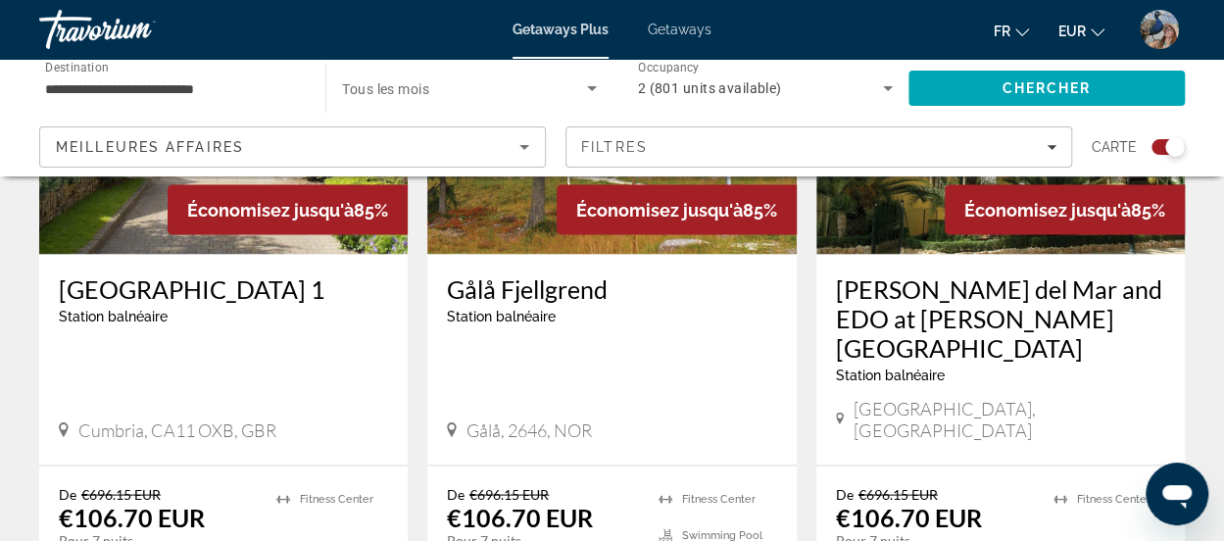
scroll to position [1813, 0]
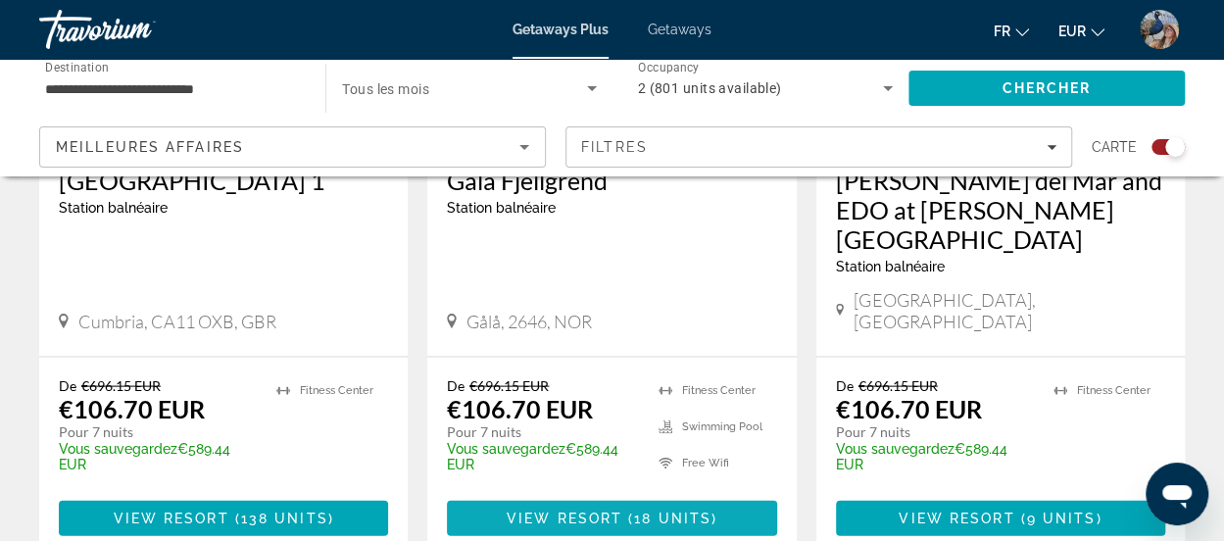
click at [534, 510] on span "View Resort" at bounding box center [565, 518] width 116 height 16
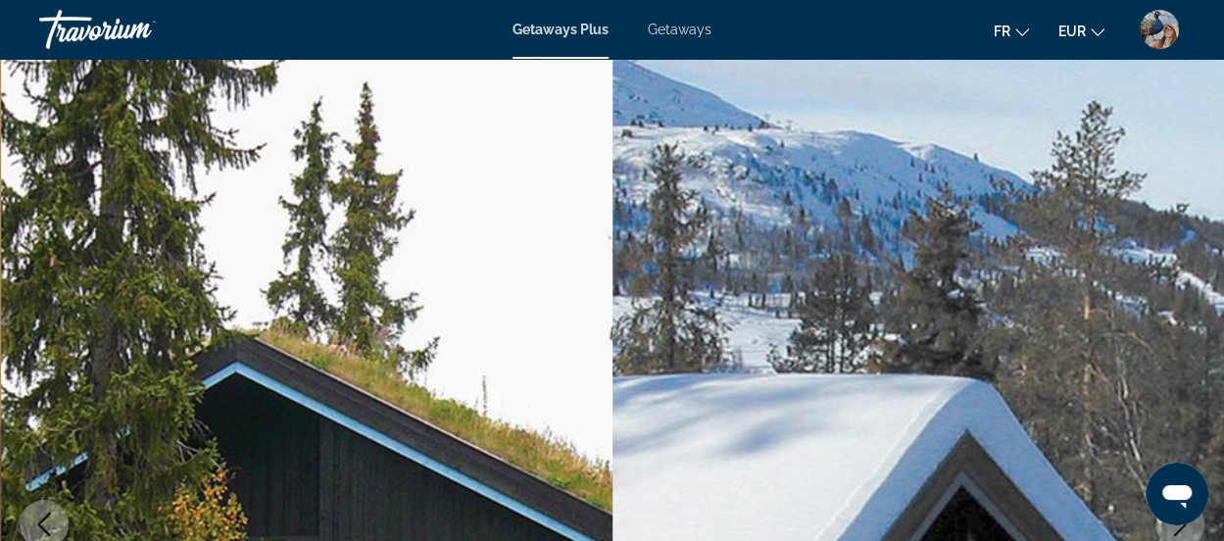
click at [534, 407] on img "Main content" at bounding box center [307, 524] width 612 height 931
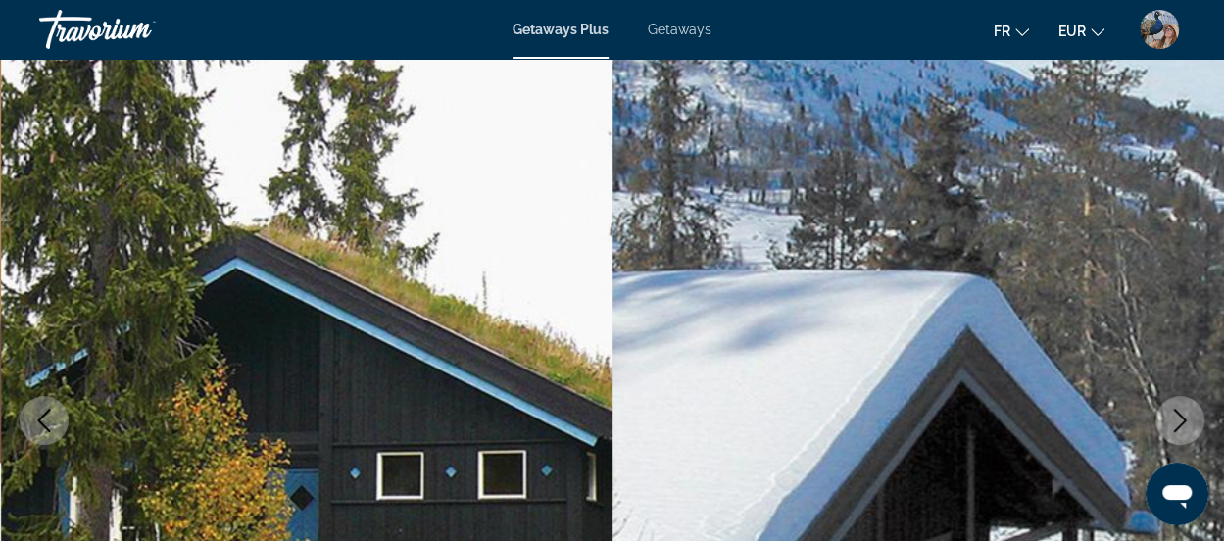
scroll to position [68, 0]
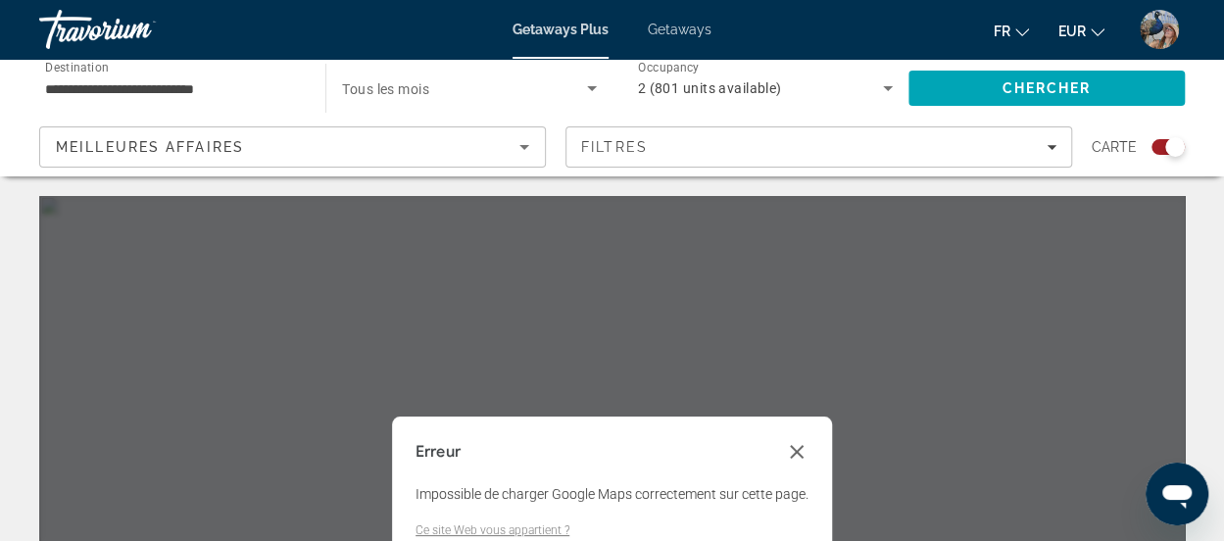
click at [261, 89] on input "**********" at bounding box center [172, 89] width 255 height 24
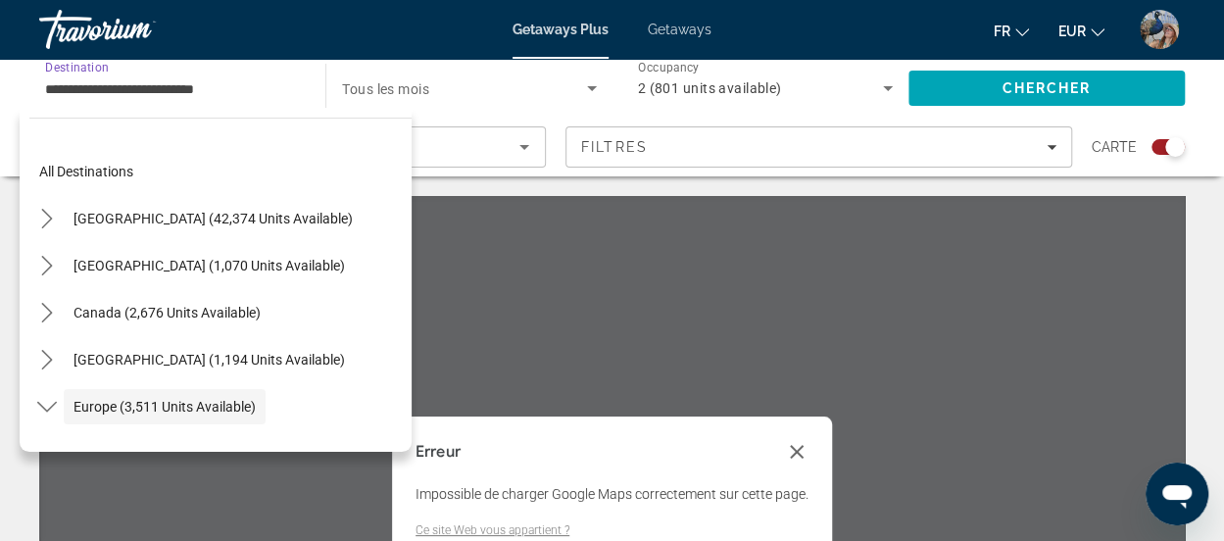
scroll to position [117, 0]
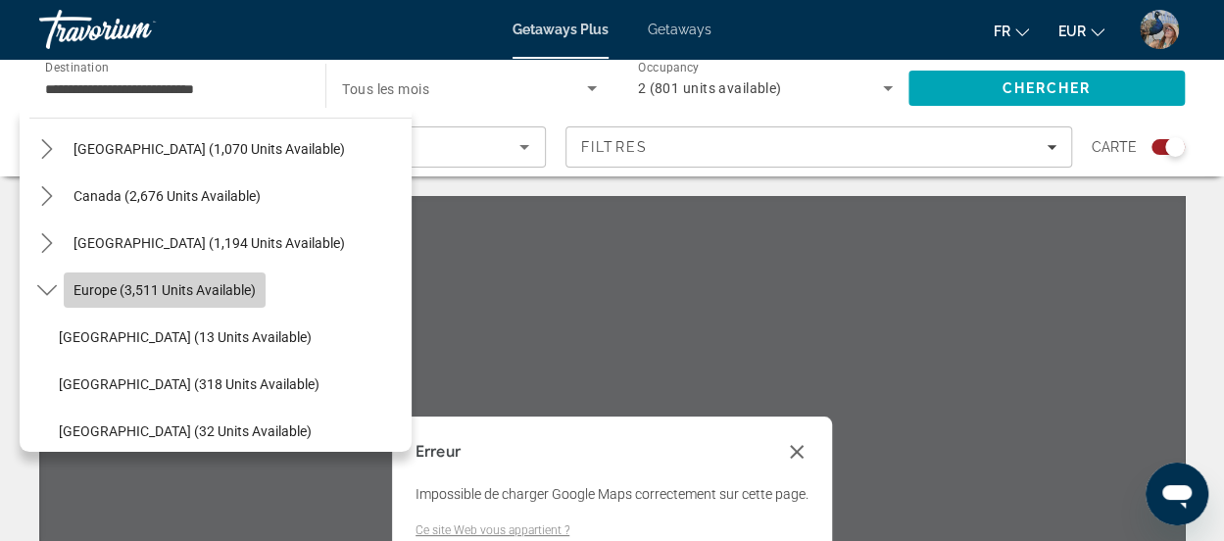
click at [219, 279] on span "Select destination: Europe (3,511 units available)" at bounding box center [165, 290] width 202 height 47
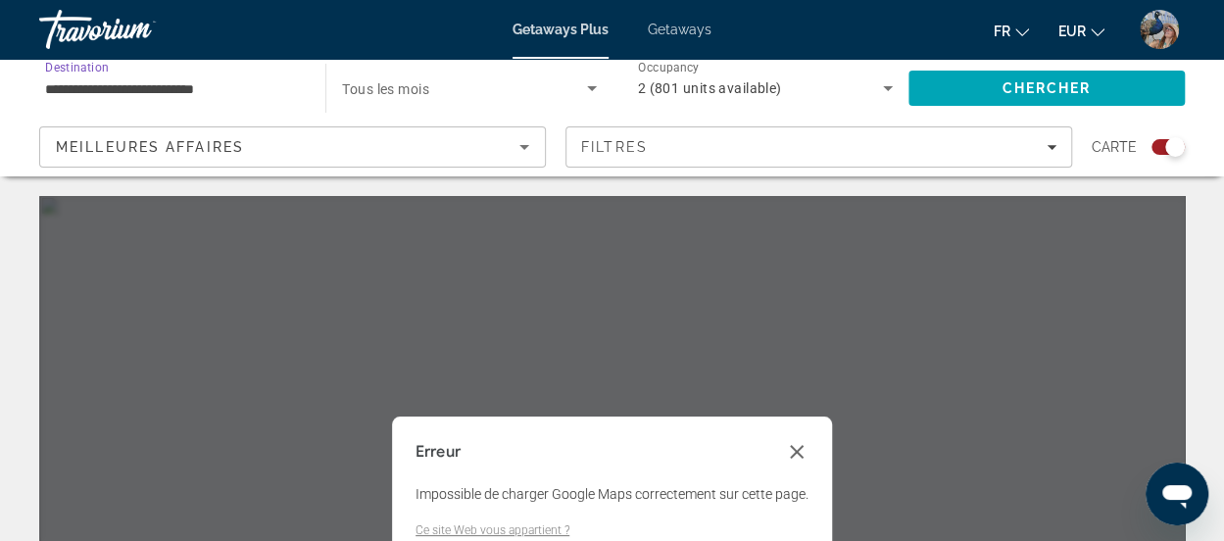
click at [429, 81] on span "Tous les mois" at bounding box center [385, 89] width 87 height 16
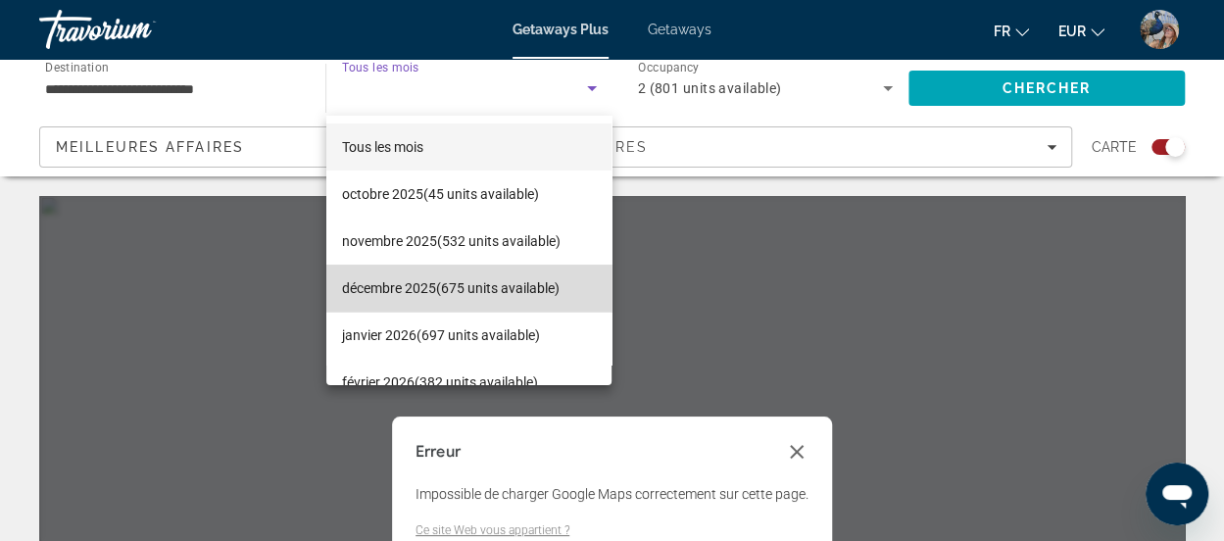
click at [490, 277] on span "décembre 2025 (675 units available)" at bounding box center [451, 288] width 218 height 24
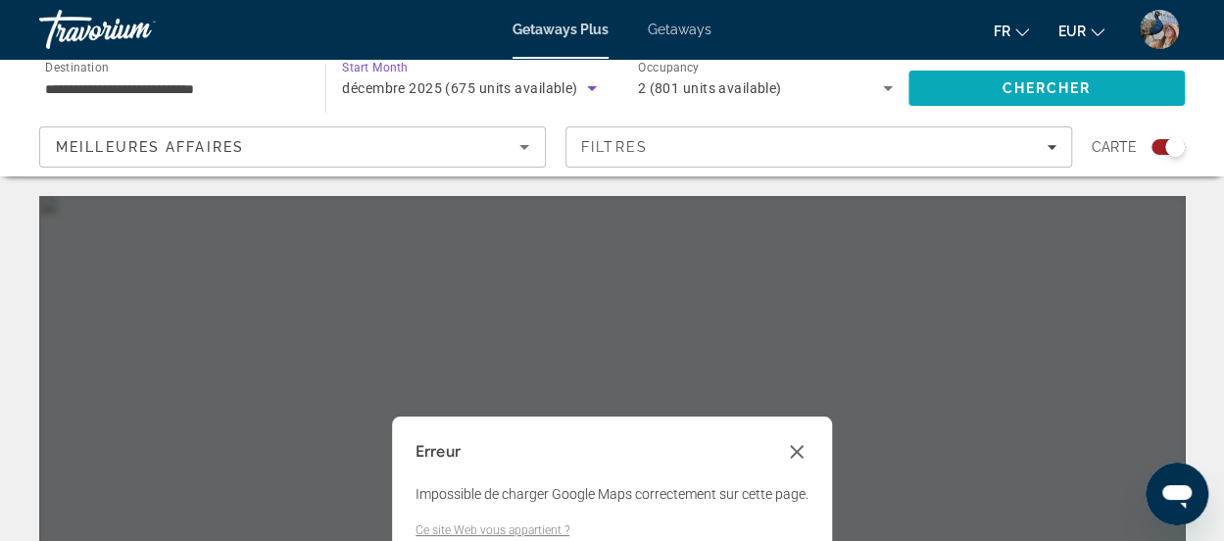
click at [960, 82] on span "Search" at bounding box center [1046, 88] width 276 height 47
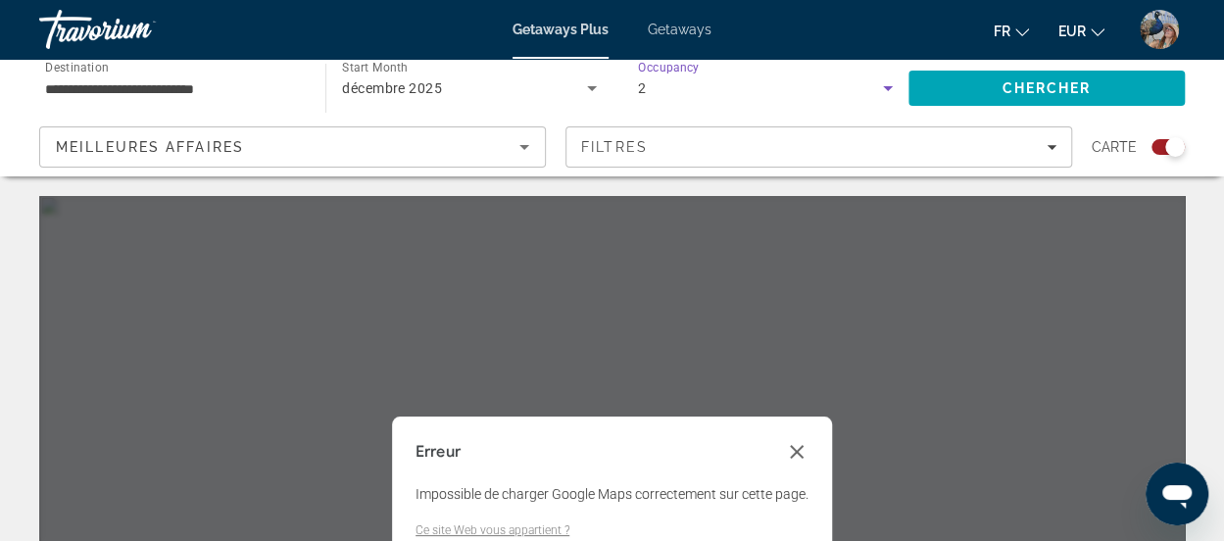
click at [666, 81] on div "2" at bounding box center [760, 88] width 245 height 24
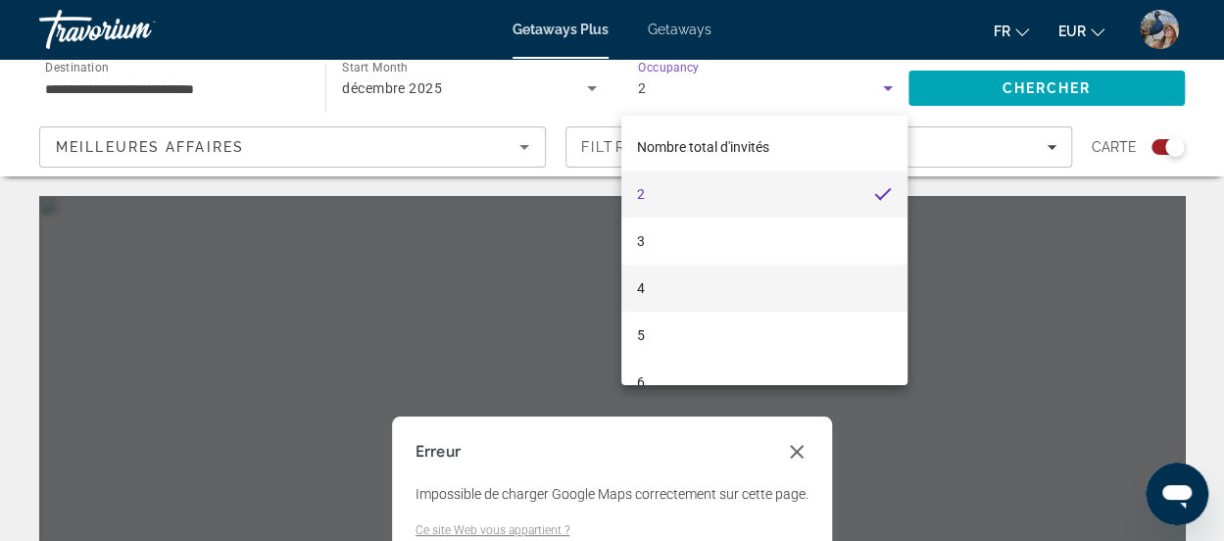
click at [659, 272] on mat-option "4" at bounding box center [764, 288] width 286 height 47
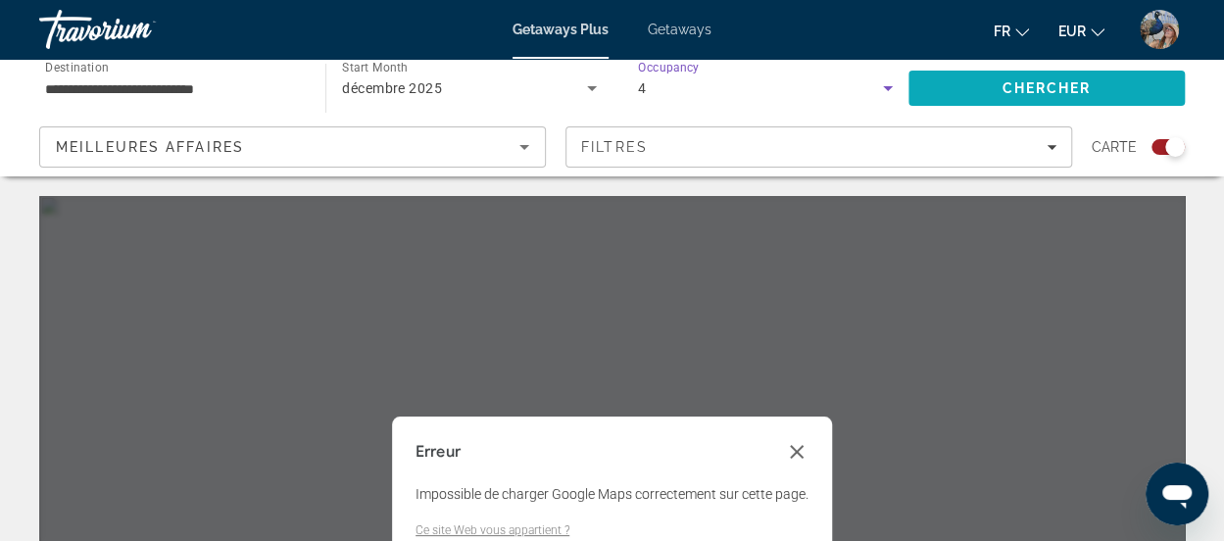
click at [966, 79] on span "Search" at bounding box center [1046, 88] width 276 height 47
click at [1065, 85] on span "Chercher" at bounding box center [1045, 88] width 89 height 16
click at [791, 462] on button "Fermer la boîte de dialogue" at bounding box center [797, 452] width 24 height 24
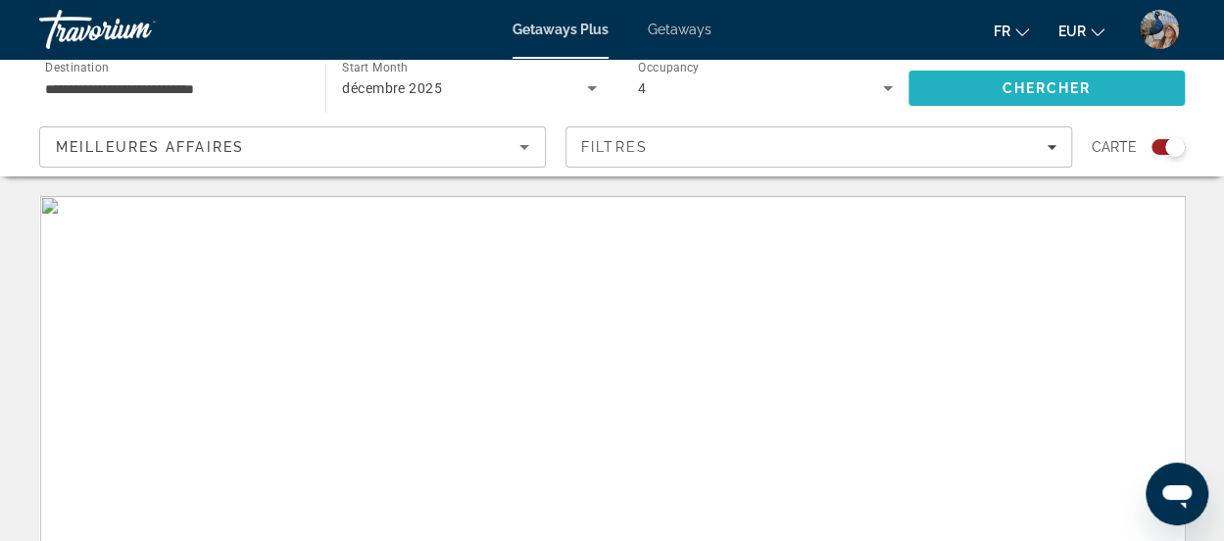
click at [937, 81] on span "Search" at bounding box center [1046, 88] width 276 height 47
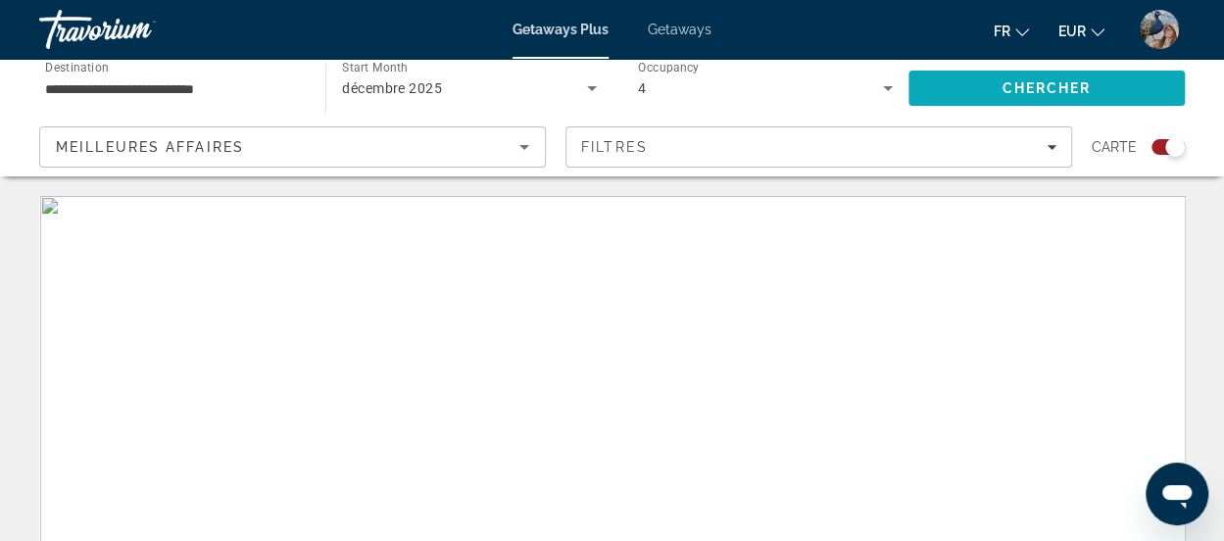
click at [950, 91] on span "Search" at bounding box center [1046, 88] width 276 height 47
click at [1166, 147] on div "Search widget" at bounding box center [1175, 147] width 20 height 20
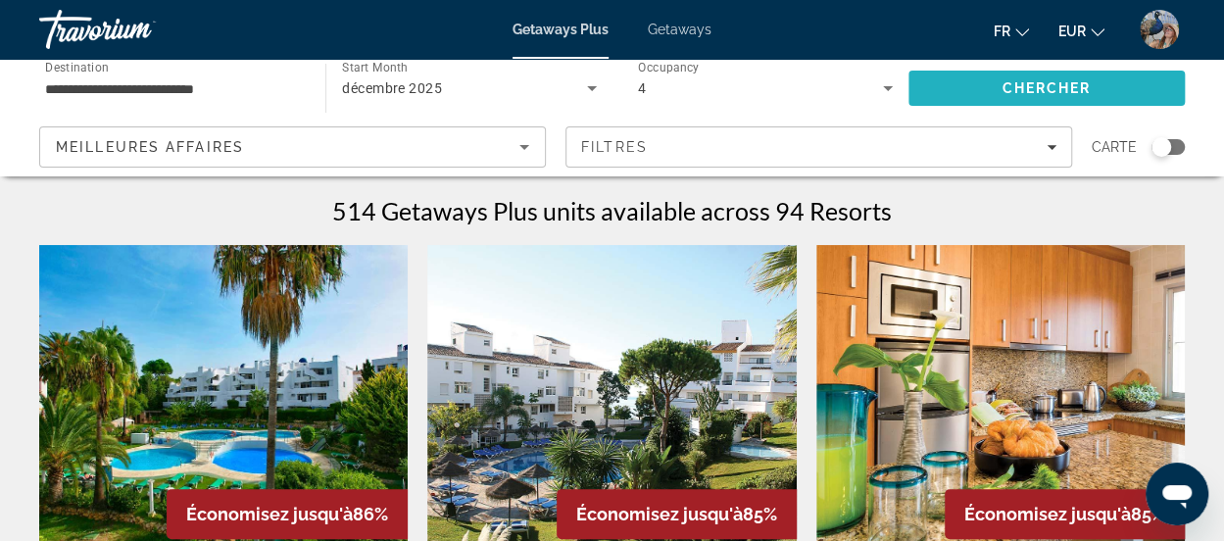
click at [1098, 90] on span "Search" at bounding box center [1046, 88] width 276 height 47
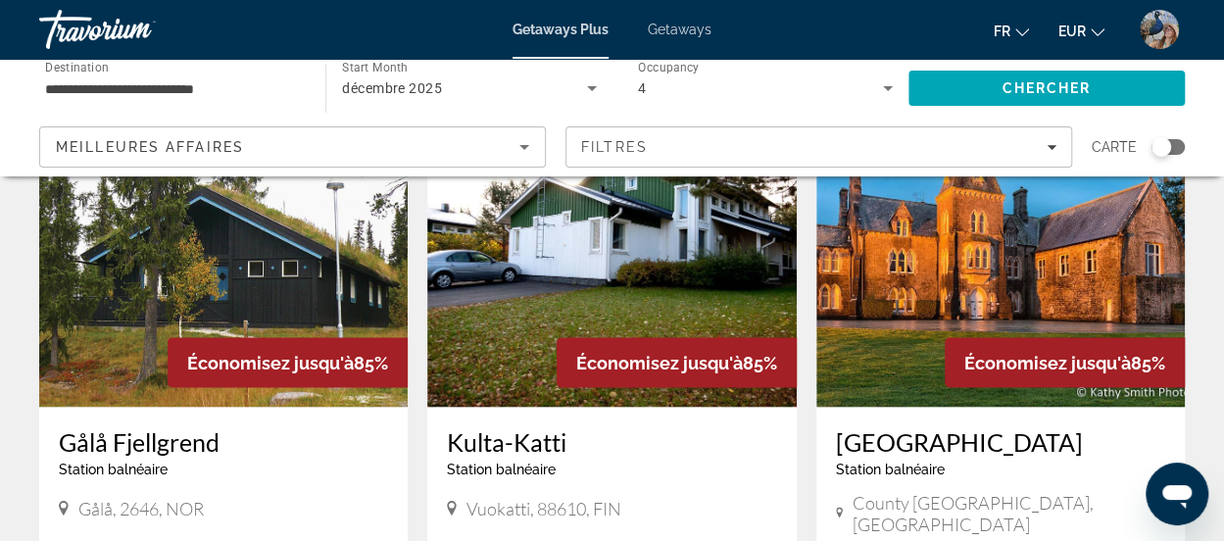
scroll to position [1718, 0]
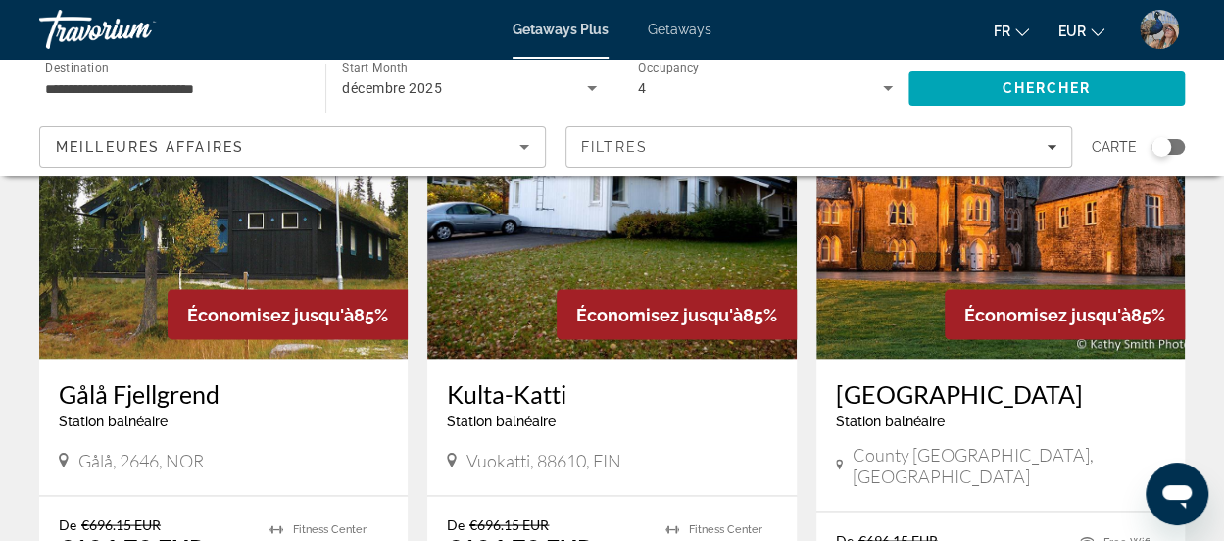
click at [924, 235] on img "Main content" at bounding box center [1000, 202] width 368 height 314
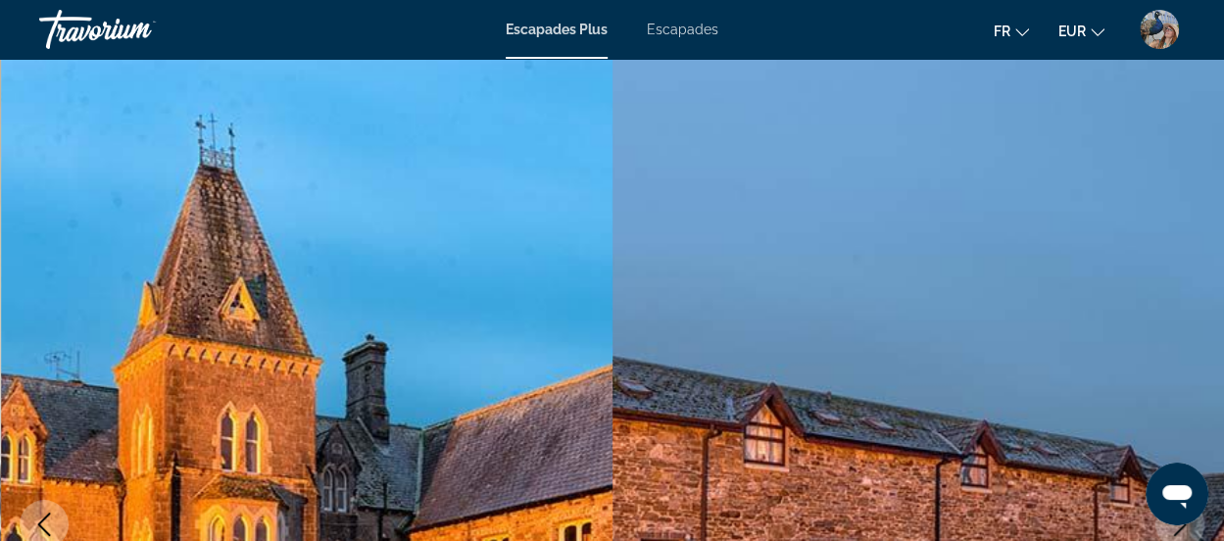
click at [567, 32] on font "Escapades Plus" at bounding box center [557, 30] width 102 height 16
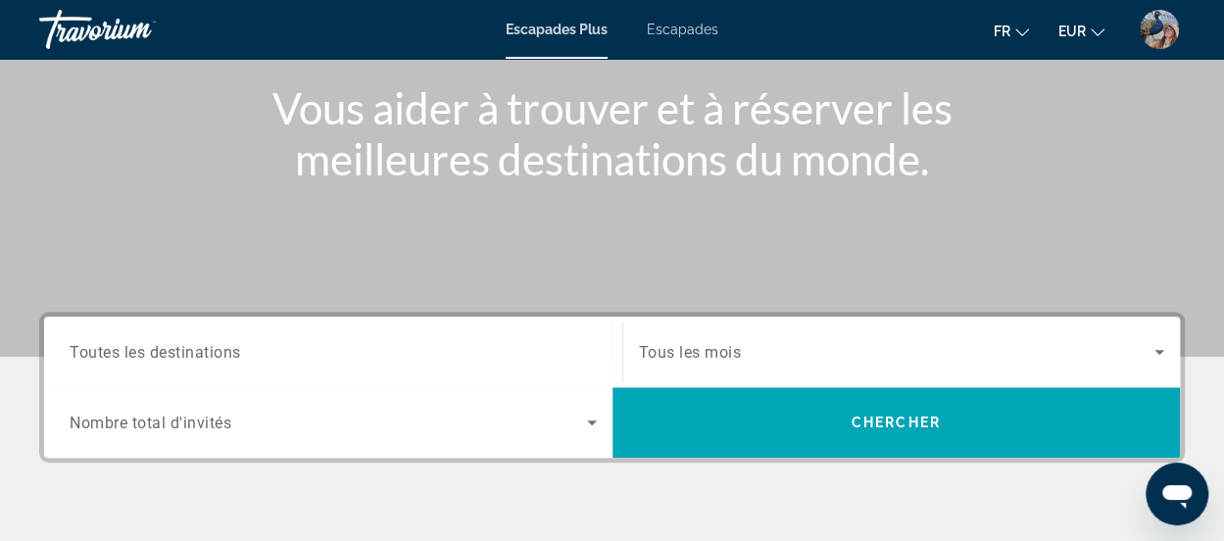
scroll to position [277, 0]
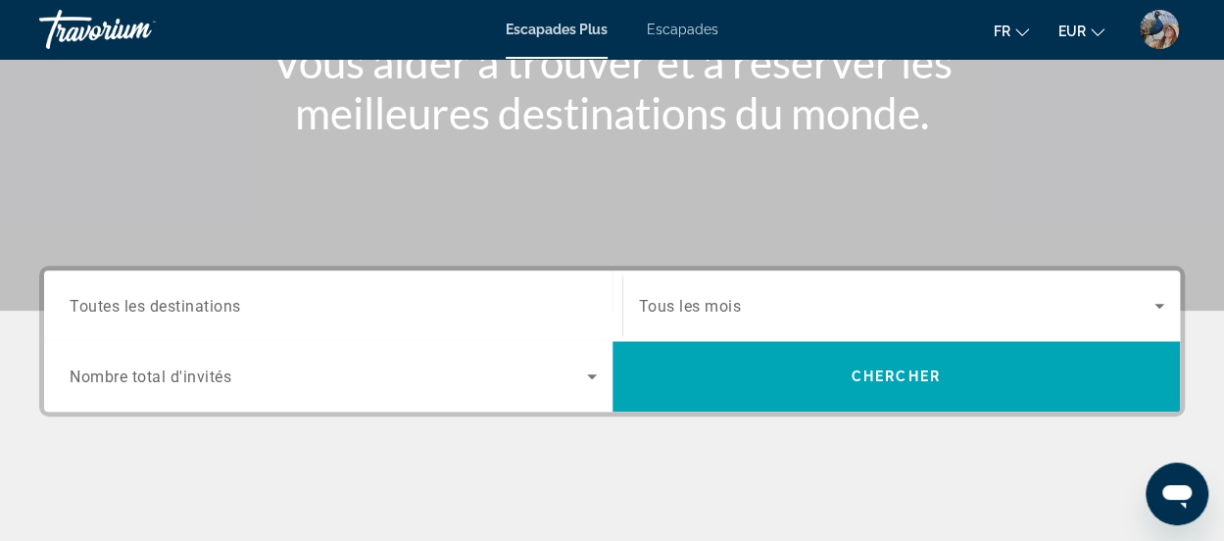
click at [396, 289] on div "Search widget" at bounding box center [333, 306] width 527 height 56
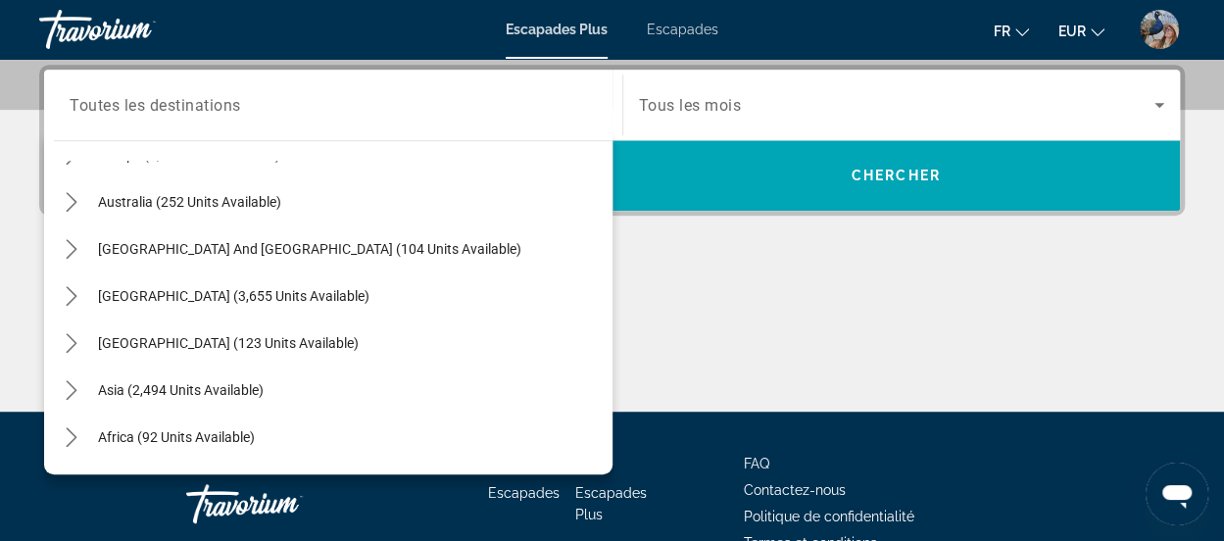
scroll to position [317, 0]
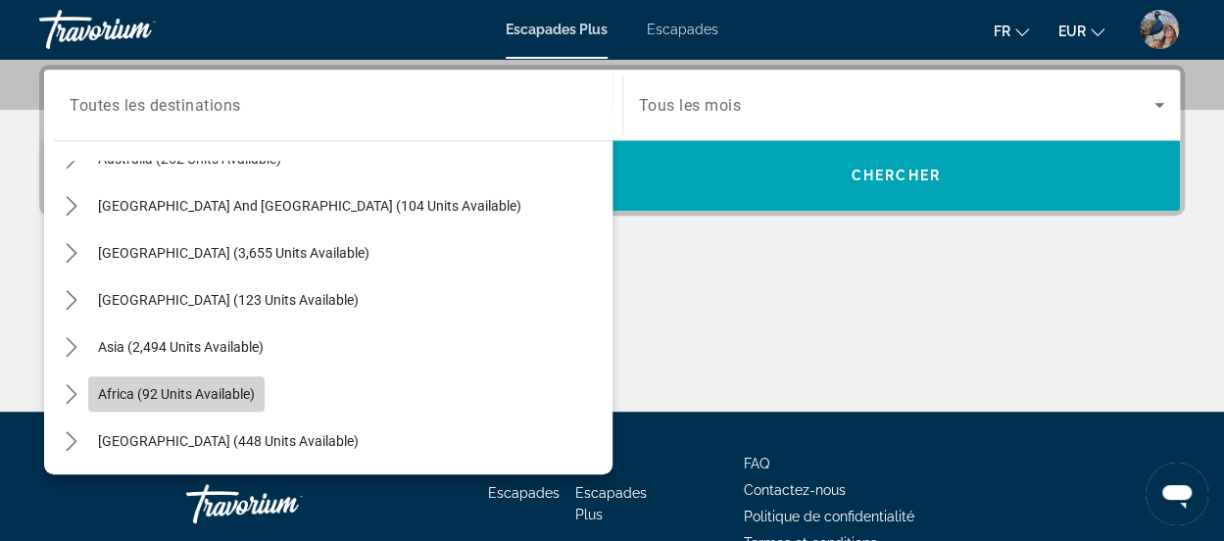
click at [172, 394] on span "Africa (92 units available)" at bounding box center [176, 394] width 157 height 16
type input "**********"
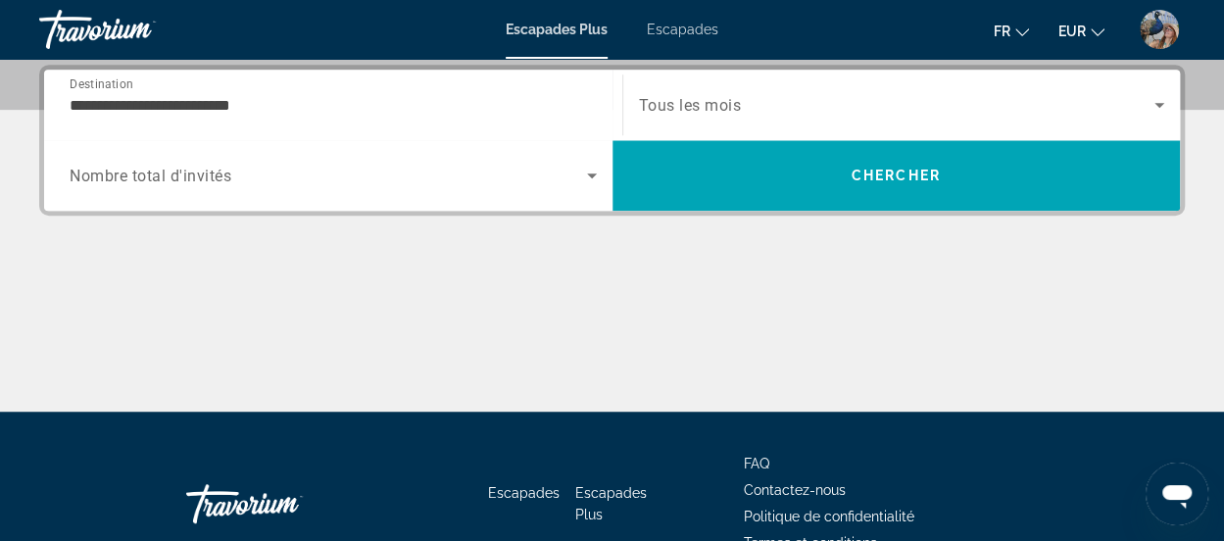
click at [896, 90] on div "Search widget" at bounding box center [902, 104] width 526 height 55
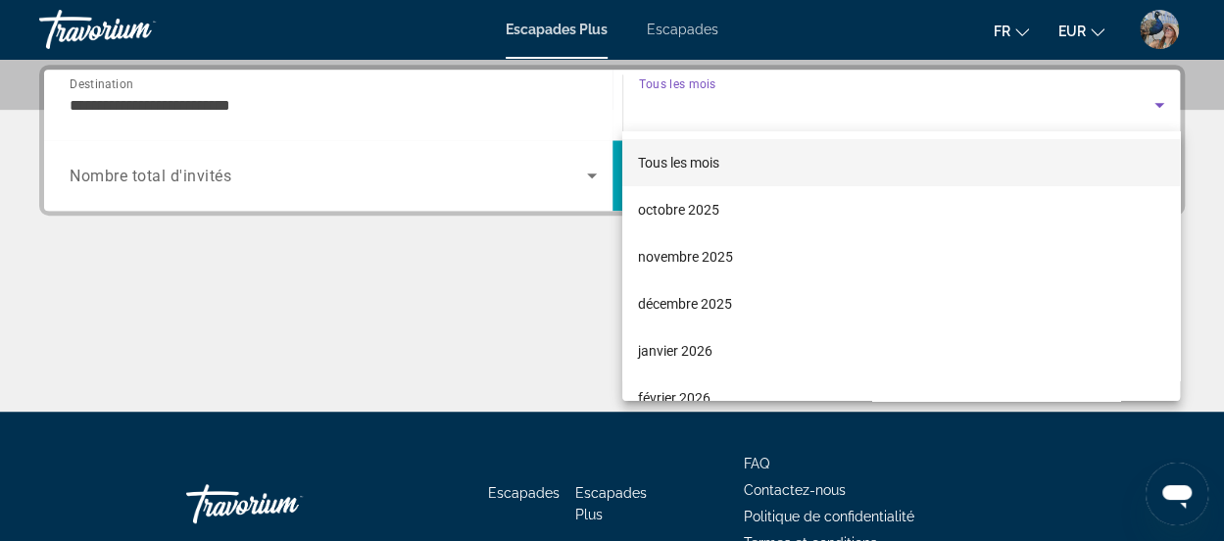
click at [896, 90] on div at bounding box center [612, 270] width 1224 height 541
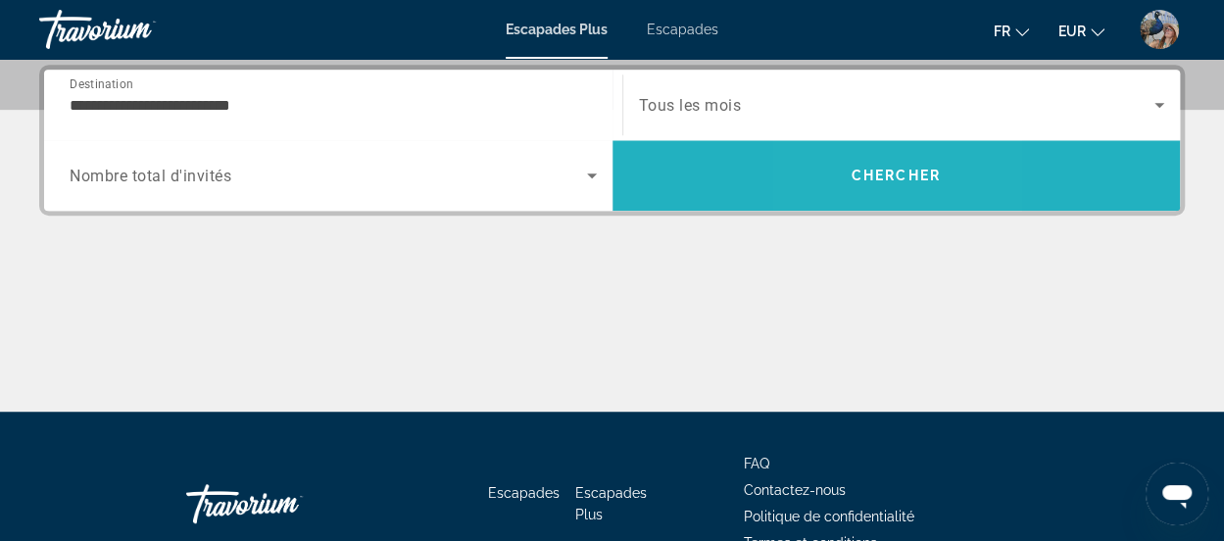
click at [854, 148] on span "Search" at bounding box center [896, 175] width 568 height 71
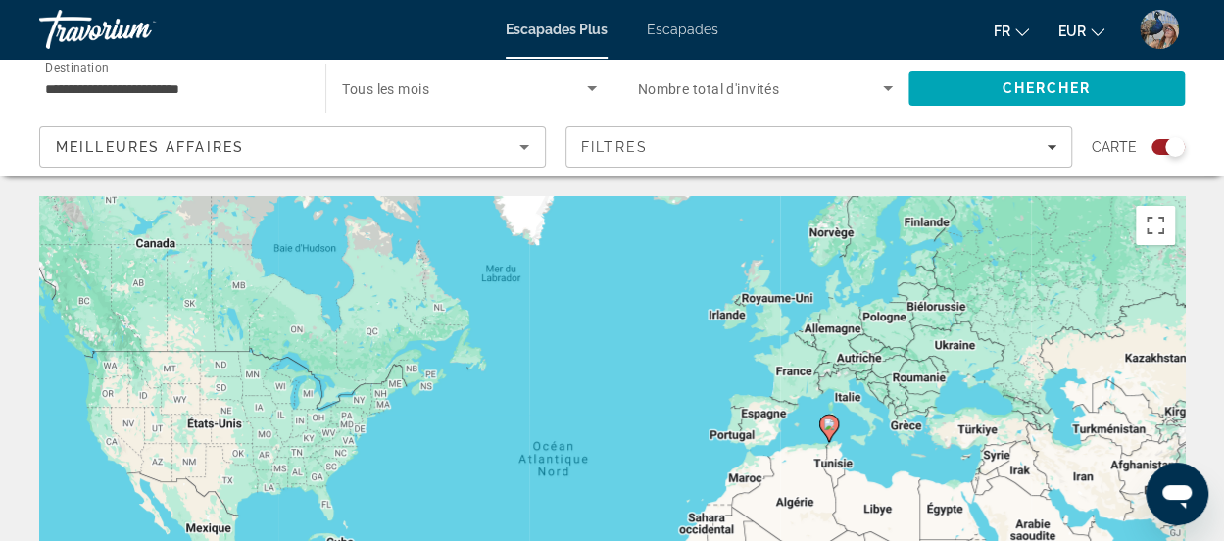
click at [827, 426] on image "Contenu principal" at bounding box center [829, 424] width 12 height 12
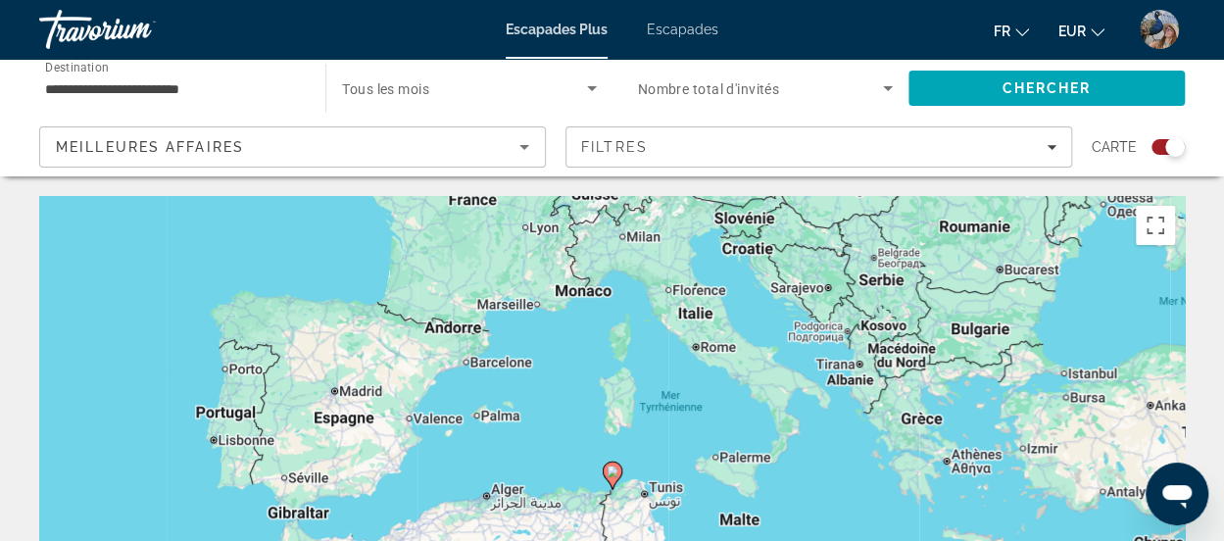
click at [611, 473] on image "Contenu principal" at bounding box center [613, 471] width 12 height 12
type input "**********"
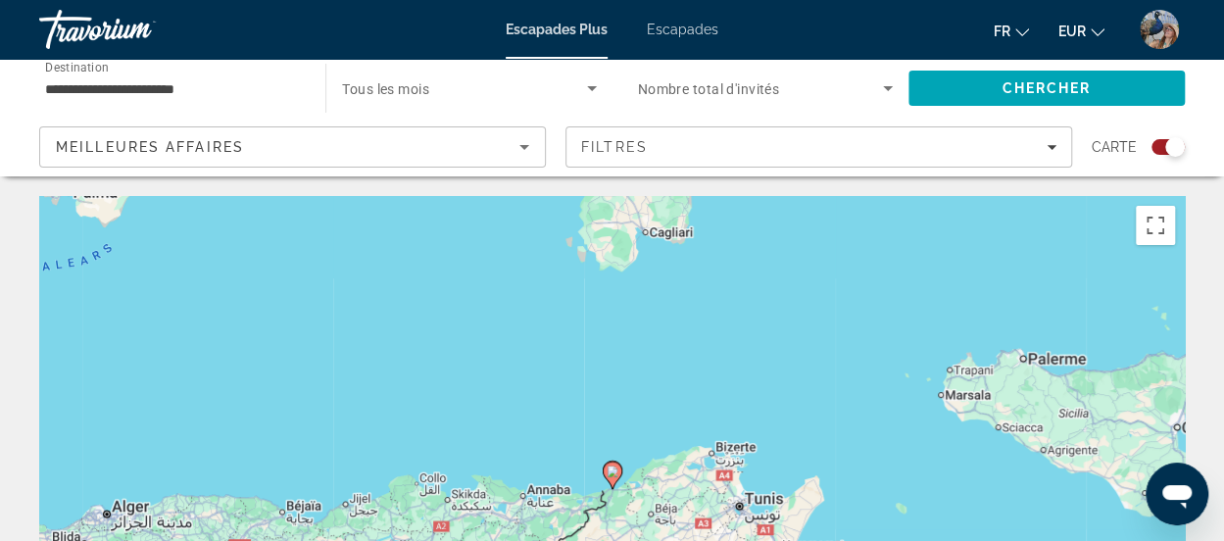
click at [613, 471] on image "Contenu principal" at bounding box center [613, 471] width 12 height 12
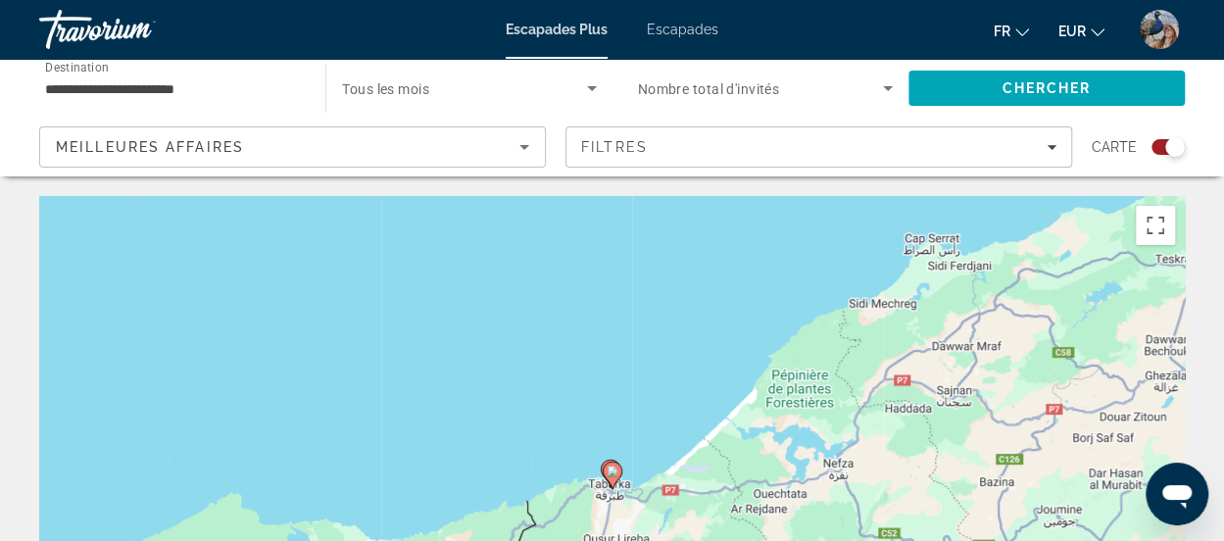
click at [613, 471] on image "Contenu principal" at bounding box center [613, 471] width 12 height 12
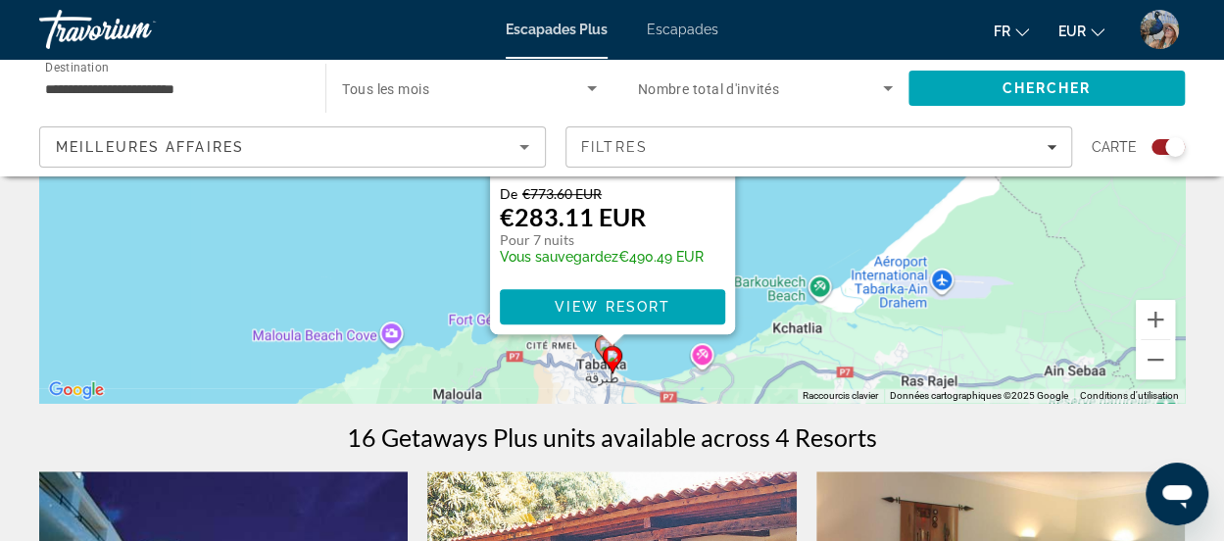
scroll to position [331, 0]
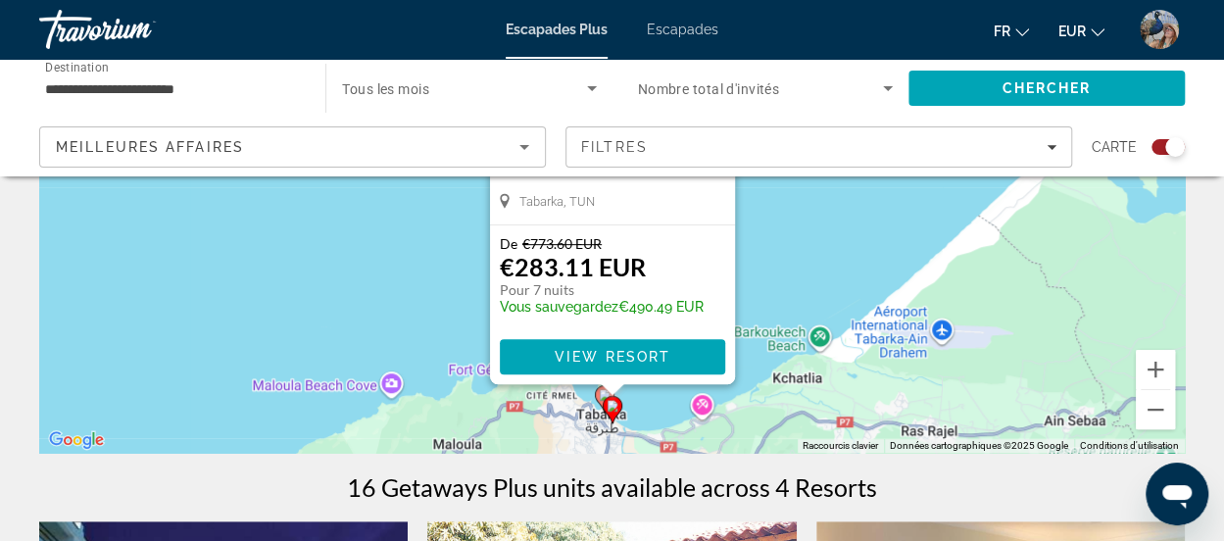
click at [611, 415] on icon "Contenu principal" at bounding box center [612, 409] width 18 height 25
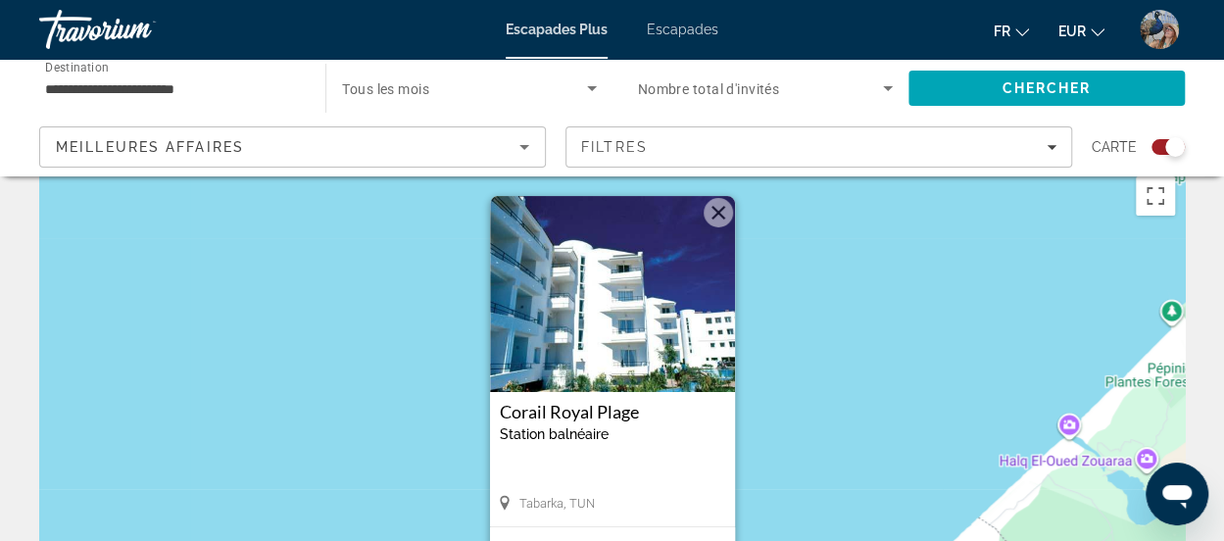
scroll to position [0, 0]
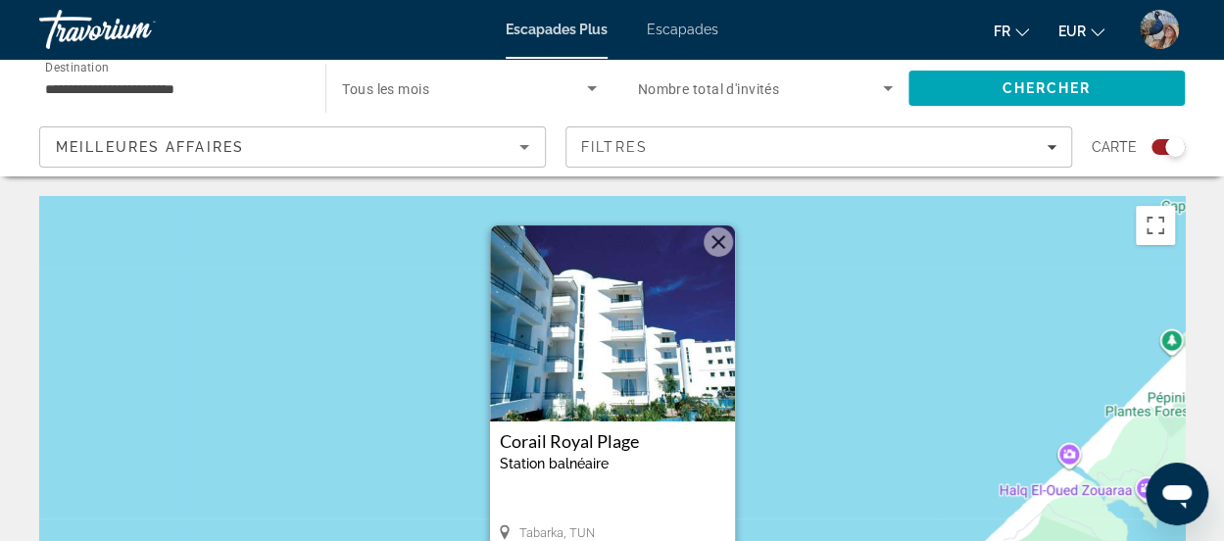
click at [724, 241] on button "Fermer" at bounding box center [718, 241] width 29 height 29
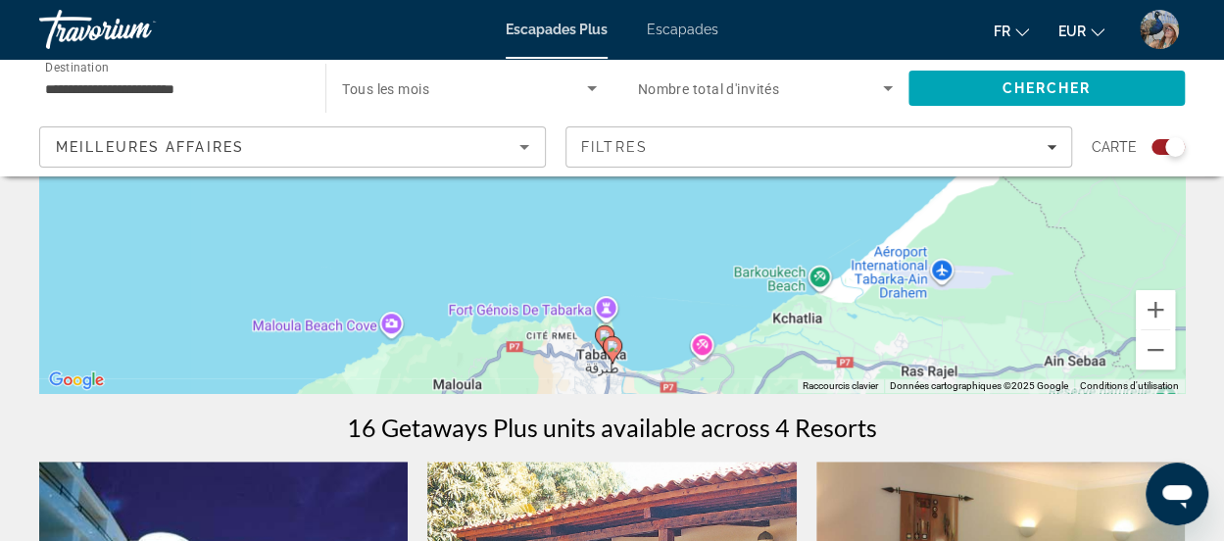
scroll to position [408, 0]
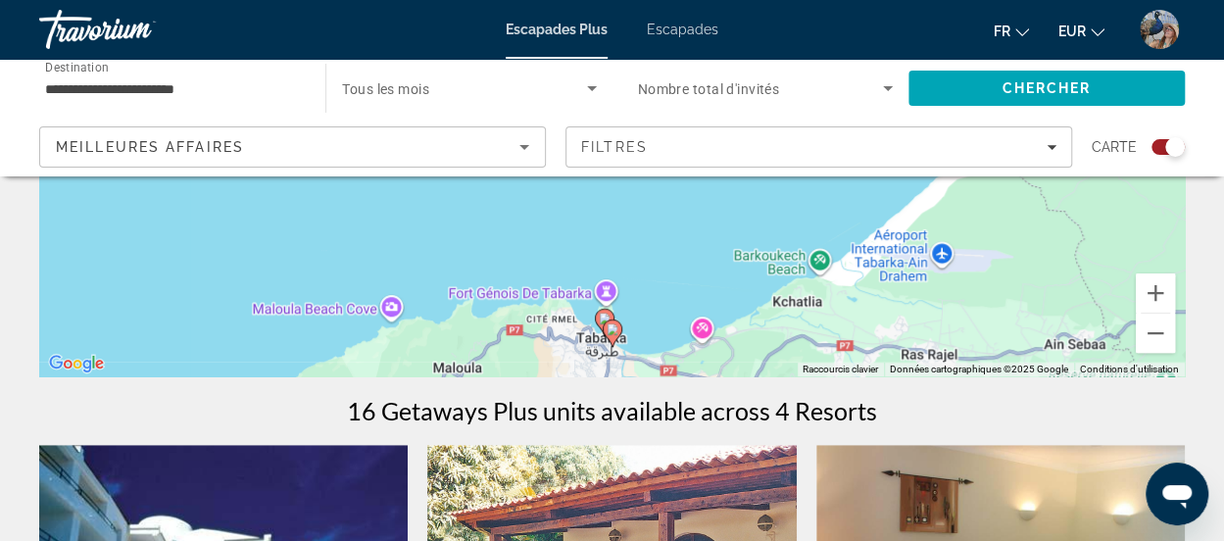
click at [896, 279] on div "Pour naviguer, appuyez sur les touches fléchées. Pour activer le glissement ave…" at bounding box center [612, 82] width 1146 height 588
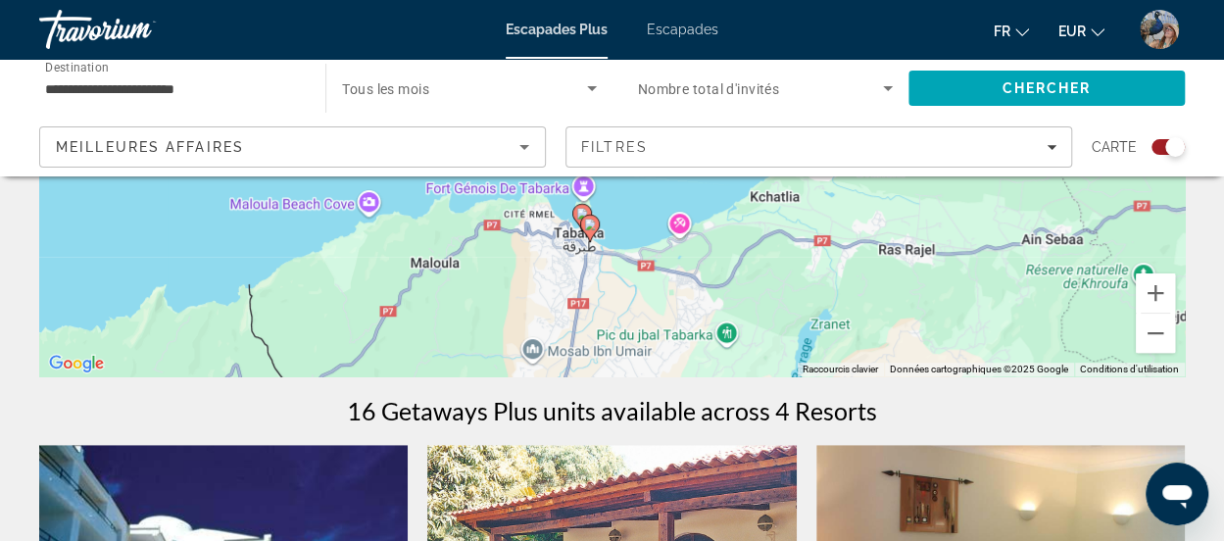
drag, startPoint x: 678, startPoint y: 293, endPoint x: 653, endPoint y: 187, distance: 108.9
click at [653, 187] on div "Pour activer le glissement avec le clavier, appuyez sur Alt+Entrée. Une fois ce…" at bounding box center [612, 82] width 1146 height 588
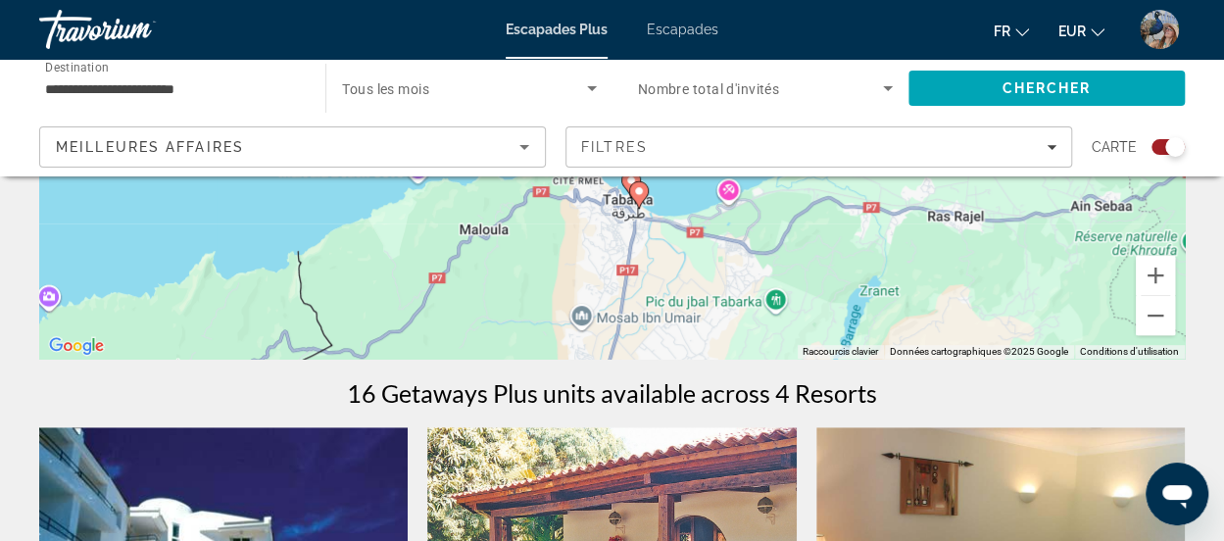
scroll to position [0, 0]
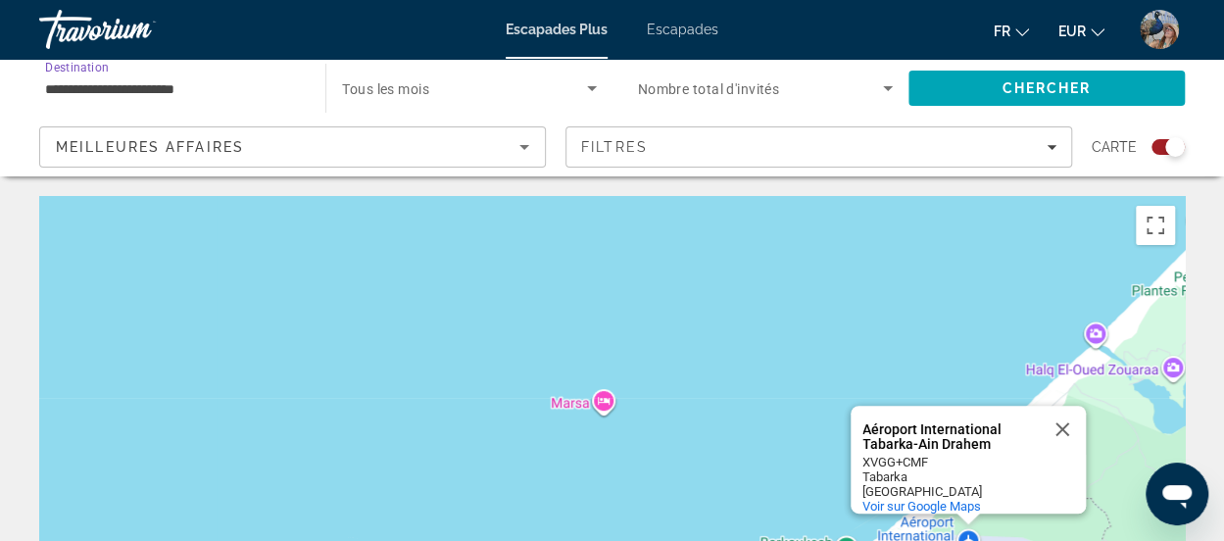
click at [222, 88] on input "**********" at bounding box center [172, 89] width 255 height 24
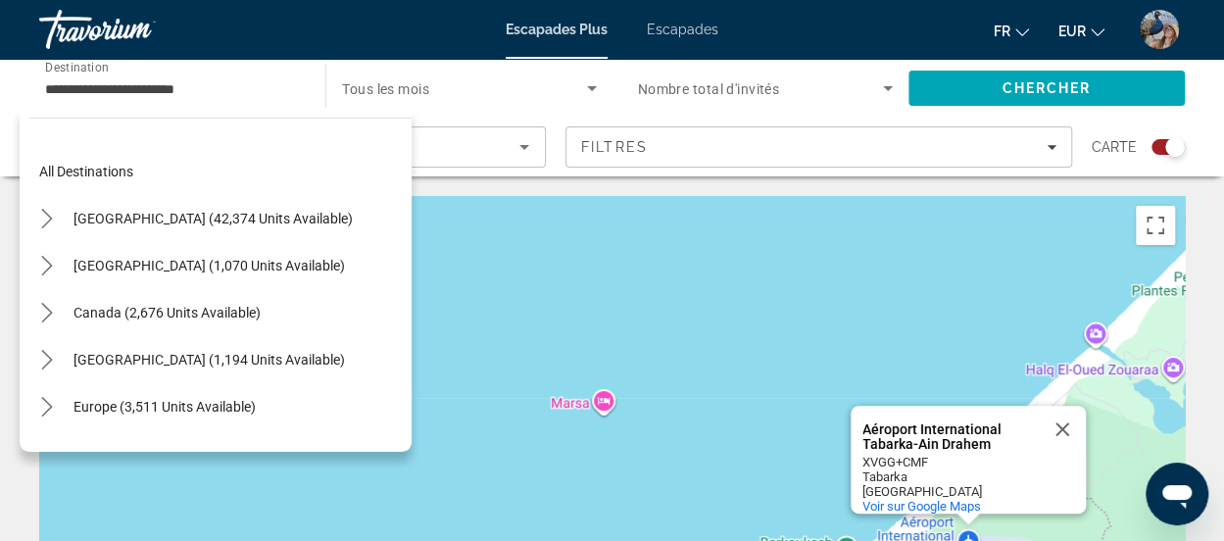
click at [215, 146] on div "All destinations United States (42,374 units available) Mexico (1,070 units ava…" at bounding box center [220, 290] width 382 height 304
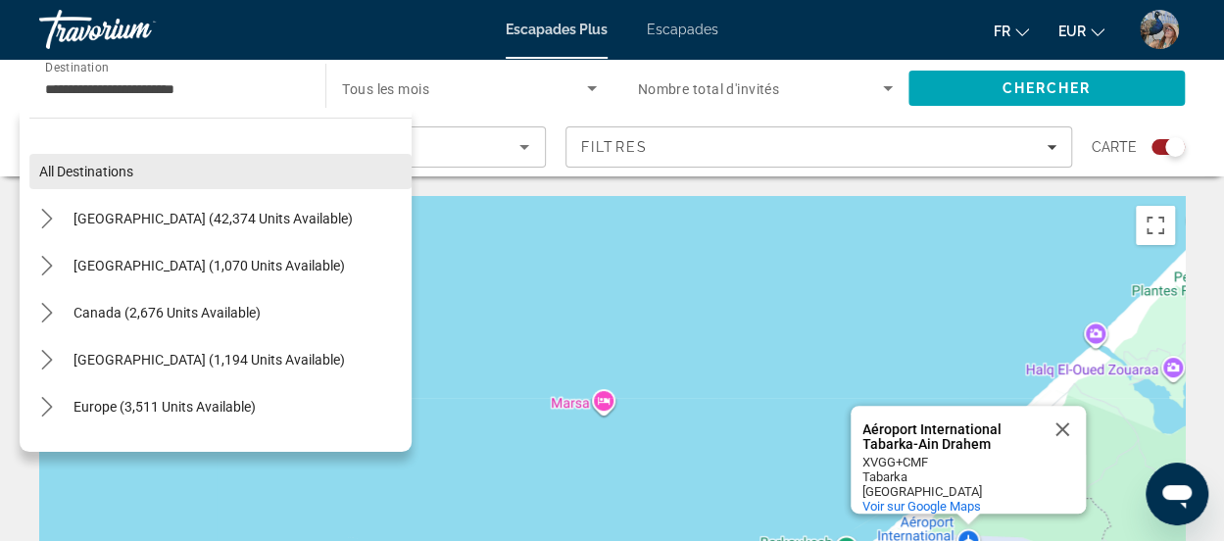
click at [215, 170] on span "Select destination: All destinations" at bounding box center [220, 171] width 382 height 47
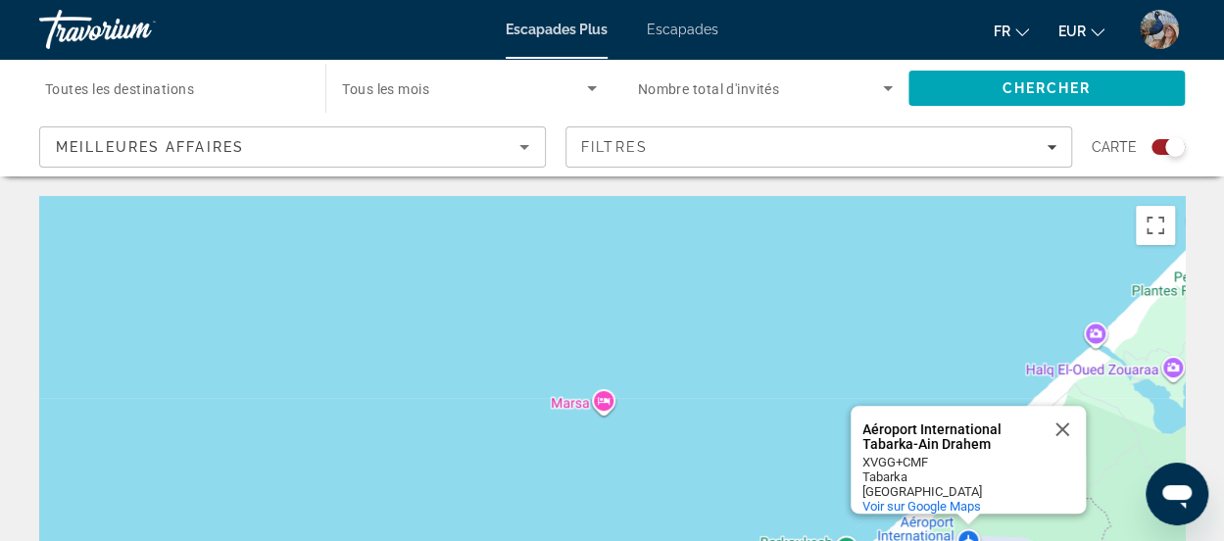
click at [594, 80] on icon "Search widget" at bounding box center [592, 88] width 24 height 24
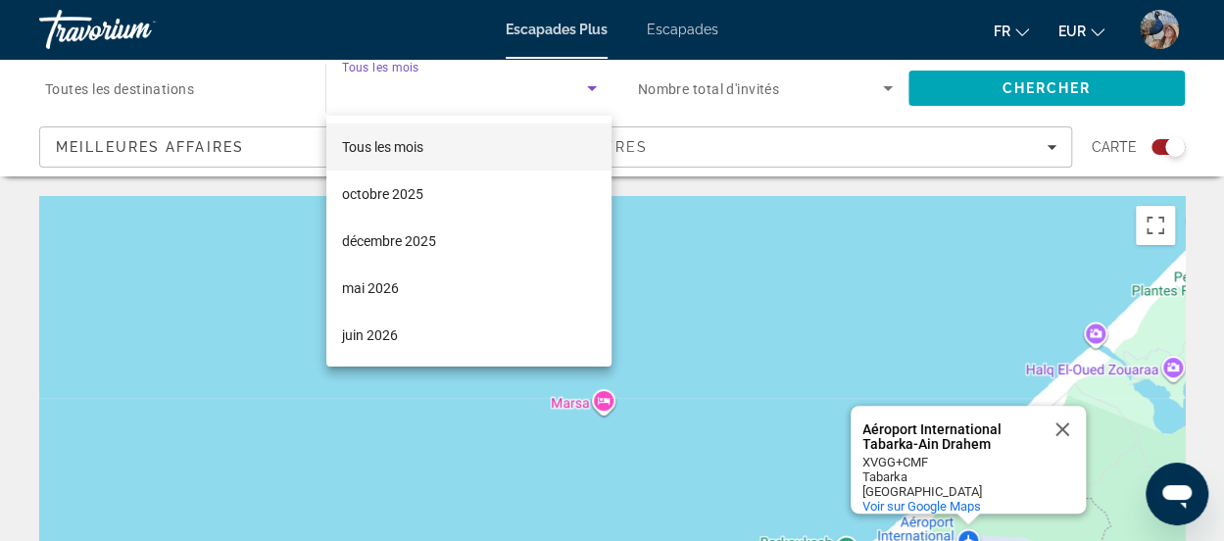
click at [738, 179] on div at bounding box center [612, 270] width 1224 height 541
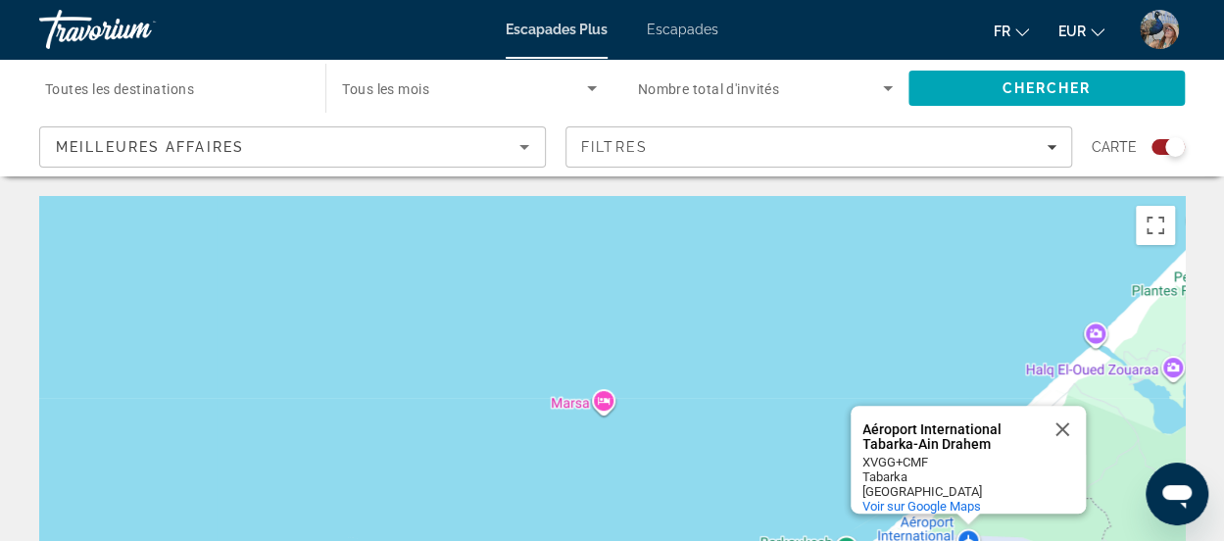
click at [686, 24] on font "Escapades" at bounding box center [683, 30] width 72 height 16
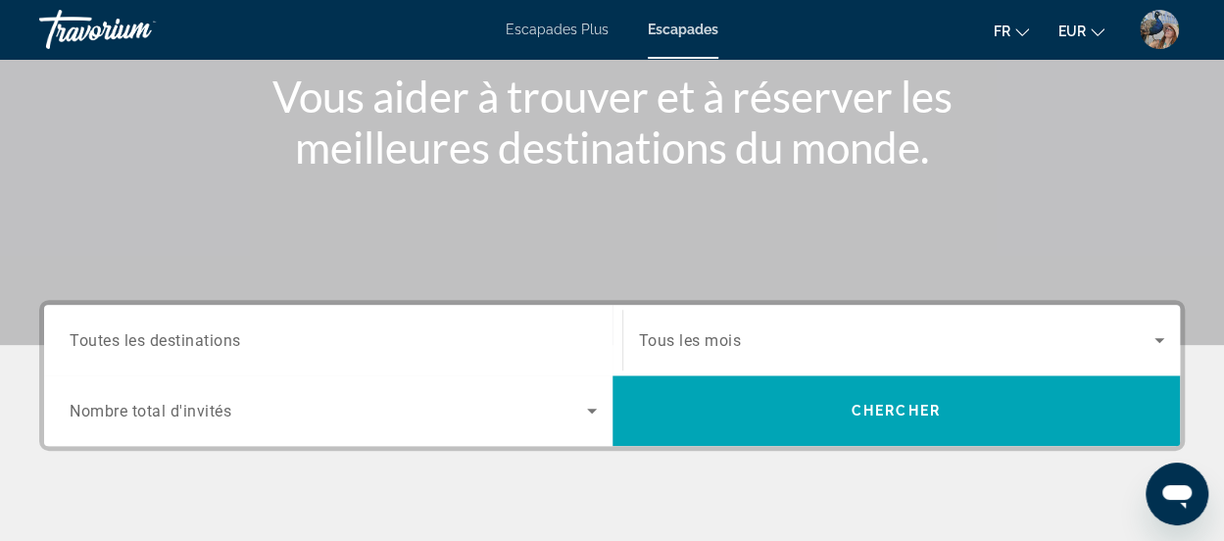
scroll to position [265, 0]
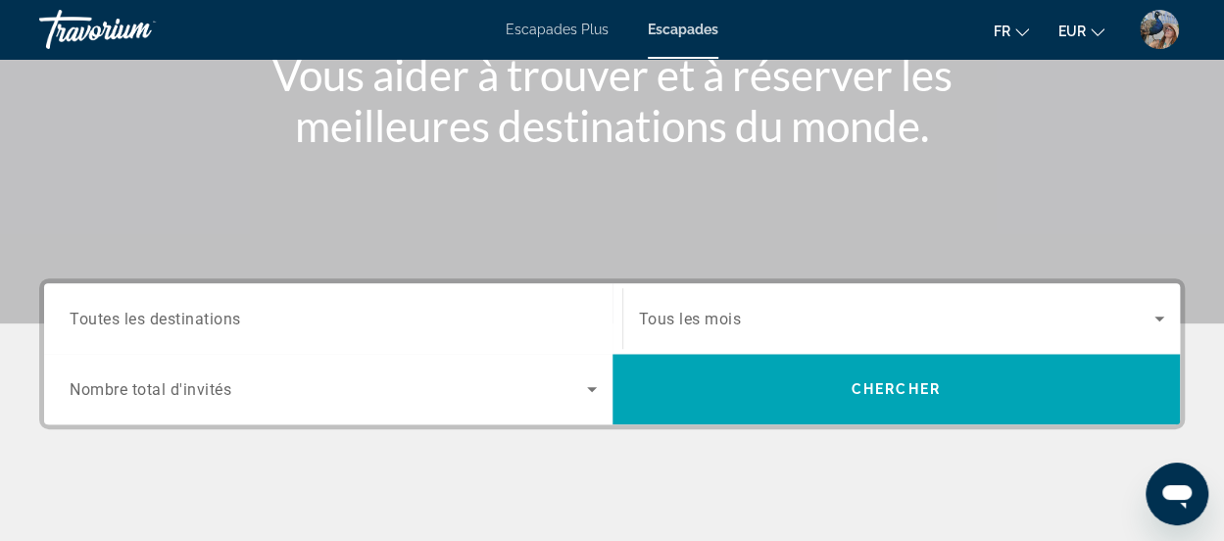
click at [600, 378] on icon "Search widget" at bounding box center [592, 389] width 24 height 24
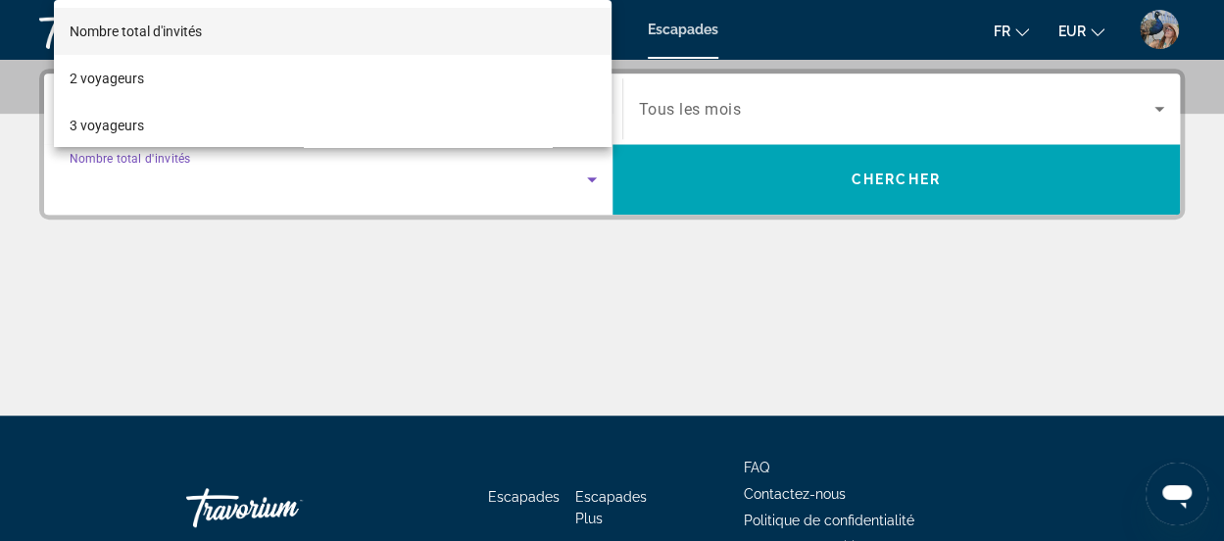
scroll to position [478, 0]
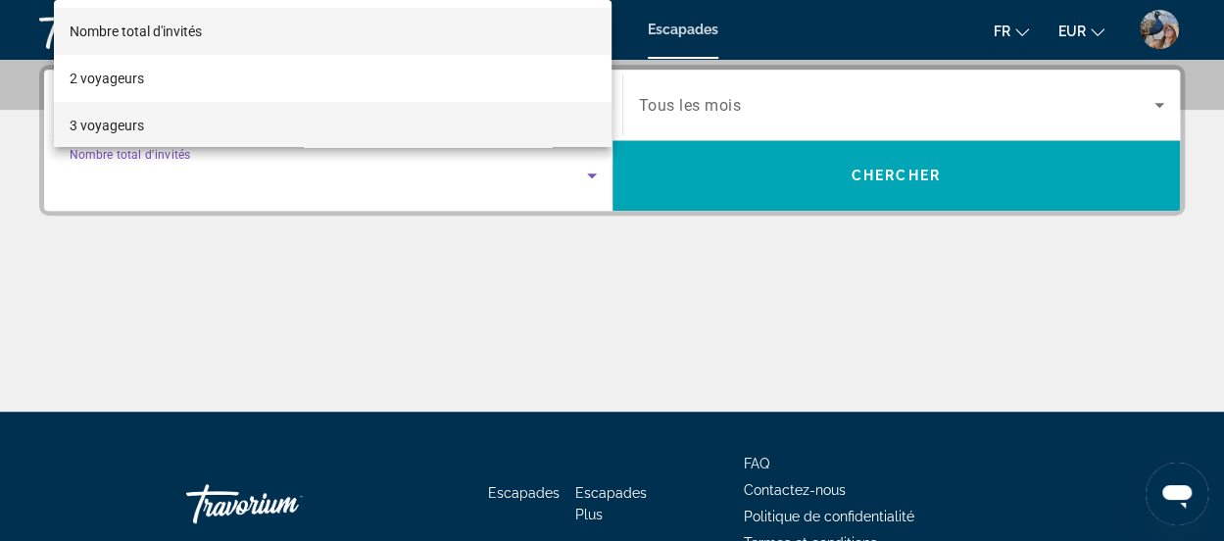
click at [216, 119] on mat-option "3 voyageurs" at bounding box center [333, 125] width 559 height 47
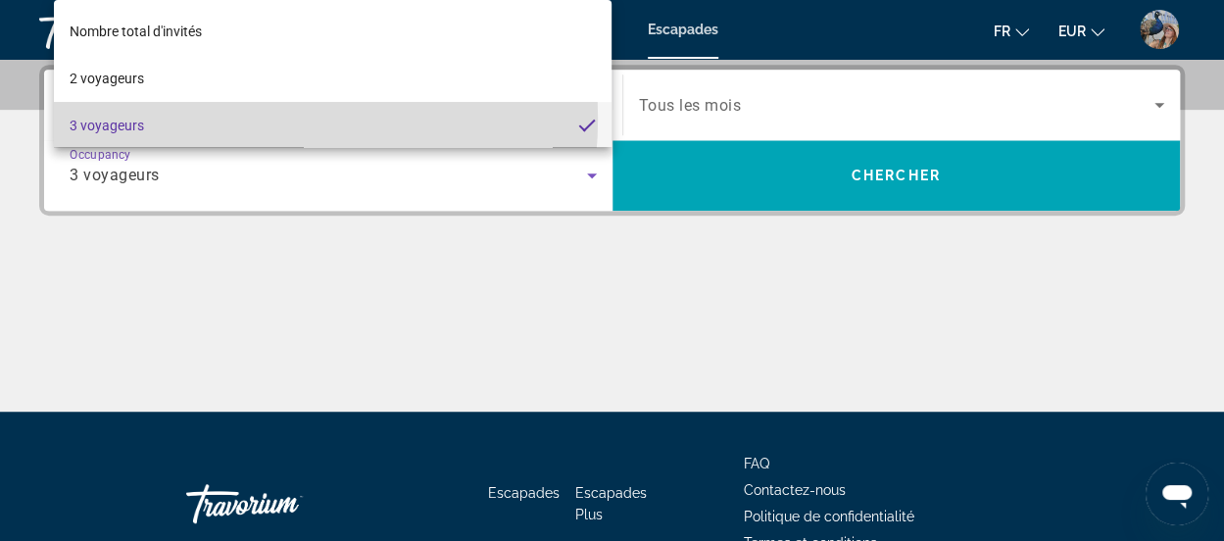
scroll to position [2, 0]
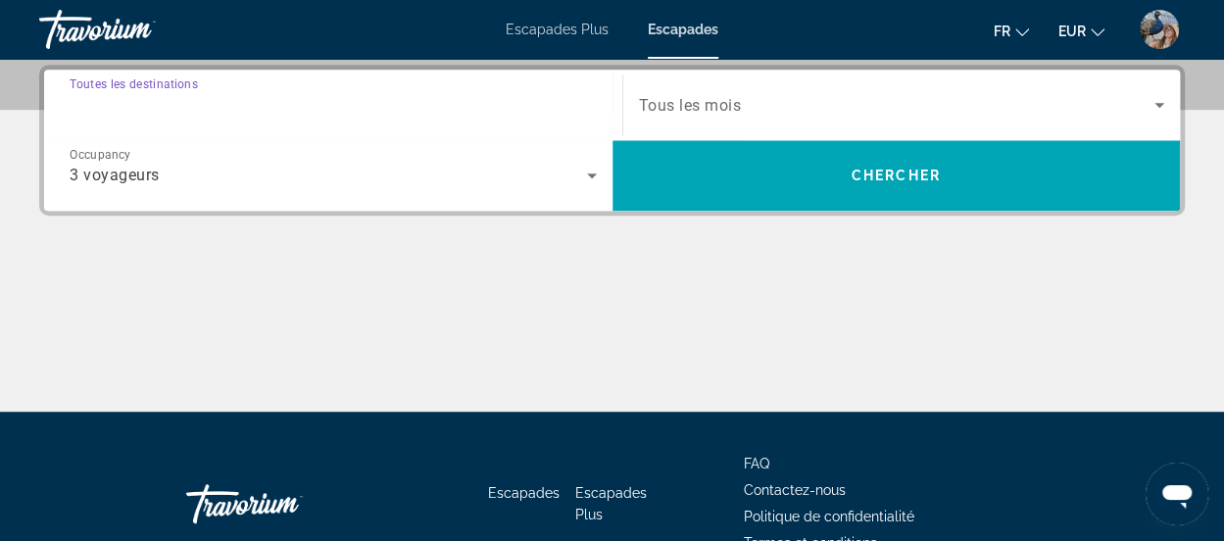
click at [572, 94] on input "Destination Toutes les destinations" at bounding box center [333, 106] width 527 height 24
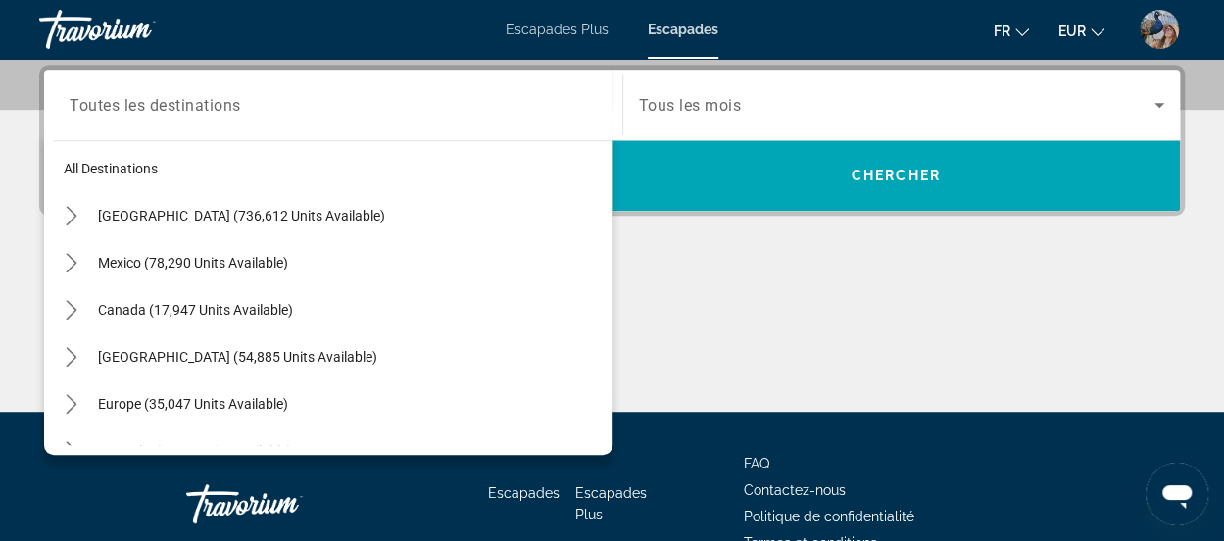
scroll to position [0, 0]
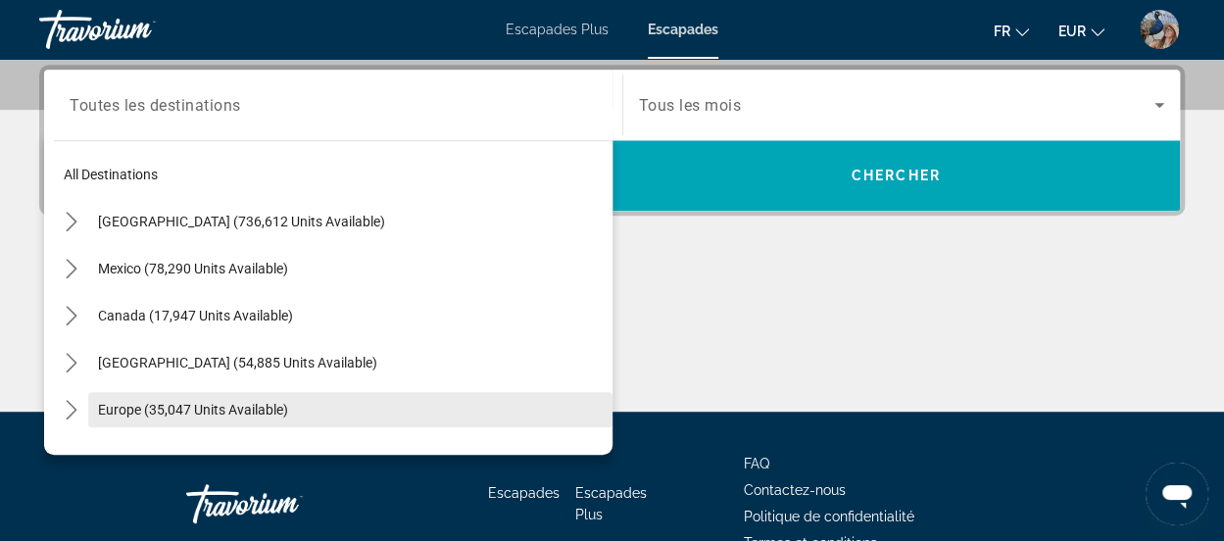
click at [201, 407] on span "Europe (35,047 units available)" at bounding box center [193, 410] width 190 height 16
type input "**********"
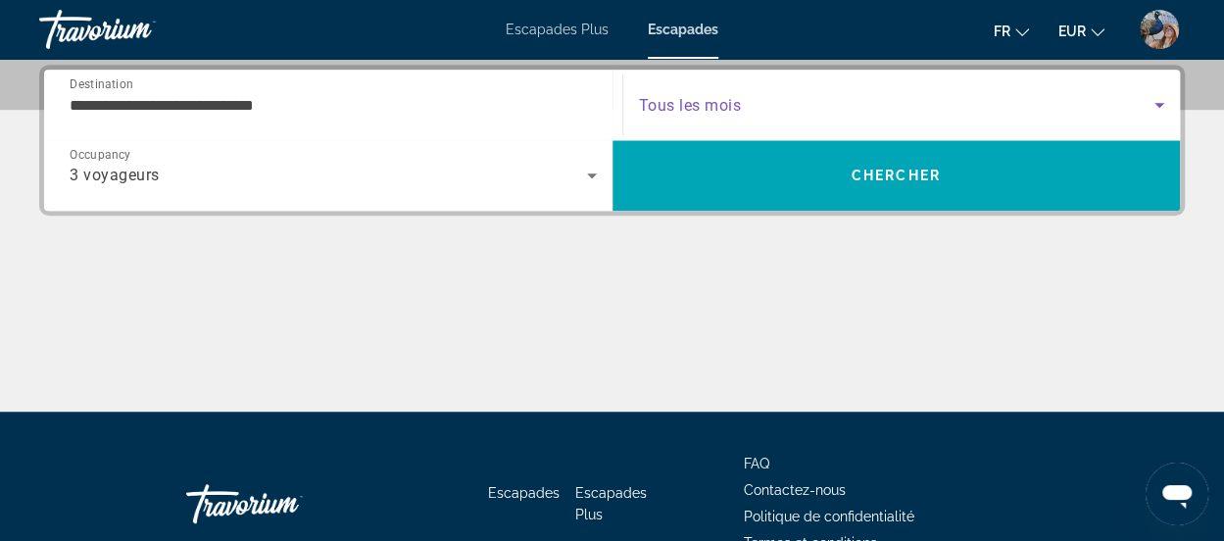
click at [922, 106] on span "Search widget" at bounding box center [897, 105] width 516 height 24
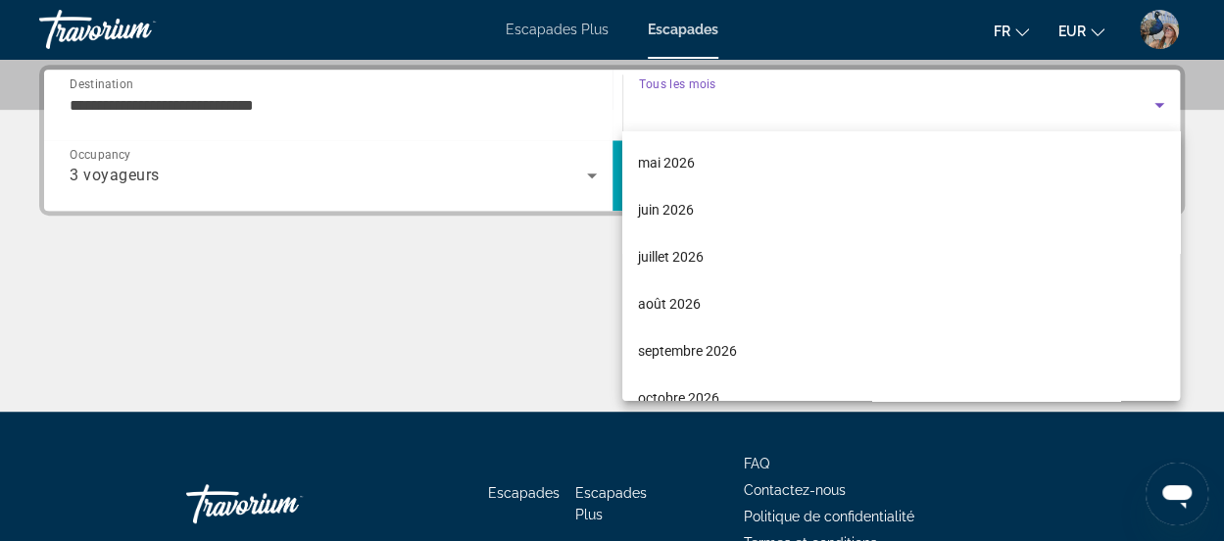
scroll to position [404, 0]
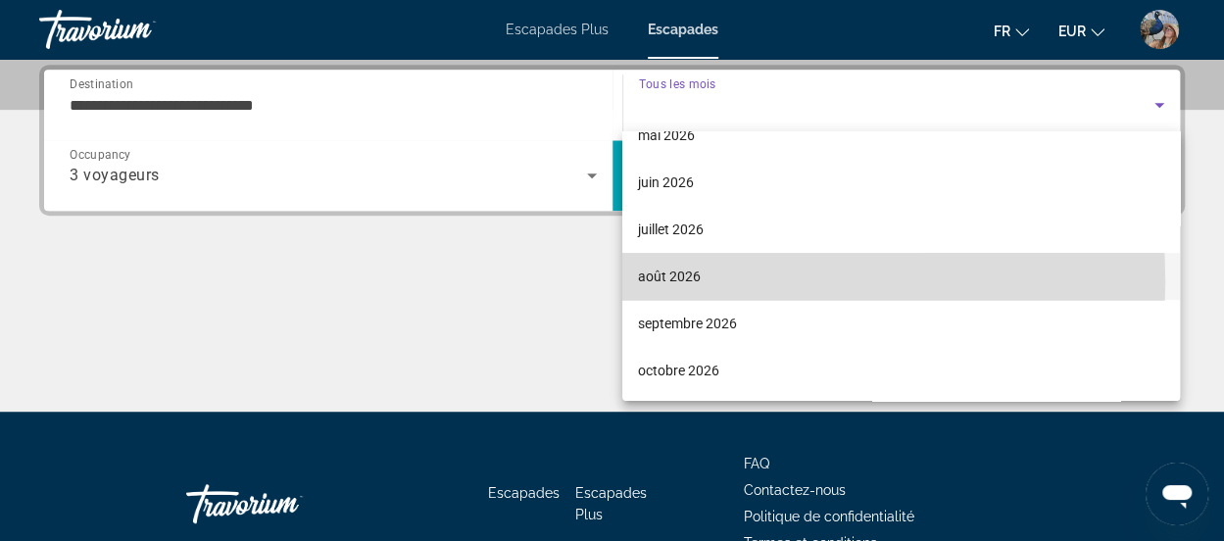
click at [672, 275] on font "août 2026" at bounding box center [669, 276] width 63 height 16
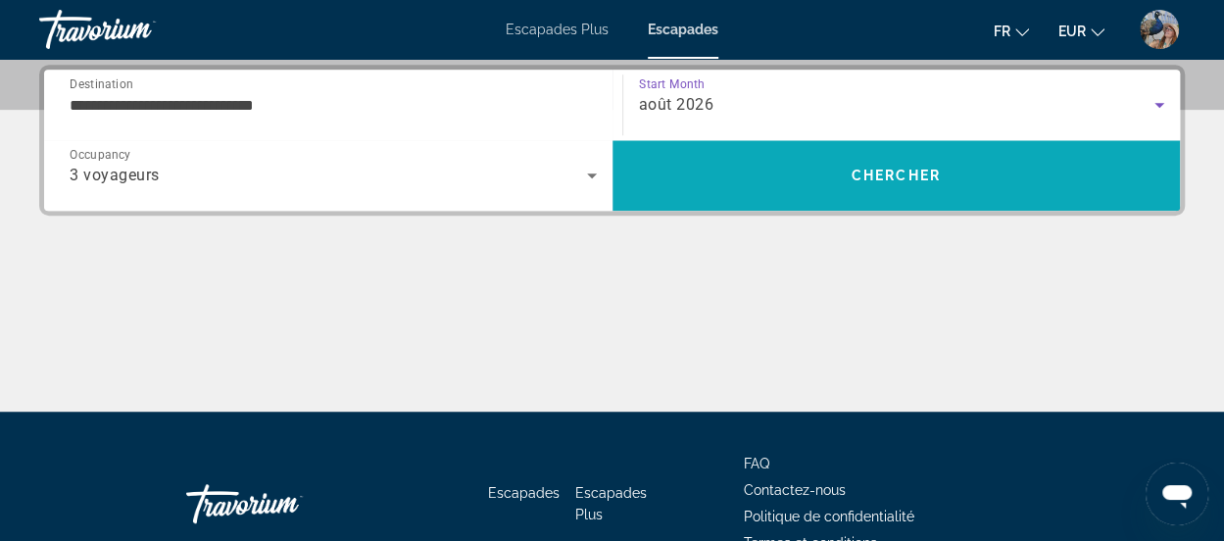
click at [831, 173] on span "Search" at bounding box center [896, 175] width 568 height 47
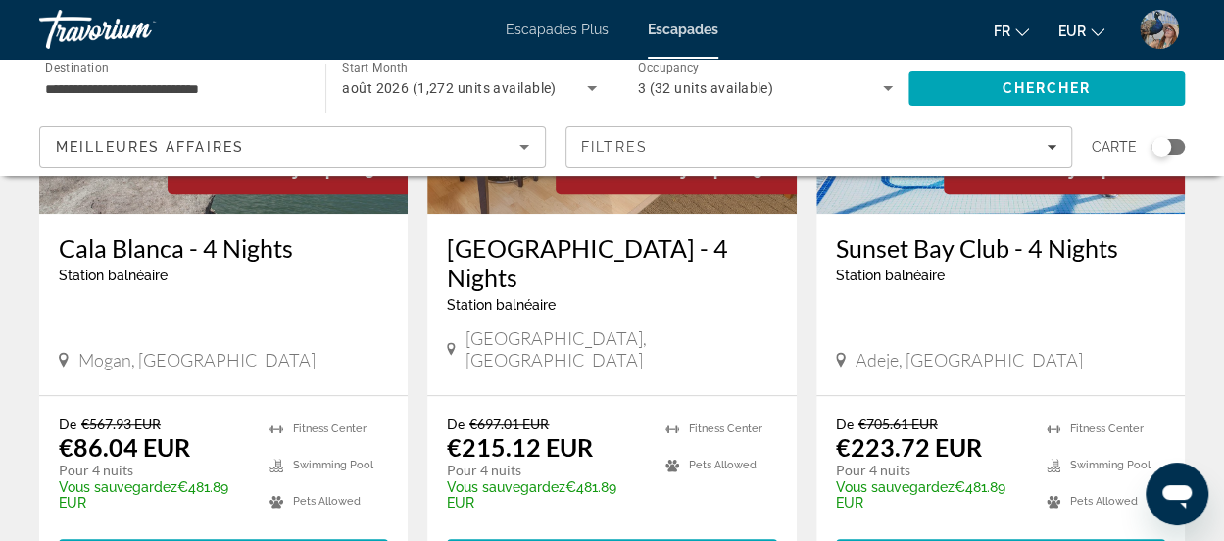
scroll to position [55, 0]
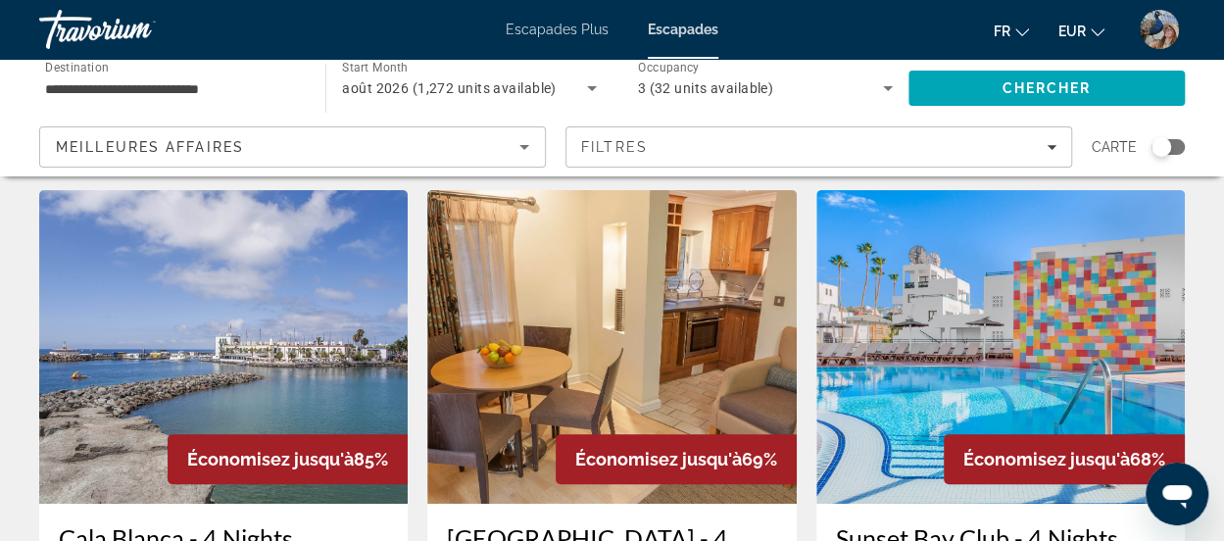
click at [534, 142] on icon "Sort by" at bounding box center [524, 147] width 24 height 24
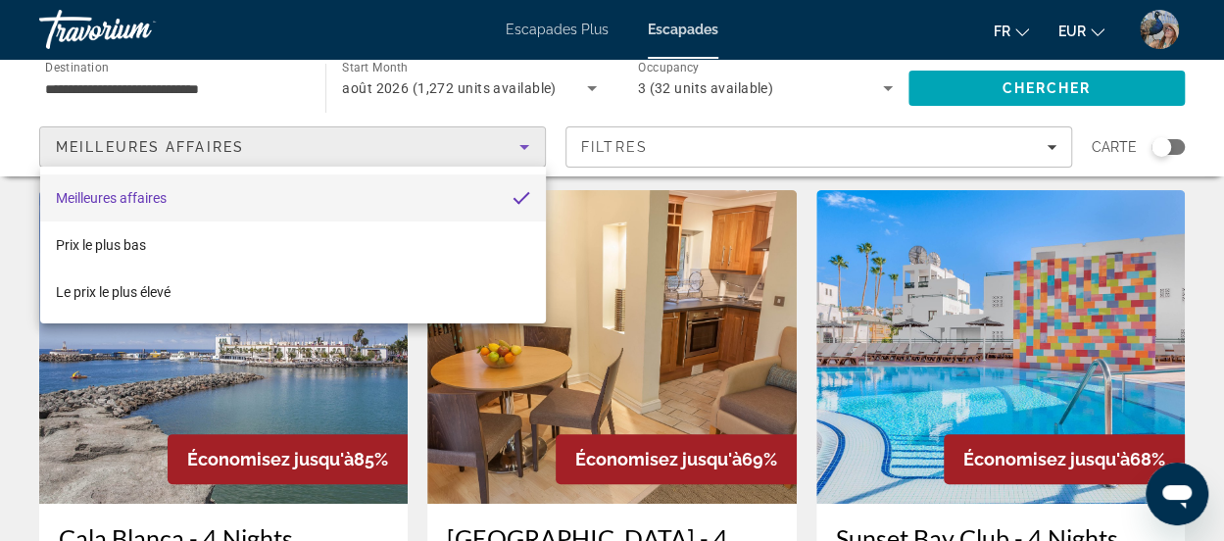
click at [186, 82] on div at bounding box center [612, 270] width 1224 height 541
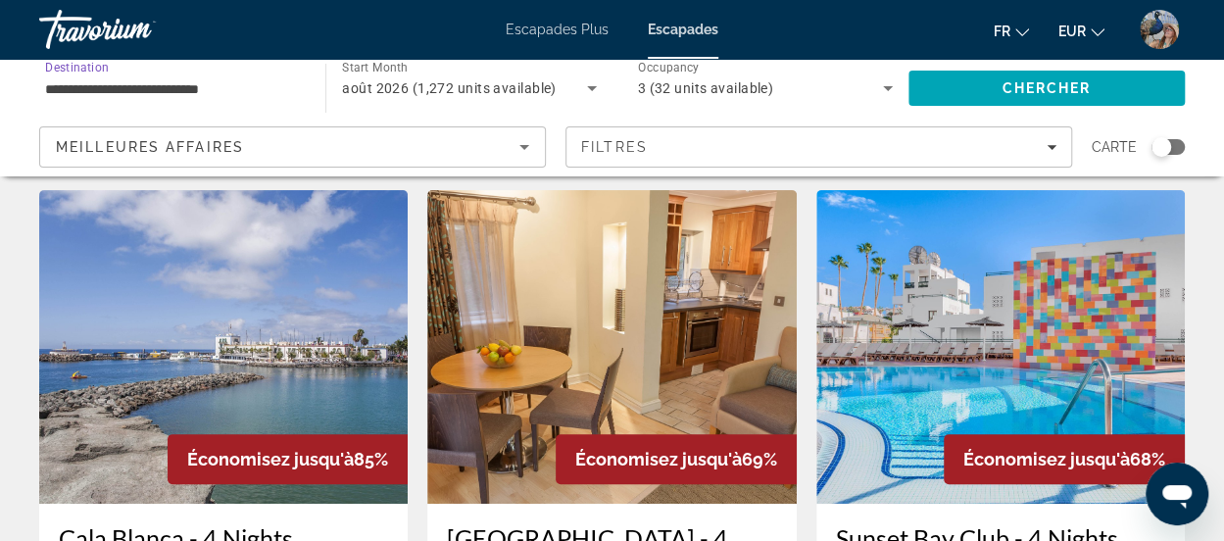
click at [188, 81] on input "**********" at bounding box center [172, 89] width 255 height 24
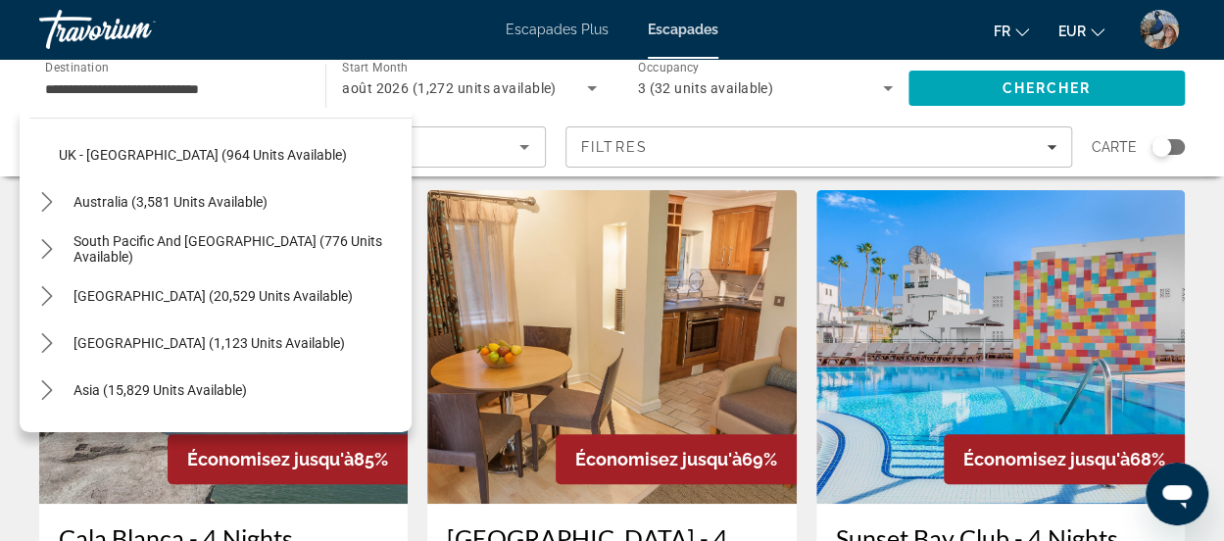
scroll to position [1429, 0]
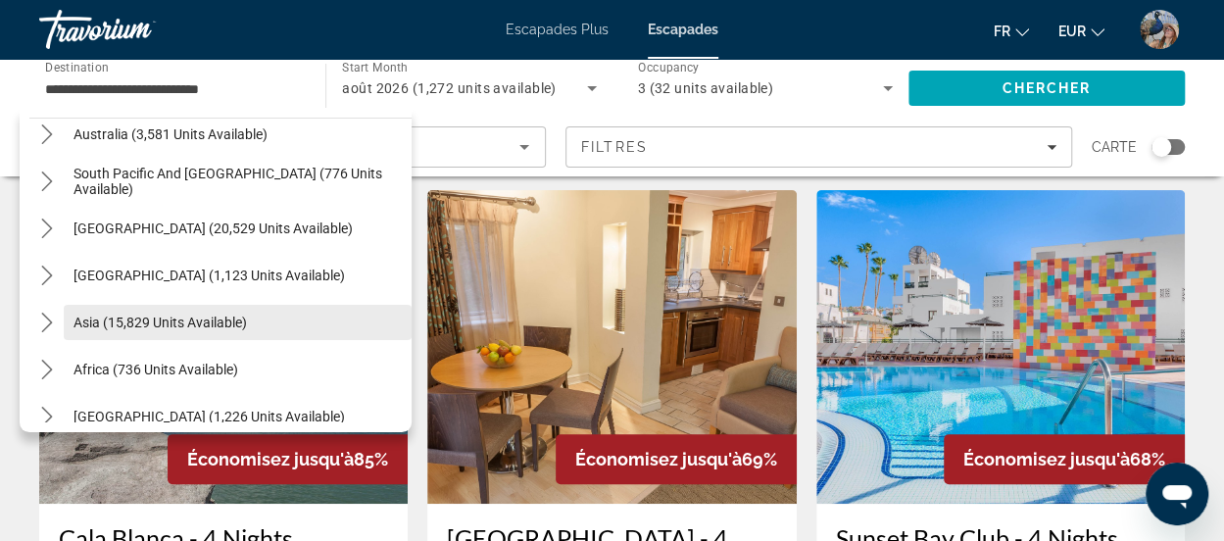
click at [214, 305] on span "Select destination: Asia (15,829 units available)" at bounding box center [238, 322] width 348 height 47
type input "**********"
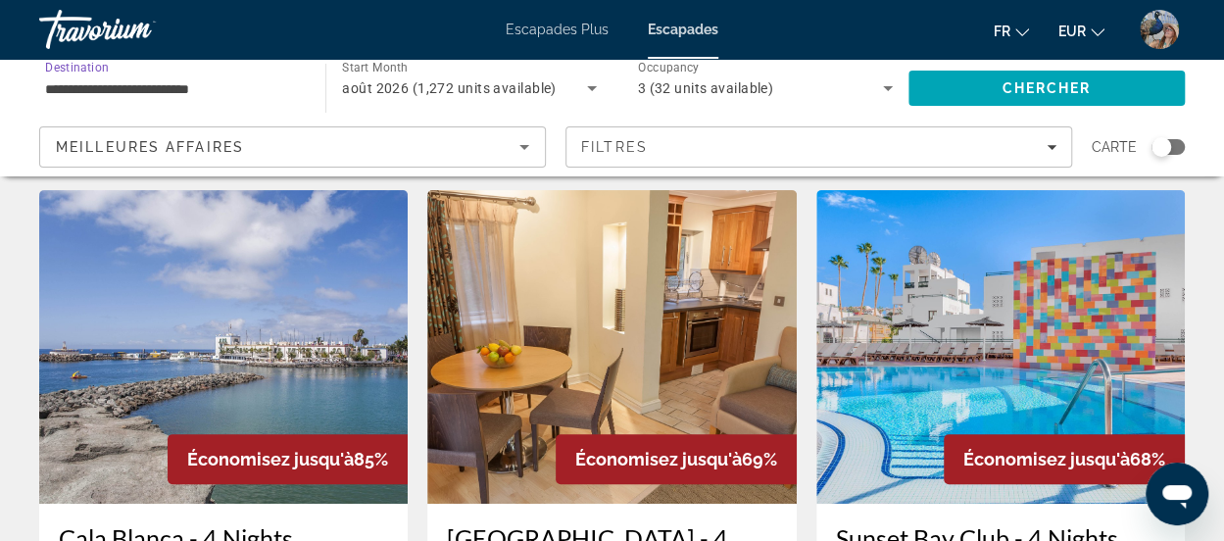
click at [214, 305] on img "Contenu principal" at bounding box center [223, 347] width 368 height 314
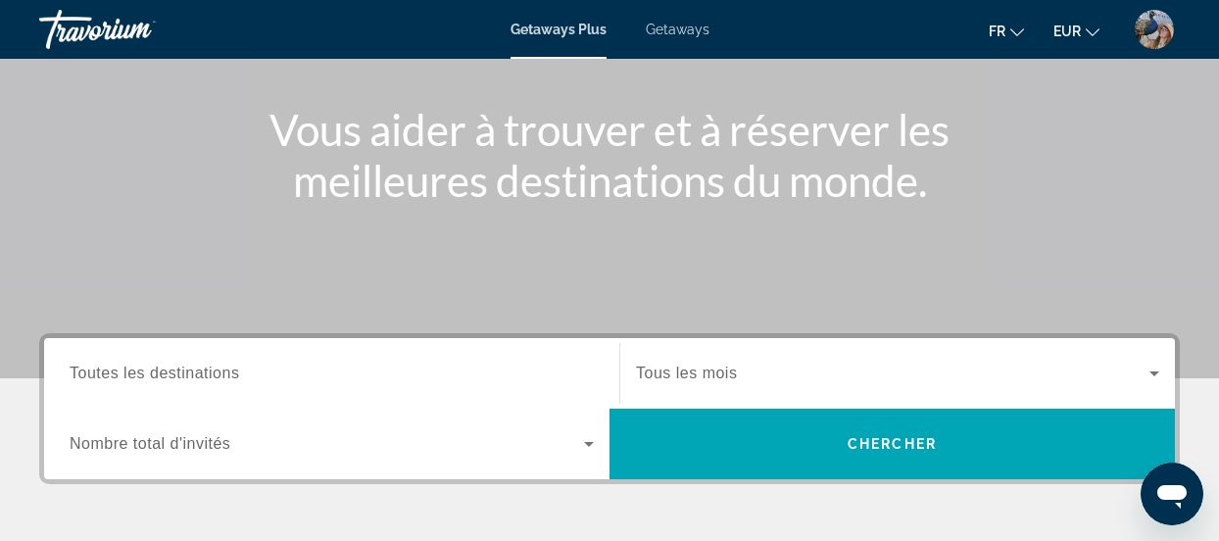
scroll to position [255, 0]
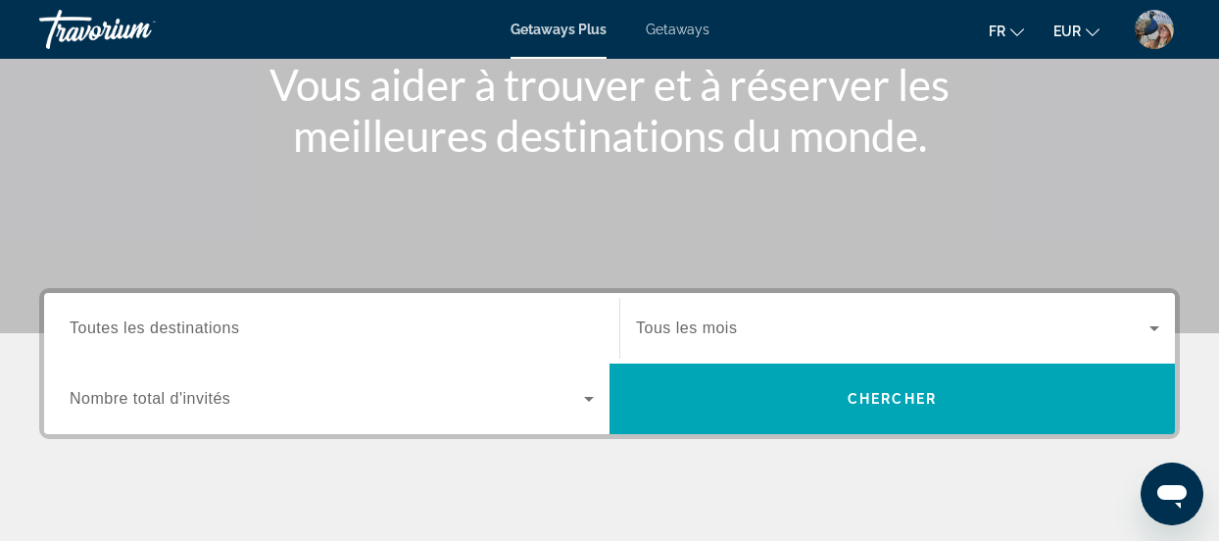
click at [435, 317] on input "Destination Toutes les destinations" at bounding box center [332, 329] width 524 height 24
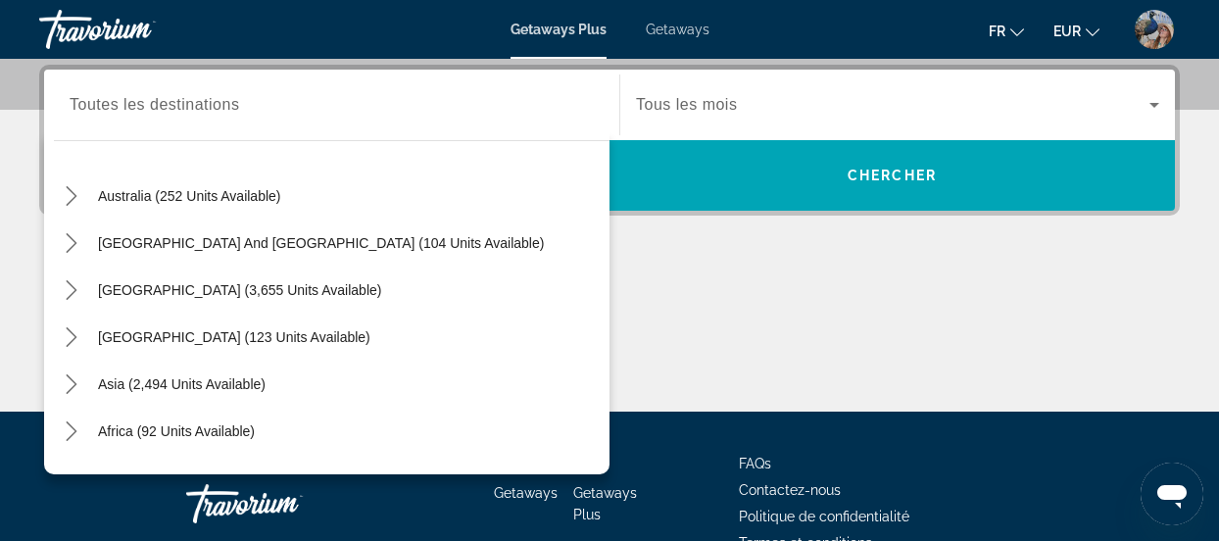
scroll to position [298, 0]
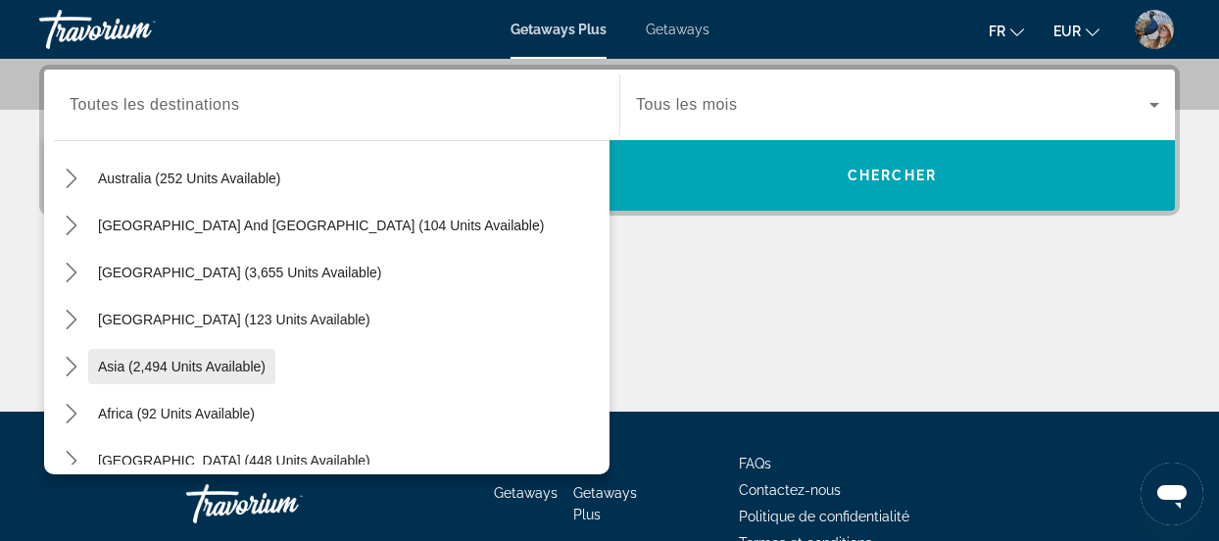
click at [255, 361] on span "Asia (2,494 units available)" at bounding box center [182, 367] width 168 height 16
type input "**********"
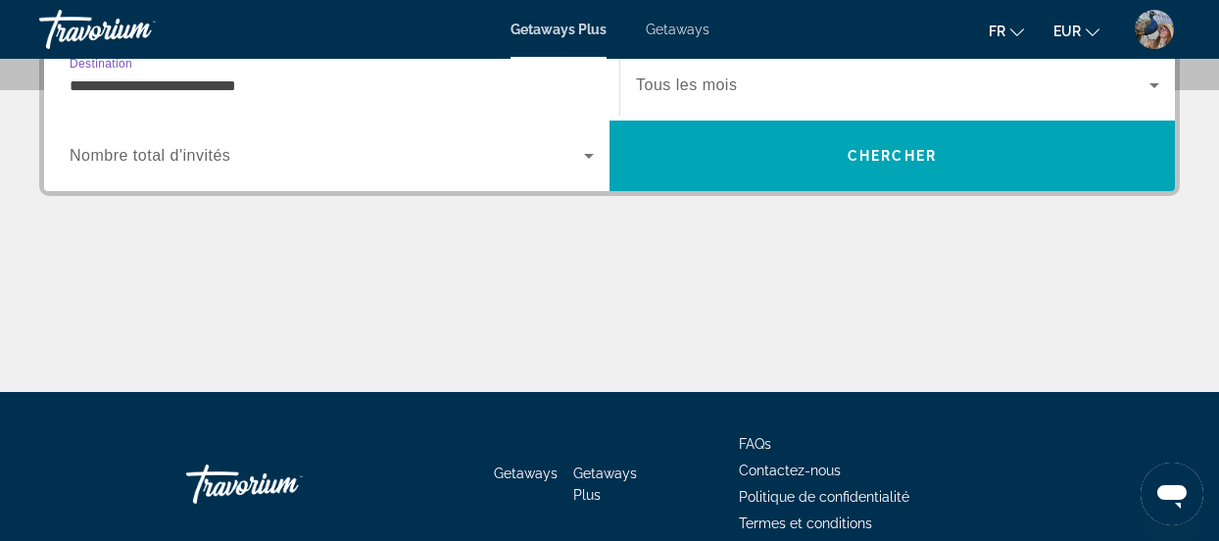
scroll to position [500, 0]
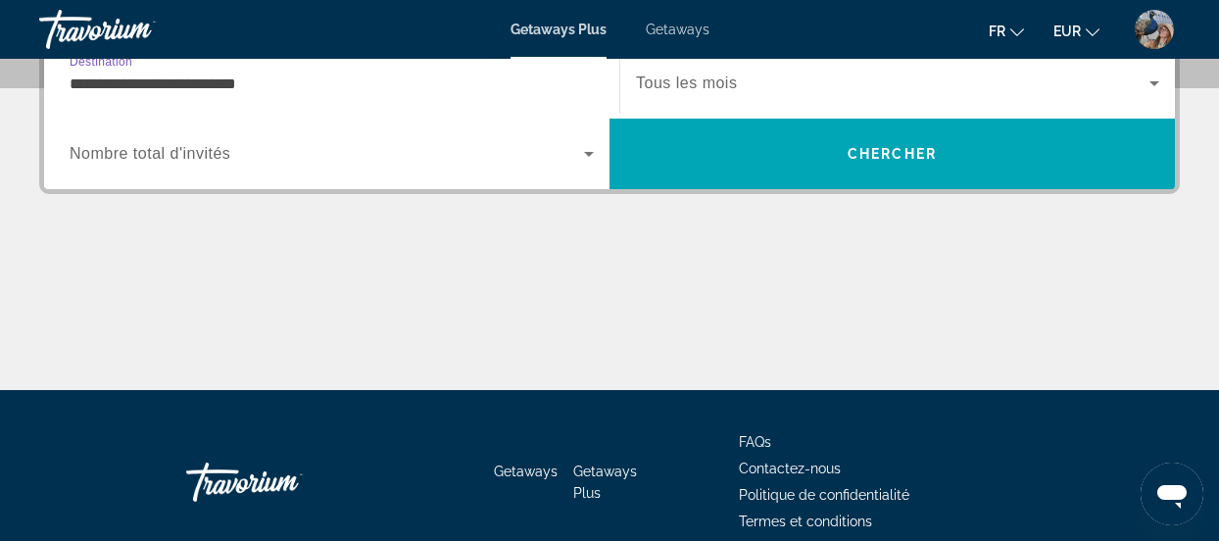
click at [584, 157] on icon "Search widget" at bounding box center [589, 154] width 24 height 24
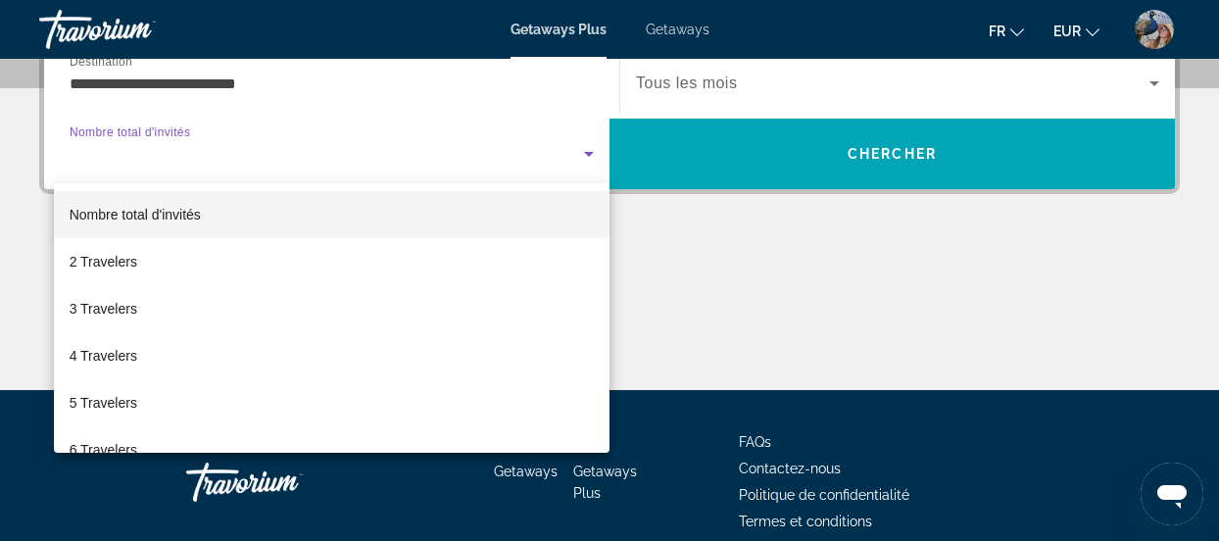
scroll to position [478, 0]
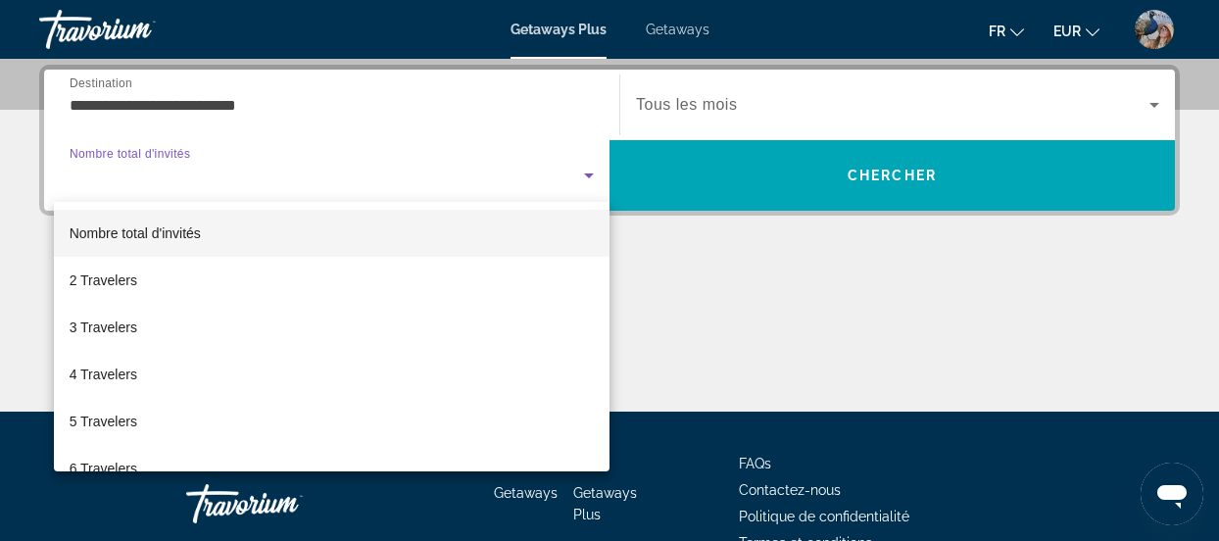
click at [927, 169] on div at bounding box center [609, 270] width 1219 height 541
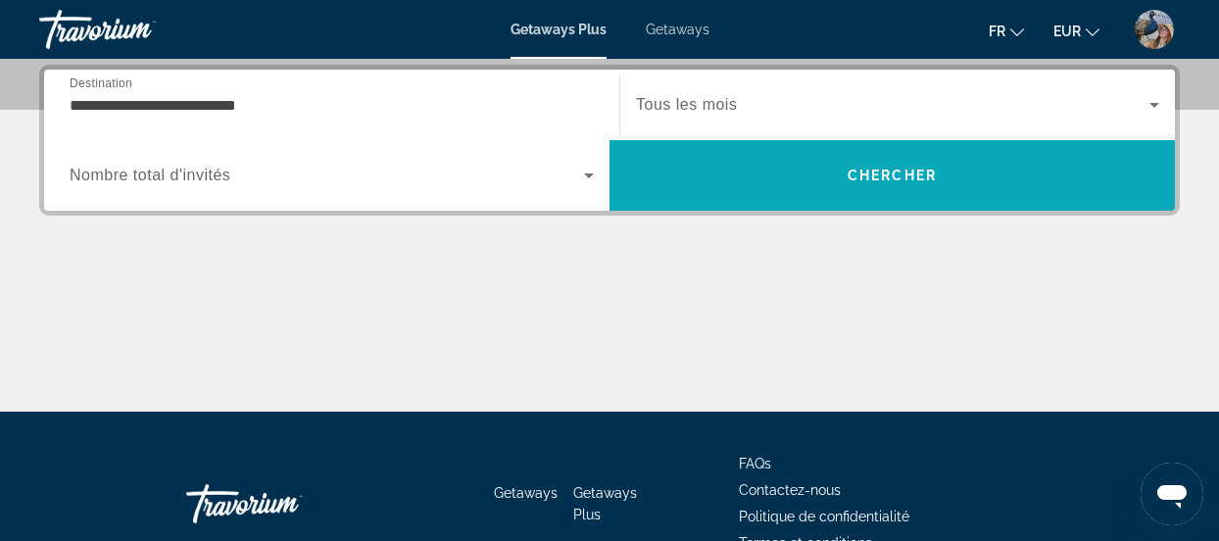
click at [894, 168] on span "Chercher" at bounding box center [892, 176] width 89 height 16
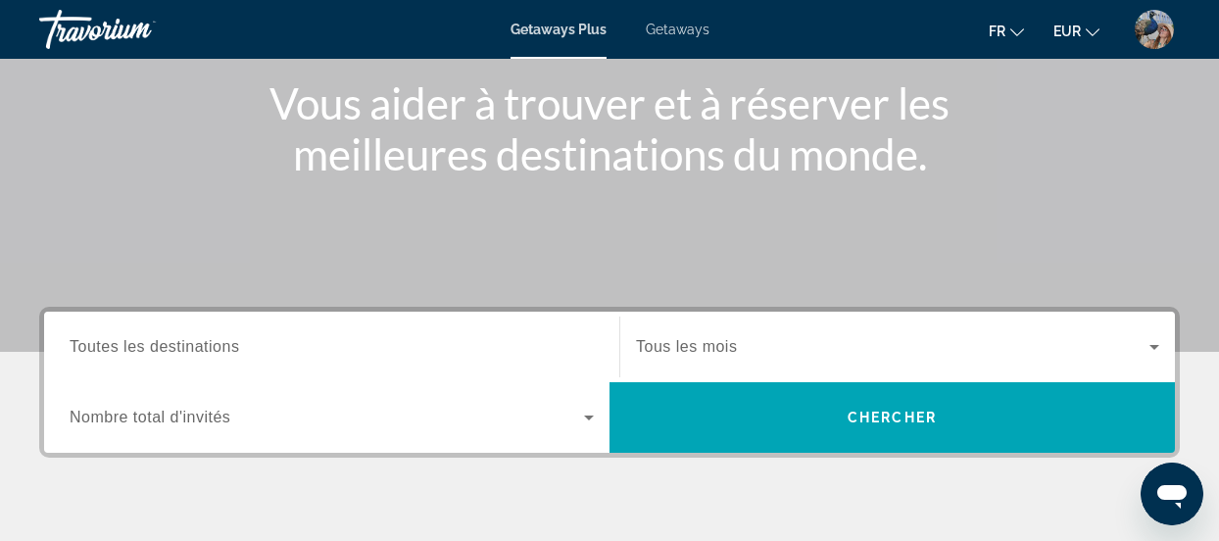
scroll to position [274, 0]
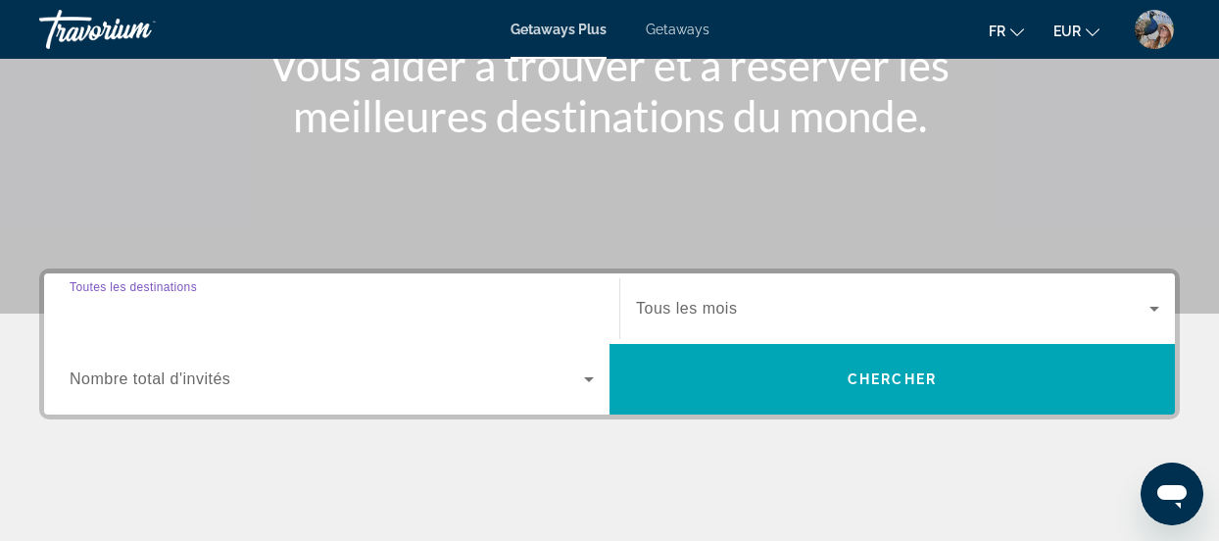
click at [239, 306] on input "Destination Toutes les destinations" at bounding box center [332, 310] width 524 height 24
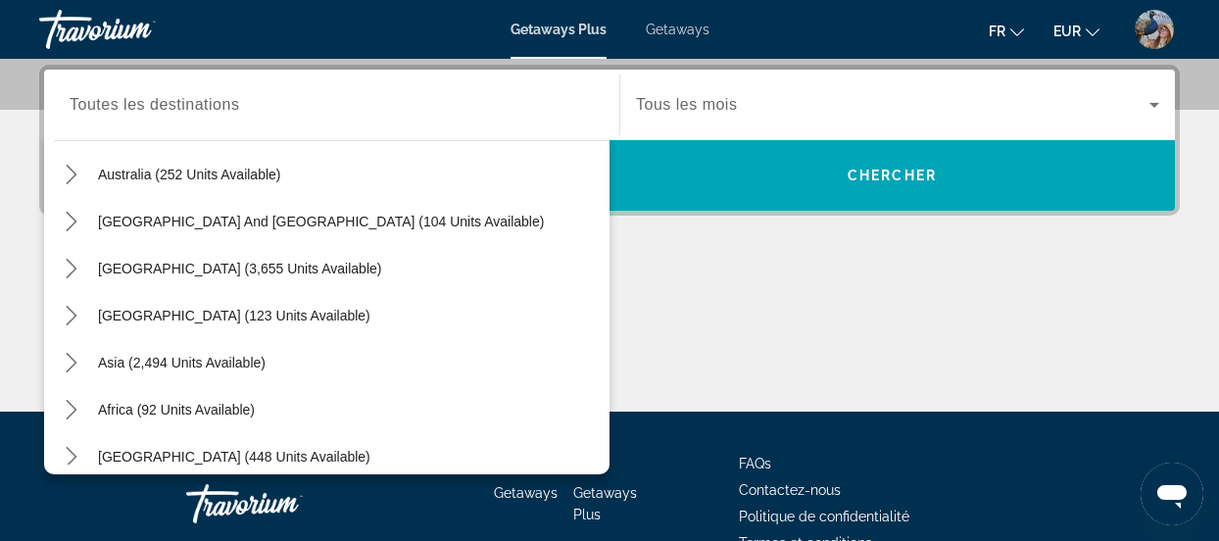
scroll to position [317, 0]
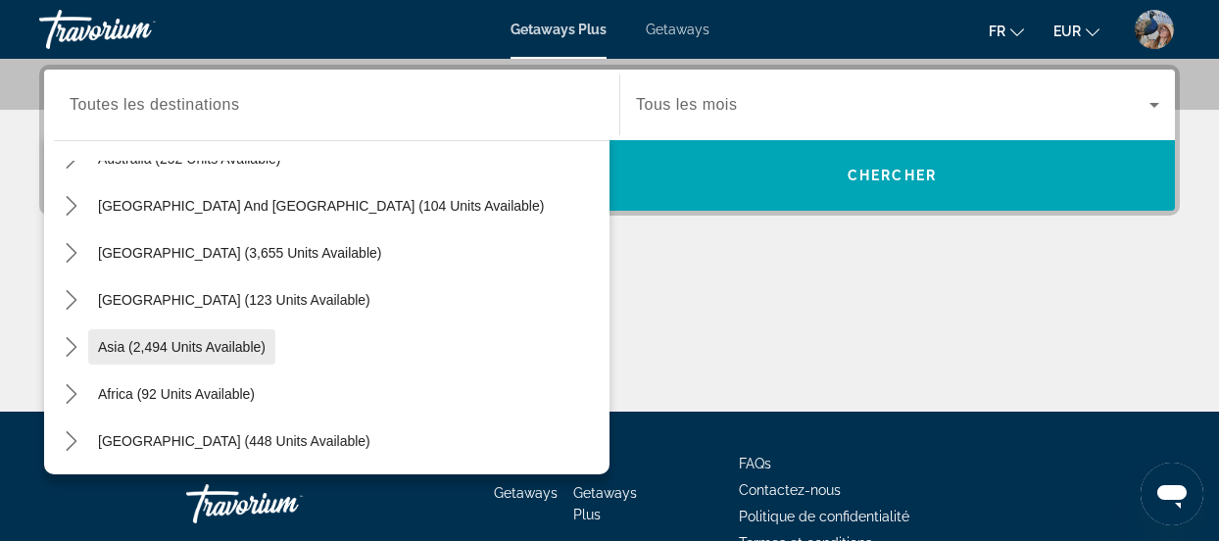
click at [182, 349] on span "Asia (2,494 units available)" at bounding box center [182, 347] width 168 height 16
type input "**********"
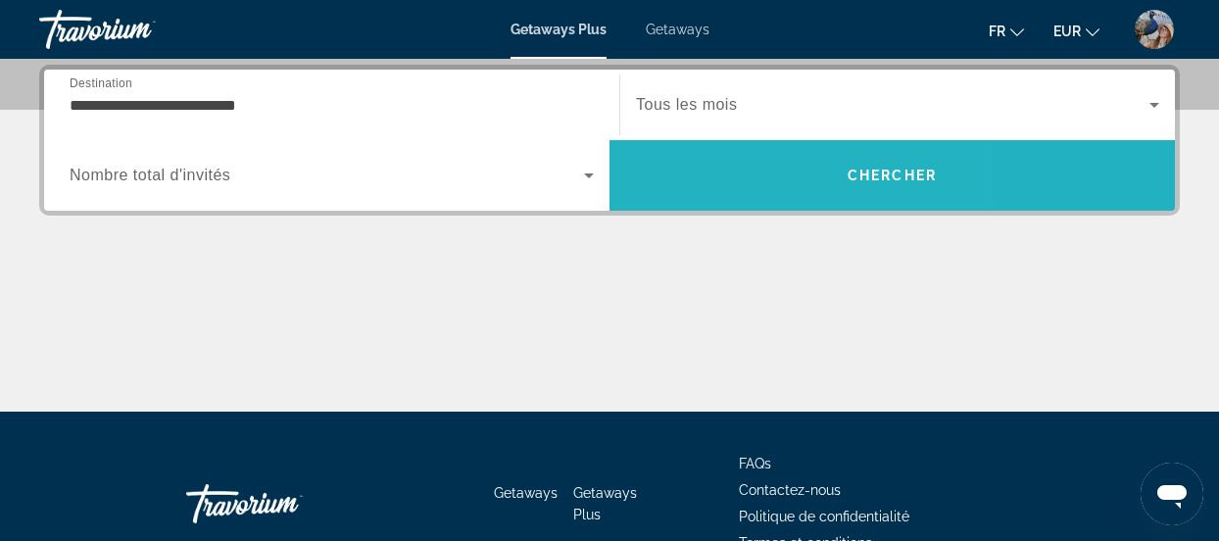
click at [711, 175] on span "Search" at bounding box center [892, 175] width 565 height 47
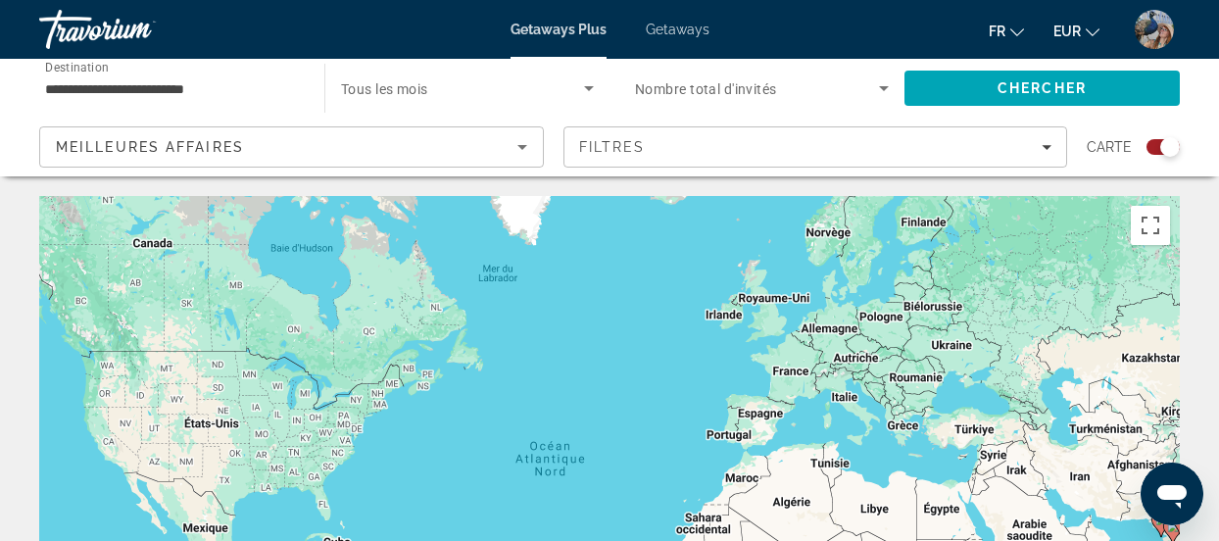
click at [1158, 146] on div "Search widget" at bounding box center [1163, 147] width 33 height 16
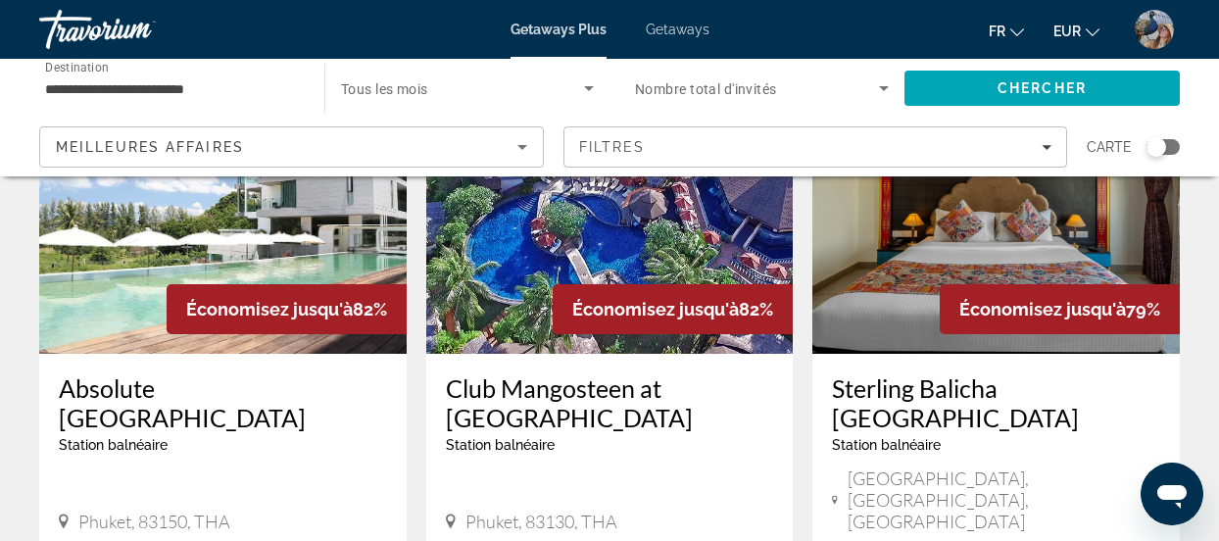
scroll to position [1755, 0]
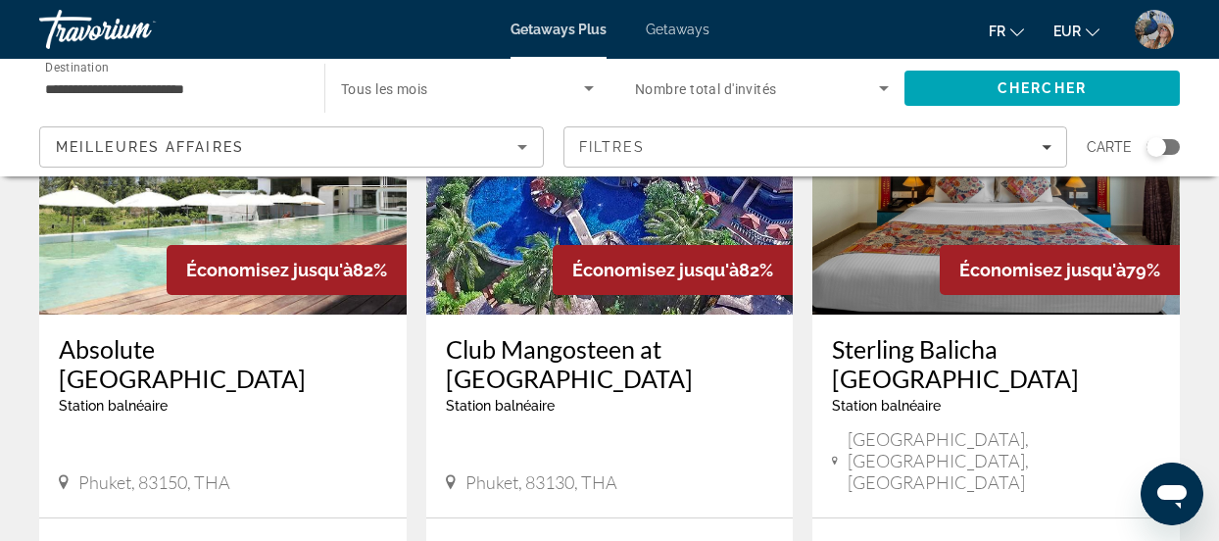
click at [578, 334] on h3 "Club Mangosteen at Mangosteen Resort & Ayurveda Spa" at bounding box center [610, 363] width 328 height 59
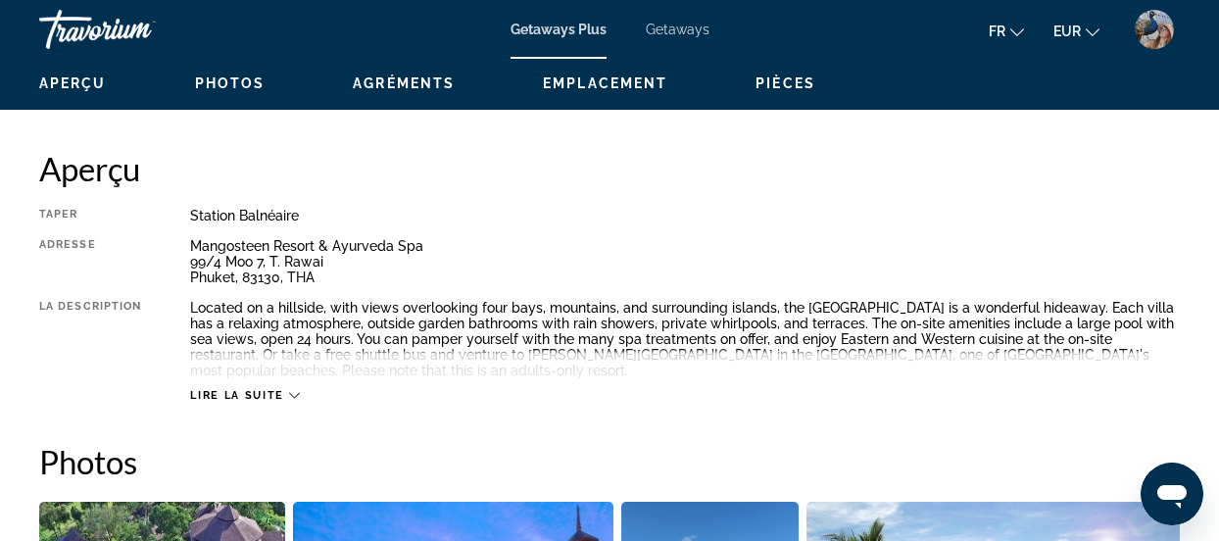
scroll to position [796, 0]
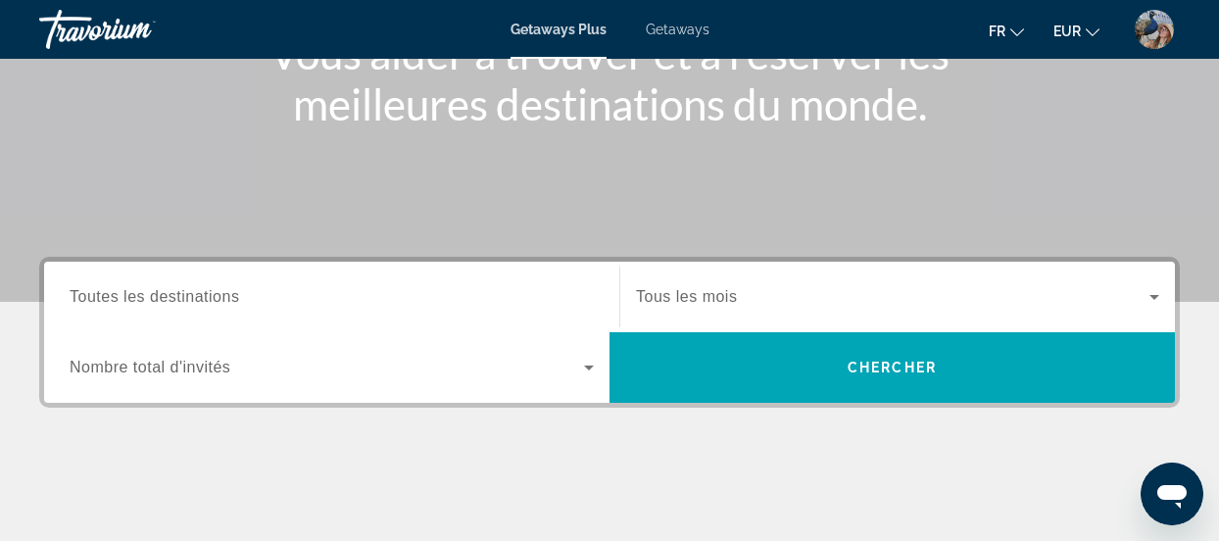
scroll to position [304, 0]
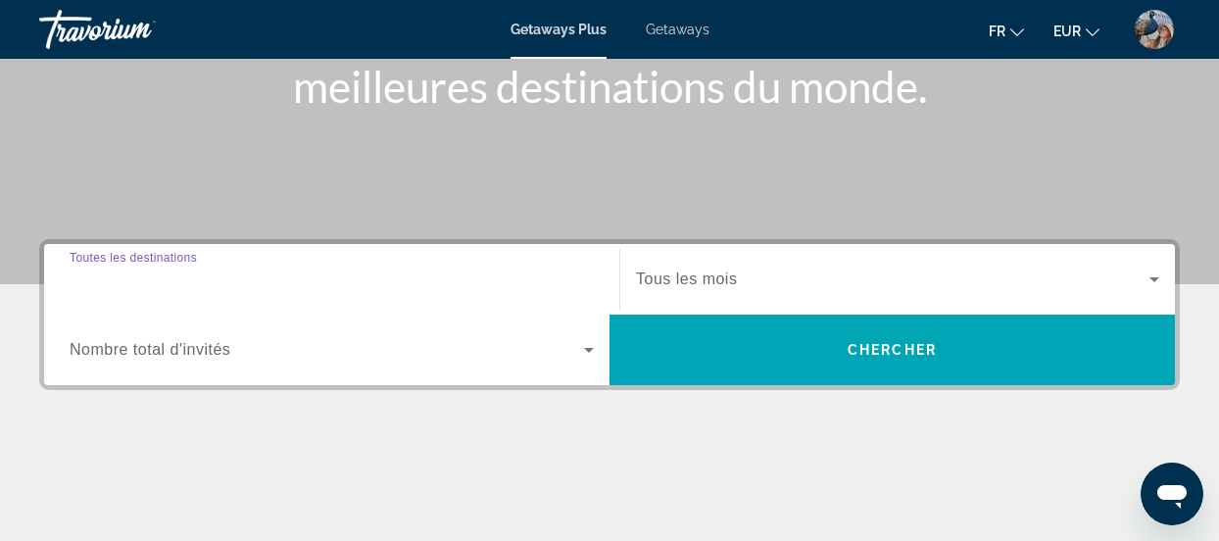
click at [235, 268] on input "Destination Toutes les destinations" at bounding box center [332, 280] width 524 height 24
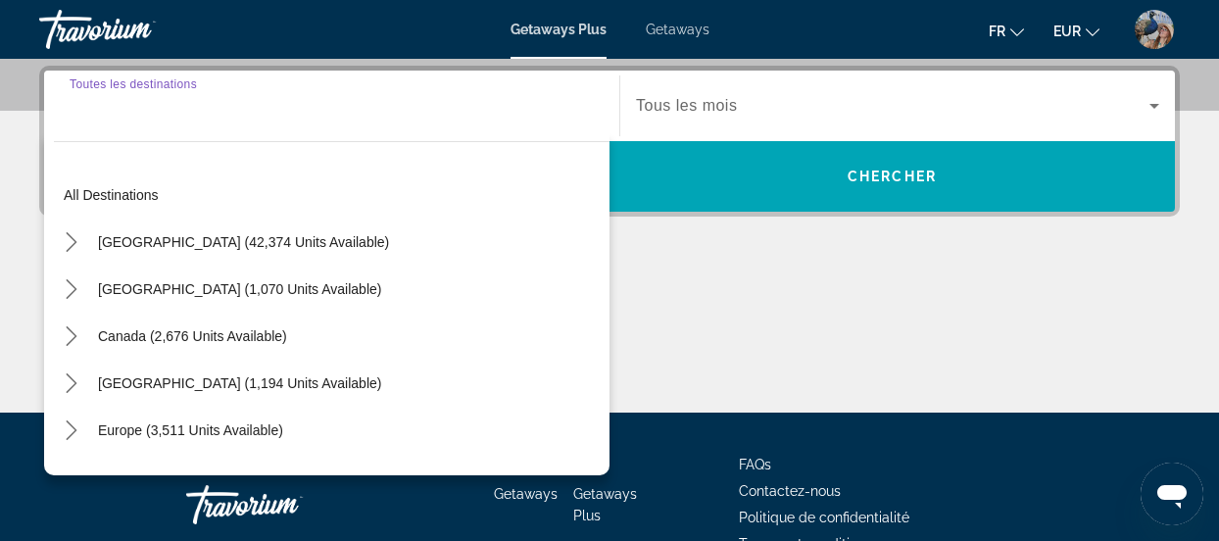
scroll to position [478, 0]
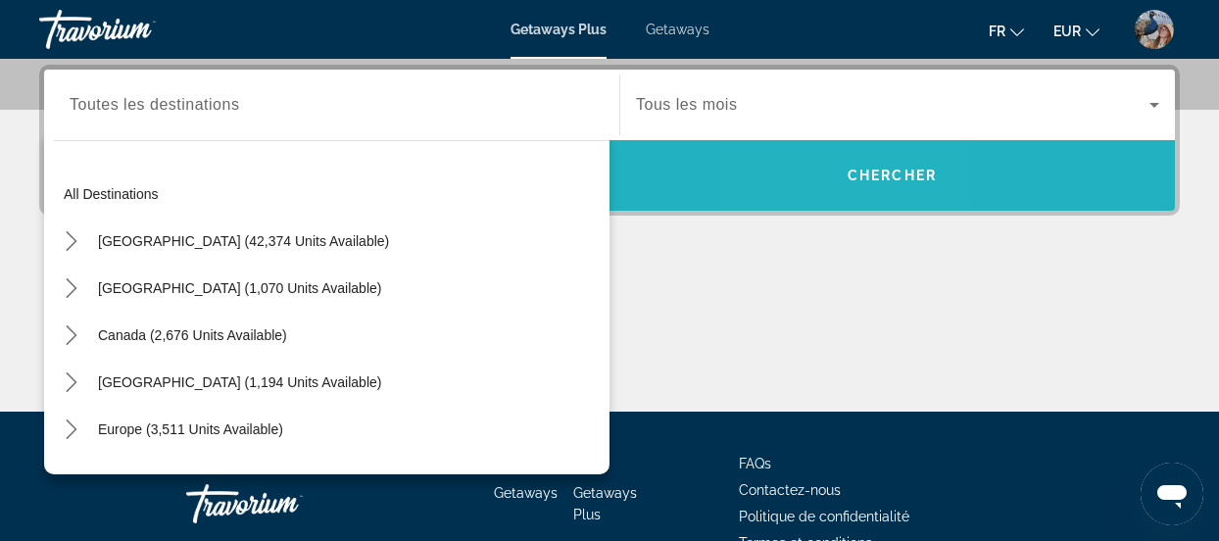
click at [825, 162] on span "Search" at bounding box center [892, 175] width 565 height 47
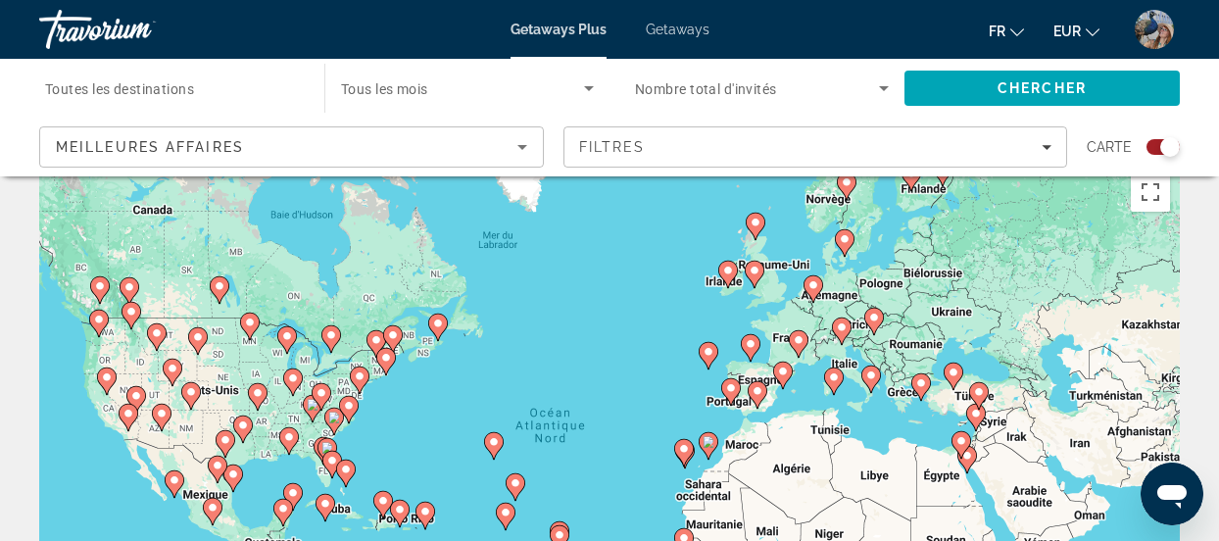
scroll to position [27, 0]
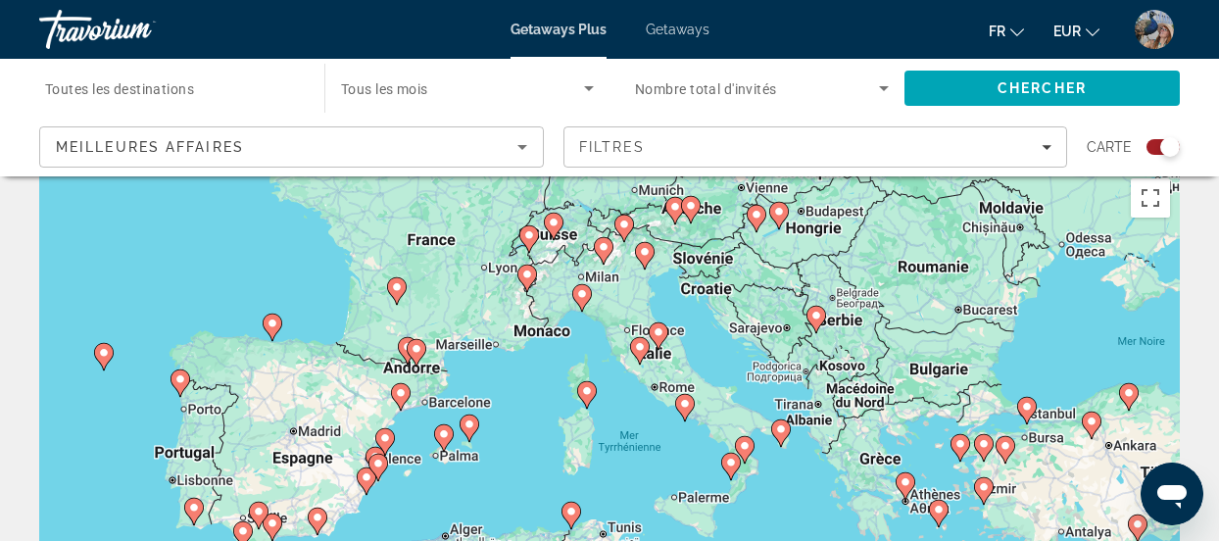
click at [1160, 144] on div "Search widget" at bounding box center [1170, 147] width 20 height 20
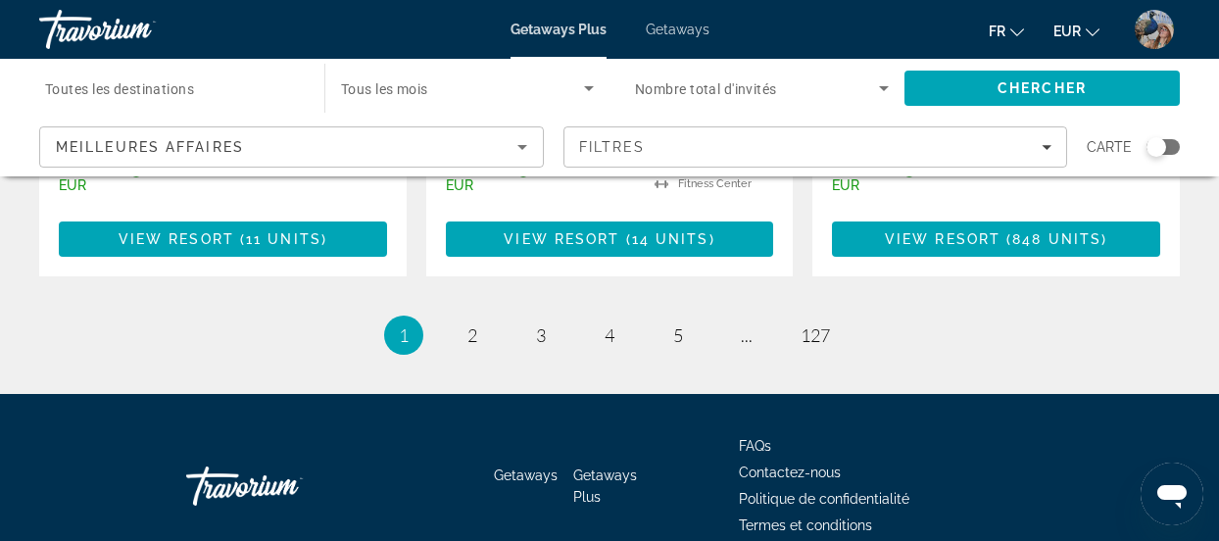
scroll to position [2829, 0]
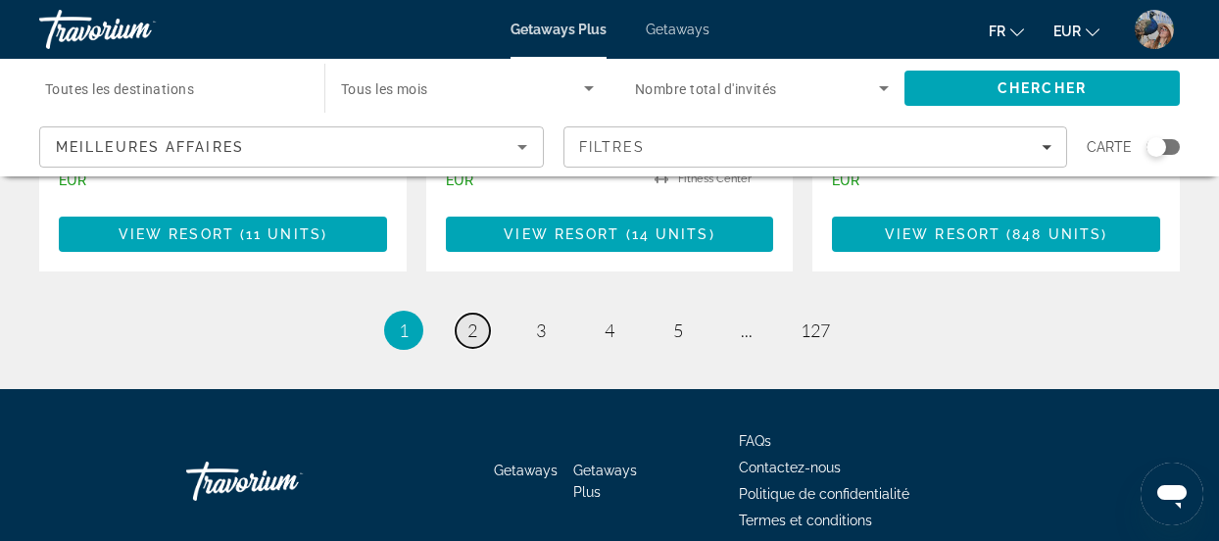
click at [471, 319] on span "2" at bounding box center [472, 330] width 10 height 22
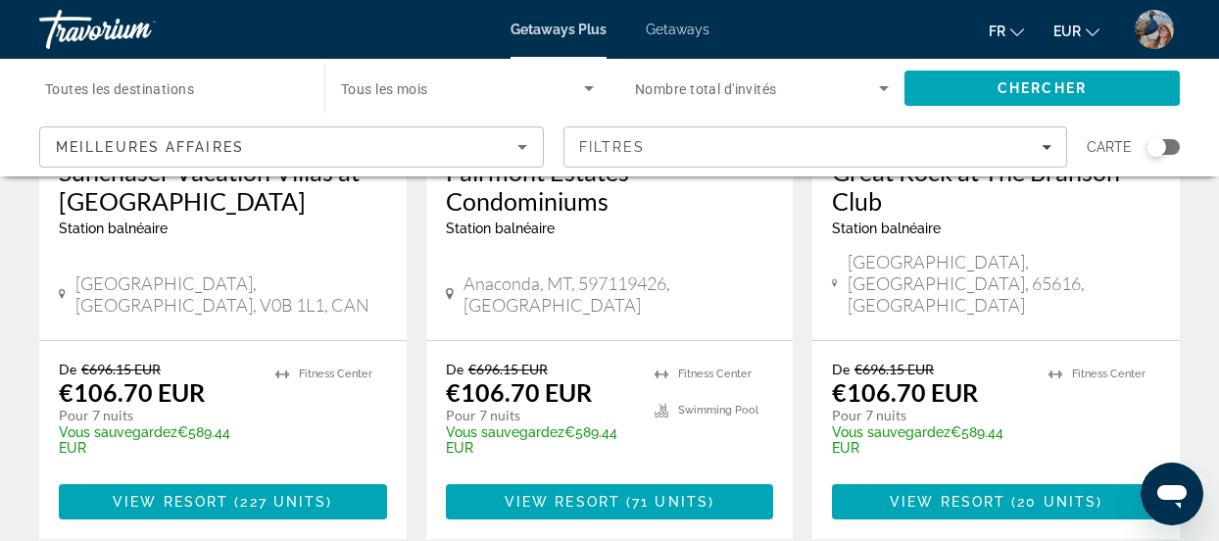
scroll to position [2763, 0]
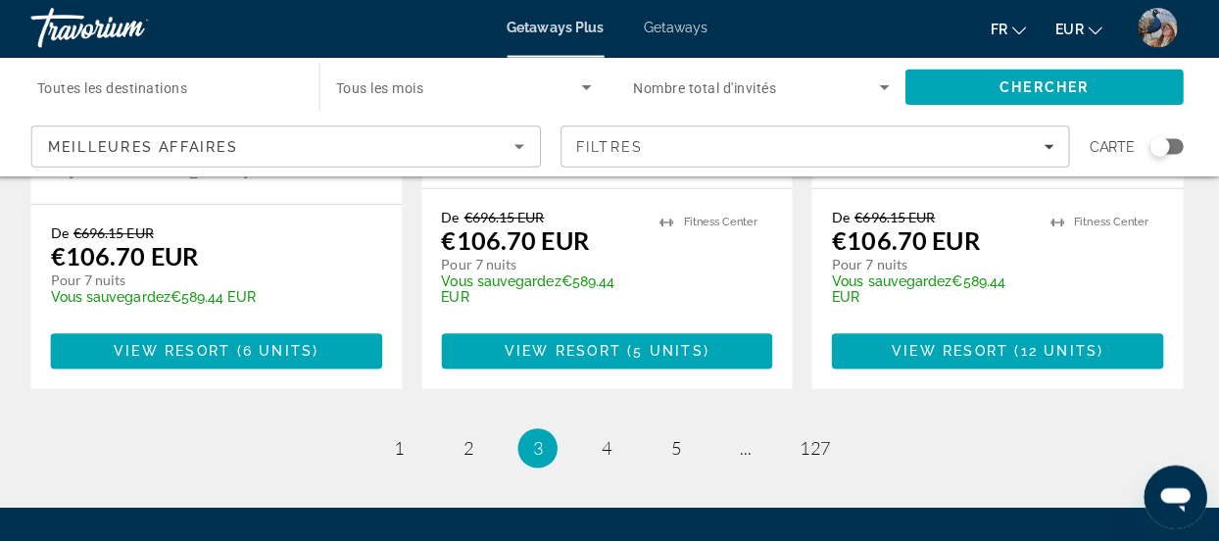
scroll to position [2896, 0]
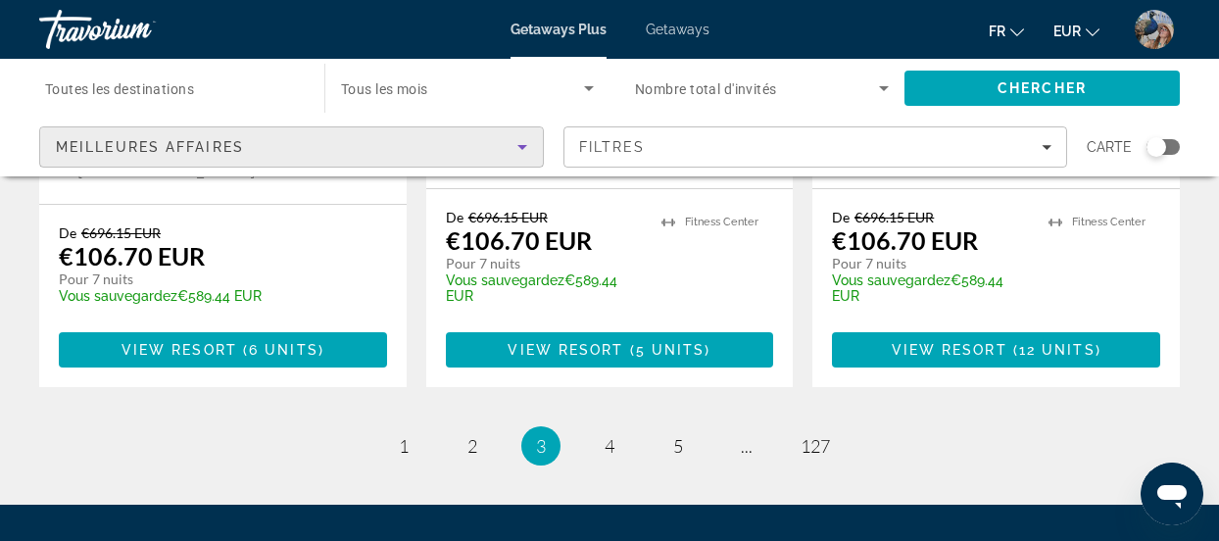
click at [514, 144] on icon "Sort by" at bounding box center [523, 147] width 24 height 24
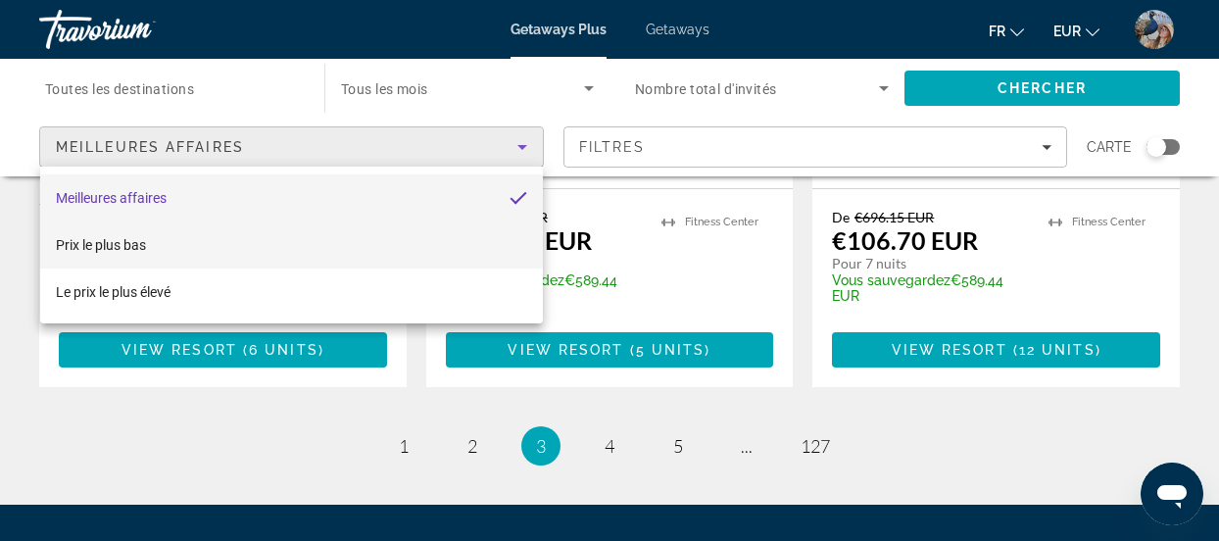
click at [268, 240] on mat-option "Prix ​​le plus bas" at bounding box center [292, 244] width 504 height 47
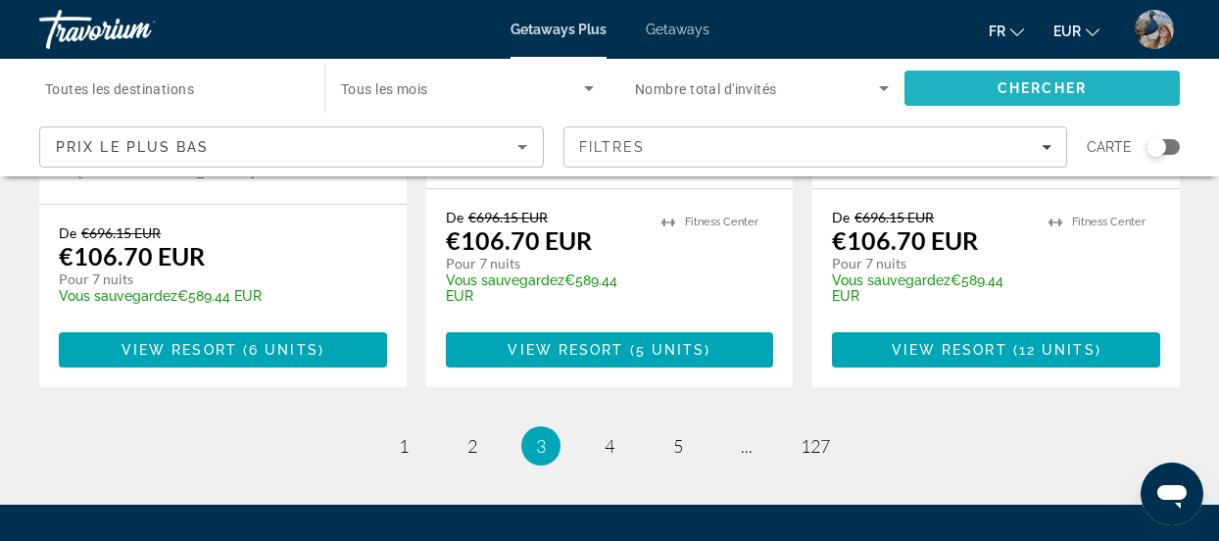
click at [1062, 95] on span "Chercher" at bounding box center [1042, 88] width 89 height 16
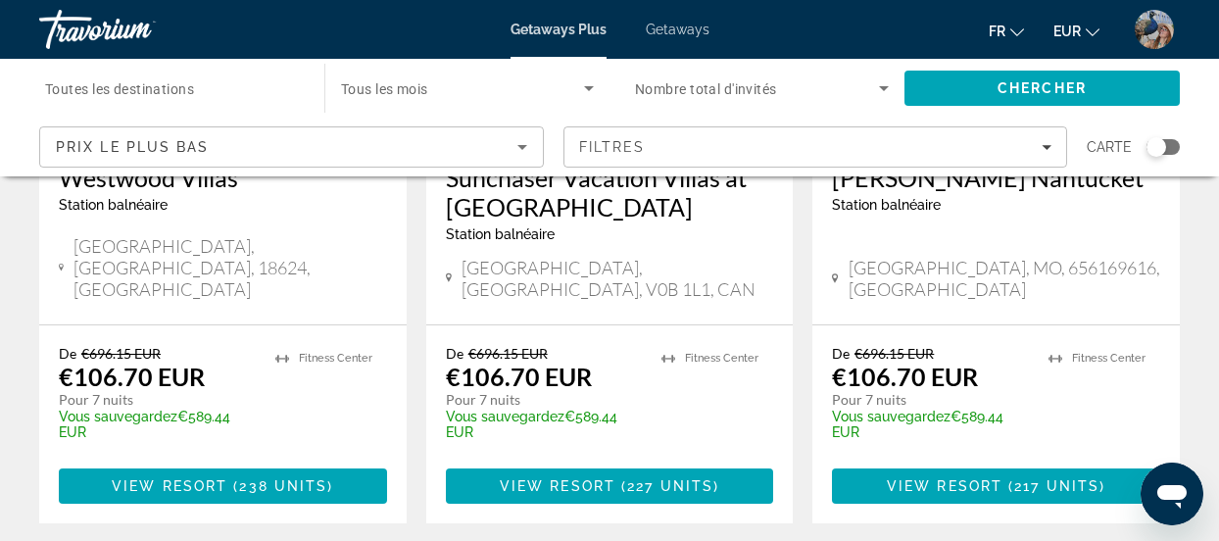
scroll to position [2740, 0]
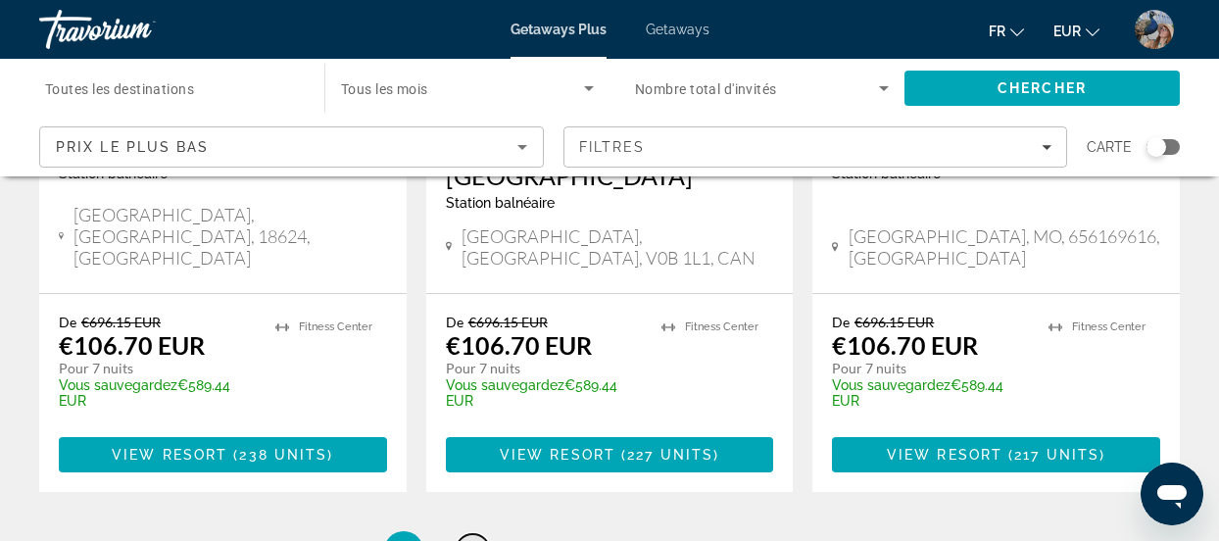
click at [459, 534] on link "page 2" at bounding box center [473, 551] width 34 height 34
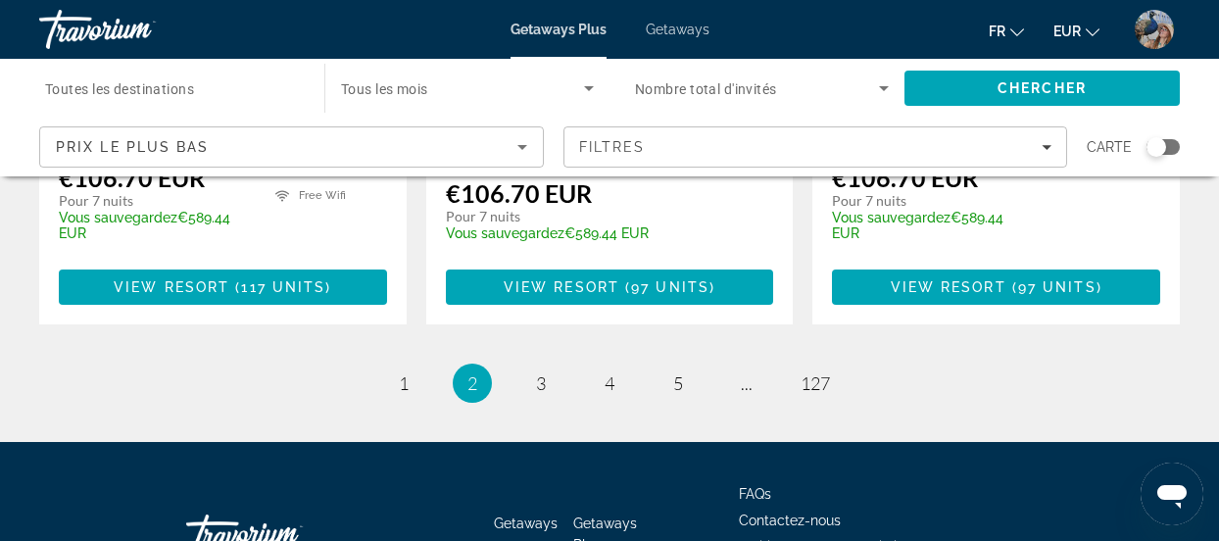
scroll to position [2821, 0]
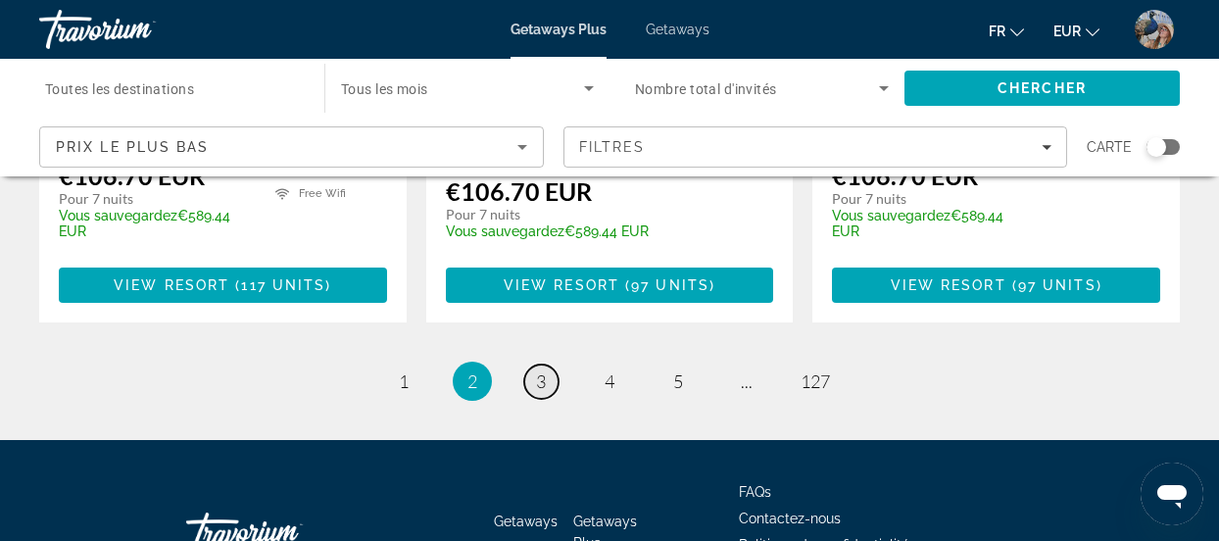
click at [551, 365] on link "page 3" at bounding box center [541, 382] width 34 height 34
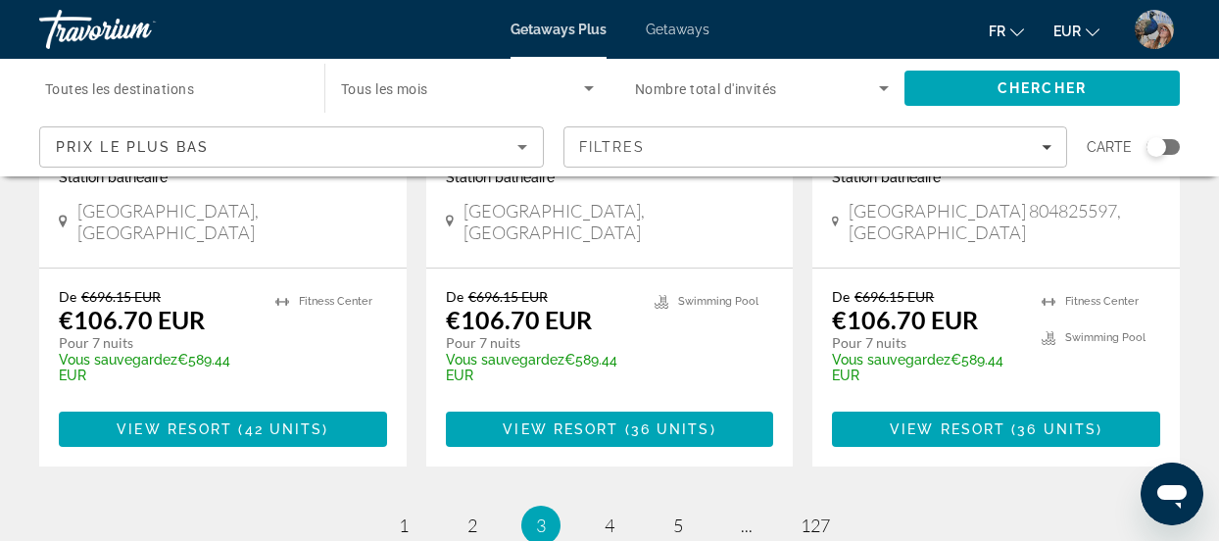
scroll to position [2724, 0]
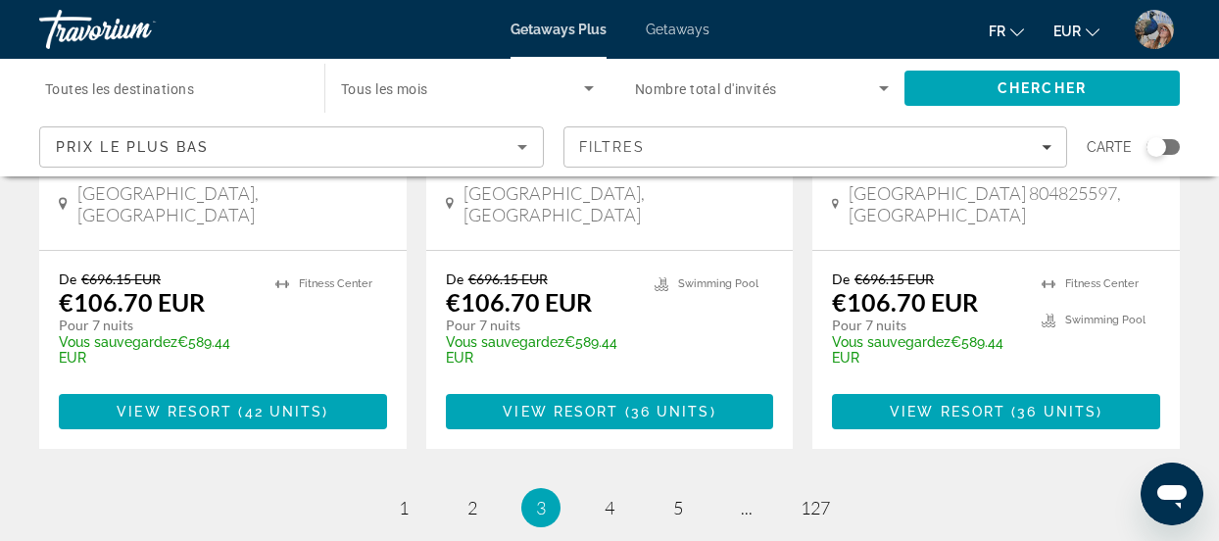
click at [592, 488] on li "page 4" at bounding box center [609, 507] width 39 height 39
click at [606, 497] on span "4" at bounding box center [610, 508] width 10 height 22
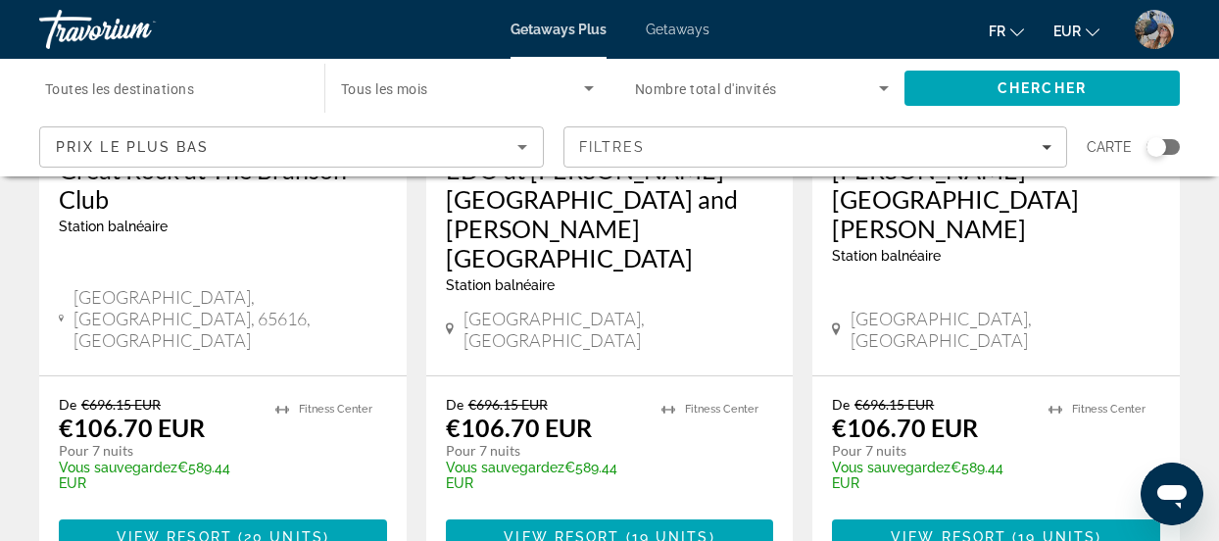
scroll to position [2827, 0]
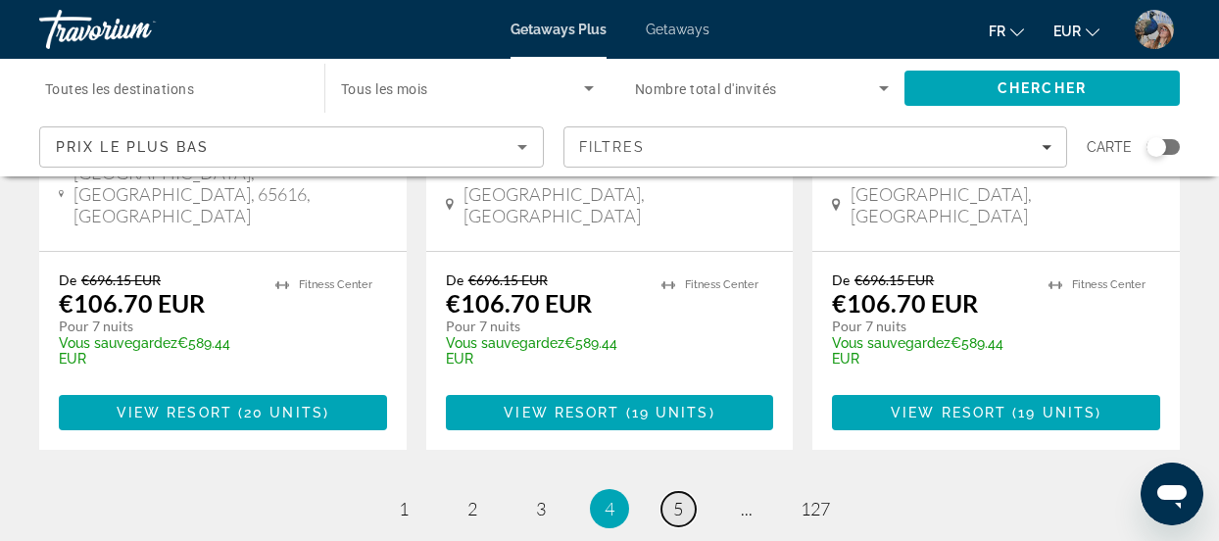
click at [669, 492] on link "page 5" at bounding box center [678, 509] width 34 height 34
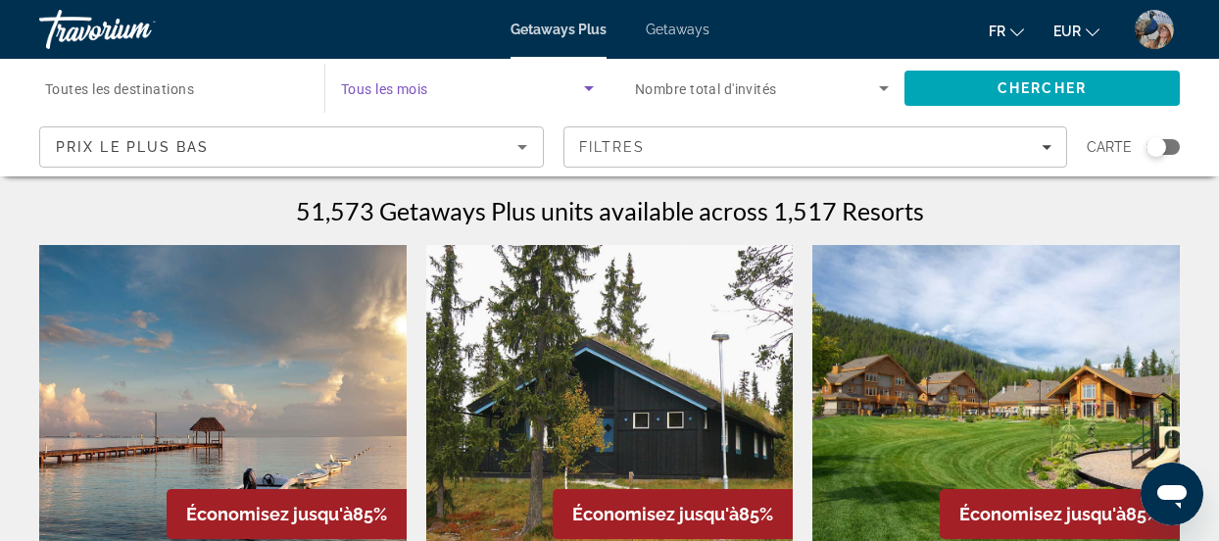
click at [498, 86] on span "Search widget" at bounding box center [462, 88] width 243 height 24
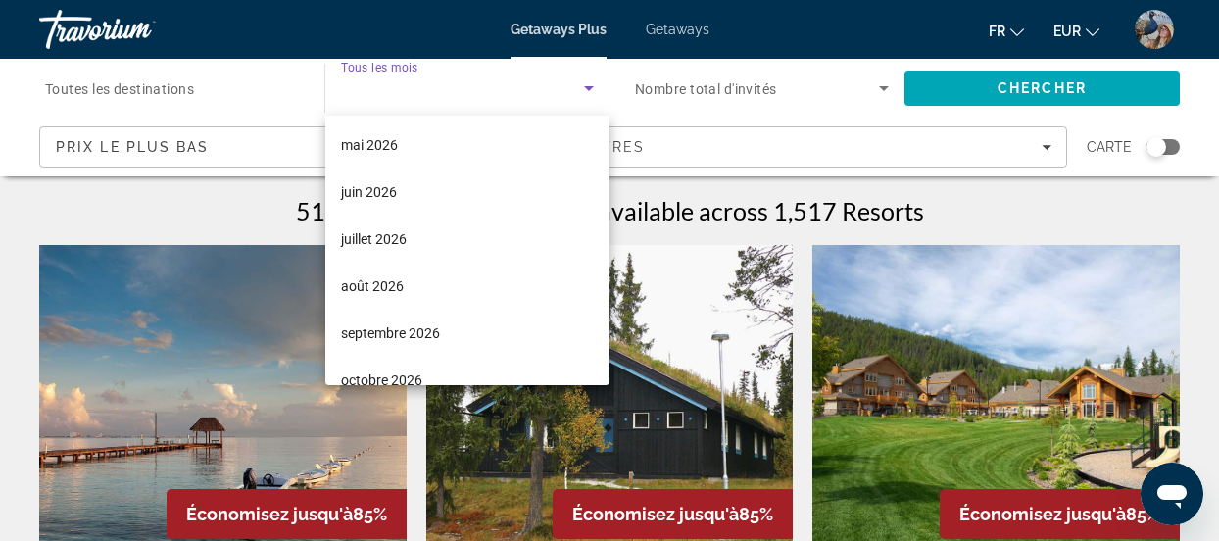
scroll to position [404, 0]
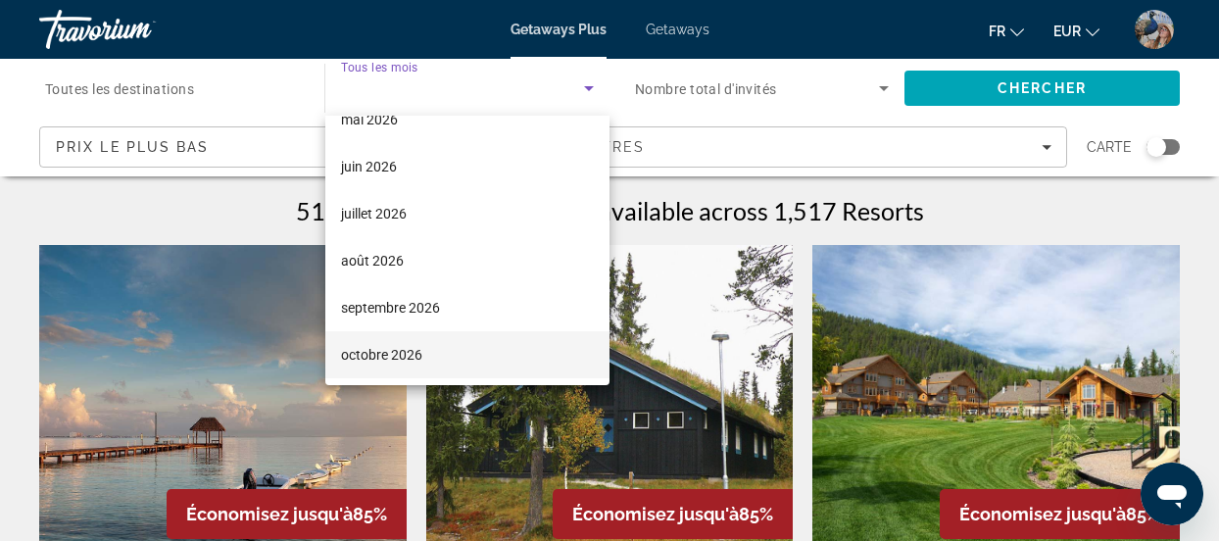
click at [368, 353] on span "octobre 2026" at bounding box center [381, 355] width 81 height 24
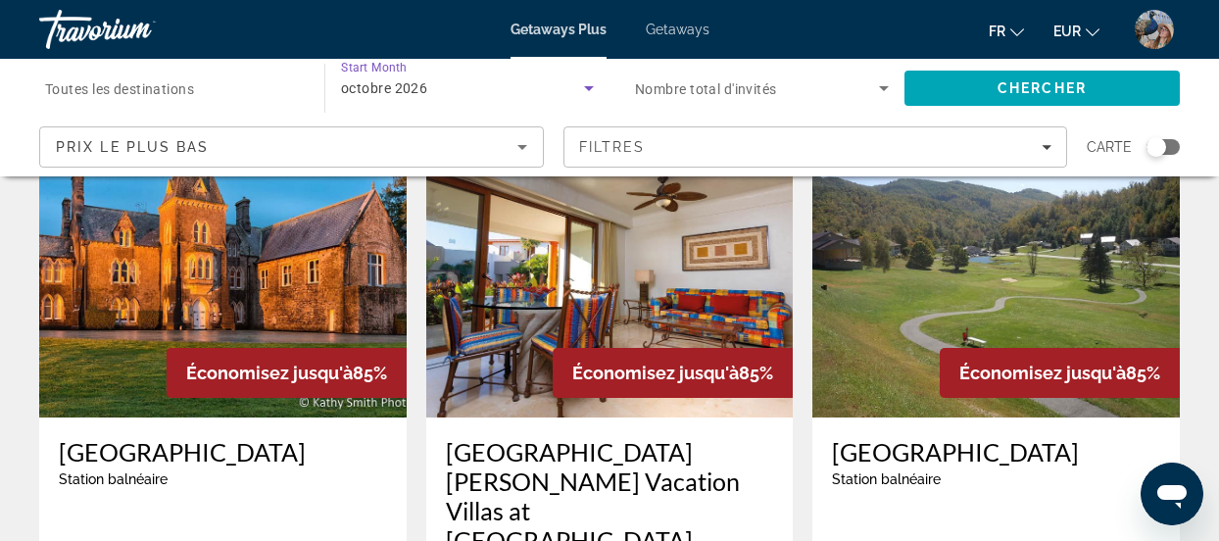
scroll to position [2392, 0]
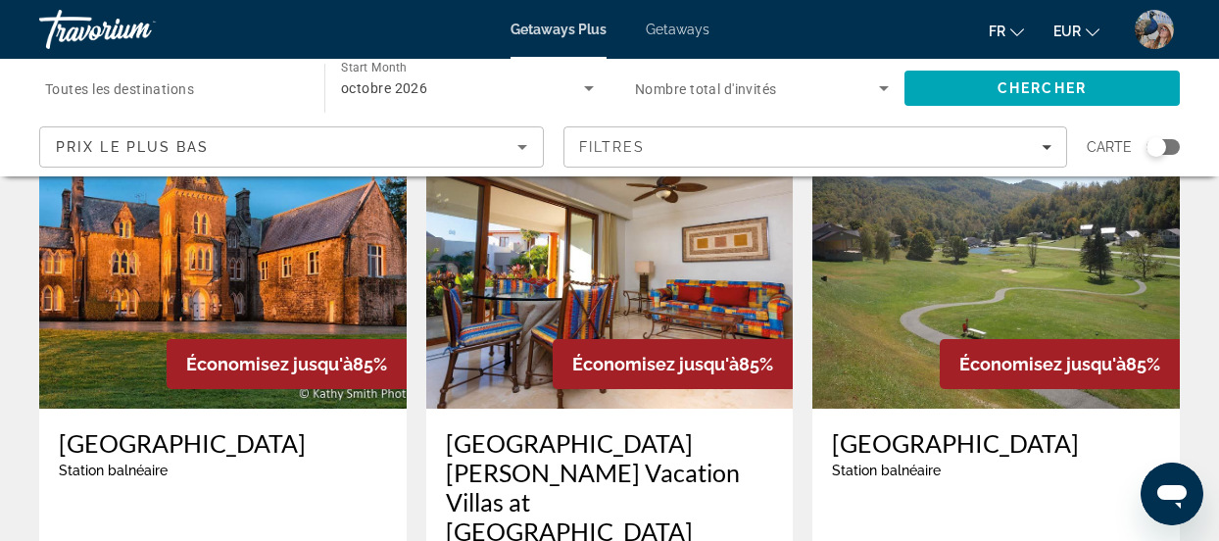
click at [161, 428] on h3 "[GEOGRAPHIC_DATA]" at bounding box center [223, 442] width 328 height 29
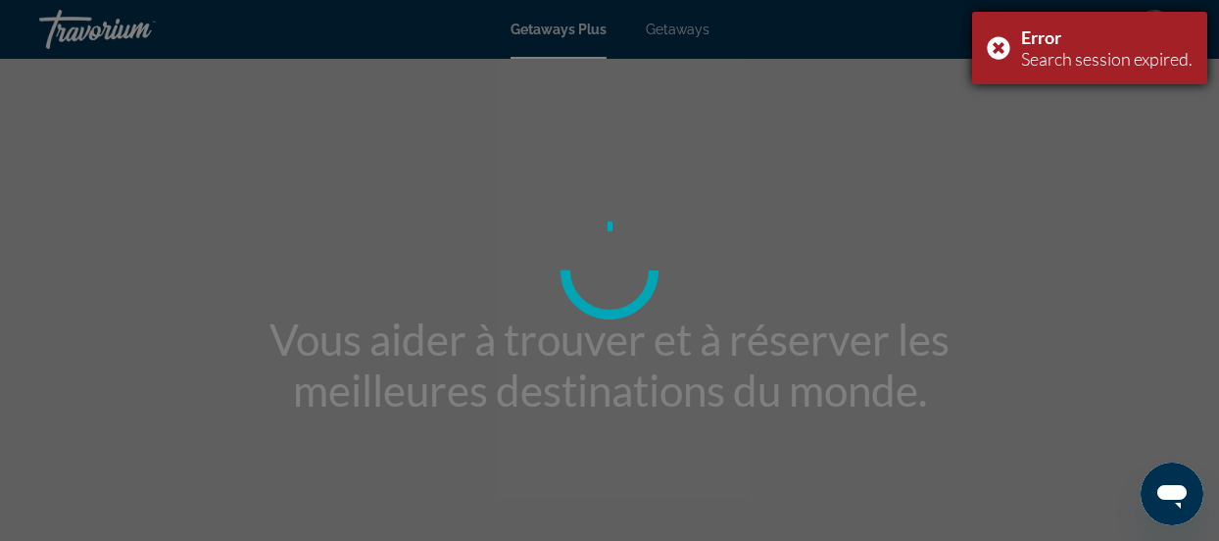
click at [996, 47] on div "Error Search session expired." at bounding box center [1089, 48] width 235 height 73
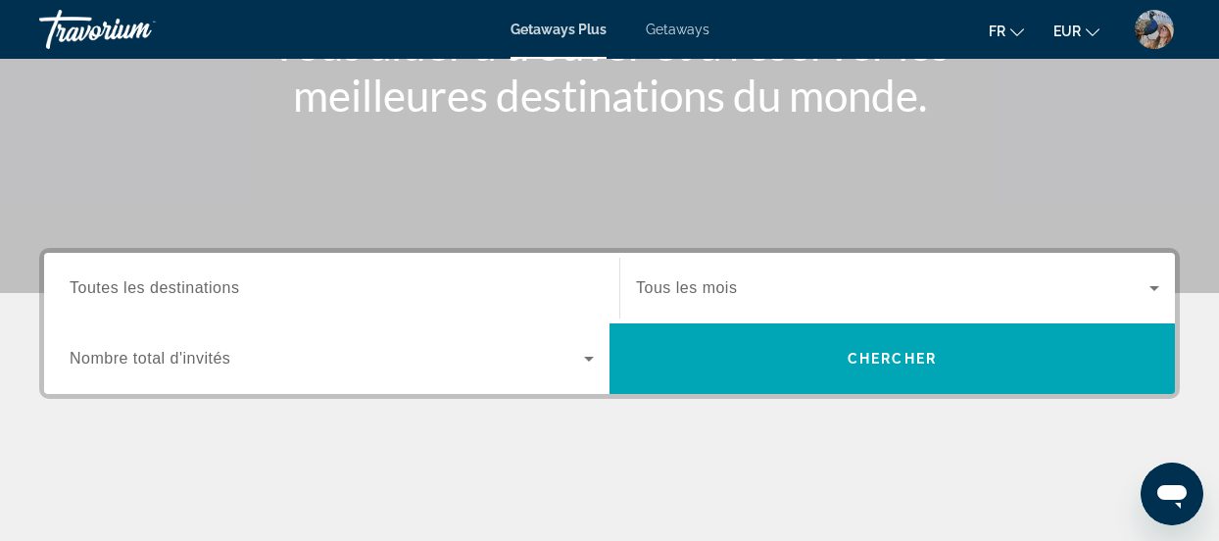
scroll to position [317, 0]
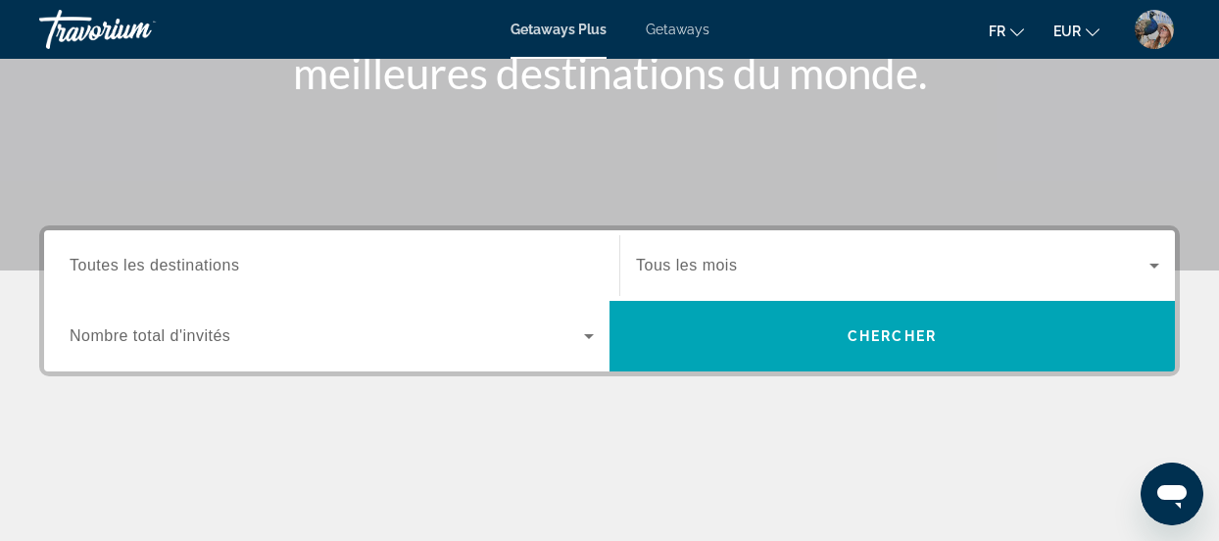
click at [675, 264] on span "Tous les mois" at bounding box center [686, 265] width 101 height 17
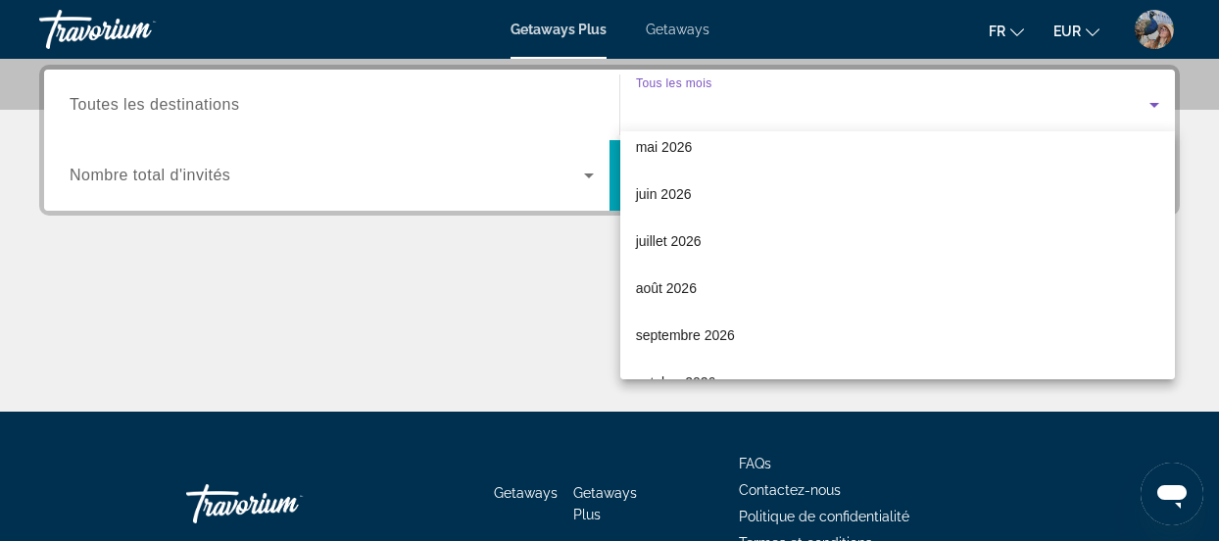
scroll to position [425, 0]
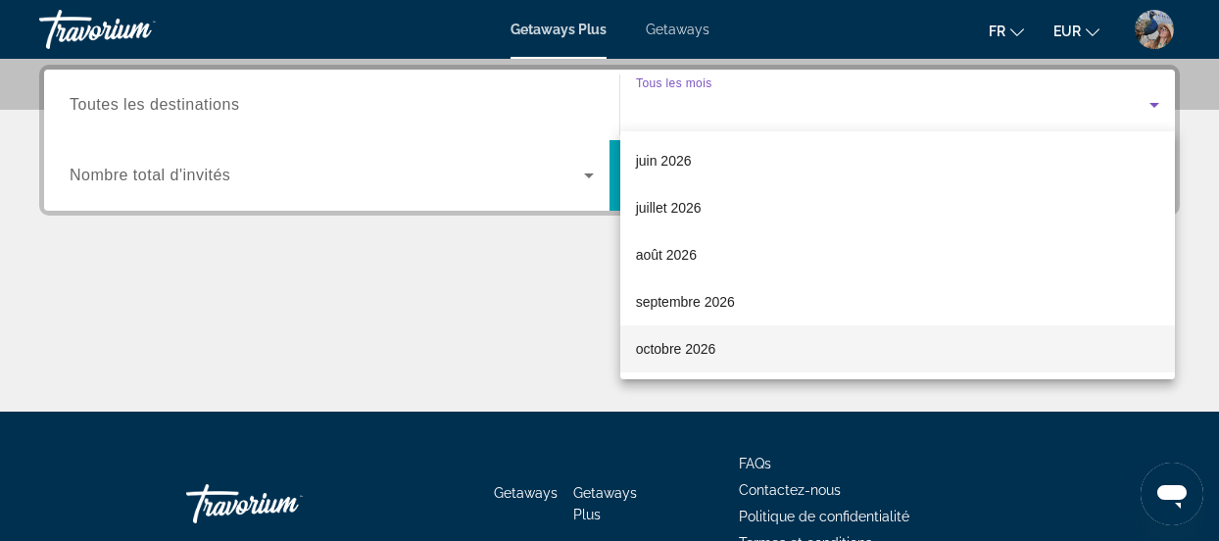
click at [653, 346] on span "octobre 2026" at bounding box center [676, 349] width 80 height 24
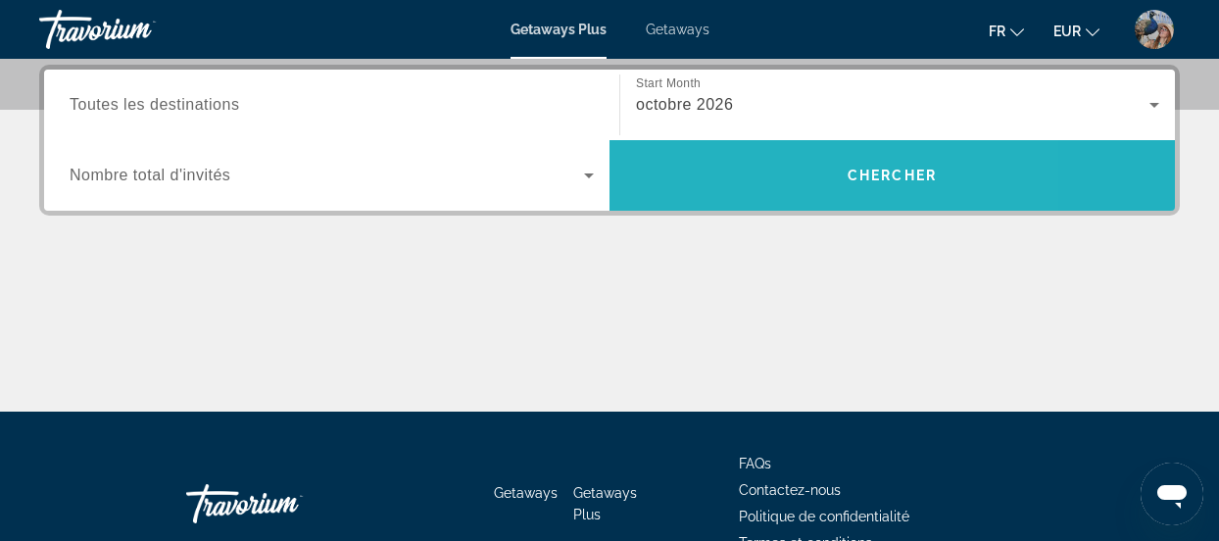
click at [744, 175] on span "Search" at bounding box center [892, 175] width 565 height 47
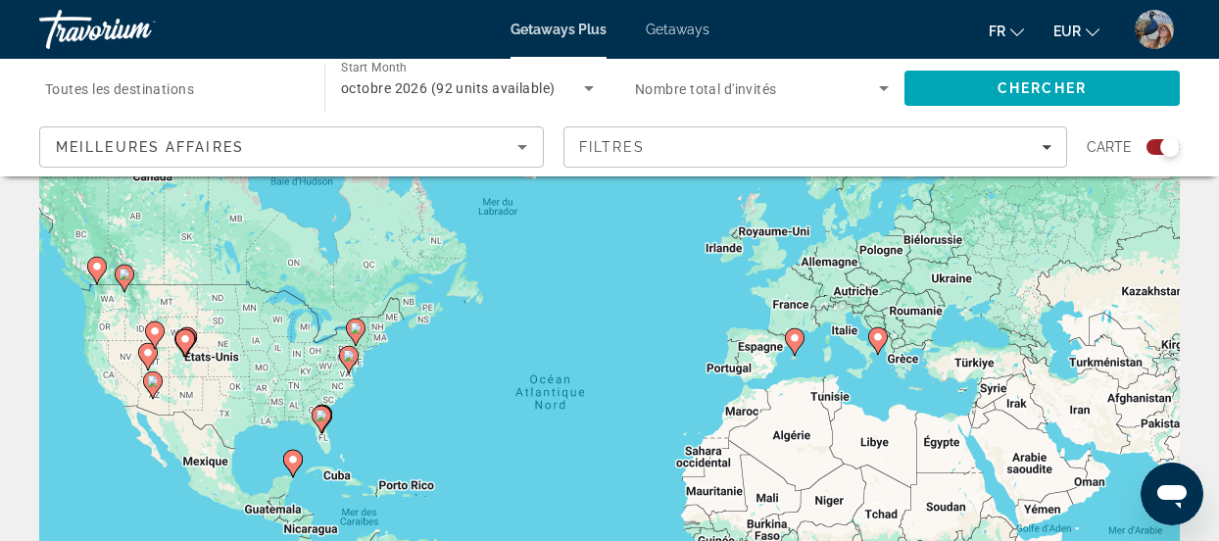
scroll to position [76, 0]
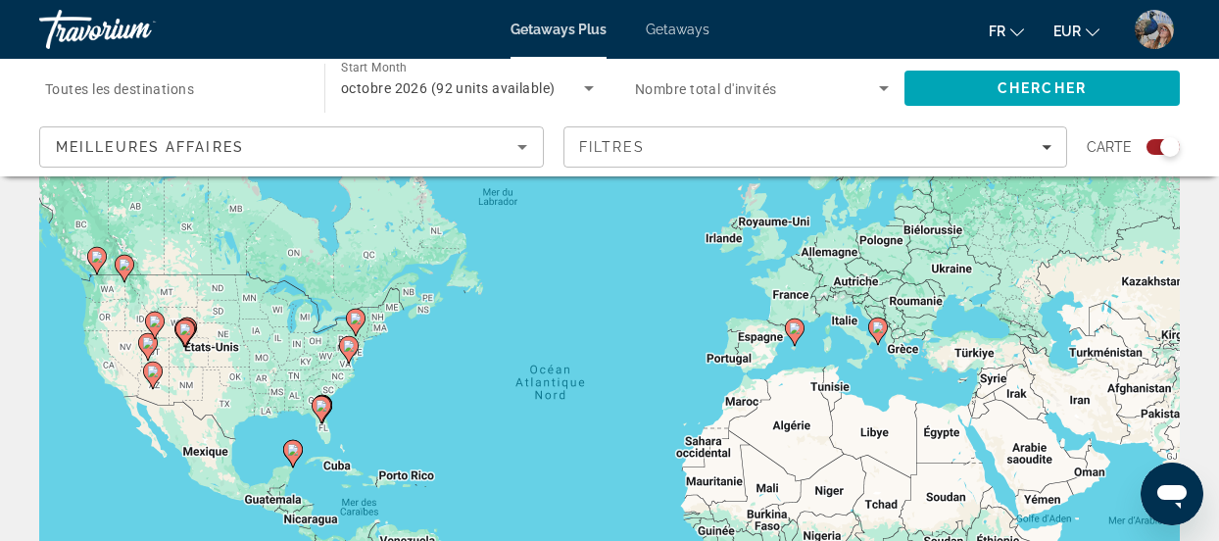
click at [511, 138] on icon "Sort by" at bounding box center [523, 147] width 24 height 24
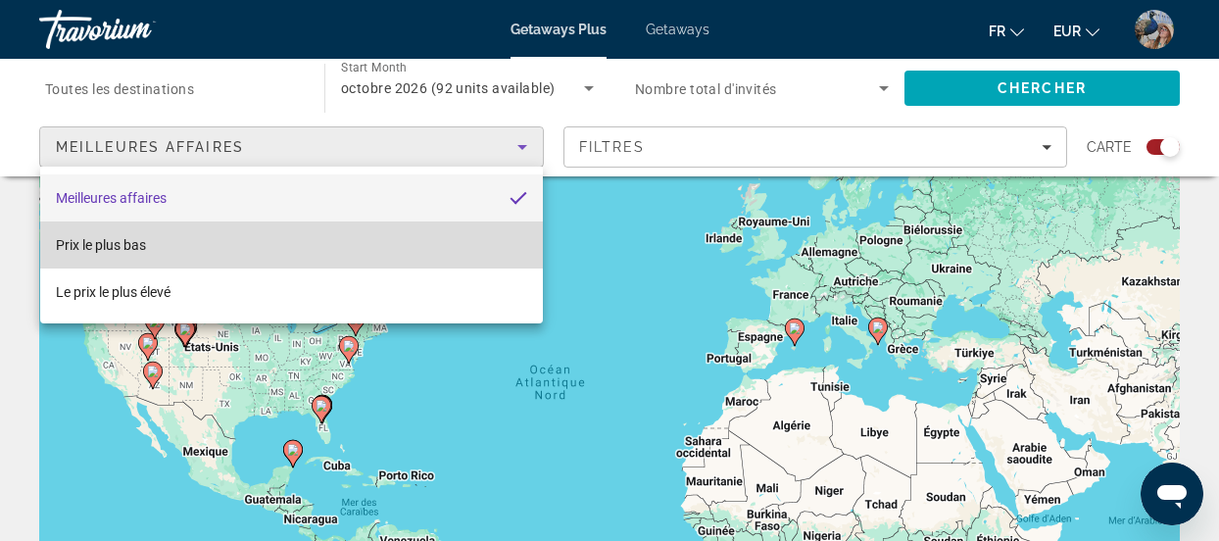
click at [229, 237] on mat-option "Prix ​​le plus bas" at bounding box center [292, 244] width 504 height 47
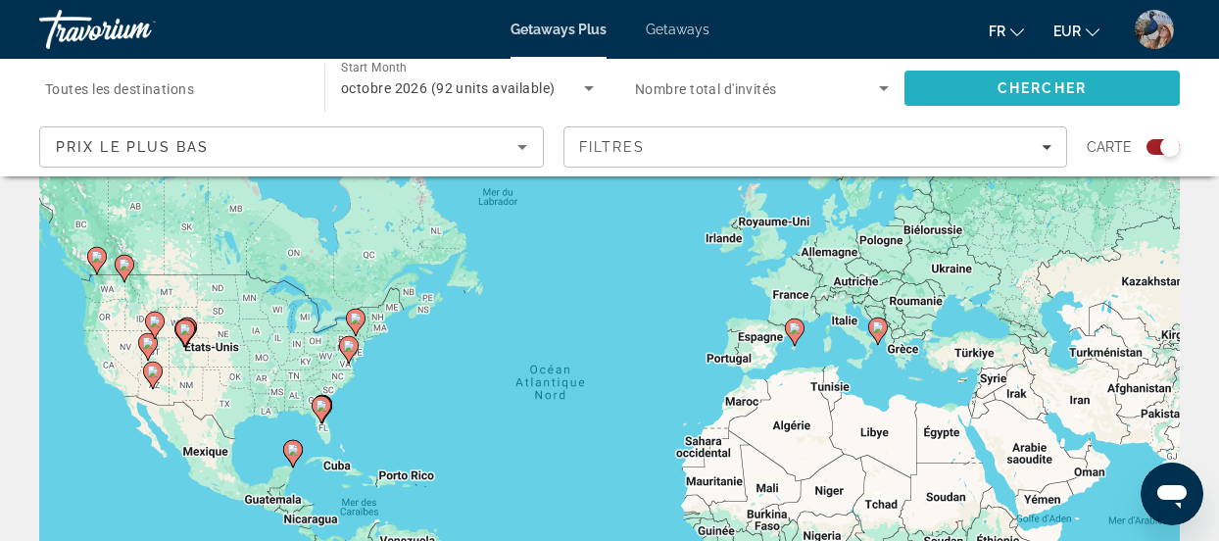
click at [1025, 75] on span "Search" at bounding box center [1041, 88] width 275 height 47
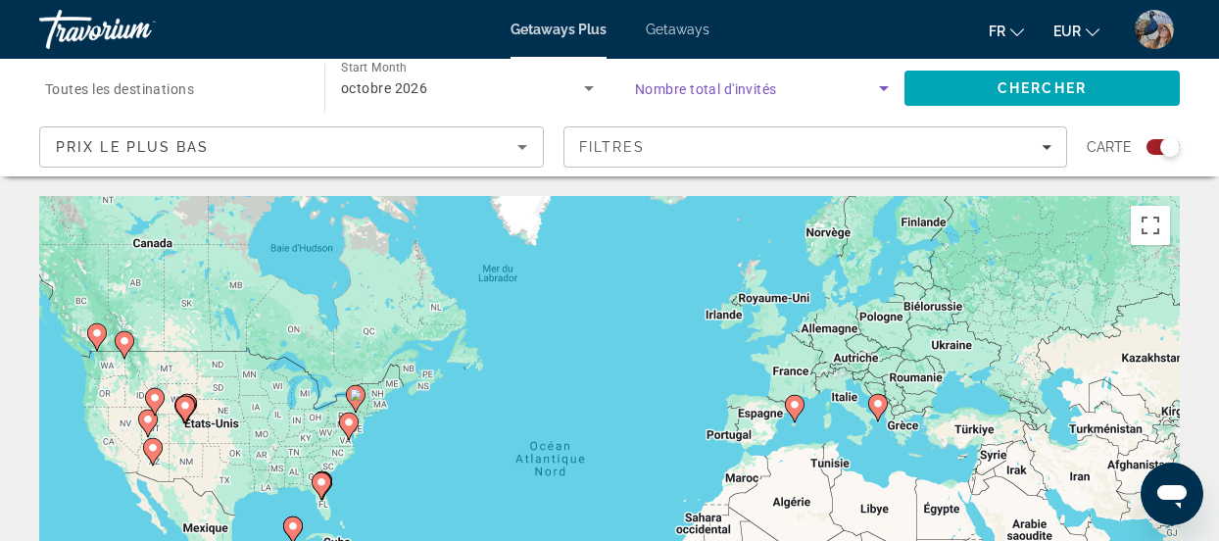
click at [870, 82] on span "Search widget" at bounding box center [757, 88] width 244 height 24
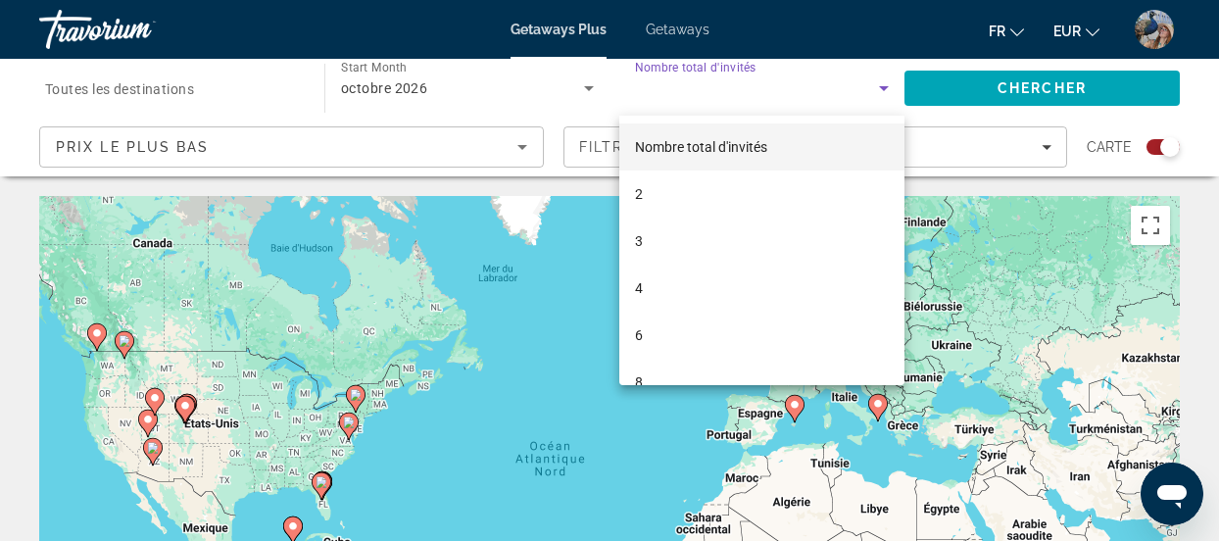
click at [696, 61] on div at bounding box center [609, 270] width 1219 height 541
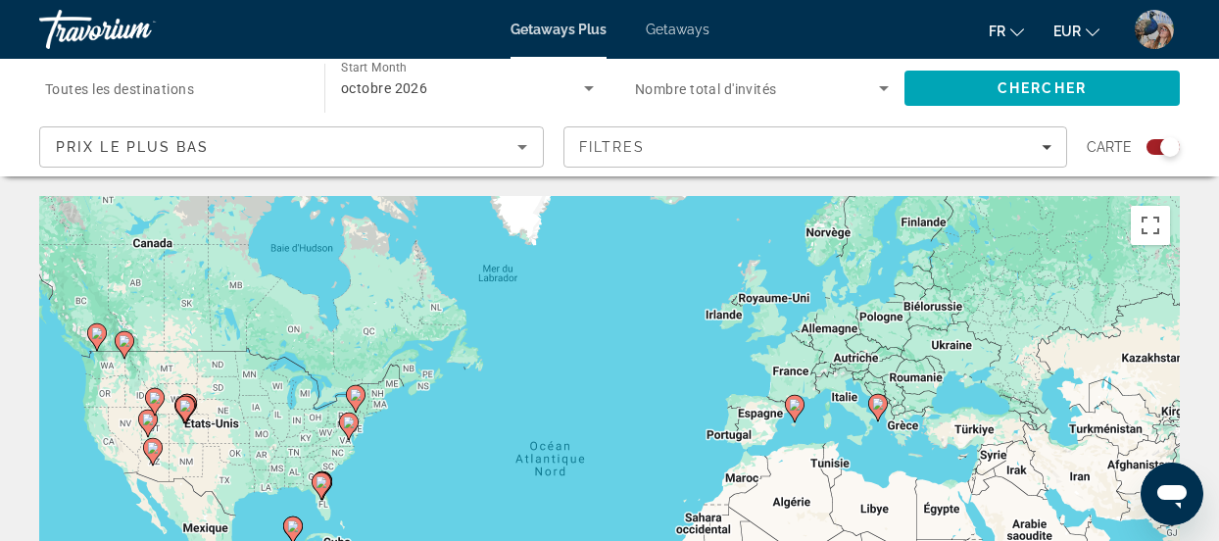
click at [444, 73] on div "octobre 2026" at bounding box center [467, 88] width 253 height 55
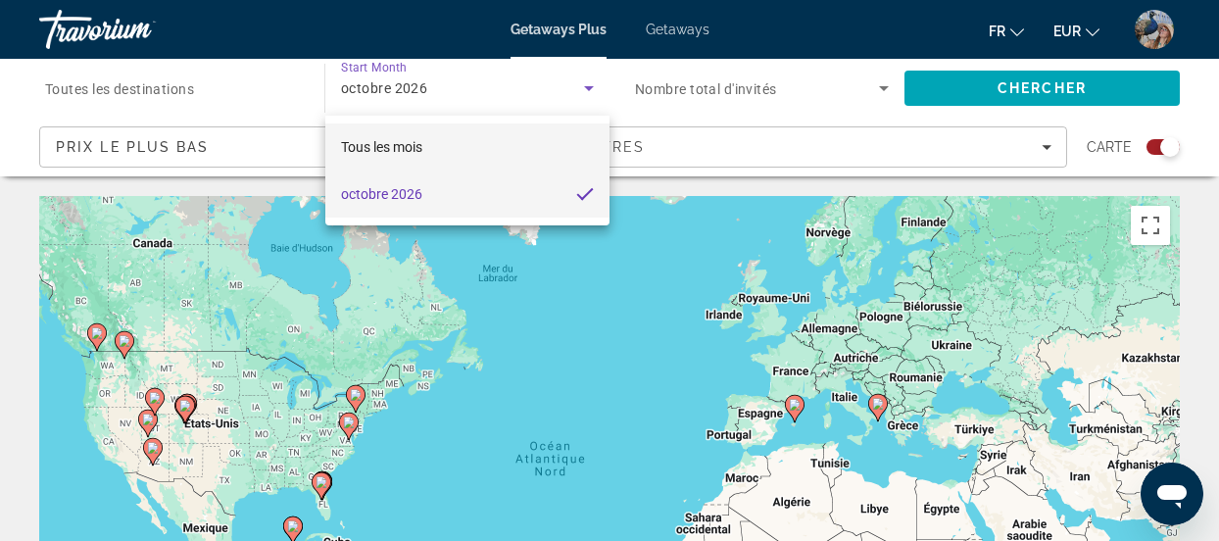
click at [447, 145] on mat-option "Tous les mois" at bounding box center [467, 146] width 284 height 47
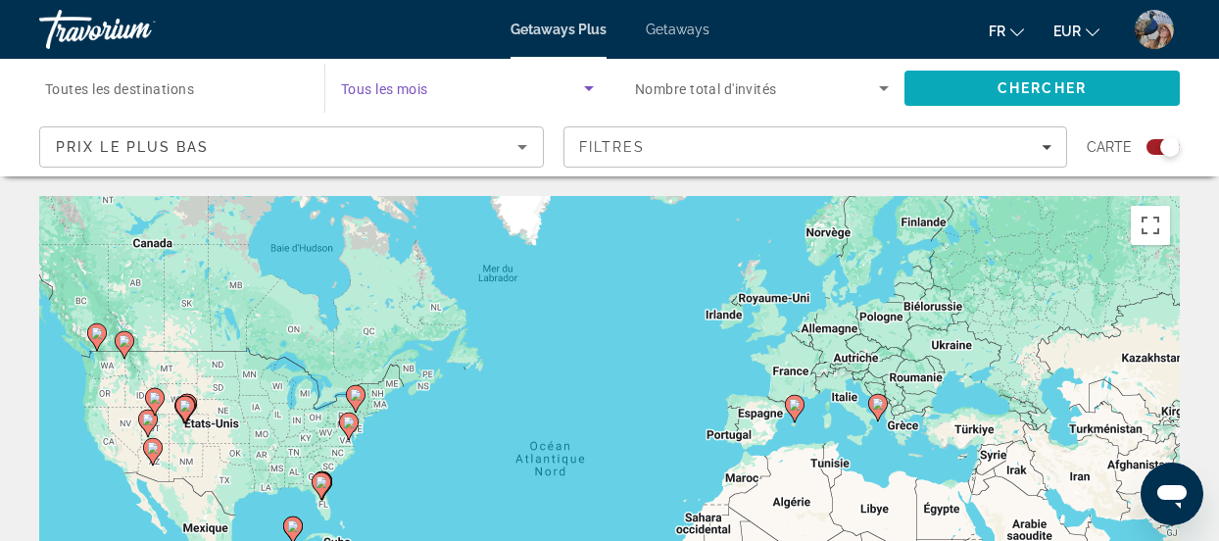
click at [998, 80] on span "Chercher" at bounding box center [1042, 88] width 89 height 16
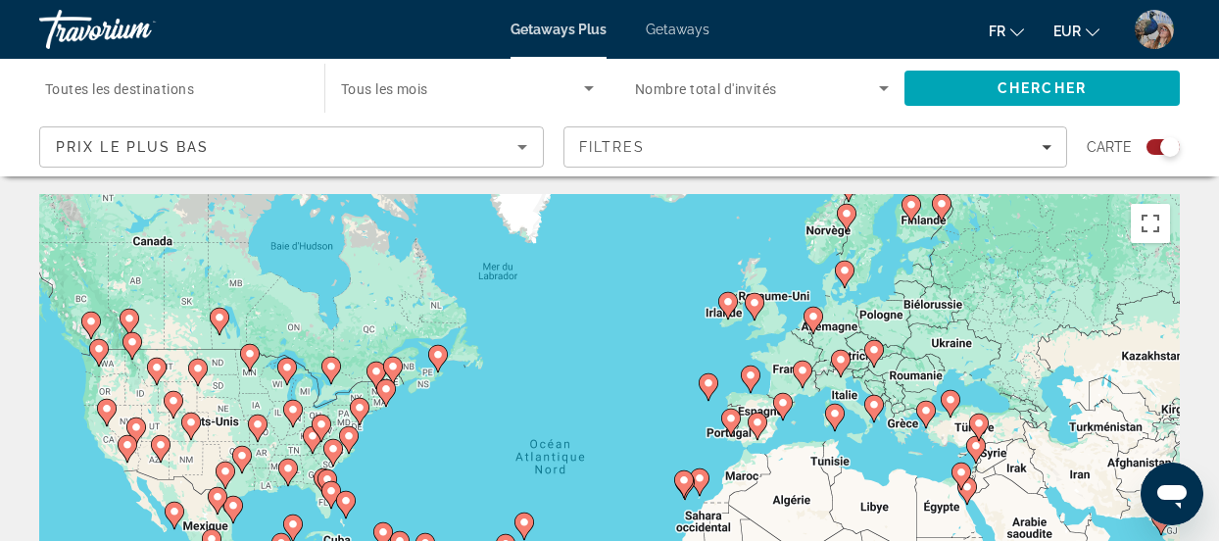
scroll to position [18, 0]
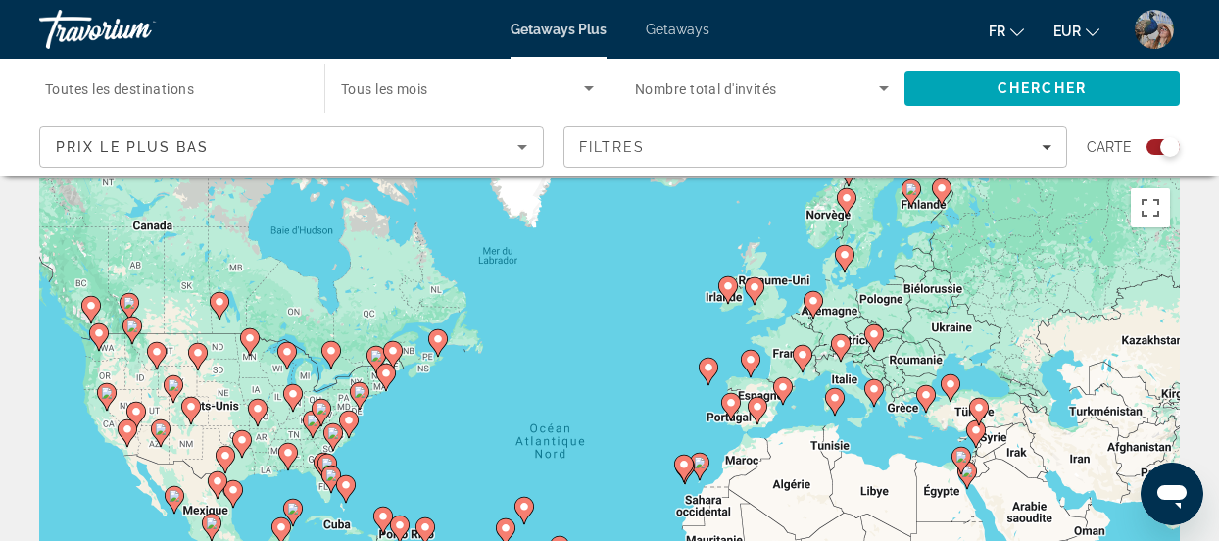
click at [915, 195] on icon "Main content" at bounding box center [912, 192] width 18 height 25
type input "**********"
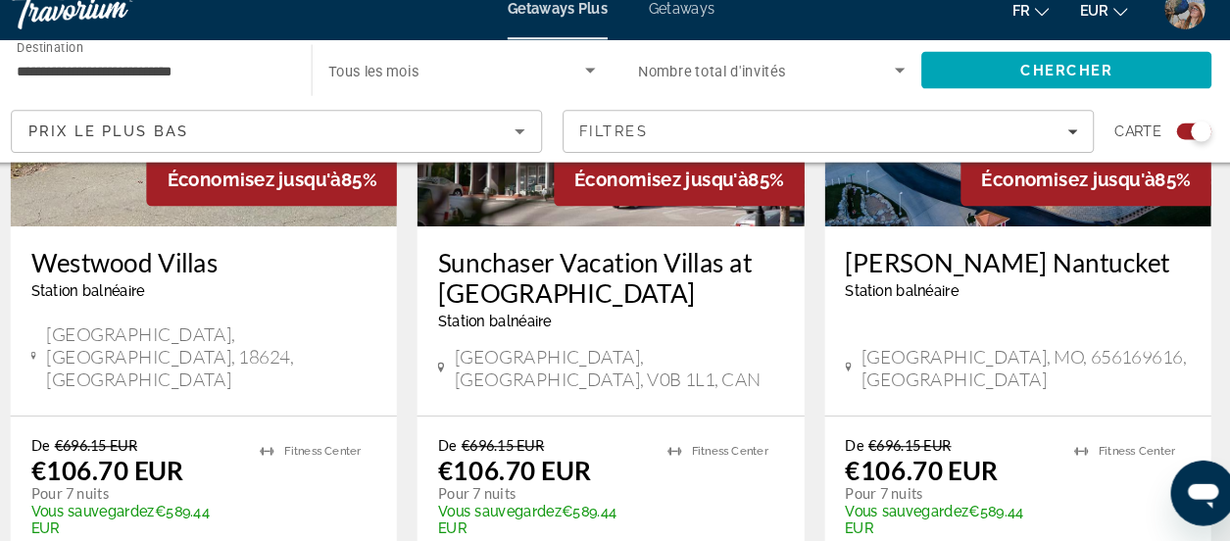
scroll to position [3191, 0]
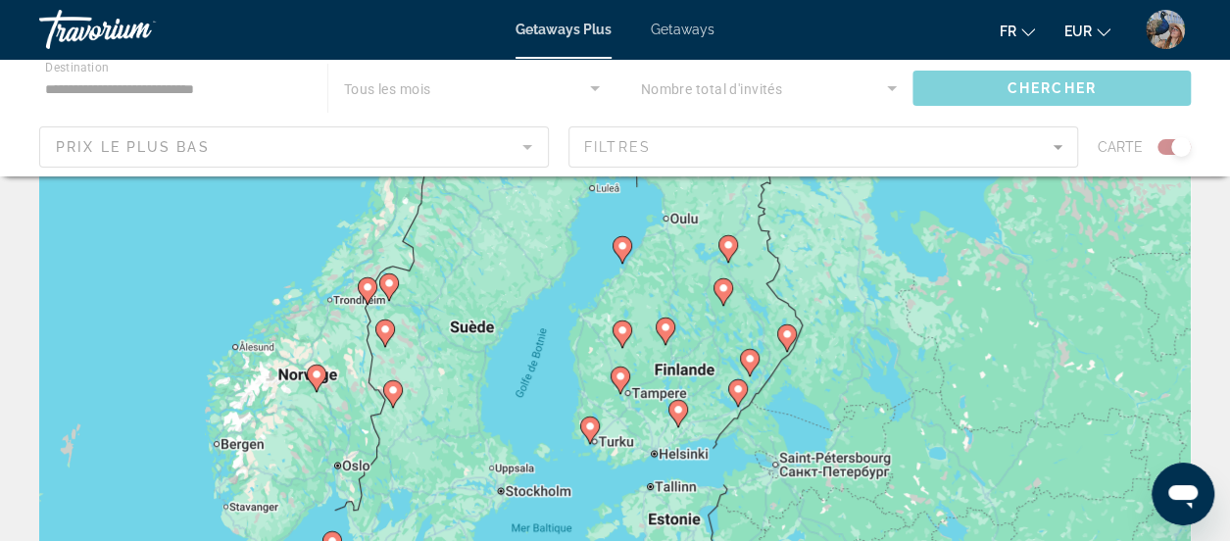
scroll to position [135, 0]
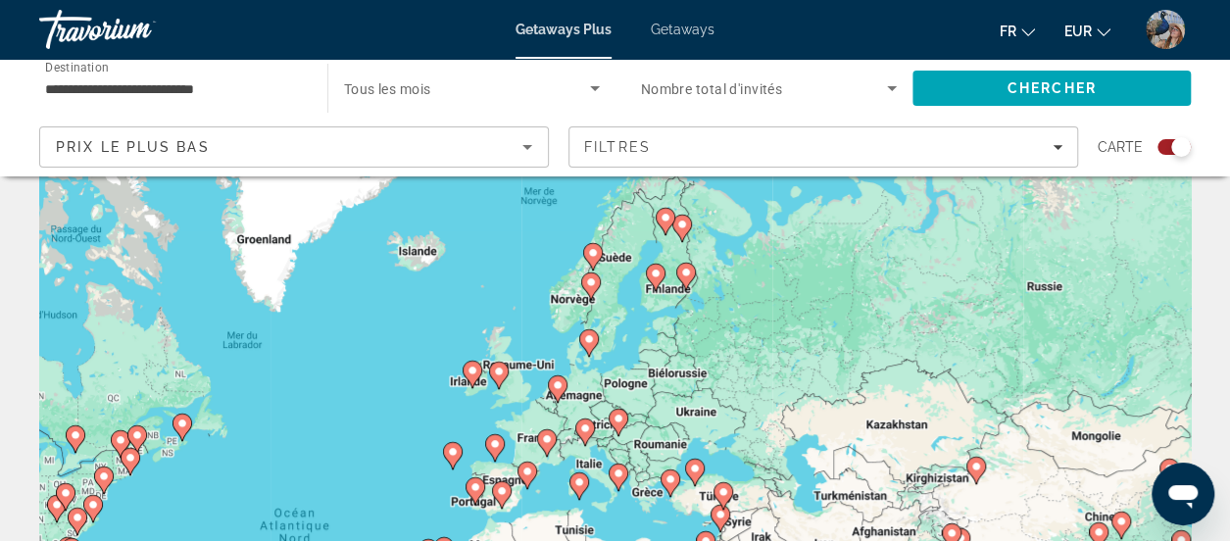
click at [1166, 150] on div "Search widget" at bounding box center [1173, 147] width 33 height 16
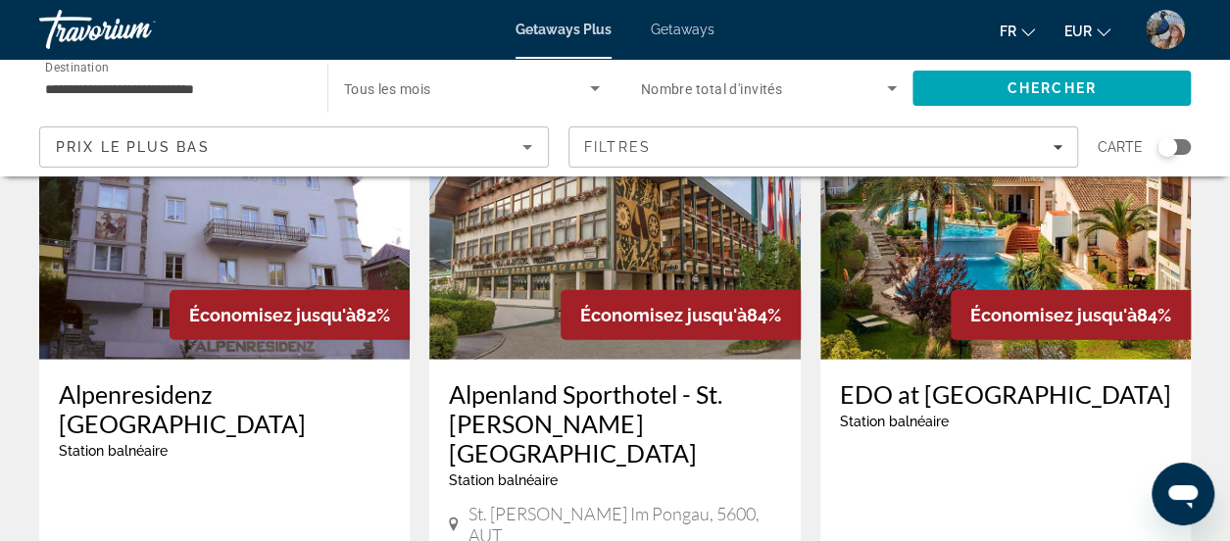
scroll to position [2451, 0]
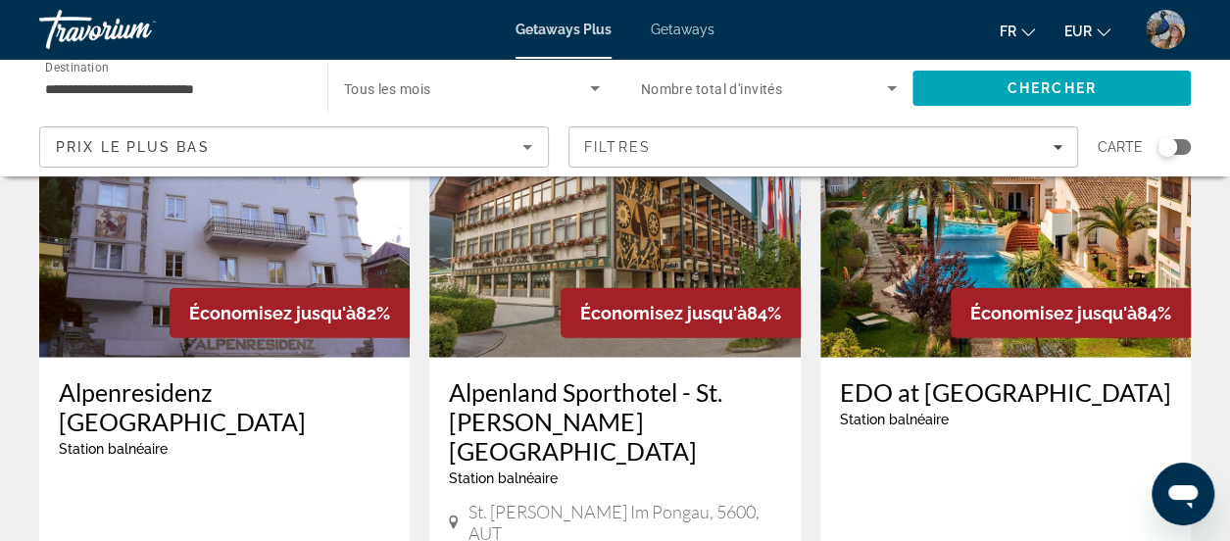
click at [892, 377] on h3 "EDO at Ona Ogisaka Garden" at bounding box center [1005, 391] width 331 height 29
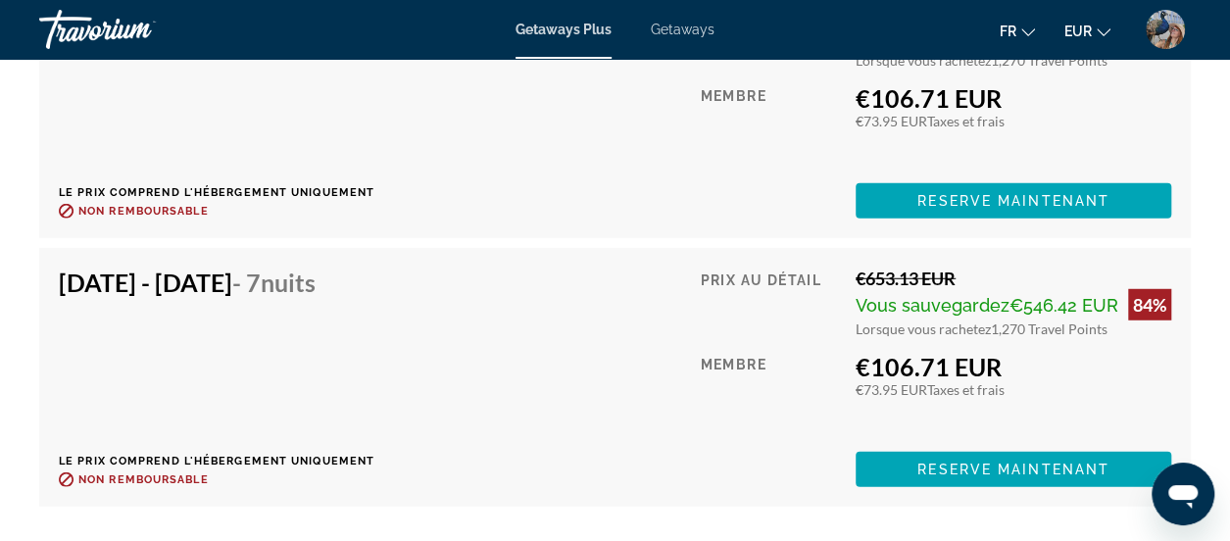
scroll to position [6143, 0]
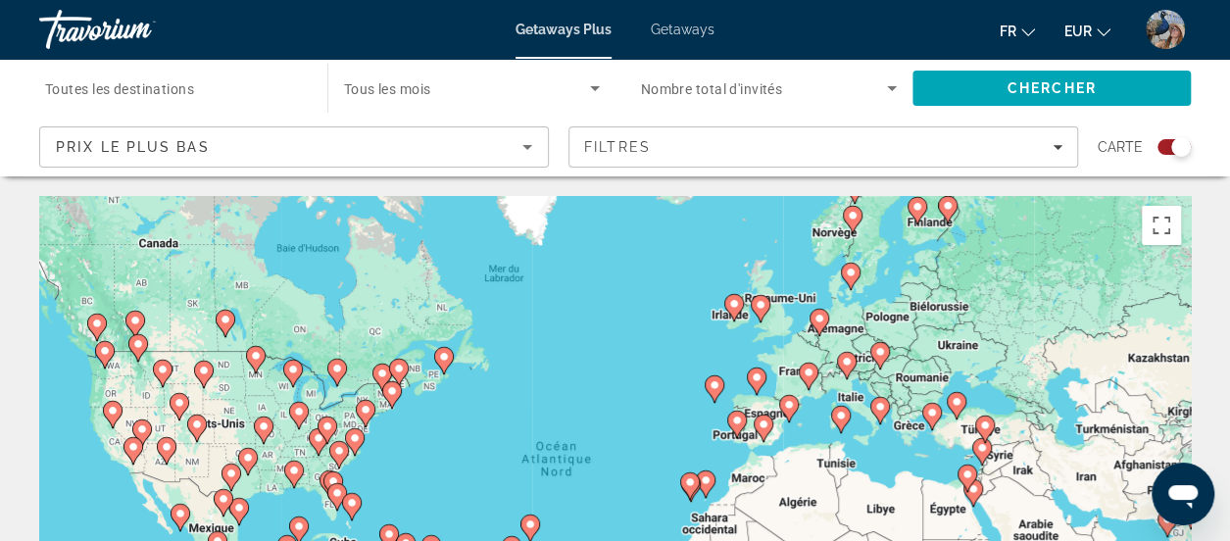
click at [1175, 142] on div "Search widget" at bounding box center [1181, 147] width 20 height 20
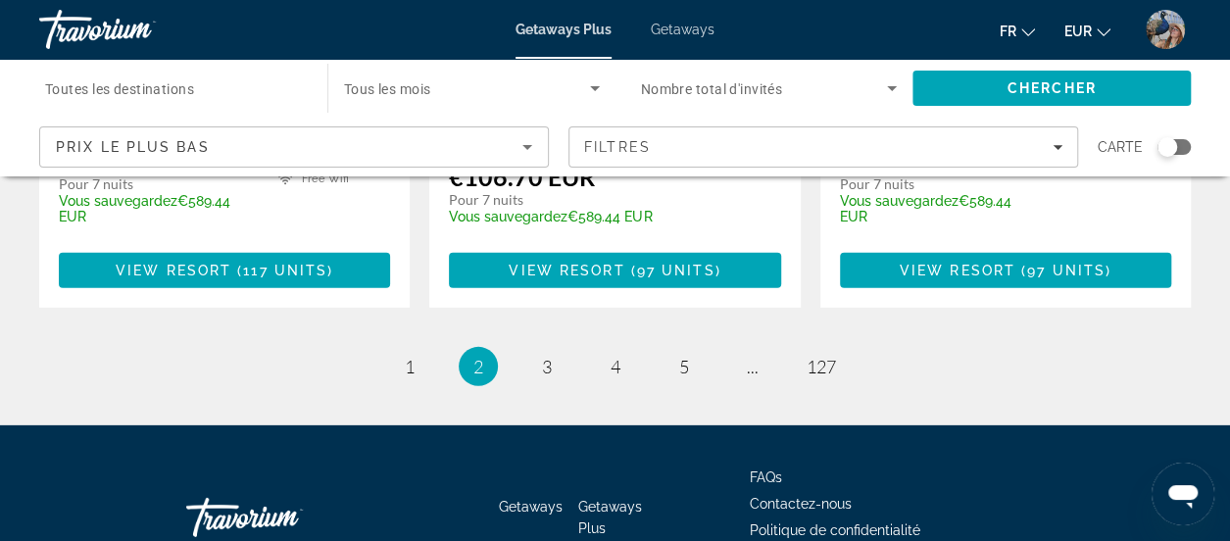
scroll to position [2813, 0]
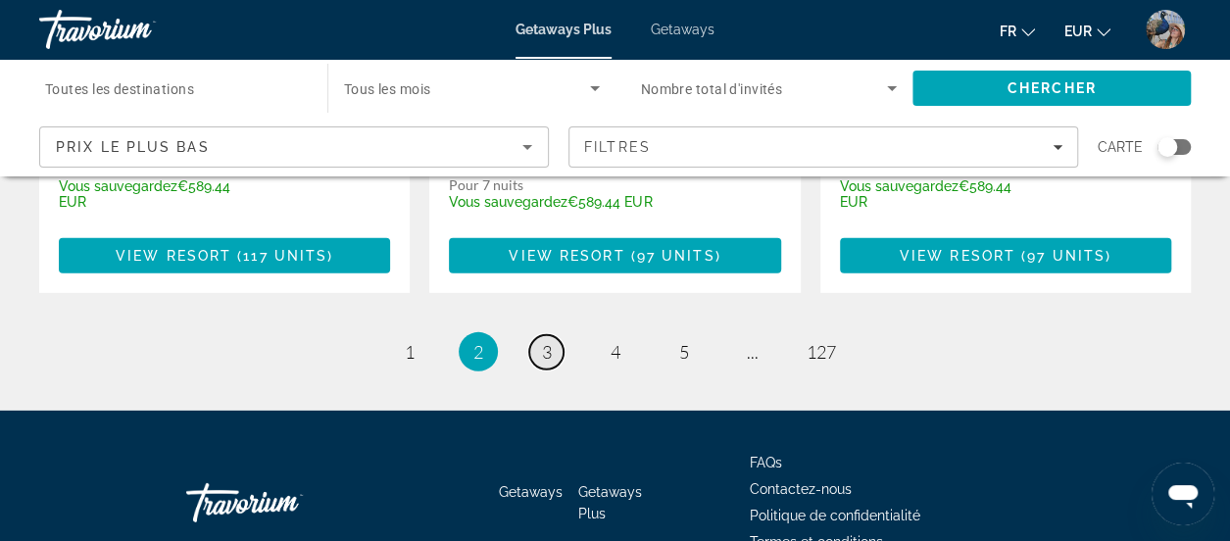
click at [549, 341] on span "3" at bounding box center [547, 352] width 10 height 22
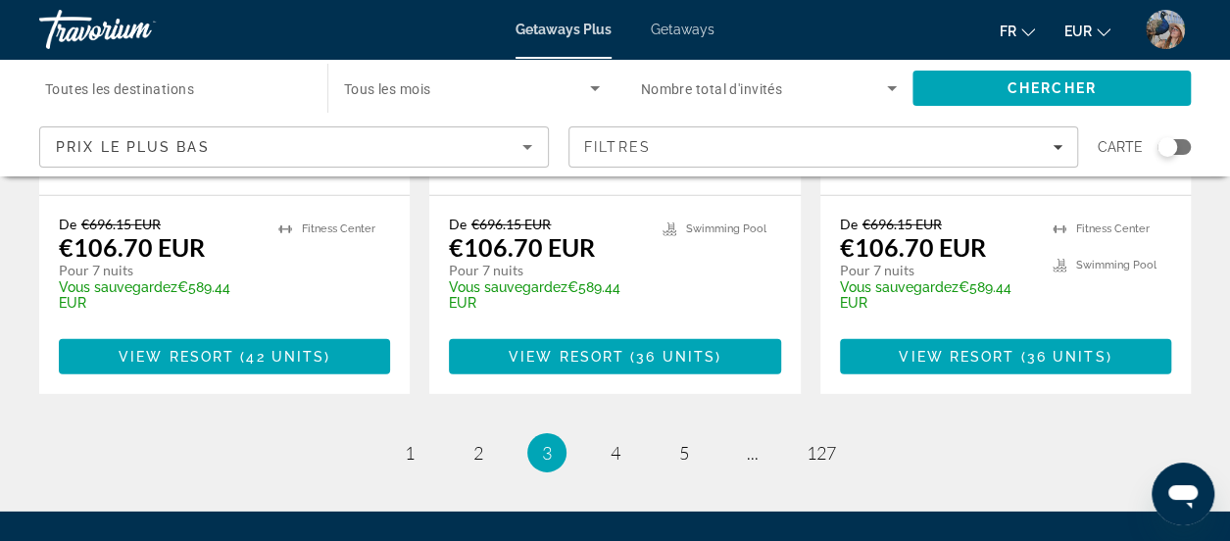
scroll to position [2851, 0]
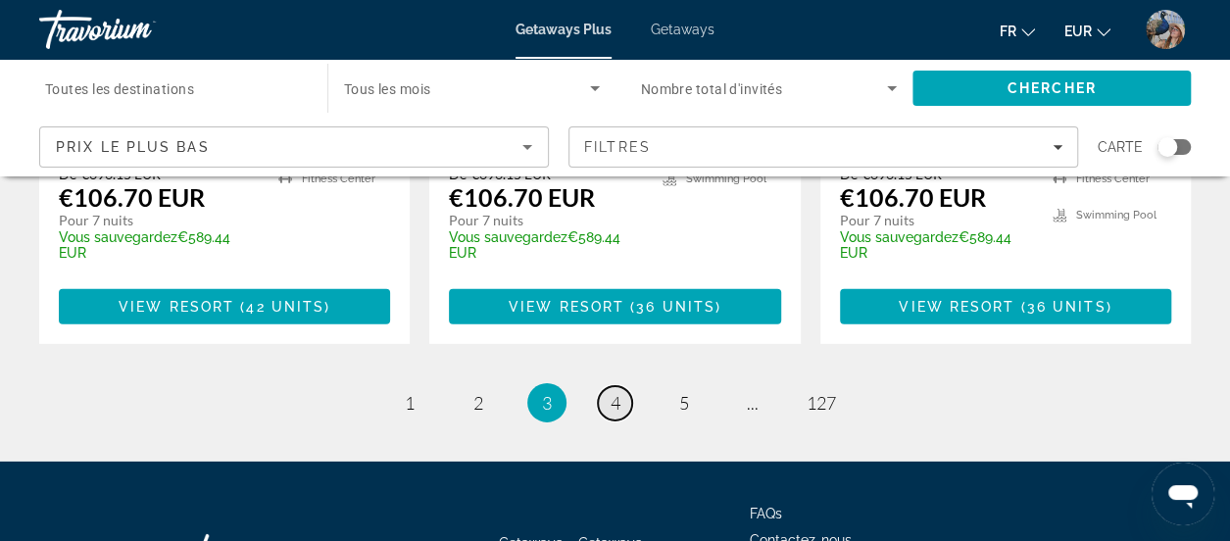
click at [603, 386] on link "page 4" at bounding box center [615, 403] width 34 height 34
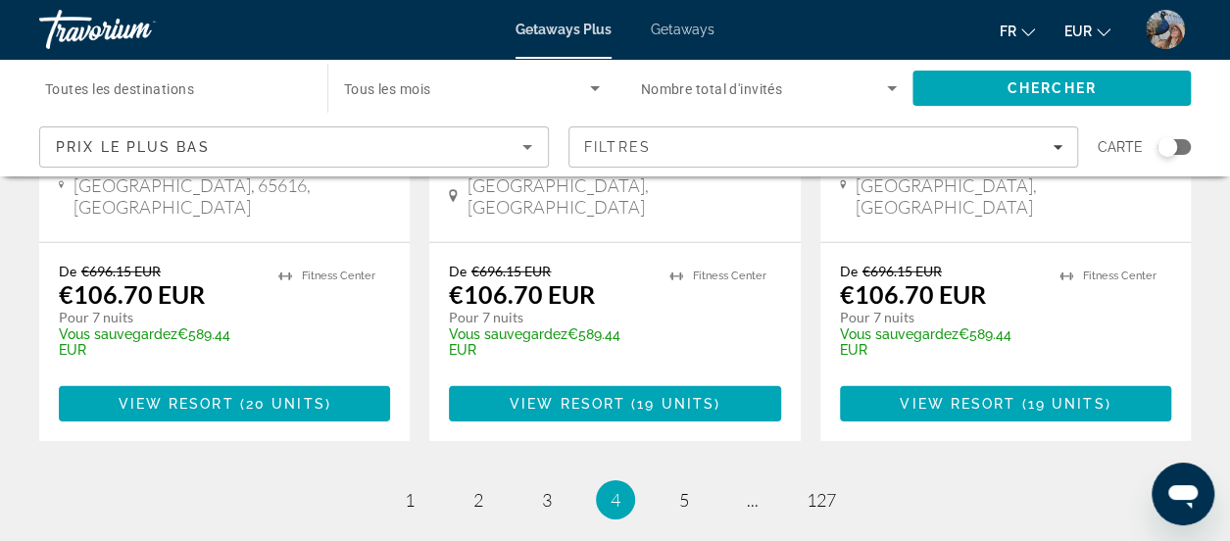
scroll to position [2896, 0]
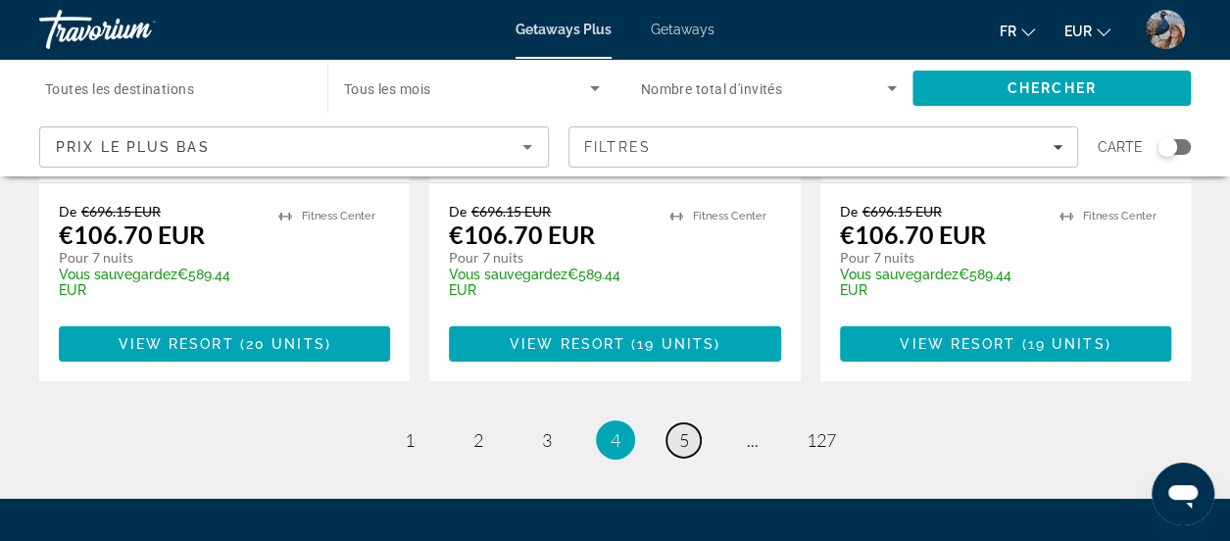
click at [679, 429] on span "5" at bounding box center [684, 440] width 10 height 22
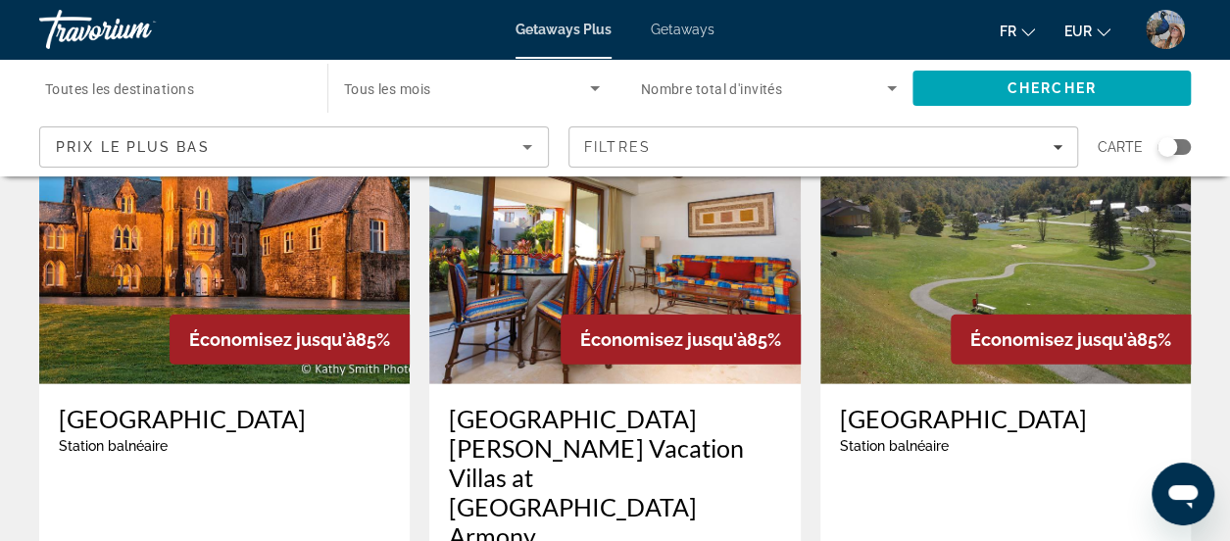
scroll to position [2411, 0]
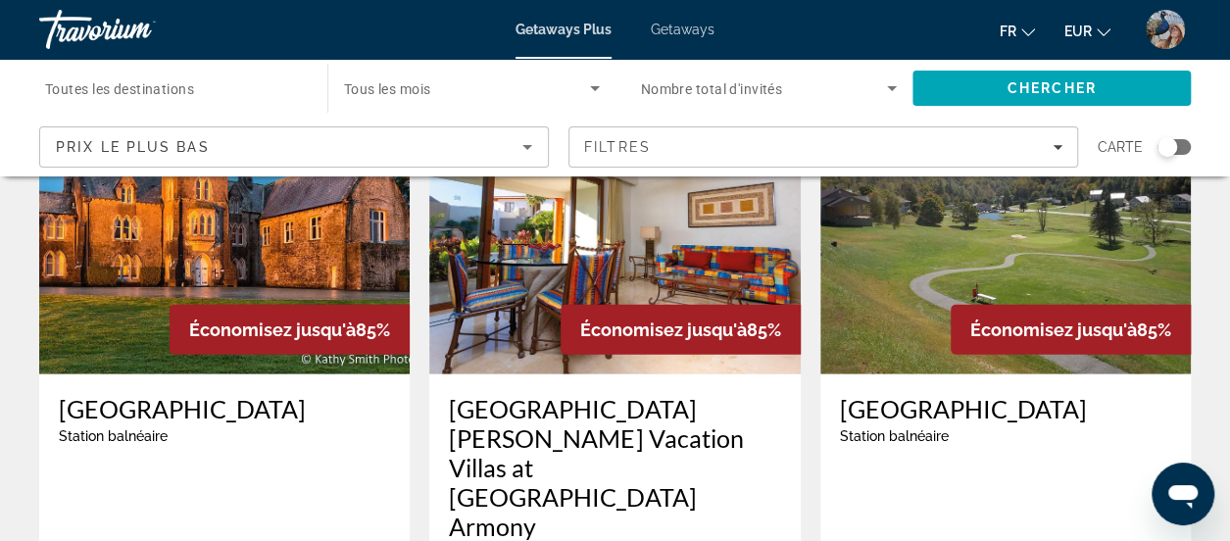
click at [212, 394] on h3 "Knocktopher Abbey" at bounding box center [224, 408] width 331 height 29
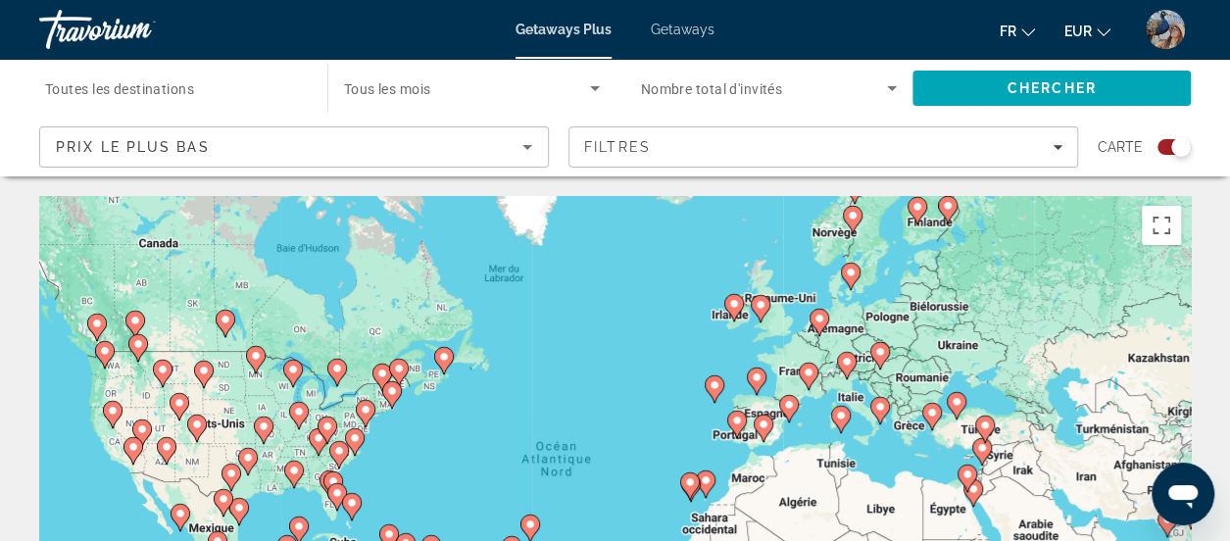
click at [1171, 144] on div "Search widget" at bounding box center [1181, 147] width 20 height 20
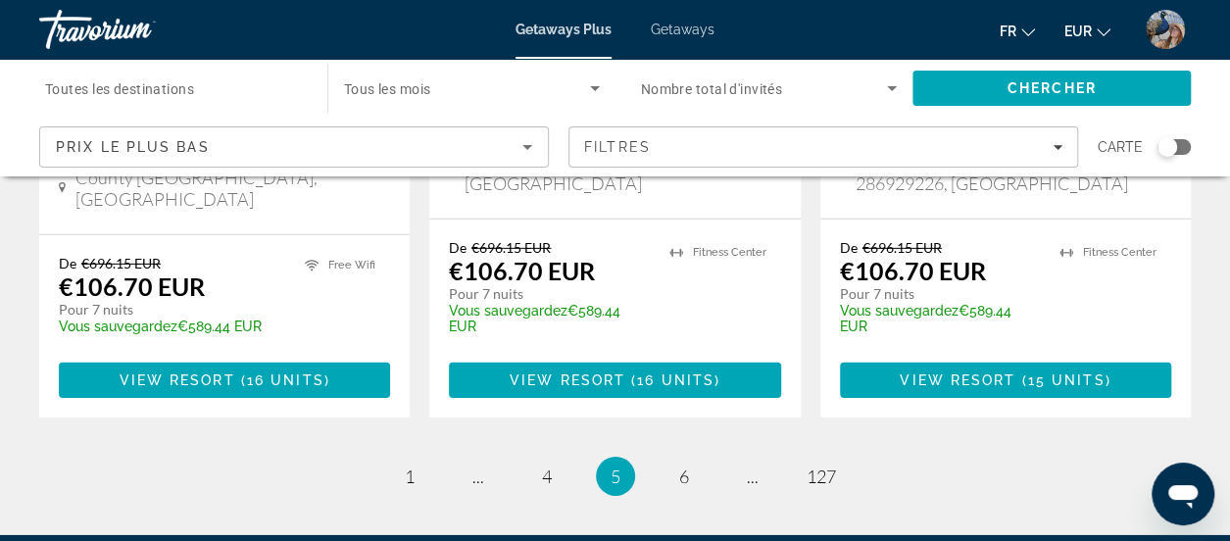
scroll to position [2853, 0]
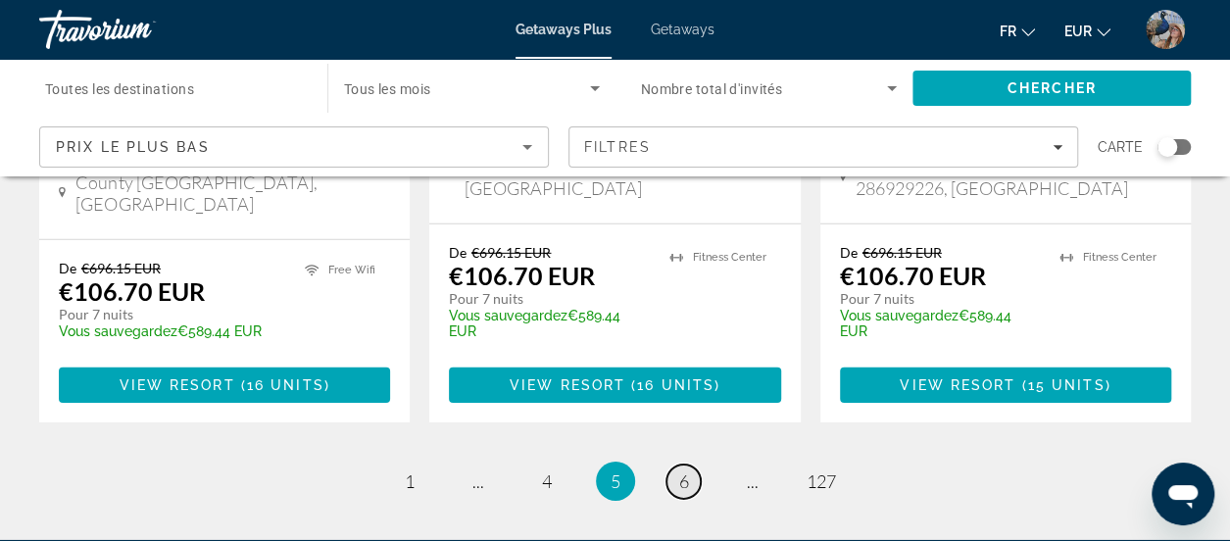
click at [691, 464] on link "page 6" at bounding box center [683, 481] width 34 height 34
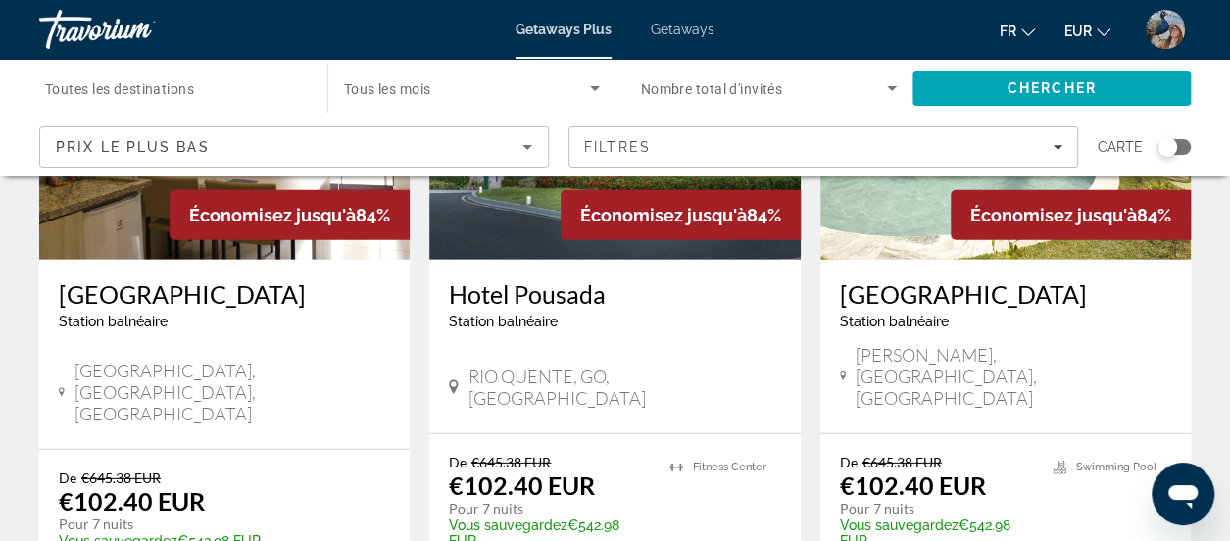
scroll to position [2851, 0]
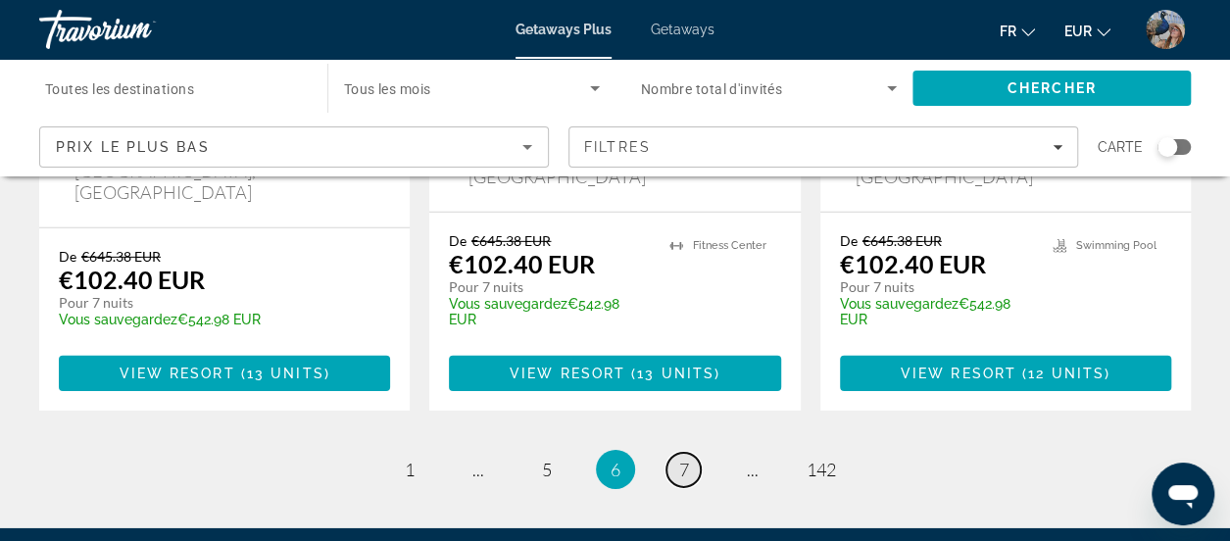
click at [684, 459] on span "7" at bounding box center [684, 470] width 10 height 22
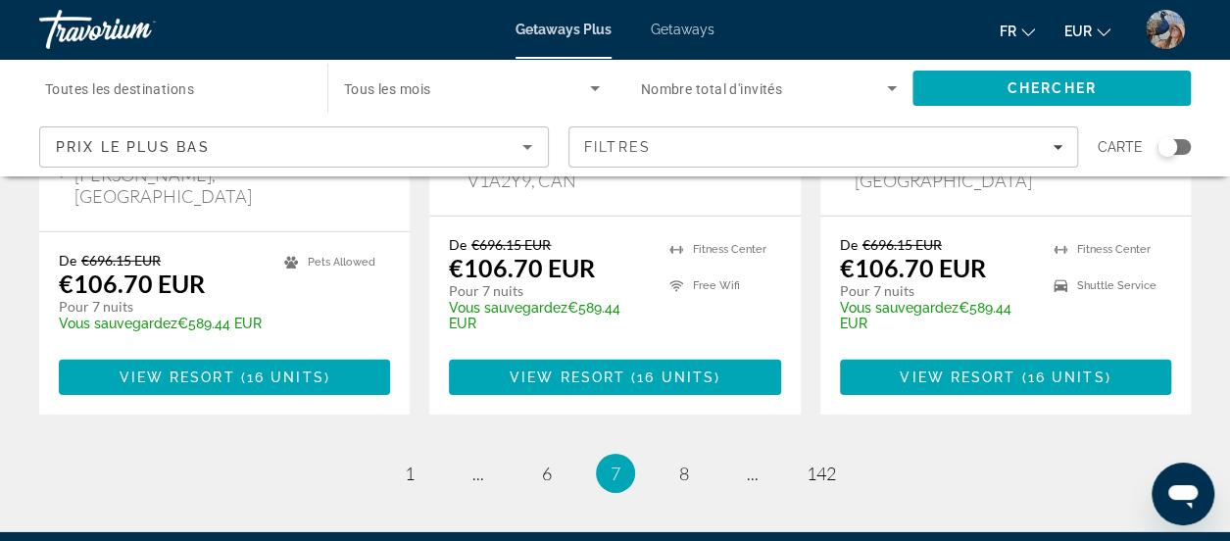
scroll to position [2896, 0]
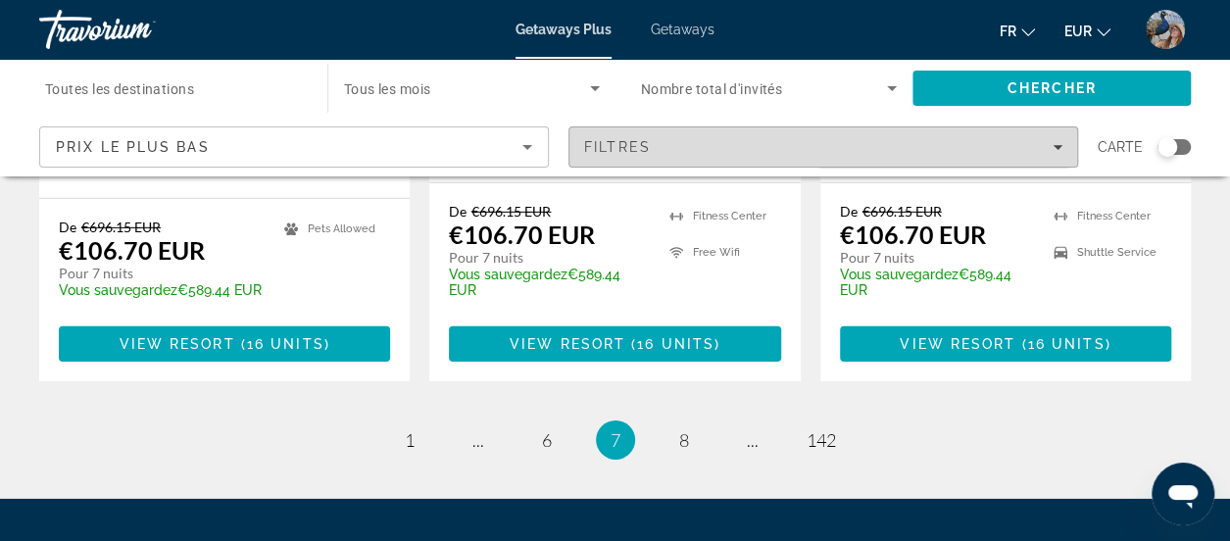
click at [701, 169] on span "Filters" at bounding box center [823, 146] width 508 height 47
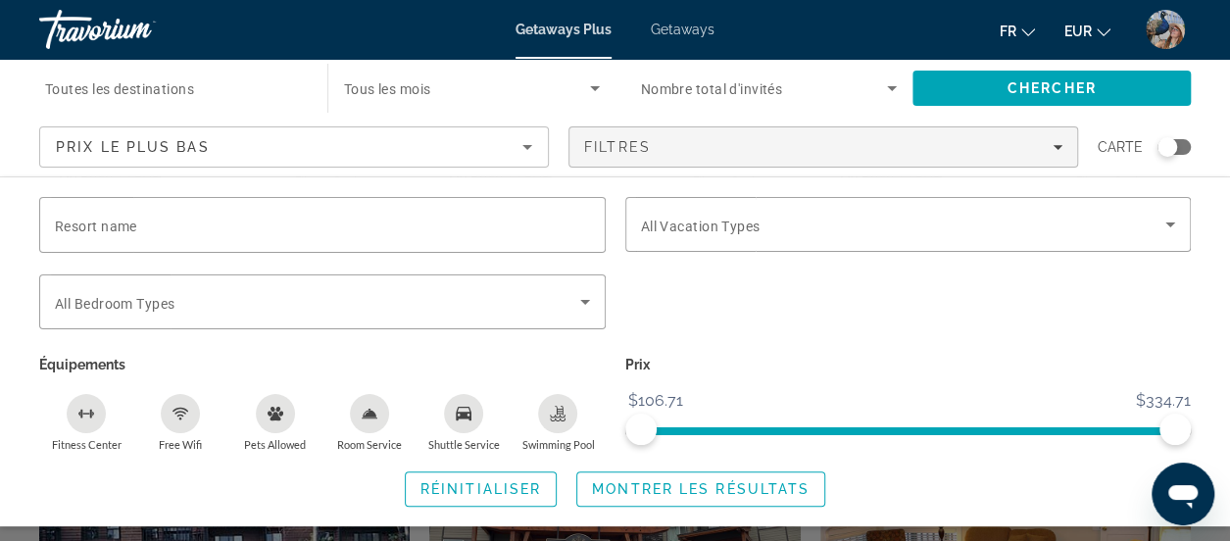
scroll to position [1952, 0]
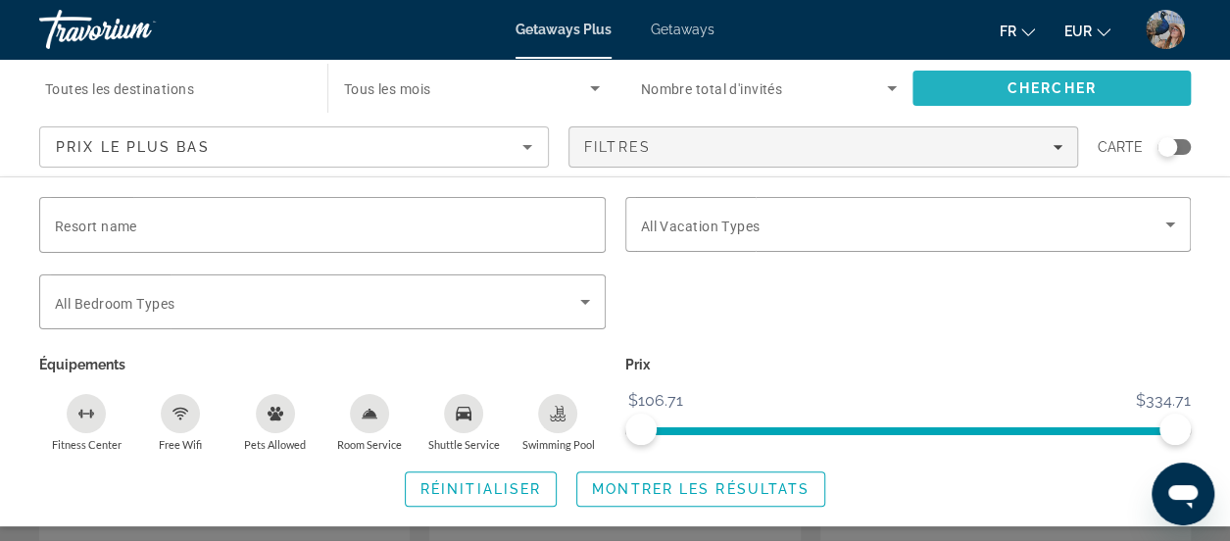
click at [1092, 81] on span "Chercher" at bounding box center [1051, 88] width 89 height 16
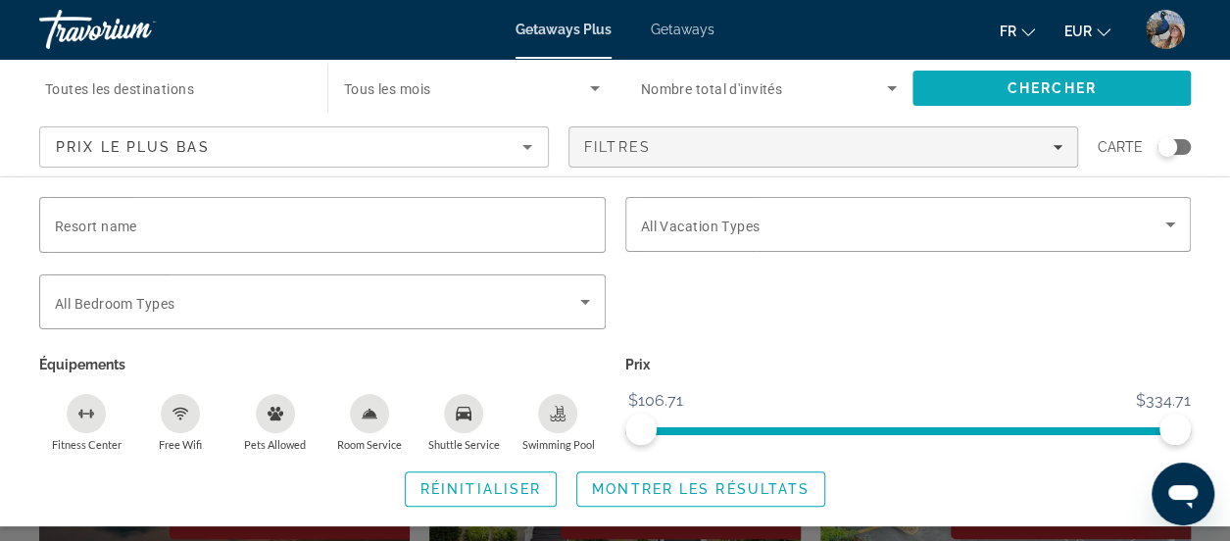
click at [1092, 81] on span "Chercher" at bounding box center [1051, 88] width 89 height 16
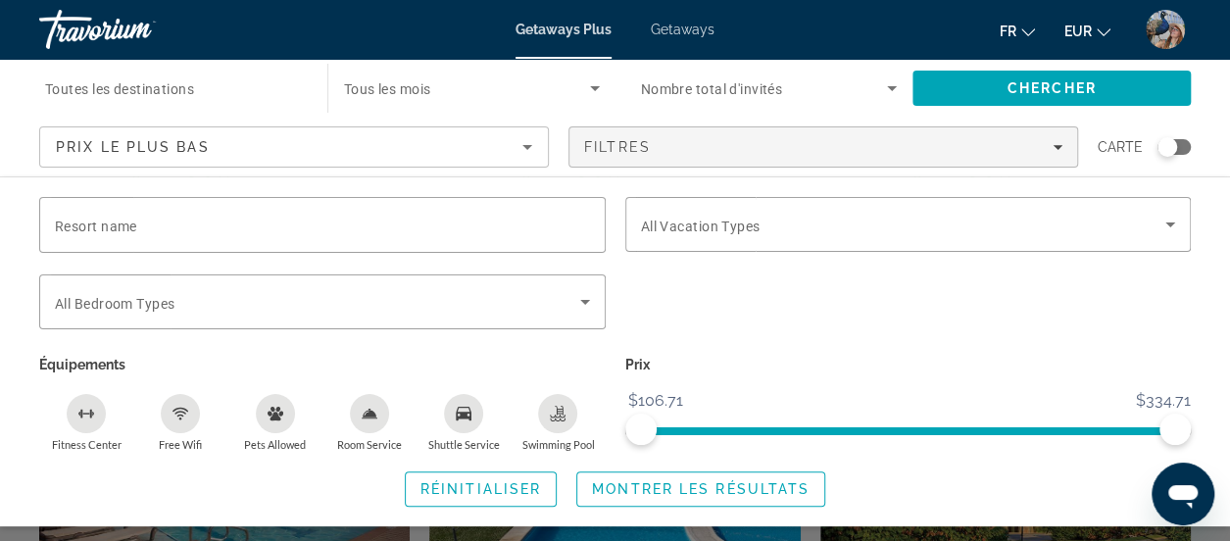
scroll to position [1152, 0]
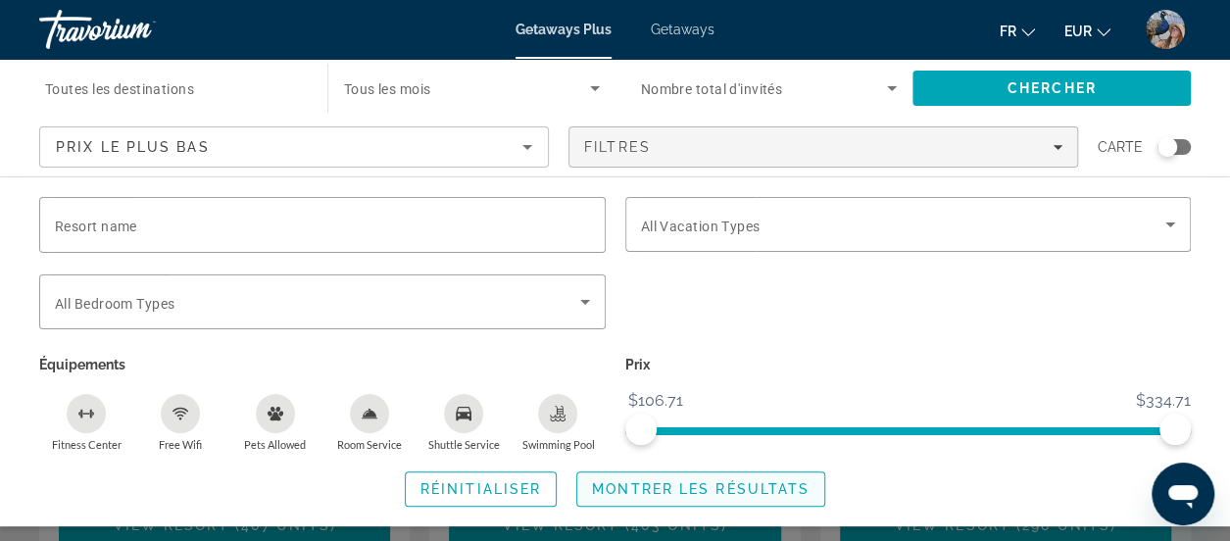
click at [768, 486] on span "Montrer les résultats" at bounding box center [701, 489] width 218 height 16
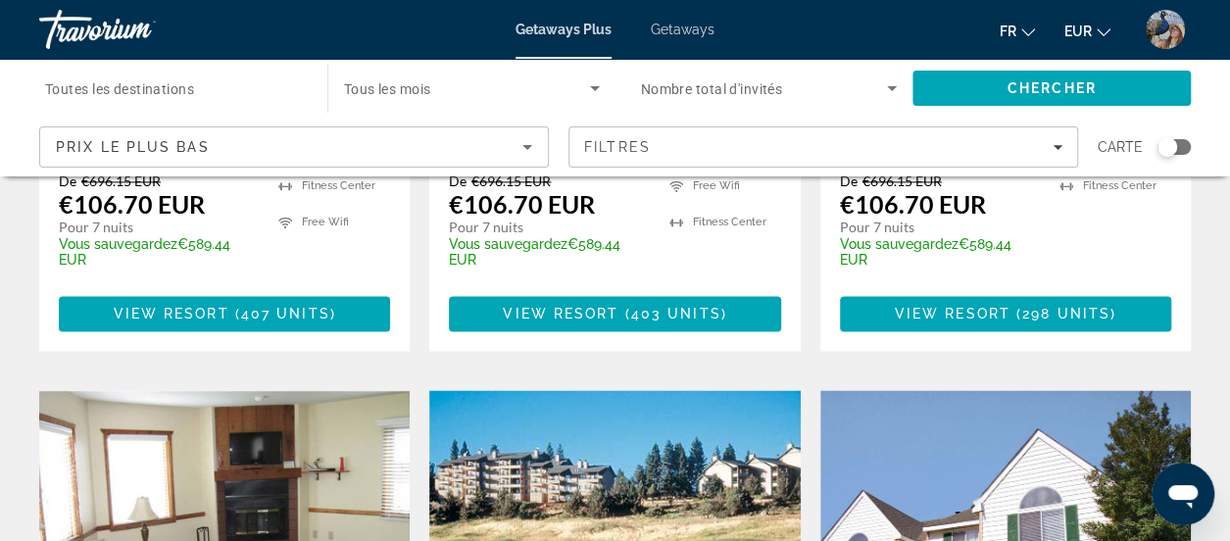
scroll to position [1347, 0]
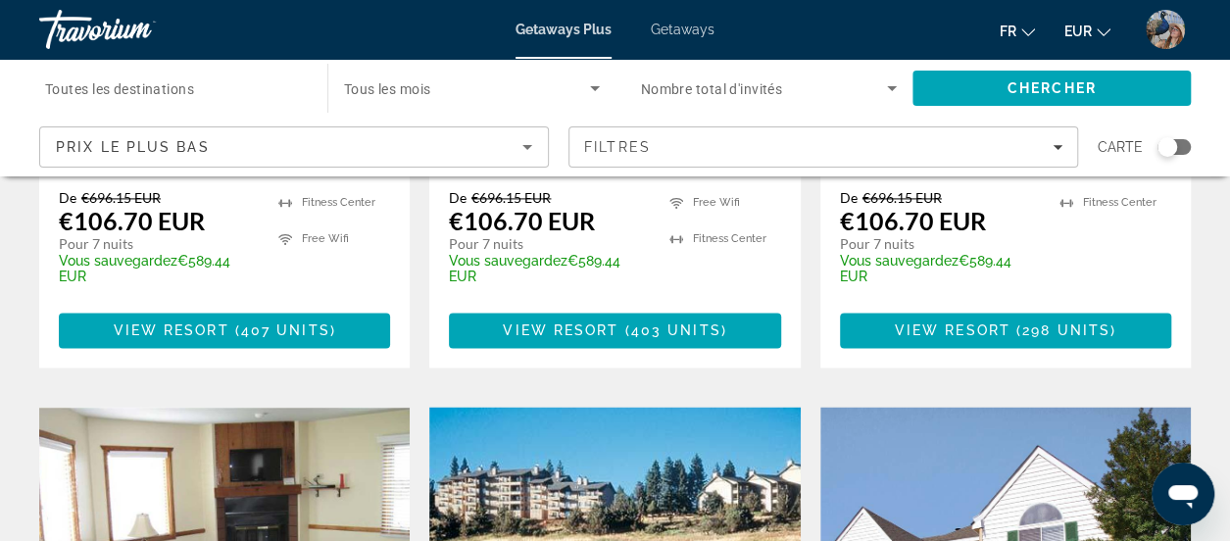
click at [235, 78] on input "Destination Toutes les destinations" at bounding box center [173, 89] width 257 height 24
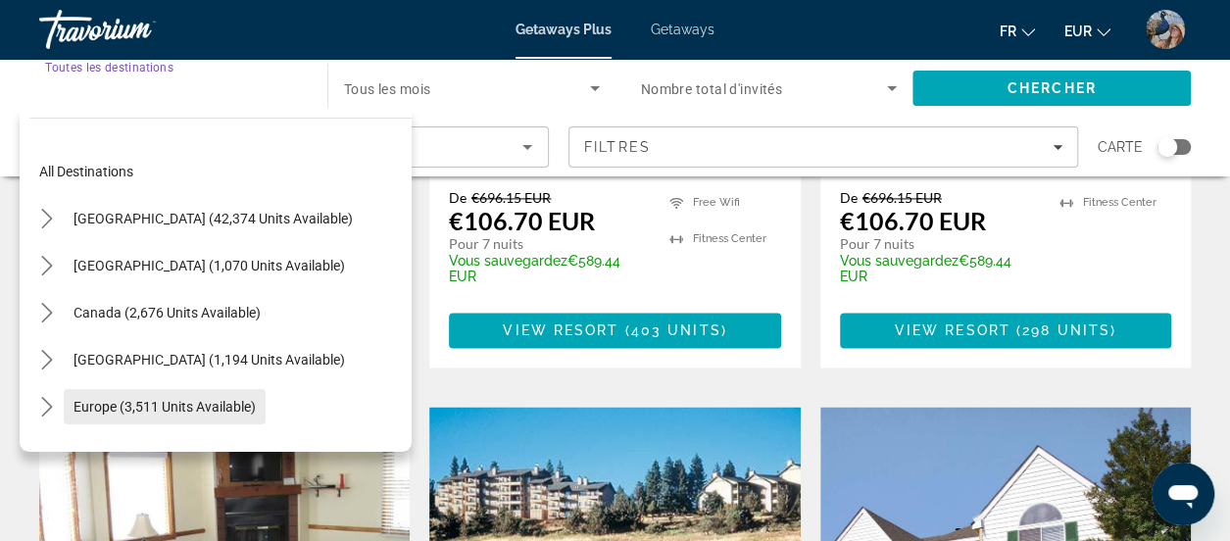
click at [143, 409] on span "Europe (3,511 units available)" at bounding box center [164, 407] width 182 height 16
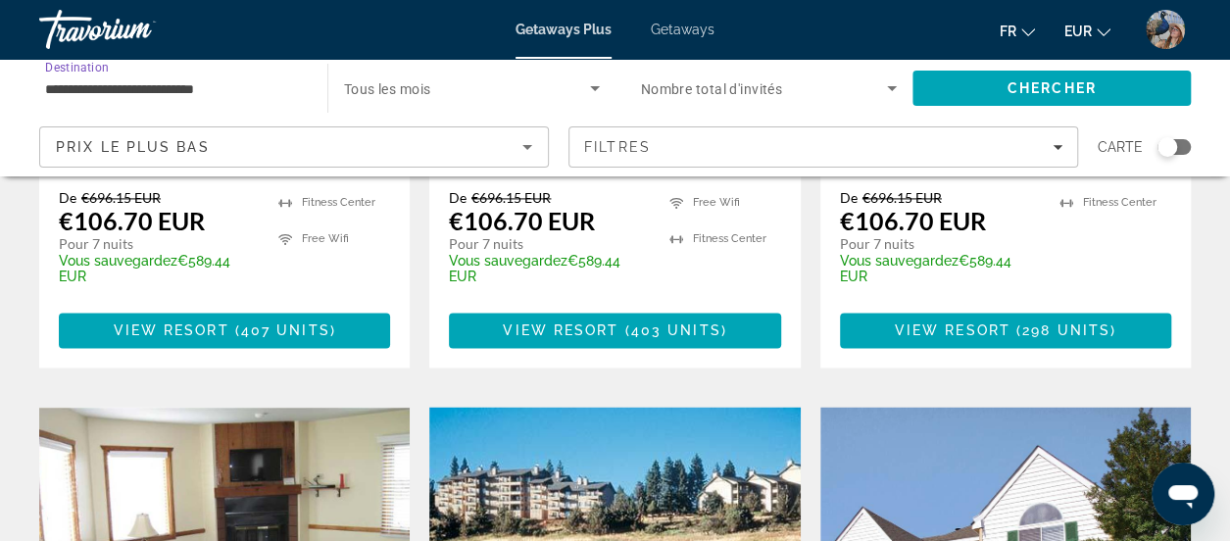
click at [286, 92] on input "**********" at bounding box center [173, 89] width 257 height 24
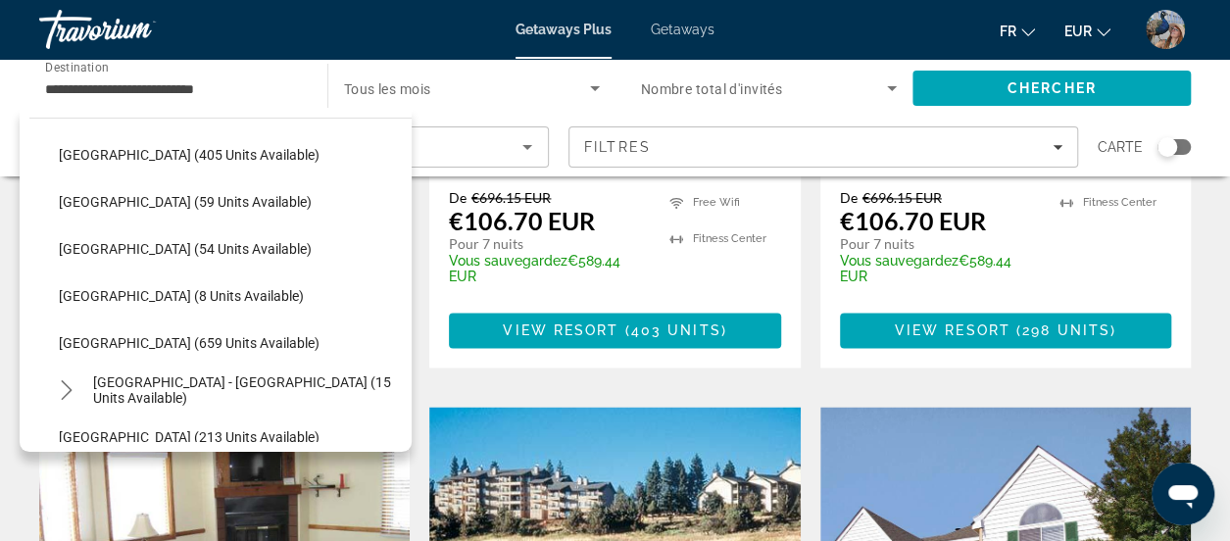
scroll to position [726, 0]
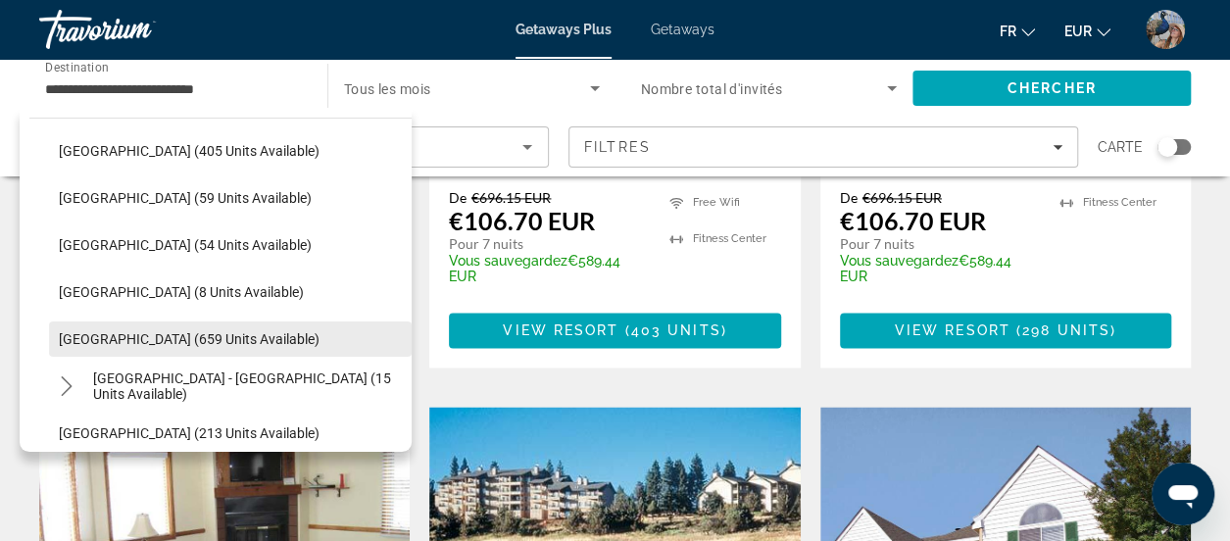
click at [153, 346] on span "Select destination: Spain (659 units available)" at bounding box center [230, 339] width 363 height 47
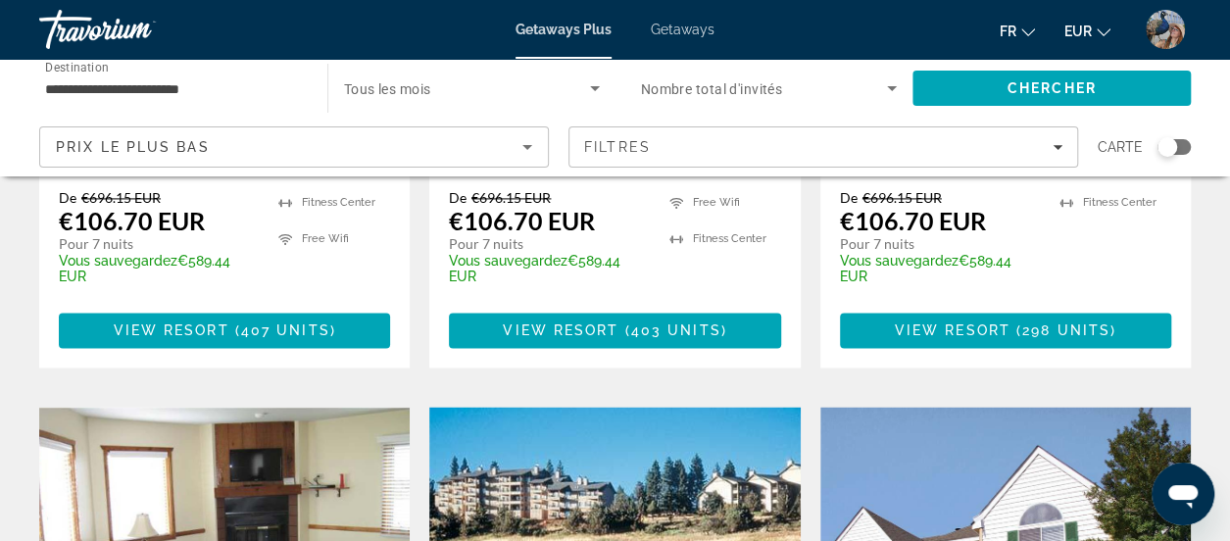
click at [139, 85] on input "**********" at bounding box center [173, 89] width 257 height 24
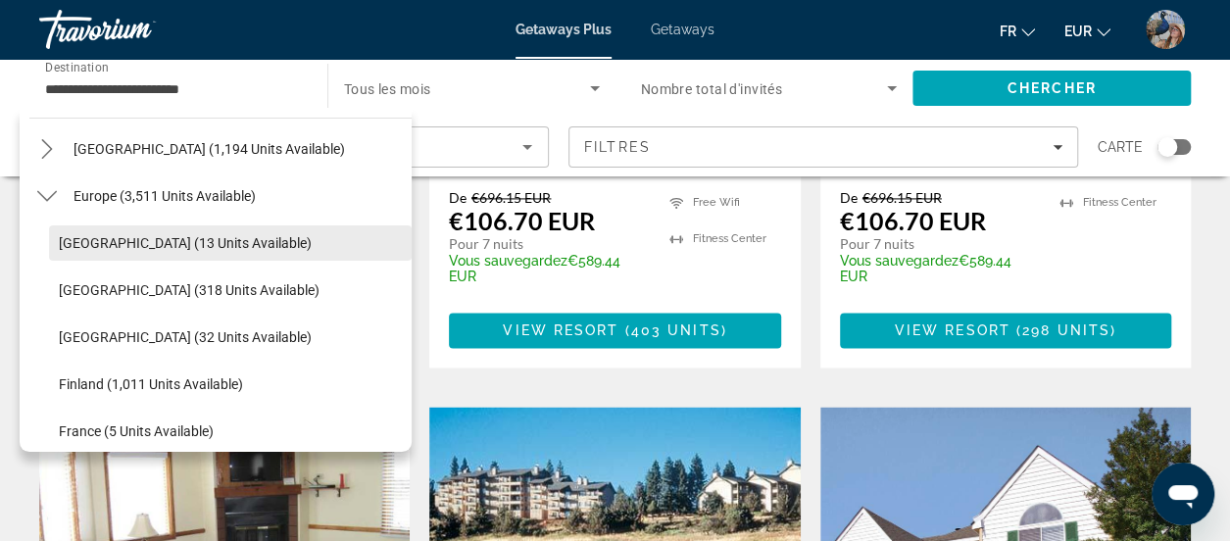
scroll to position [215, 0]
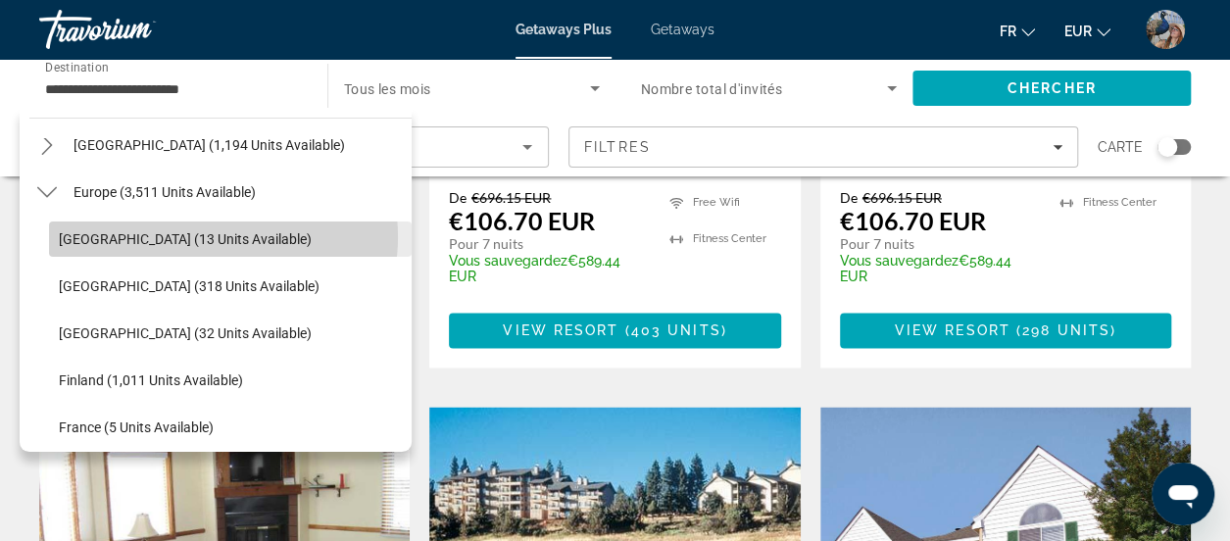
click at [210, 236] on span "Andorra (13 units available)" at bounding box center [185, 239] width 253 height 16
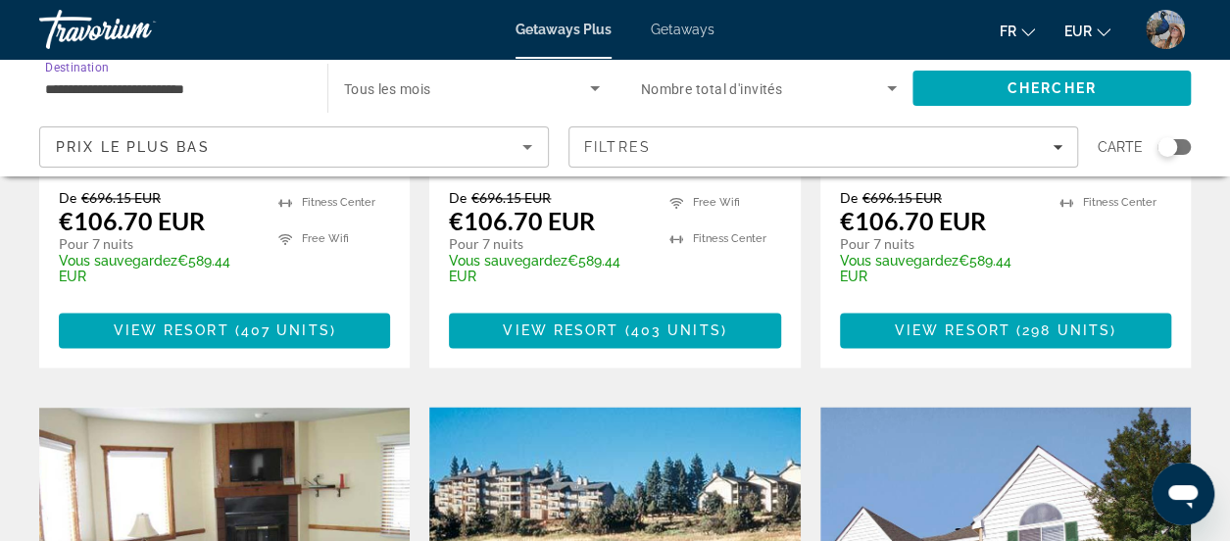
click at [229, 87] on input "**********" at bounding box center [173, 89] width 257 height 24
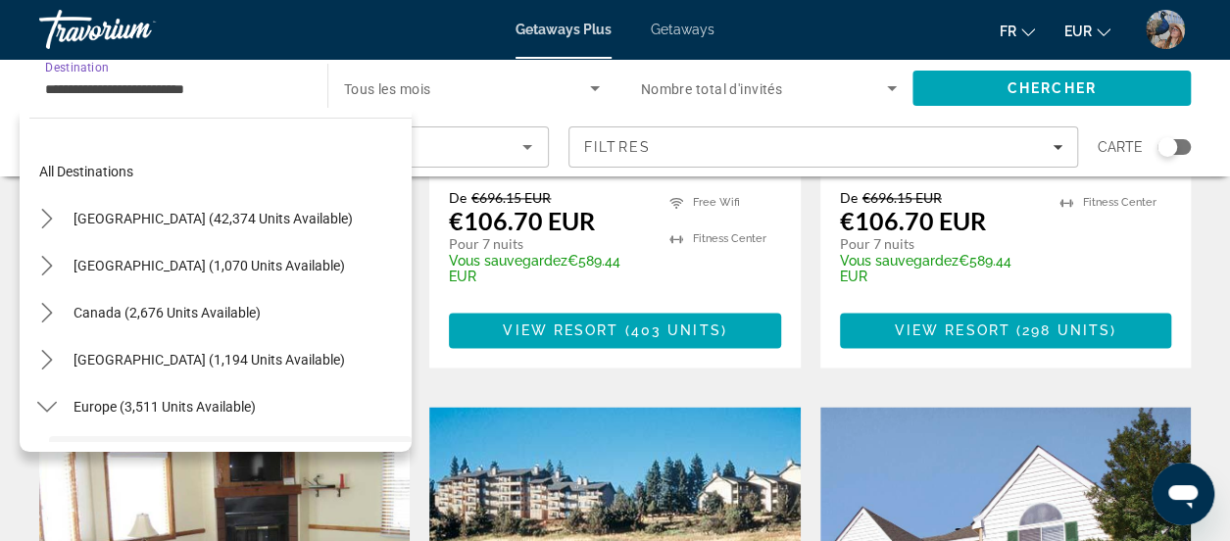
scroll to position [164, 0]
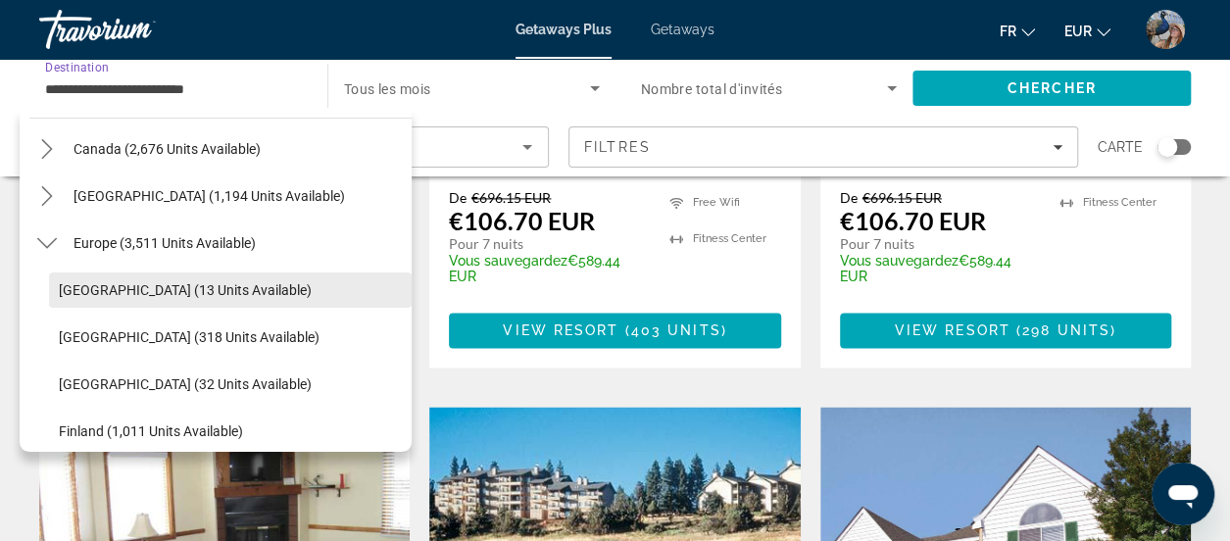
click at [213, 285] on span "Andorra (13 units available)" at bounding box center [185, 290] width 253 height 16
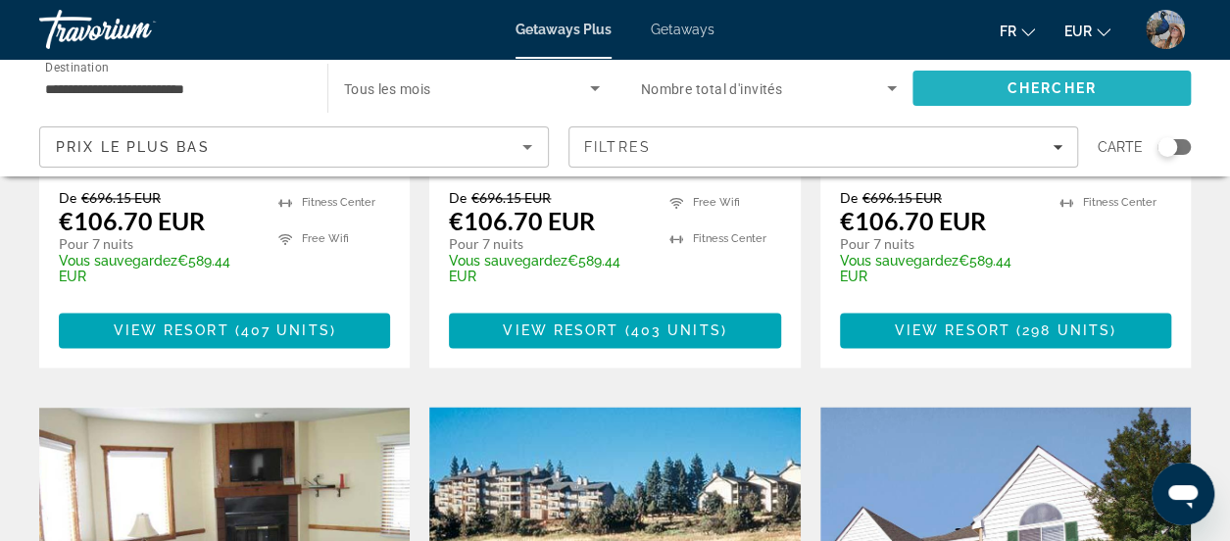
click at [984, 83] on span "Search" at bounding box center [1051, 88] width 278 height 47
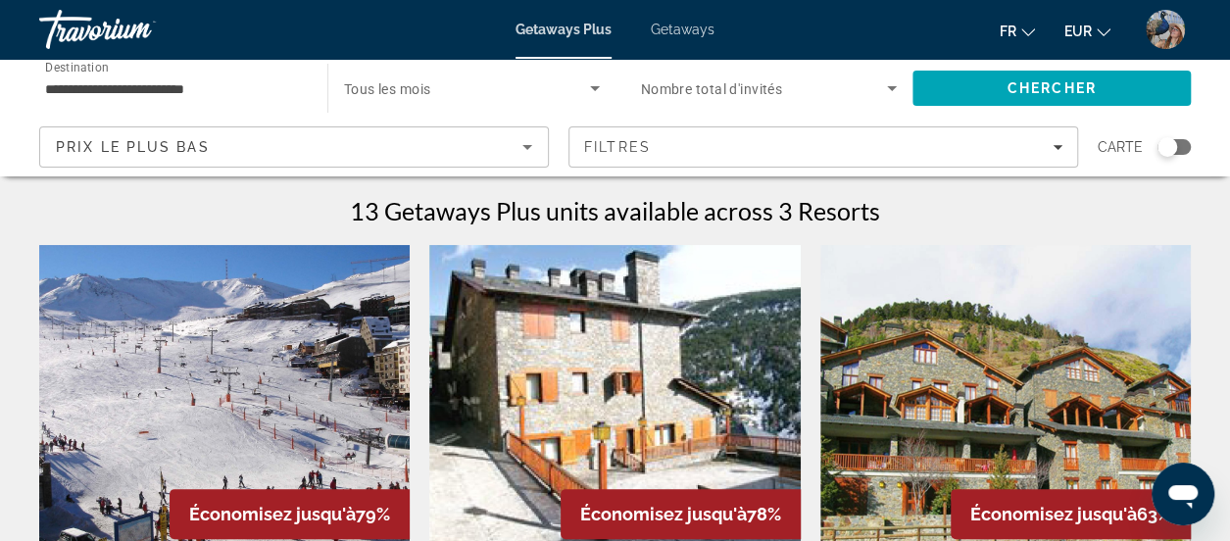
click at [225, 83] on input "**********" at bounding box center [173, 89] width 257 height 24
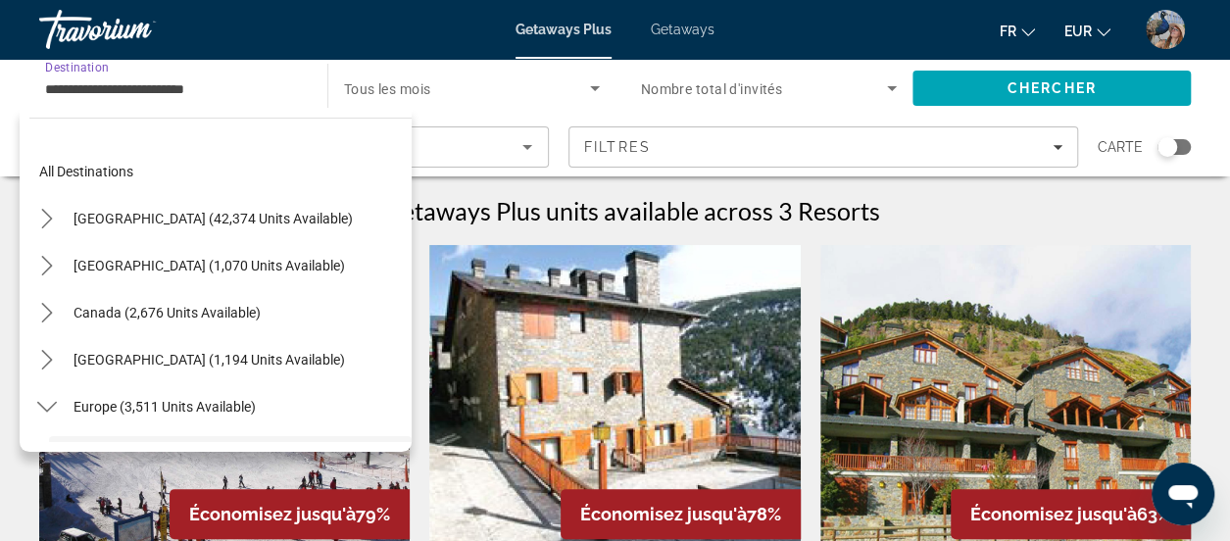
scroll to position [164, 0]
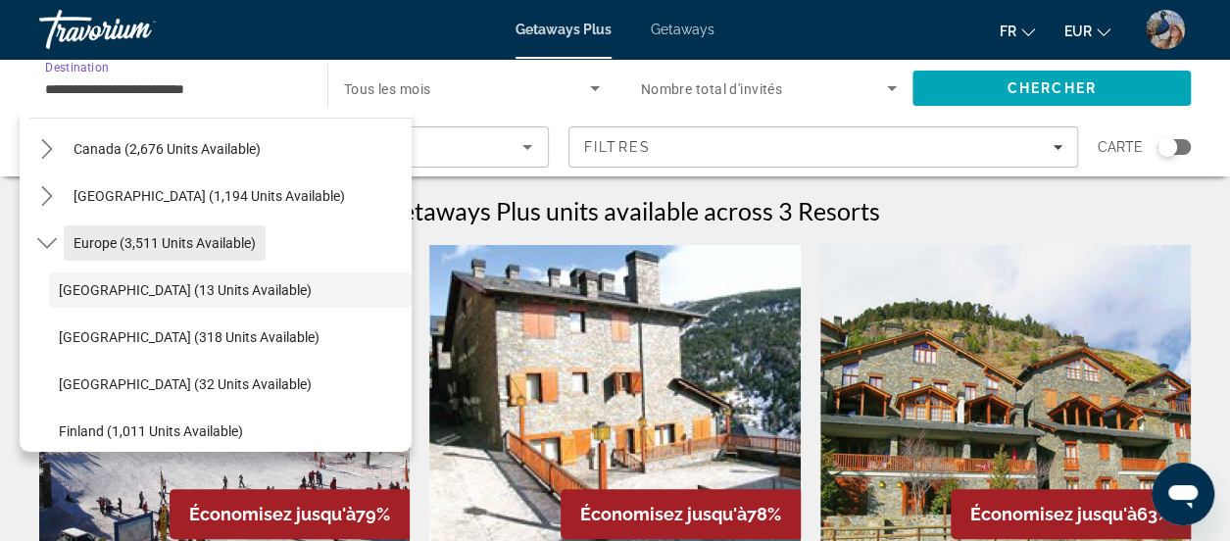
click at [131, 235] on span "Europe (3,511 units available)" at bounding box center [164, 243] width 182 height 16
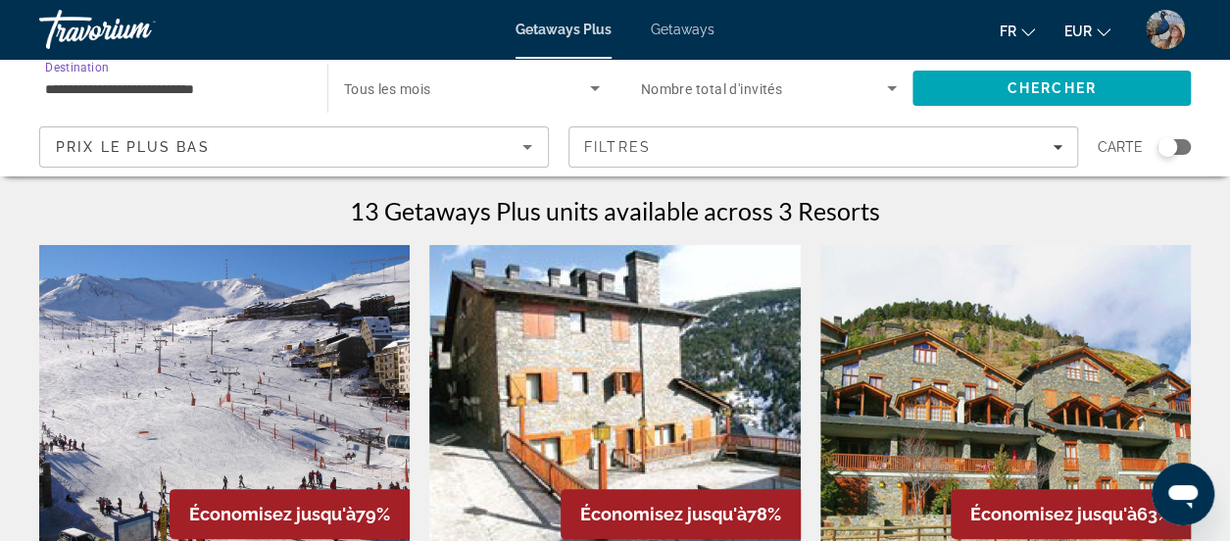
click at [202, 85] on input "**********" at bounding box center [173, 89] width 257 height 24
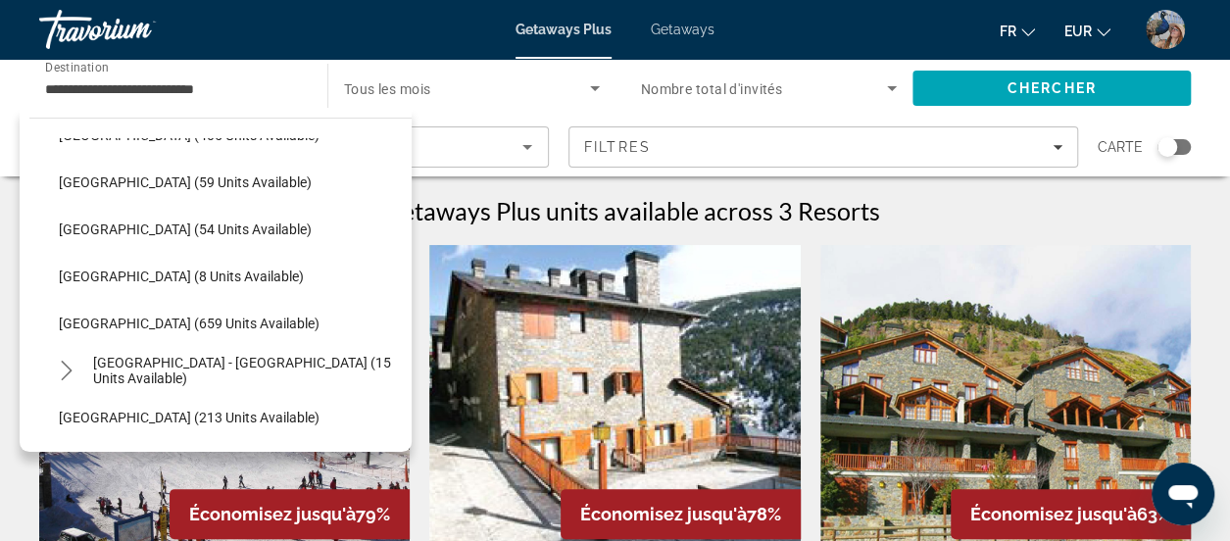
scroll to position [746, 0]
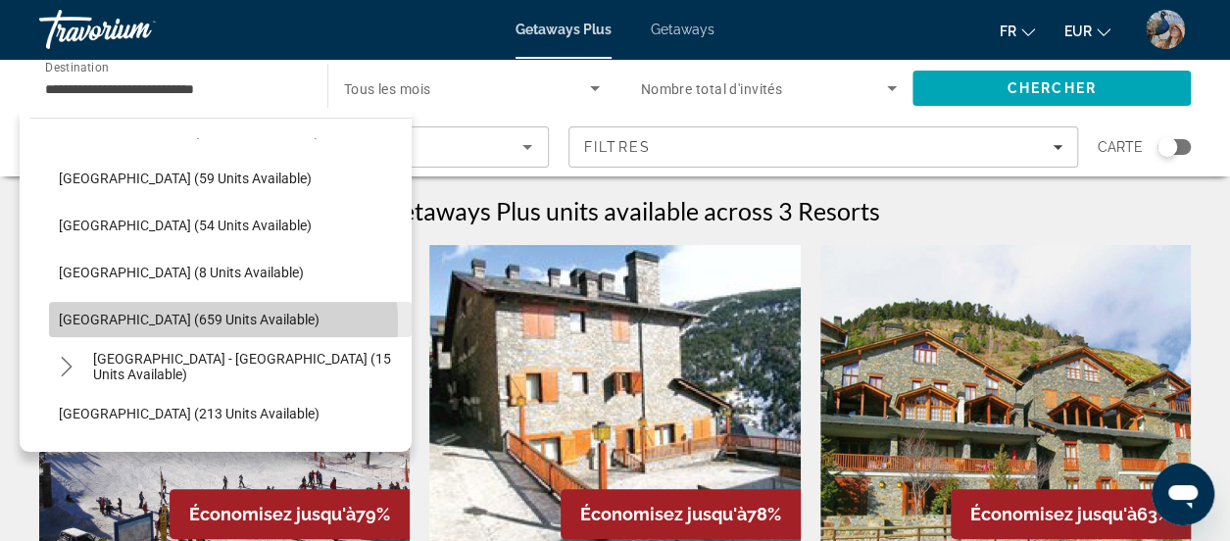
click at [184, 322] on span "Spain (659 units available)" at bounding box center [189, 320] width 261 height 16
type input "**********"
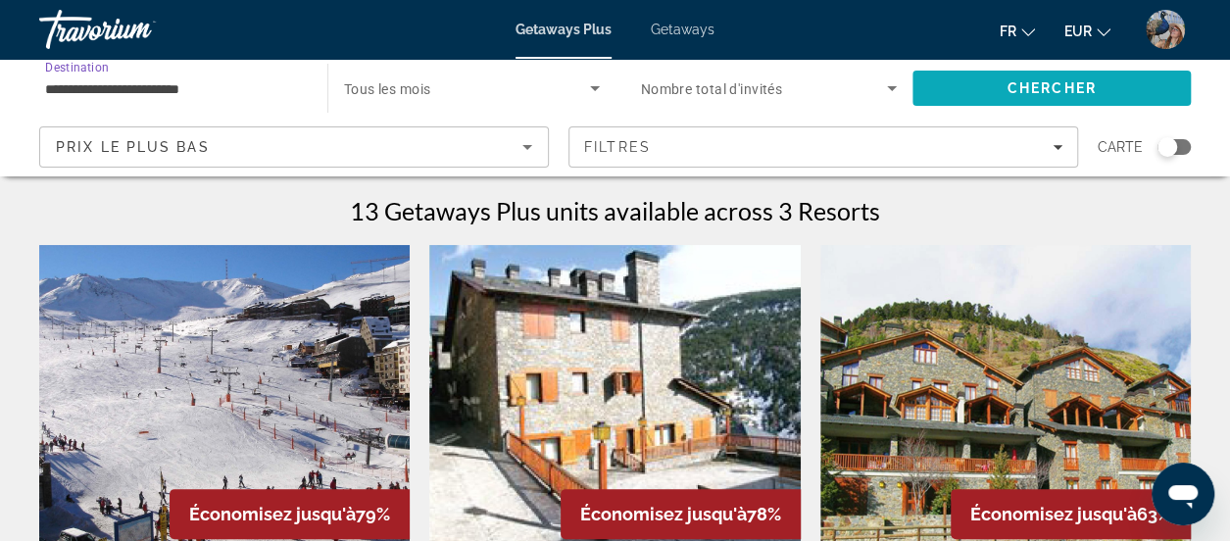
click at [1039, 80] on span "Chercher" at bounding box center [1051, 88] width 89 height 16
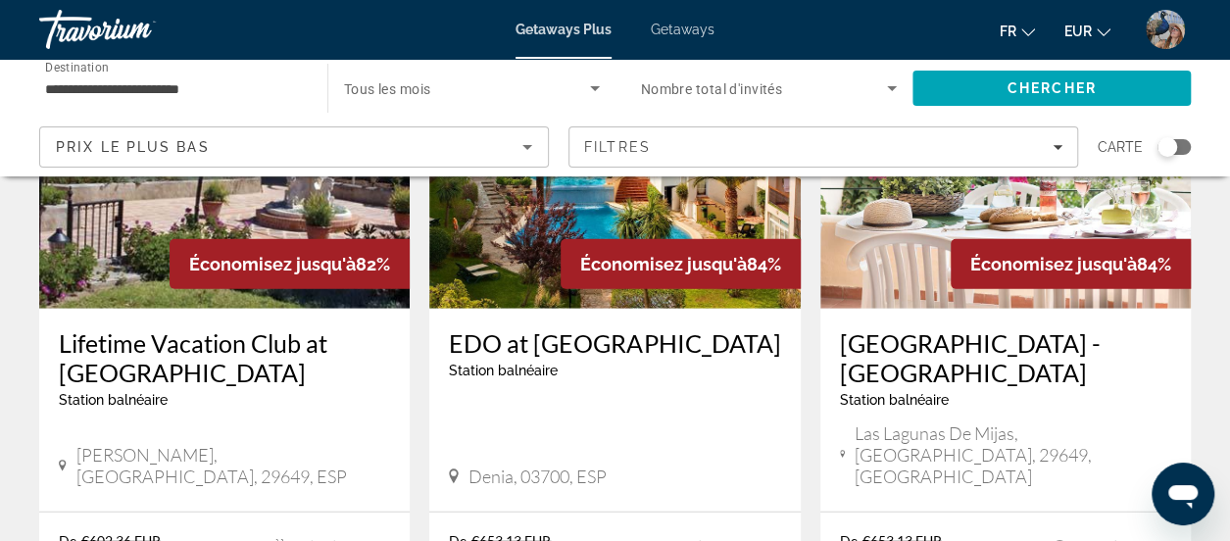
scroll to position [2318, 0]
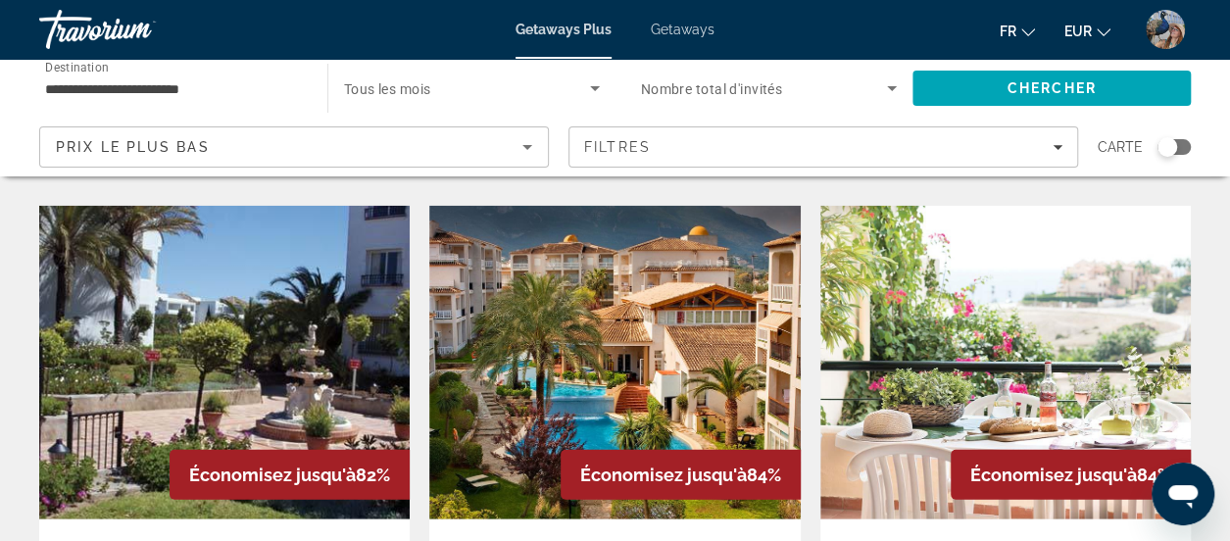
click at [606, 258] on img "Main content" at bounding box center [614, 363] width 370 height 314
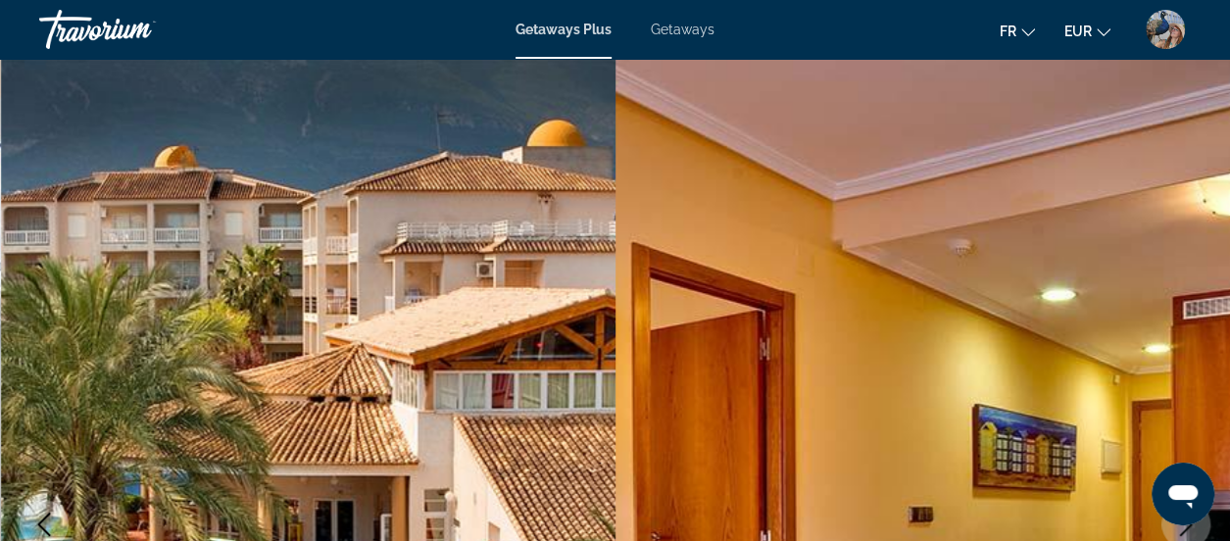
click at [547, 28] on span "Getaways Plus" at bounding box center [563, 30] width 96 height 16
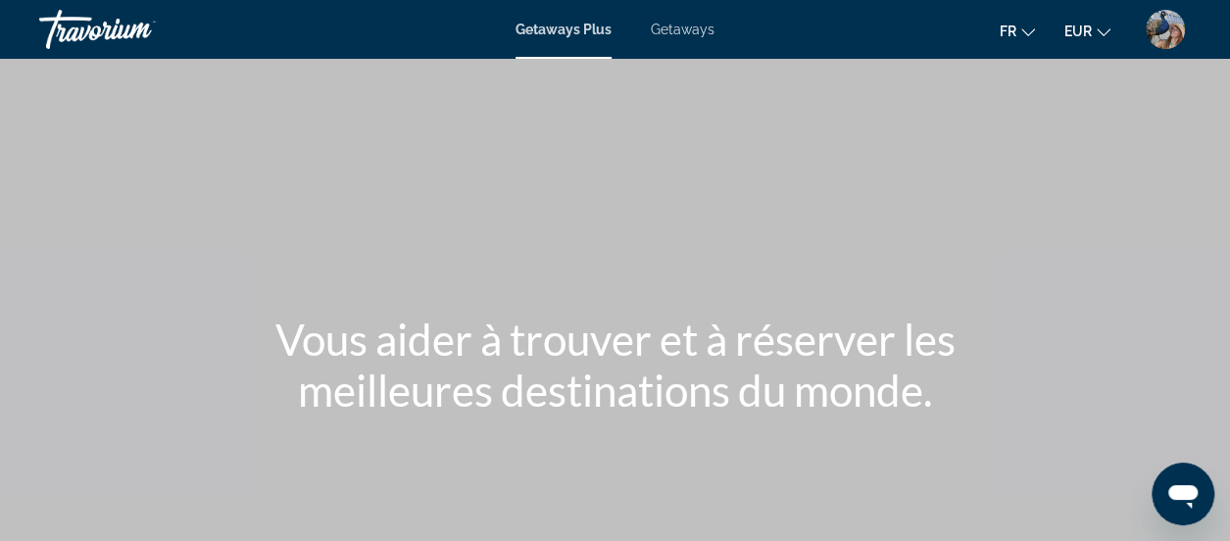
click at [547, 28] on span "Getaways Plus" at bounding box center [563, 30] width 96 height 16
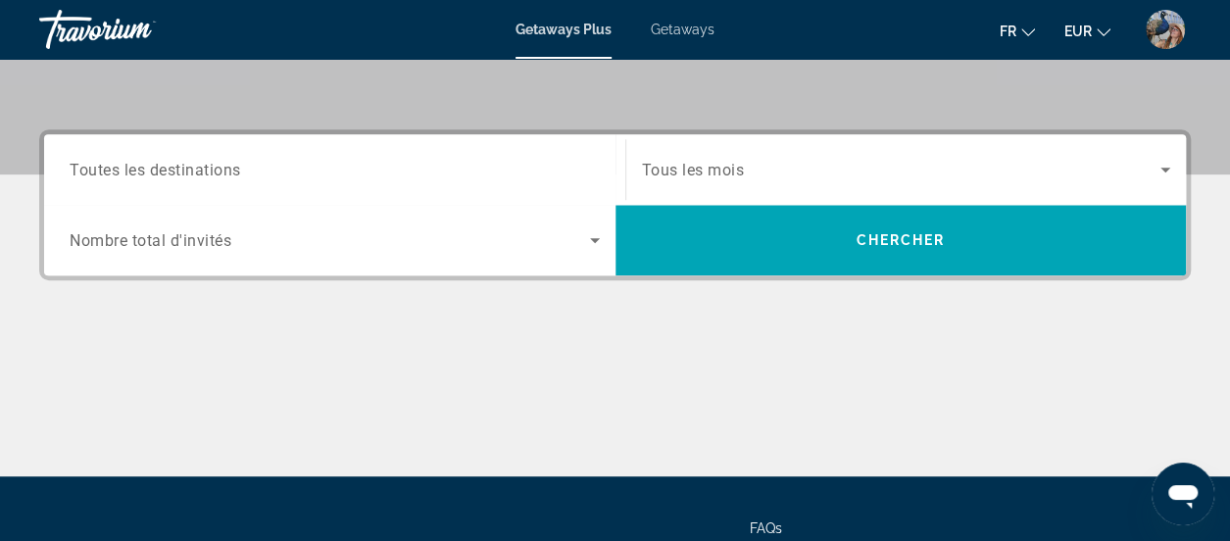
scroll to position [365, 0]
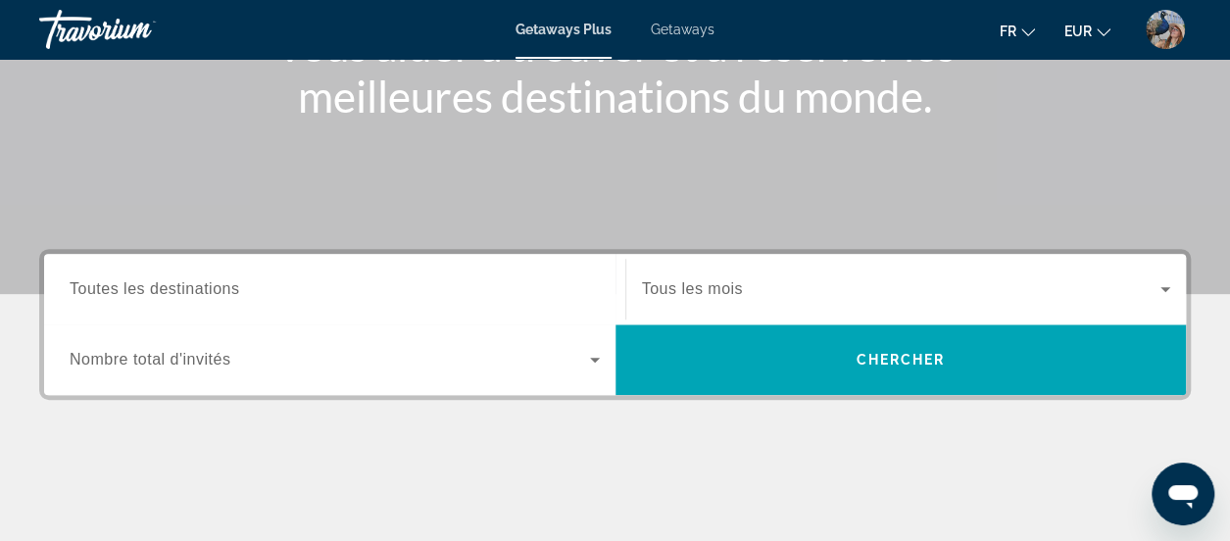
scroll to position [298, 0]
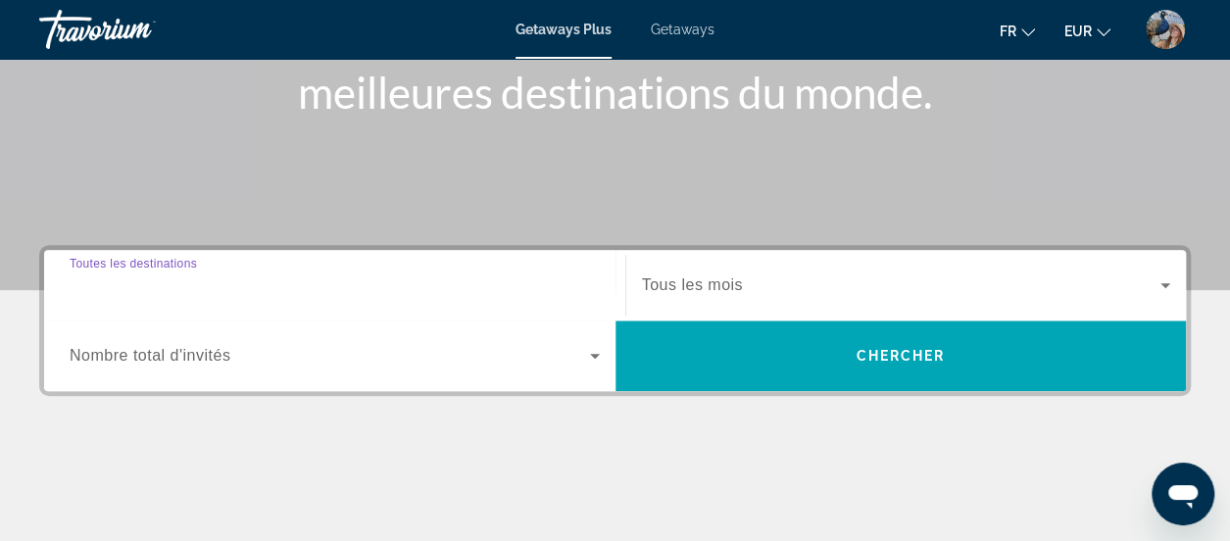
click at [512, 285] on input "Destination Toutes les destinations" at bounding box center [335, 286] width 530 height 24
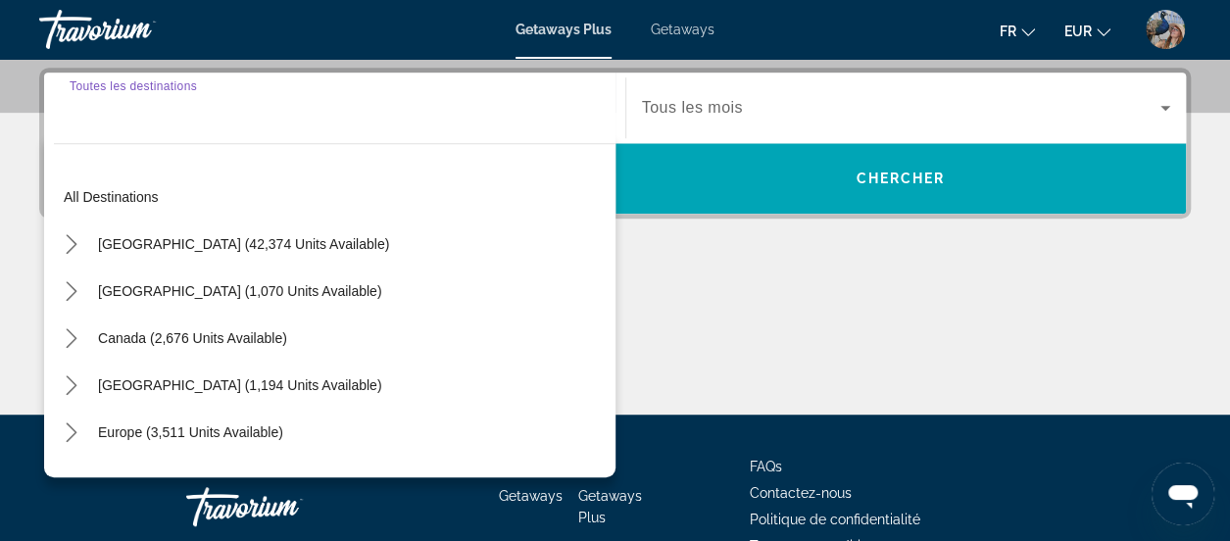
scroll to position [478, 0]
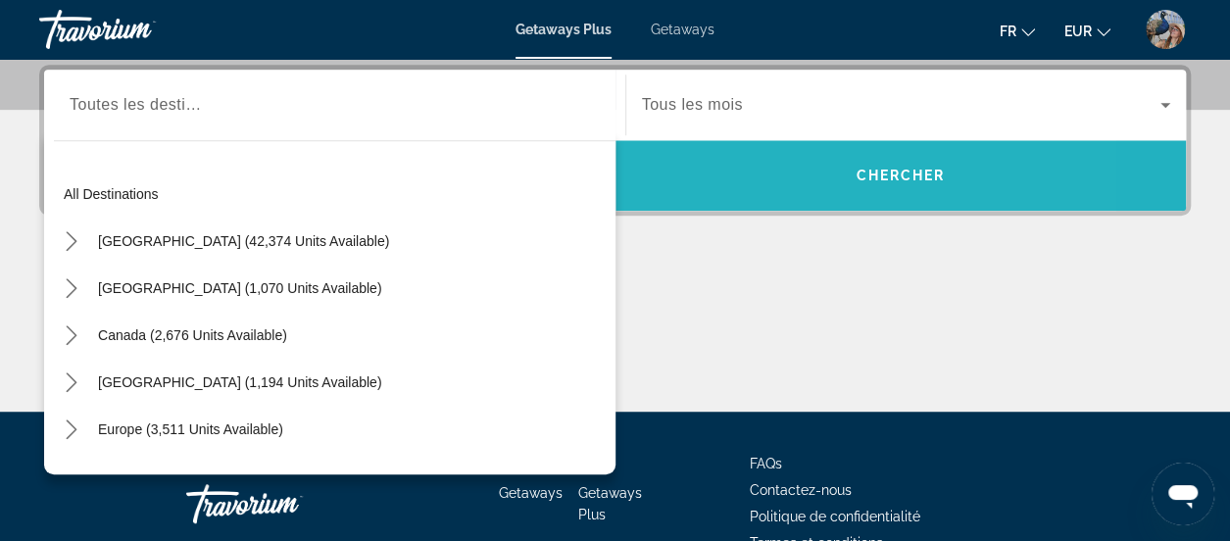
click at [778, 170] on span "Search" at bounding box center [900, 175] width 571 height 47
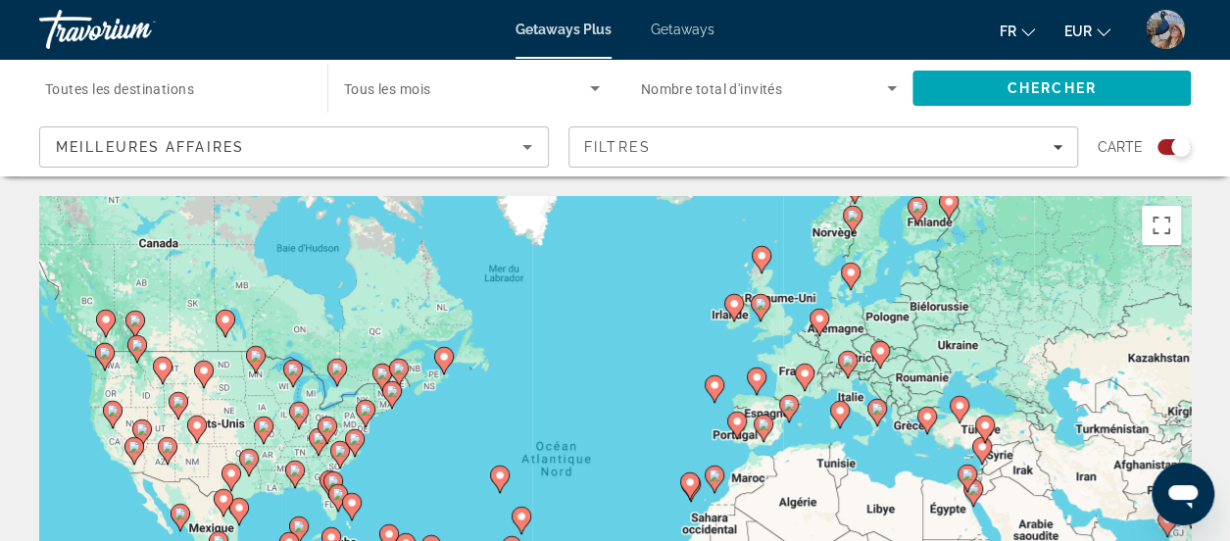
click at [1174, 148] on div "Search widget" at bounding box center [1181, 147] width 20 height 20
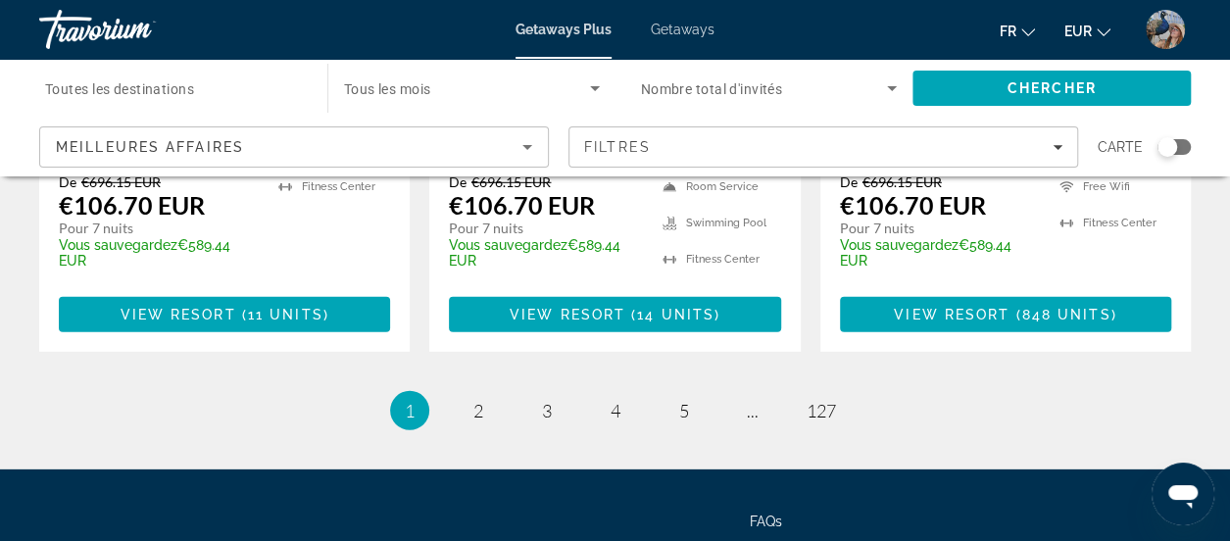
scroll to position [2775, 0]
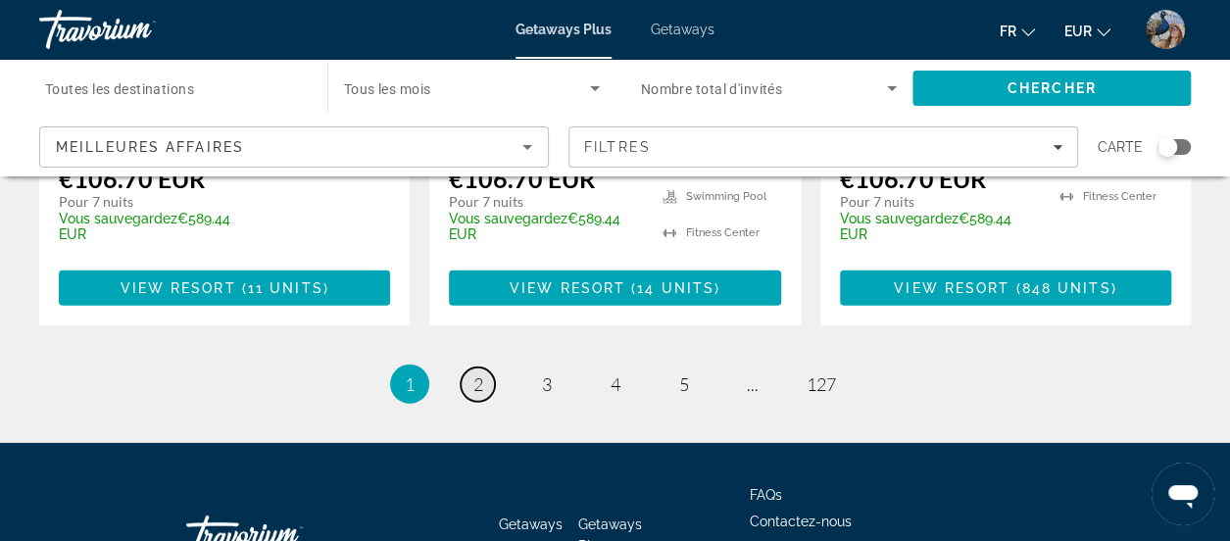
click at [473, 373] on span "2" at bounding box center [478, 384] width 10 height 22
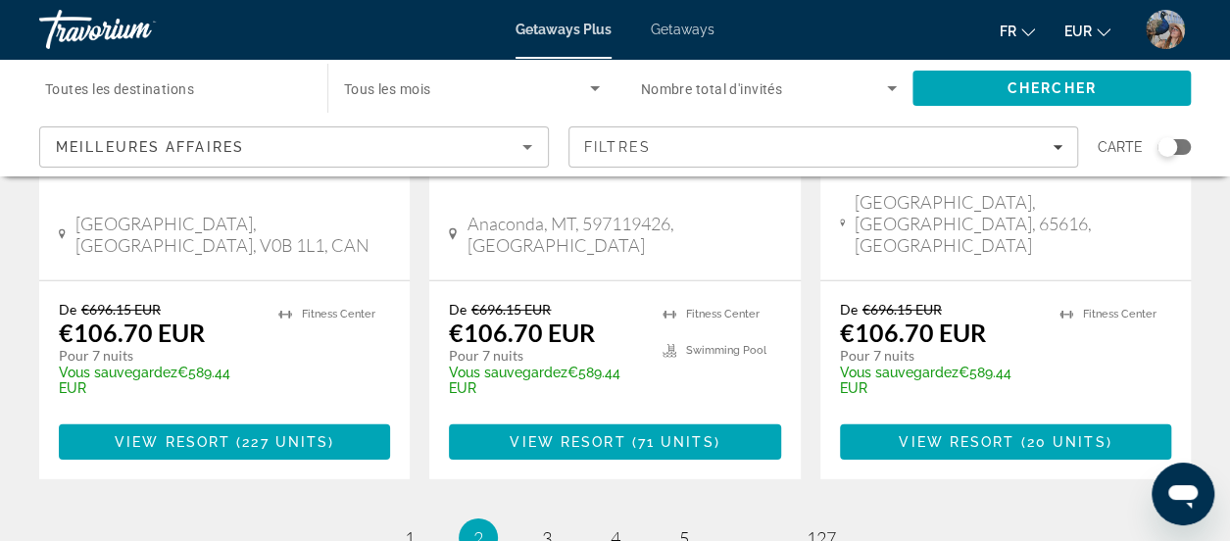
scroll to position [2872, 0]
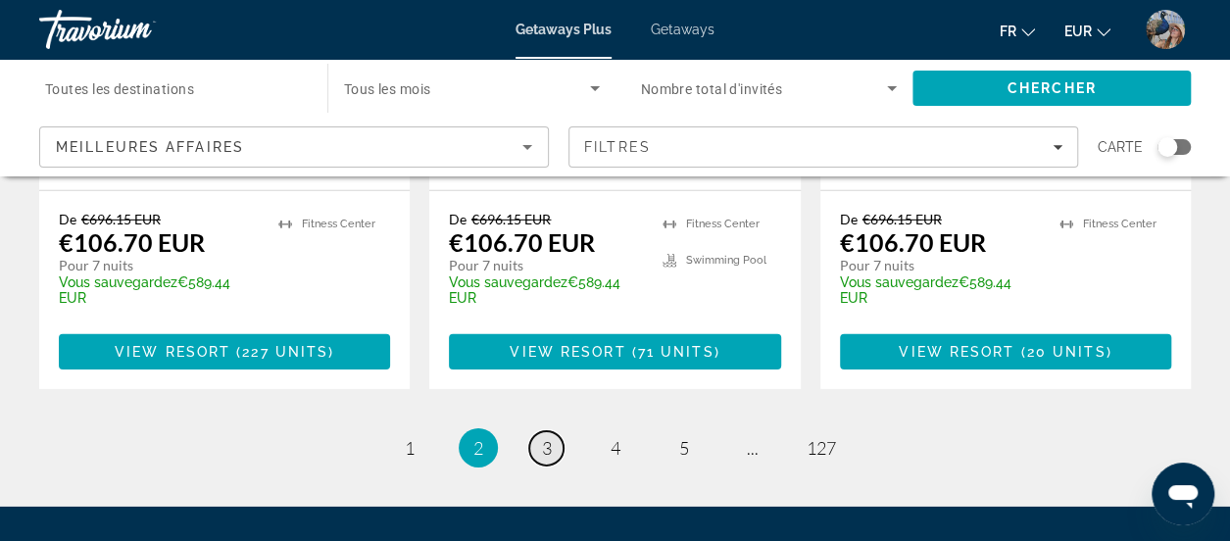
click at [545, 437] on span "3" at bounding box center [547, 448] width 10 height 22
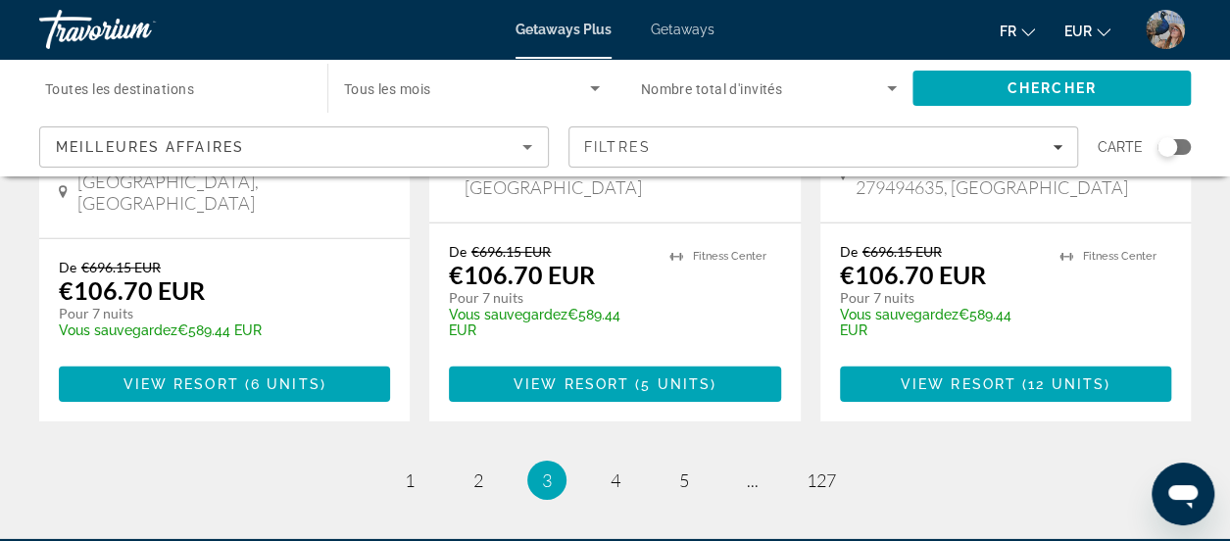
scroll to position [2888, 0]
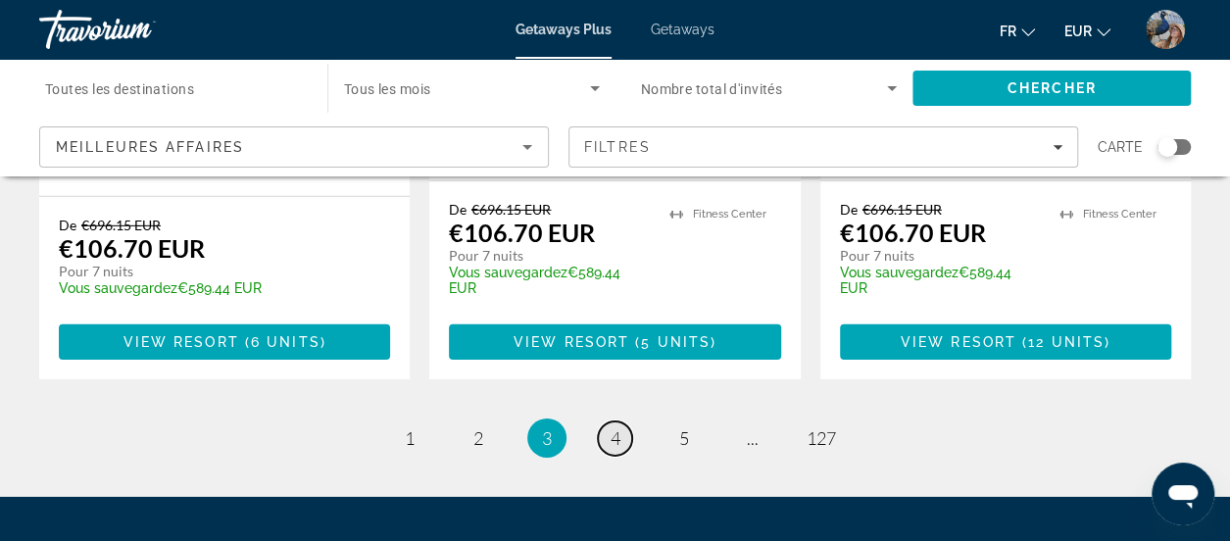
click at [610, 427] on span "4" at bounding box center [615, 438] width 10 height 22
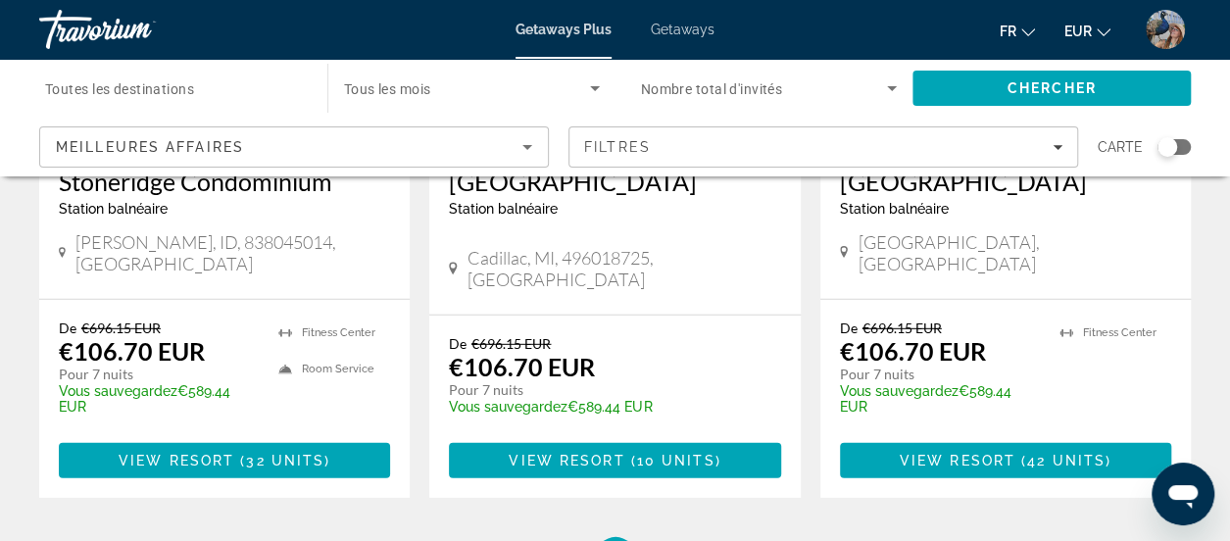
scroll to position [2641, 0]
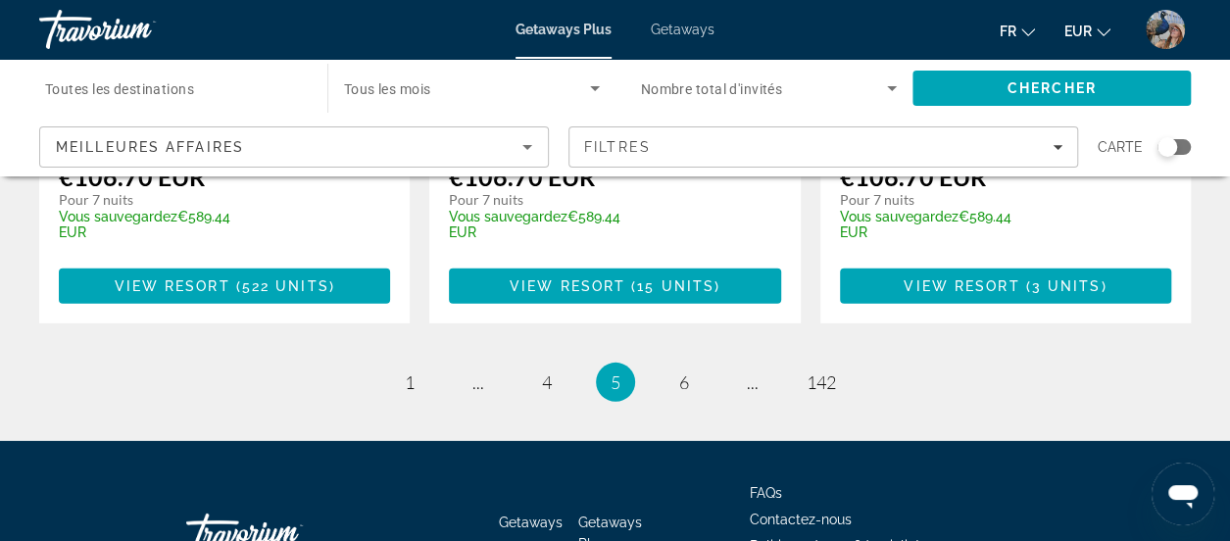
scroll to position [2864, 0]
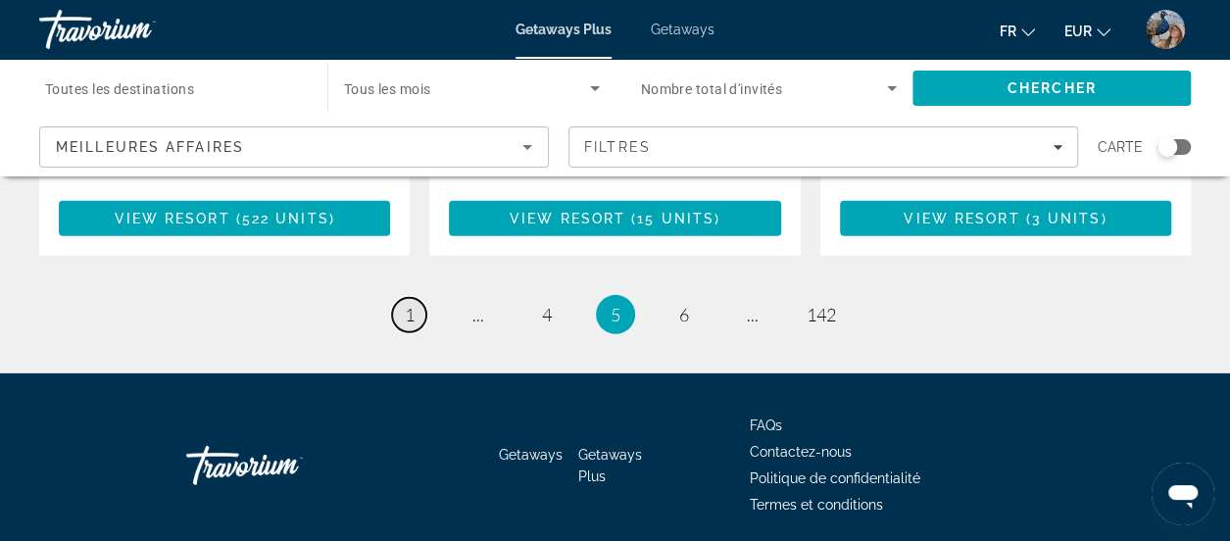
click at [415, 298] on link "page 1" at bounding box center [409, 315] width 34 height 34
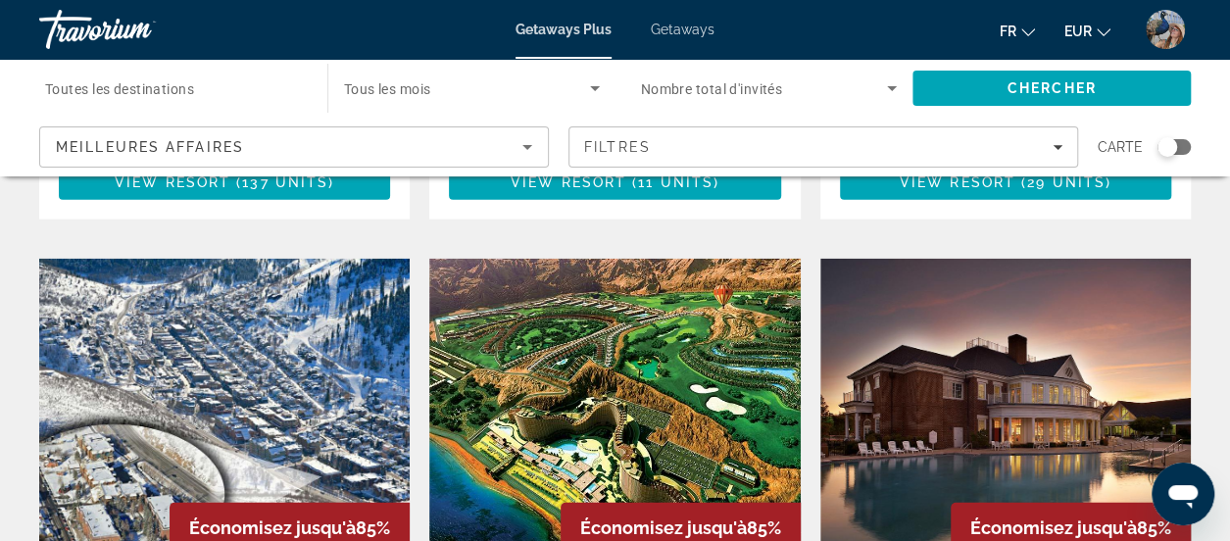
scroll to position [2313, 0]
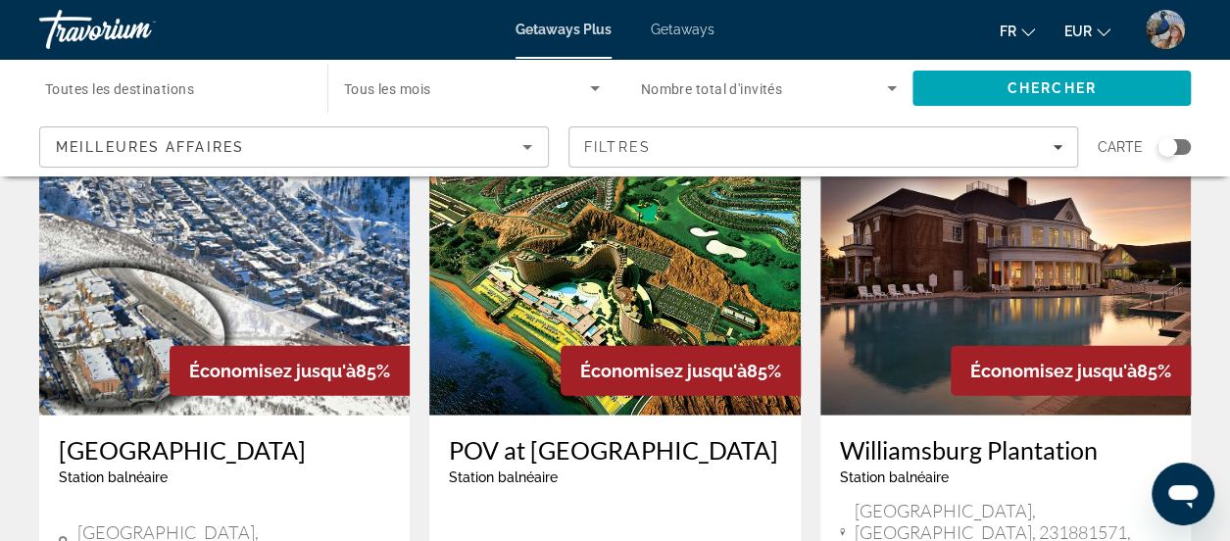
click at [569, 240] on img "Main content" at bounding box center [614, 259] width 370 height 314
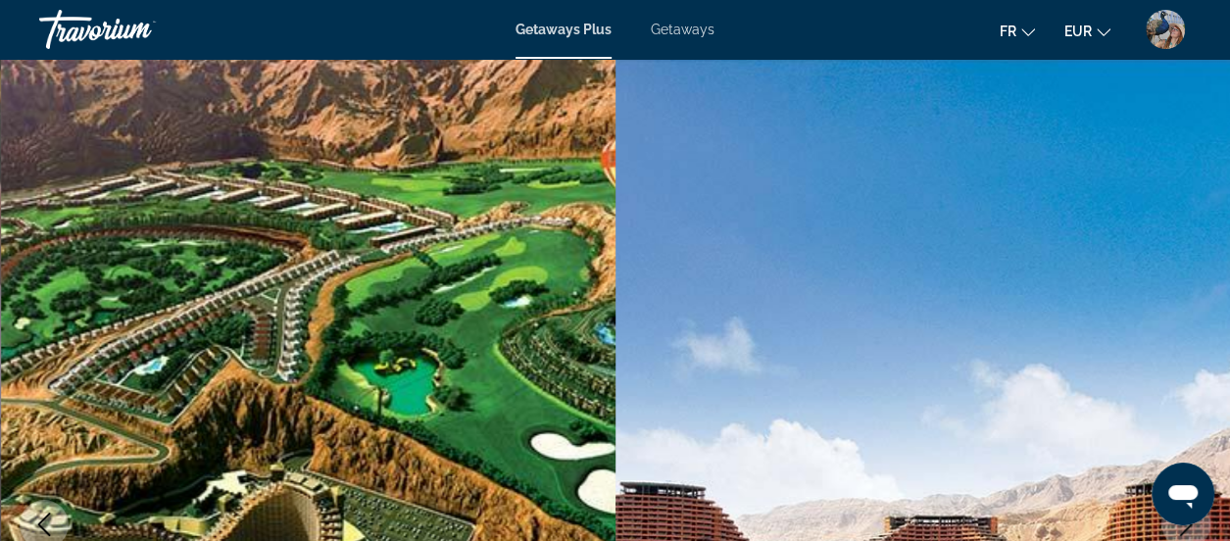
click at [684, 26] on span "Getaways" at bounding box center [683, 30] width 64 height 16
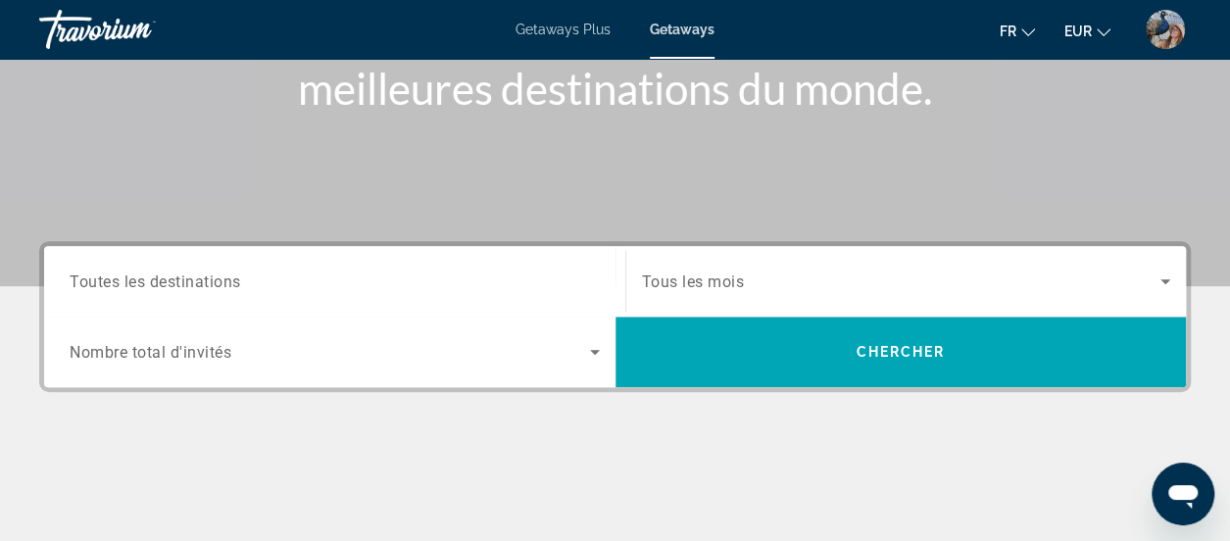
scroll to position [304, 0]
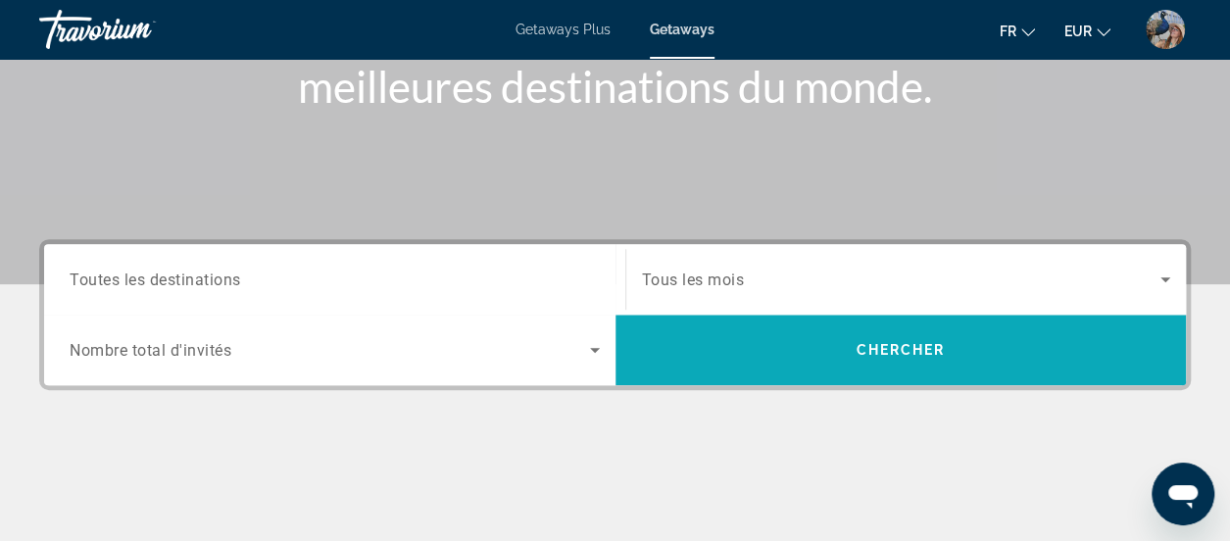
click at [885, 335] on span "Search" at bounding box center [900, 349] width 571 height 47
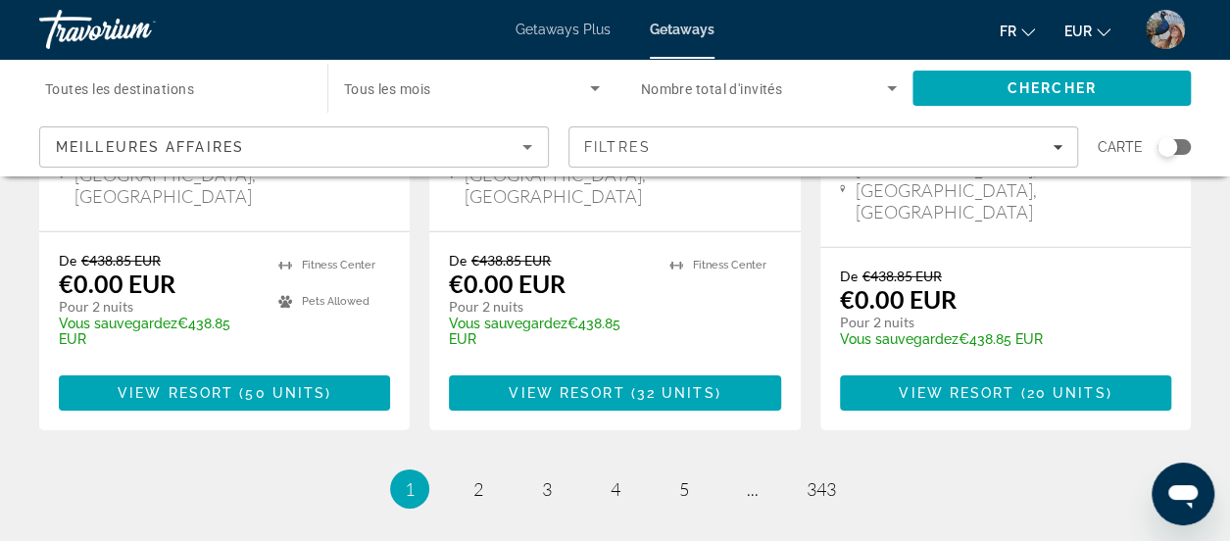
scroll to position [2803, 0]
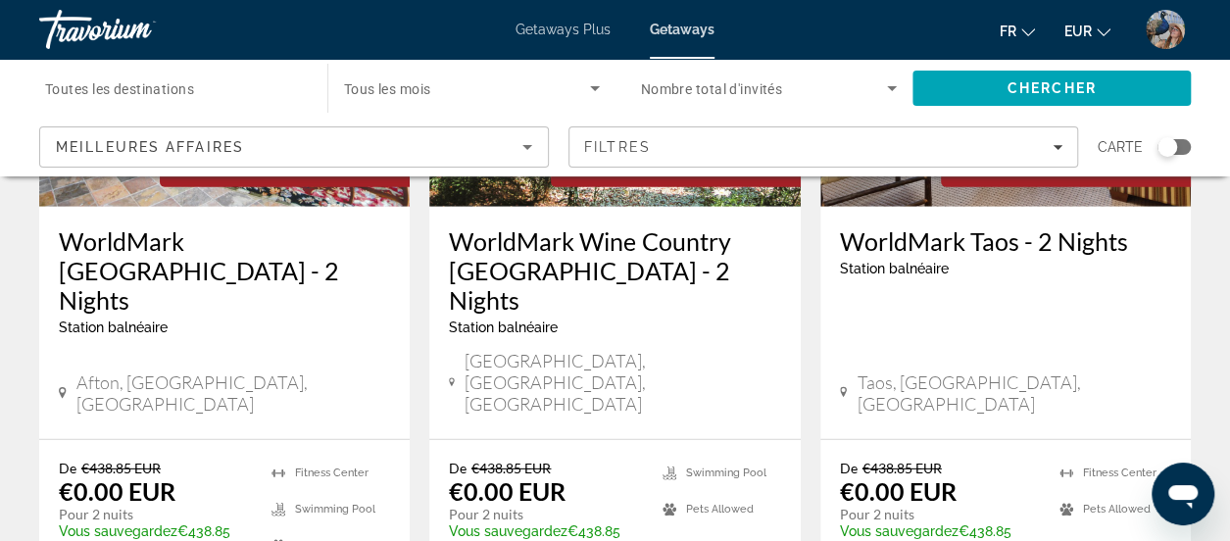
scroll to position [2866, 0]
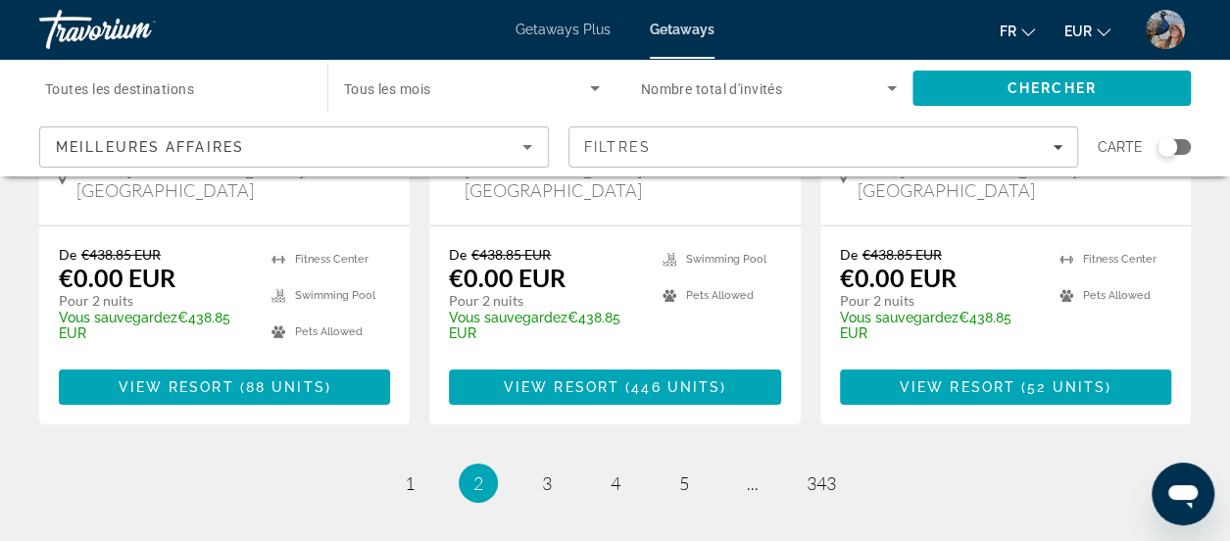
click at [540, 466] on link "page 3" at bounding box center [546, 483] width 34 height 34
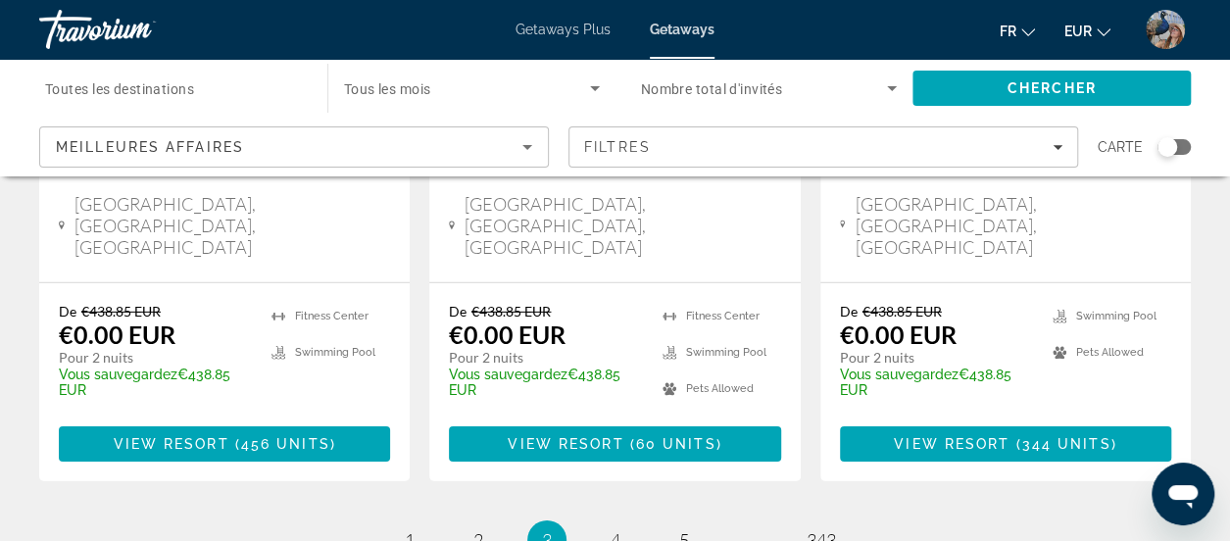
scroll to position [2837, 0]
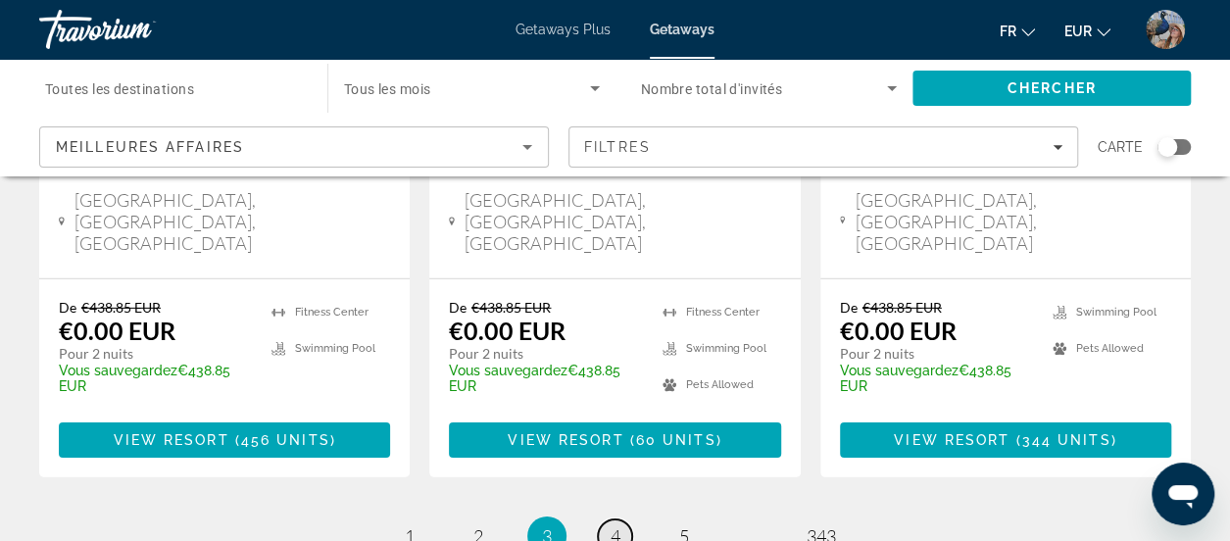
click at [613, 525] on span "4" at bounding box center [615, 536] width 10 height 22
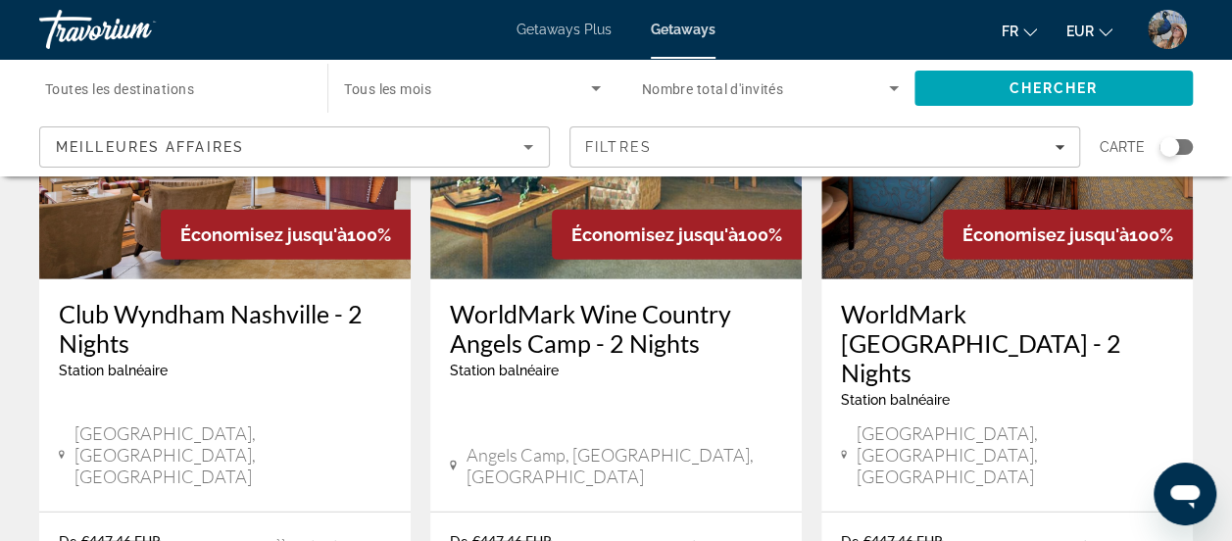
scroll to position [2689, 0]
